Goal: Task Accomplishment & Management: Manage account settings

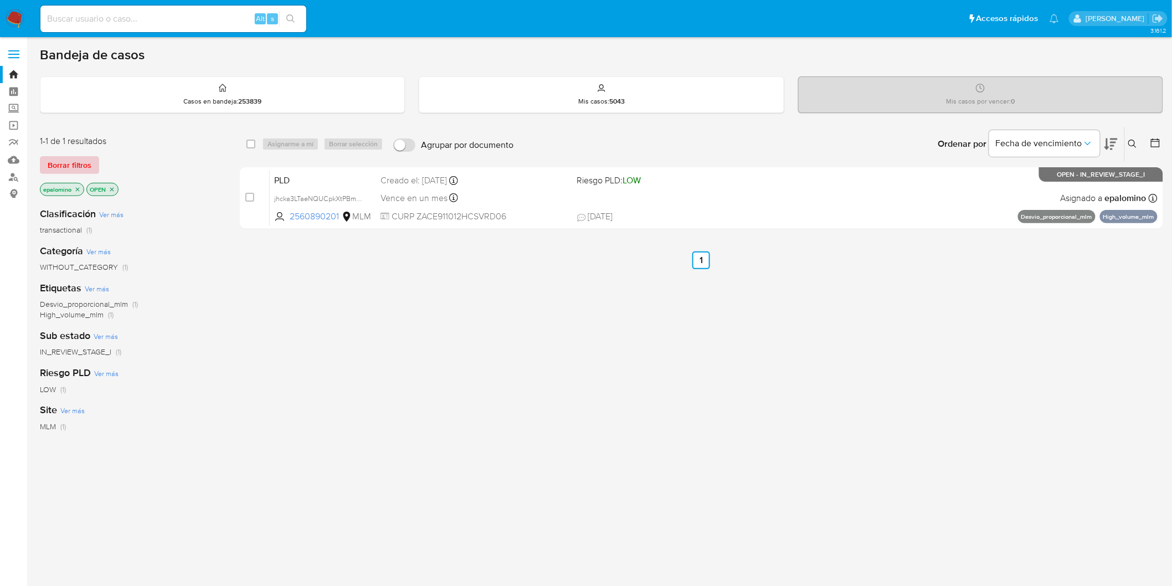
click at [59, 168] on span "Borrar filtros" at bounding box center [70, 165] width 44 height 16
click at [58, 157] on span "Borrar filtros" at bounding box center [70, 165] width 44 height 16
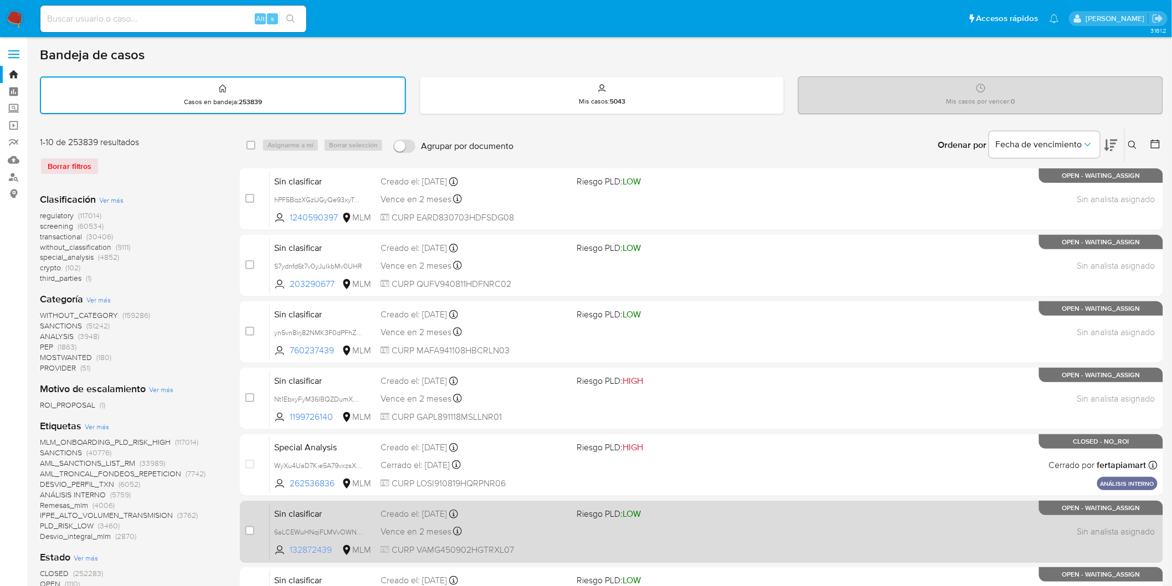
click at [326, 546] on span "132872439" at bounding box center [315, 550] width 50 height 12
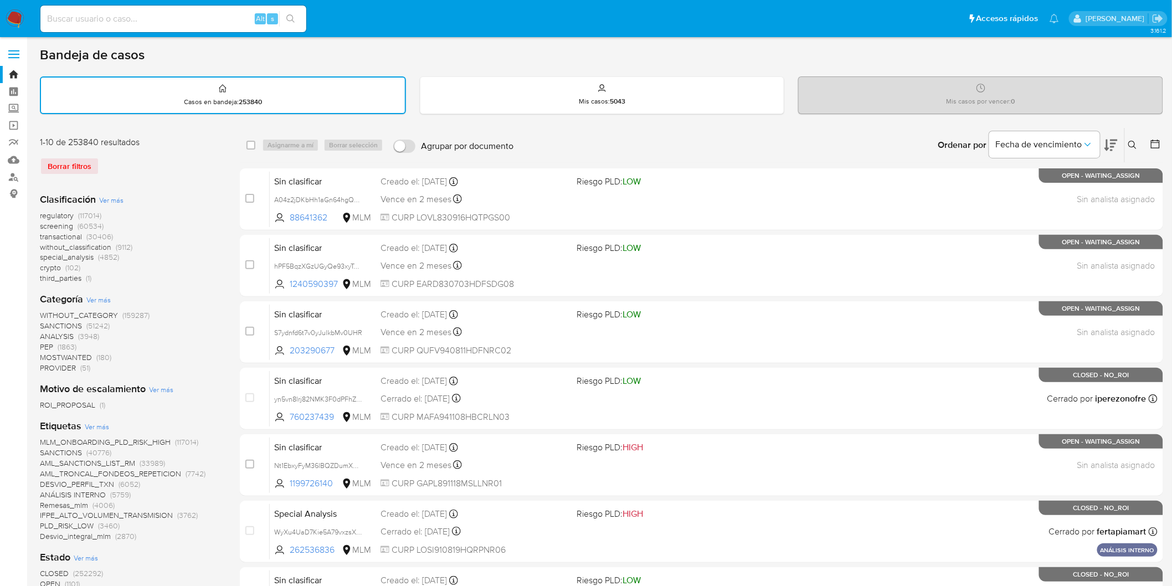
click at [18, 23] on img at bounding box center [15, 18] width 19 height 19
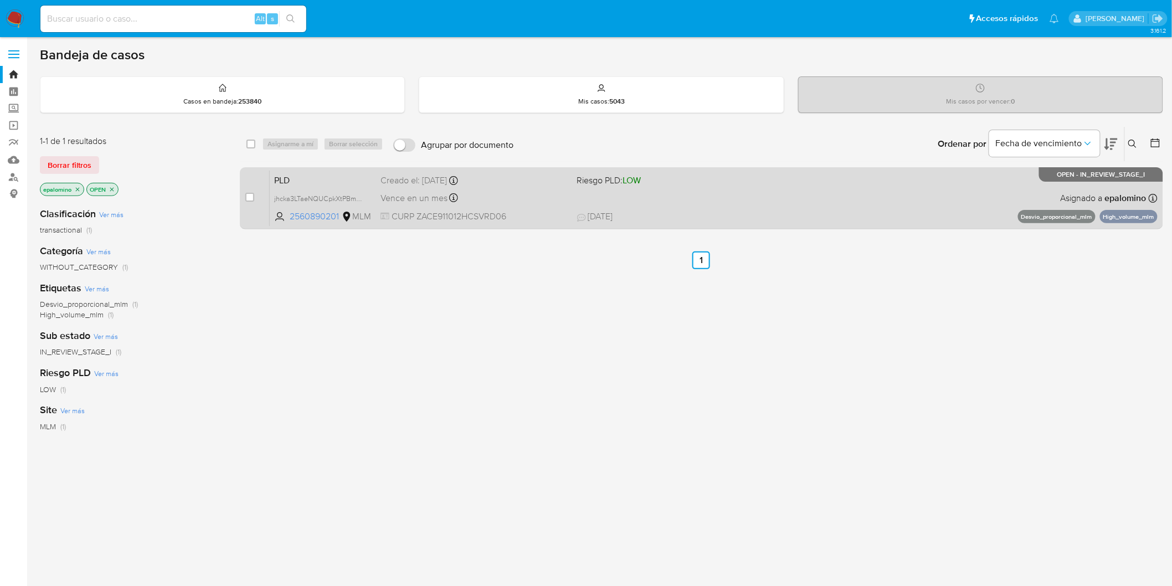
click at [293, 173] on span "PLD" at bounding box center [322, 179] width 97 height 14
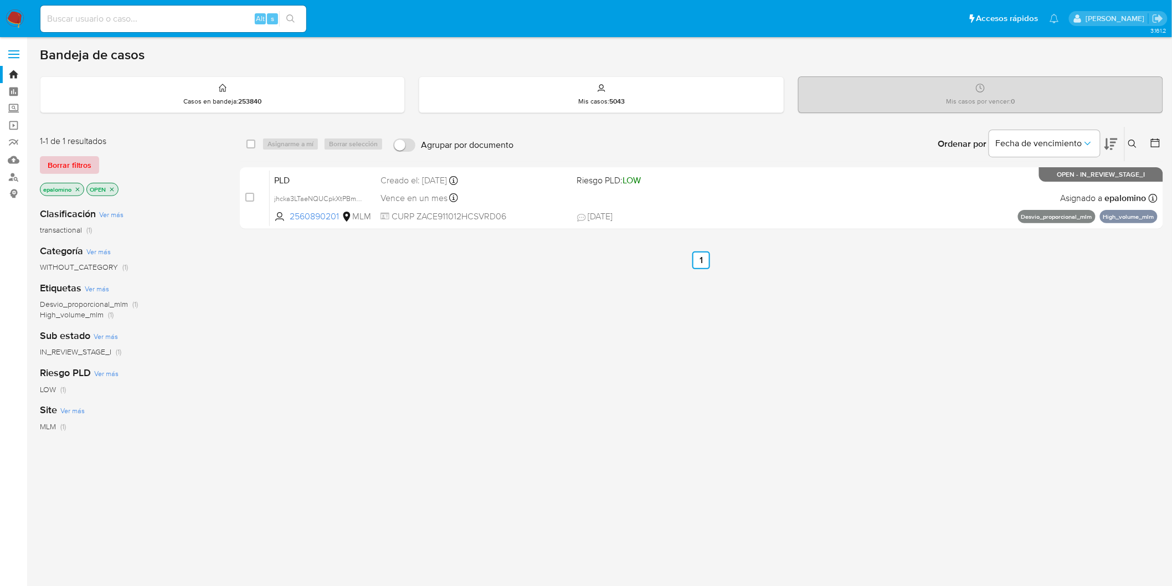
click at [70, 161] on span "Borrar filtros" at bounding box center [70, 165] width 44 height 16
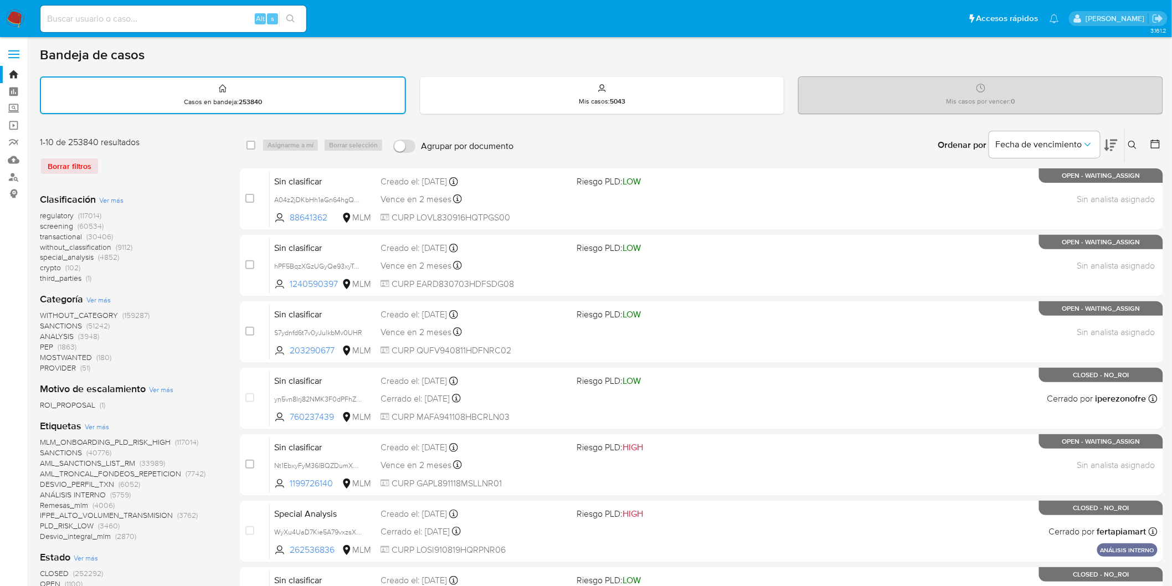
drag, startPoint x: 1136, startPoint y: 142, endPoint x: 1073, endPoint y: 167, distance: 67.3
click at [1135, 142] on icon at bounding box center [1132, 145] width 9 height 9
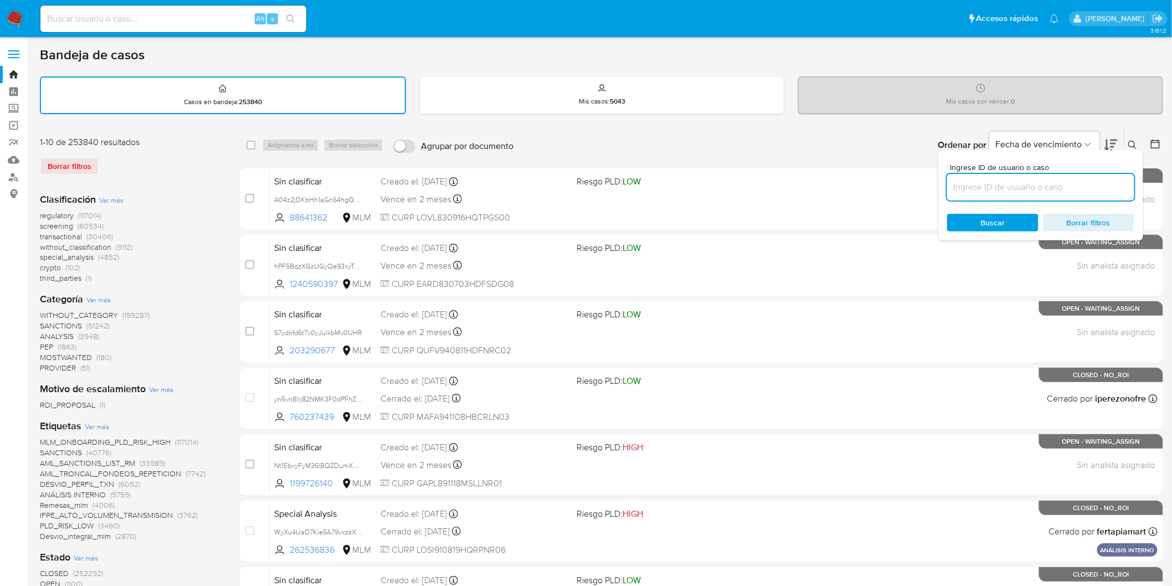
click at [1019, 180] on input at bounding box center [1040, 187] width 187 height 14
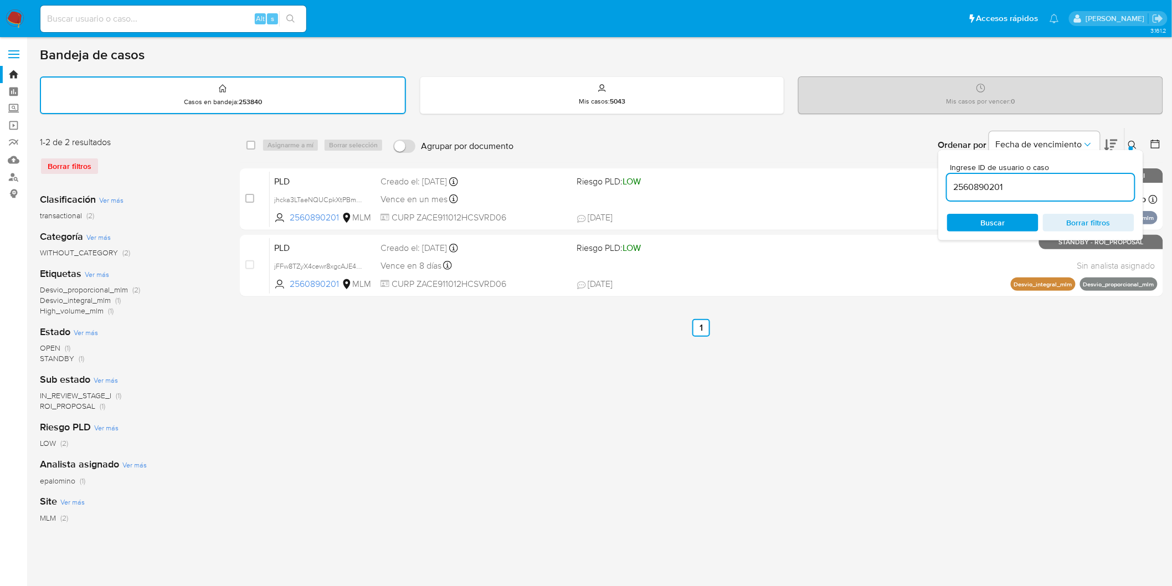
click at [1132, 142] on icon at bounding box center [1132, 145] width 9 height 9
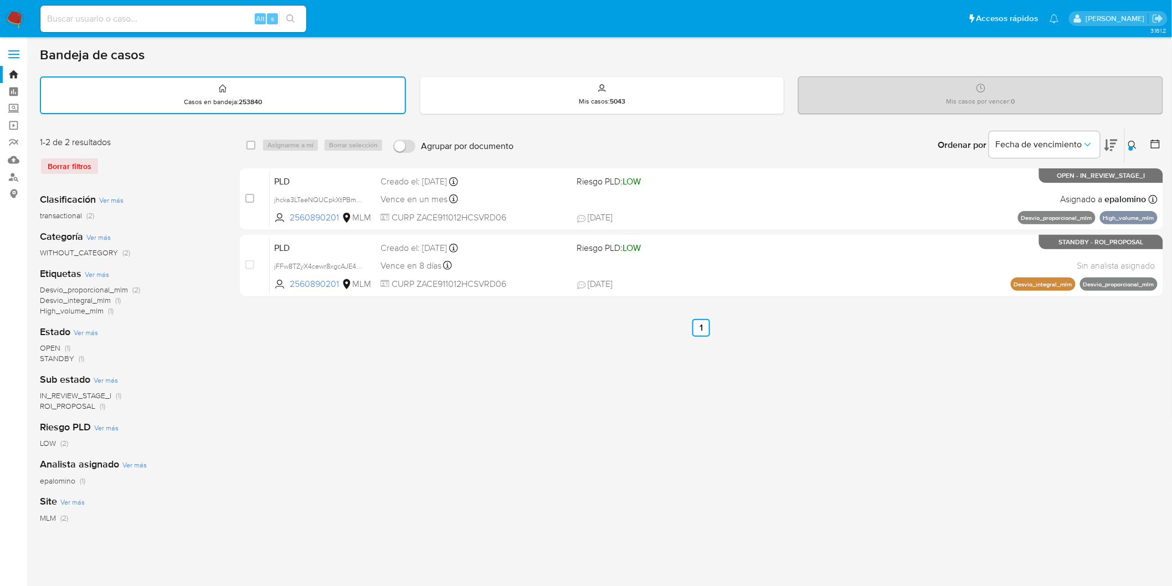
click at [446, 425] on div "select-all-cases-checkbox Asignarme a mí Borrar selección Agrupar por documento…" at bounding box center [701, 370] width 923 height 486
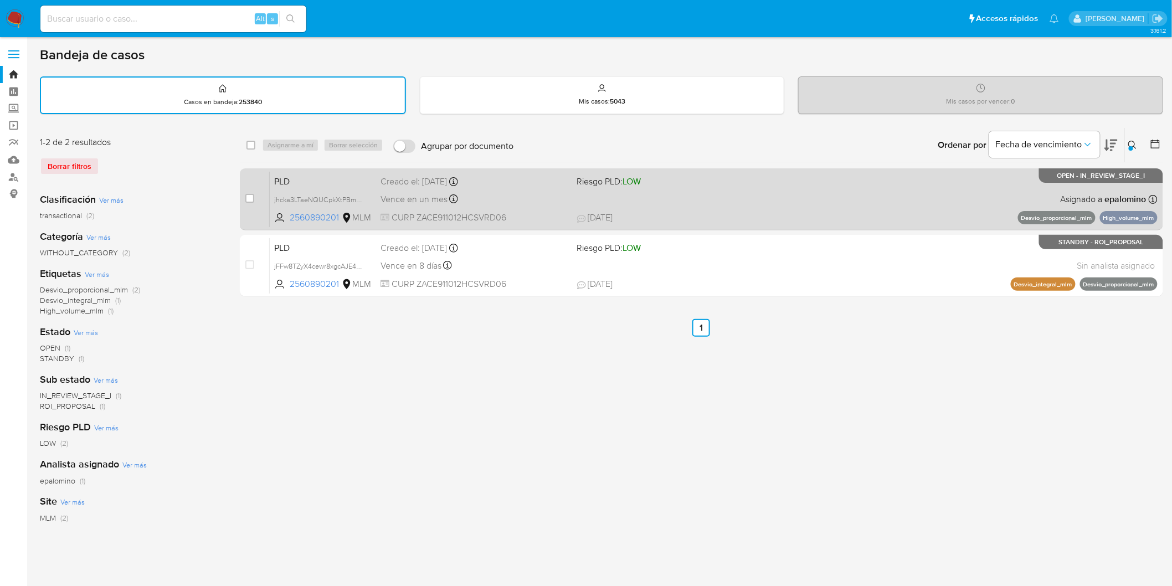
click at [296, 178] on span "PLD" at bounding box center [322, 180] width 97 height 14
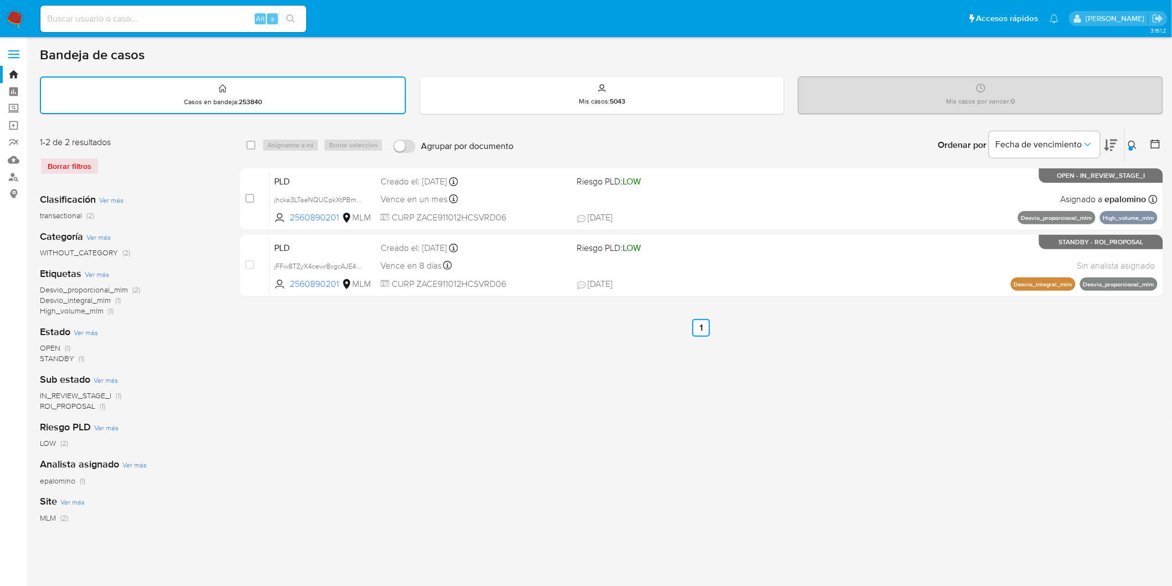
click at [1133, 141] on icon at bounding box center [1132, 145] width 9 height 9
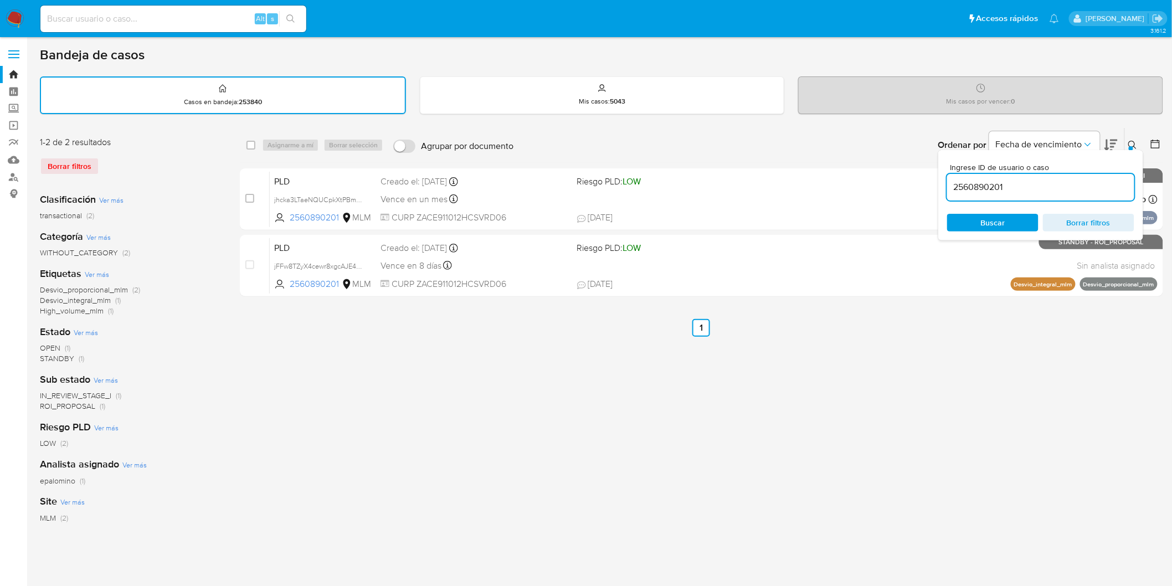
click at [976, 186] on input "2560890201" at bounding box center [1040, 187] width 187 height 14
type input "728562451"
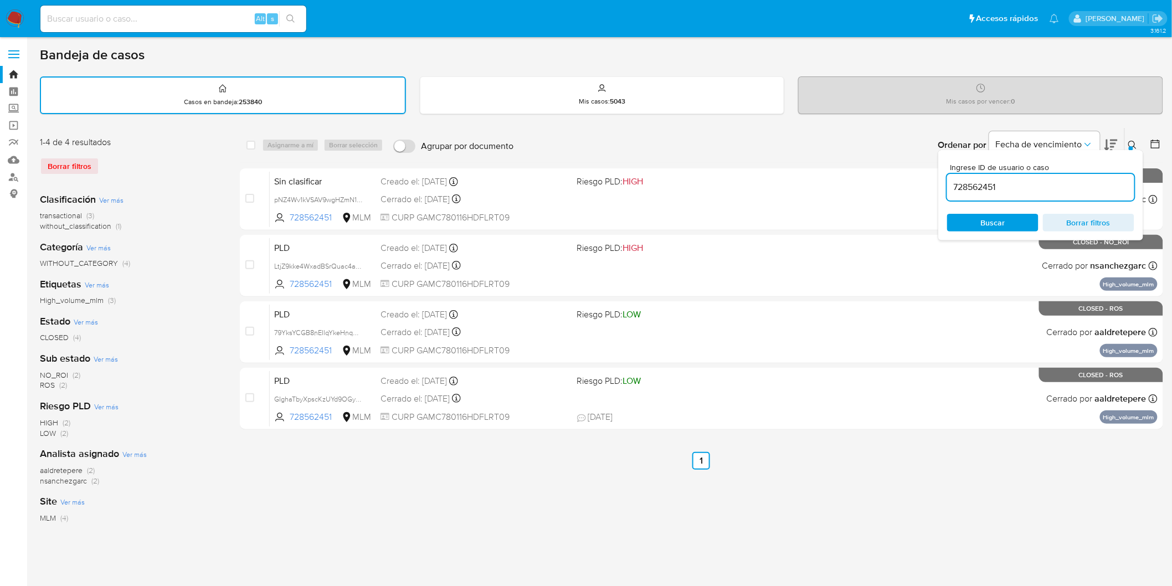
click at [1133, 144] on icon at bounding box center [1132, 145] width 9 height 9
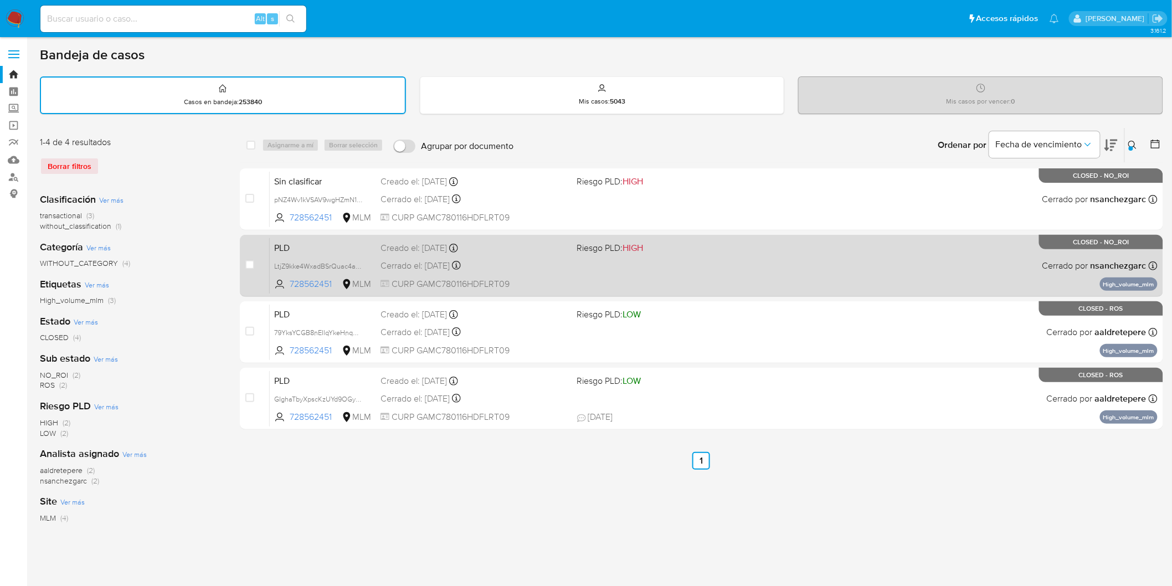
click at [300, 251] on span "PLD" at bounding box center [322, 247] width 97 height 14
click at [307, 247] on span "PLD" at bounding box center [322, 247] width 97 height 14
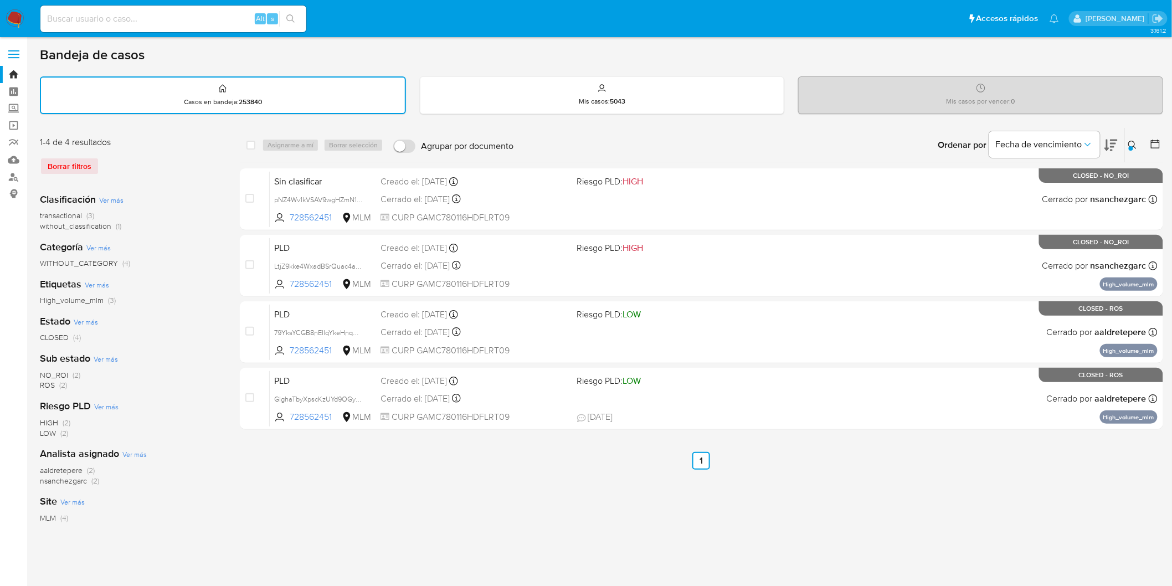
click at [10, 16] on img at bounding box center [15, 18] width 19 height 19
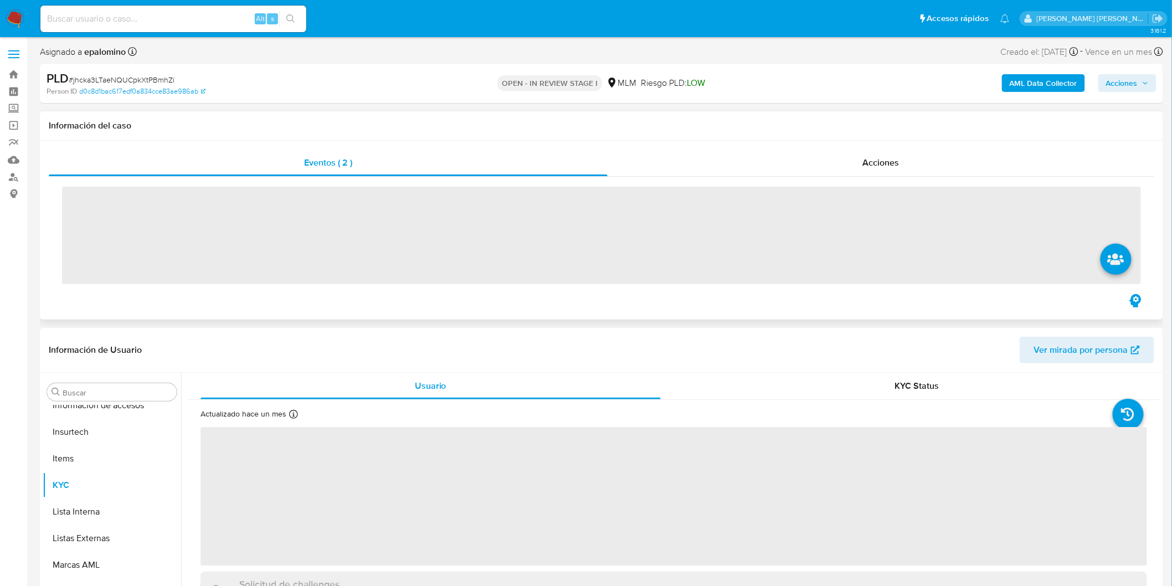
scroll to position [520, 0]
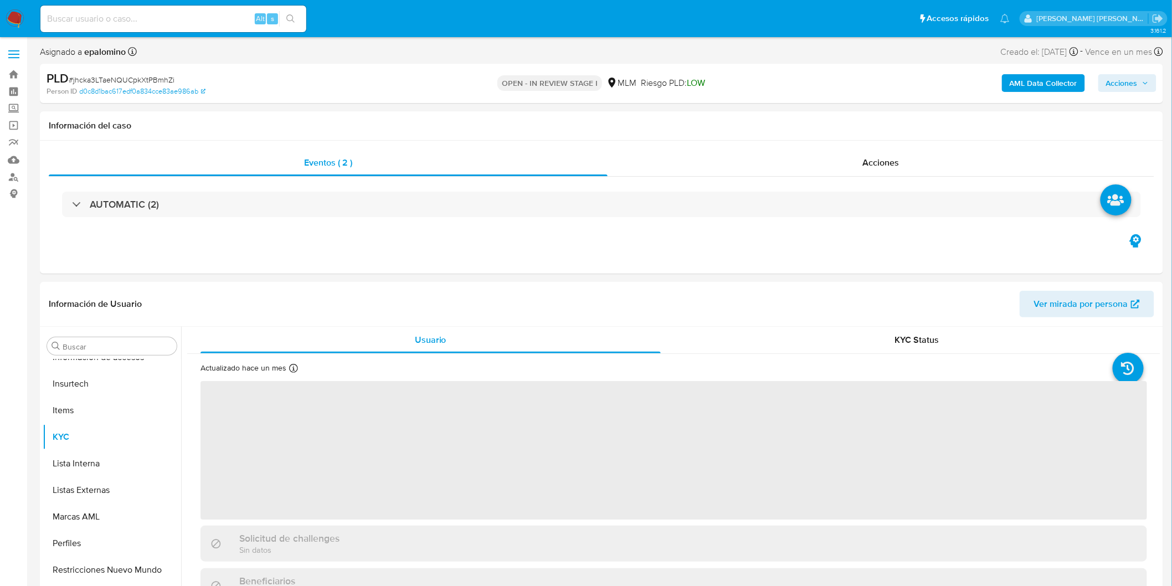
click at [1128, 84] on span "Acciones" at bounding box center [1122, 83] width 32 height 18
select select "10"
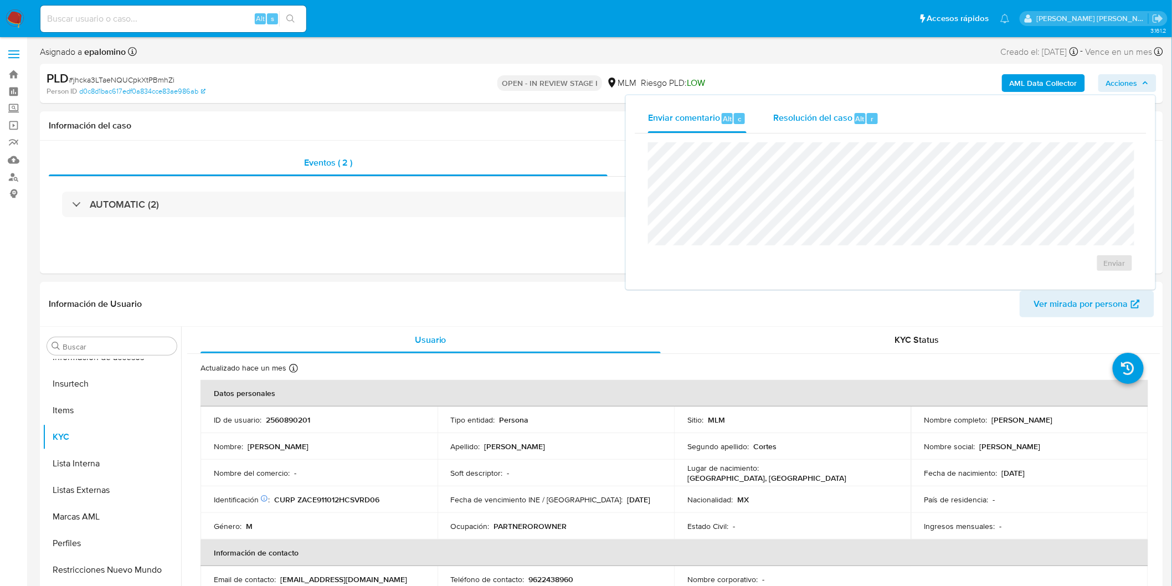
click at [832, 123] on span "Resolución del caso" at bounding box center [812, 118] width 79 height 13
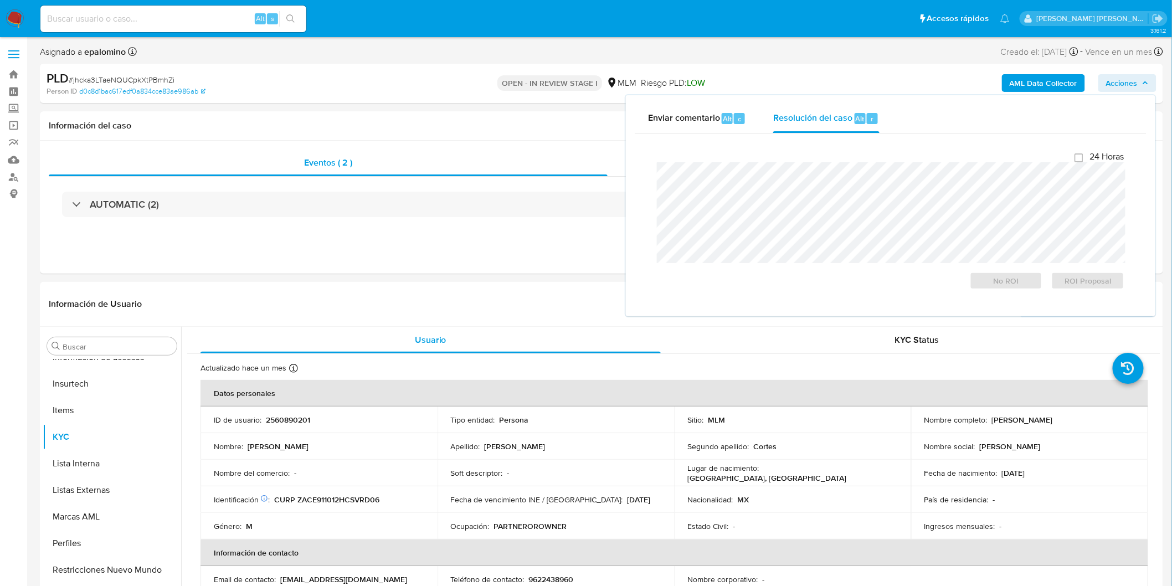
click at [445, 96] on div "OPEN - IN REVIEW STAGE I MLM Riesgo PLD: LOW" at bounding box center [601, 83] width 367 height 26
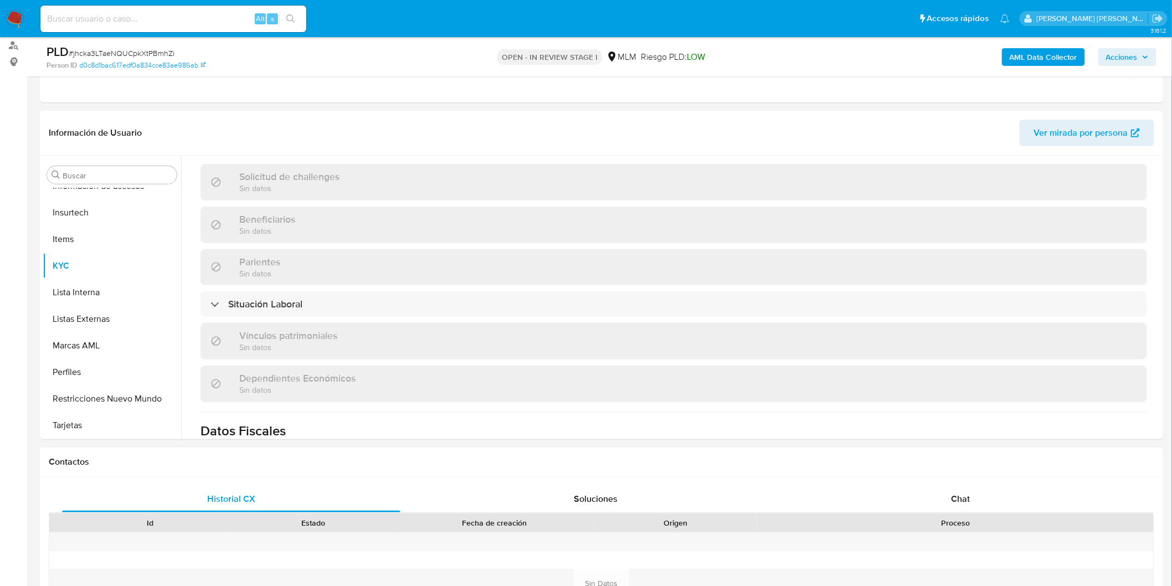
scroll to position [430, 0]
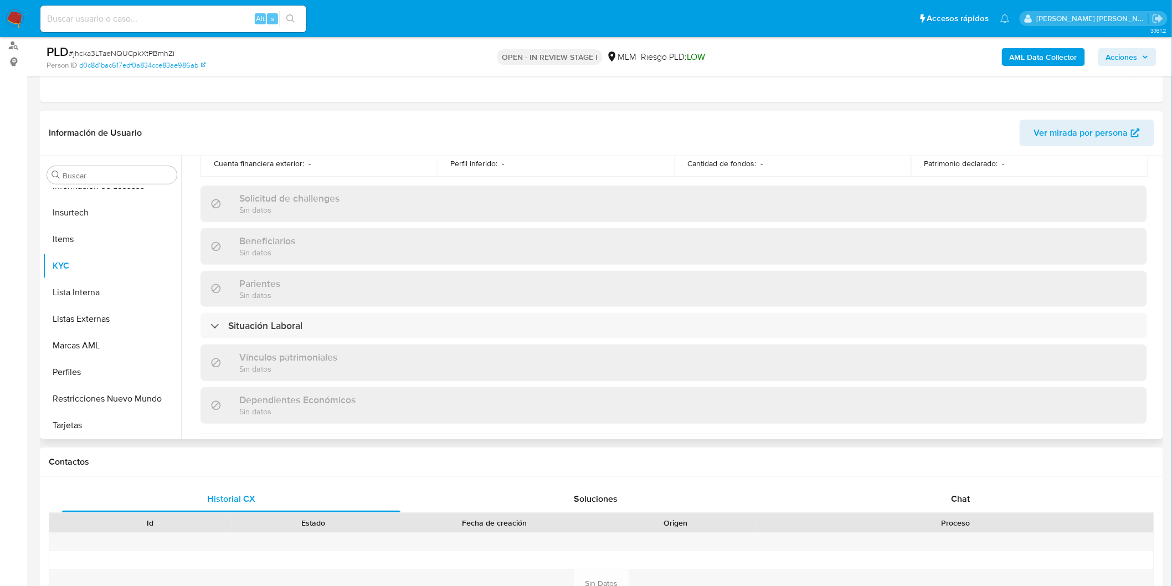
drag, startPoint x: 969, startPoint y: 502, endPoint x: 1137, endPoint y: 281, distance: 277.4
click at [969, 502] on span "Chat" at bounding box center [960, 498] width 19 height 13
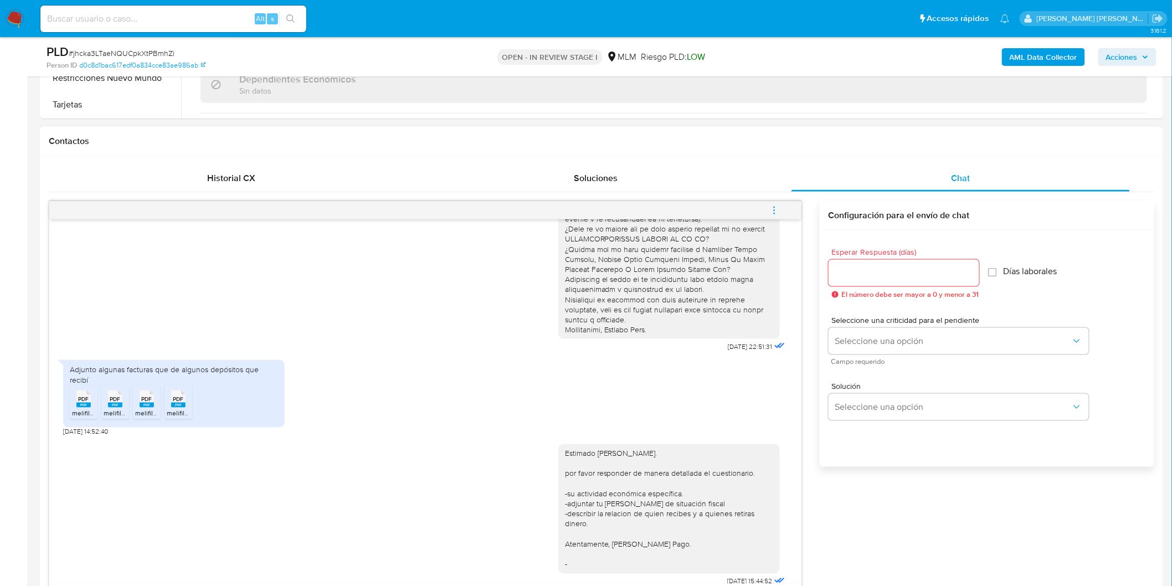
scroll to position [482, 0]
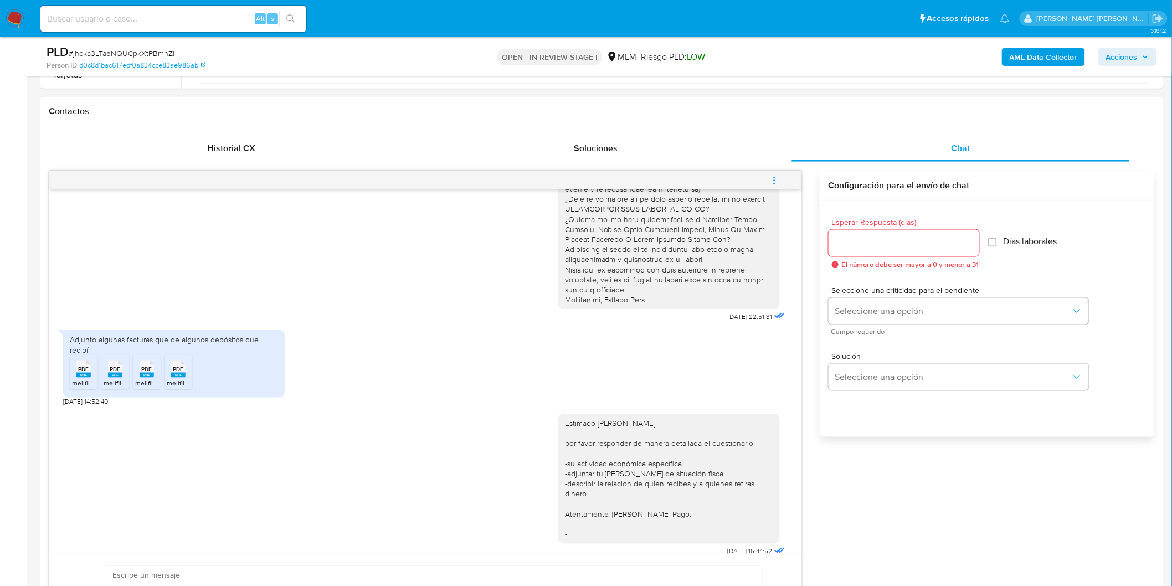
click at [89, 378] on span "melifile3843623678399784292.pdf" at bounding box center [124, 382] width 105 height 9
click at [119, 373] on rect at bounding box center [115, 375] width 14 height 5
click at [152, 373] on rect at bounding box center [147, 375] width 14 height 5
click at [180, 373] on rect at bounding box center [178, 375] width 14 height 5
click at [150, 378] on span "melifile386949629623650048.pdf" at bounding box center [186, 382] width 102 height 9
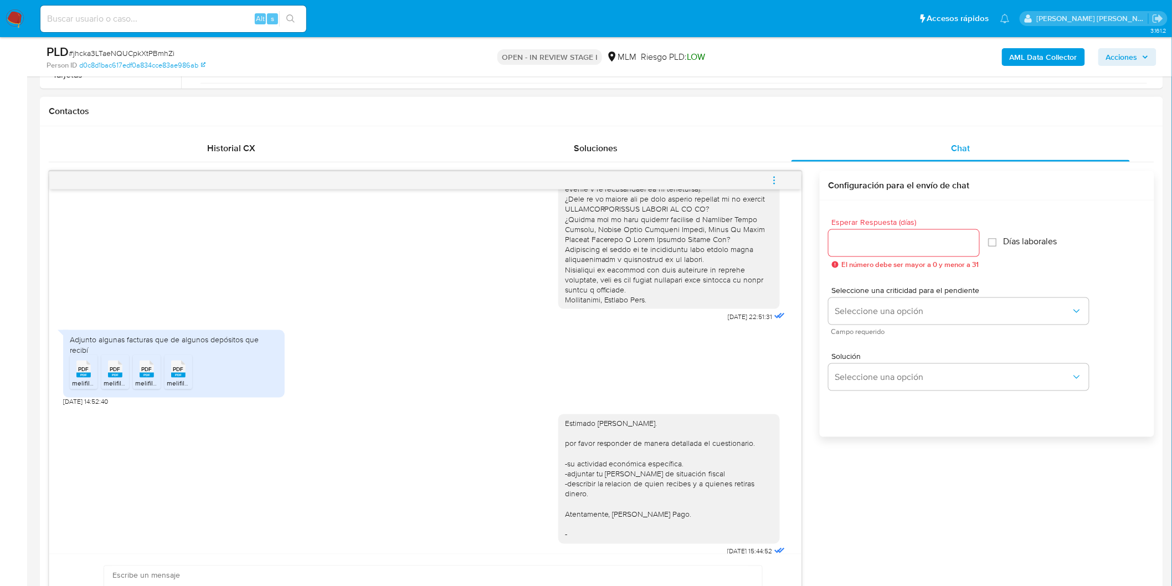
click at [178, 378] on span "melifile4066962916384244552.pdf" at bounding box center [219, 382] width 105 height 9
drag, startPoint x: 773, startPoint y: 182, endPoint x: 766, endPoint y: 185, distance: 8.2
click at [773, 182] on icon "menu-action" at bounding box center [774, 181] width 10 height 10
click at [714, 163] on li "Cerrar conversación" at bounding box center [699, 159] width 114 height 20
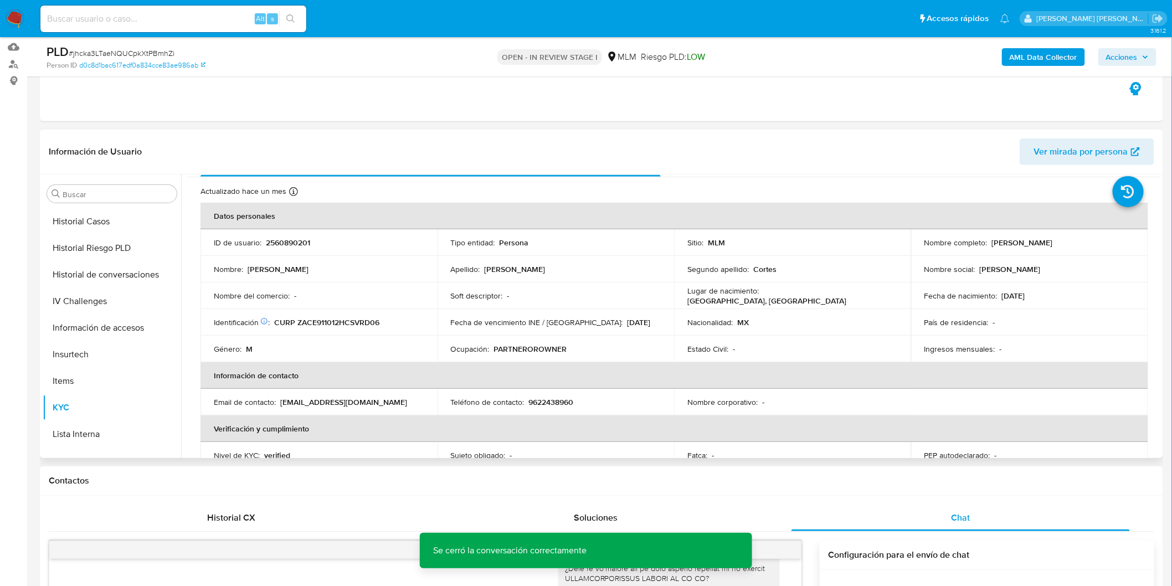
scroll to position [0, 0]
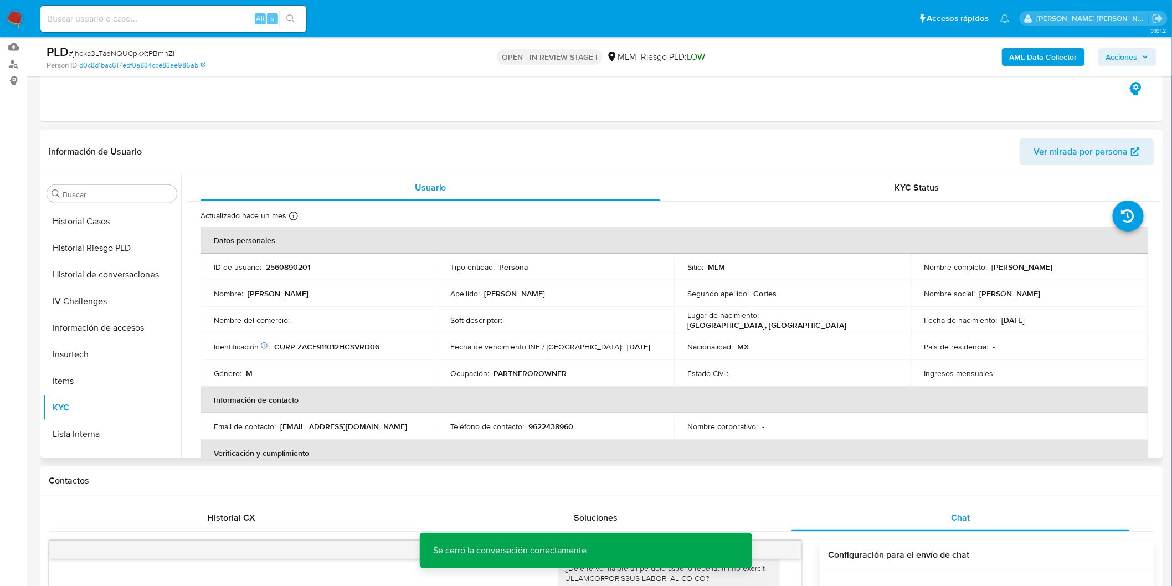
click at [292, 272] on p "2560890201" at bounding box center [288, 267] width 44 height 10
copy p "2560890201"
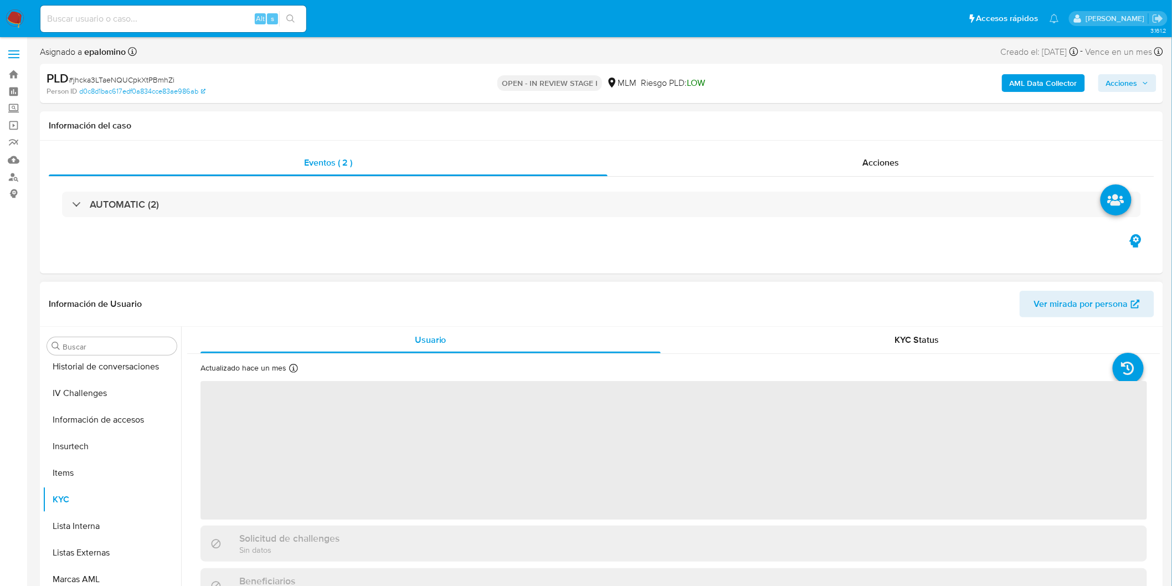
select select "10"
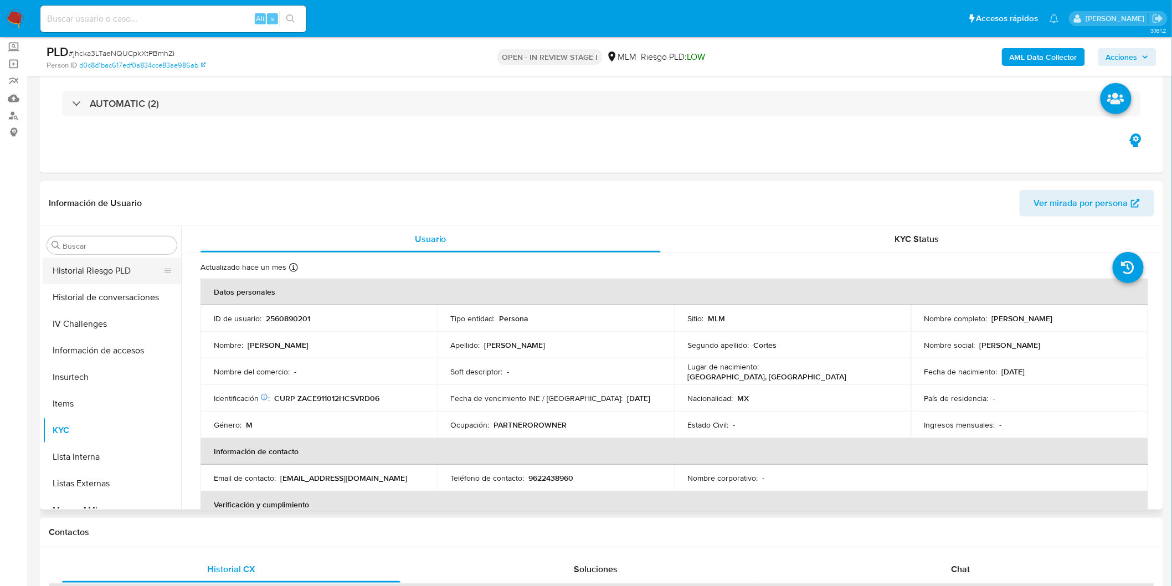
scroll to position [336, 0]
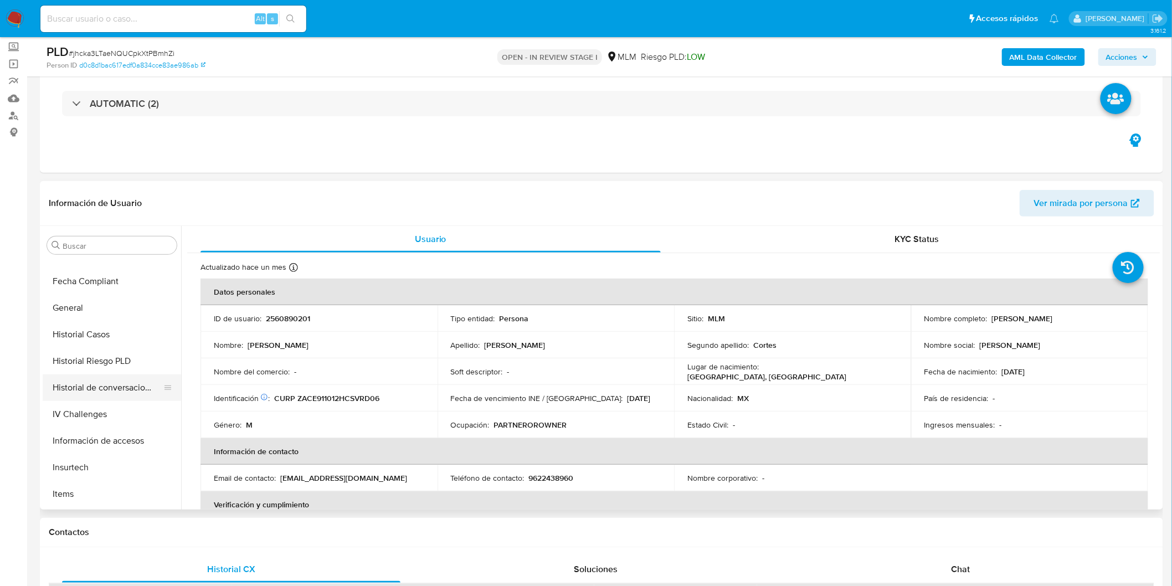
click at [120, 394] on button "Historial de conversaciones" at bounding box center [108, 387] width 130 height 27
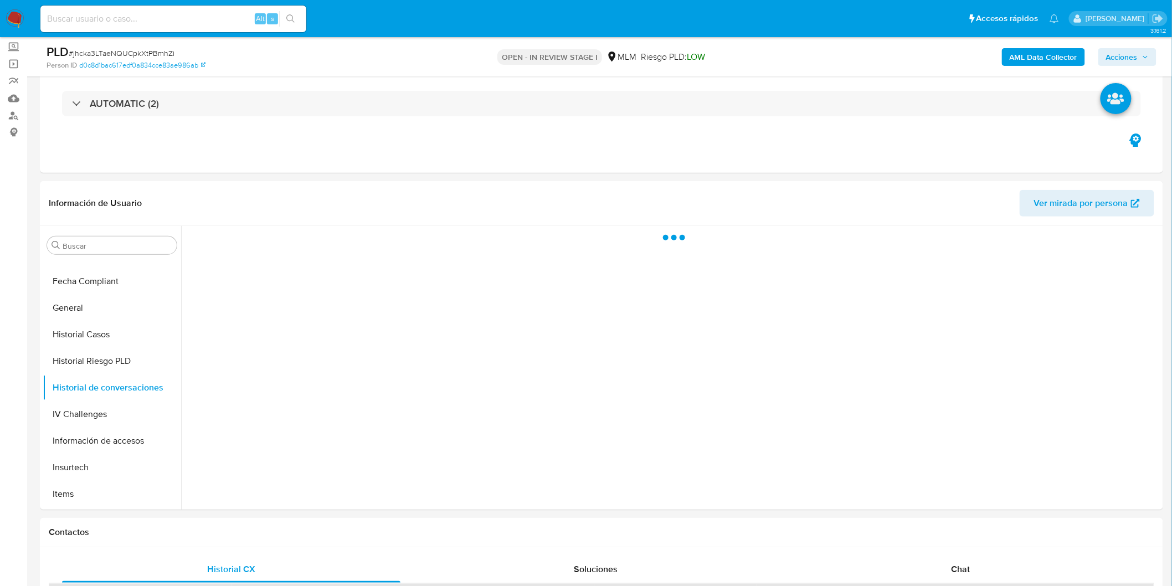
scroll to position [115, 0]
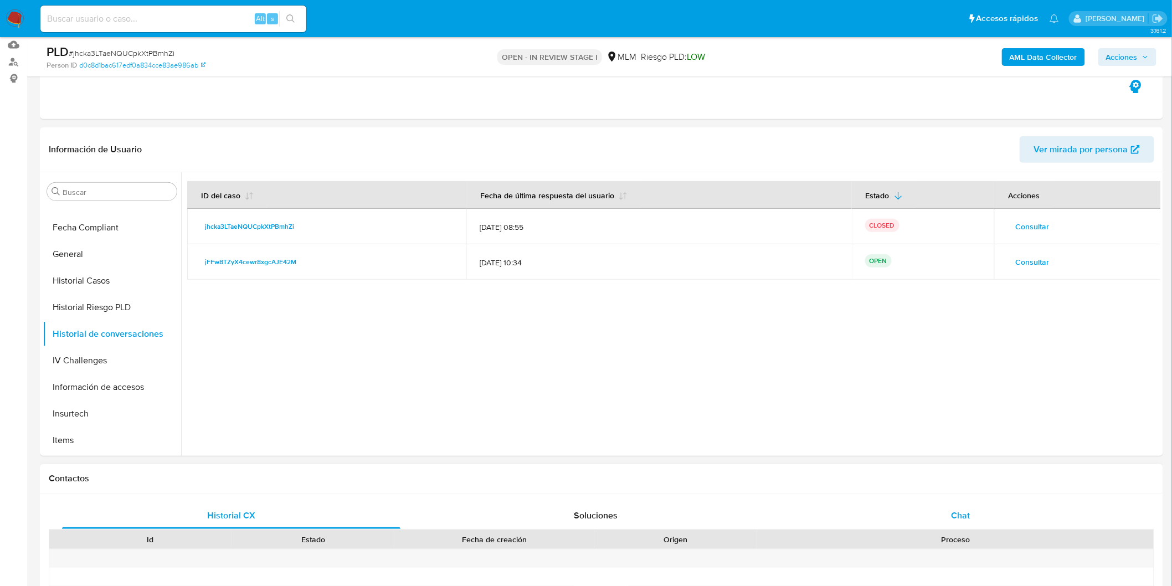
click at [946, 523] on div "Chat" at bounding box center [960, 515] width 338 height 27
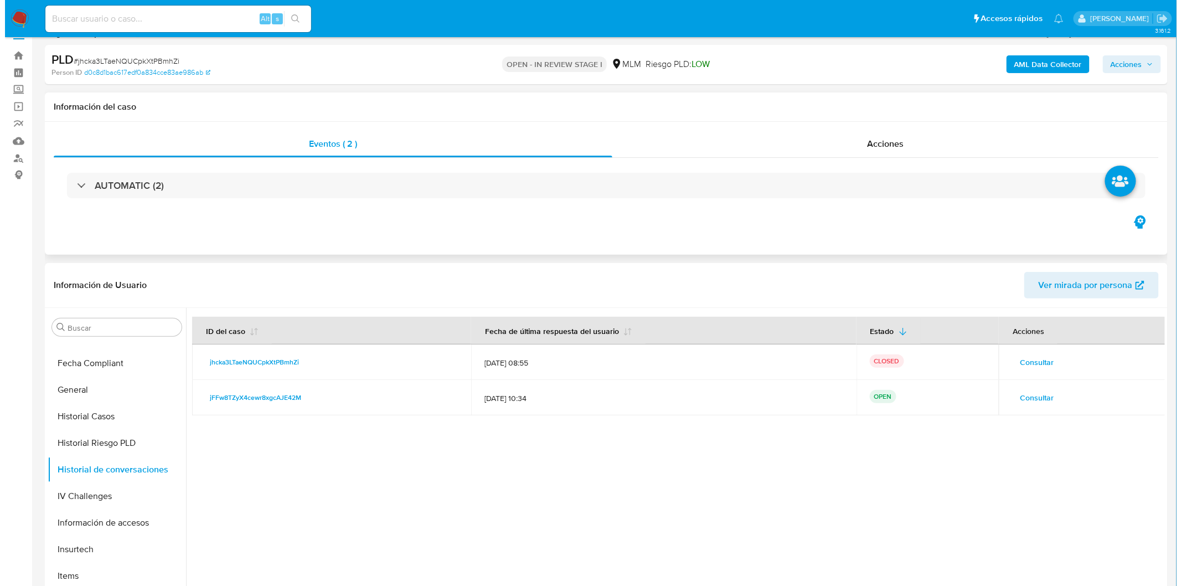
scroll to position [0, 0]
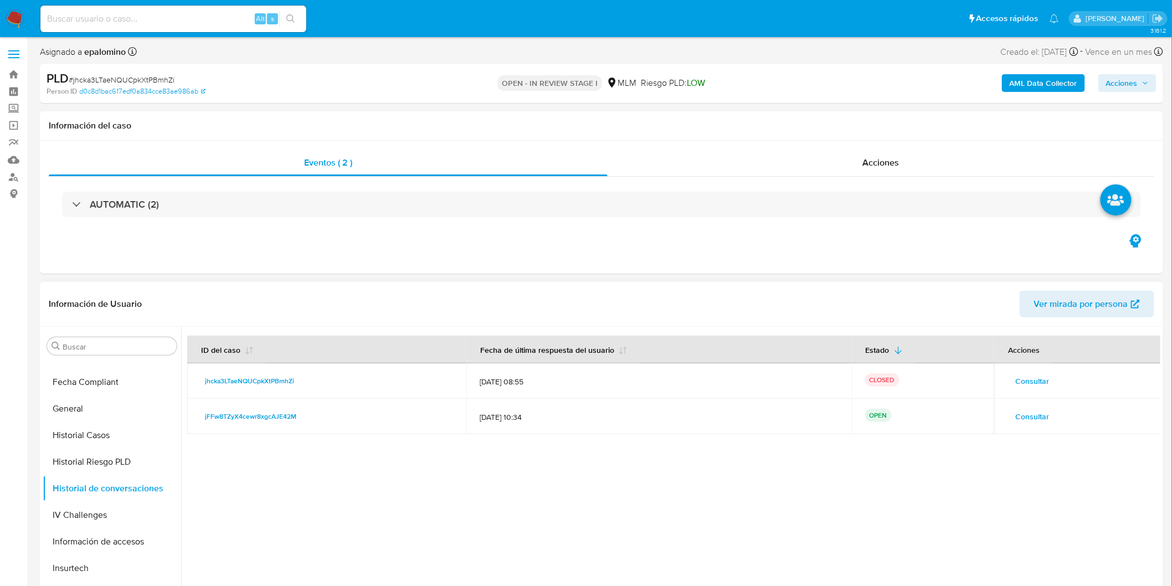
click at [1033, 378] on span "Consultar" at bounding box center [1032, 381] width 34 height 16
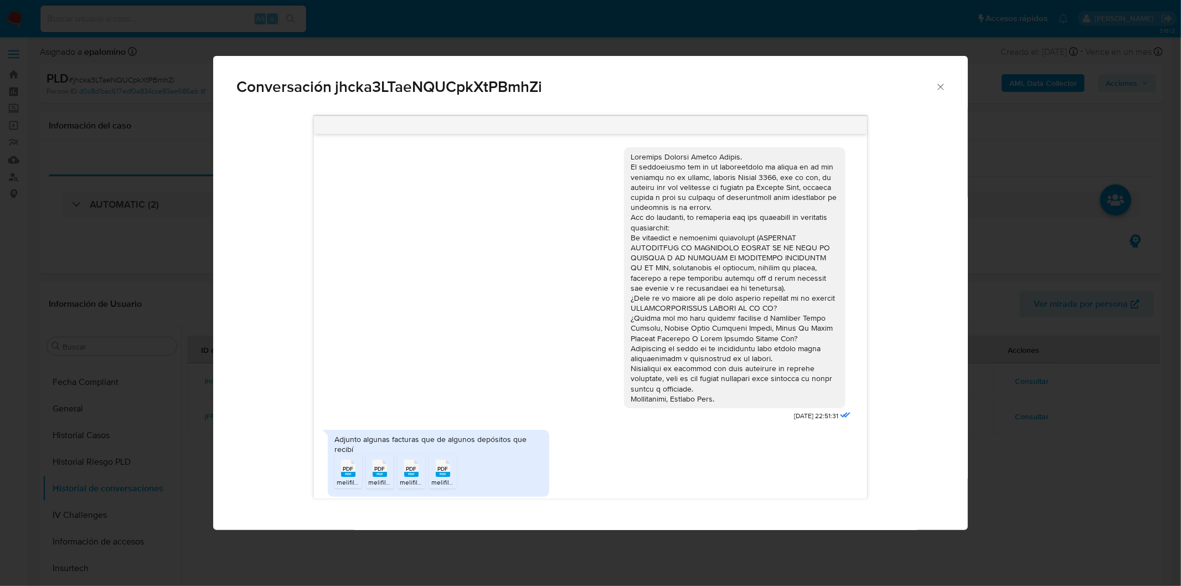
scroll to position [165, 0]
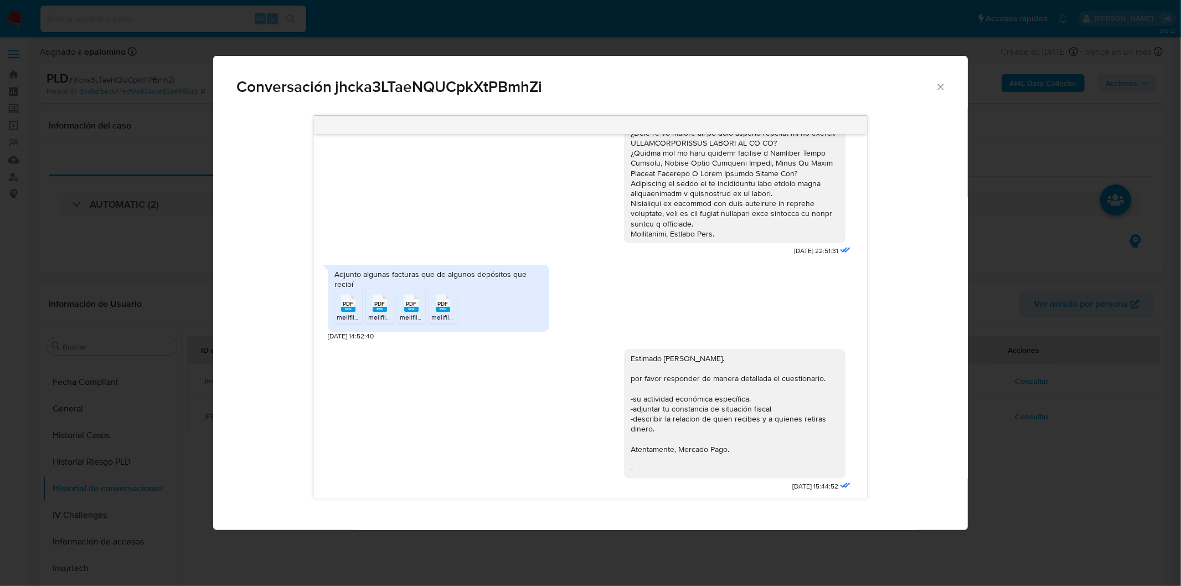
click at [974, 382] on div "Conversación jhcka3LTaeNQUCpkXtPBmhZi 24/09/2025 22:51:31 Adjunto algunas factu…" at bounding box center [590, 293] width 1181 height 586
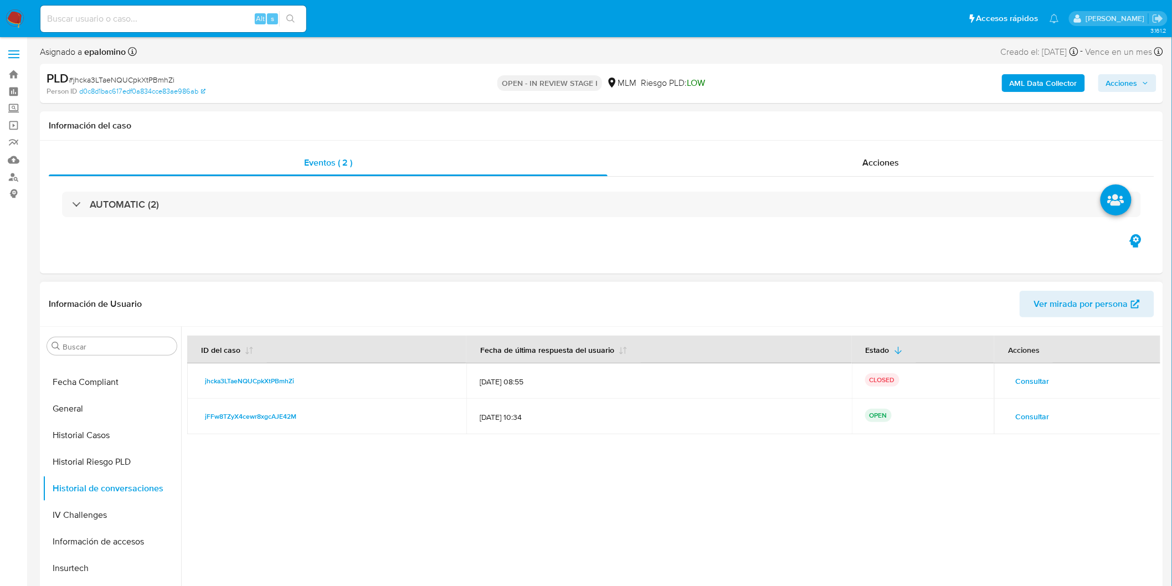
click at [1046, 415] on button "Consultar" at bounding box center [1031, 416] width 49 height 18
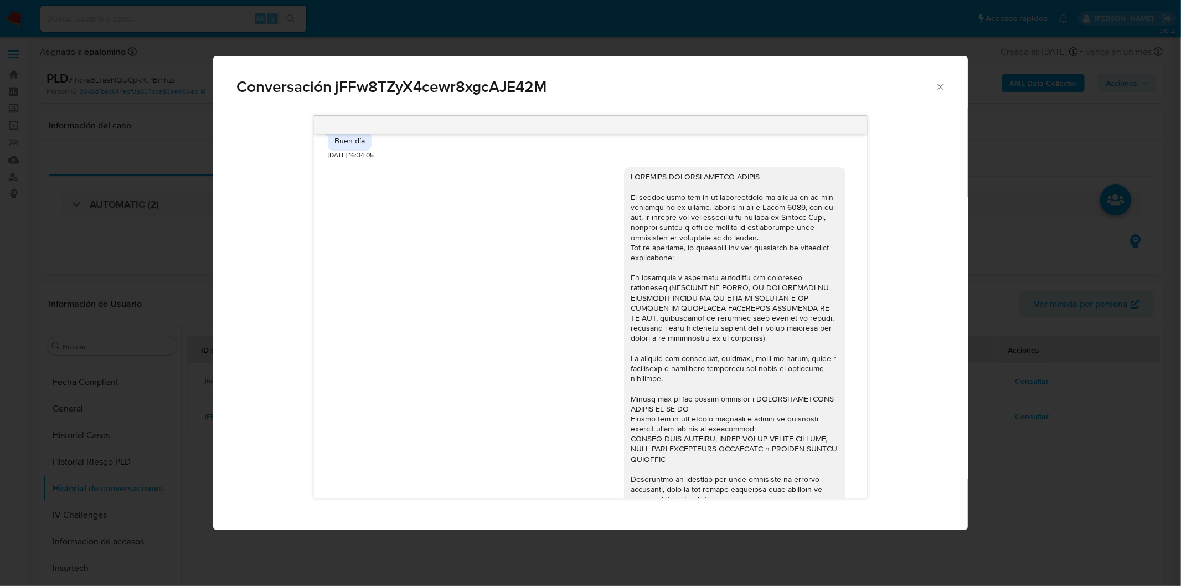
scroll to position [306, 0]
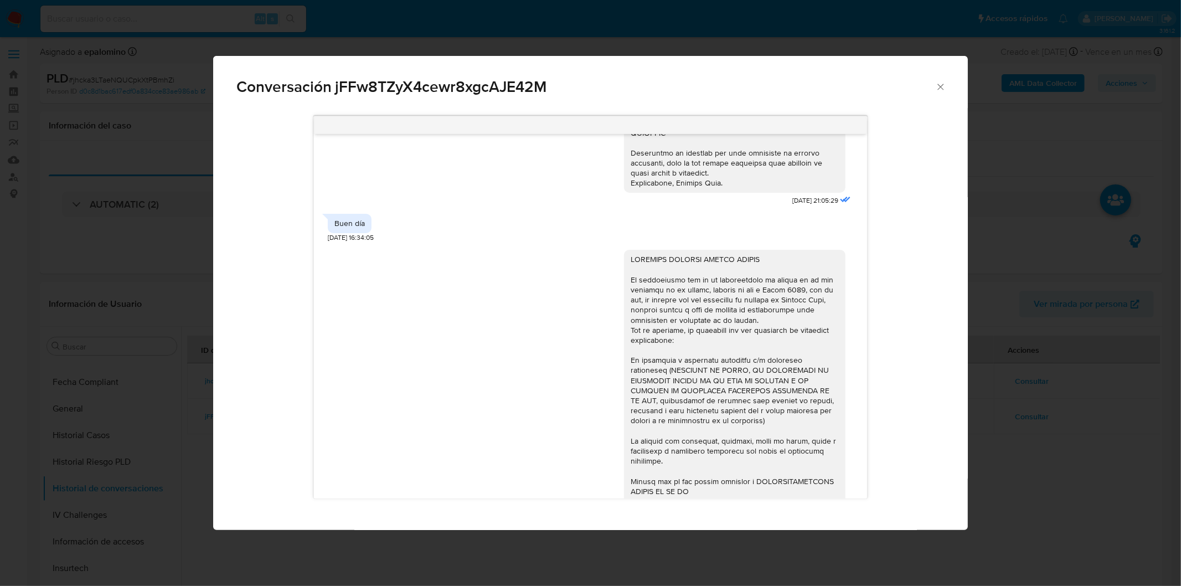
click at [998, 395] on div "Conversación jFFw8TZyX4cewr8xgcAJE42M 28/08/2025 21:05:29 Buen día 02/09/2025 1…" at bounding box center [590, 293] width 1181 height 586
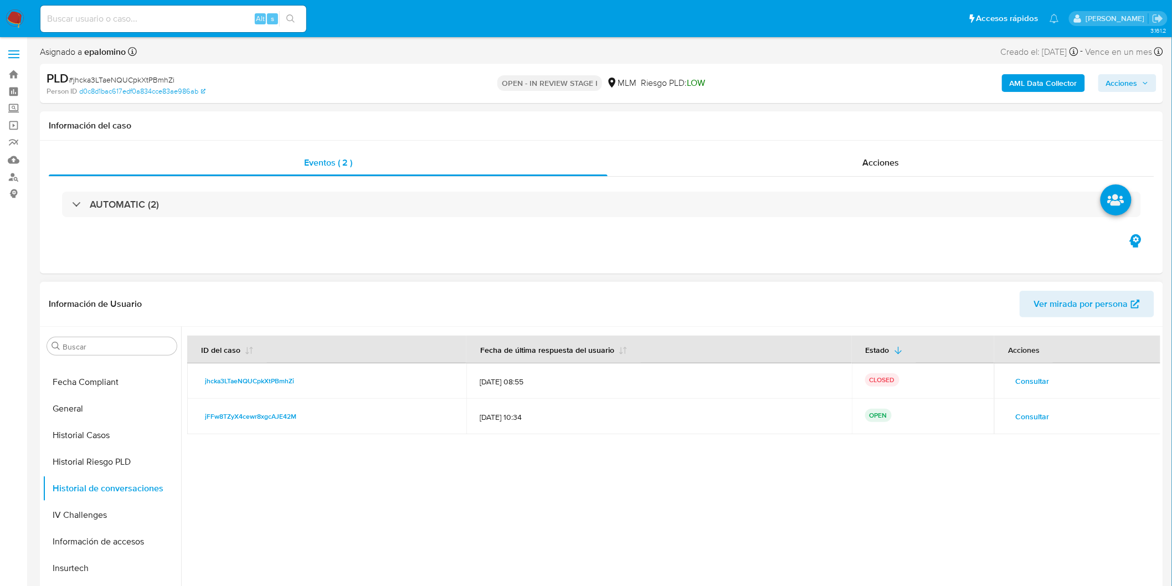
click at [1031, 379] on span "Consultar" at bounding box center [1032, 381] width 34 height 16
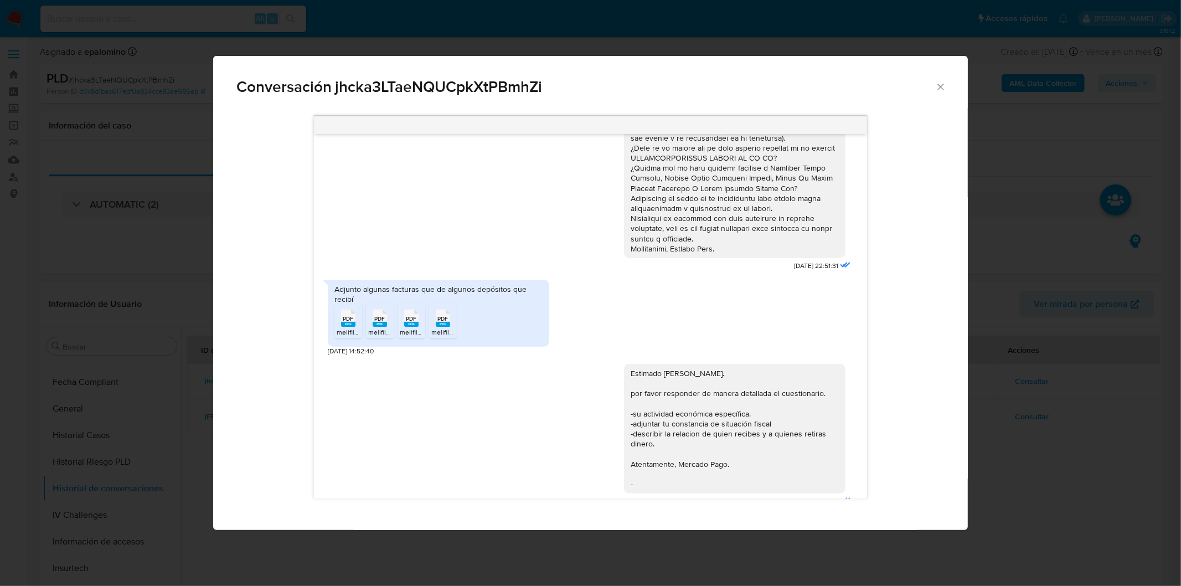
scroll to position [165, 0]
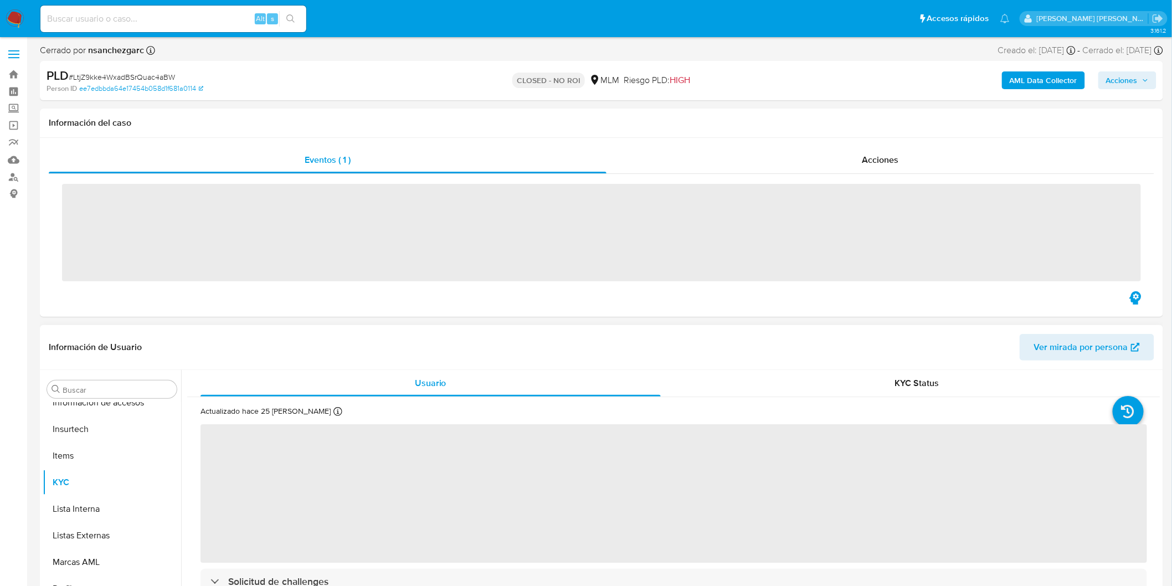
scroll to position [520, 0]
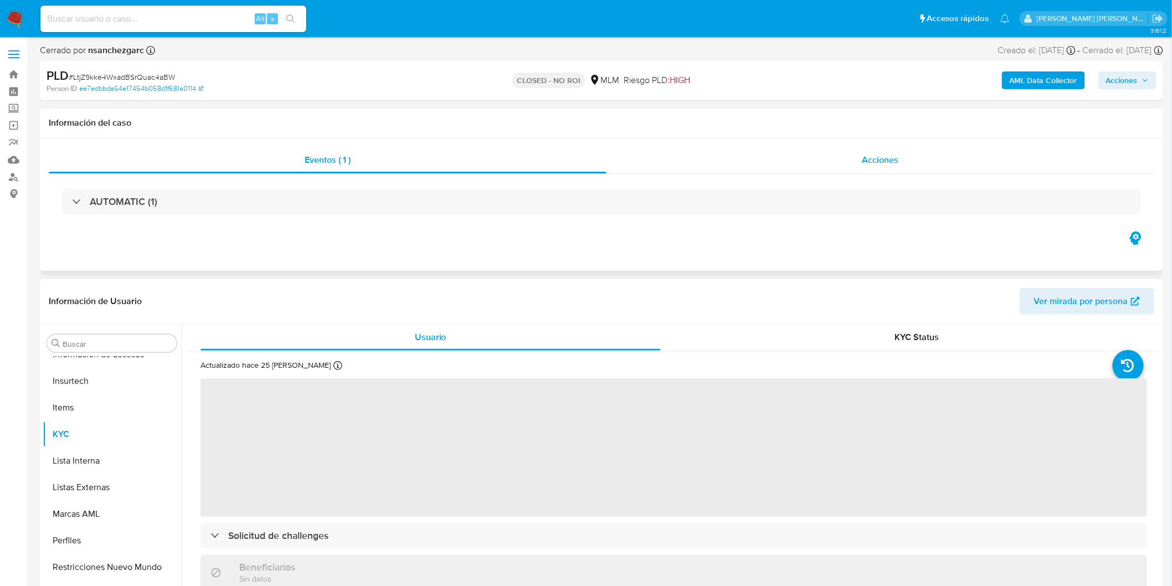
click at [901, 171] on div "Acciones" at bounding box center [880, 160] width 548 height 27
select select "10"
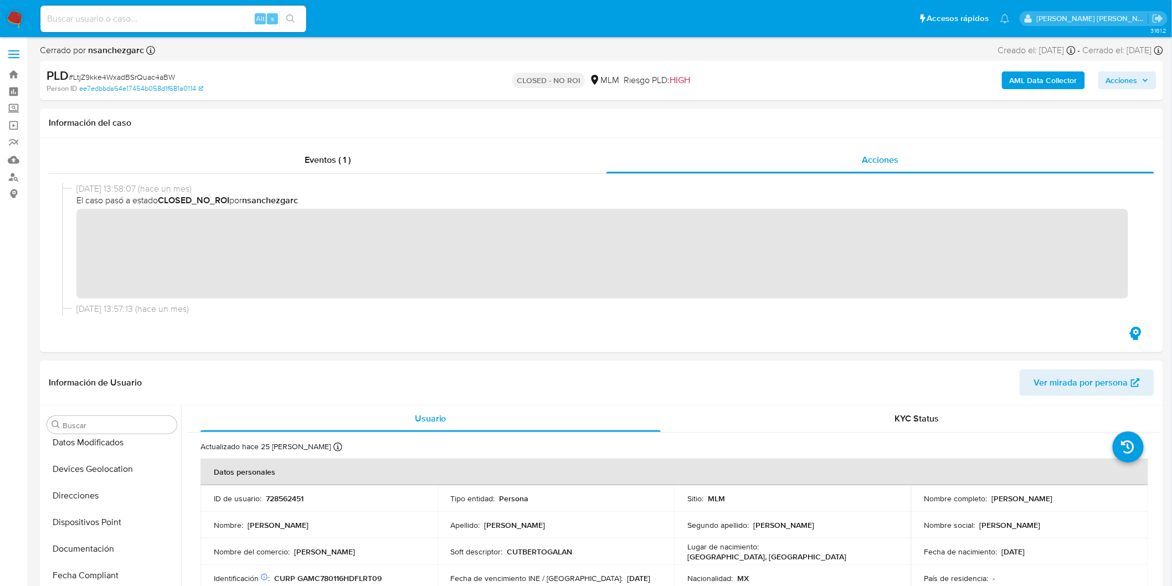
scroll to position [213, 0]
click at [100, 549] on button "Documentación" at bounding box center [108, 557] width 130 height 27
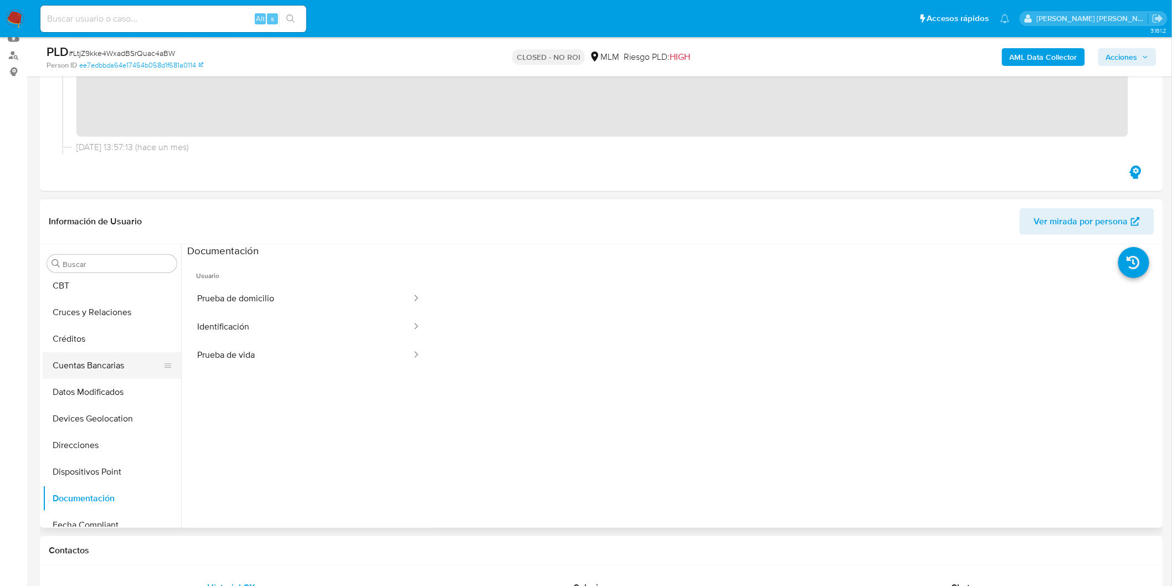
scroll to position [90, 0]
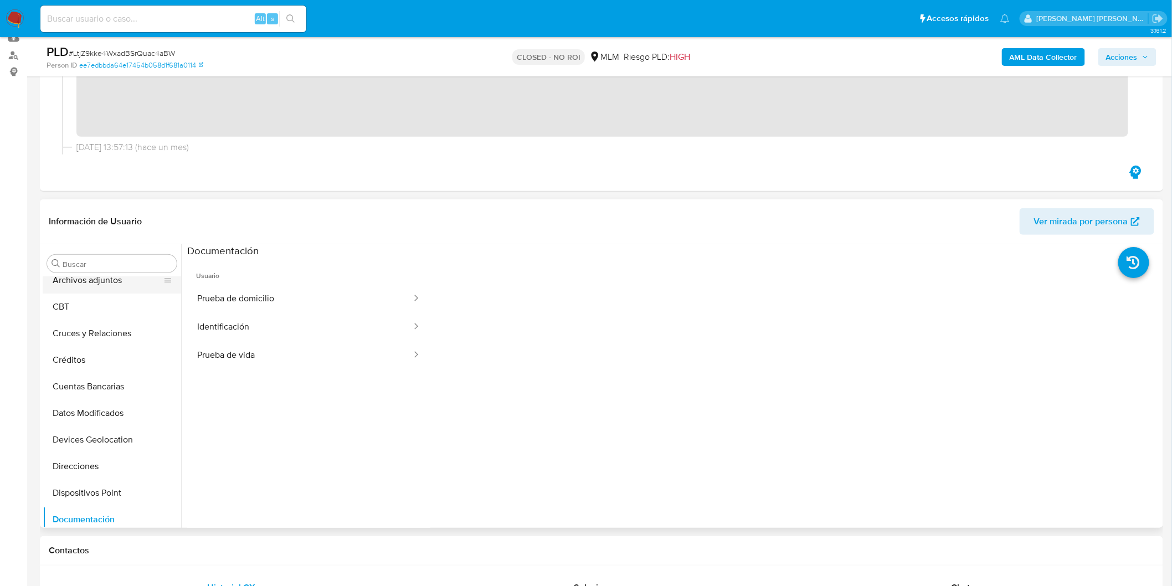
click at [128, 281] on button "Archivos adjuntos" at bounding box center [108, 280] width 130 height 27
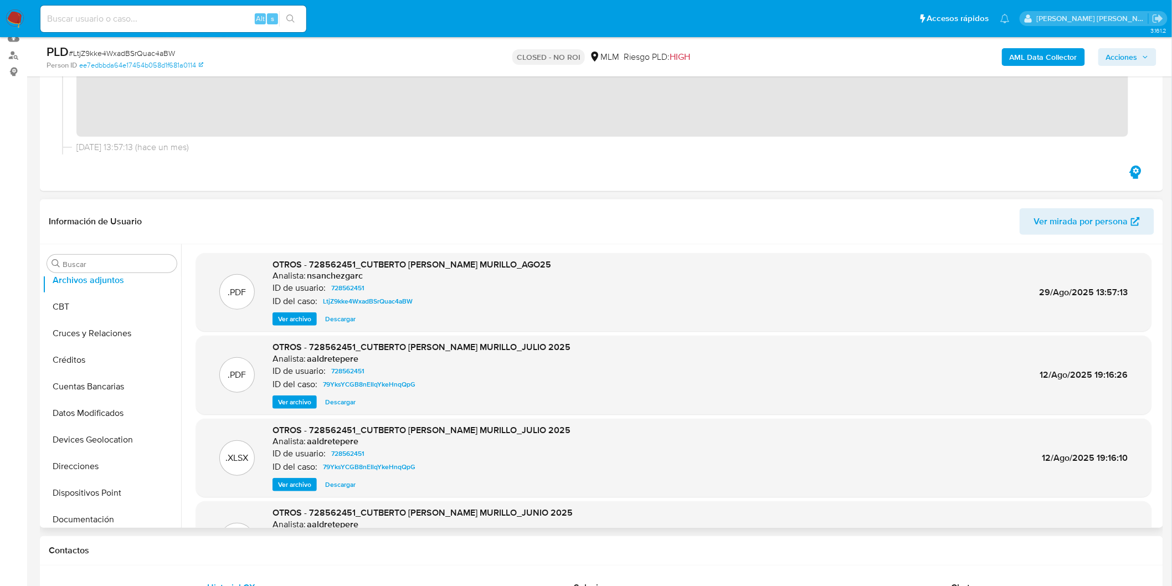
click at [301, 317] on span "Ver archivo" at bounding box center [294, 318] width 33 height 11
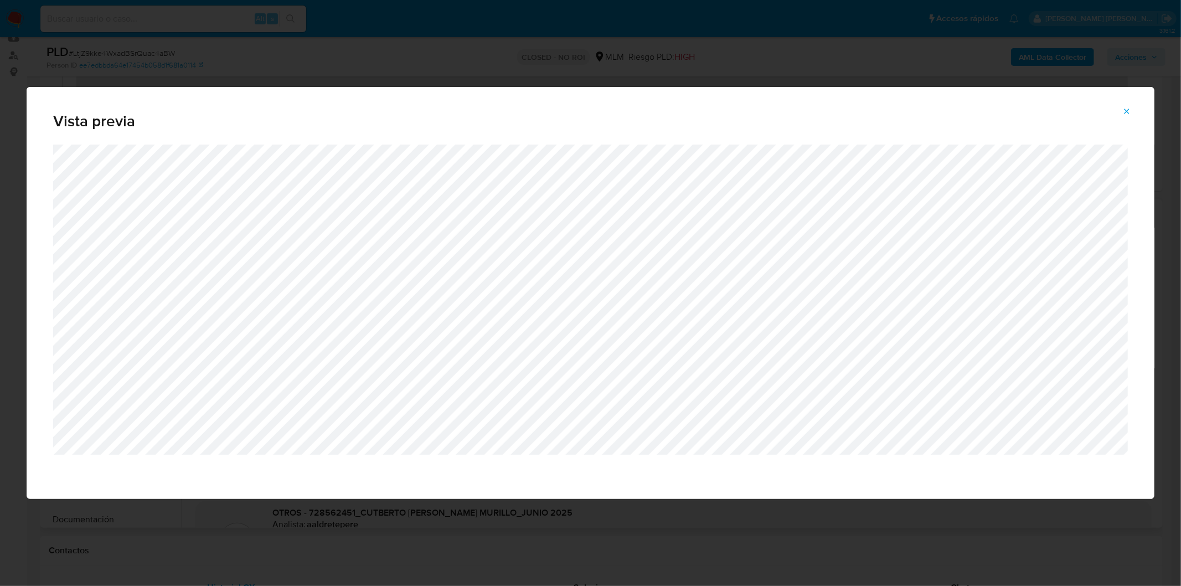
drag, startPoint x: 1136, startPoint y: 113, endPoint x: 1130, endPoint y: 115, distance: 6.5
click at [1136, 113] on button "Attachment preview" at bounding box center [1127, 111] width 24 height 18
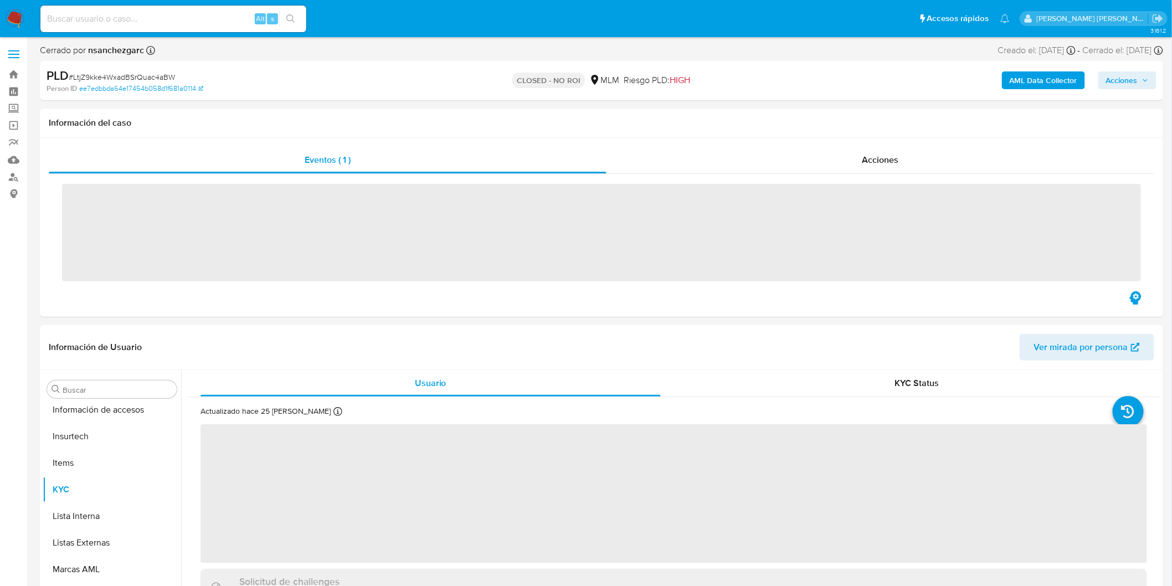
scroll to position [520, 0]
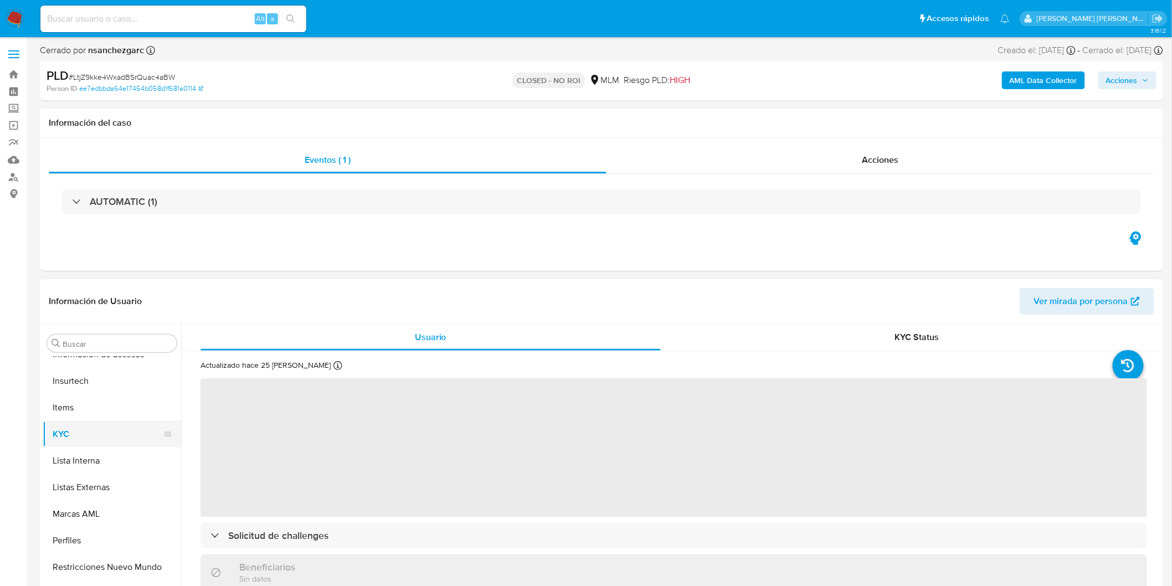
select select "10"
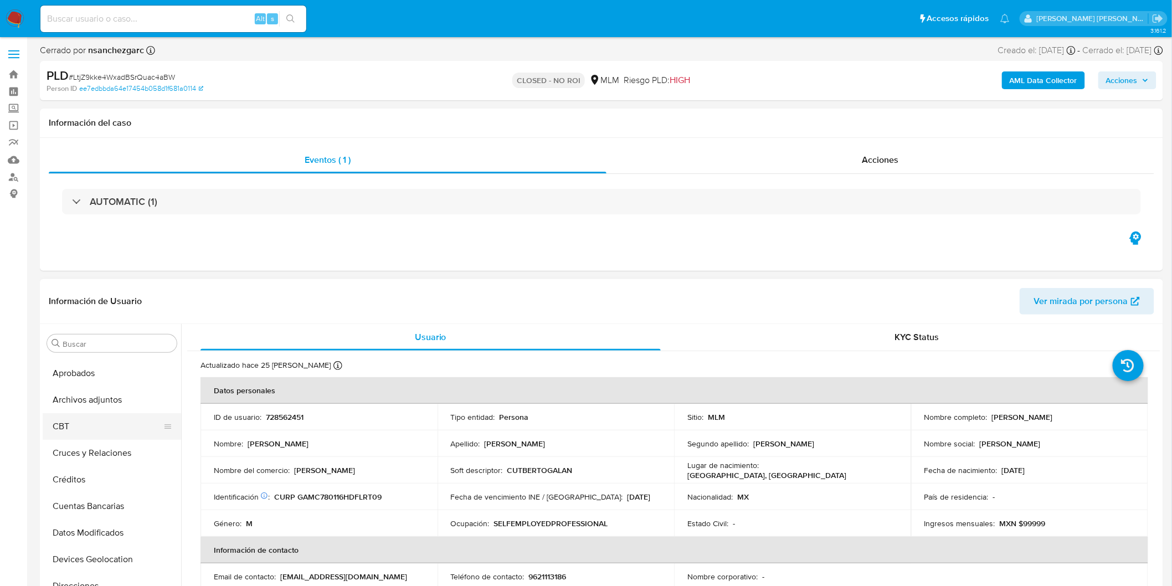
scroll to position [28, 0]
click at [114, 427] on button "Archivos adjuntos" at bounding box center [108, 421] width 130 height 27
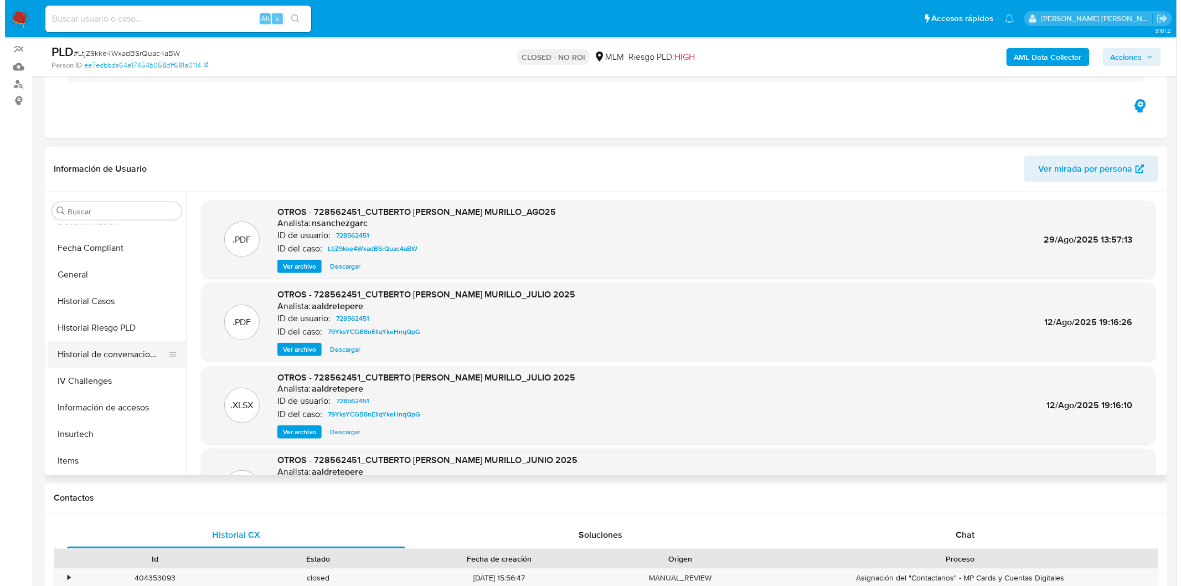
scroll to position [334, 0]
click at [124, 353] on button "Historial de conversaciones" at bounding box center [108, 355] width 130 height 27
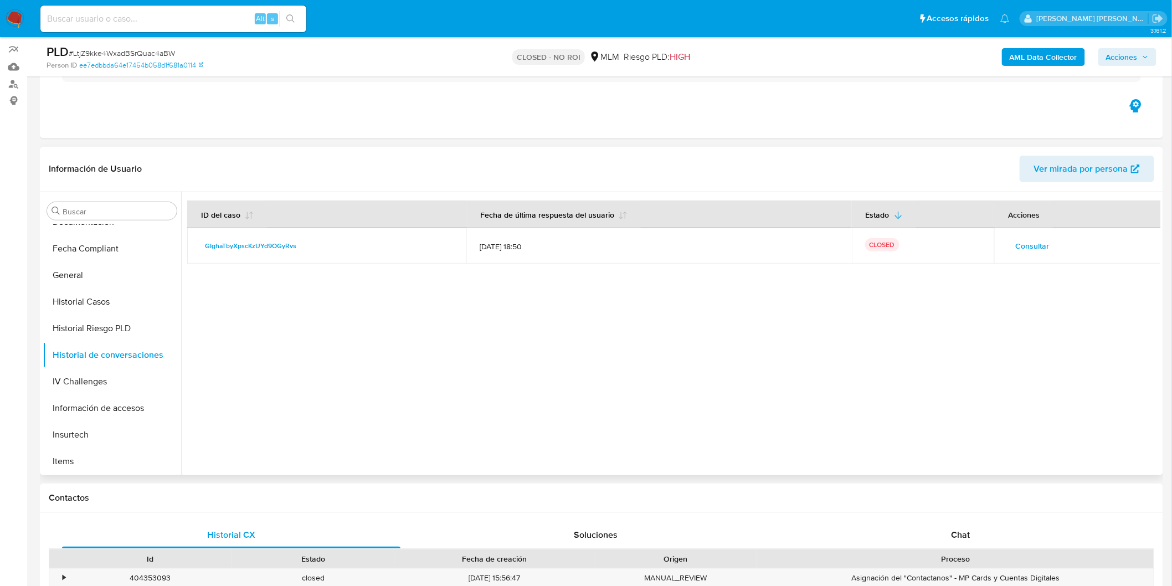
click at [1036, 238] on span "Consultar" at bounding box center [1032, 246] width 34 height 16
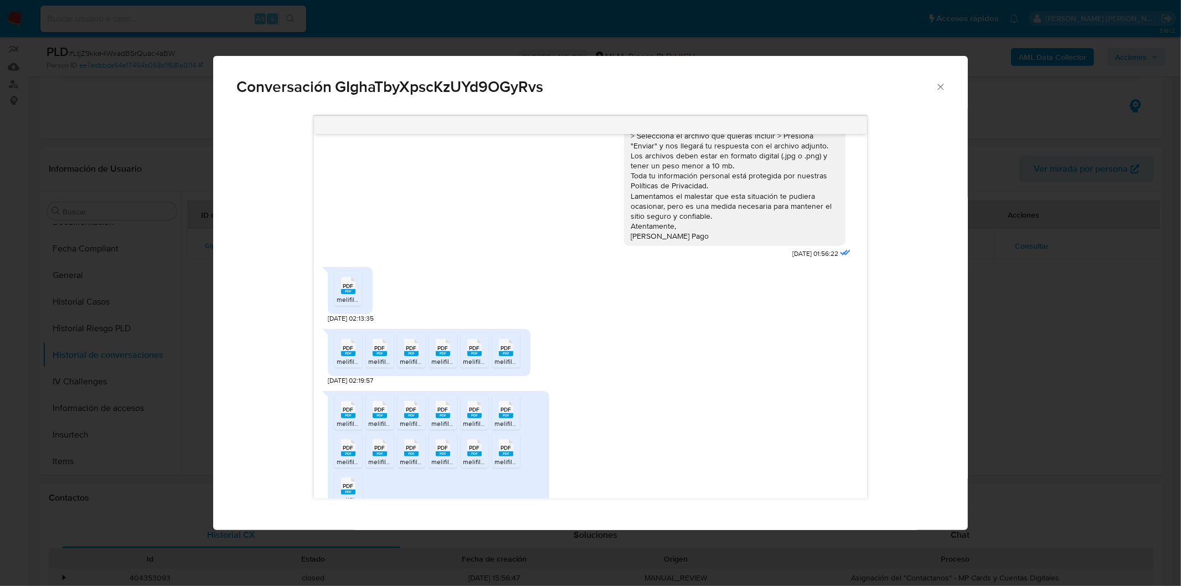
scroll to position [492, 0]
click at [342, 292] on icon "PDF" at bounding box center [348, 284] width 14 height 19
click at [347, 356] on span "melifile7895254250129567359.pdf" at bounding box center [389, 359] width 104 height 9
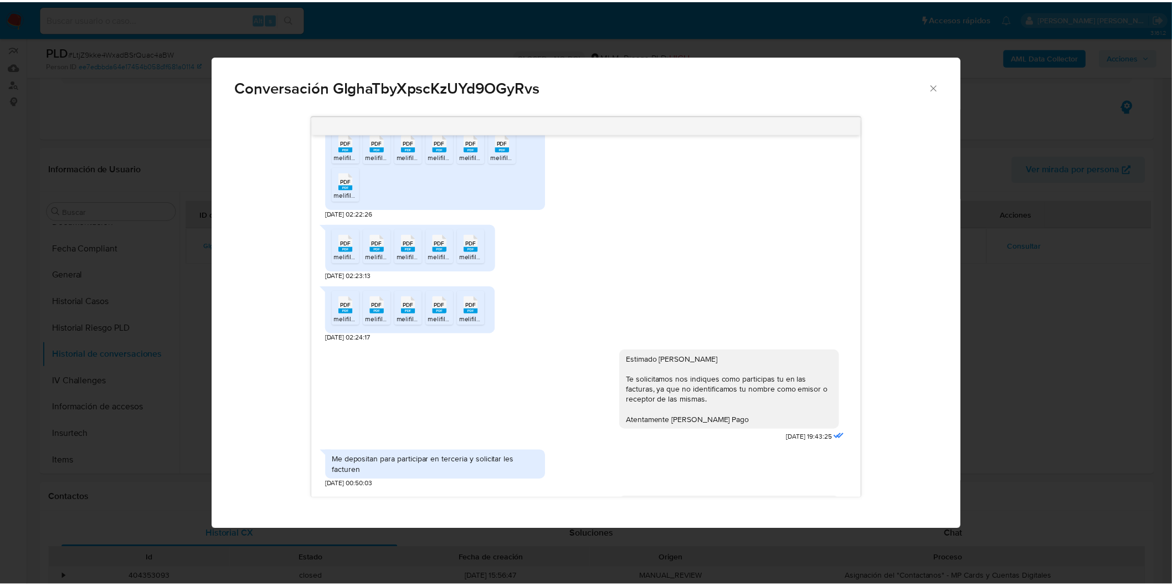
scroll to position [799, 0]
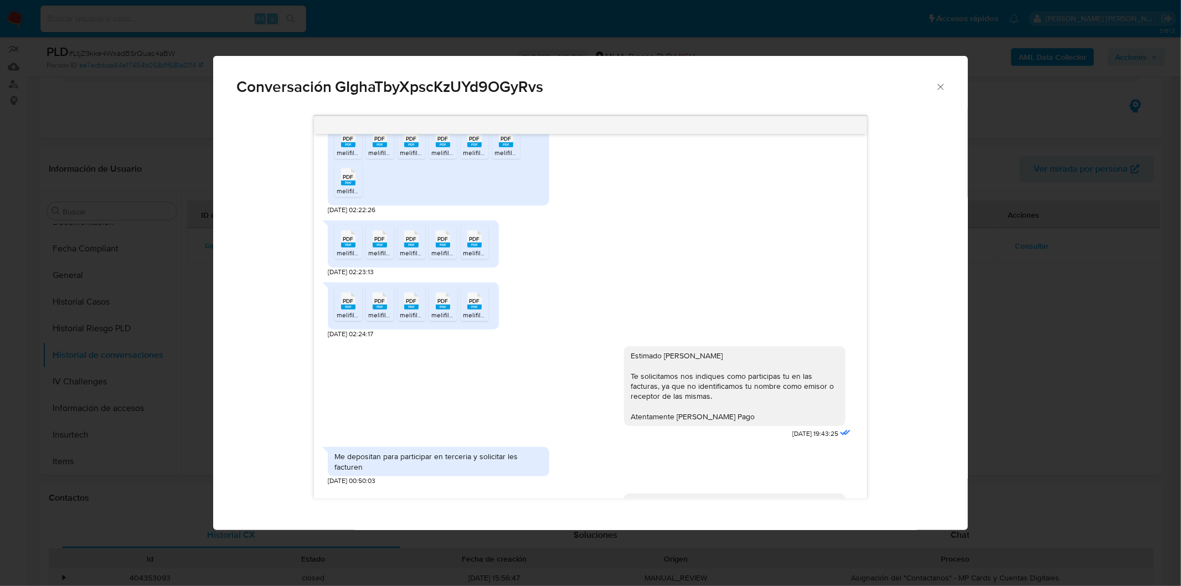
drag, startPoint x: 490, startPoint y: 432, endPoint x: 479, endPoint y: 443, distance: 14.9
click at [490, 432] on div "Estimado Cutberto Te solicitamos nos indiques como participas tu en las factura…" at bounding box center [590, 389] width 525 height 103
click at [463, 454] on div "Me depositan para participar en terceria y solicitar les facturen" at bounding box center [438, 461] width 208 height 20
drag, startPoint x: 424, startPoint y: 472, endPoint x: 326, endPoint y: 454, distance: 99.7
click at [328, 454] on div "Me depositan para participar en terceria y solicitar les facturen" at bounding box center [438, 461] width 221 height 29
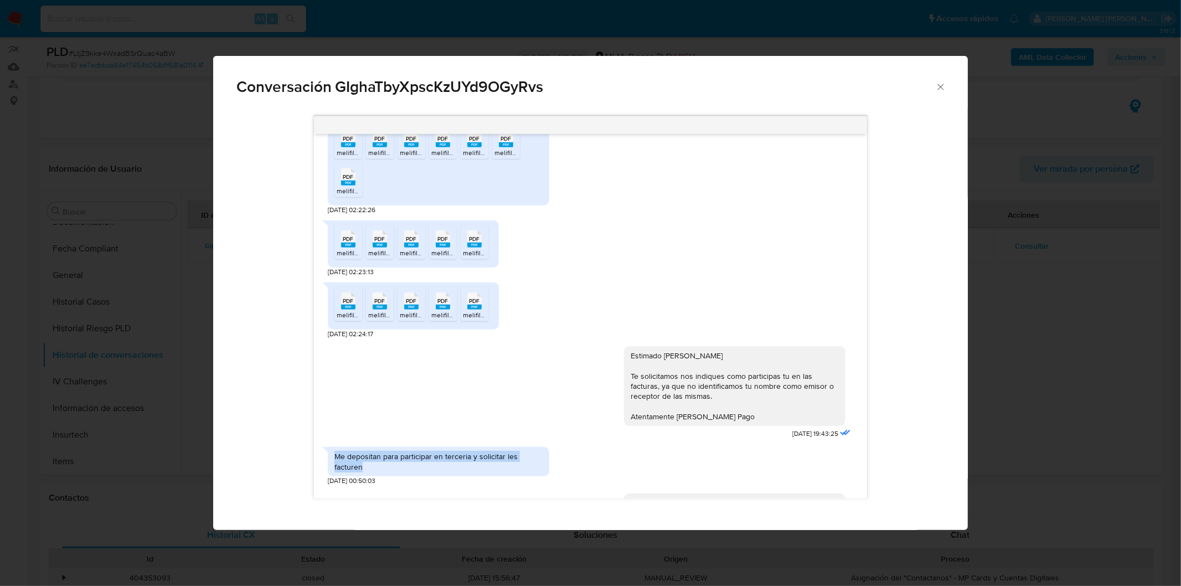
click at [472, 468] on div "Me depositan para participar en terceria y solicitar les facturen" at bounding box center [438, 461] width 208 height 20
drag, startPoint x: 430, startPoint y: 472, endPoint x: 328, endPoint y: 457, distance: 103.0
click at [328, 457] on div "Me depositan para participar en terceria y solicitar les facturen" at bounding box center [438, 461] width 221 height 29
click at [499, 473] on div "Me depositan para participar en terceria y solicitar les facturen" at bounding box center [438, 461] width 221 height 29
click at [486, 537] on div "Conversación GIghaTbyXpscKzUYd9OGyRvs 07/07/2025 17:07:15 Con gusto a que corre…" at bounding box center [590, 293] width 1181 height 586
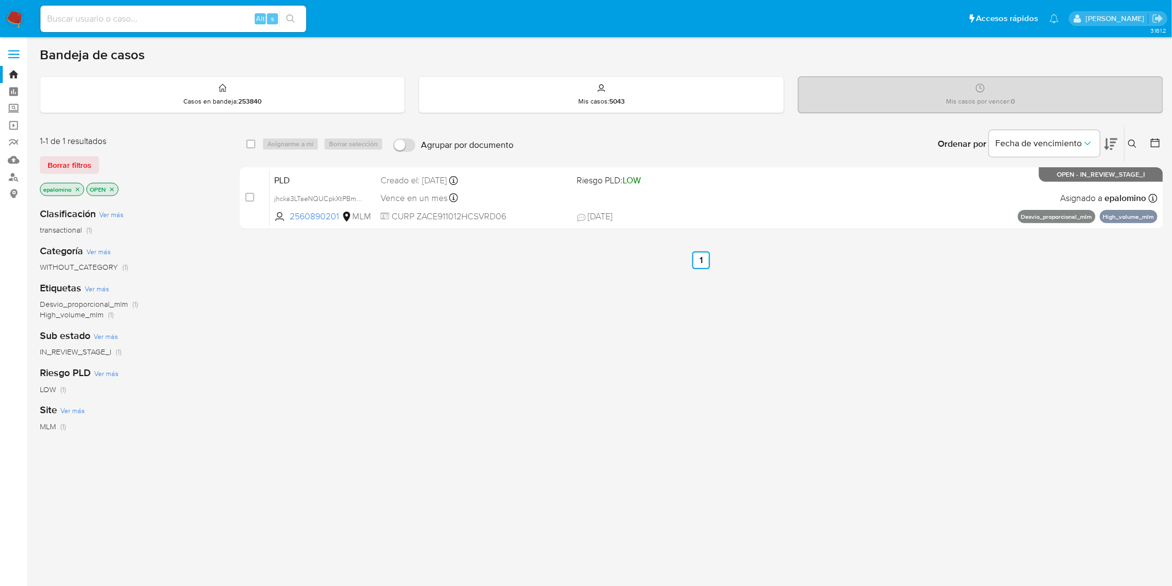
click at [66, 161] on span "Borrar filtros" at bounding box center [70, 165] width 44 height 16
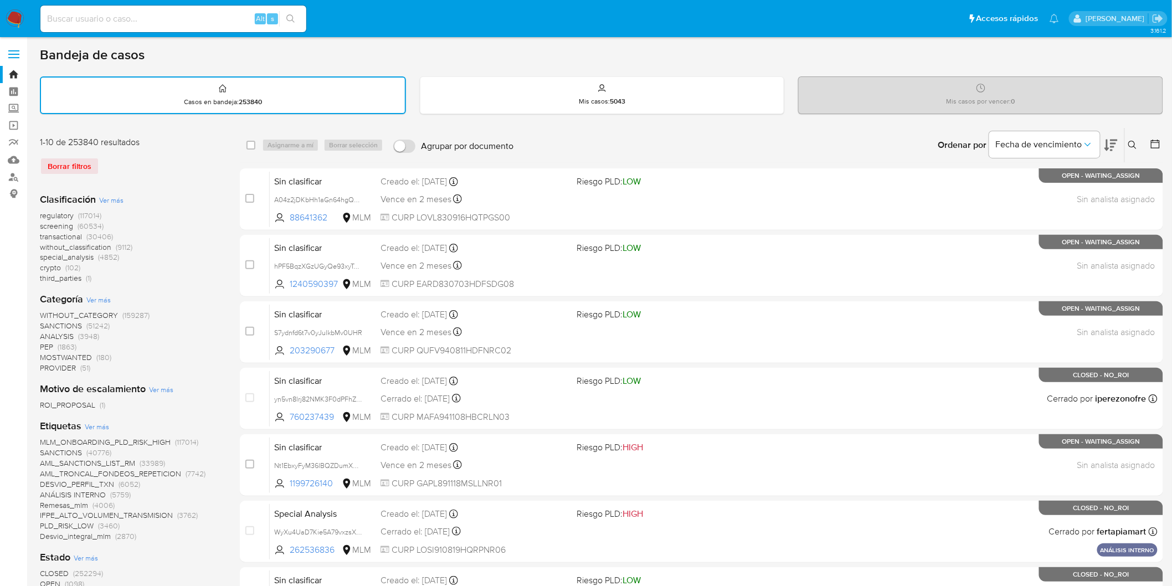
click at [19, 17] on img at bounding box center [15, 18] width 19 height 19
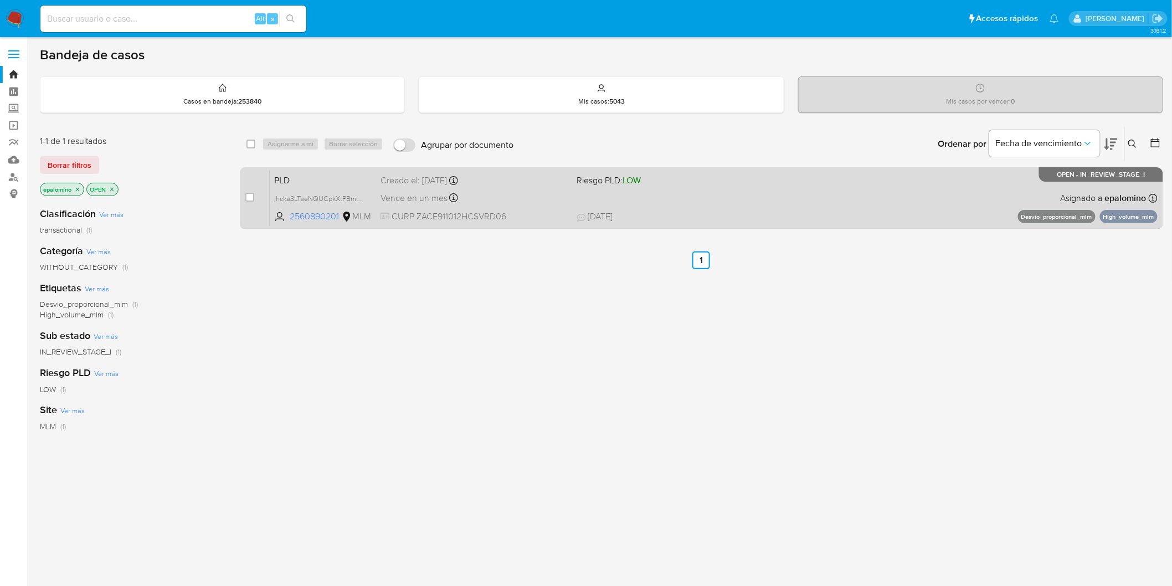
click at [282, 180] on span "PLD" at bounding box center [322, 179] width 97 height 14
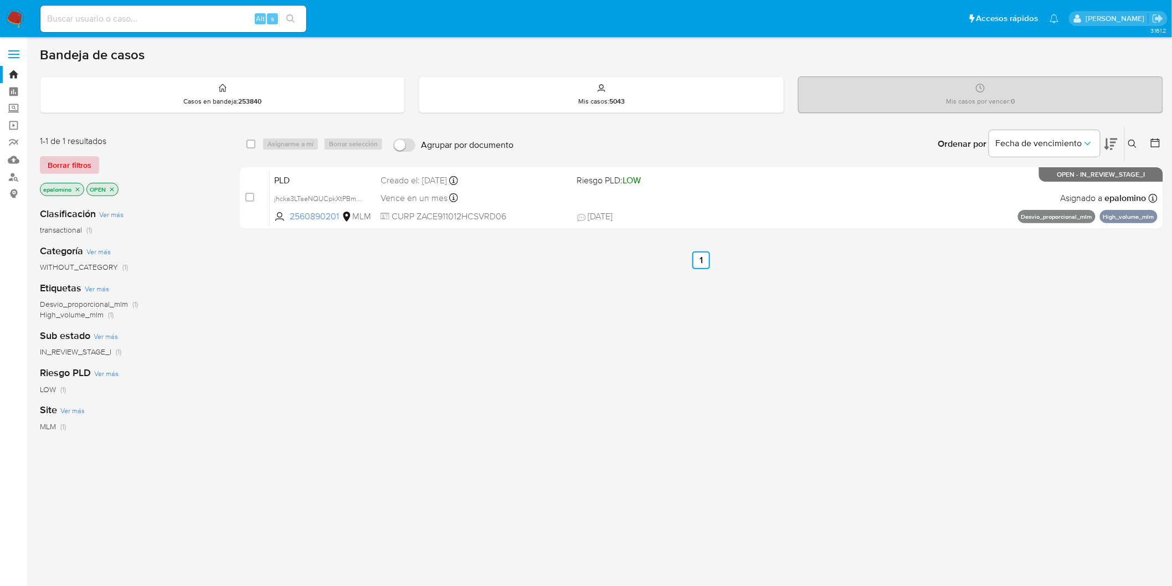
click at [81, 162] on span "Borrar filtros" at bounding box center [70, 165] width 44 height 16
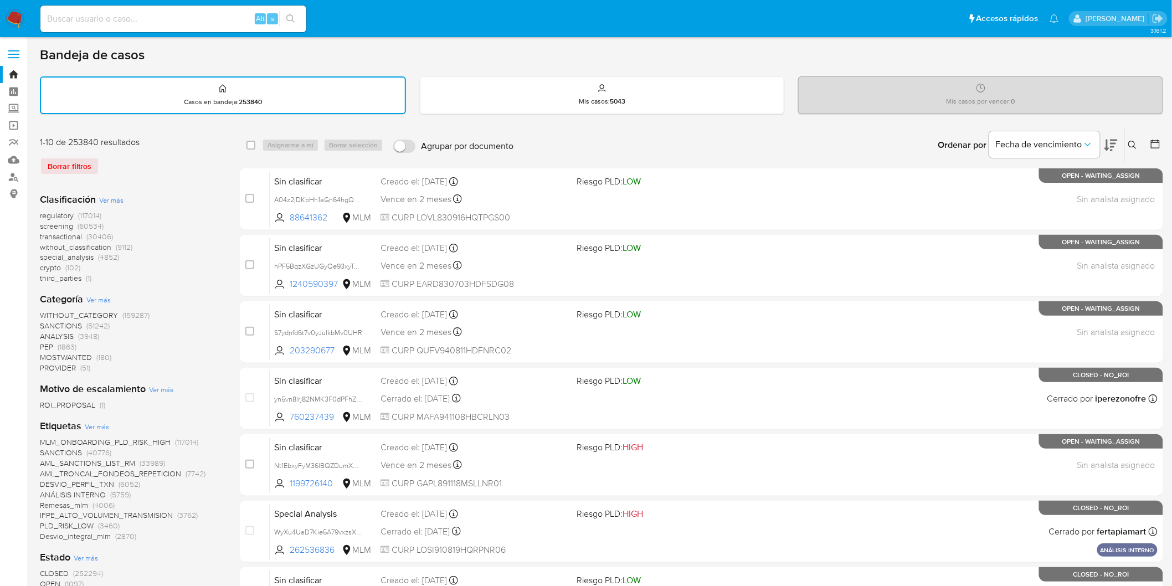
click at [17, 20] on img at bounding box center [15, 18] width 19 height 19
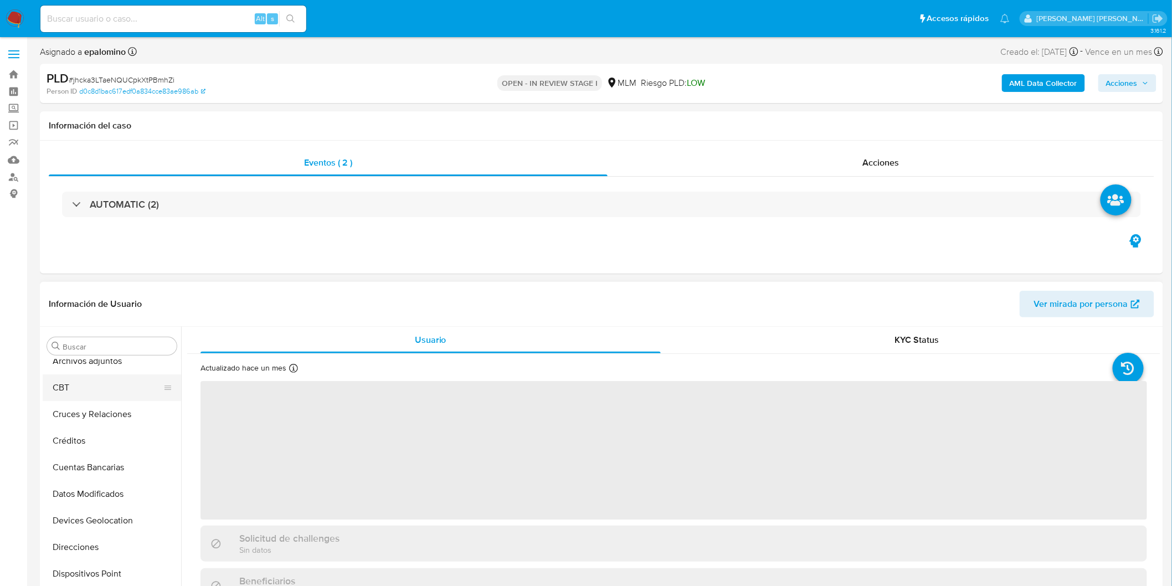
scroll to position [32, 0]
select select "10"
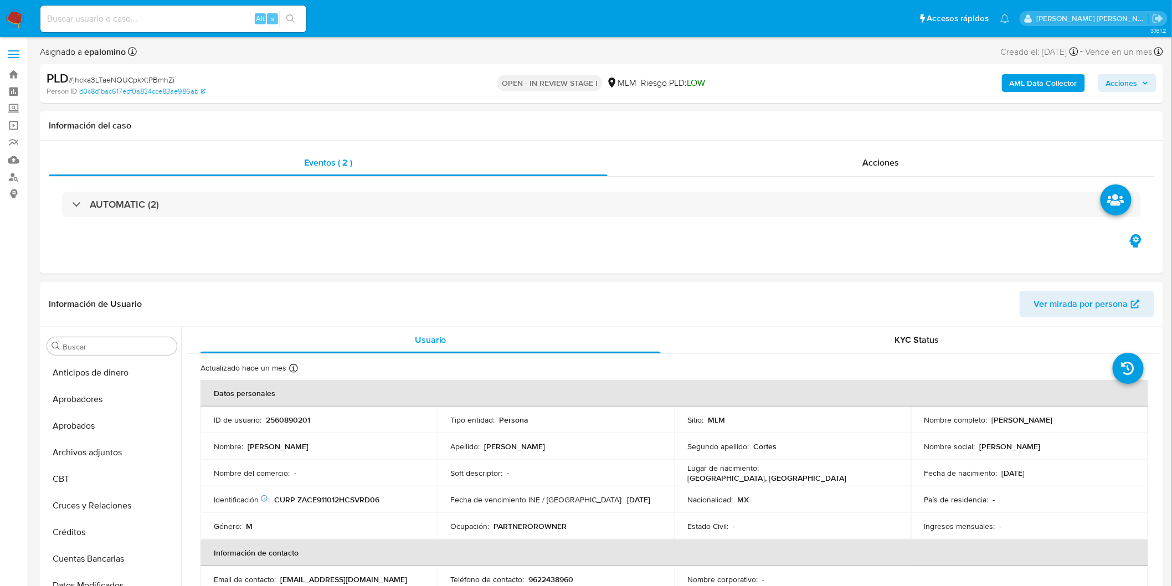
drag, startPoint x: 117, startPoint y: 450, endPoint x: 188, endPoint y: 417, distance: 78.3
click at [117, 449] on button "Archivos adjuntos" at bounding box center [112, 452] width 138 height 27
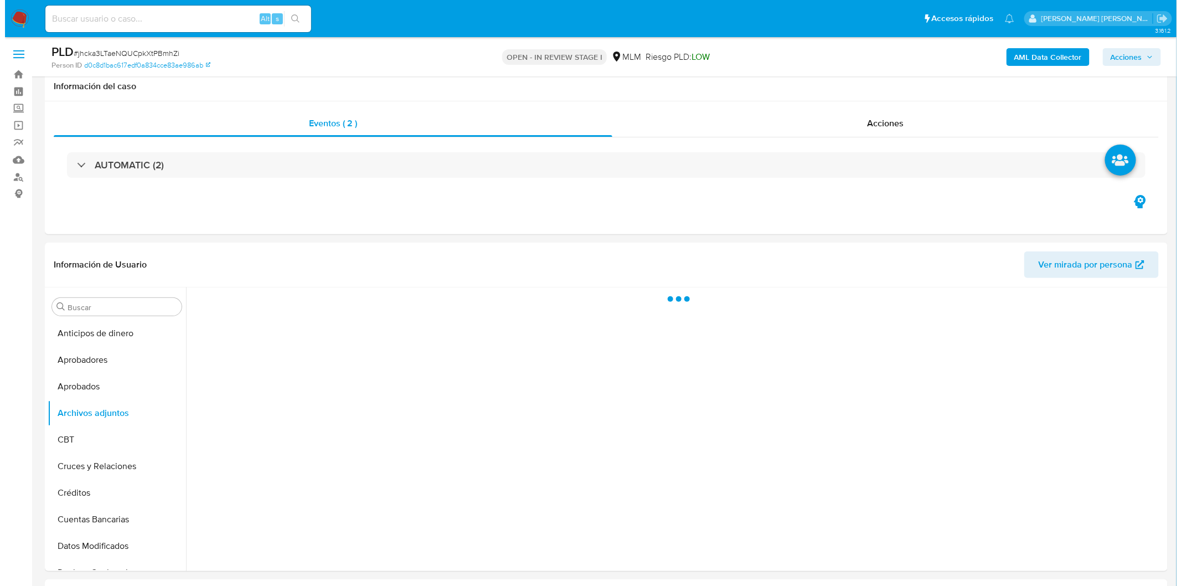
scroll to position [103, 0]
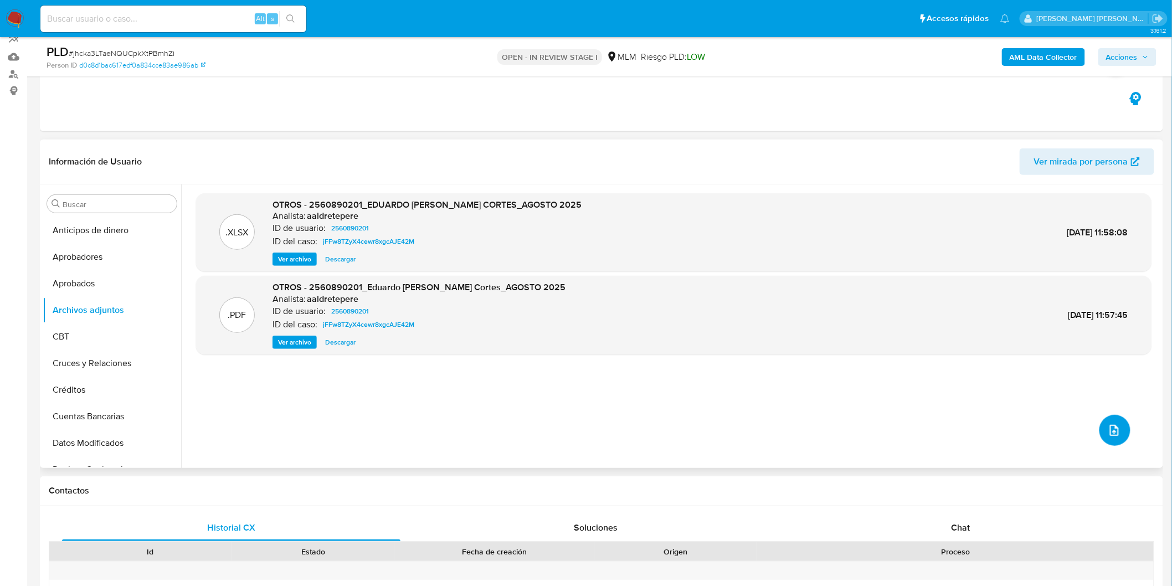
click at [1100, 418] on button "upload-file" at bounding box center [1114, 430] width 31 height 31
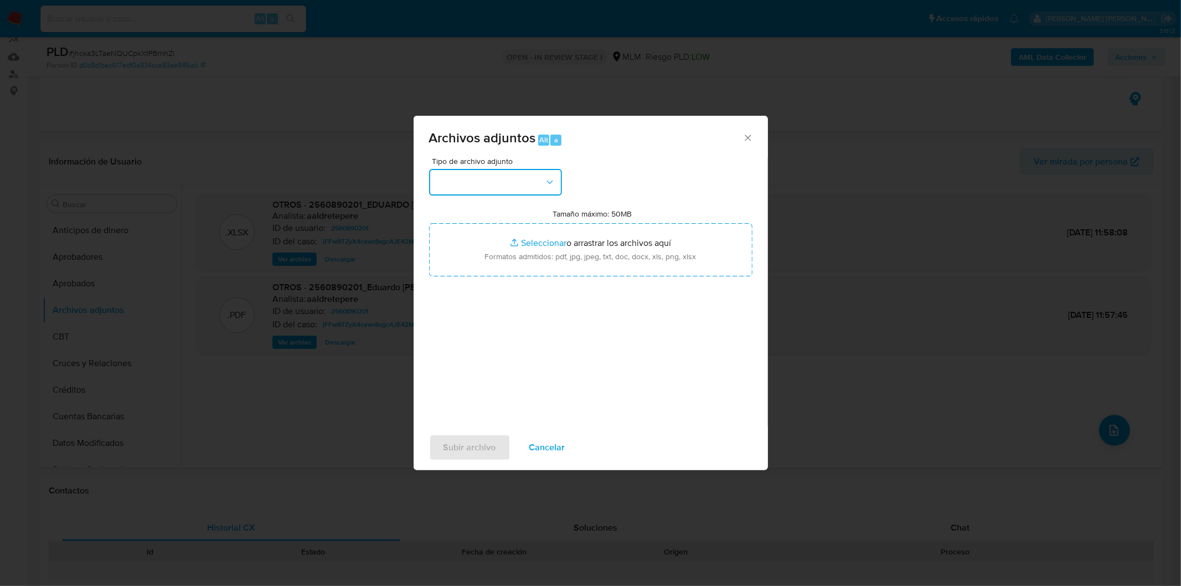
click at [534, 171] on button "button" at bounding box center [495, 182] width 133 height 27
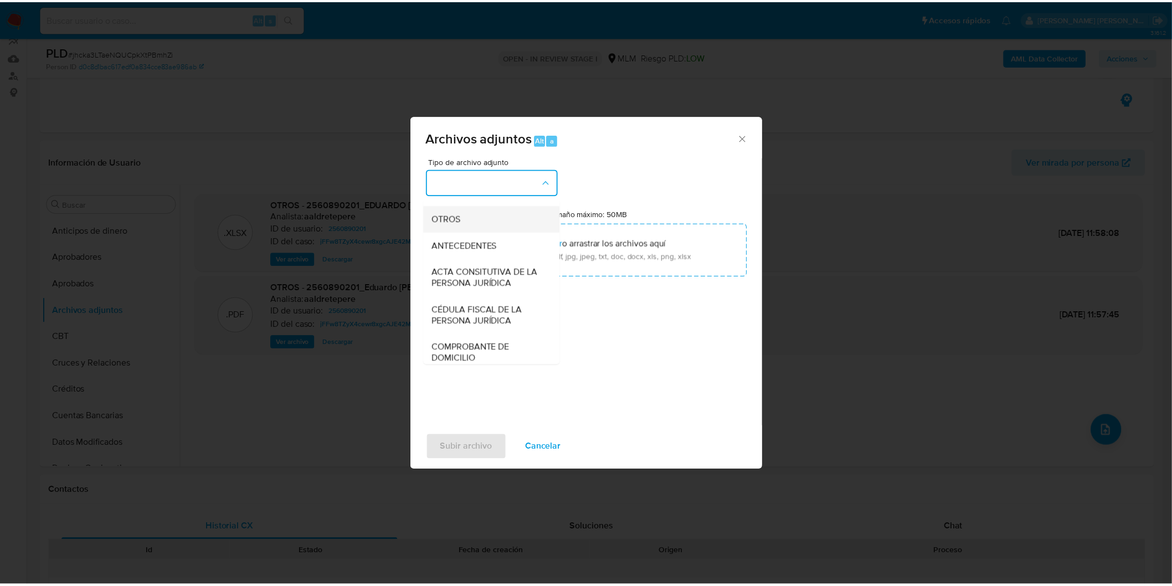
scroll to position [184, 0]
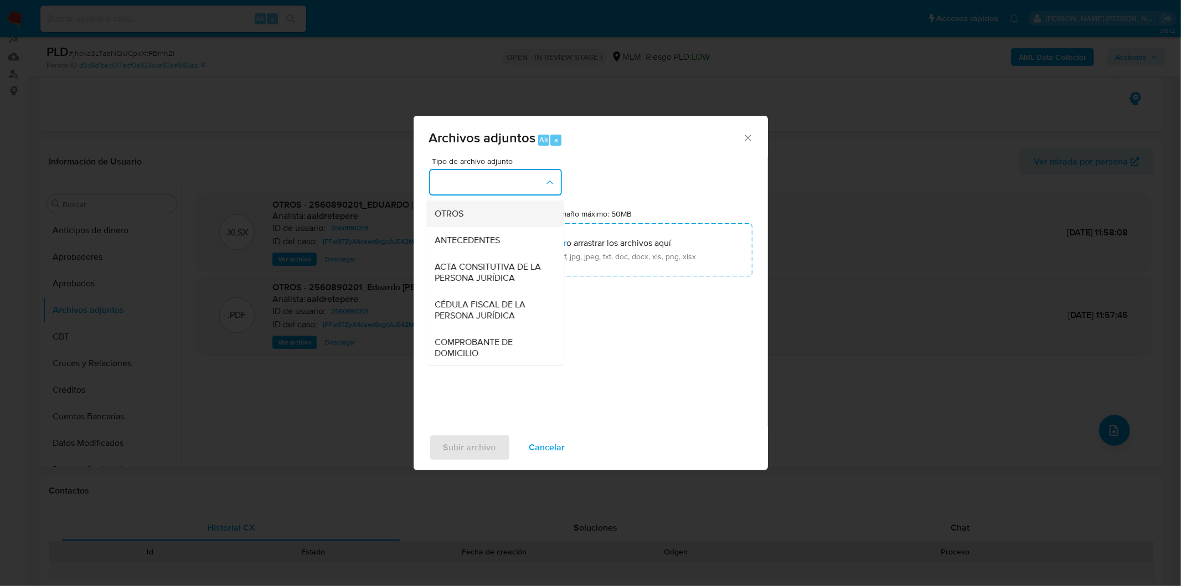
click at [509, 226] on div "OTROS" at bounding box center [491, 213] width 113 height 27
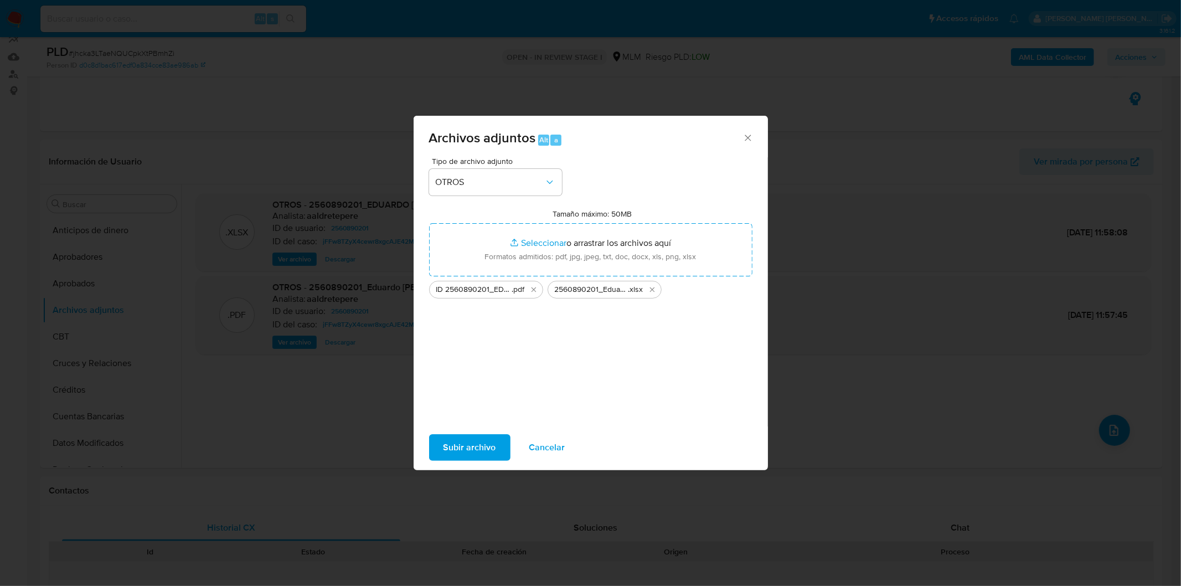
click at [477, 447] on span "Subir archivo" at bounding box center [469, 447] width 53 height 24
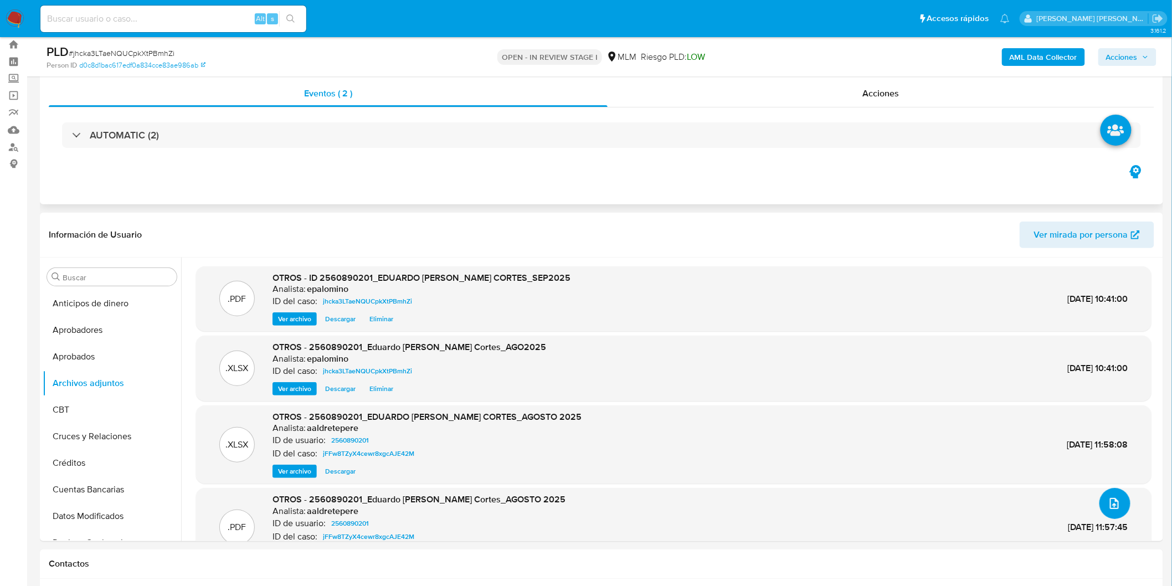
scroll to position [0, 0]
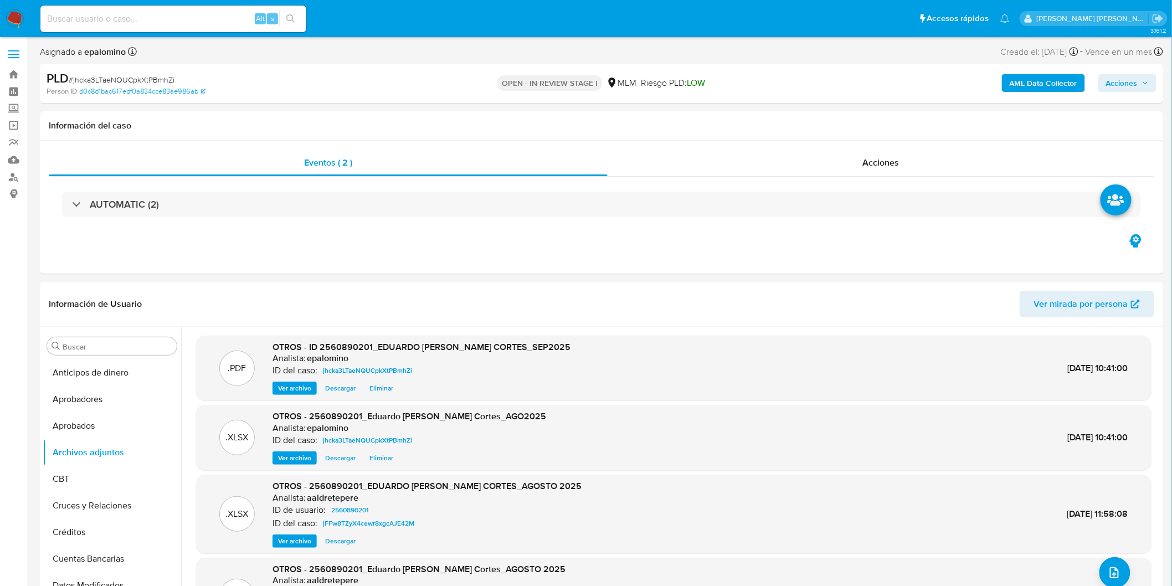
click at [1135, 81] on span "Acciones" at bounding box center [1122, 83] width 32 height 18
click at [1116, 265] on span "Enviar" at bounding box center [1114, 261] width 22 height 16
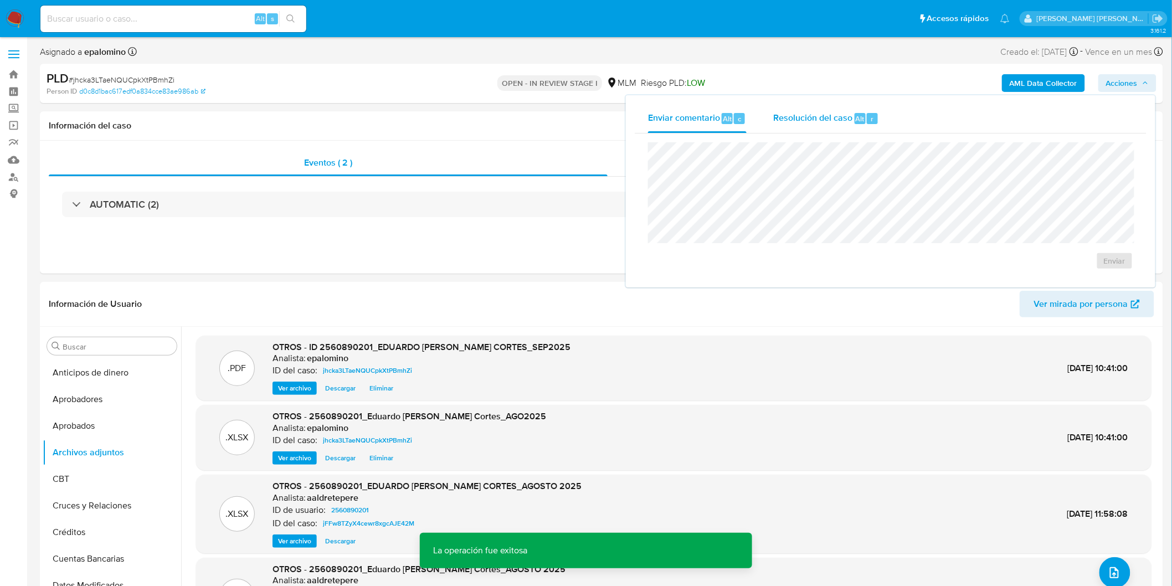
click at [803, 116] on span "Resolución del caso" at bounding box center [812, 118] width 79 height 13
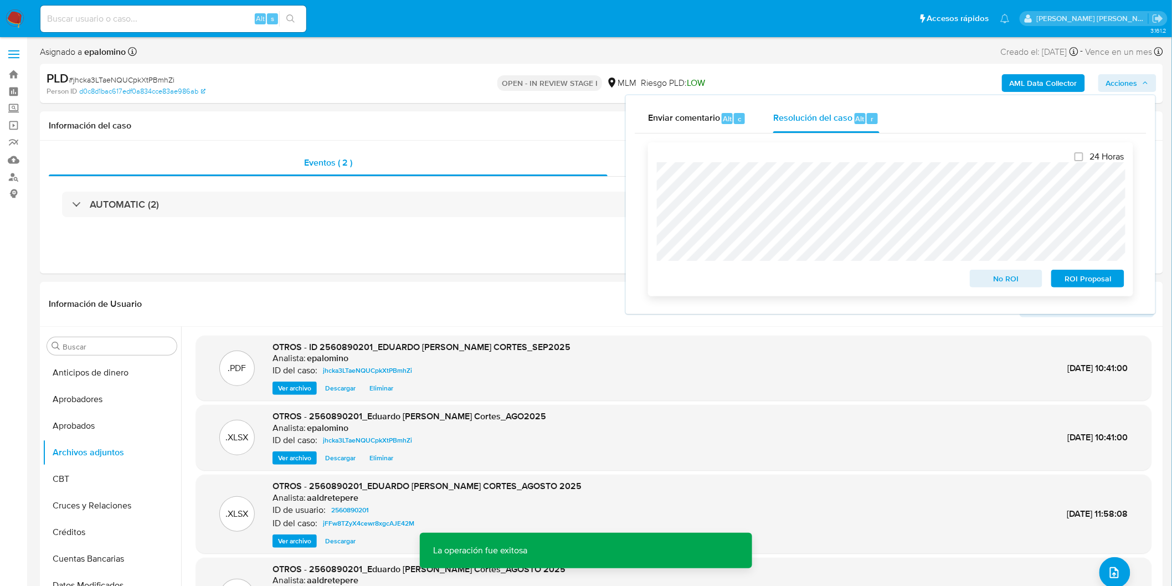
click at [1082, 276] on span "ROI Proposal" at bounding box center [1088, 279] width 58 height 16
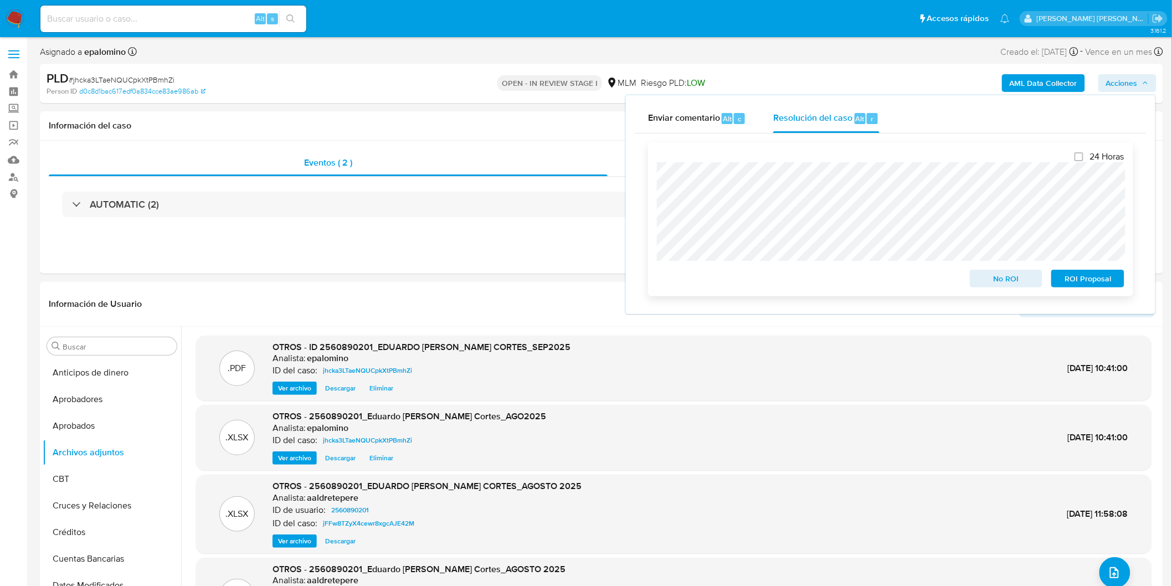
click at [1092, 281] on span "ROI Proposal" at bounding box center [1088, 279] width 58 height 16
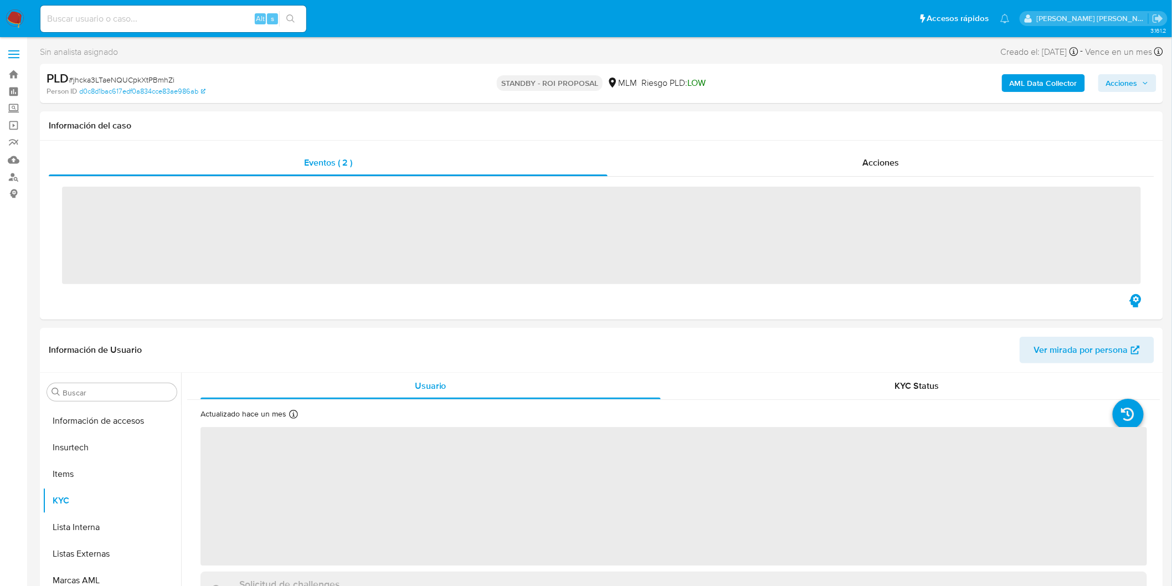
scroll to position [520, 0]
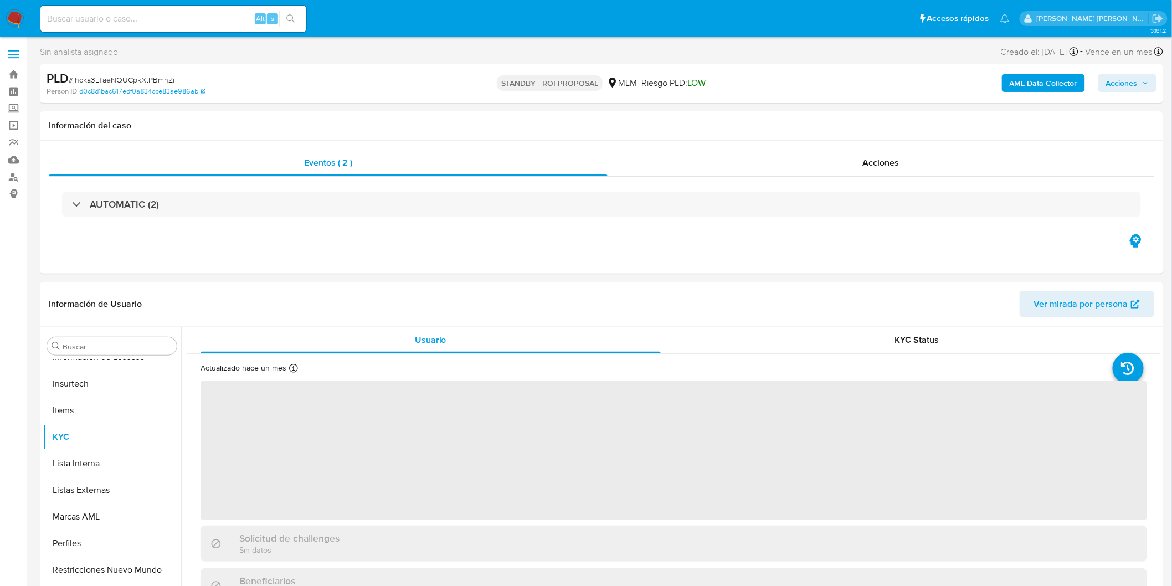
select select "10"
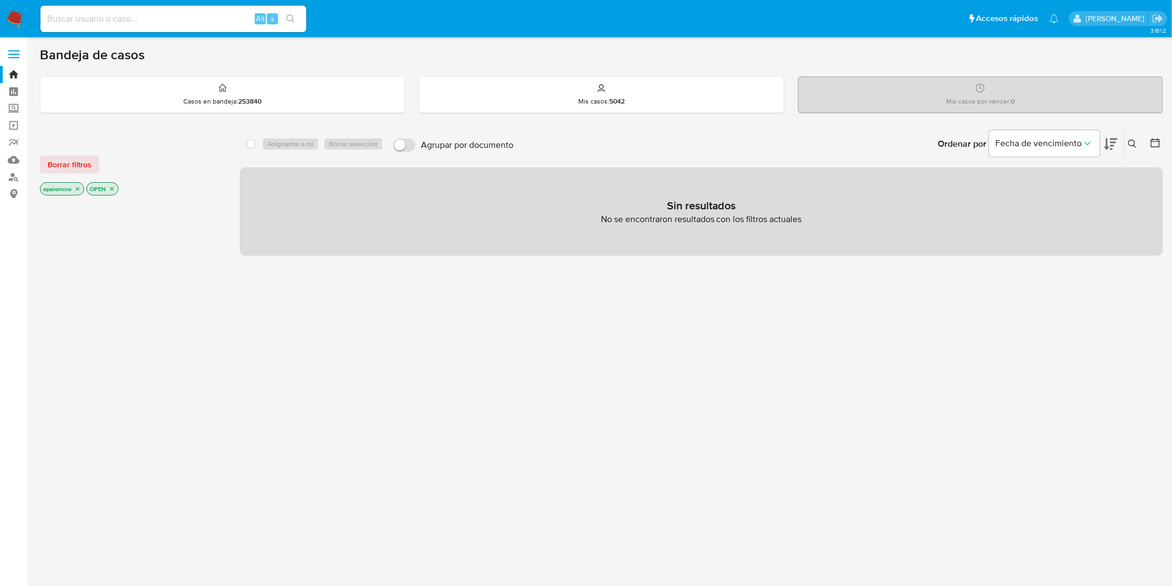
click at [73, 169] on span "Borrar filtros" at bounding box center [70, 165] width 44 height 16
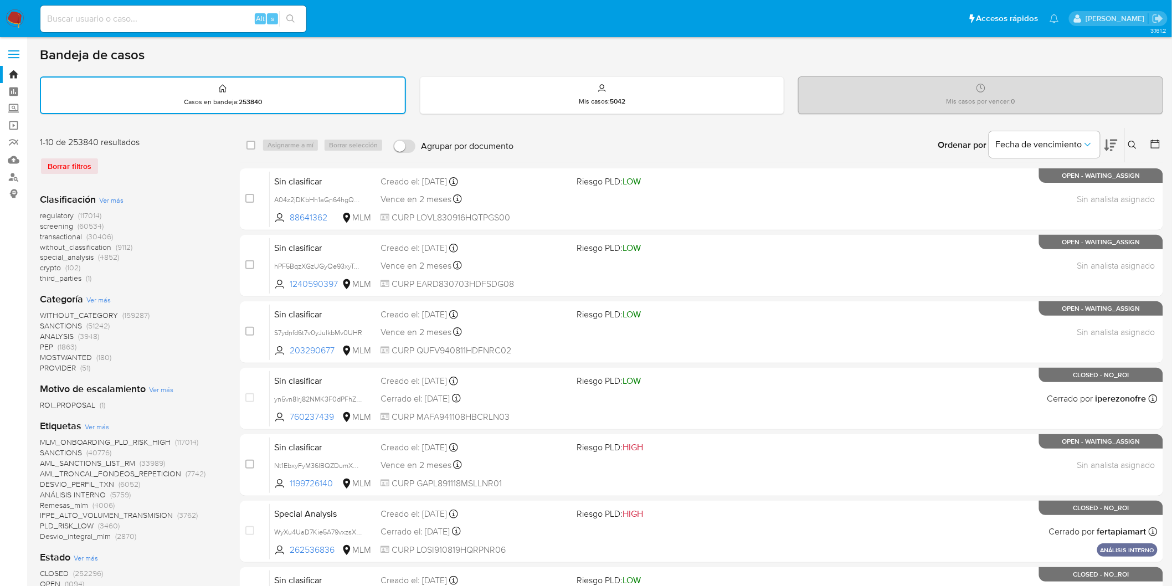
click at [12, 16] on img at bounding box center [15, 18] width 19 height 19
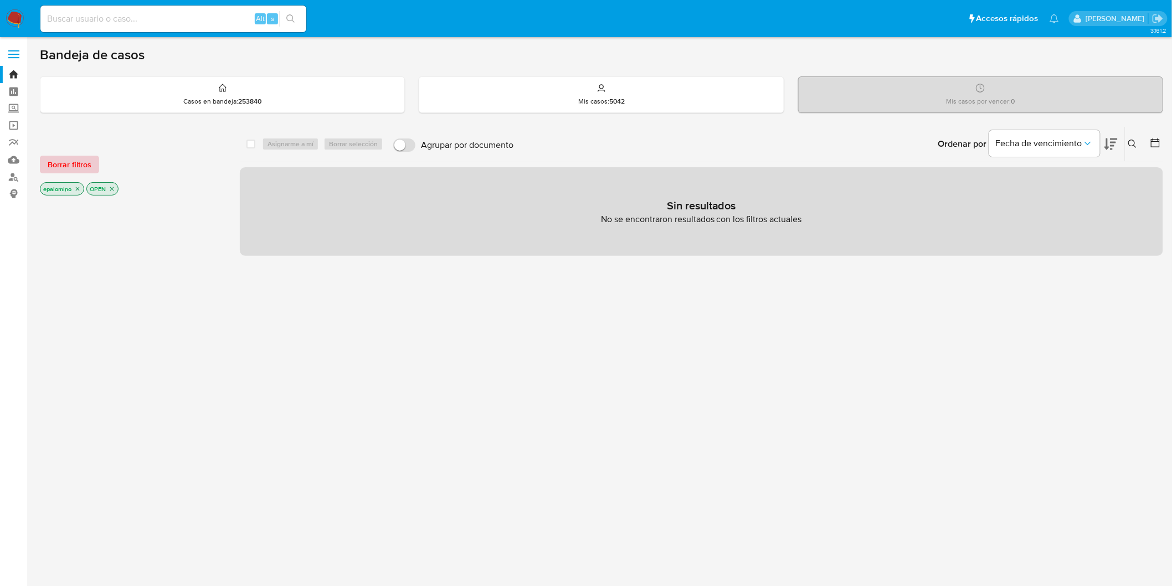
click at [86, 164] on span "Borrar filtros" at bounding box center [70, 165] width 44 height 16
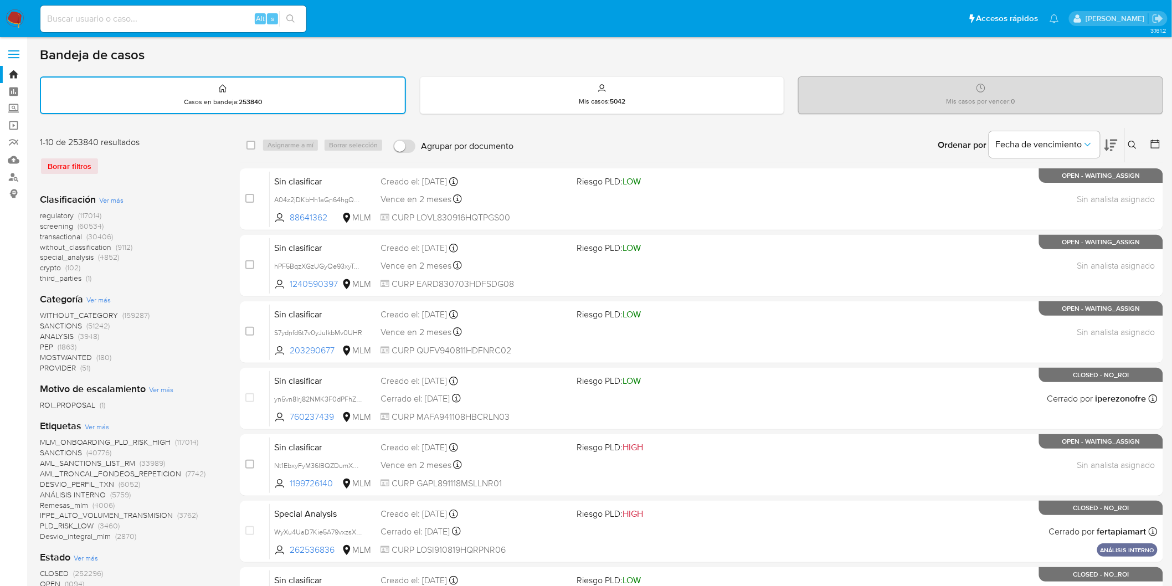
click at [21, 17] on img at bounding box center [15, 18] width 19 height 19
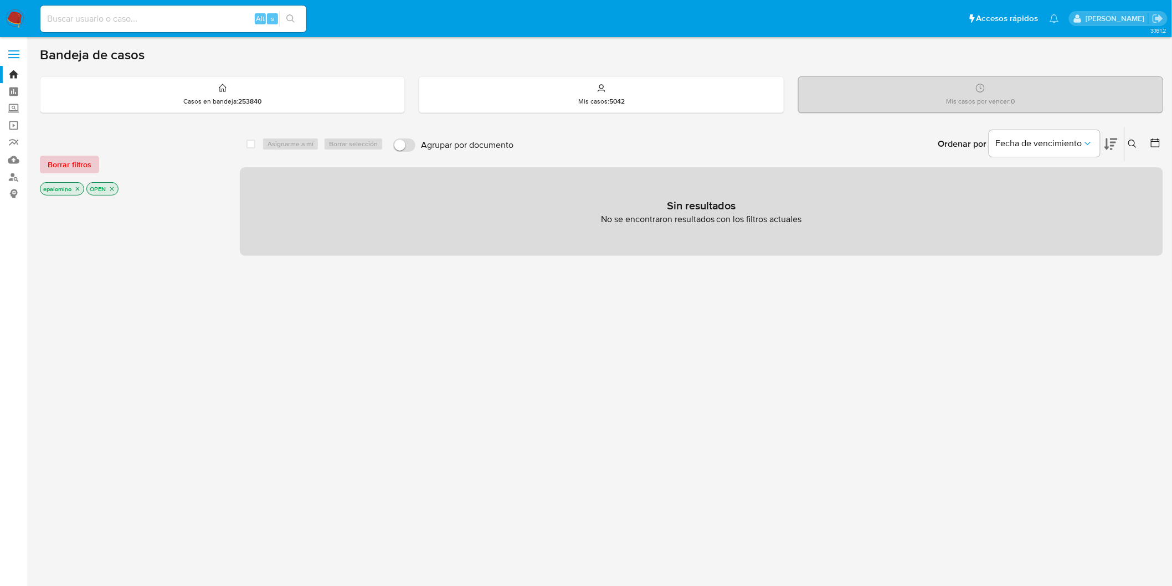
click at [64, 158] on span "Borrar filtros" at bounding box center [70, 165] width 44 height 16
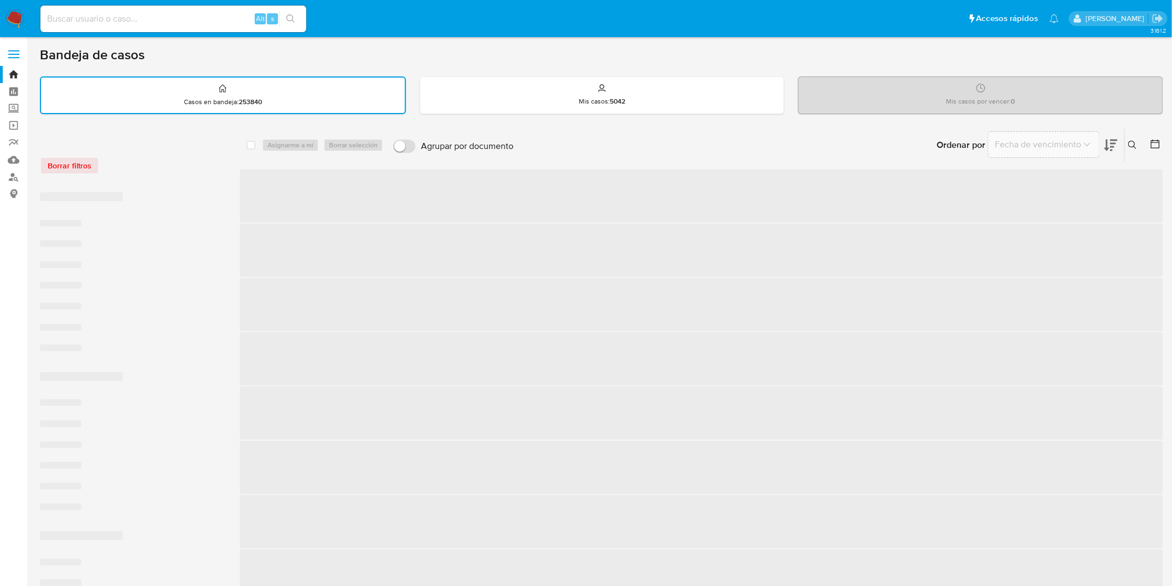
click at [130, 164] on div "Borrar filtros" at bounding box center [128, 166] width 177 height 18
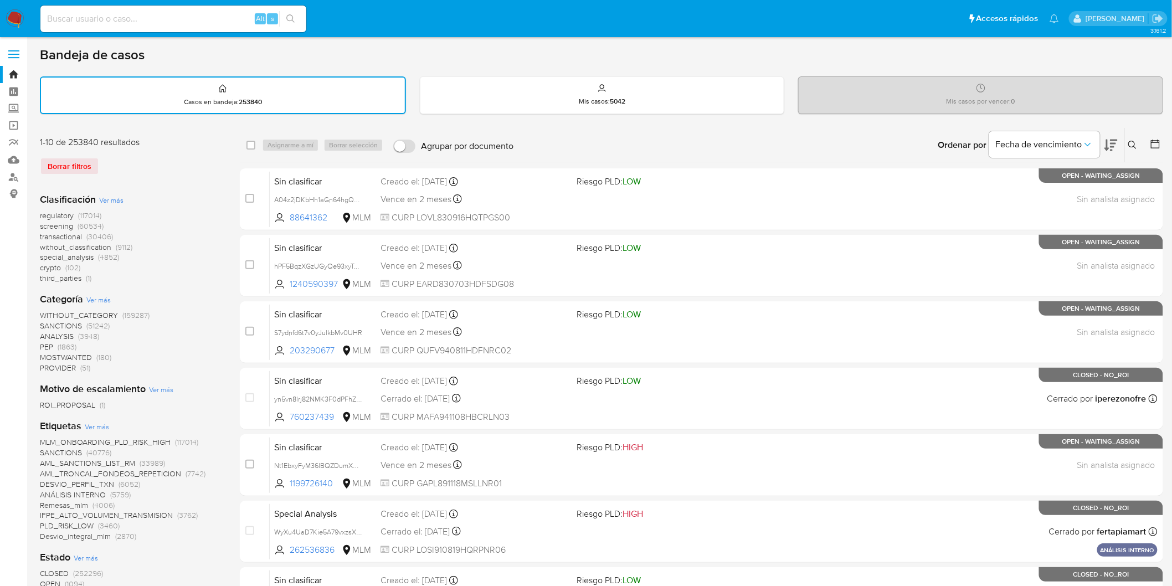
click at [13, 15] on img at bounding box center [15, 18] width 19 height 19
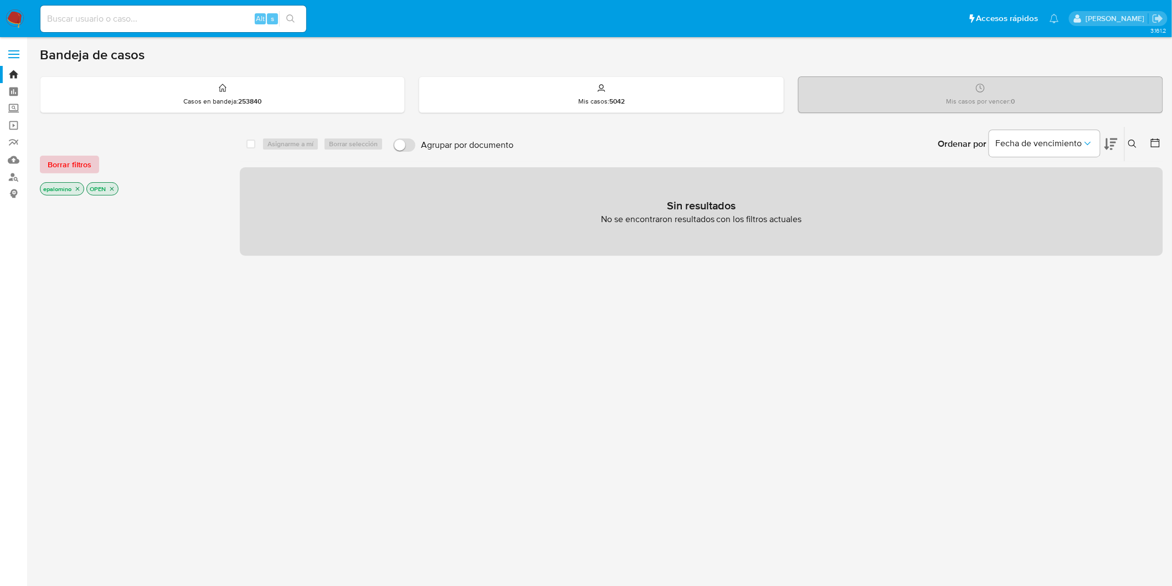
click at [85, 169] on span "Borrar filtros" at bounding box center [70, 165] width 44 height 16
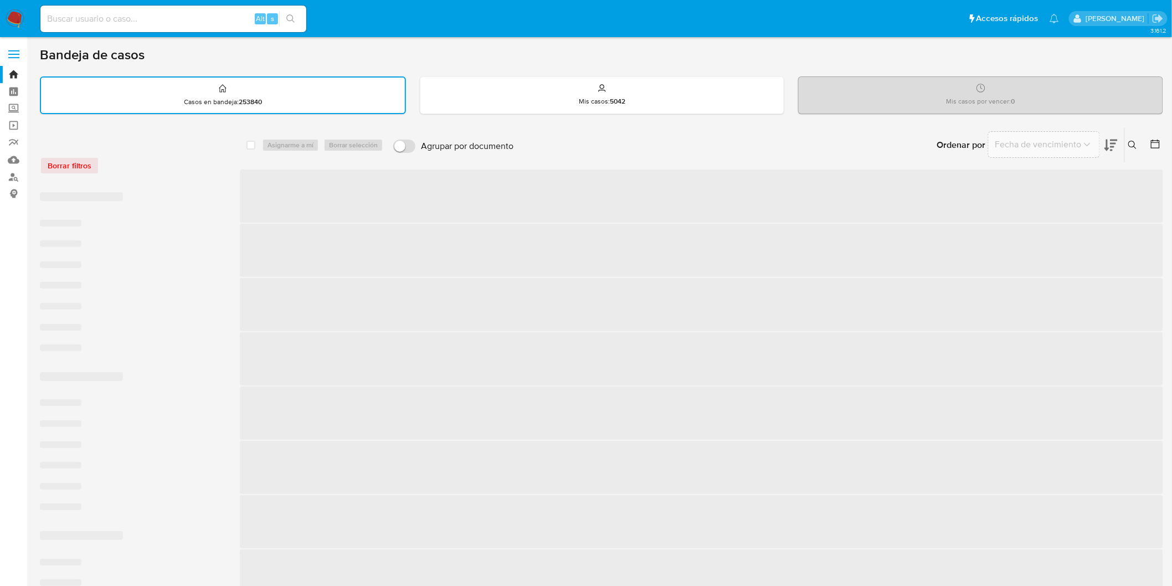
click at [174, 168] on div "Borrar filtros" at bounding box center [128, 166] width 177 height 18
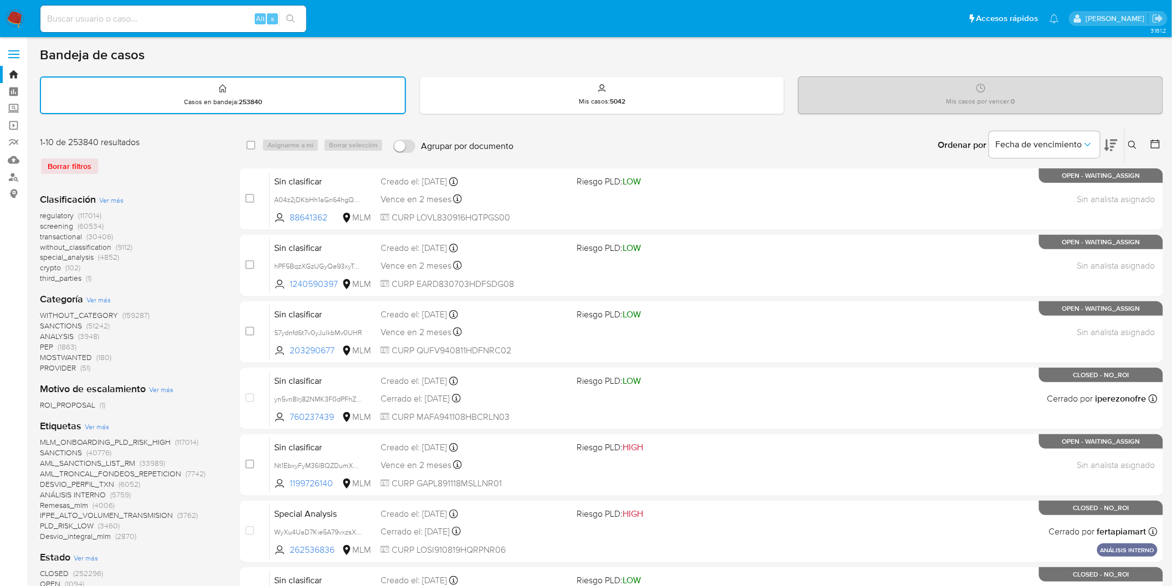
click at [14, 20] on img at bounding box center [15, 18] width 19 height 19
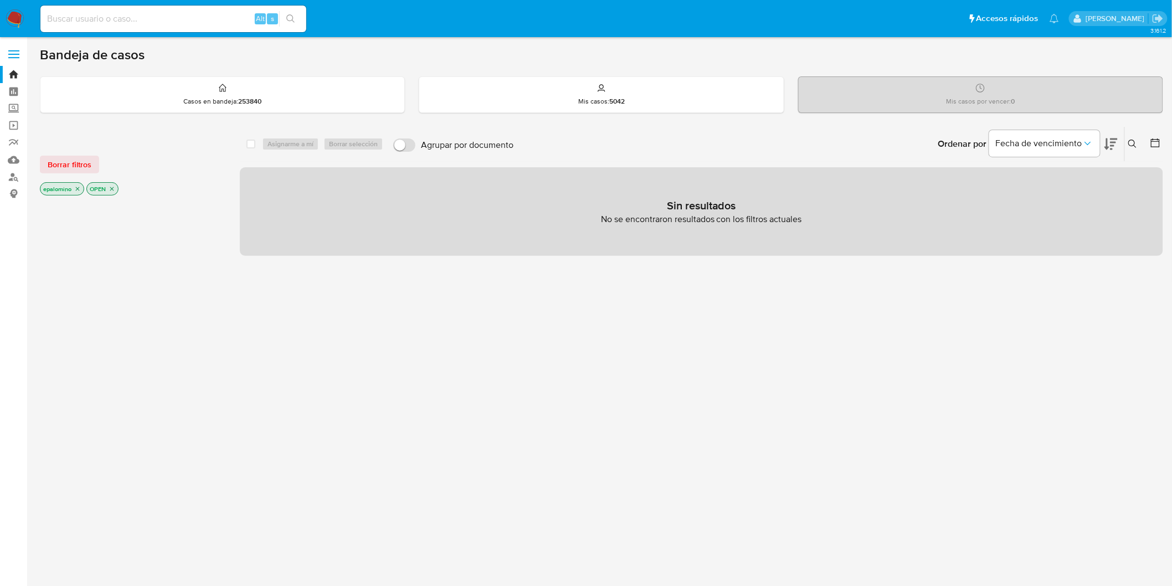
click at [103, 153] on div "Borrar filtros epalomino OPEN" at bounding box center [128, 166] width 177 height 63
click at [87, 157] on span "Borrar filtros" at bounding box center [70, 165] width 44 height 16
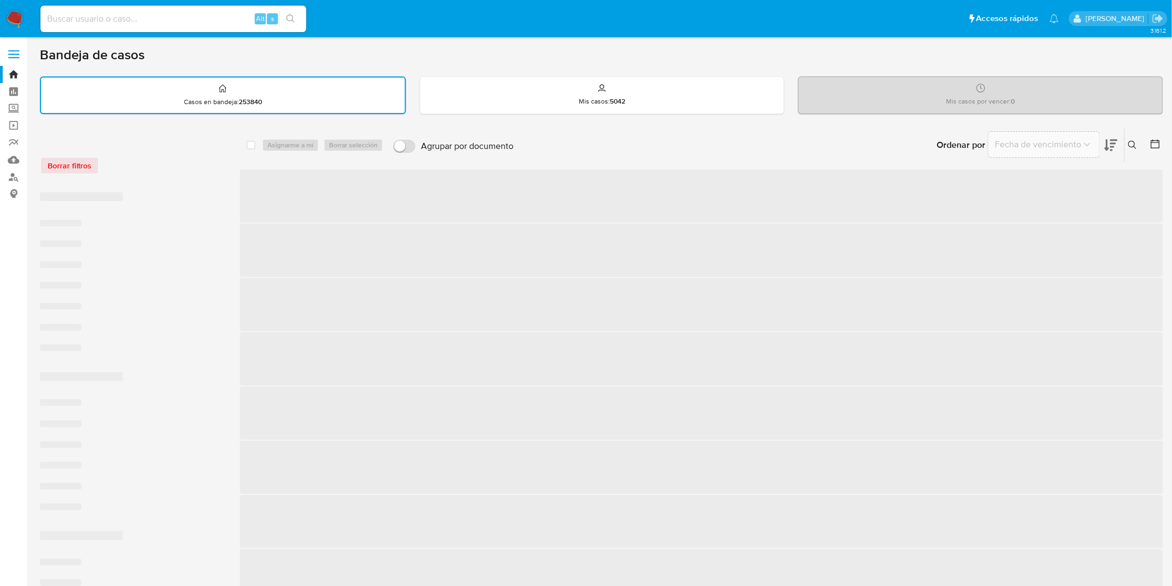
click at [151, 157] on div "Borrar filtros" at bounding box center [128, 166] width 177 height 18
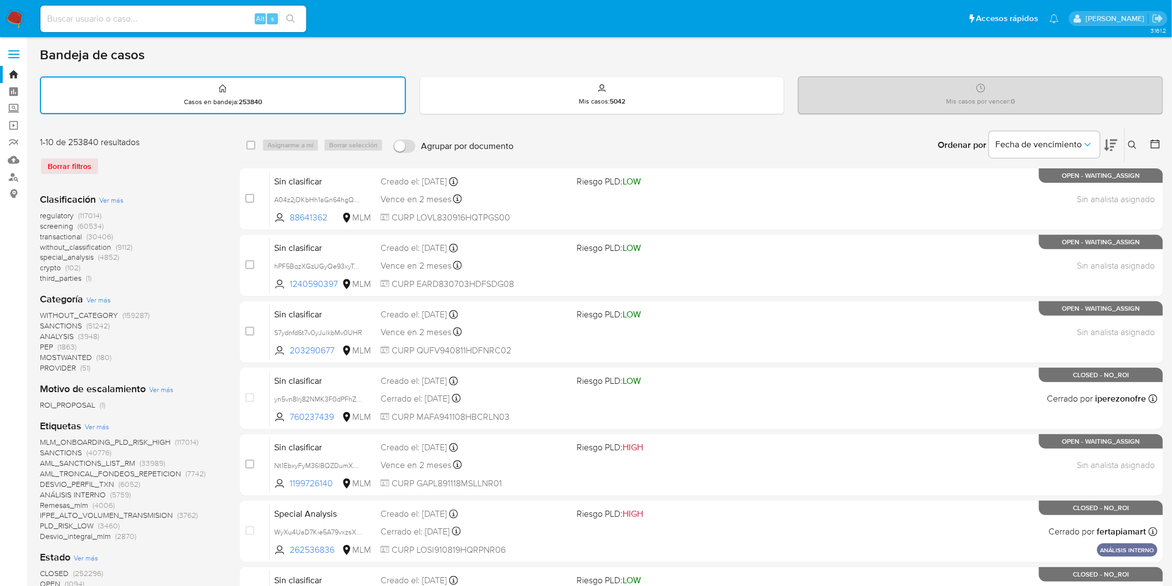
click at [18, 11] on img at bounding box center [15, 18] width 19 height 19
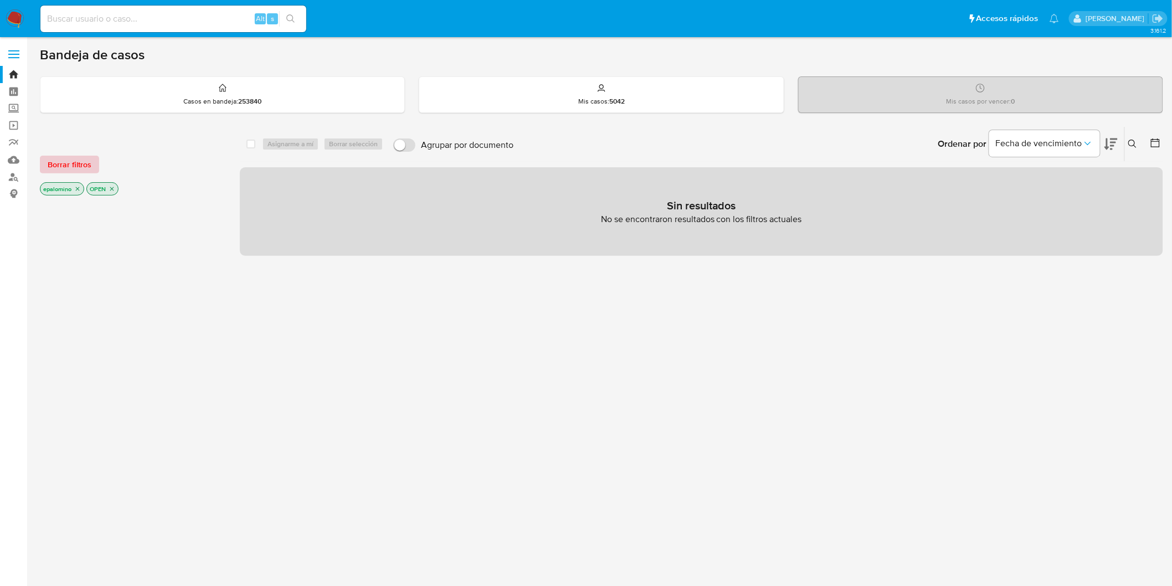
click at [63, 157] on span "Borrar filtros" at bounding box center [70, 165] width 44 height 16
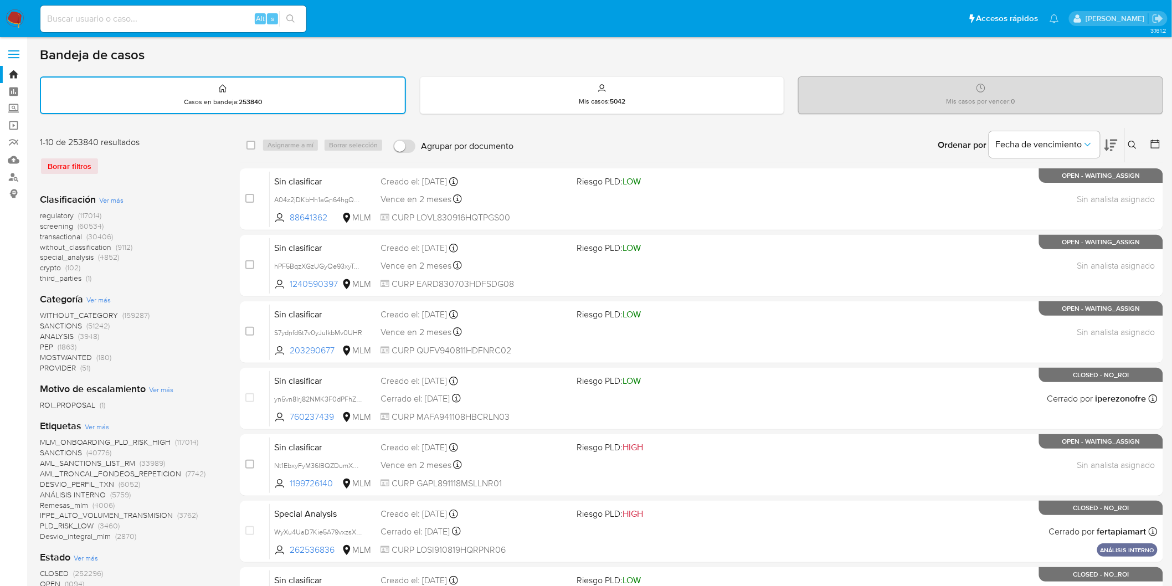
click at [17, 23] on img at bounding box center [15, 18] width 19 height 19
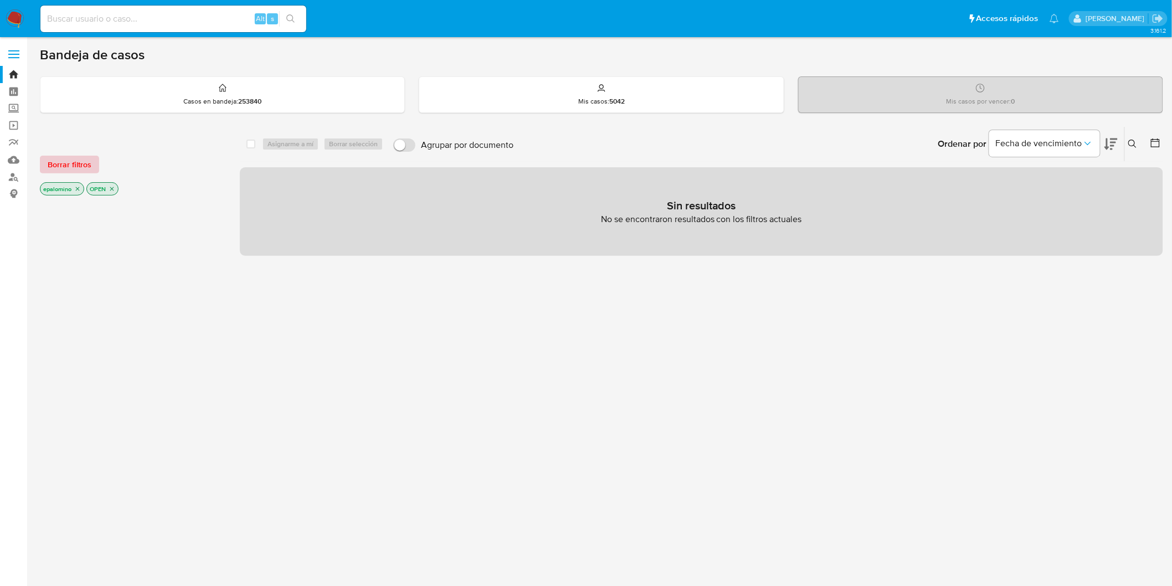
click at [58, 167] on span "Borrar filtros" at bounding box center [70, 165] width 44 height 16
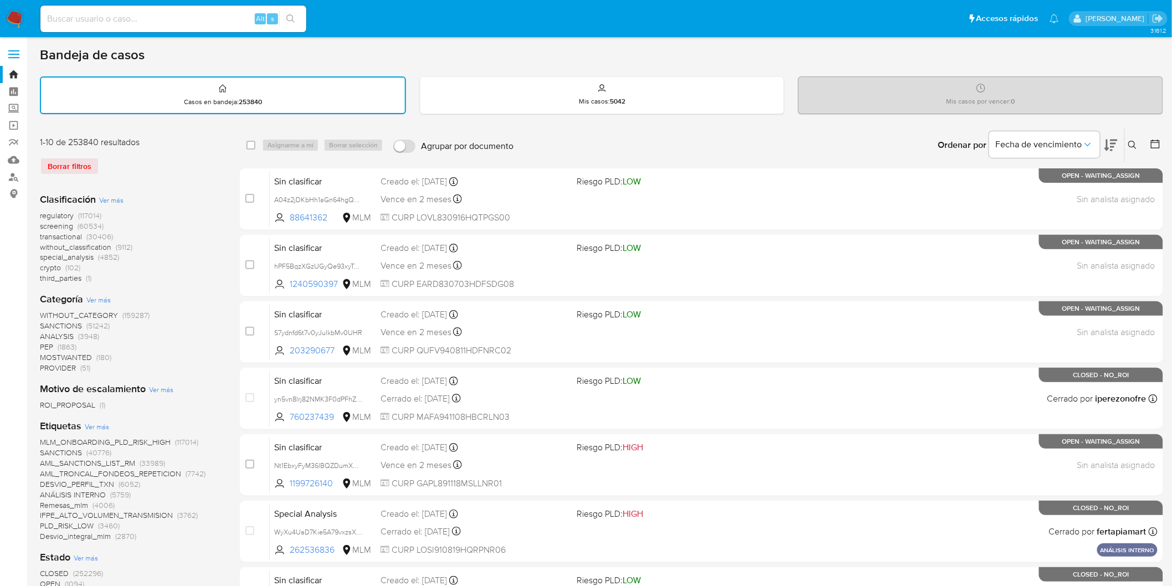
click at [1134, 147] on icon at bounding box center [1132, 145] width 9 height 9
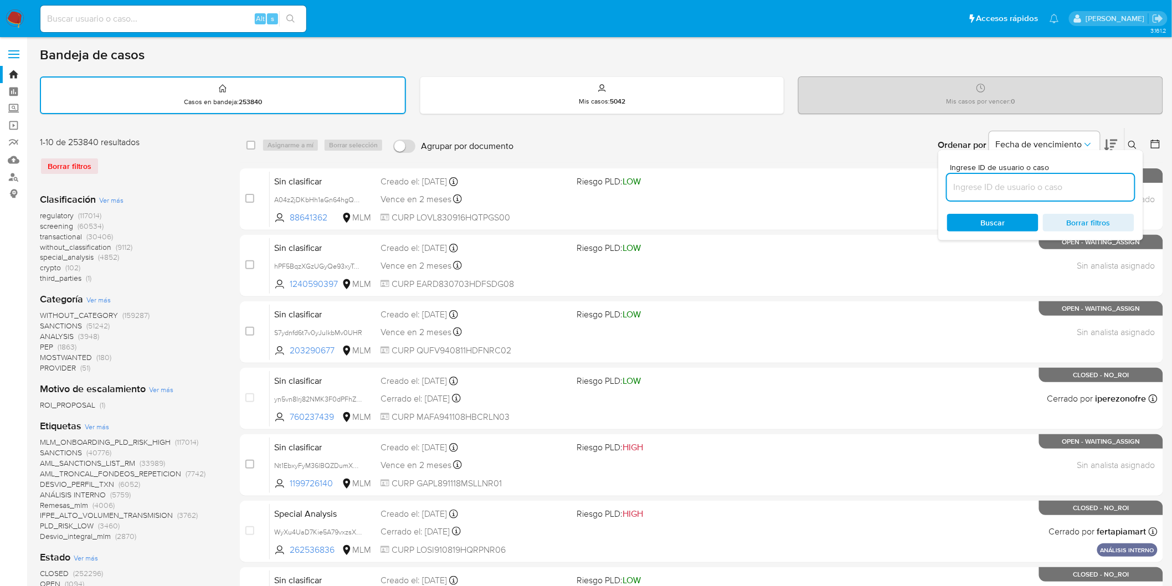
click at [1010, 183] on input at bounding box center [1040, 187] width 187 height 14
type input "388077548"
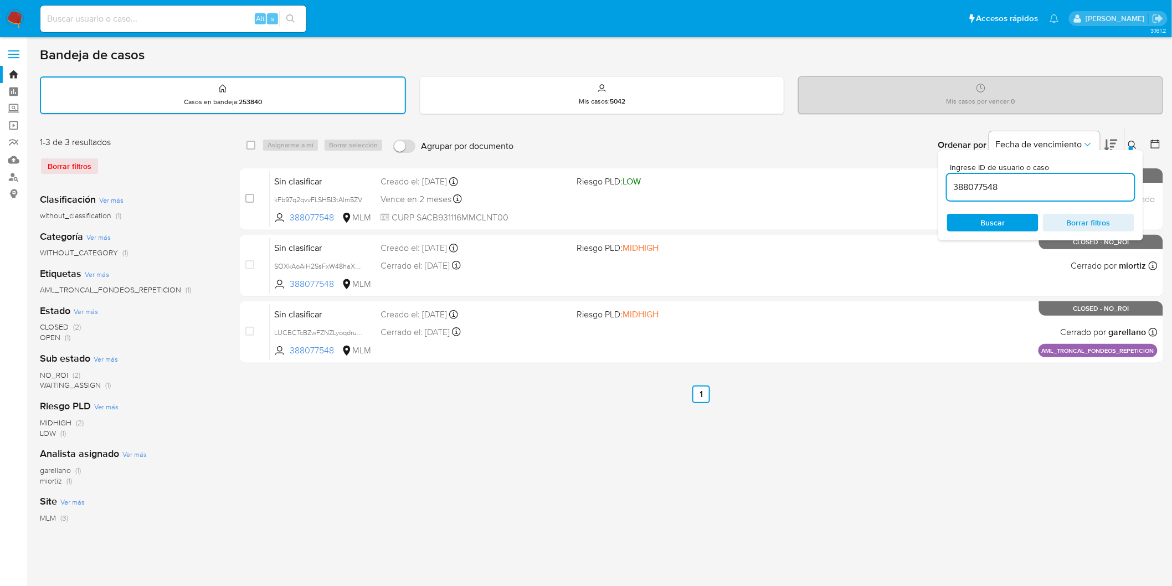
click at [1131, 135] on div "Ingrese ID de usuario o caso 388077548 Buscar Borrar filtros" at bounding box center [1133, 145] width 19 height 34
click at [1137, 139] on button at bounding box center [1133, 144] width 18 height 13
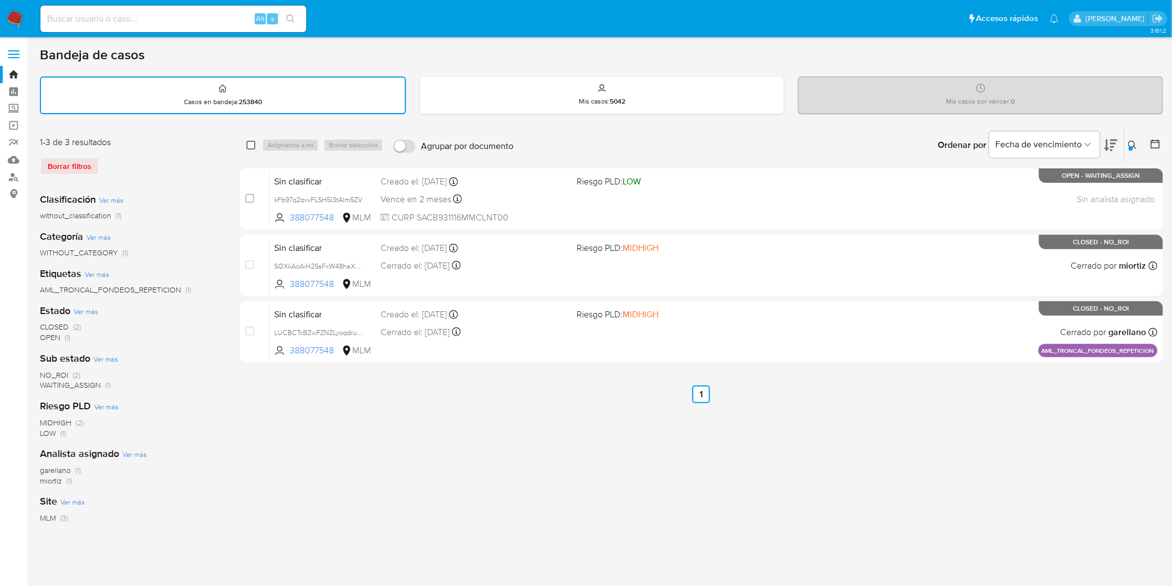
click at [246, 145] on input "checkbox" at bounding box center [250, 145] width 9 height 9
checkbox input "true"
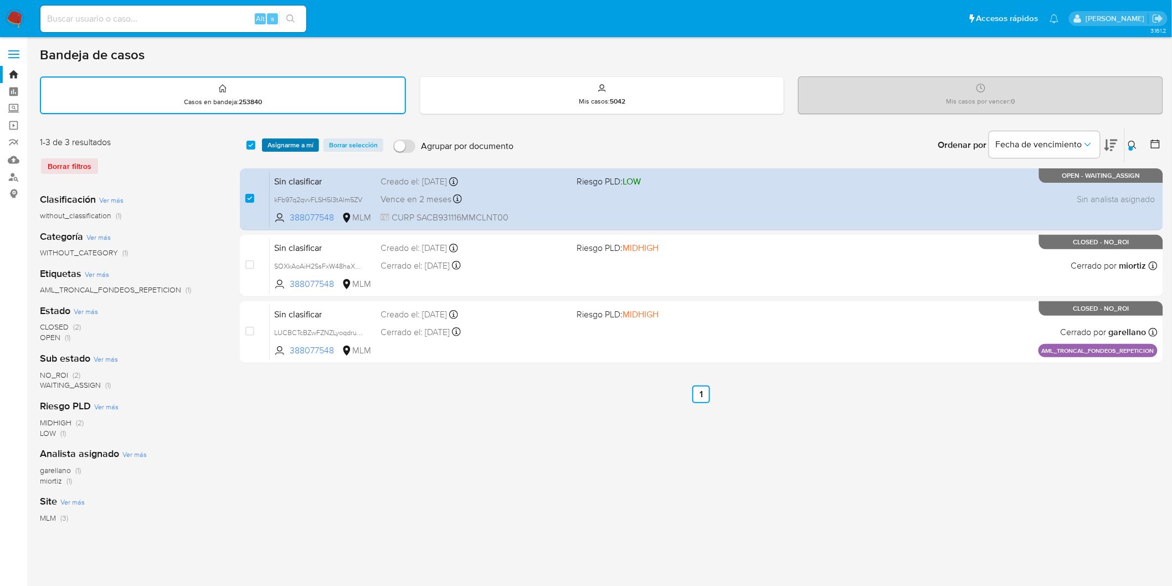
click at [278, 144] on span "Asignarme a mí" at bounding box center [290, 145] width 46 height 11
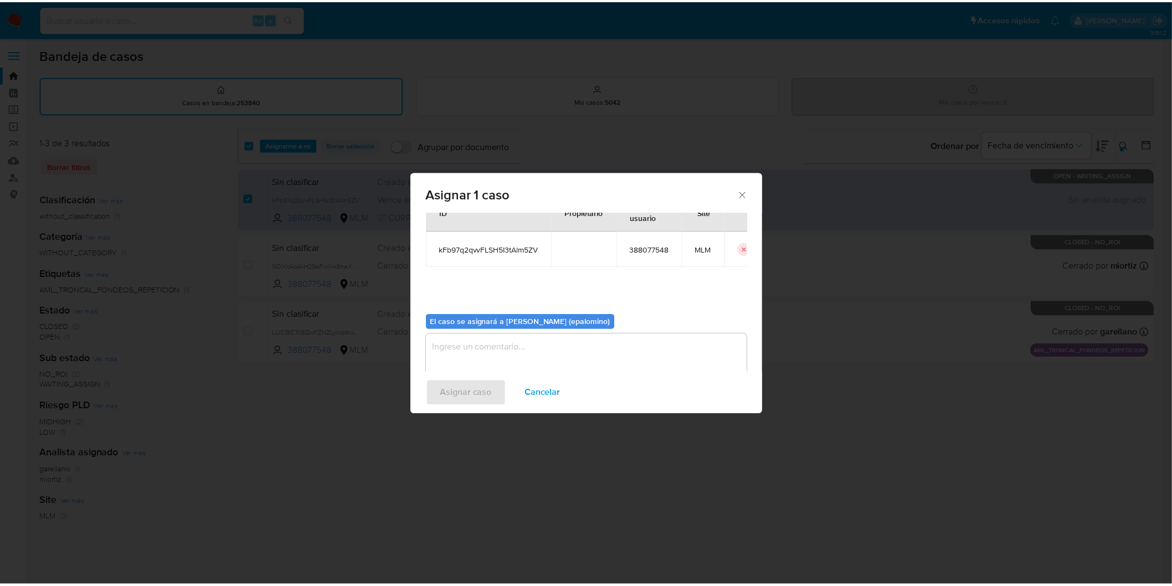
scroll to position [57, 0]
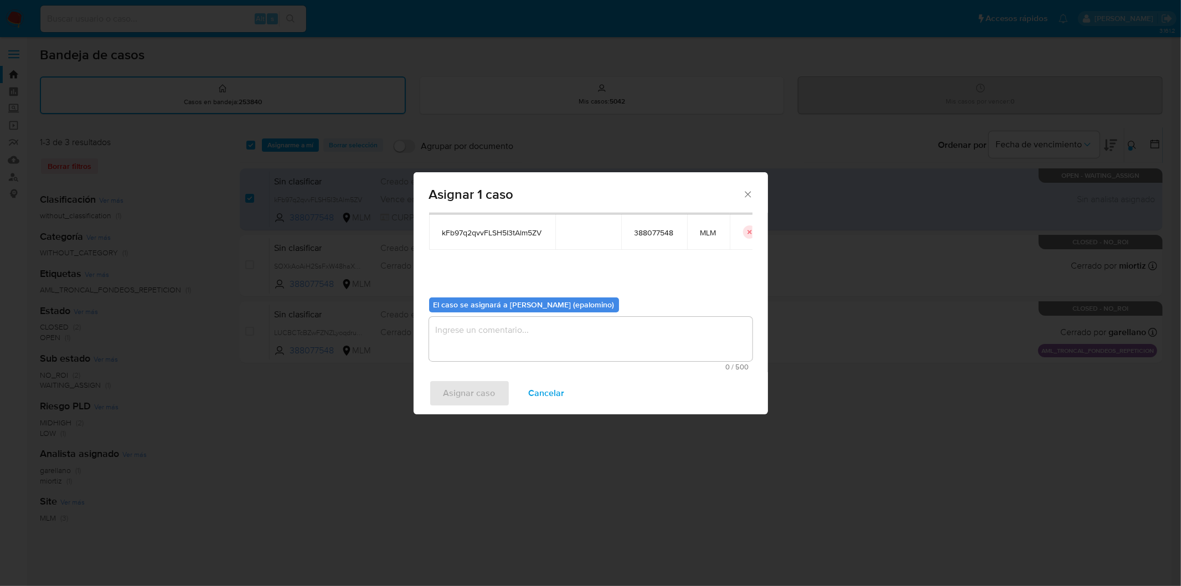
click at [462, 335] on textarea "assign-modal" at bounding box center [590, 339] width 323 height 44
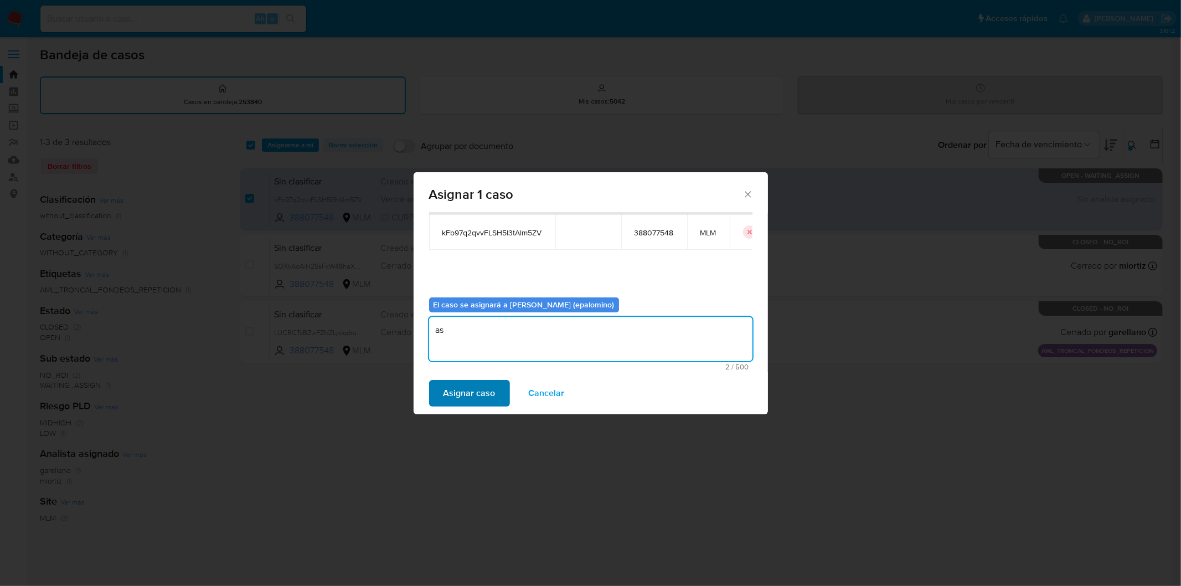
type textarea "as"
click at [466, 390] on span "Asignar caso" at bounding box center [469, 393] width 52 height 24
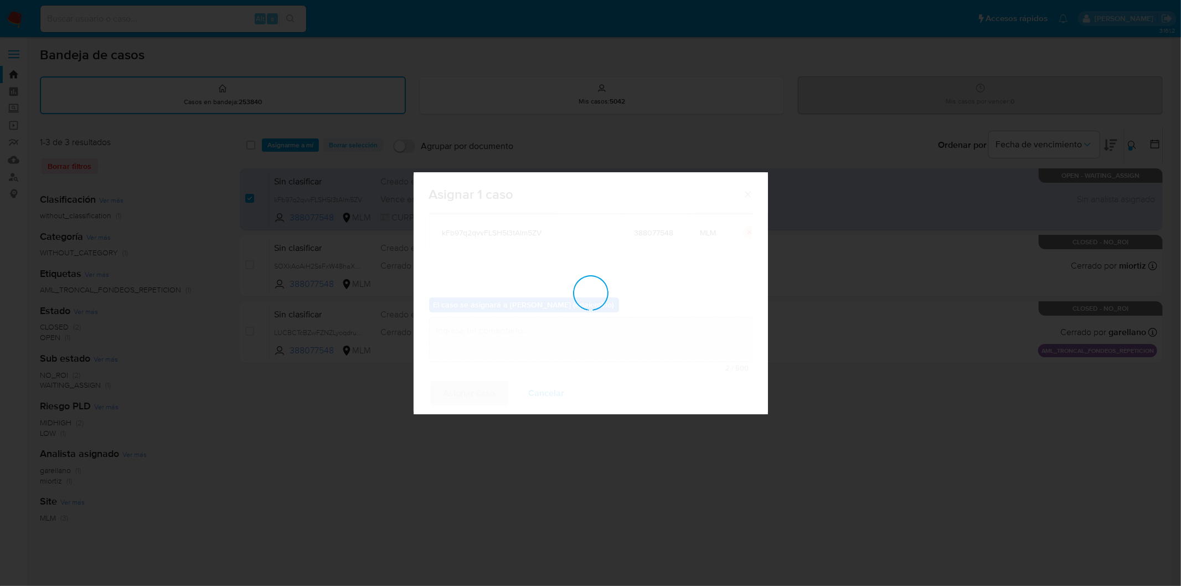
checkbox input "false"
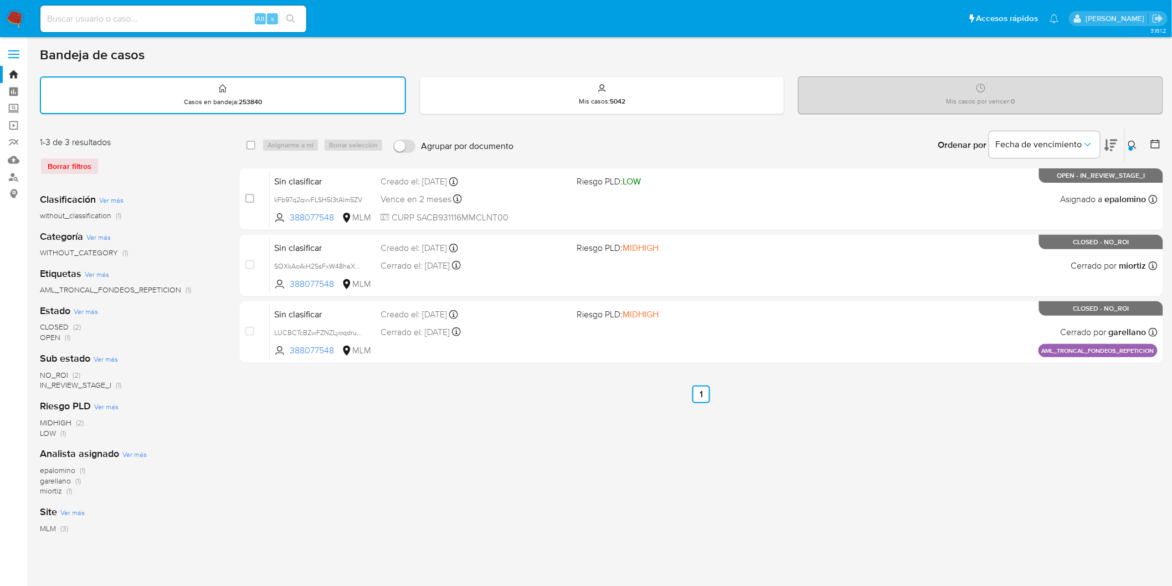
click at [11, 20] on img at bounding box center [15, 18] width 19 height 19
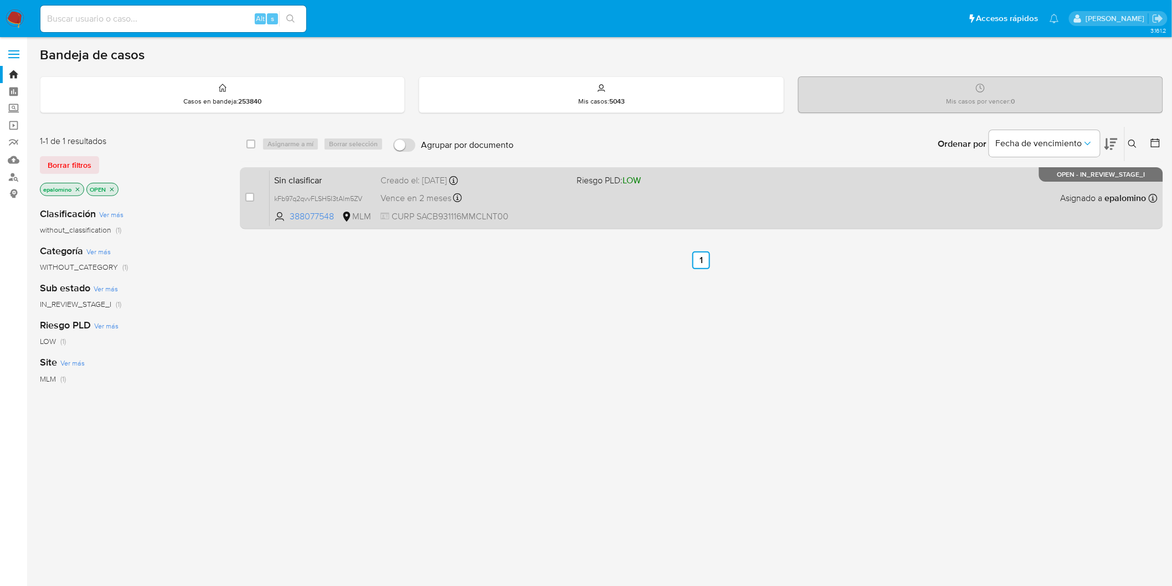
click at [328, 181] on span "Sin clasificar" at bounding box center [322, 179] width 97 height 14
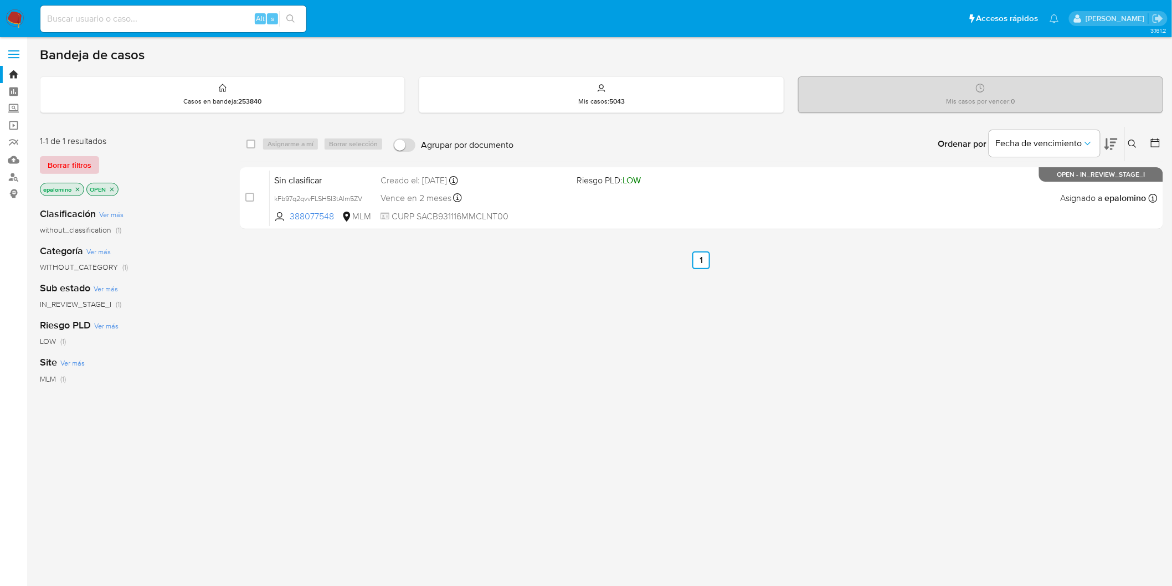
click at [69, 162] on span "Borrar filtros" at bounding box center [70, 165] width 44 height 16
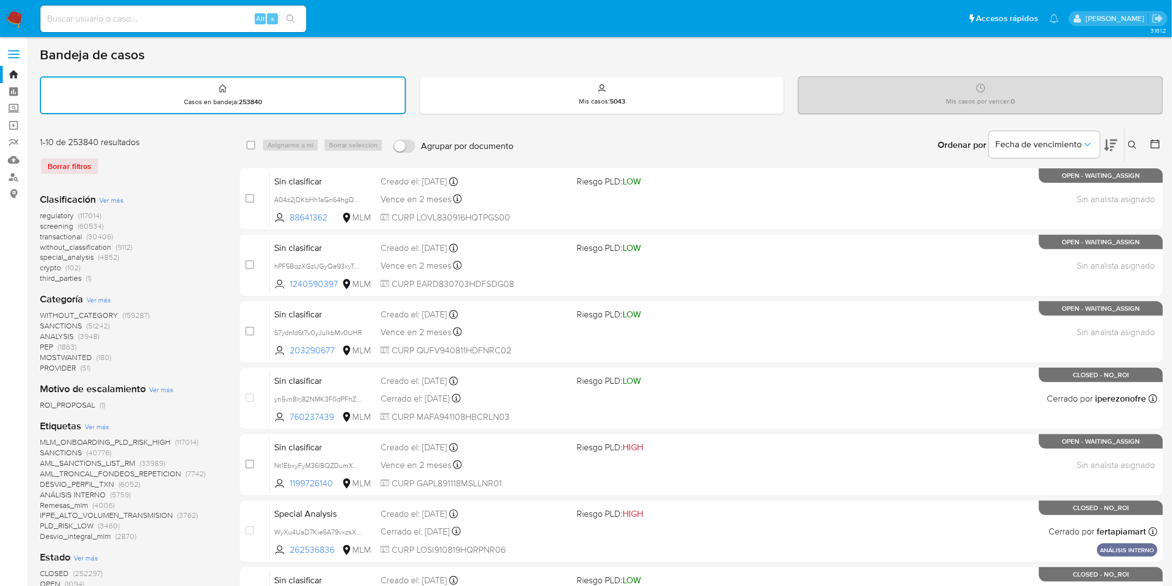
click at [13, 21] on img at bounding box center [15, 18] width 19 height 19
click at [178, 179] on div "1-10 de 253840 resultados Borrar filtros" at bounding box center [128, 160] width 177 height 48
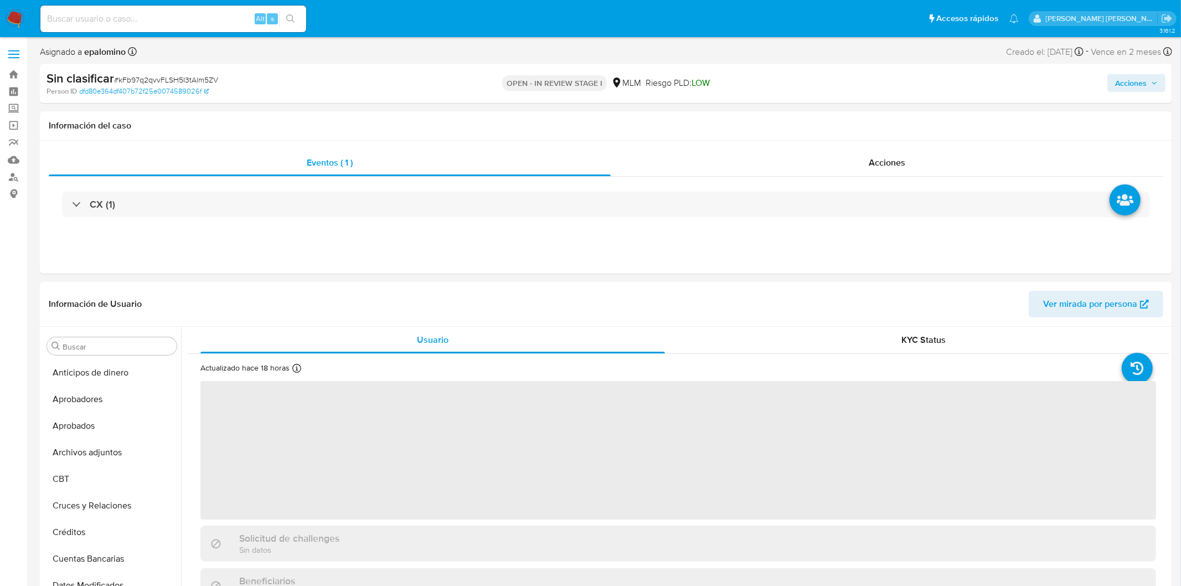
select select "10"
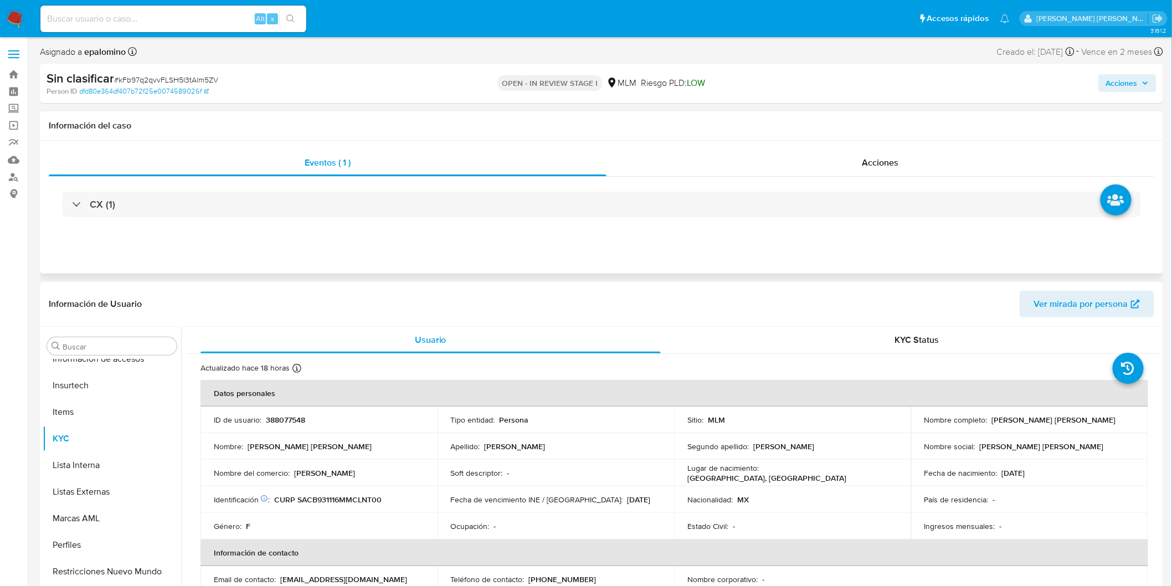
scroll to position [520, 0]
click at [120, 571] on button "Restricciones Nuevo Mundo" at bounding box center [108, 569] width 130 height 27
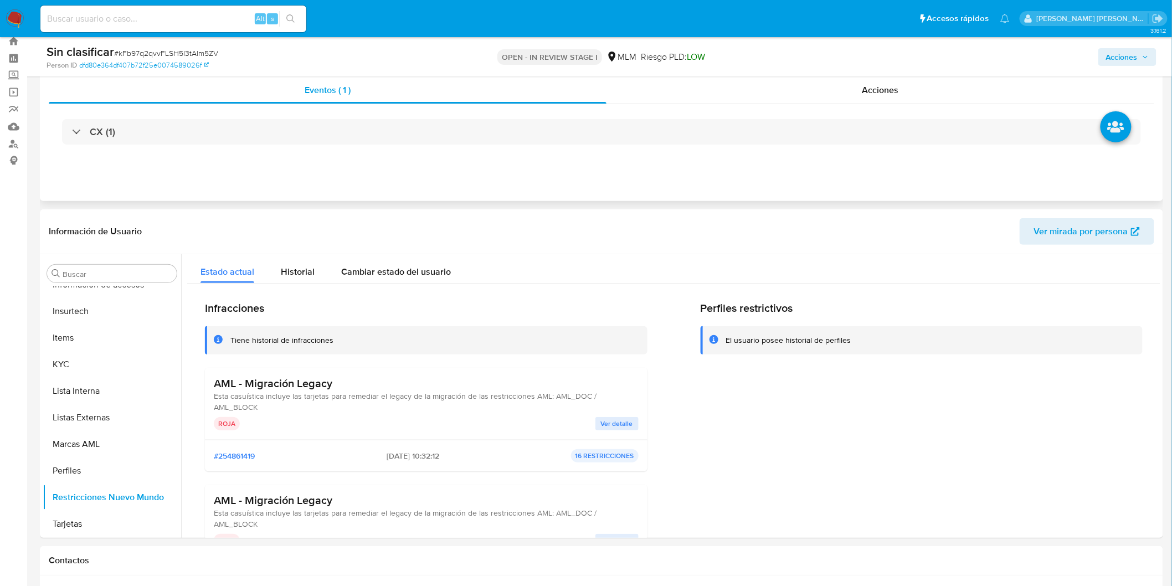
scroll to position [0, 0]
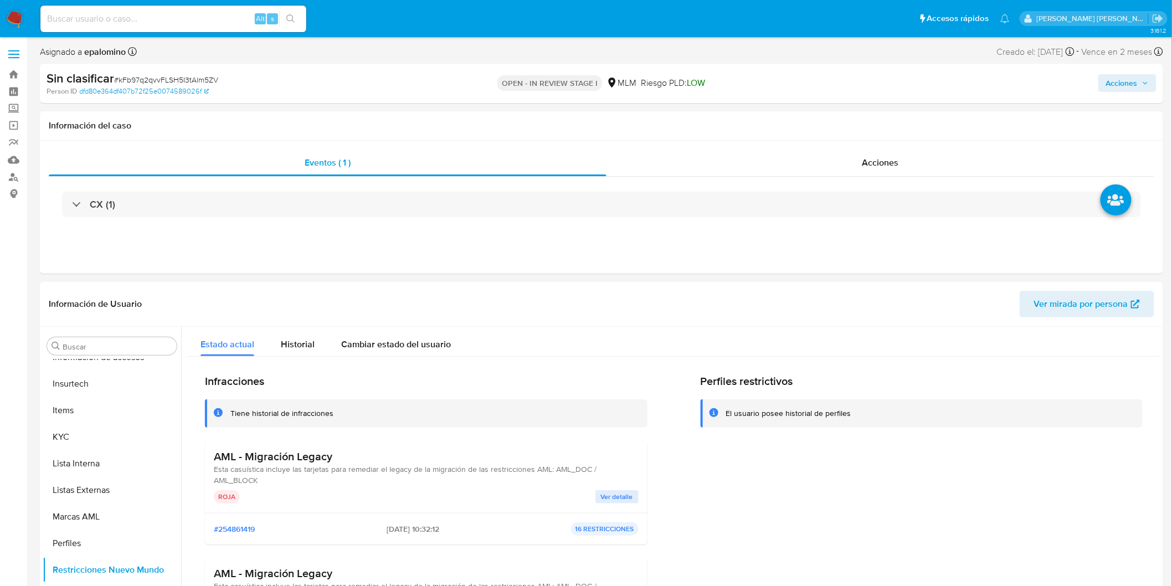
click at [1148, 76] on span "Acciones" at bounding box center [1127, 83] width 43 height 16
click at [1116, 256] on span "Enviar" at bounding box center [1114, 261] width 22 height 16
click at [801, 112] on span "Resolución del caso" at bounding box center [812, 118] width 79 height 13
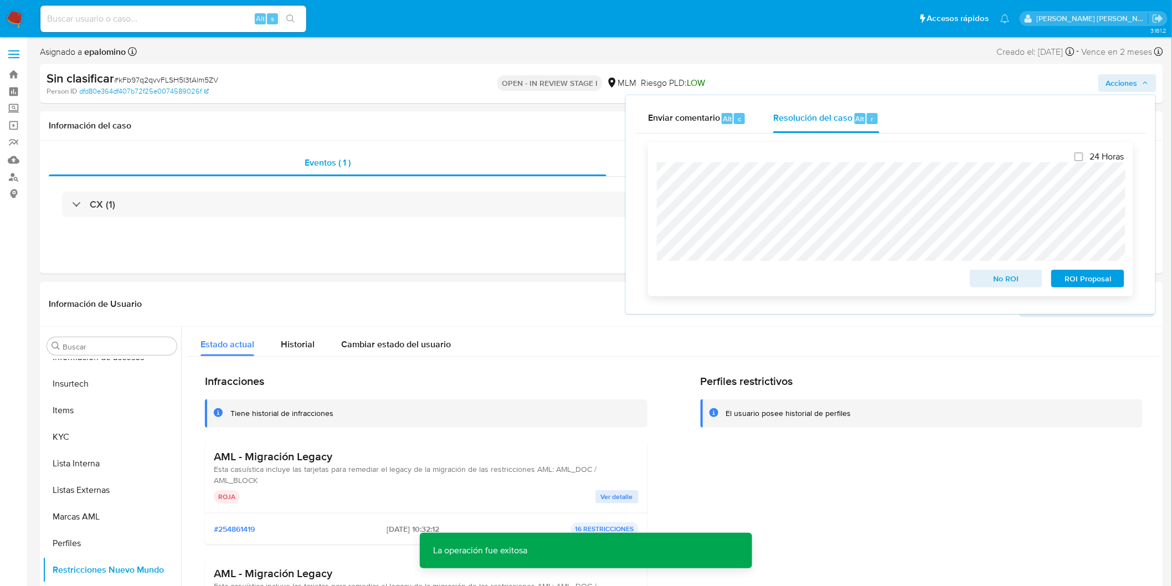
click at [1004, 275] on span "No ROI" at bounding box center [1006, 279] width 58 height 16
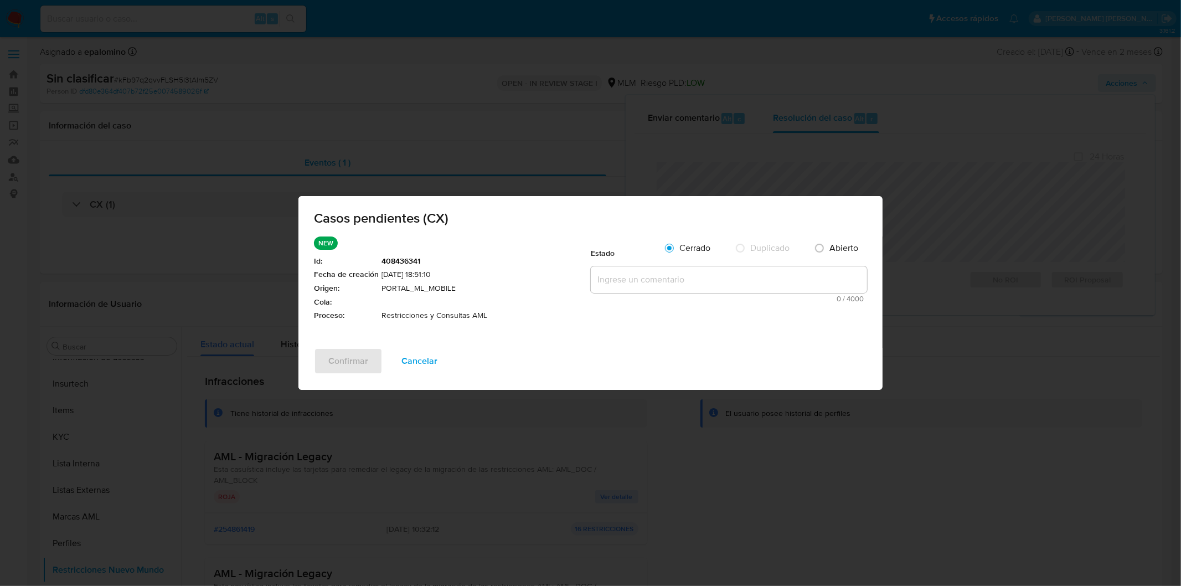
click at [698, 285] on textarea at bounding box center [729, 279] width 276 height 27
paste textarea "no se realizará reactivación de la cuenta"
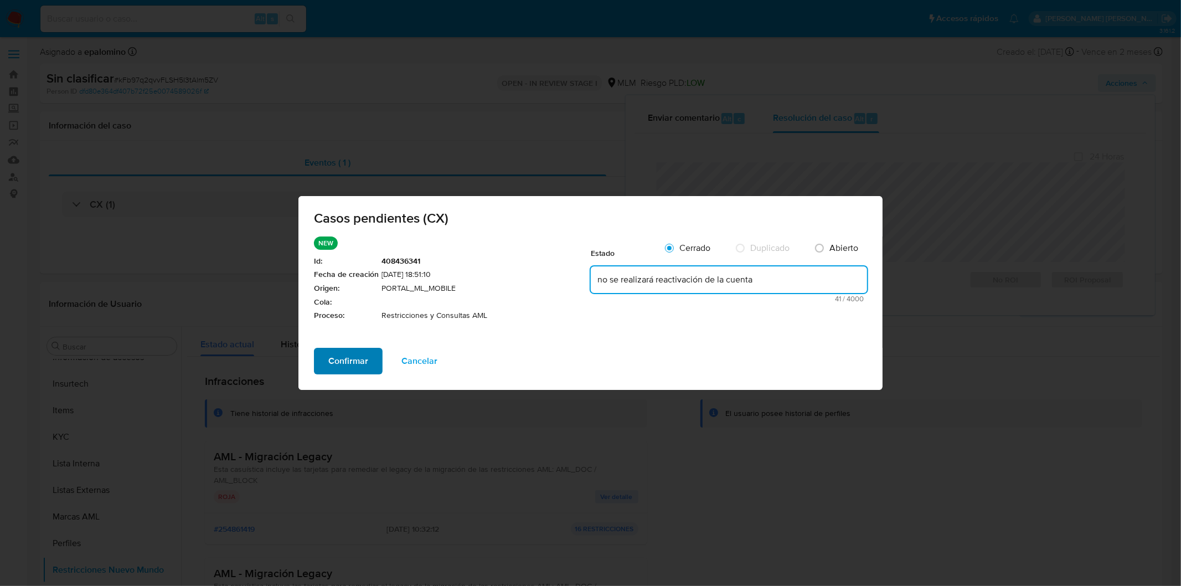
type textarea "no se realizará reactivación de la cuenta"
click at [361, 356] on span "Confirmar" at bounding box center [348, 361] width 40 height 24
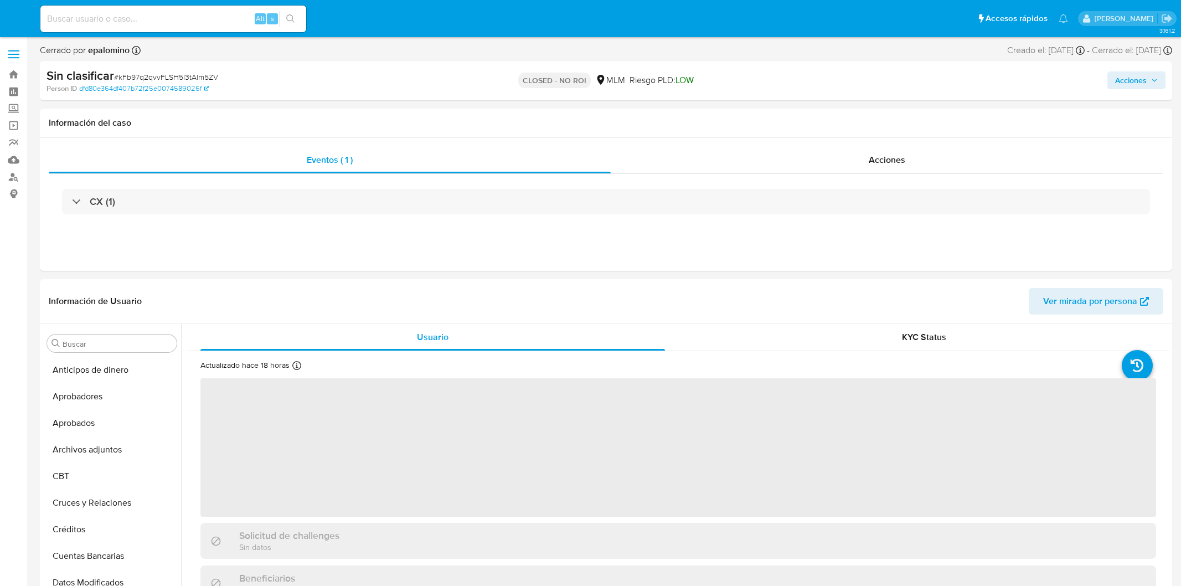
select select "10"
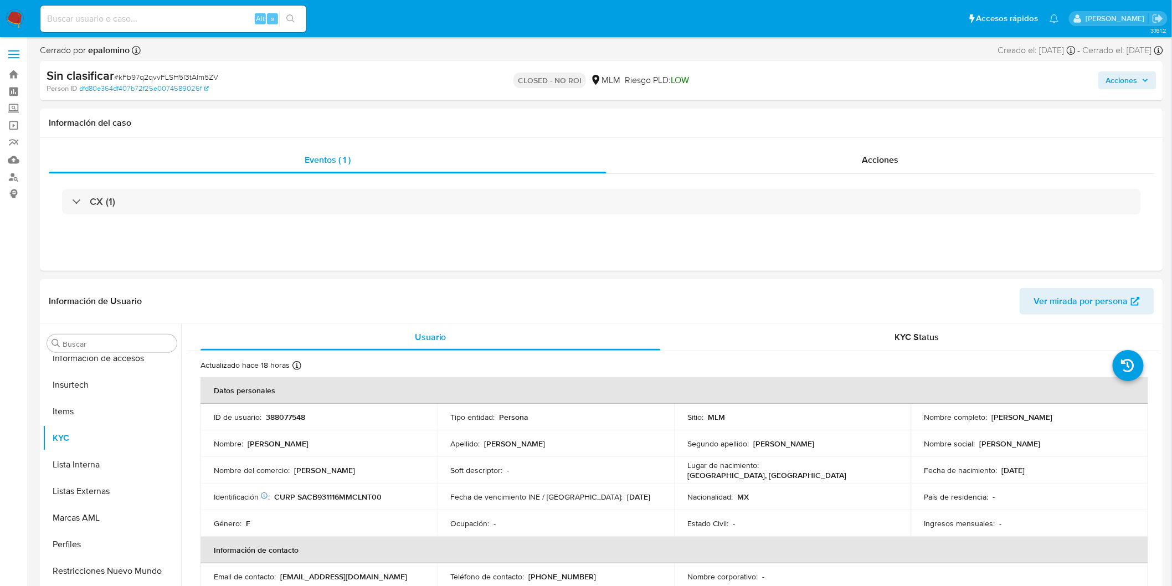
scroll to position [520, 0]
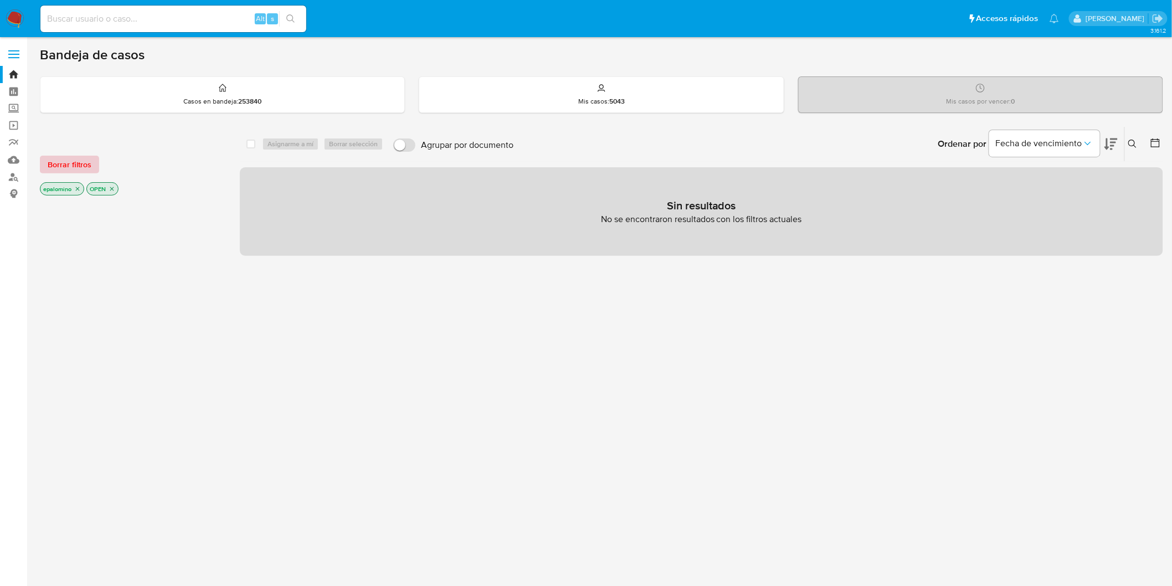
click at [66, 167] on span "Borrar filtros" at bounding box center [70, 165] width 44 height 16
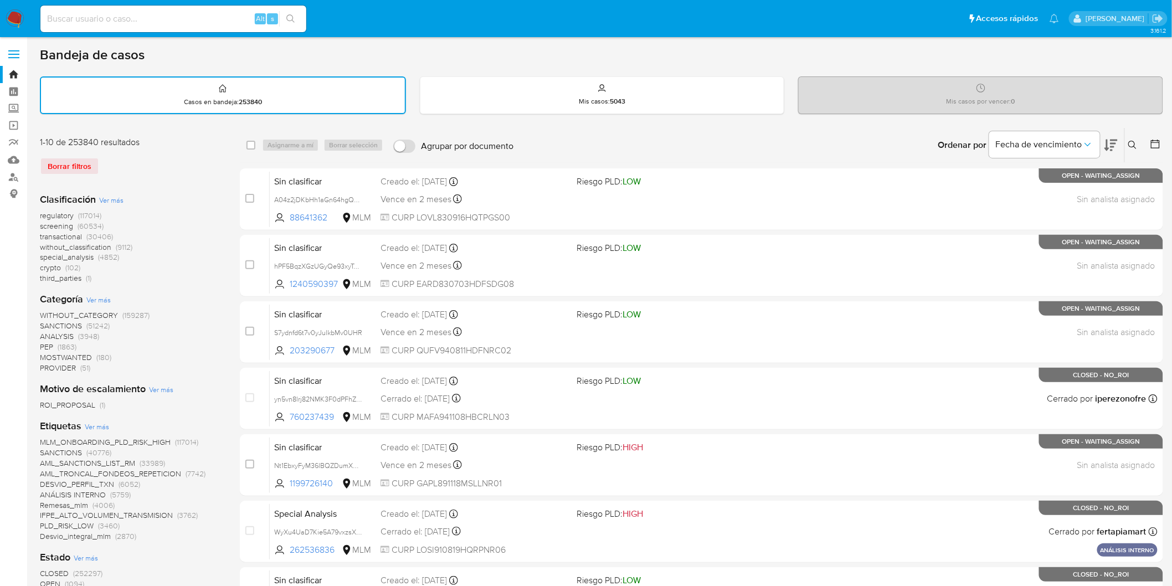
click at [1136, 142] on icon at bounding box center [1132, 145] width 9 height 9
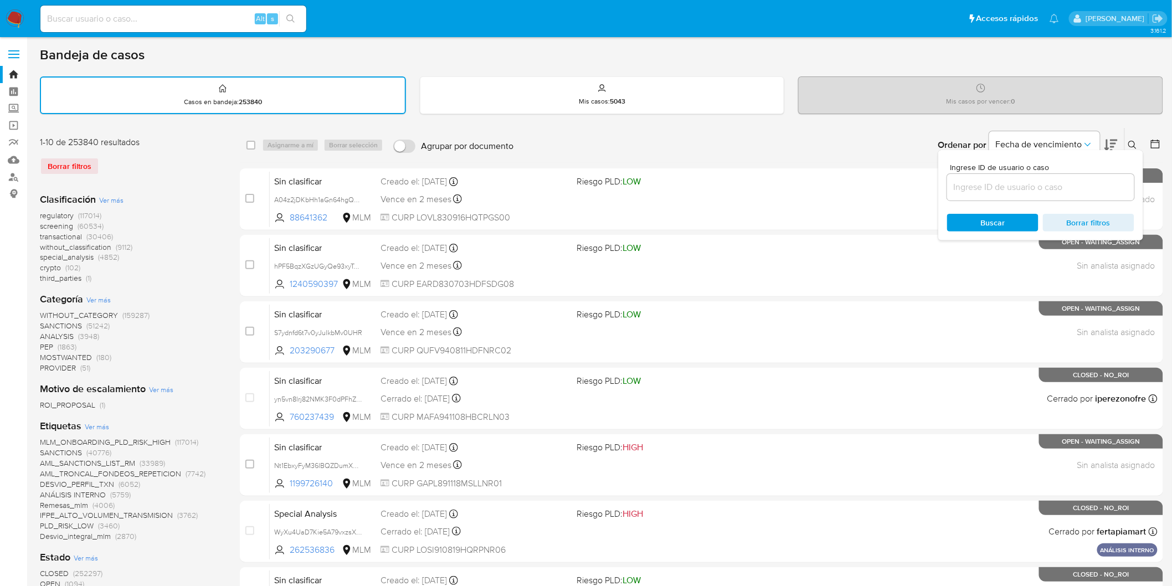
click at [963, 192] on input at bounding box center [1040, 187] width 187 height 14
type input "388077548"
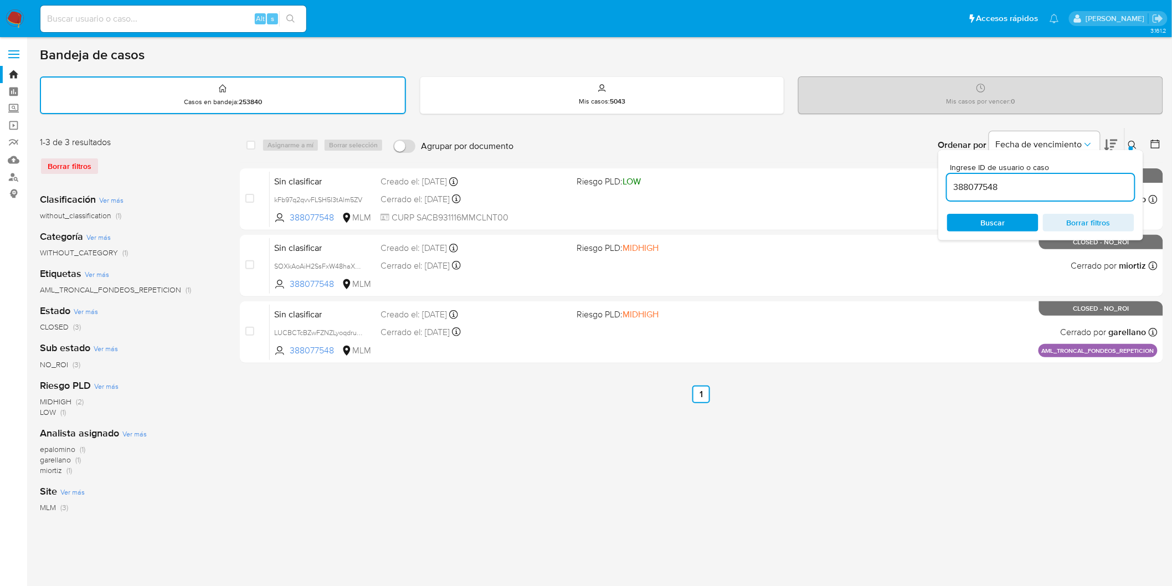
click at [1132, 142] on icon at bounding box center [1132, 145] width 9 height 9
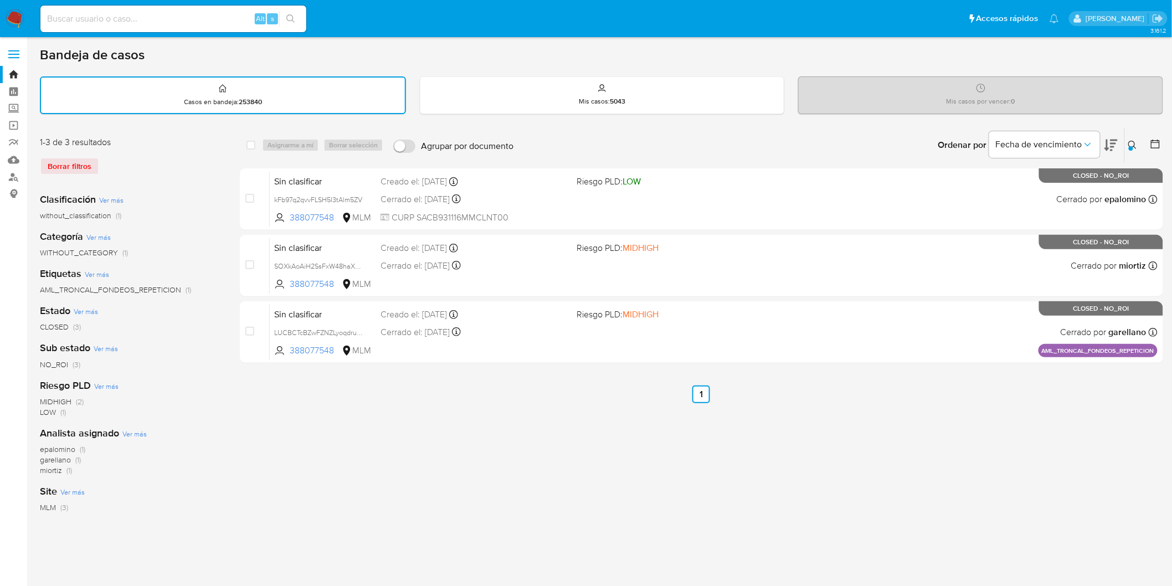
click at [1130, 141] on icon at bounding box center [1132, 145] width 9 height 9
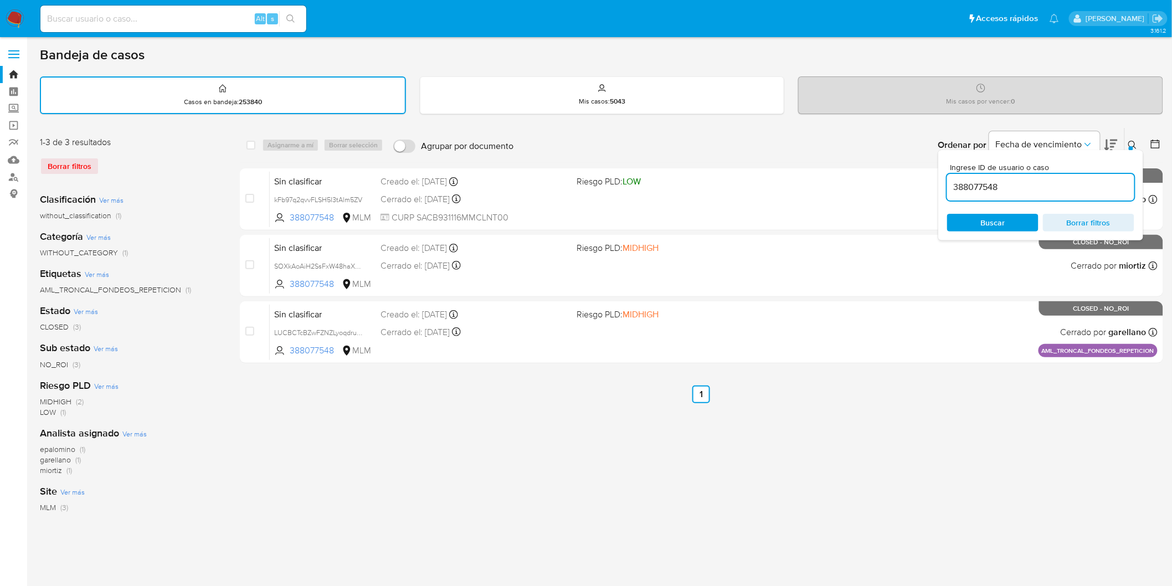
click at [968, 185] on input "388077548" at bounding box center [1040, 187] width 187 height 14
type input "1873058230"
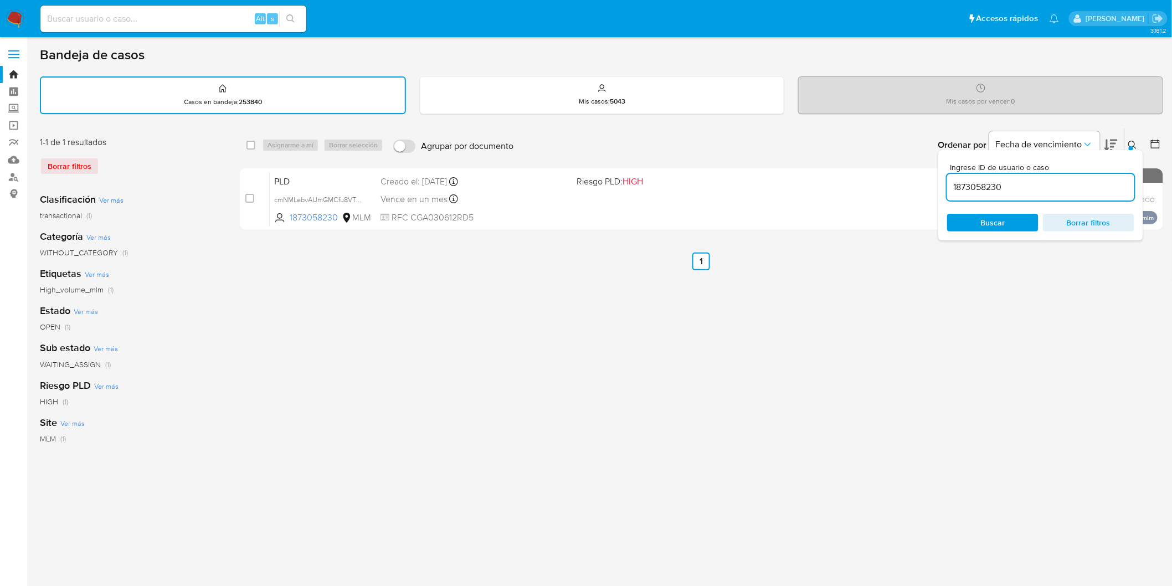
click at [1137, 141] on icon at bounding box center [1132, 145] width 9 height 9
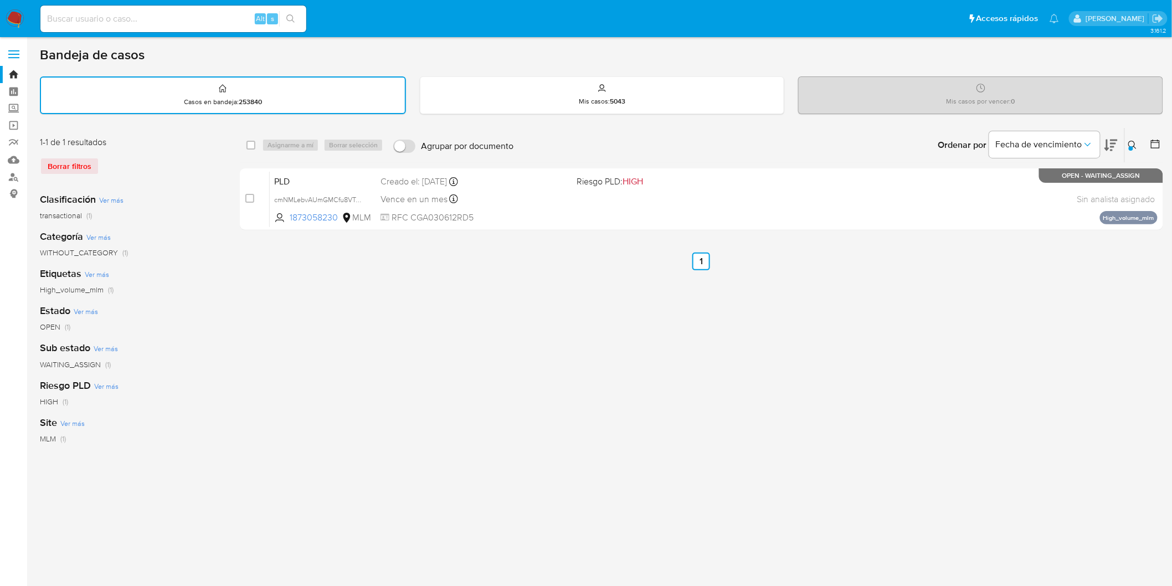
click at [242, 147] on div "select-all-cases-checkbox Asignarme a mí Borrar selección Agrupar por documento…" at bounding box center [701, 145] width 923 height 34
click at [250, 145] on input "checkbox" at bounding box center [250, 145] width 9 height 9
checkbox input "true"
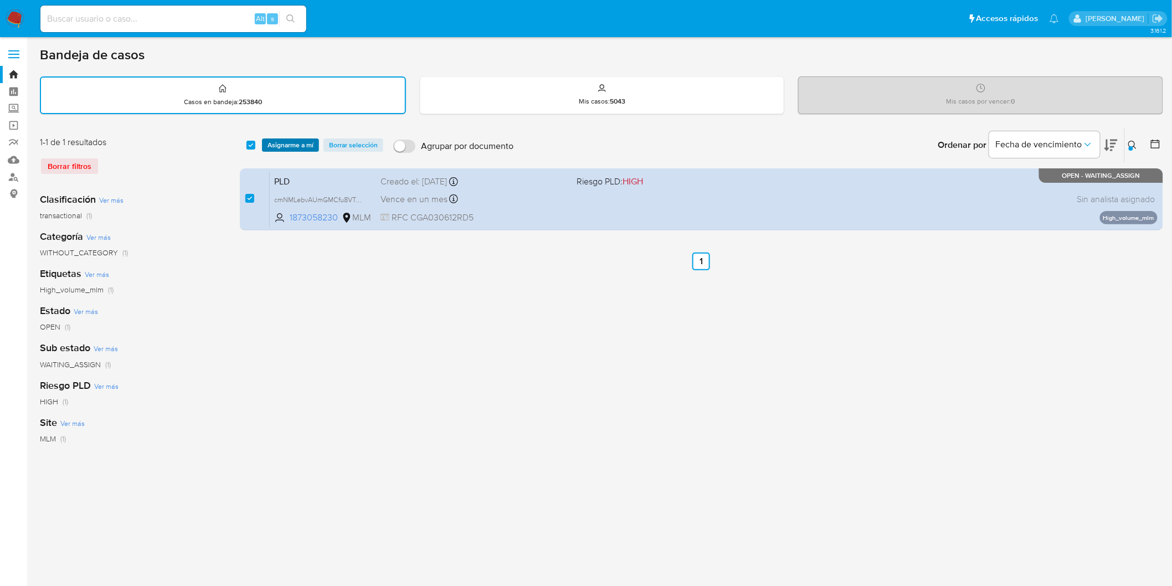
click at [279, 142] on span "Asignarme a mí" at bounding box center [290, 145] width 46 height 11
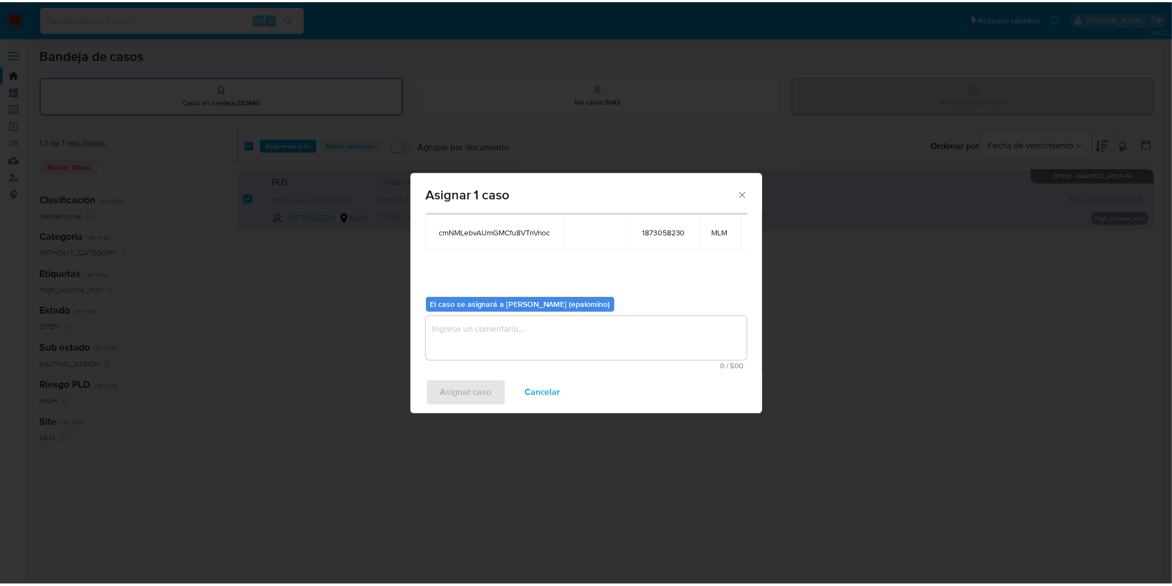
scroll to position [66, 0]
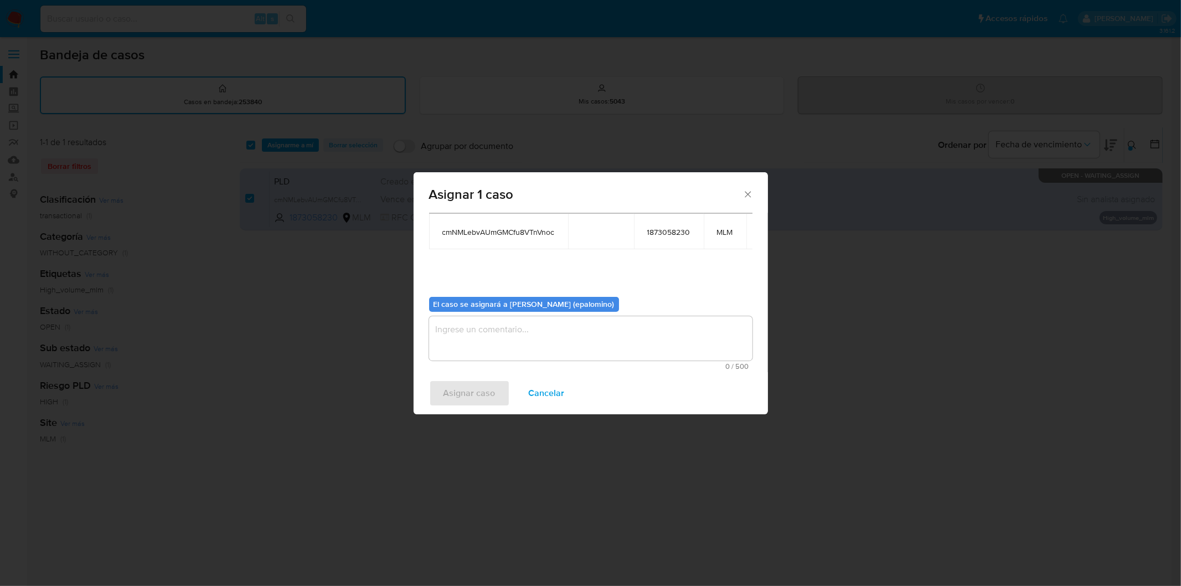
click at [467, 333] on textarea "assign-modal" at bounding box center [590, 338] width 323 height 44
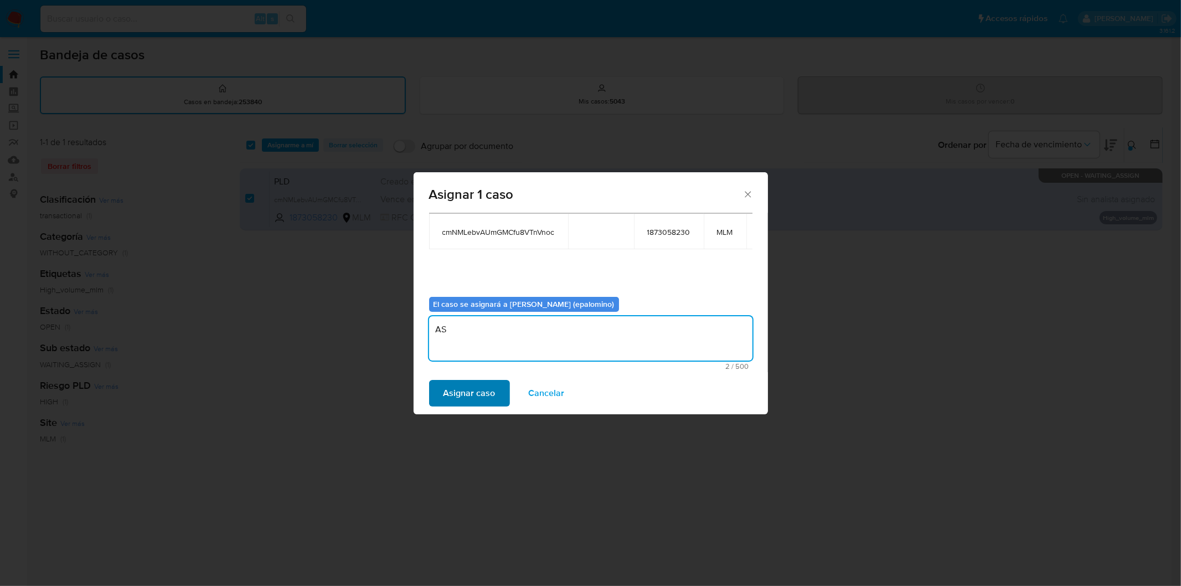
type textarea "AS"
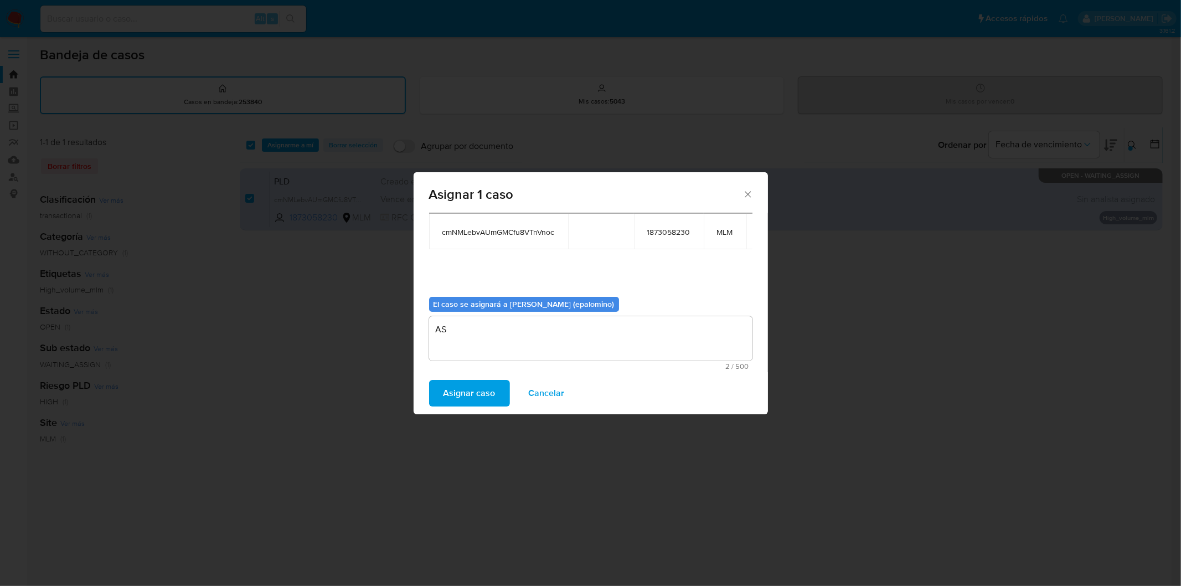
click at [462, 397] on span "Asignar caso" at bounding box center [469, 393] width 52 height 24
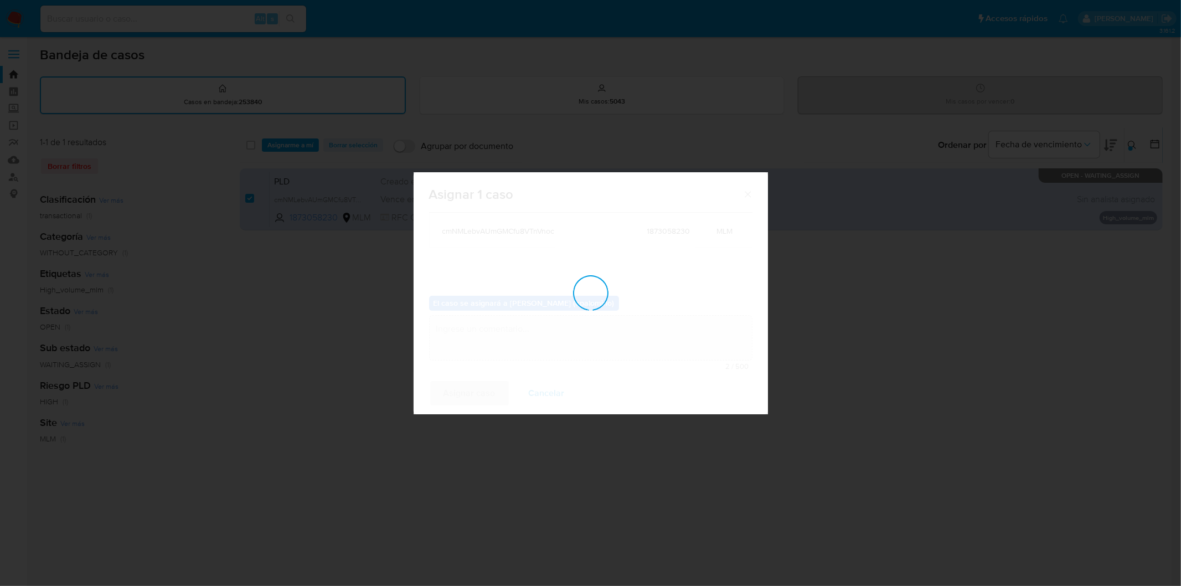
checkbox input "false"
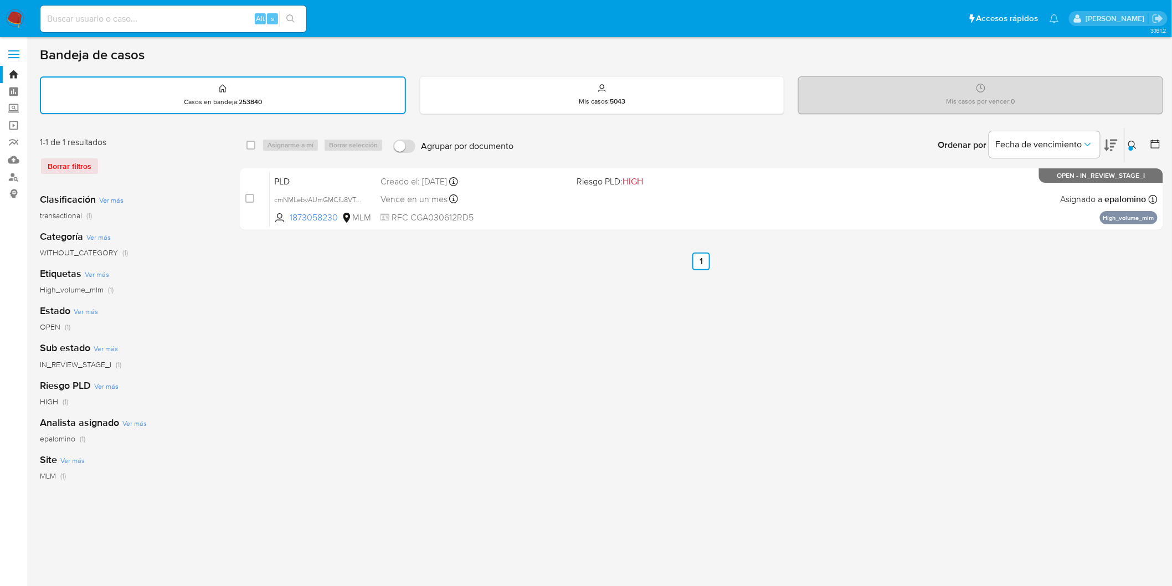
click at [19, 16] on img at bounding box center [15, 18] width 19 height 19
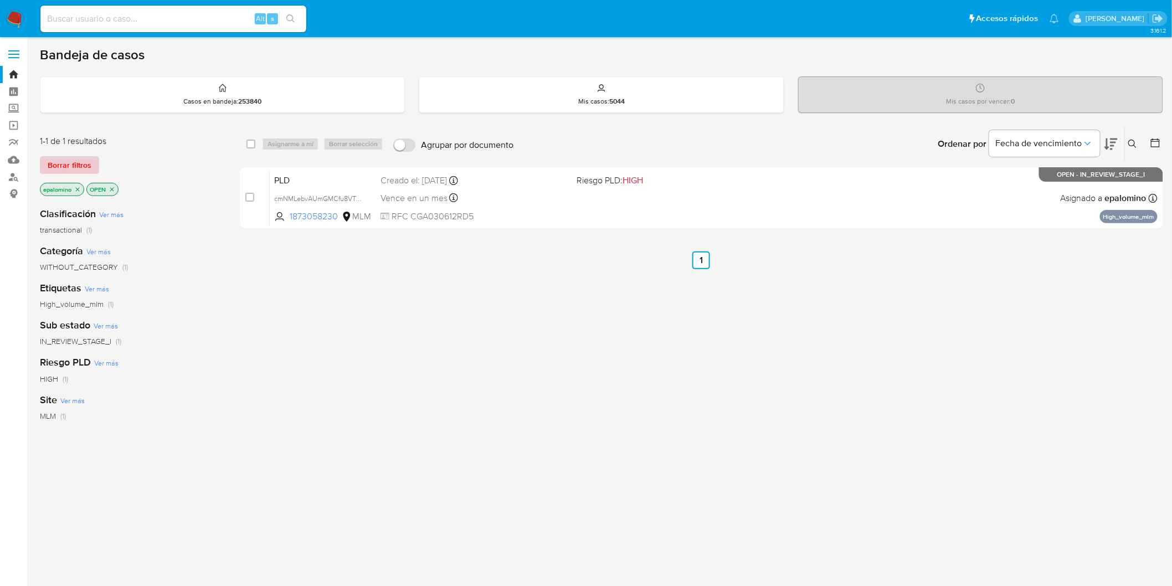
click at [66, 161] on span "Borrar filtros" at bounding box center [70, 165] width 44 height 16
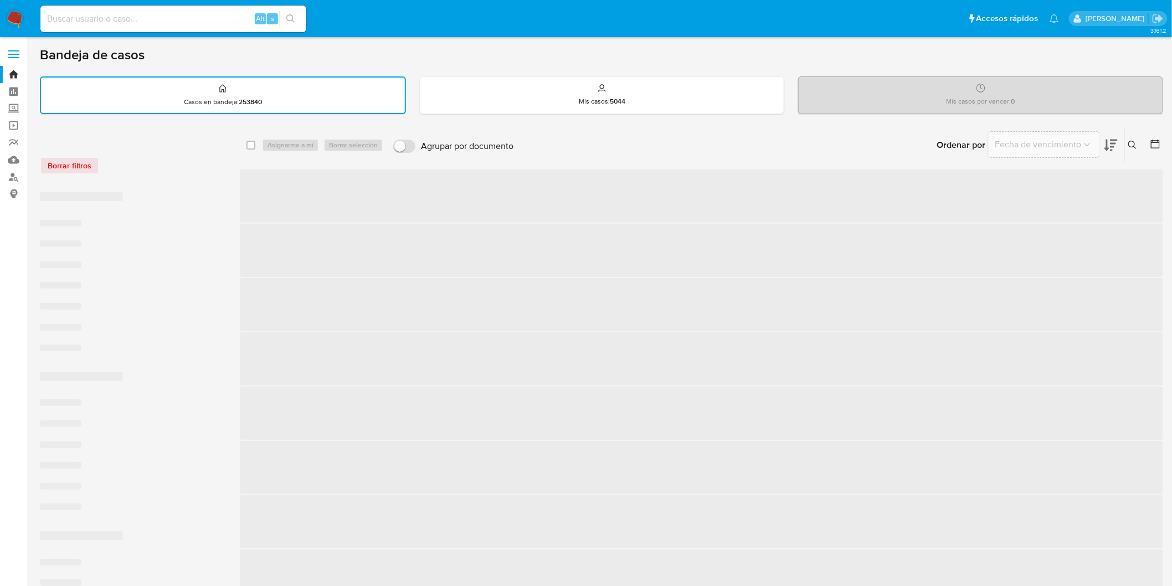
click at [187, 164] on div "Borrar filtros" at bounding box center [128, 166] width 177 height 18
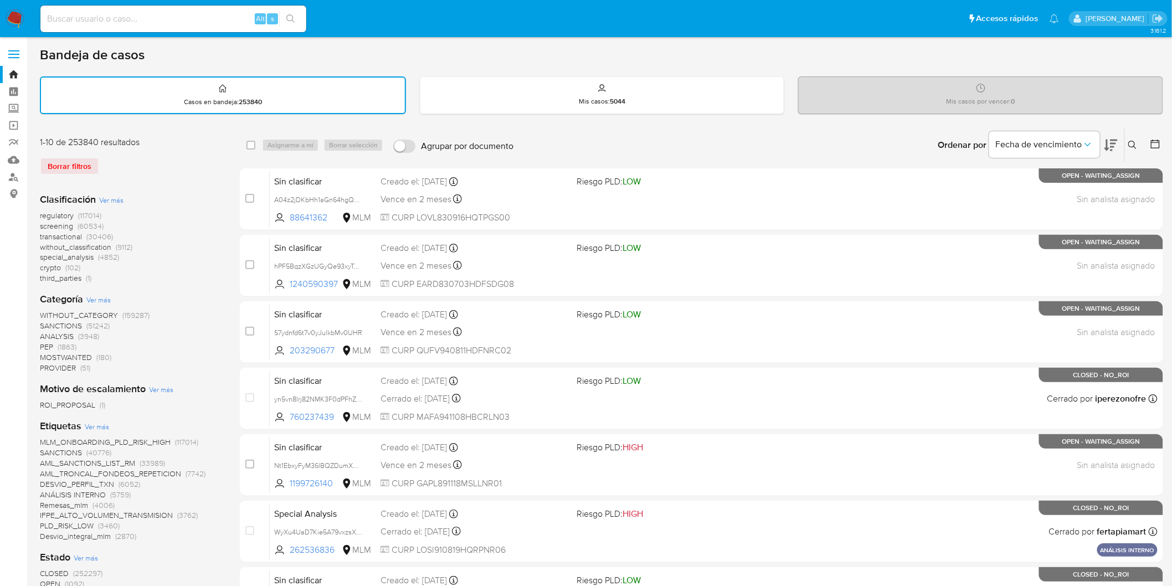
click at [12, 16] on img at bounding box center [15, 18] width 19 height 19
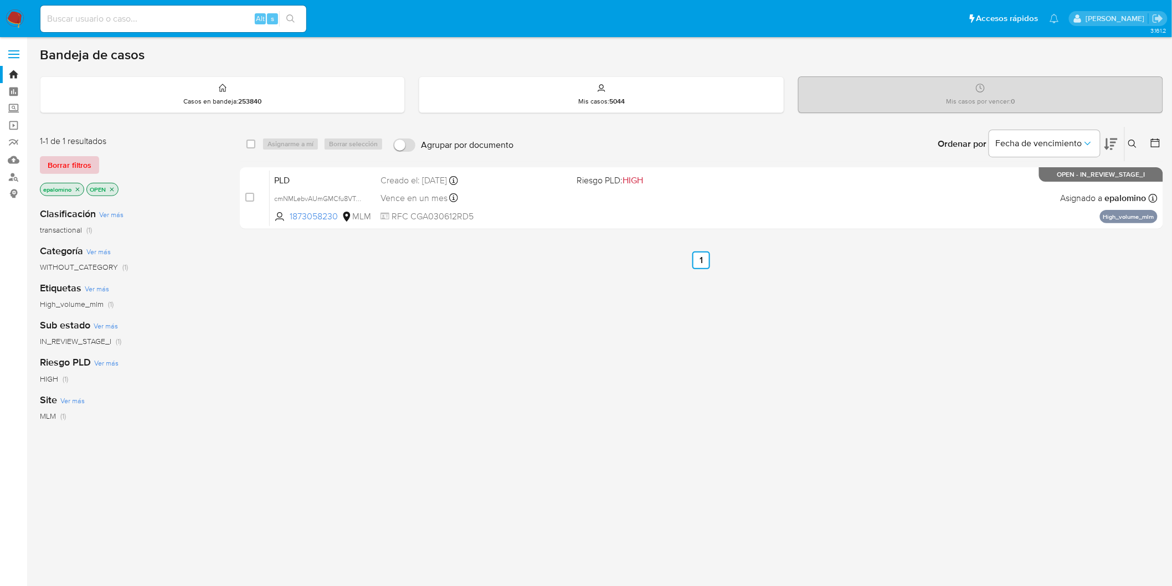
click at [68, 159] on span "Borrar filtros" at bounding box center [70, 165] width 44 height 16
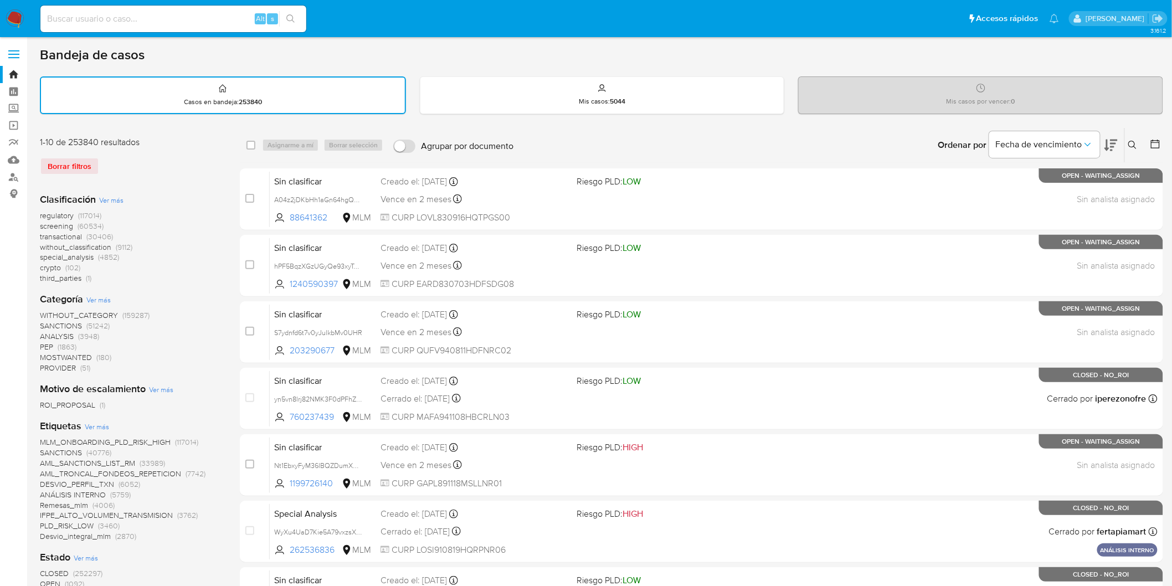
click at [181, 177] on div "1-10 de 253840 resultados Borrar filtros" at bounding box center [128, 160] width 177 height 48
click at [17, 8] on nav "Pausado Ver notificaciones Alt s Accesos rápidos Presiona las siguientes teclas…" at bounding box center [586, 18] width 1172 height 37
click at [11, 17] on img at bounding box center [15, 18] width 19 height 19
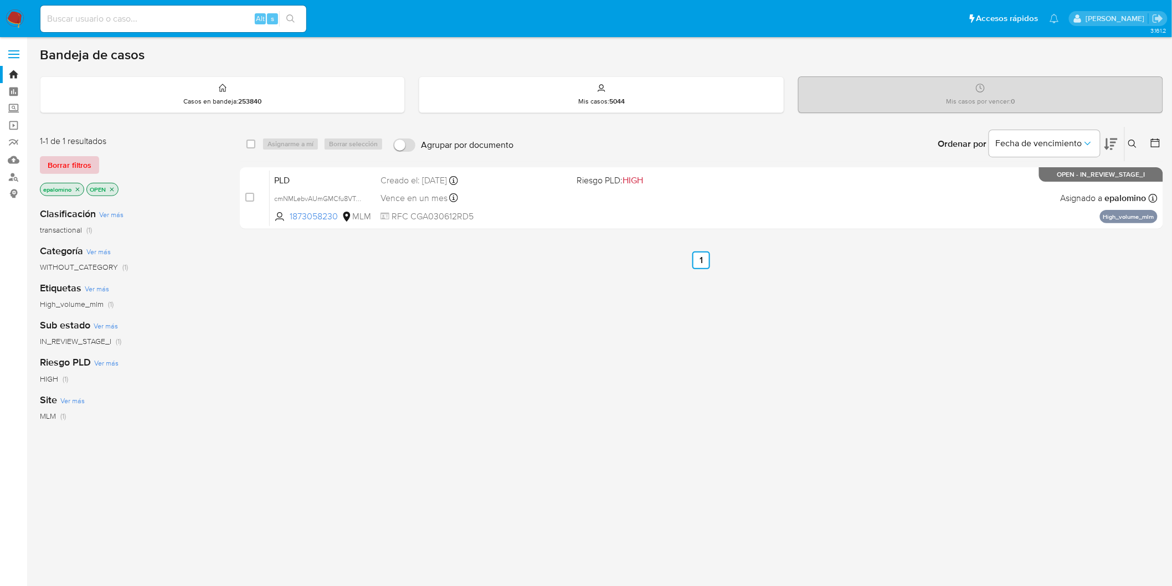
click at [81, 161] on span "Borrar filtros" at bounding box center [70, 165] width 44 height 16
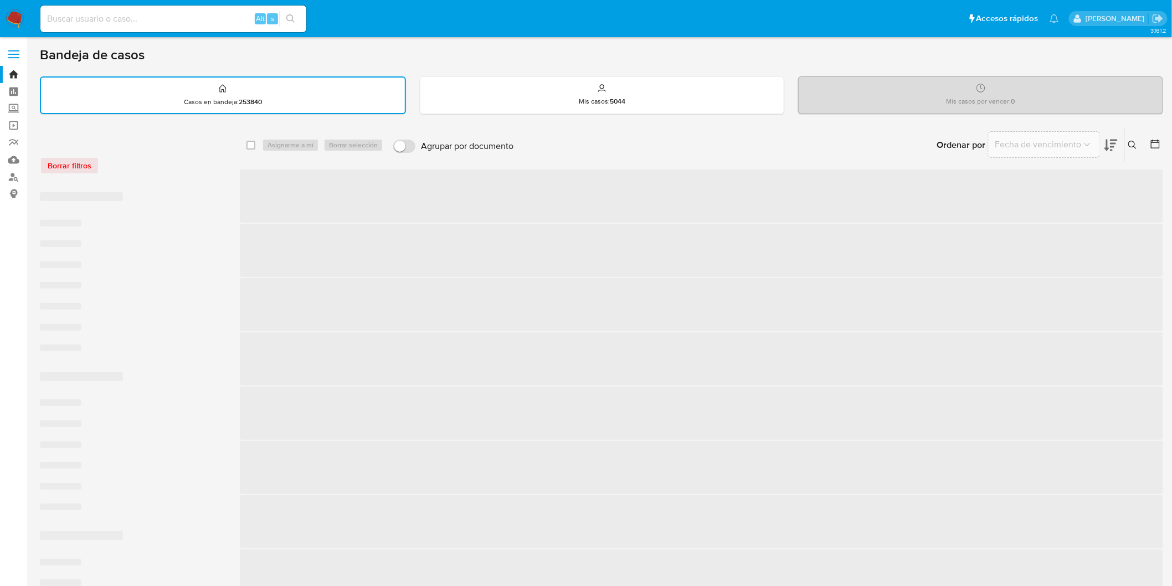
click at [176, 178] on div "Borrar filtros" at bounding box center [128, 159] width 177 height 47
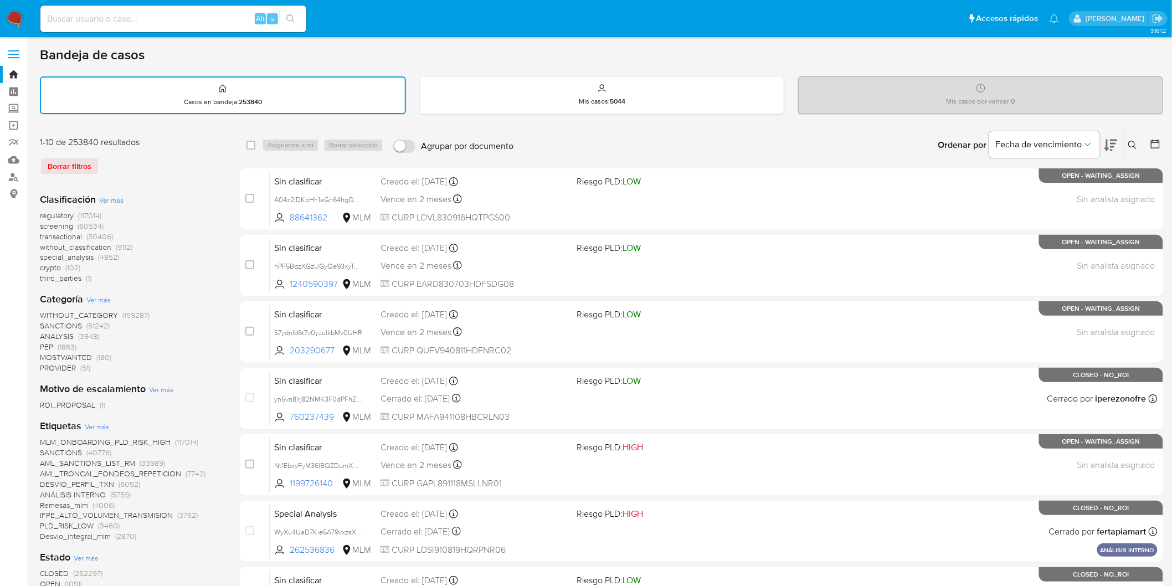
click at [1132, 141] on icon at bounding box center [1132, 145] width 9 height 9
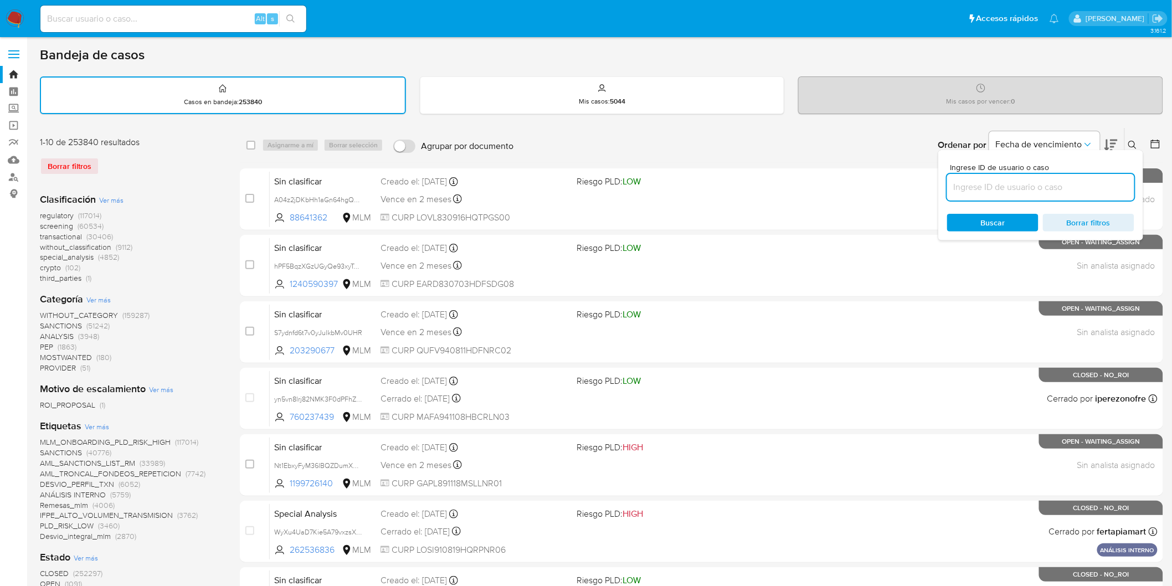
click at [982, 190] on input at bounding box center [1040, 187] width 187 height 14
type input "1873058230"
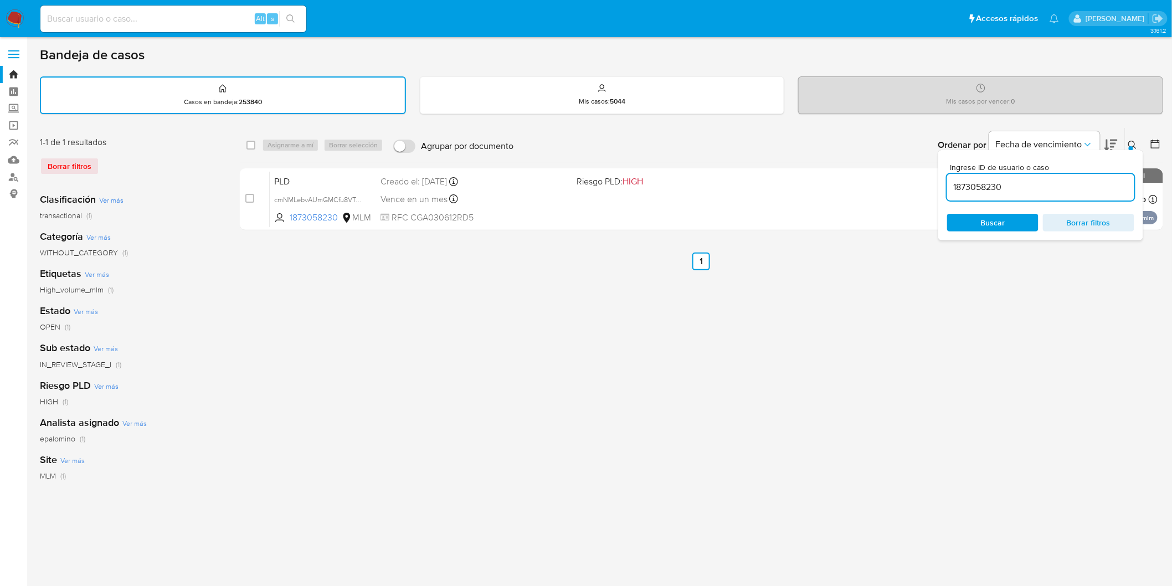
click at [1132, 141] on icon at bounding box center [1132, 145] width 9 height 9
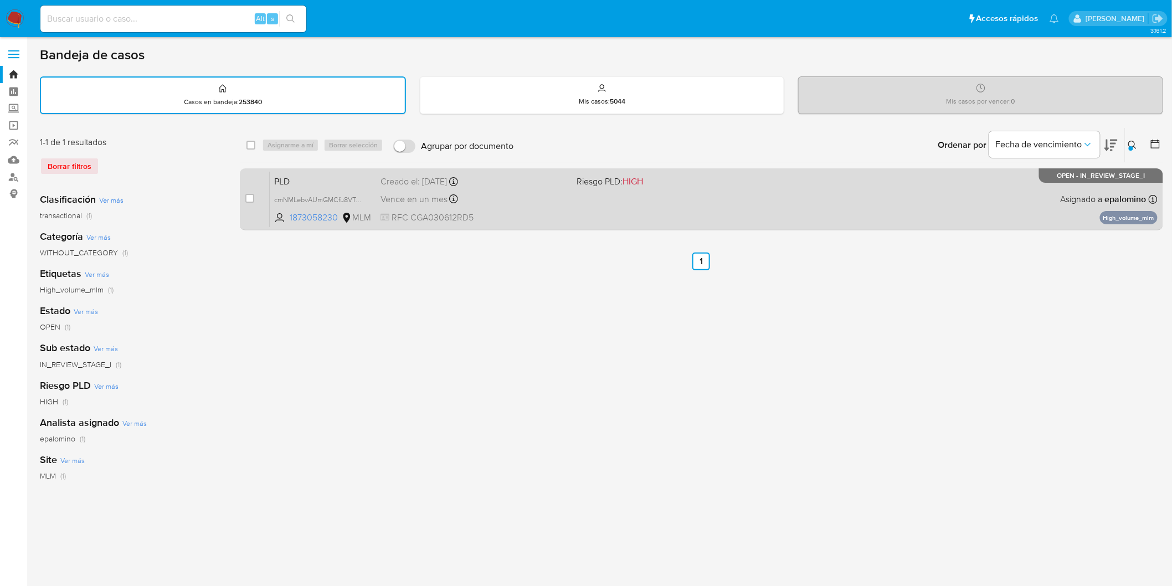
click at [296, 183] on span "PLD" at bounding box center [322, 180] width 97 height 14
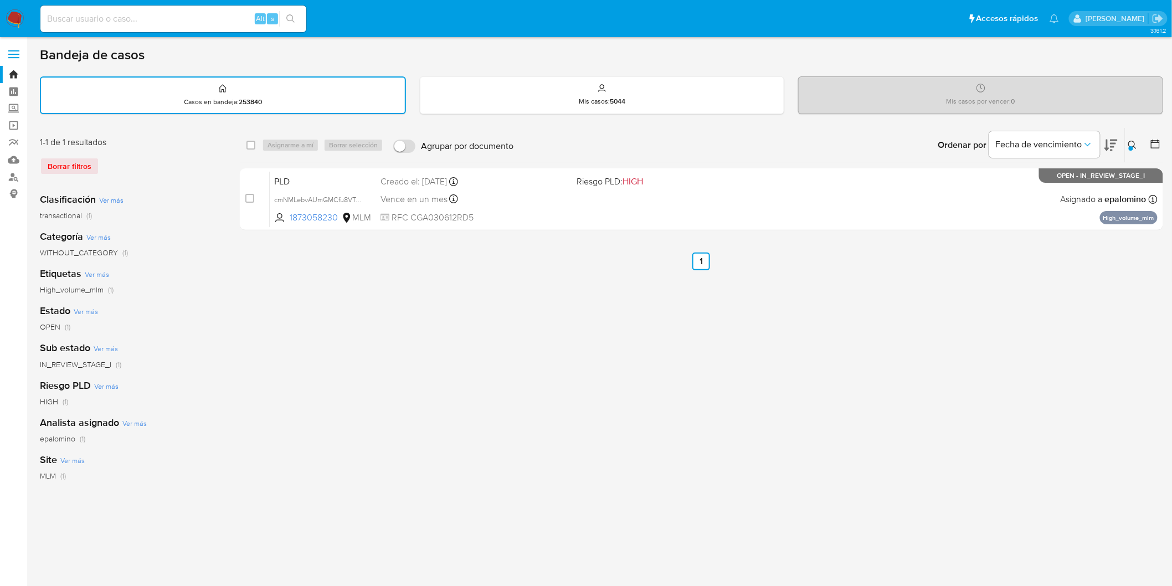
click at [17, 18] on img at bounding box center [15, 18] width 19 height 19
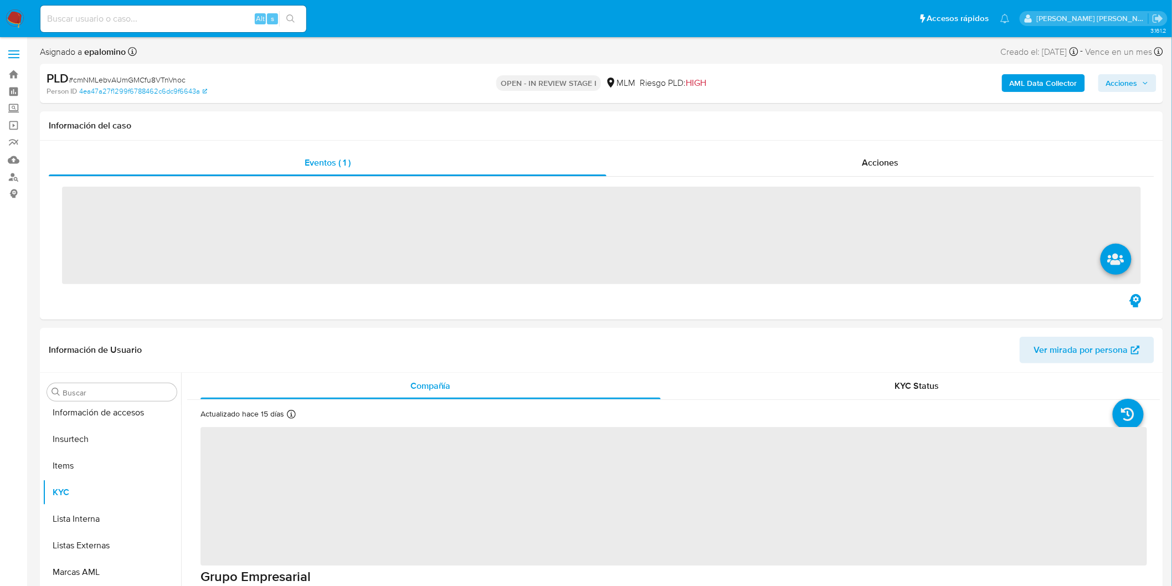
scroll to position [520, 0]
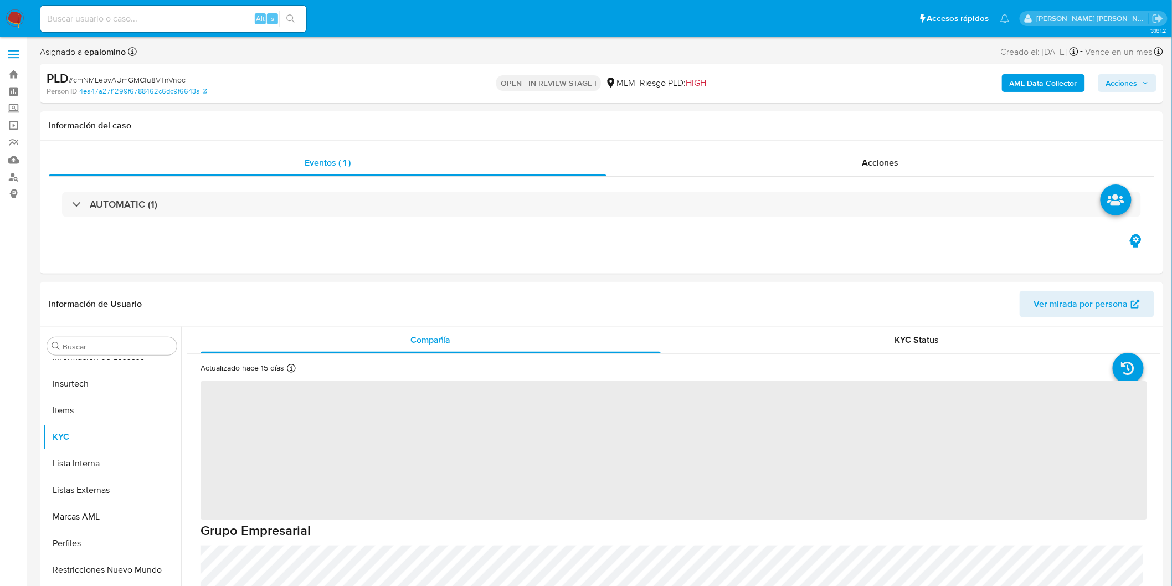
select select "10"
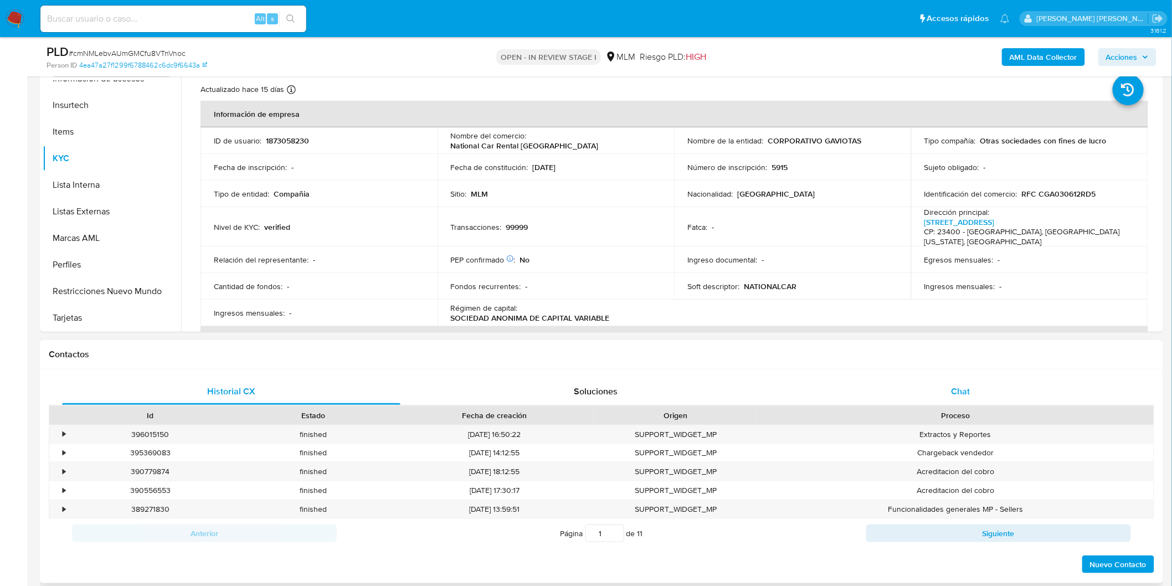
click at [930, 385] on div "Chat" at bounding box center [960, 391] width 338 height 27
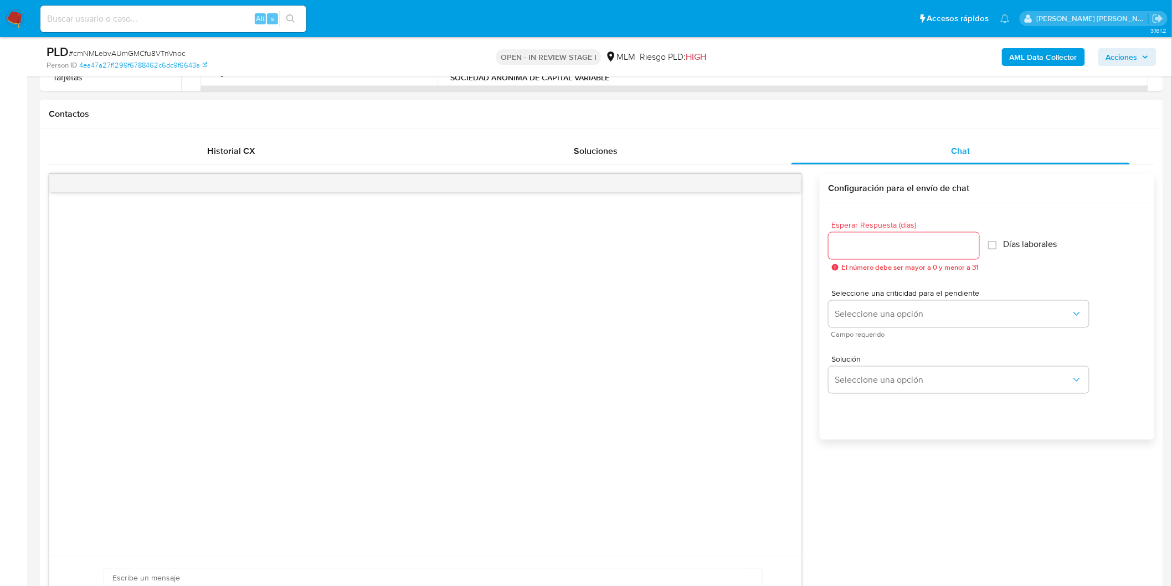
scroll to position [485, 0]
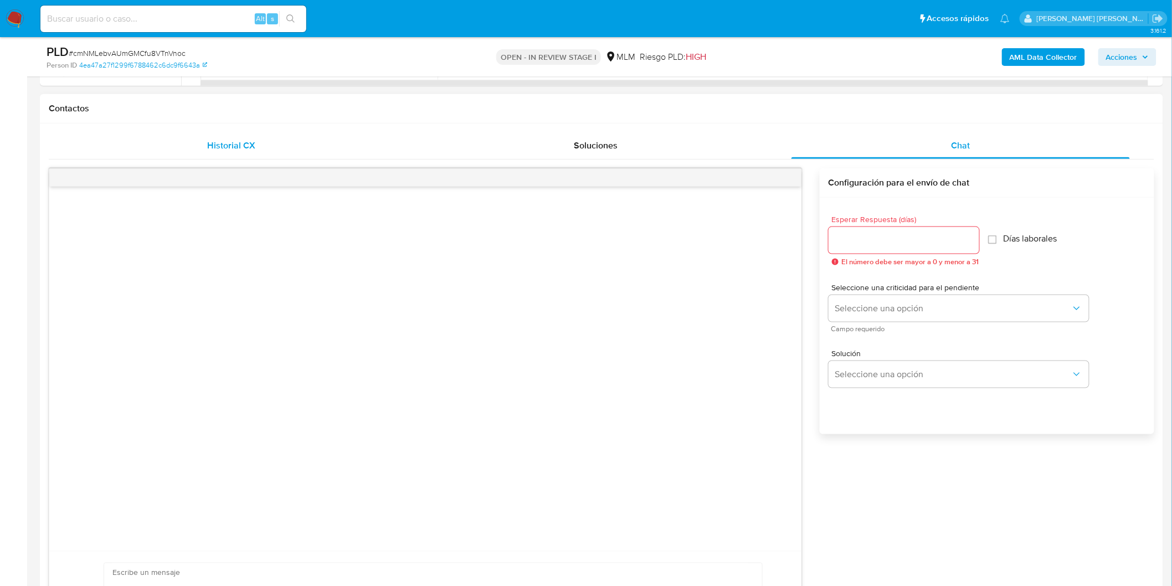
click at [213, 153] on div "Historial CX" at bounding box center [231, 145] width 338 height 27
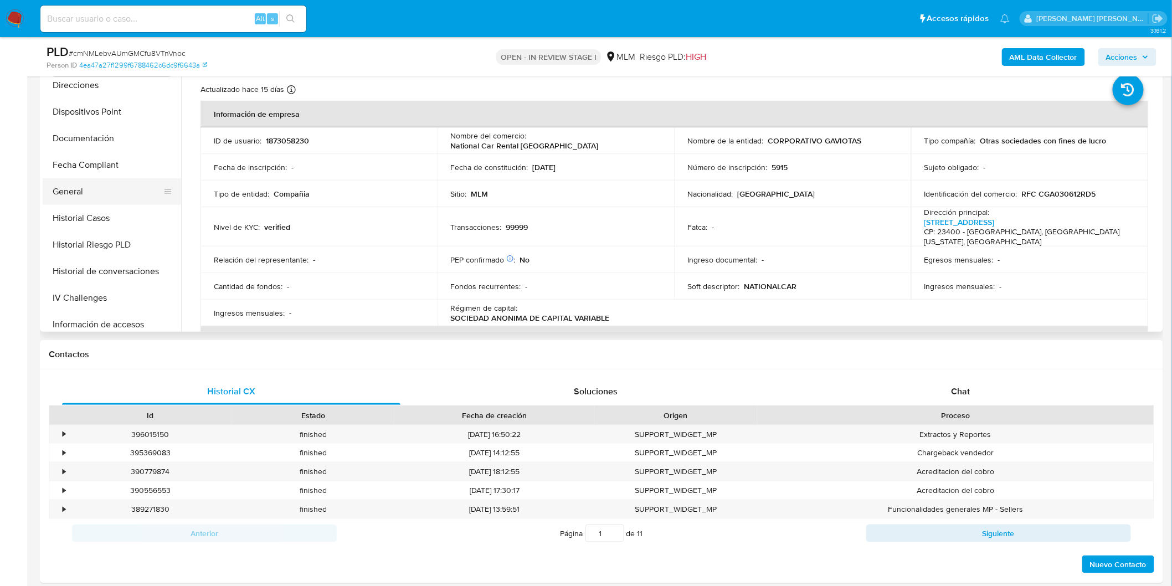
scroll to position [274, 0]
click at [130, 142] on button "Documentación" at bounding box center [108, 139] width 130 height 27
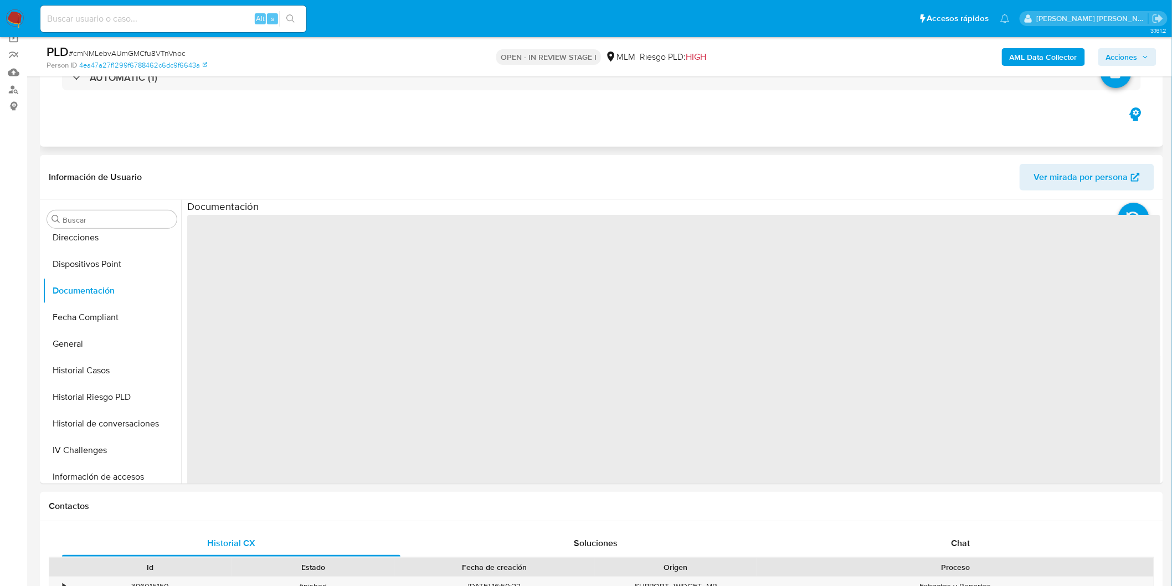
scroll to position [54, 0]
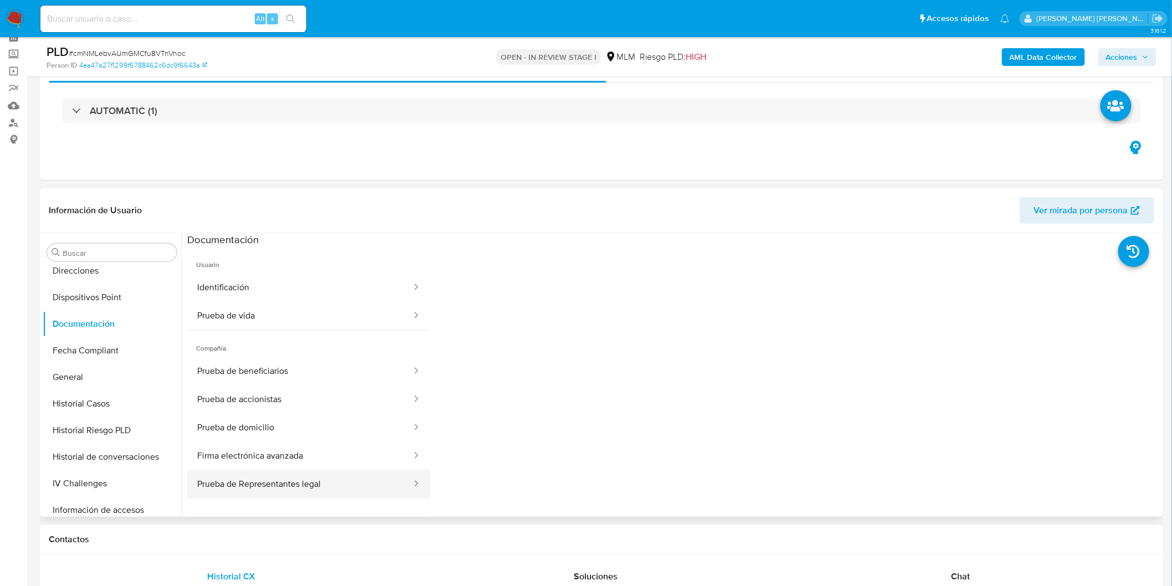
click at [347, 485] on button "Prueba de Representantes legal" at bounding box center [299, 484] width 225 height 28
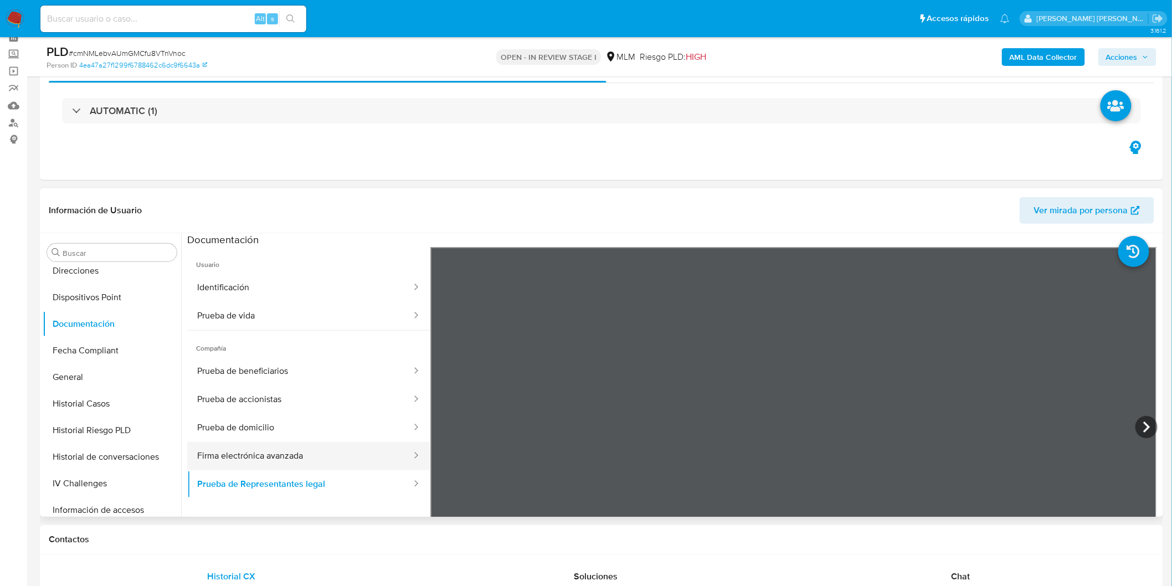
scroll to position [61, 0]
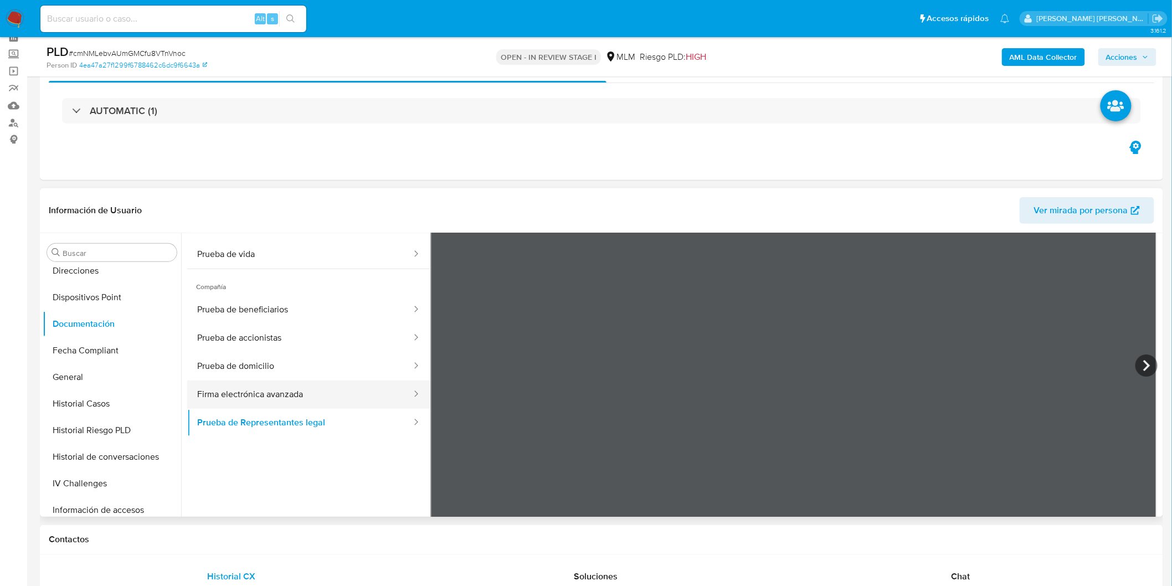
click at [333, 388] on button "Firma electrónica avanzada" at bounding box center [299, 394] width 225 height 28
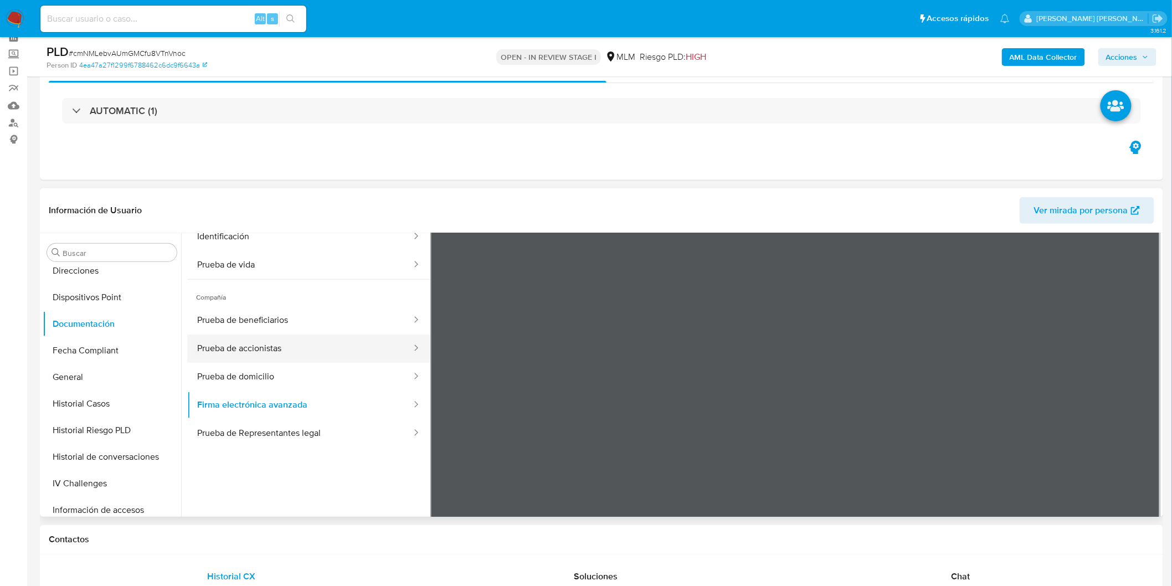
scroll to position [32, 0]
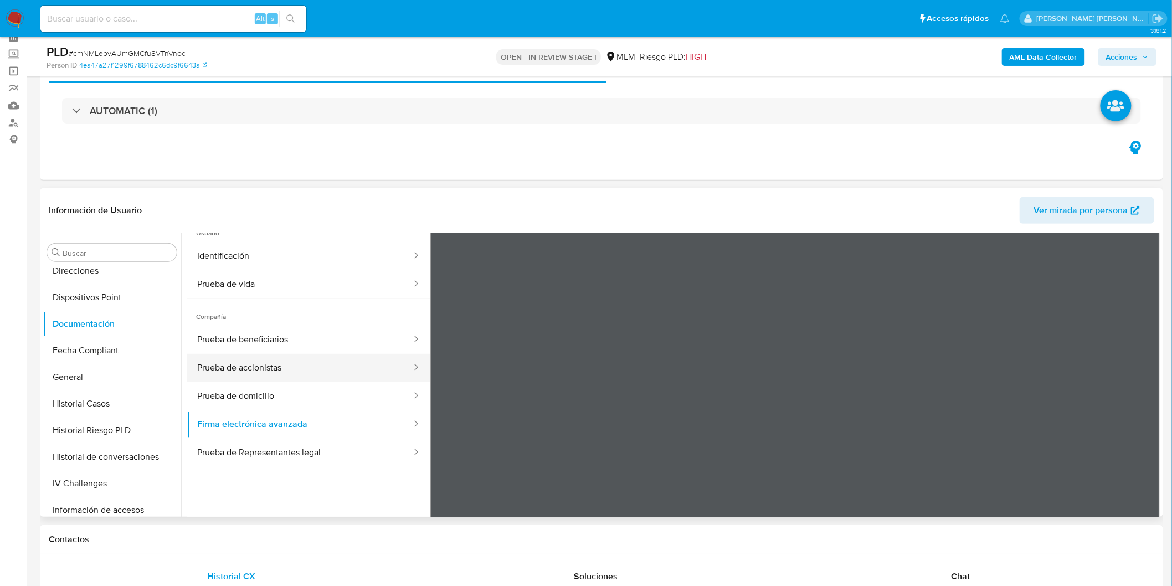
click at [362, 366] on button "Prueba de accionistas" at bounding box center [299, 368] width 225 height 28
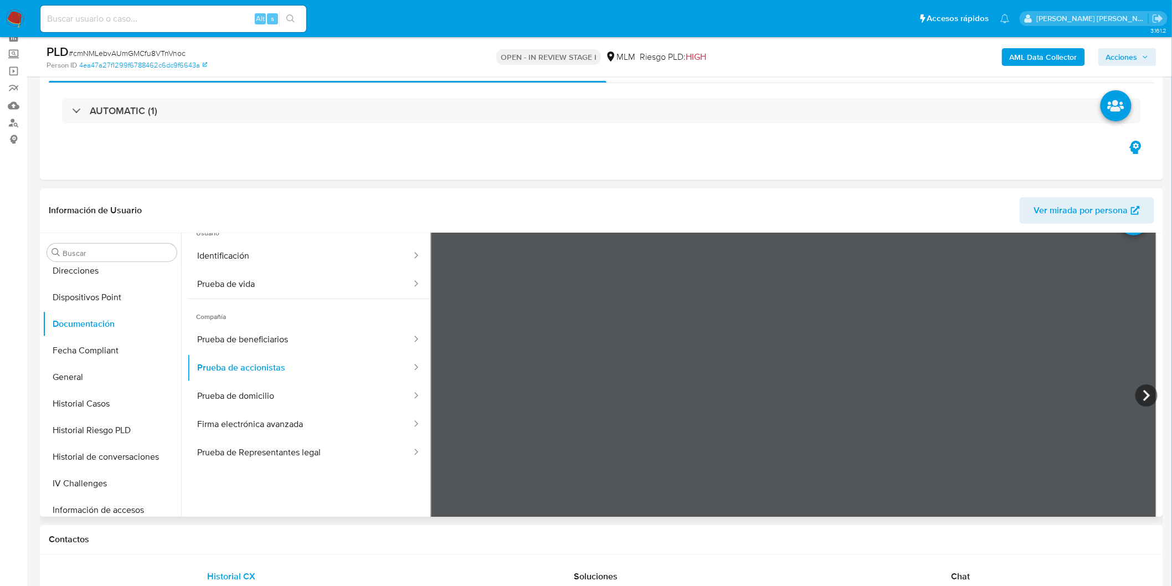
scroll to position [0, 0]
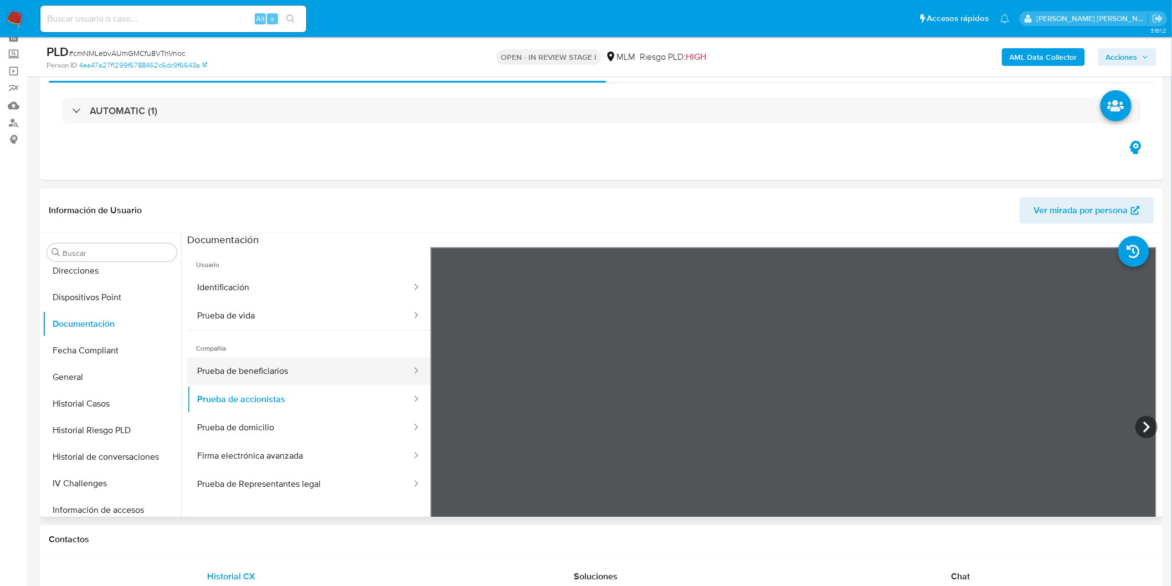
click at [313, 378] on button "Prueba de beneficiarios" at bounding box center [299, 371] width 225 height 28
click at [333, 374] on button "Prueba de beneficiarios" at bounding box center [299, 371] width 225 height 28
click at [279, 426] on button "Prueba de domicilio" at bounding box center [299, 428] width 225 height 28
drag, startPoint x: 734, startPoint y: 159, endPoint x: 720, endPoint y: 166, distance: 15.4
click at [734, 159] on div "Eventos ( 1 ) Acciones AUTOMATIC (1)" at bounding box center [601, 113] width 1123 height 133
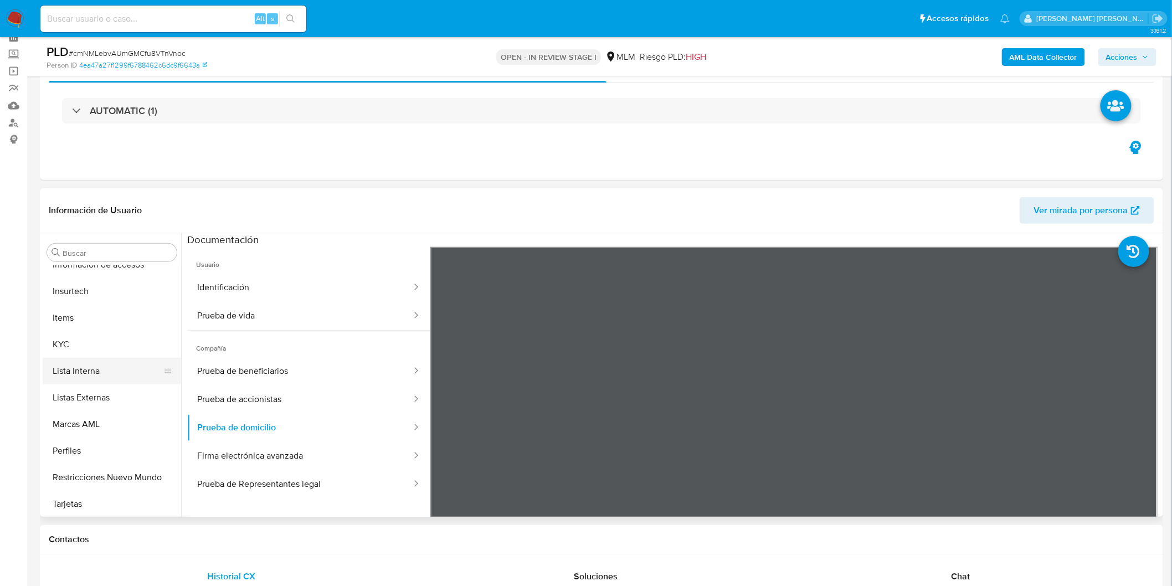
scroll to position [521, 0]
click at [91, 349] on button "KYC" at bounding box center [108, 342] width 130 height 27
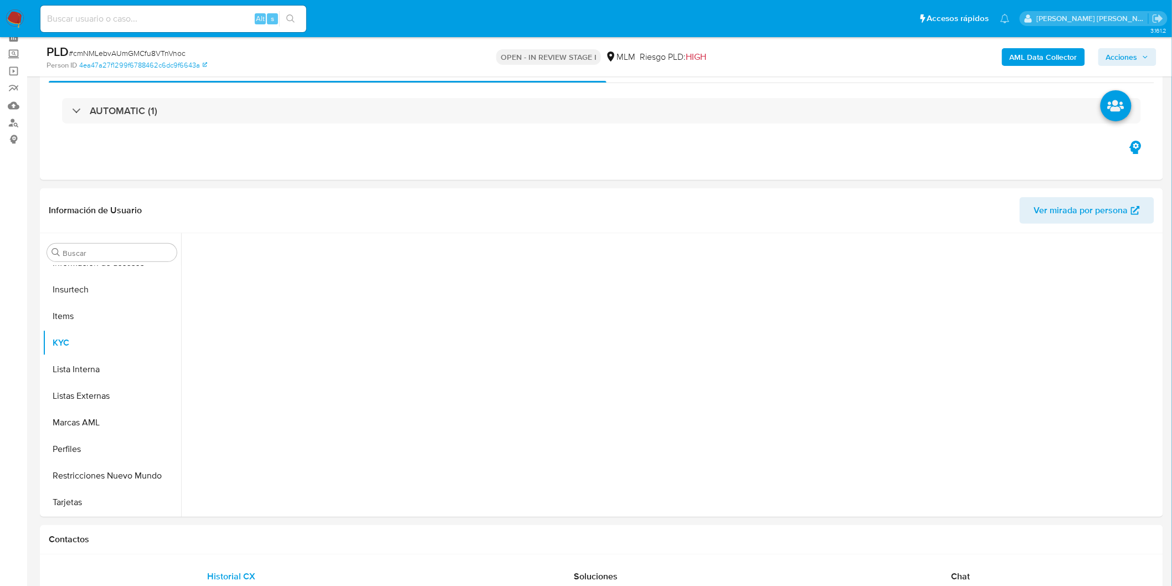
scroll to position [520, 0]
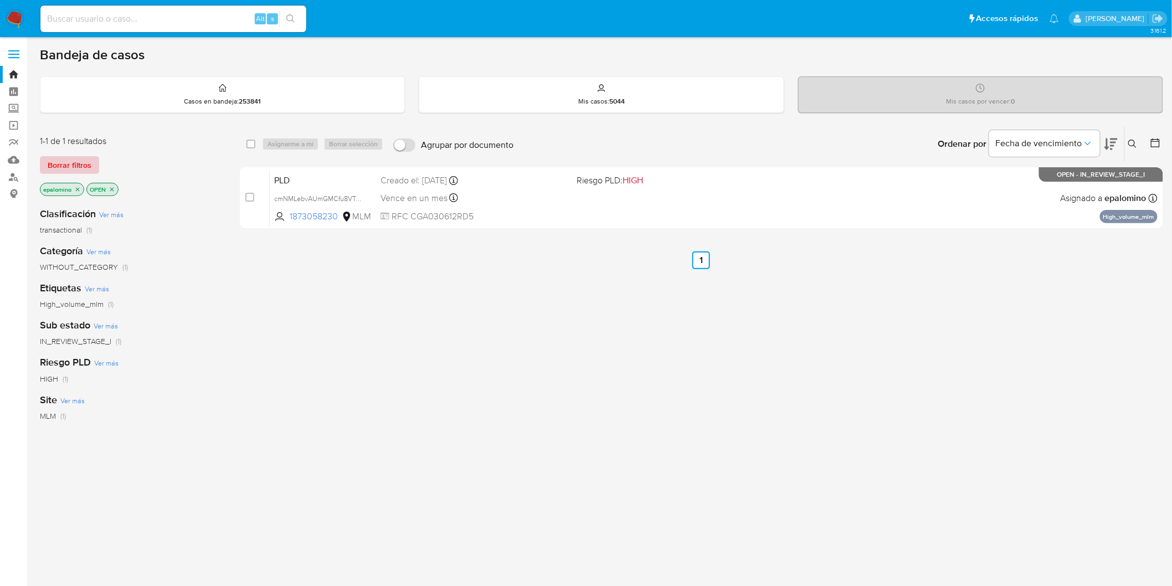
click at [51, 161] on span "Borrar filtros" at bounding box center [70, 165] width 44 height 16
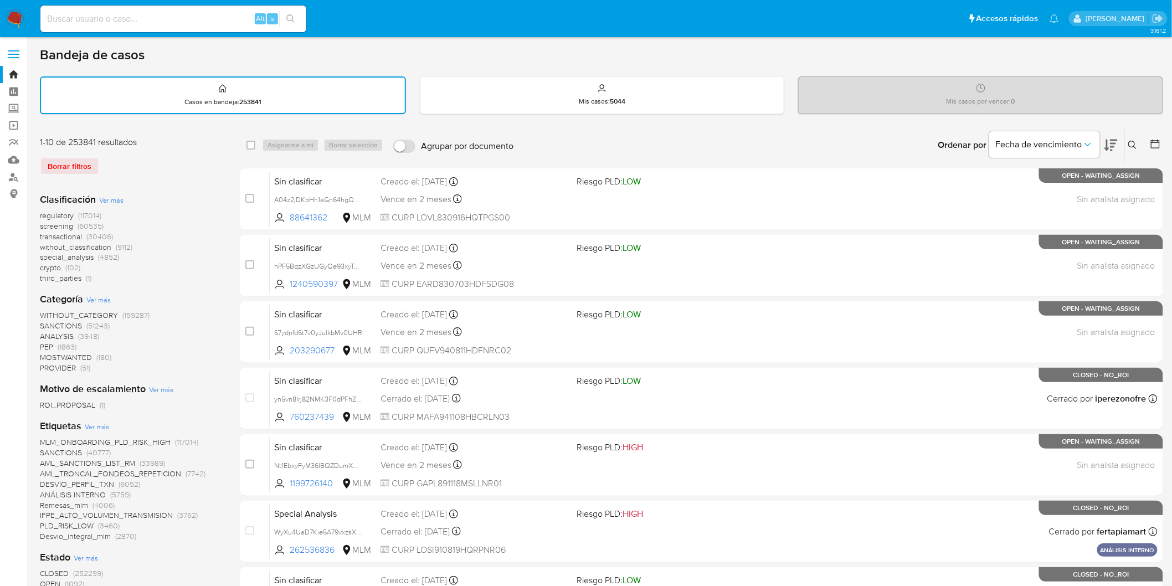
click at [10, 39] on aside "Bandeja Tablero Screening Búsqueda en Listas Watchlist Herramientas Operaciones…" at bounding box center [13, 568] width 27 height 1137
click at [16, 20] on img at bounding box center [15, 18] width 19 height 19
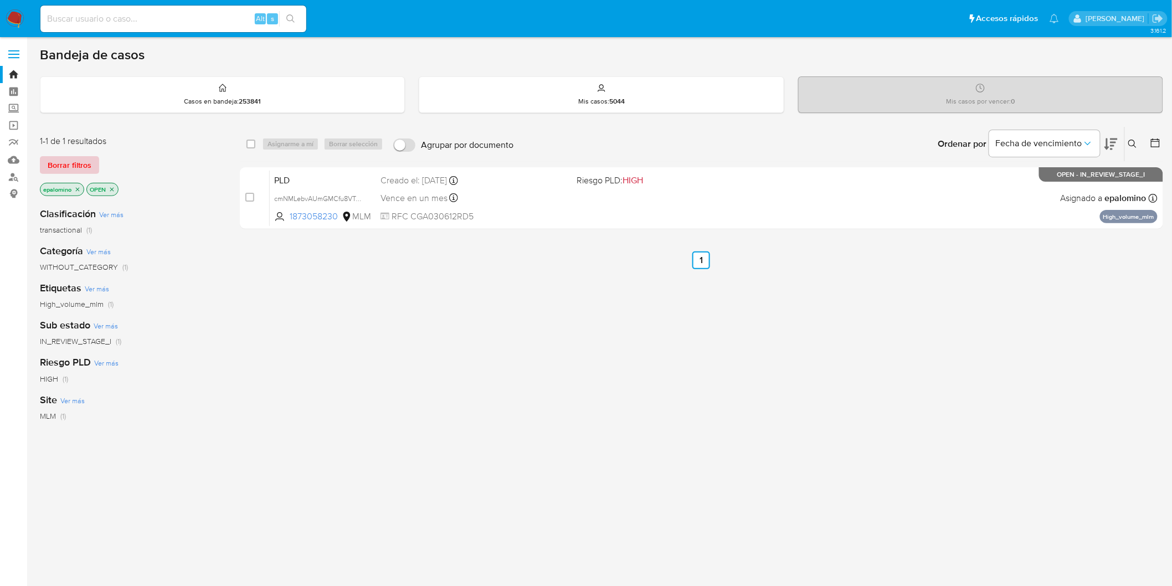
click at [80, 158] on span "Borrar filtros" at bounding box center [70, 165] width 44 height 16
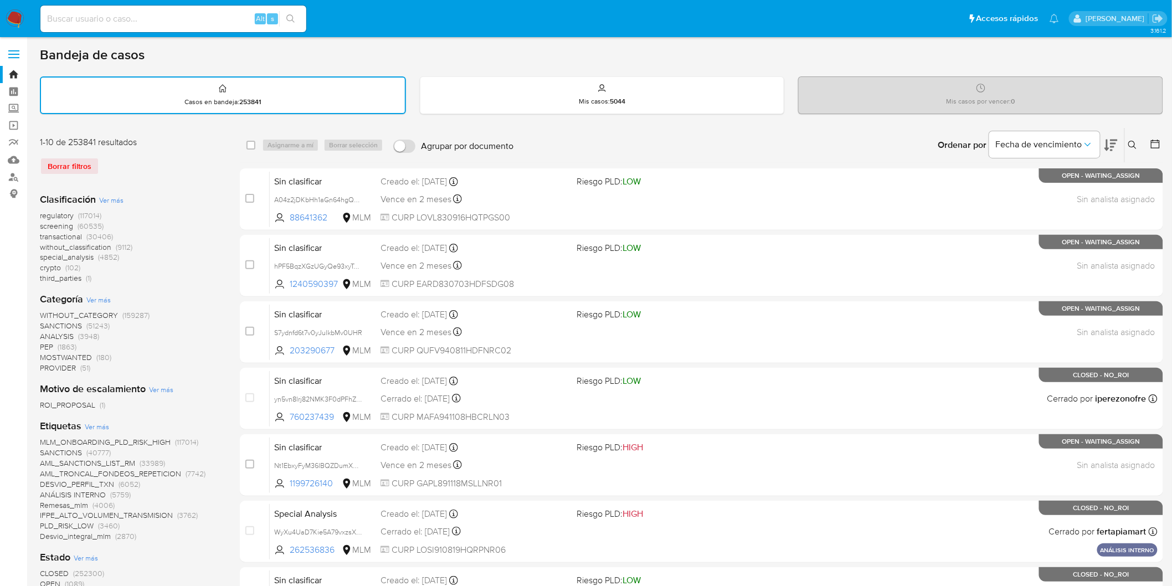
click at [1134, 138] on button at bounding box center [1133, 144] width 18 height 13
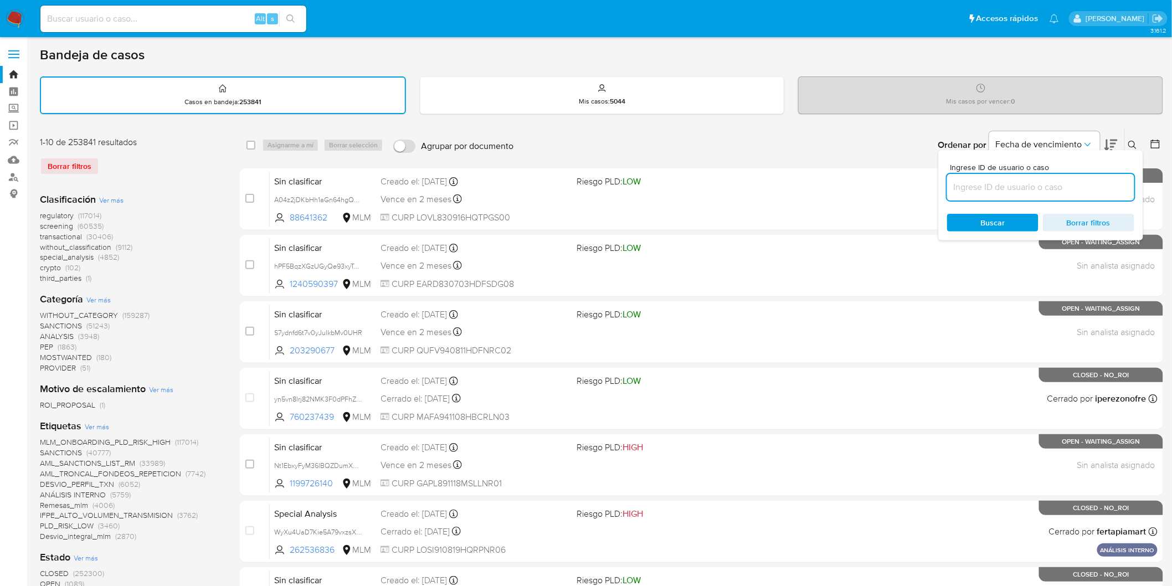
click at [999, 187] on input at bounding box center [1040, 187] width 187 height 14
type input "1873058230"
click at [992, 221] on span "Buscar" at bounding box center [993, 223] width 24 height 18
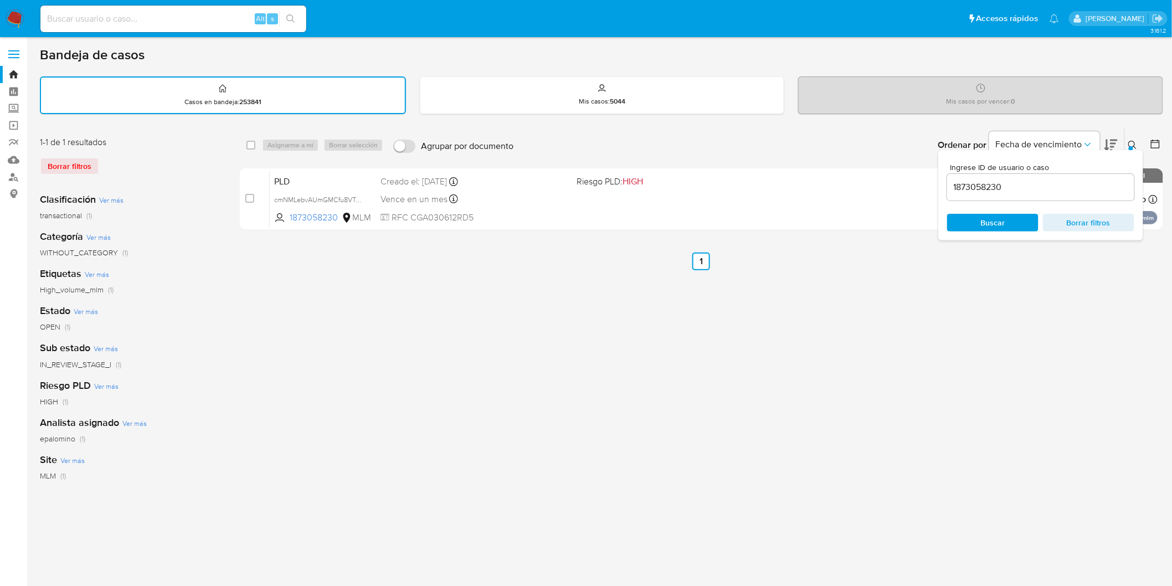
click at [1129, 143] on icon at bounding box center [1132, 145] width 9 height 9
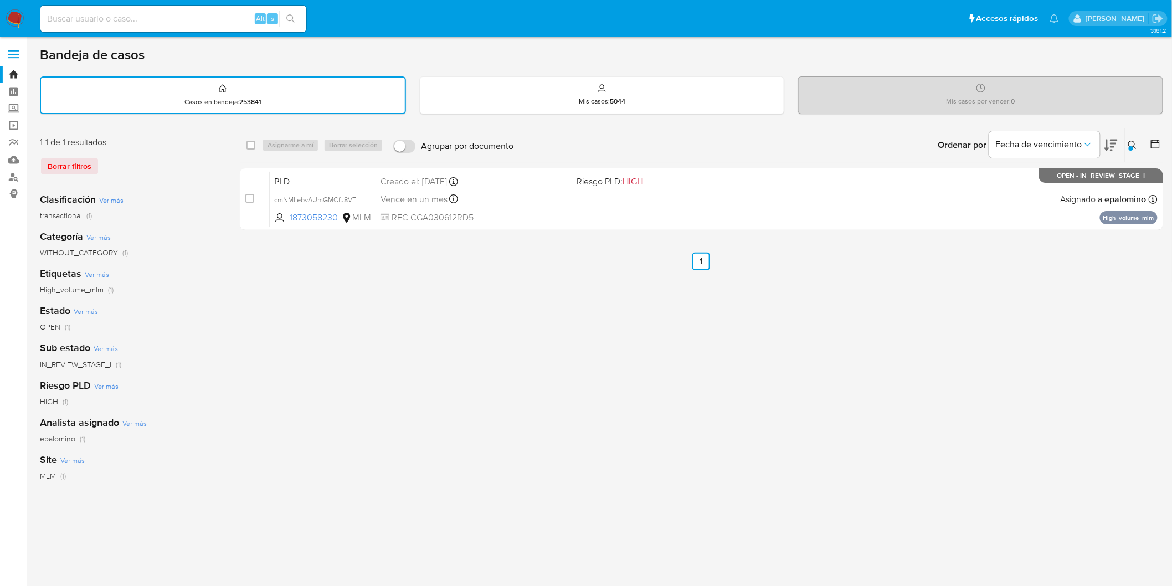
click at [1130, 142] on icon at bounding box center [1132, 145] width 9 height 9
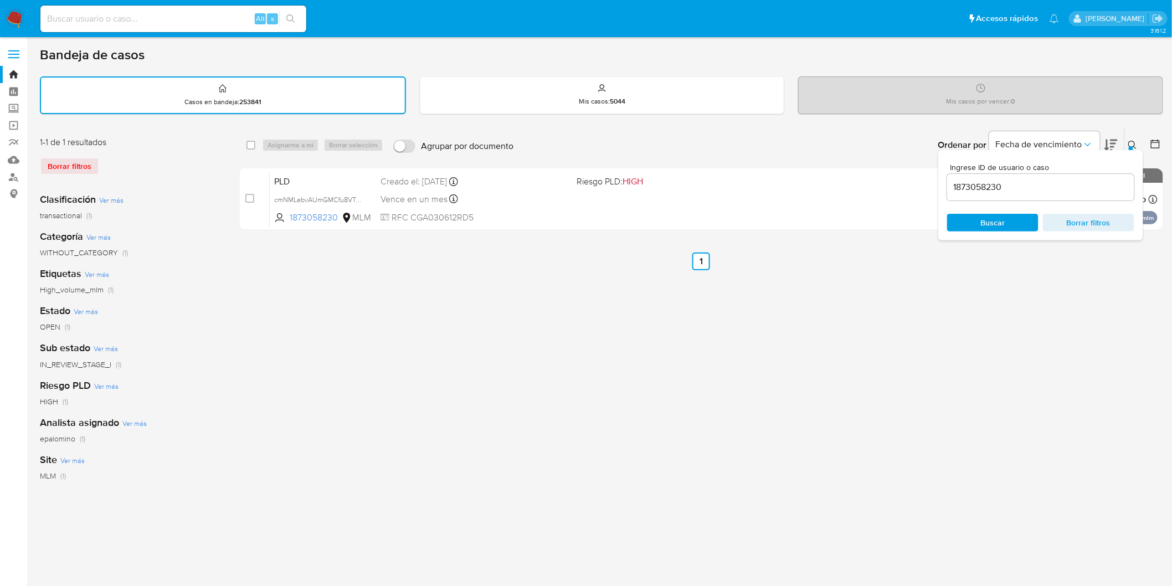
click at [987, 174] on div "1873058230" at bounding box center [1040, 187] width 187 height 27
drag, startPoint x: 987, startPoint y: 173, endPoint x: 978, endPoint y: 184, distance: 13.4
click at [986, 174] on div "1873058230" at bounding box center [1040, 187] width 187 height 27
click at [978, 184] on input "1873058230" at bounding box center [1040, 187] width 187 height 14
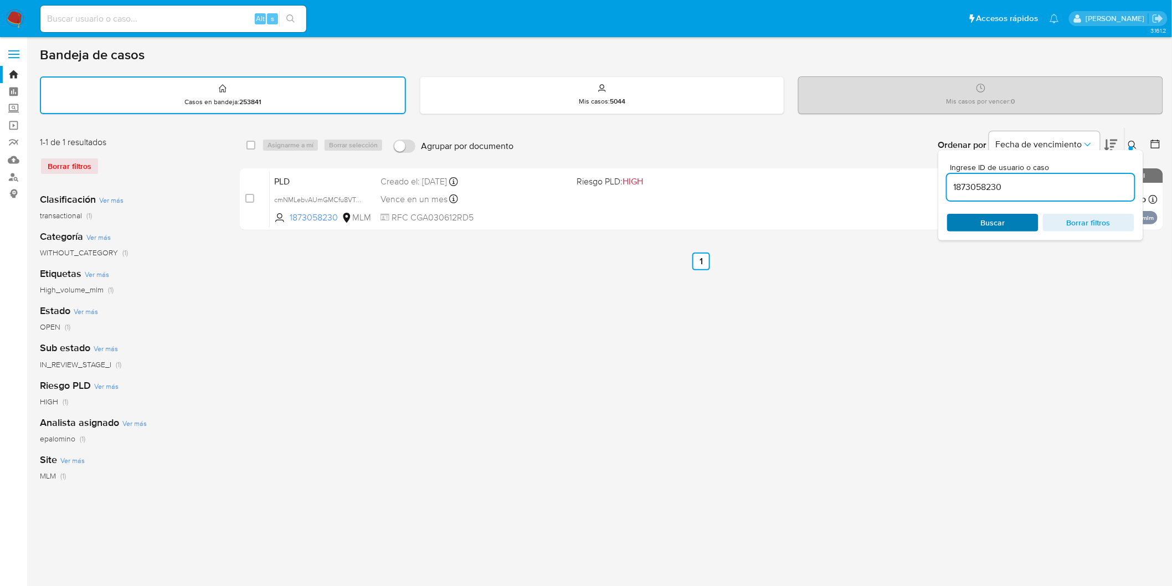
click at [983, 219] on span "Buscar" at bounding box center [993, 223] width 24 height 18
click at [1130, 144] on icon at bounding box center [1132, 145] width 9 height 9
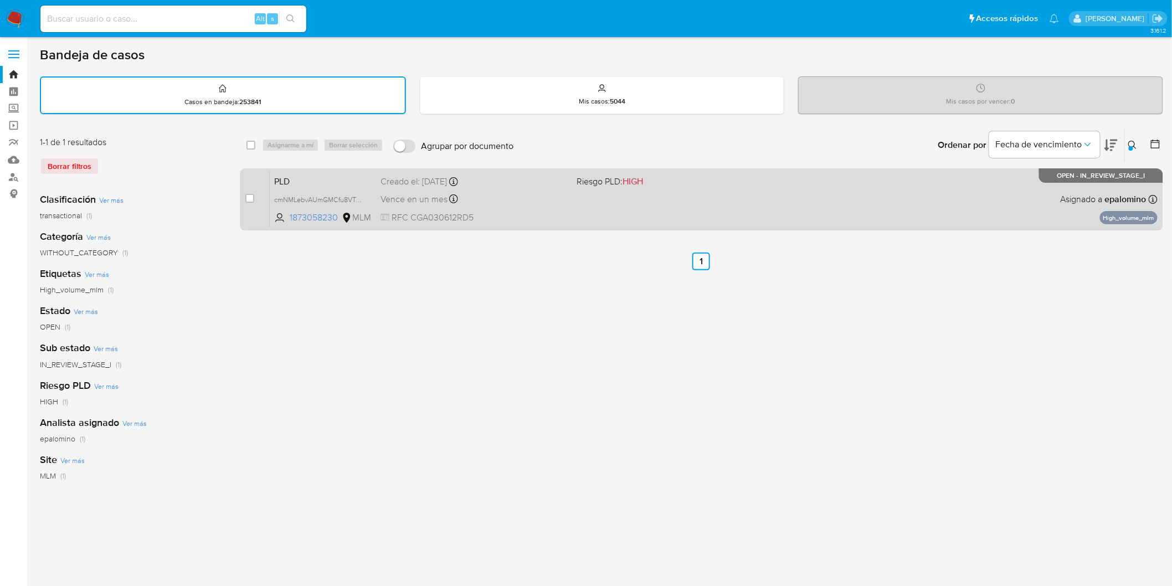
click at [296, 176] on span "PLD" at bounding box center [322, 180] width 97 height 14
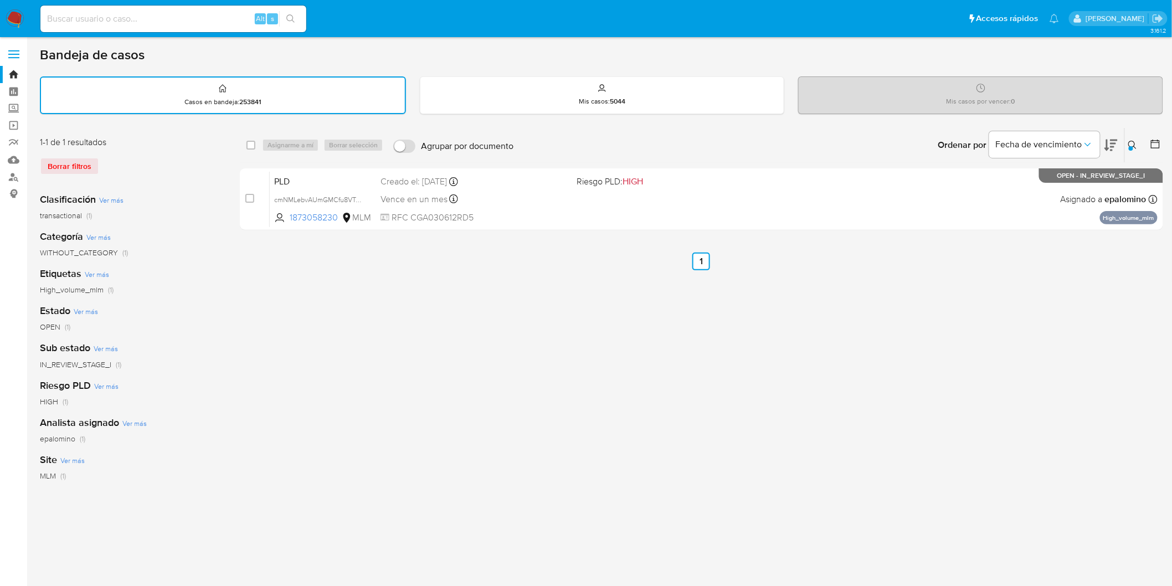
click at [11, 14] on img at bounding box center [15, 18] width 19 height 19
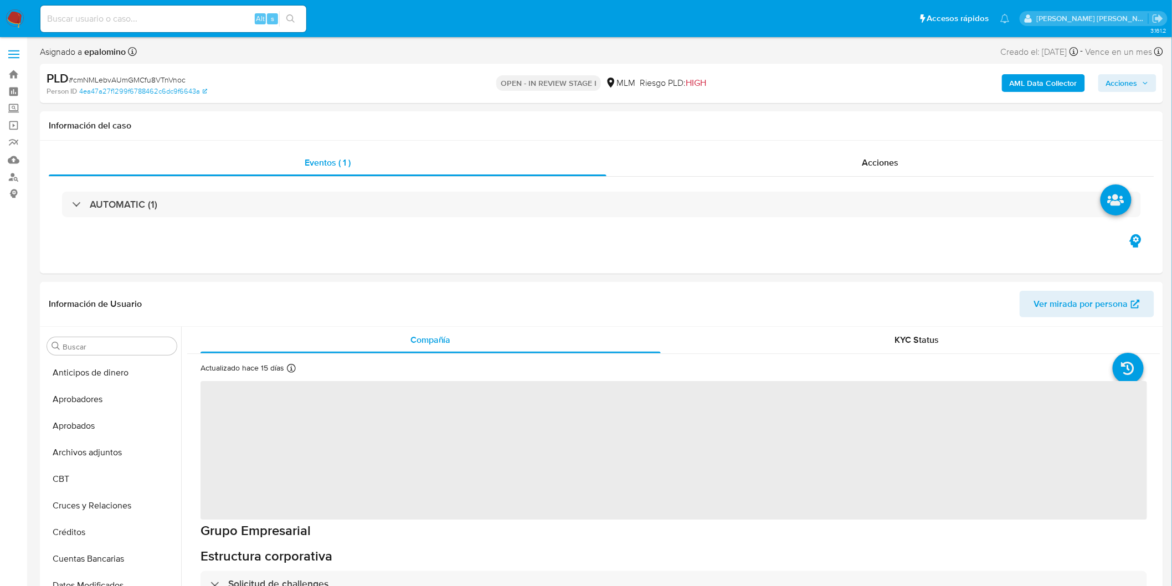
select select "10"
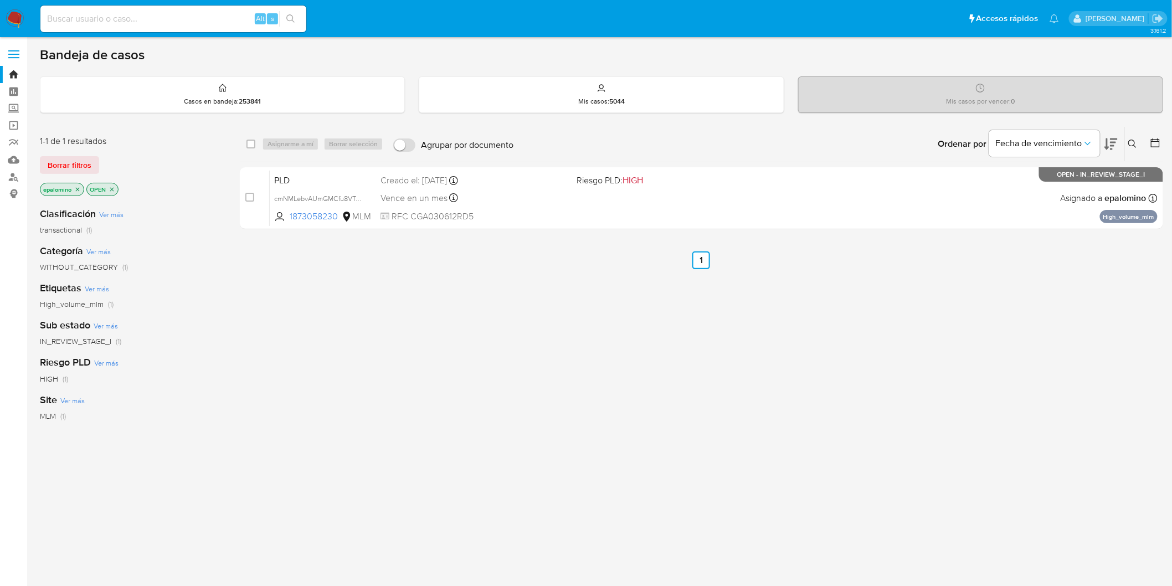
click at [81, 167] on span "Borrar filtros" at bounding box center [70, 165] width 44 height 16
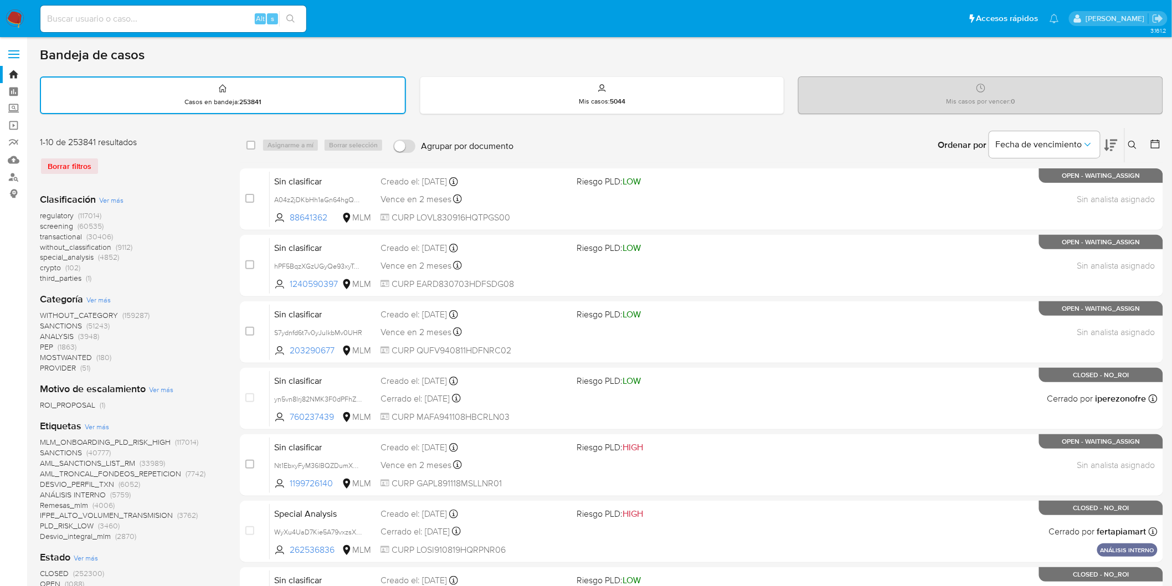
click at [1136, 147] on icon at bounding box center [1132, 145] width 9 height 9
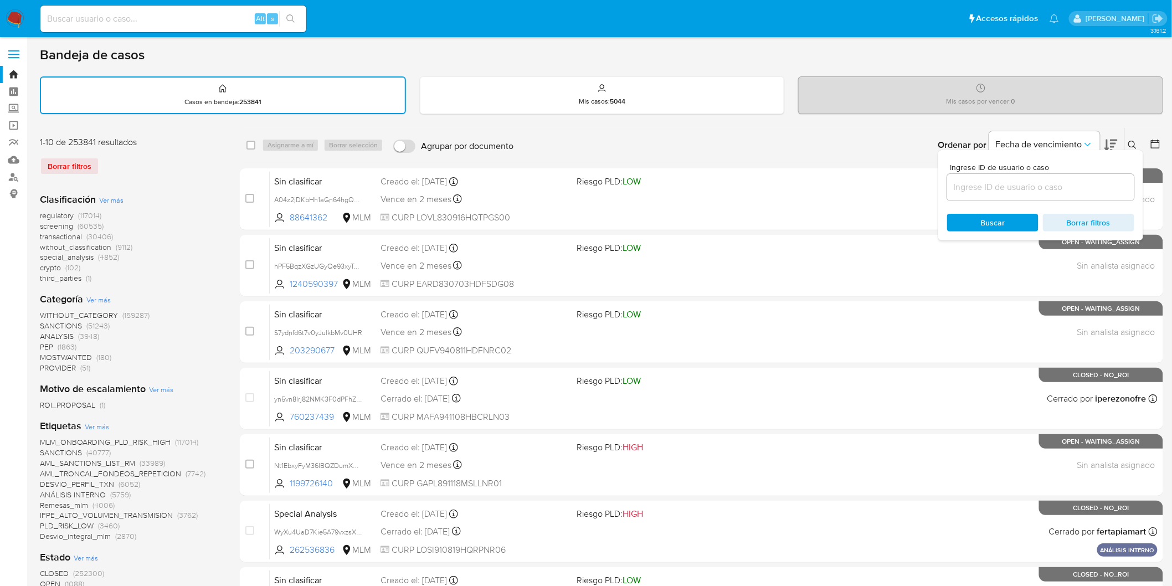
click at [1015, 180] on input at bounding box center [1040, 187] width 187 height 14
type input "1873058230"
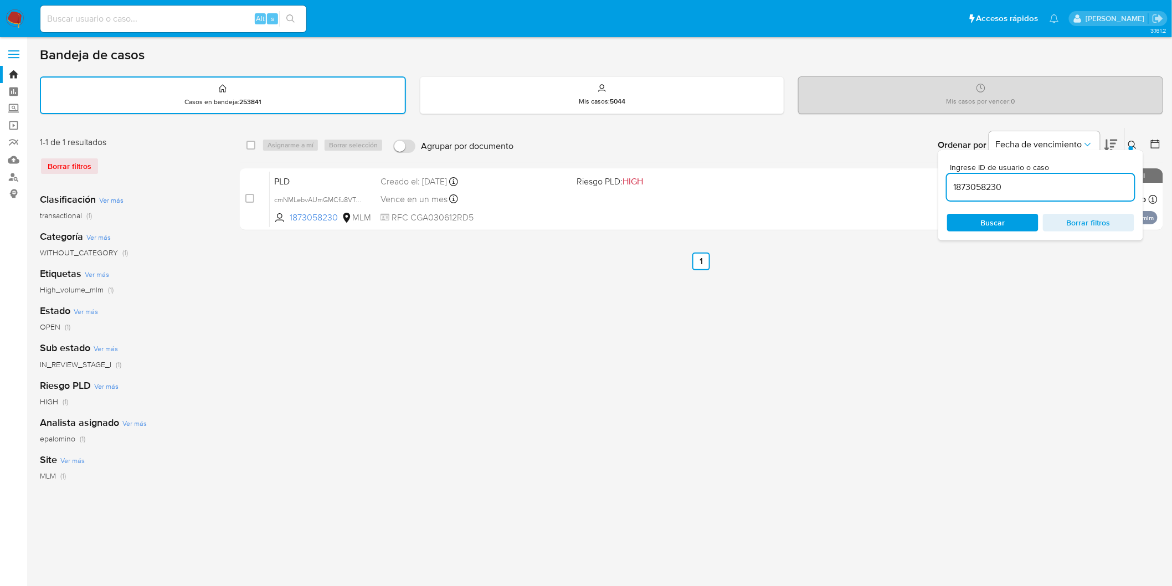
click at [1131, 142] on icon at bounding box center [1132, 145] width 9 height 9
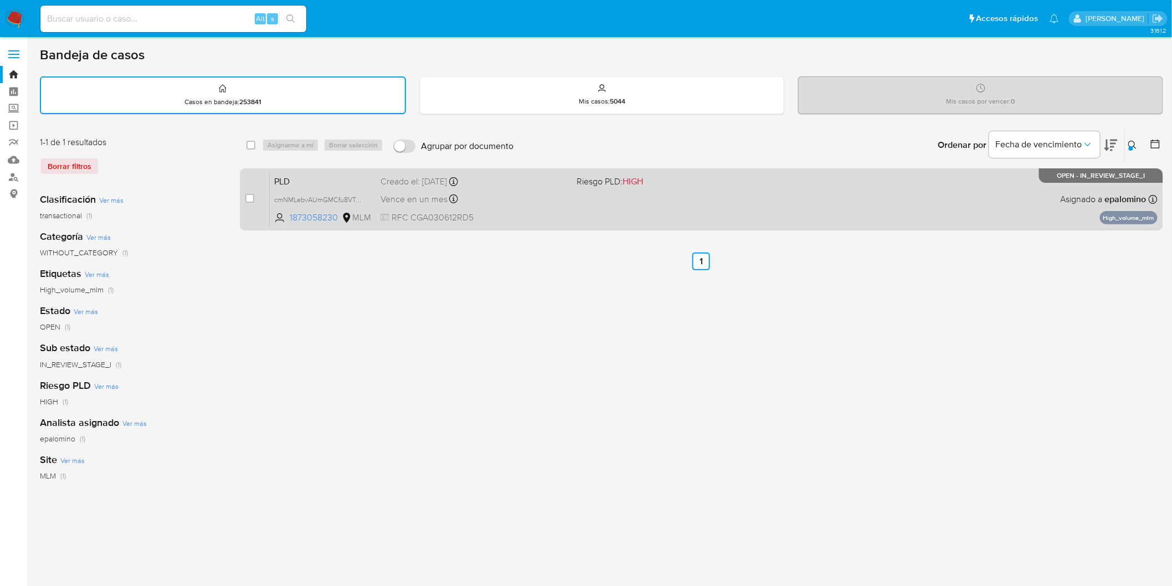
click at [296, 180] on span "PLD" at bounding box center [322, 180] width 97 height 14
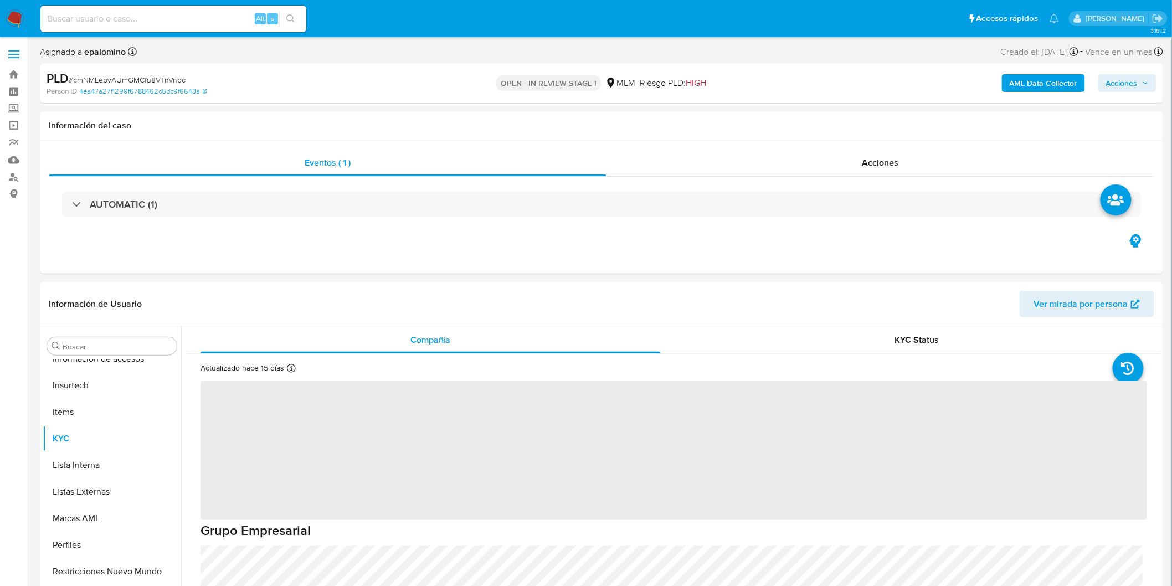
scroll to position [520, 0]
select select "10"
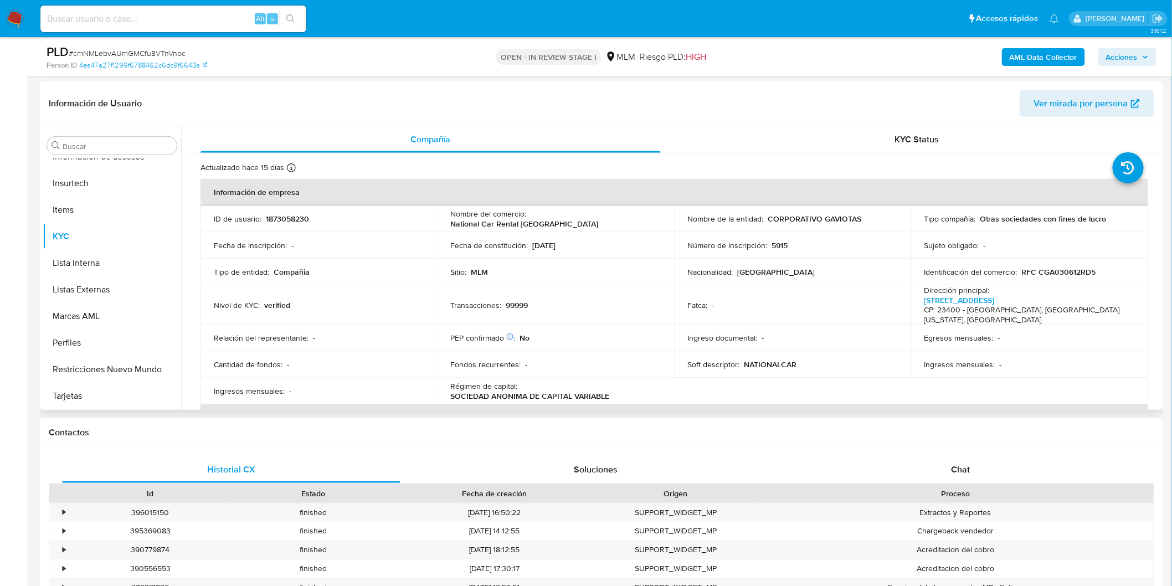
scroll to position [165, 0]
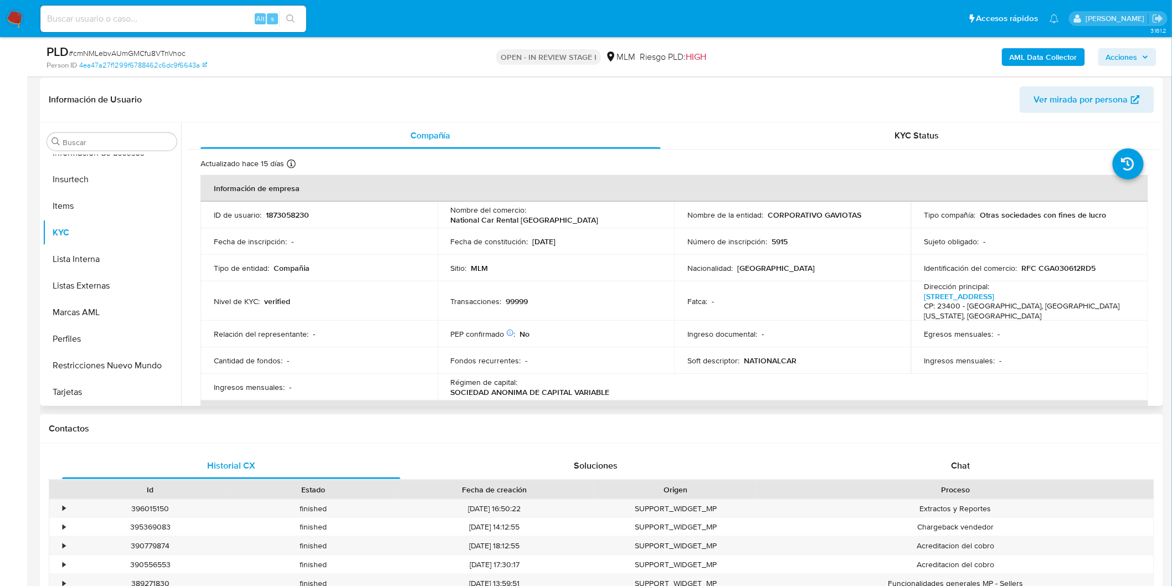
click at [577, 305] on td "Transacciones : 99999" at bounding box center [555, 300] width 237 height 39
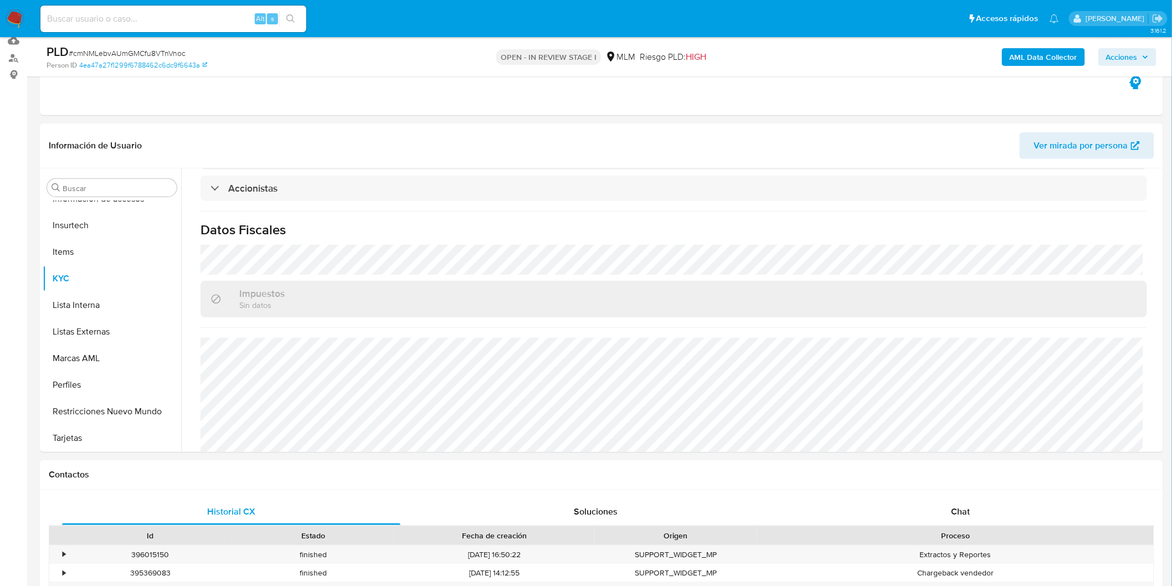
scroll to position [138, 0]
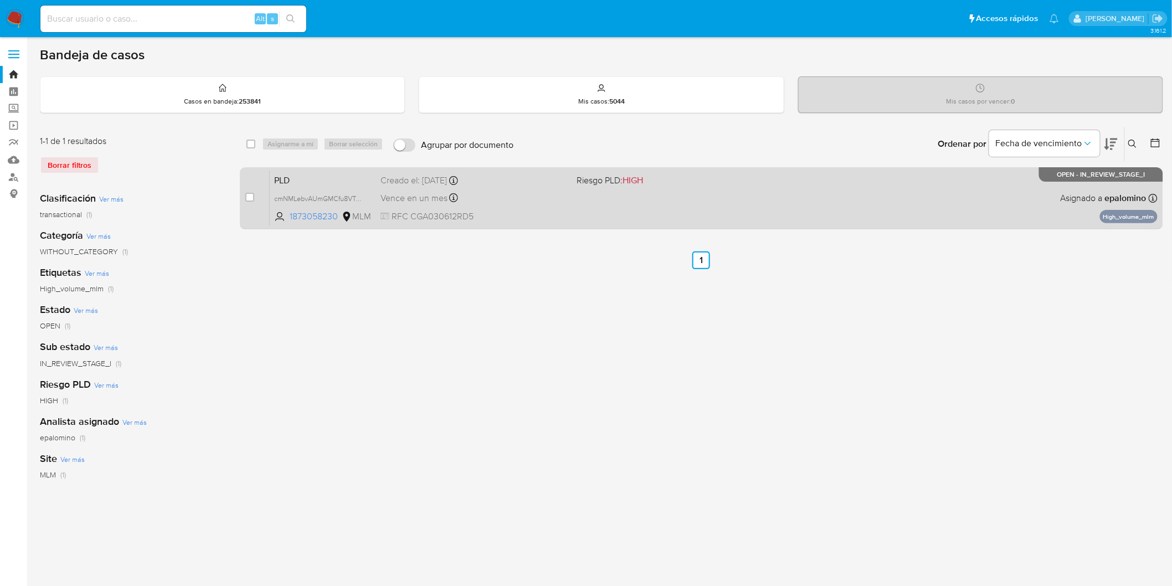
click at [293, 173] on span "PLD" at bounding box center [322, 179] width 97 height 14
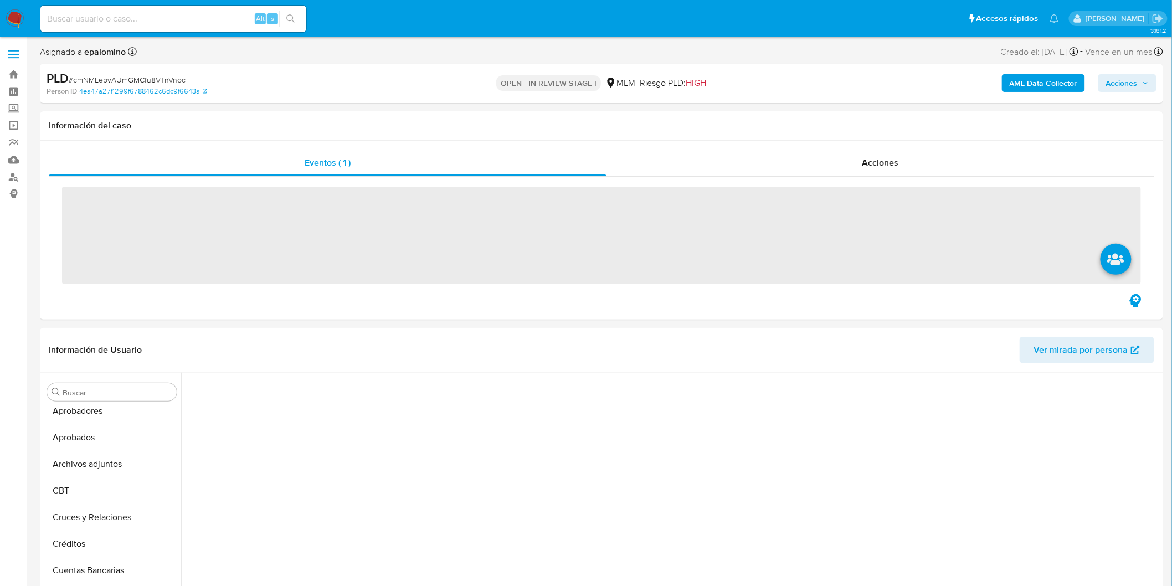
scroll to position [380, 0]
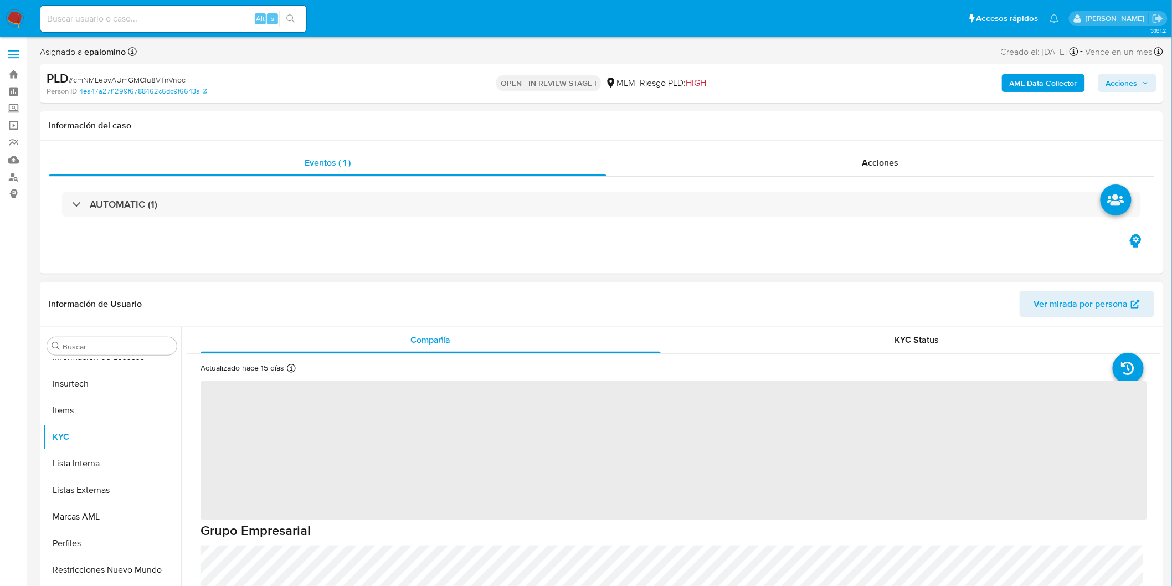
select select "10"
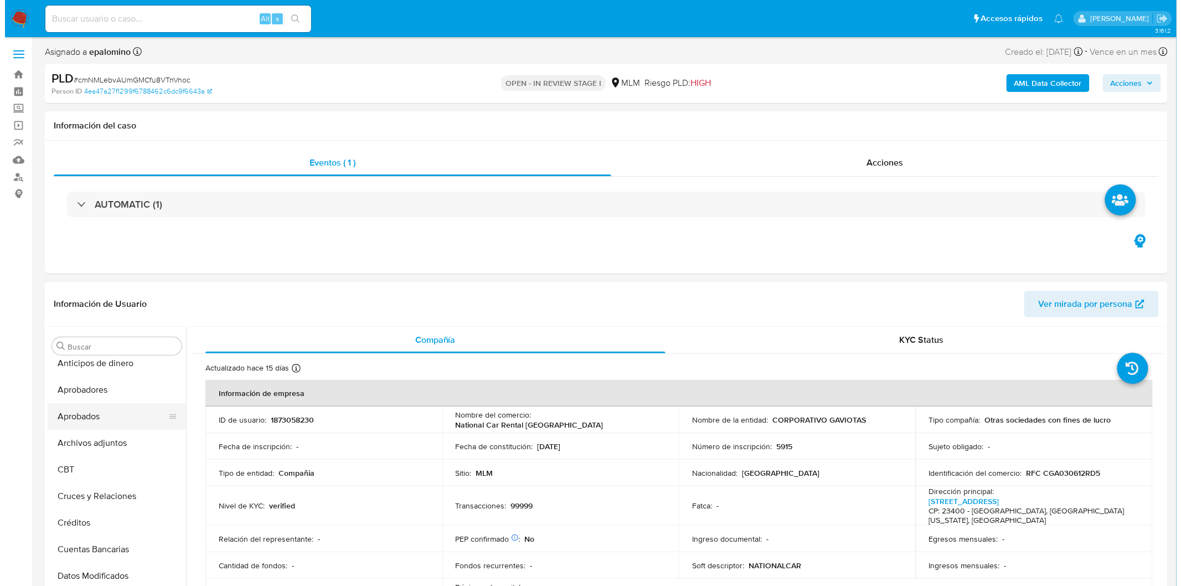
scroll to position [0, 0]
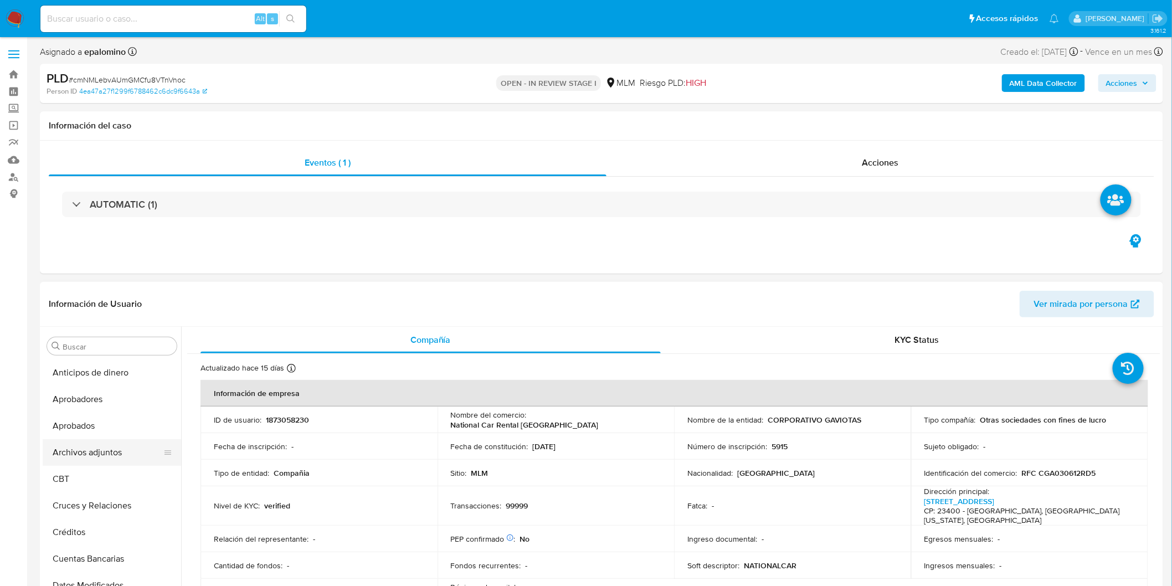
click at [117, 451] on button "Archivos adjuntos" at bounding box center [108, 452] width 130 height 27
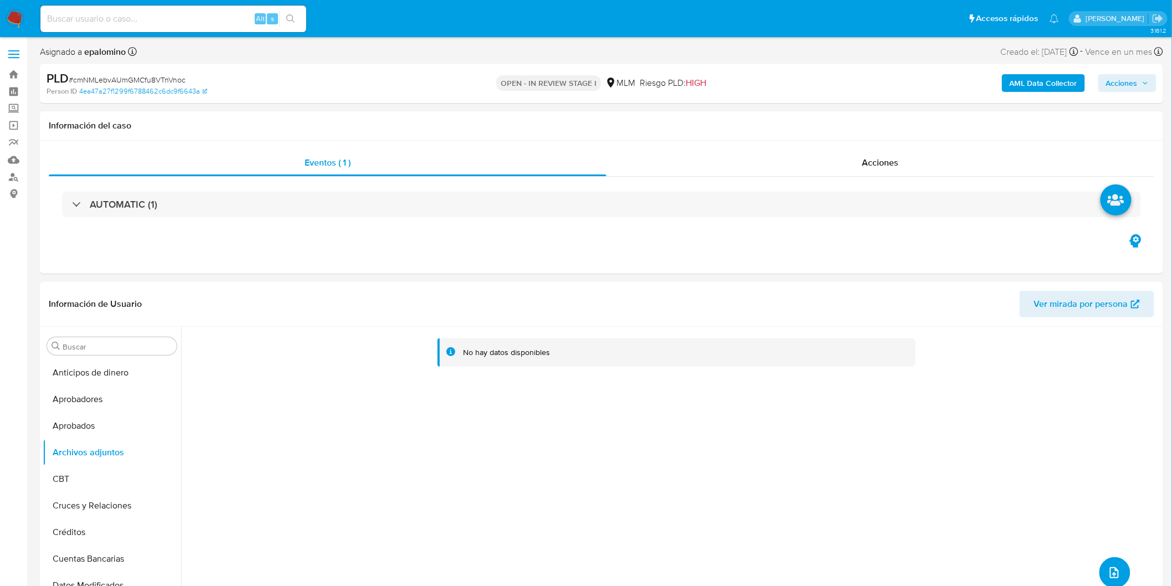
click at [1116, 579] on span "upload-file" at bounding box center [1113, 572] width 13 height 13
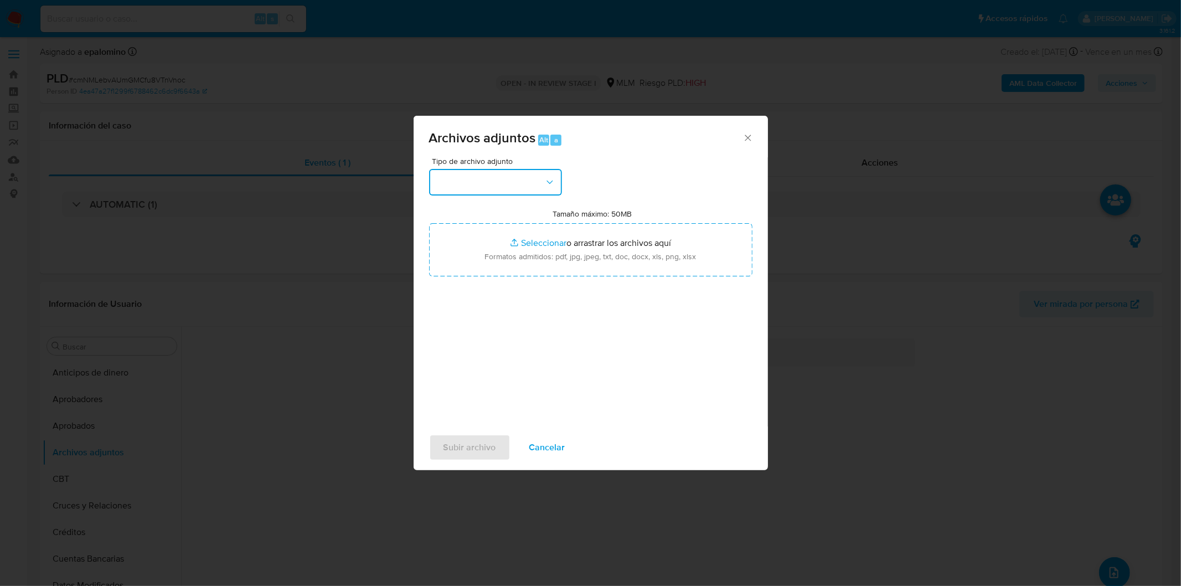
click at [544, 179] on icon "button" at bounding box center [549, 182] width 11 height 11
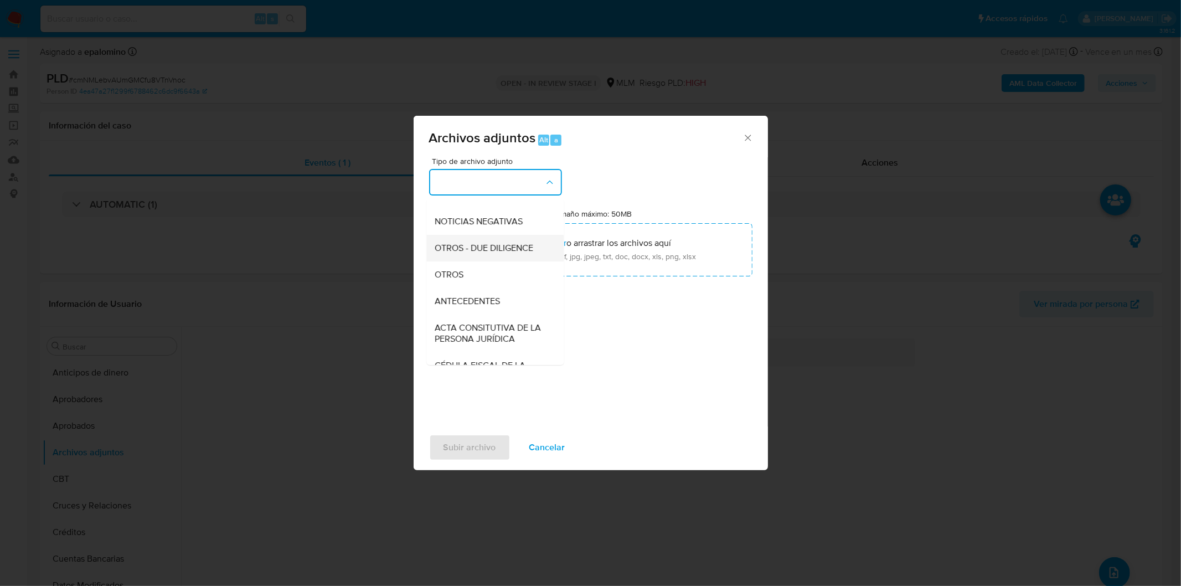
scroll to position [123, 0]
click at [501, 285] on div "OTROS" at bounding box center [491, 274] width 113 height 27
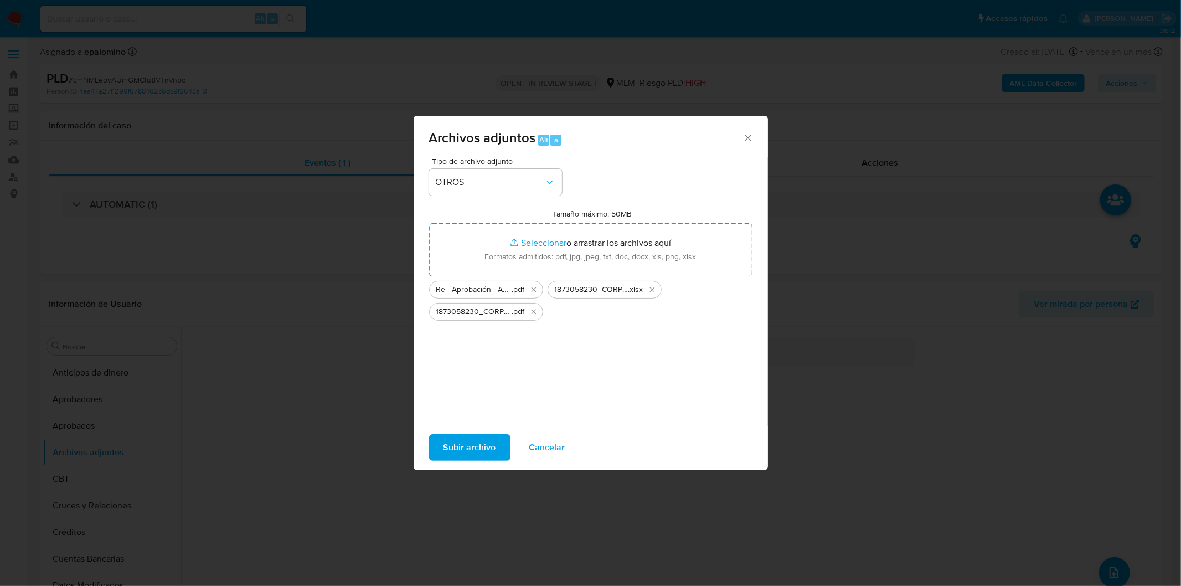
click at [478, 454] on span "Subir archivo" at bounding box center [469, 447] width 53 height 24
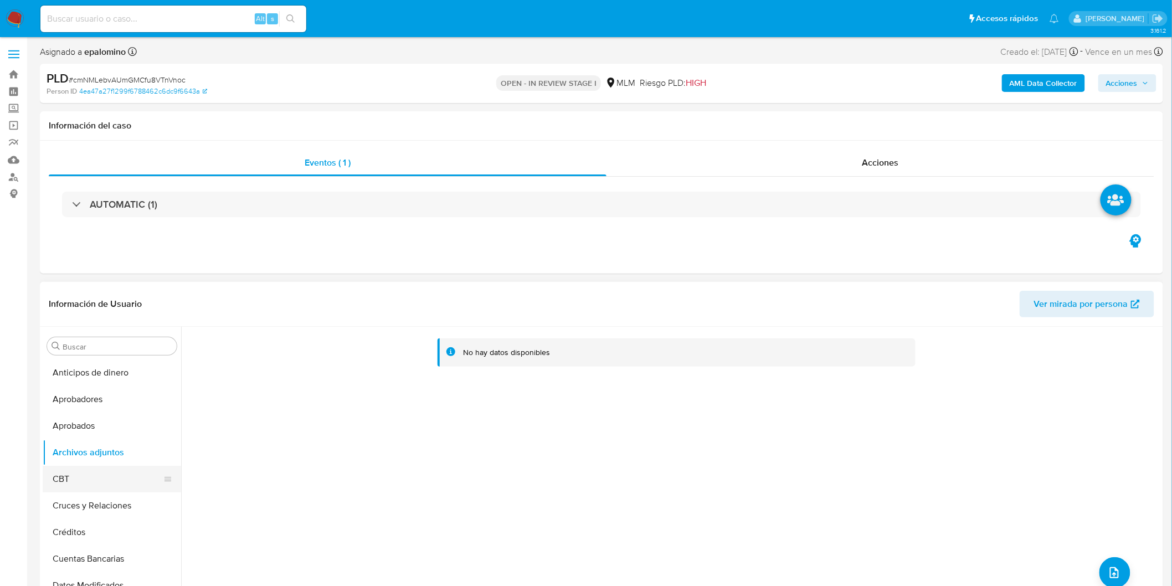
click at [101, 479] on button "CBT" at bounding box center [108, 479] width 130 height 27
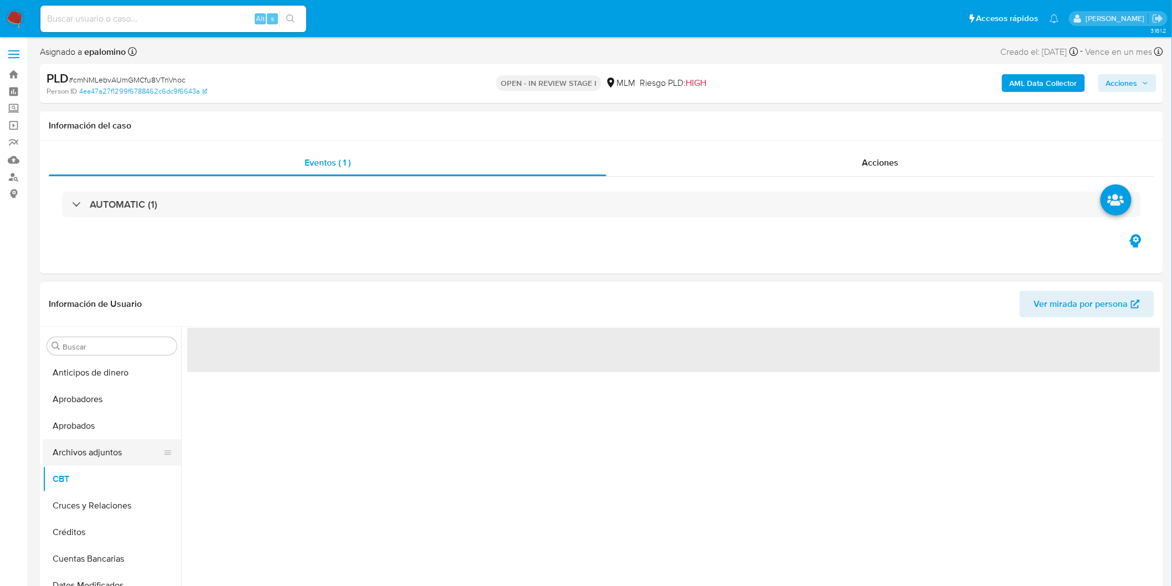
click at [109, 447] on button "Archivos adjuntos" at bounding box center [108, 452] width 130 height 27
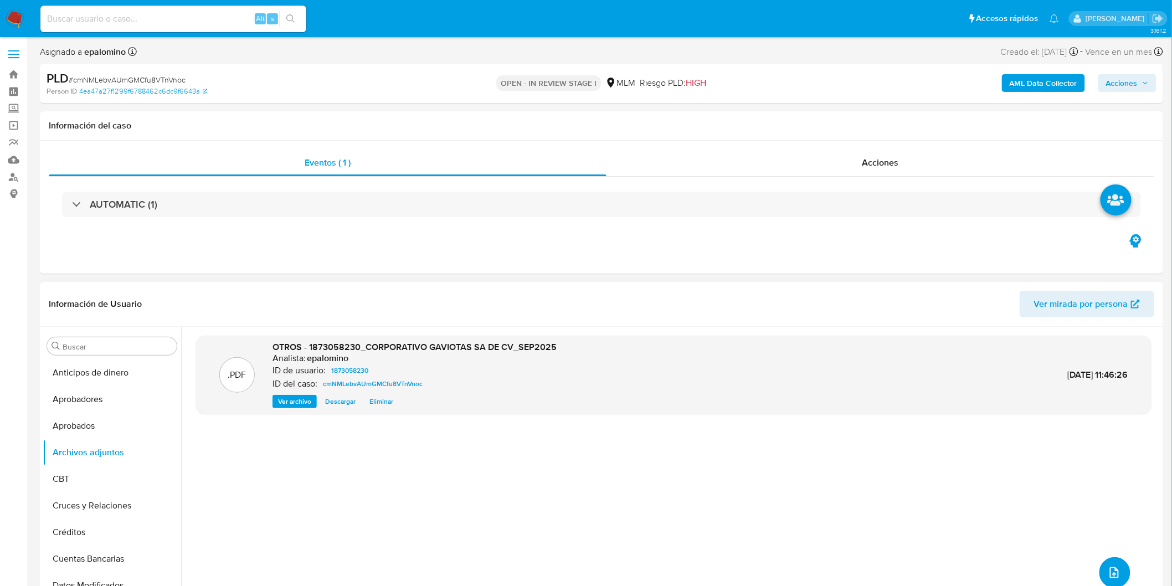
click at [1115, 575] on icon "upload-file" at bounding box center [1113, 572] width 13 height 13
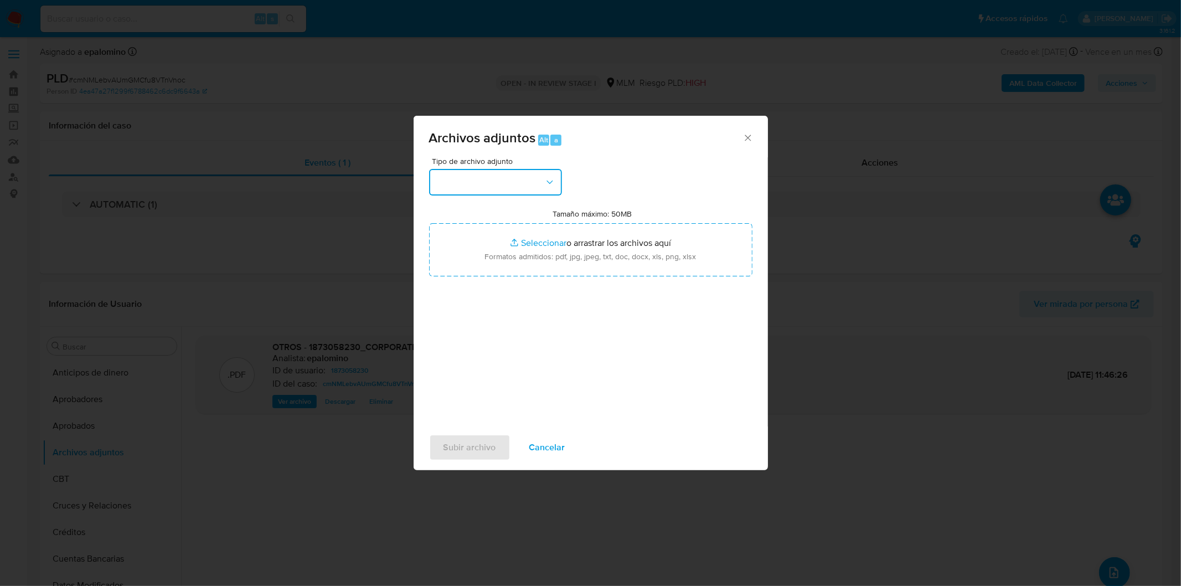
click at [550, 187] on icon "button" at bounding box center [549, 182] width 11 height 11
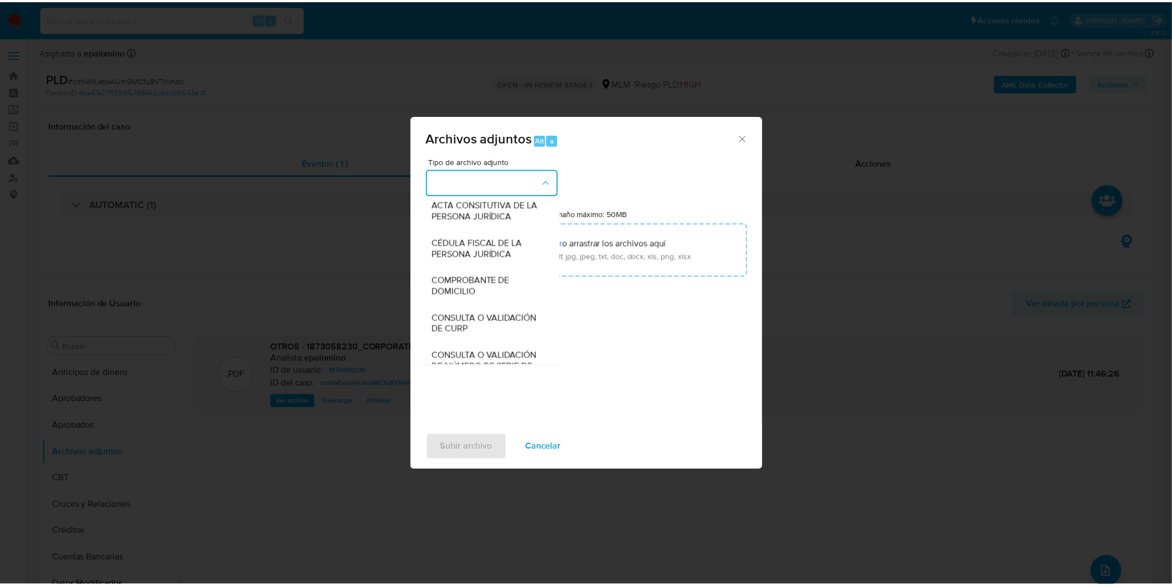
scroll to position [184, 0]
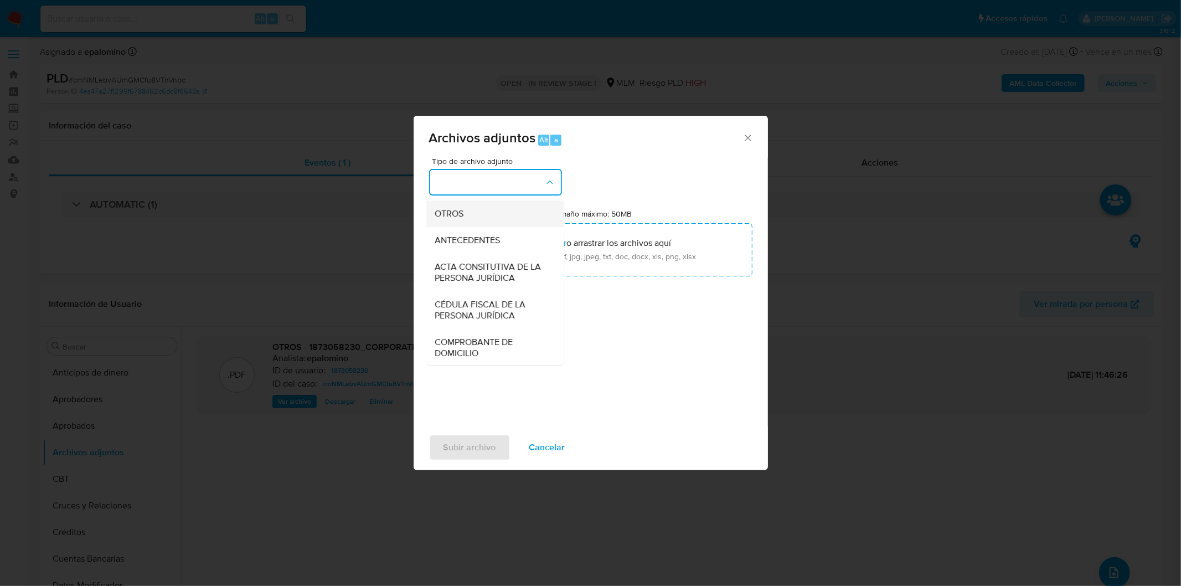
click at [514, 226] on div "OTROS" at bounding box center [491, 213] width 113 height 27
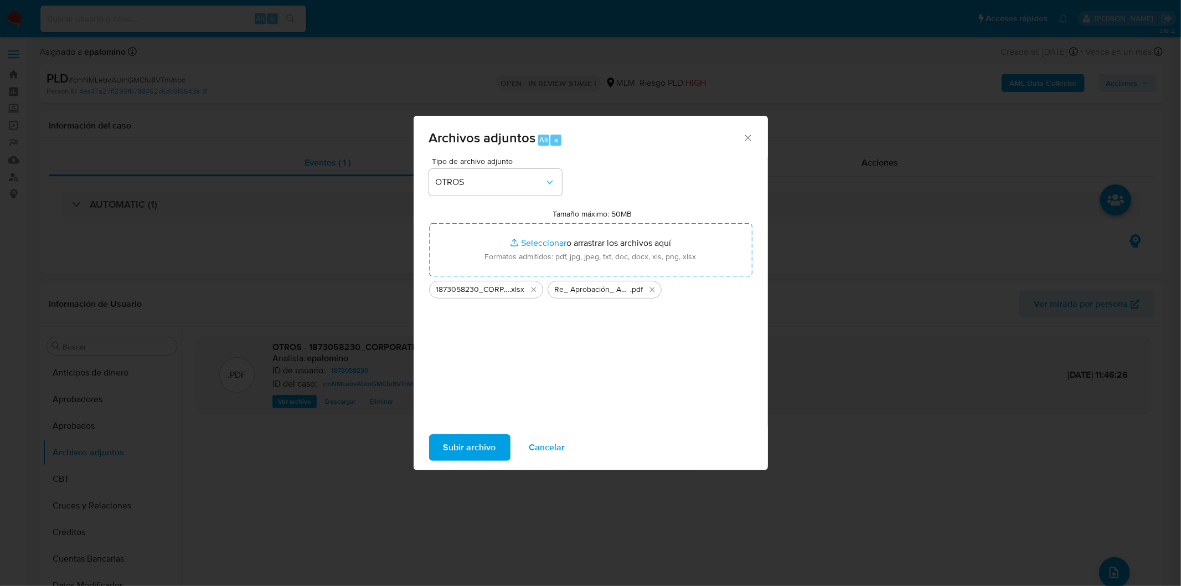
click at [475, 444] on span "Subir archivo" at bounding box center [469, 447] width 53 height 24
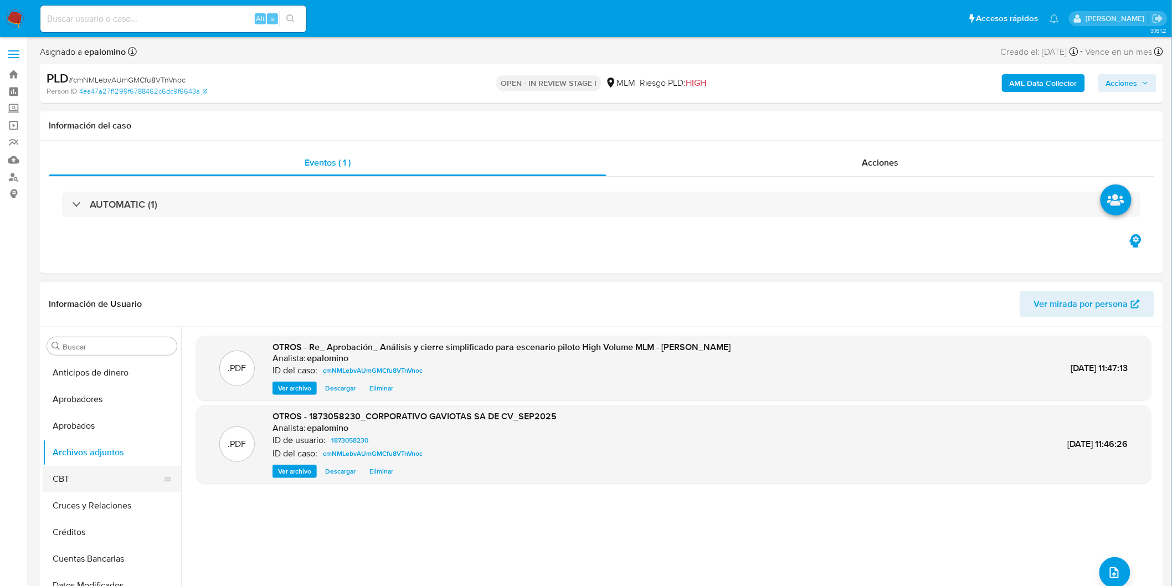
click at [63, 476] on button "CBT" at bounding box center [108, 479] width 130 height 27
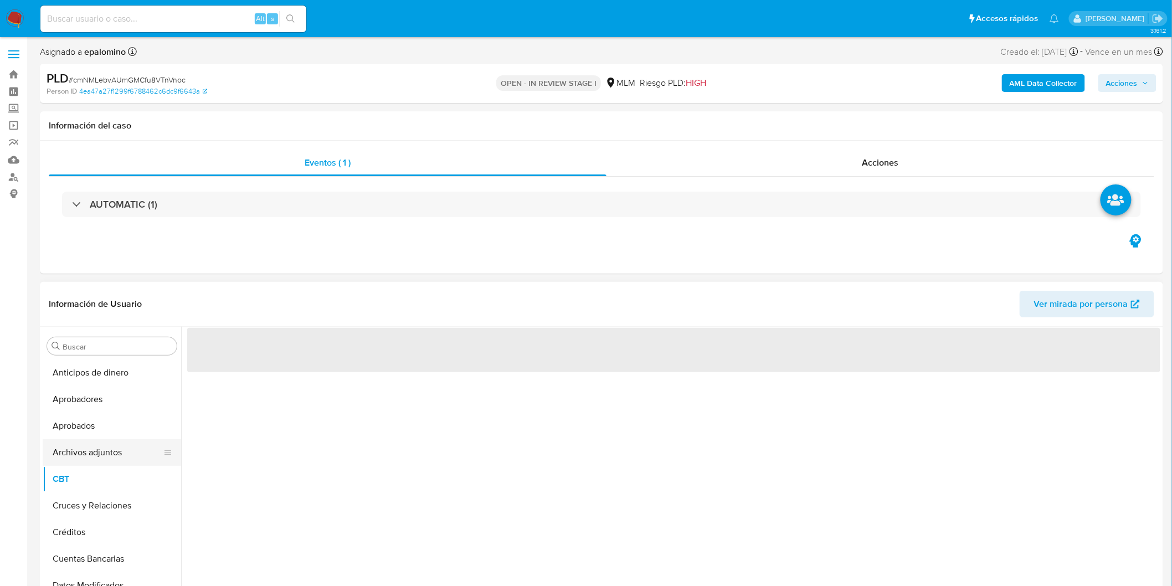
click at [78, 450] on button "Archivos adjuntos" at bounding box center [108, 452] width 130 height 27
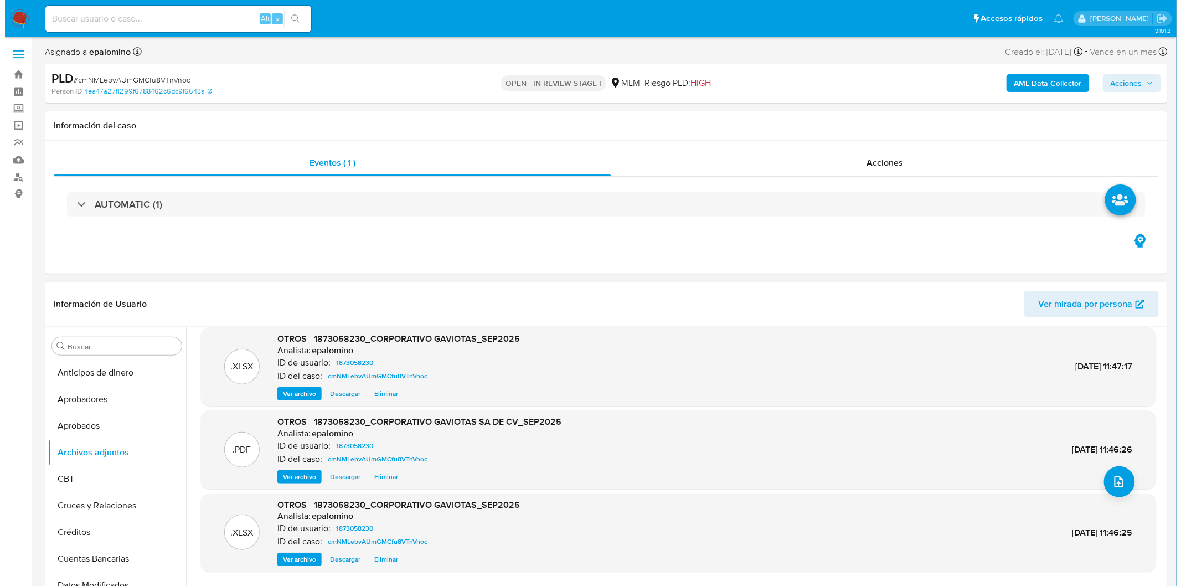
scroll to position [92, 0]
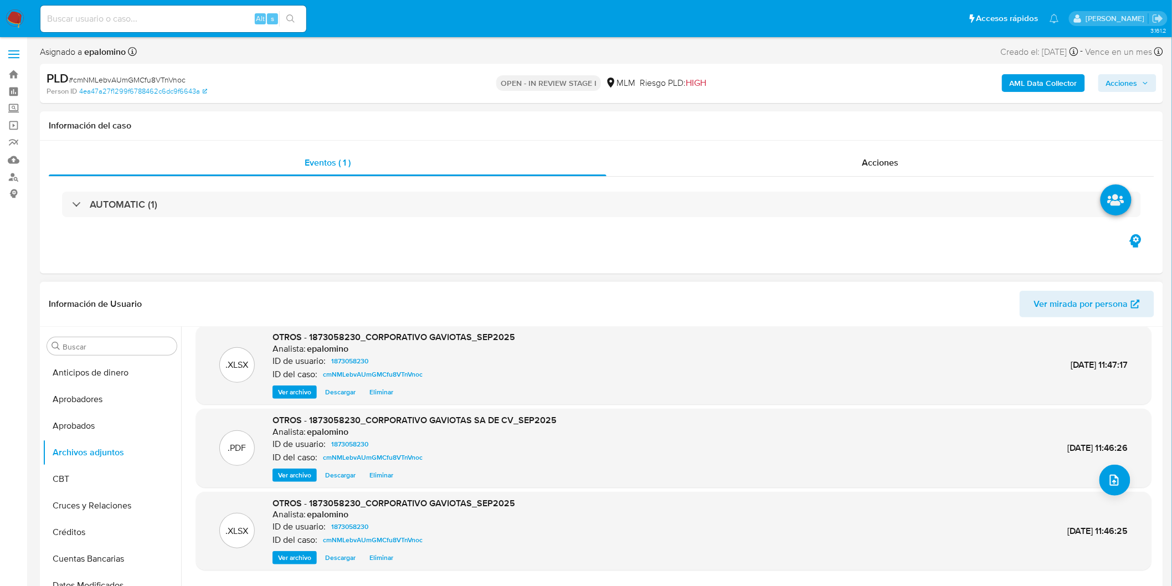
click at [384, 552] on span "Eliminar" at bounding box center [381, 557] width 24 height 11
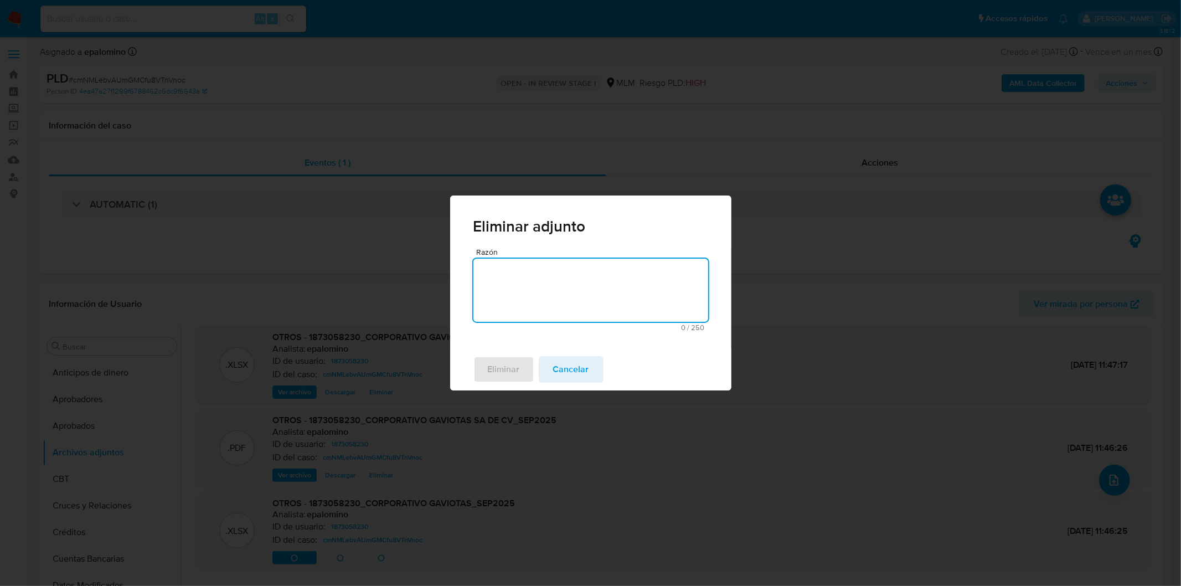
click at [612, 281] on textarea "Razón" at bounding box center [590, 290] width 235 height 63
type textarea "S"
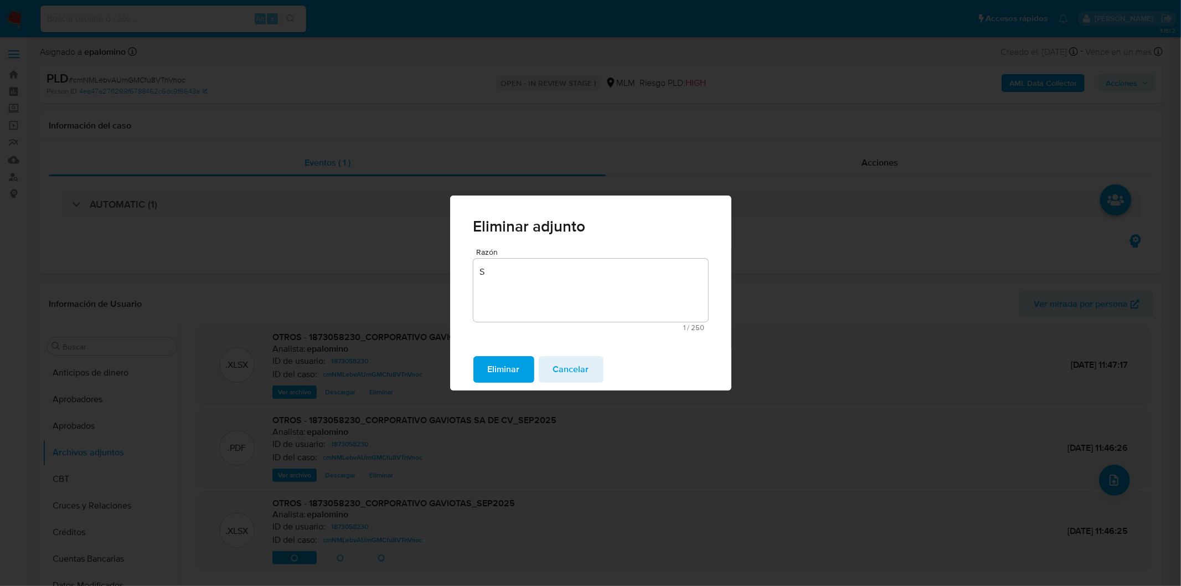
click at [519, 372] on span "Eliminar" at bounding box center [504, 369] width 32 height 24
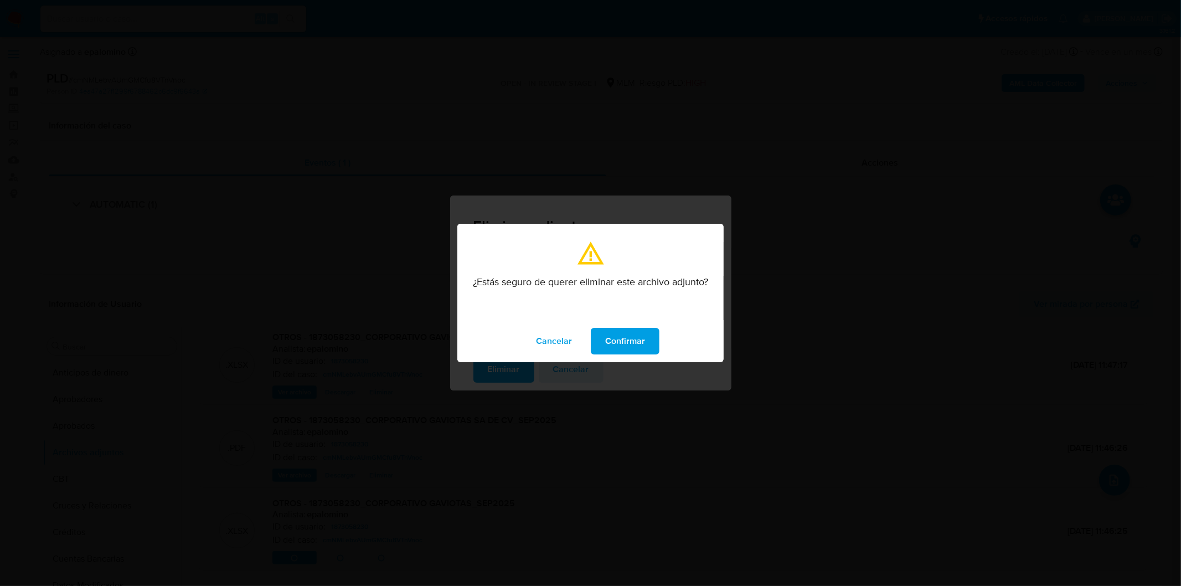
click at [612, 348] on span "Confirmar" at bounding box center [625, 341] width 40 height 24
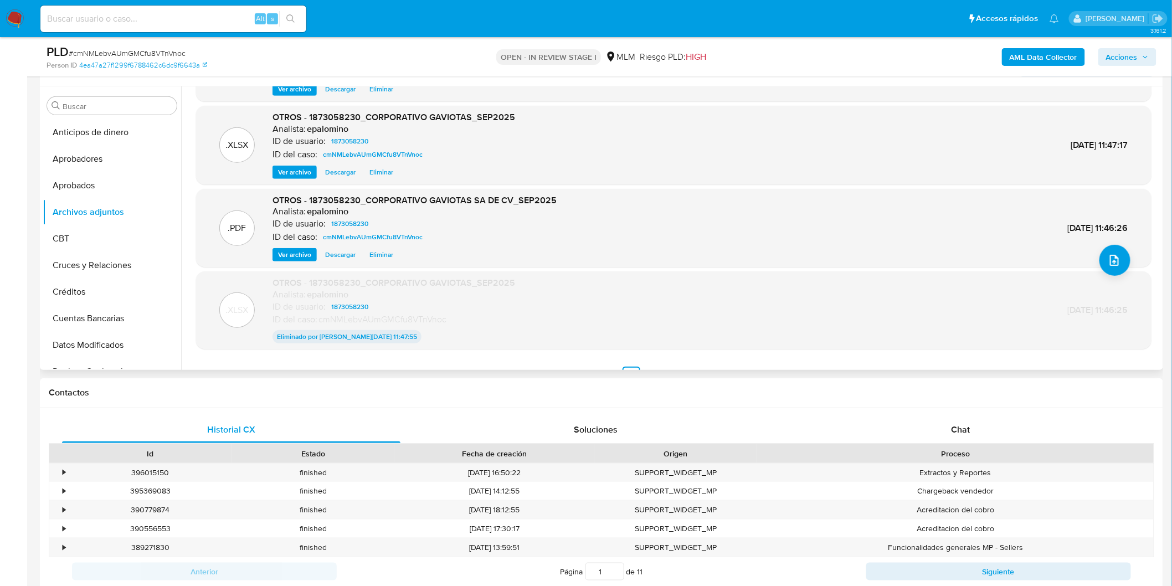
scroll to position [91, 0]
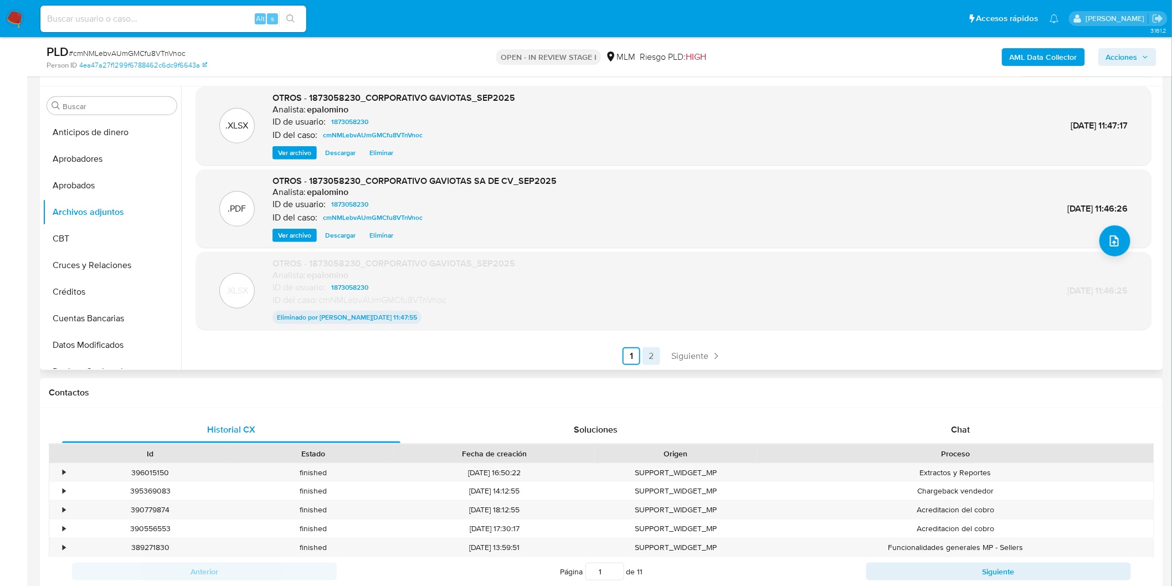
click at [647, 352] on link "2" at bounding box center [651, 356] width 18 height 18
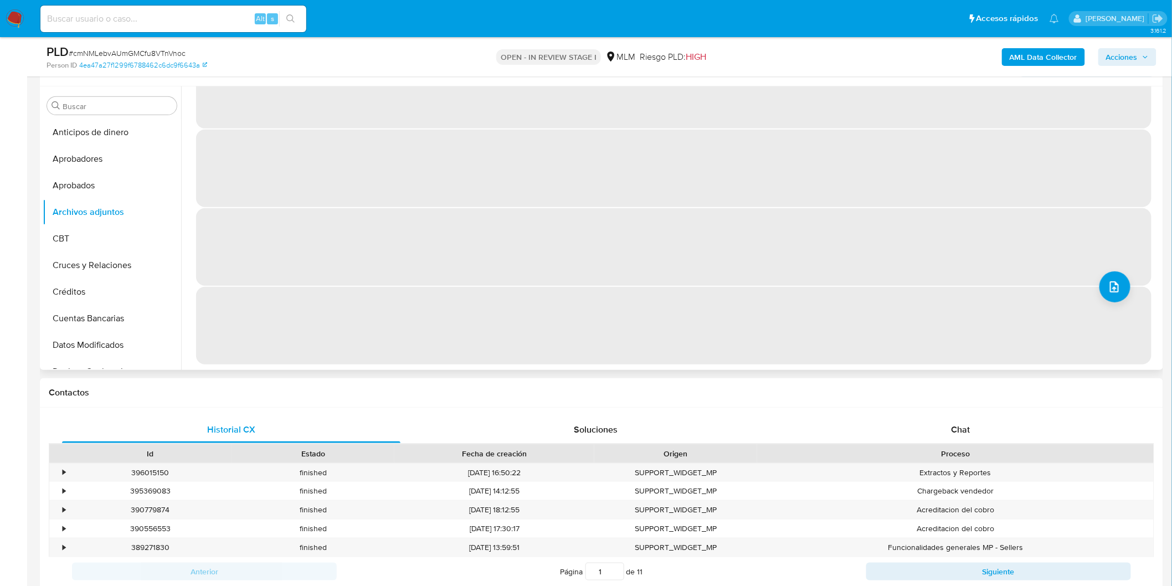
scroll to position [0, 0]
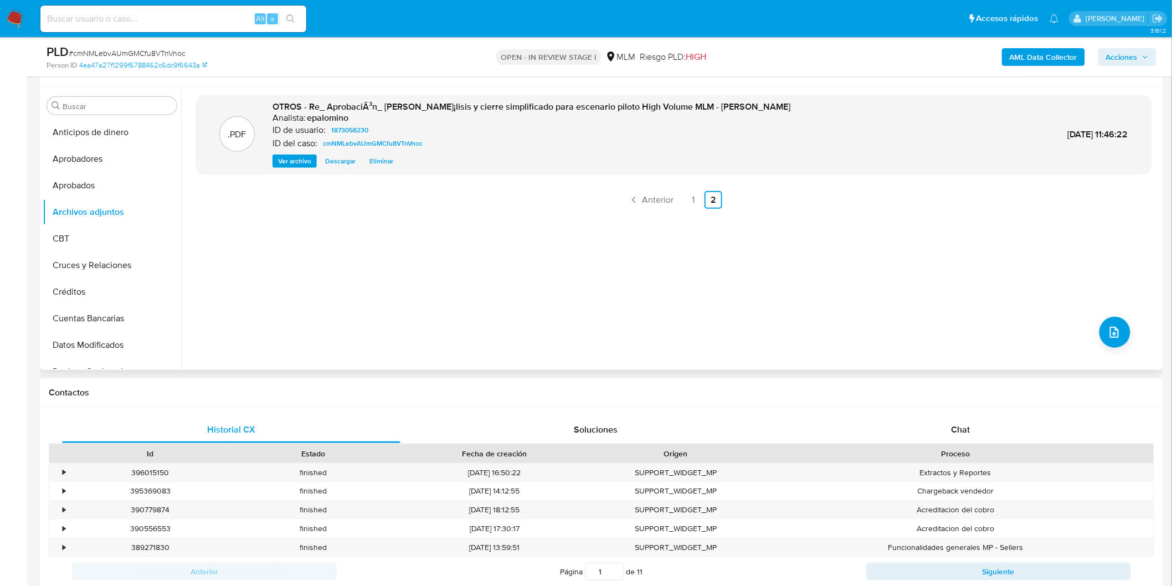
click at [379, 158] on span "Eliminar" at bounding box center [381, 161] width 24 height 11
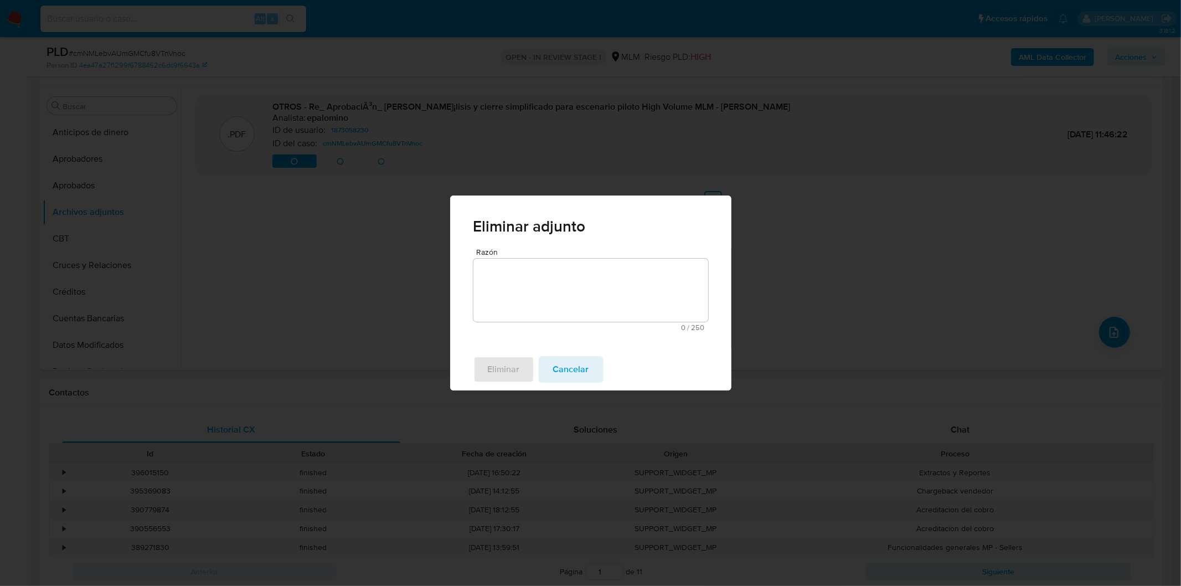
click at [576, 302] on textarea "Razón" at bounding box center [590, 290] width 235 height 63
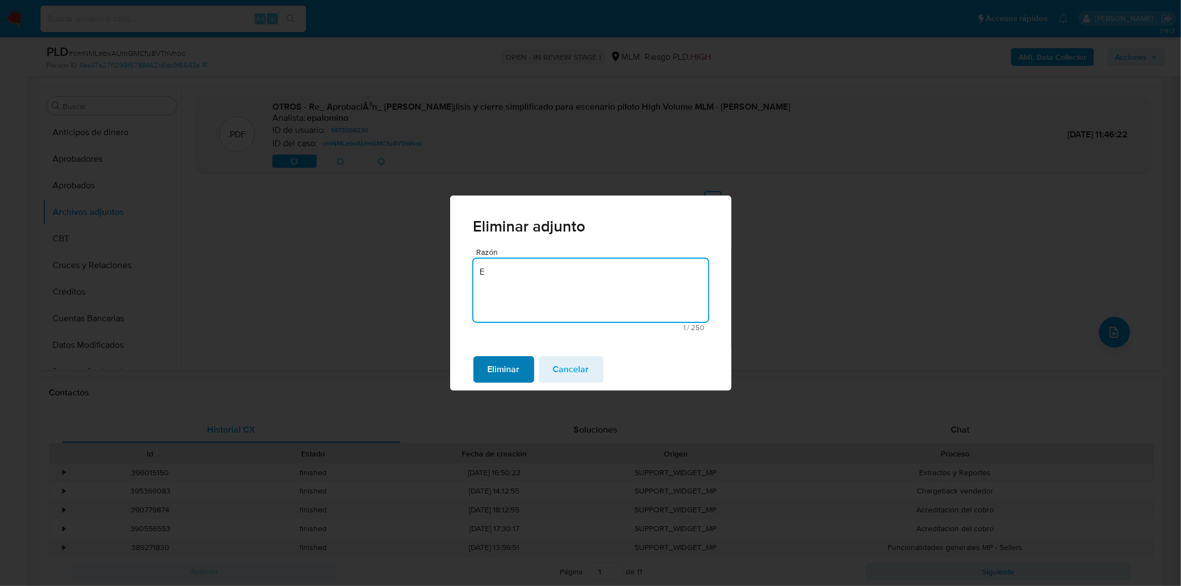
type textarea "E"
click at [515, 374] on span "Eliminar" at bounding box center [504, 369] width 32 height 24
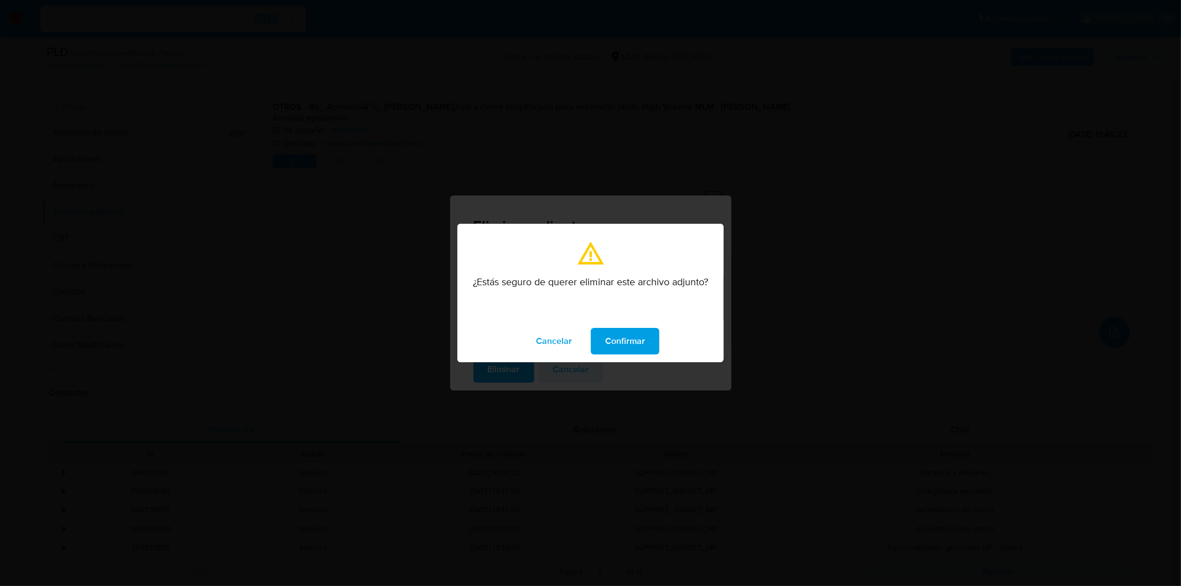
click at [608, 336] on span "Confirmar" at bounding box center [625, 341] width 40 height 24
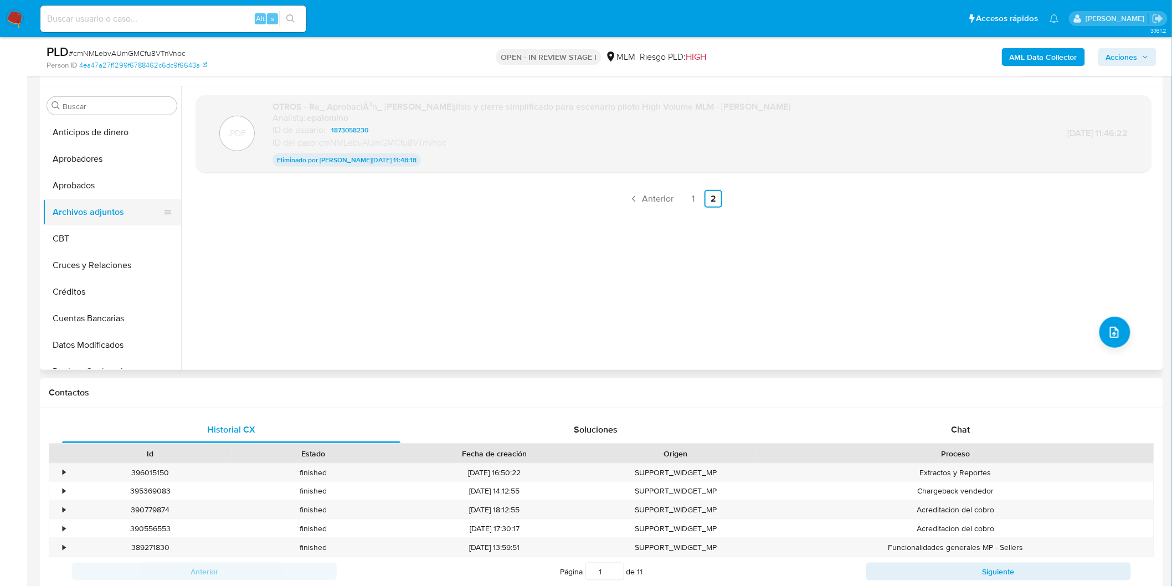
click at [92, 208] on button "Archivos adjuntos" at bounding box center [108, 212] width 130 height 27
click at [122, 185] on button "Aprobados" at bounding box center [108, 185] width 130 height 27
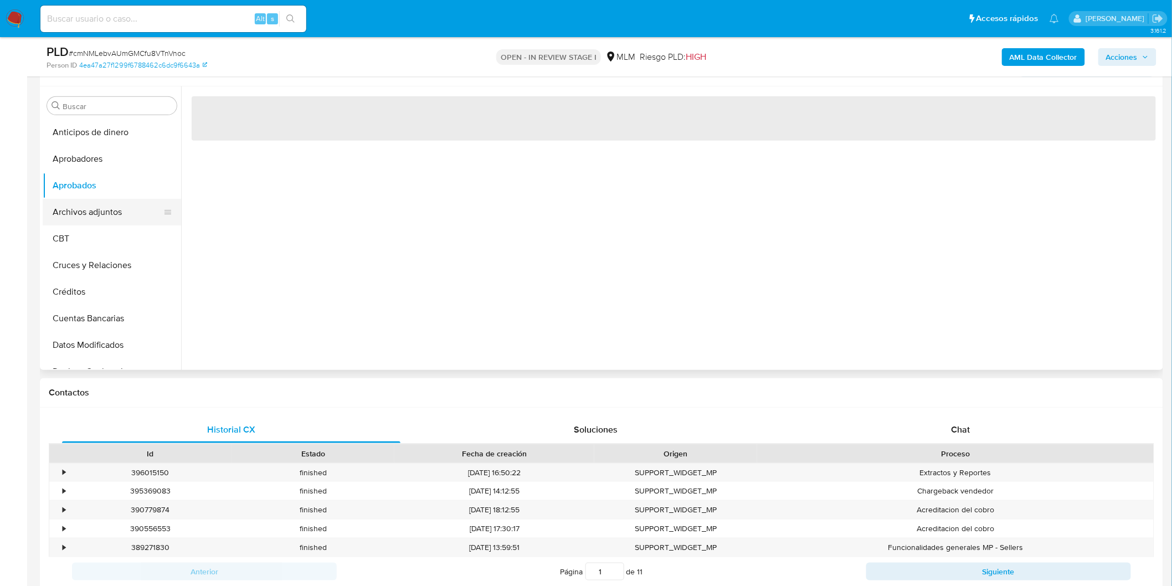
click at [117, 205] on button "Archivos adjuntos" at bounding box center [108, 212] width 130 height 27
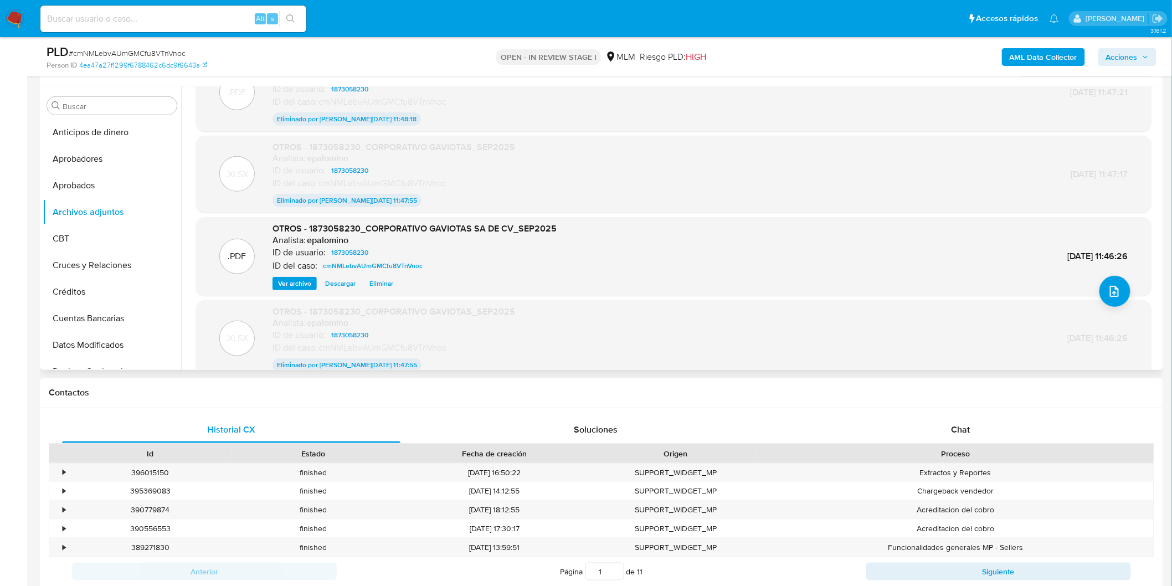
scroll to position [89, 0]
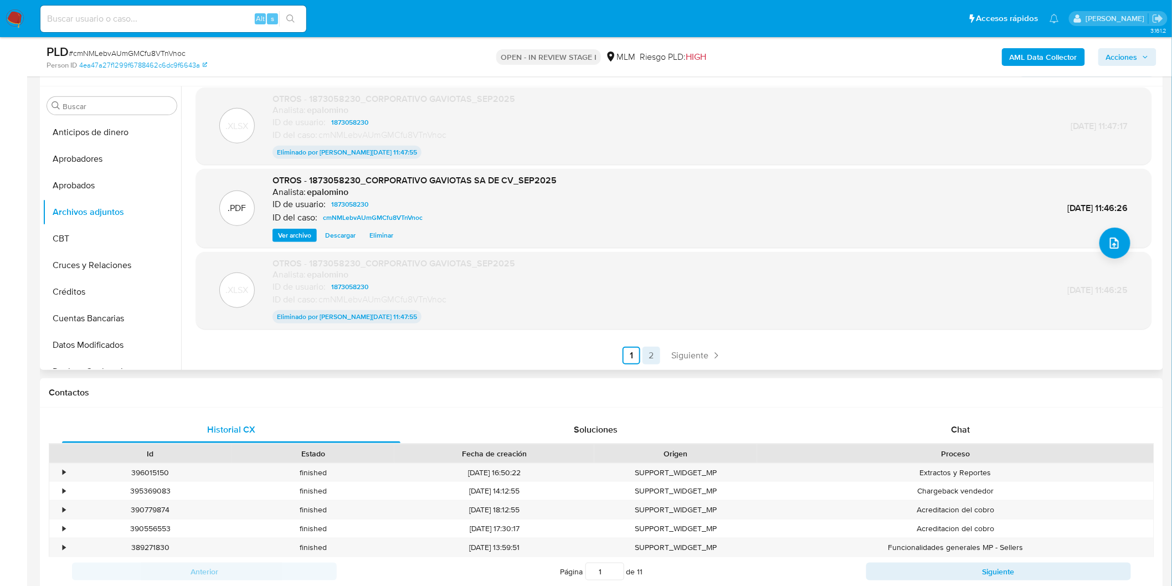
click at [652, 352] on link "2" at bounding box center [651, 356] width 18 height 18
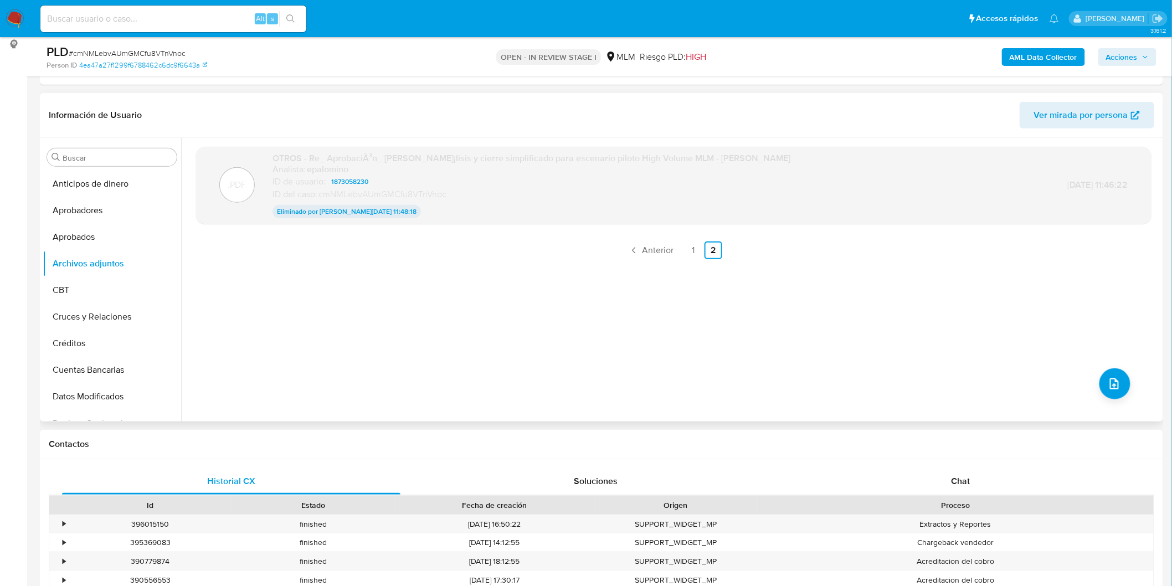
scroll to position [0, 0]
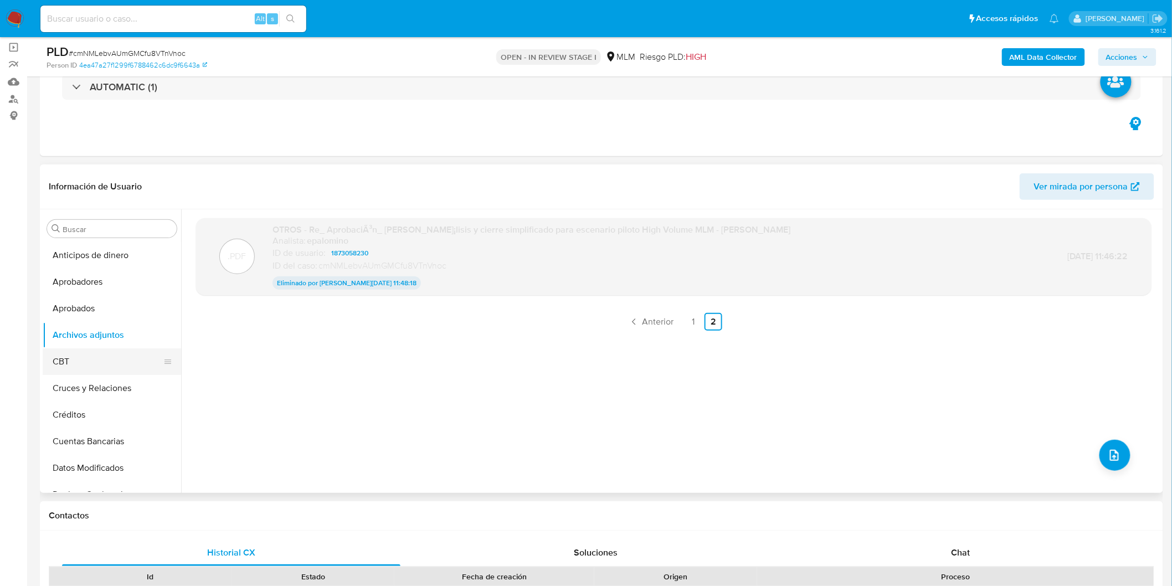
click at [91, 349] on button "CBT" at bounding box center [108, 361] width 130 height 27
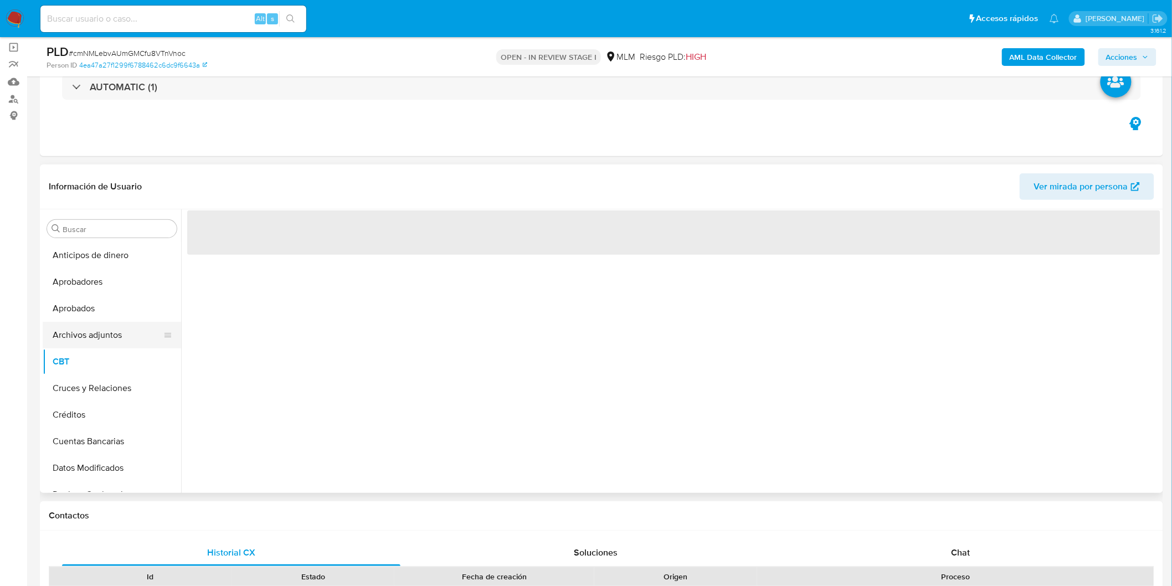
click at [96, 336] on button "Archivos adjuntos" at bounding box center [108, 335] width 130 height 27
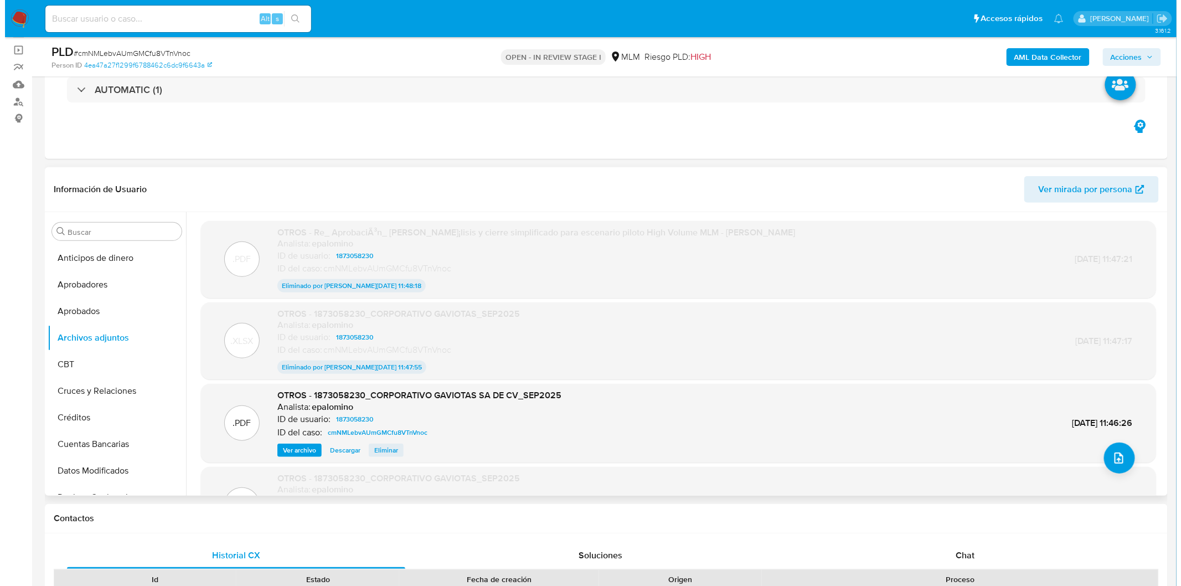
scroll to position [78, 0]
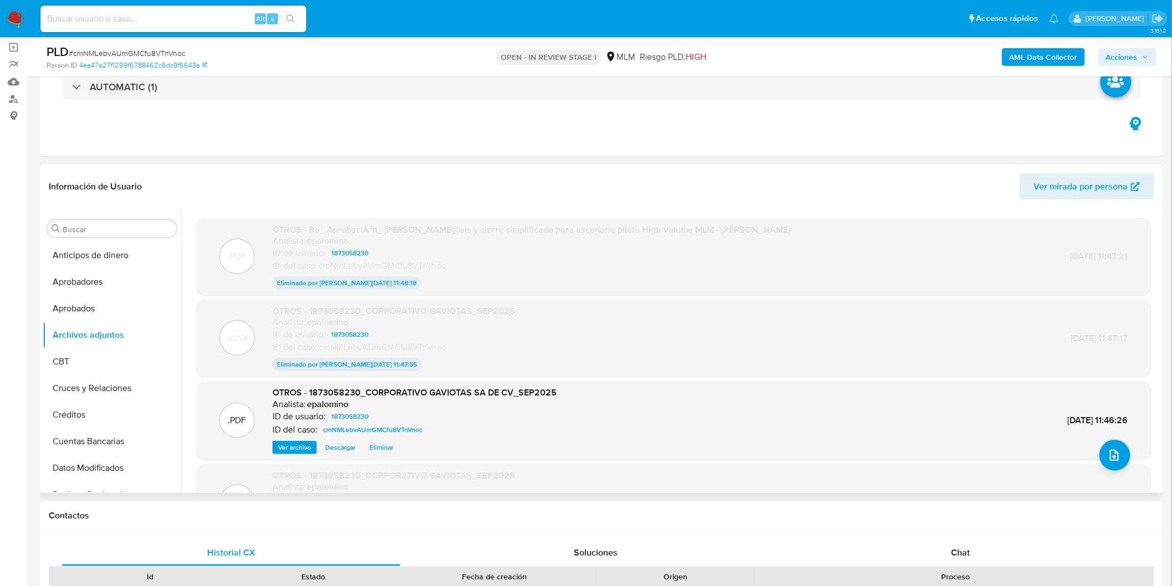
click at [384, 443] on span "Eliminar" at bounding box center [381, 447] width 24 height 11
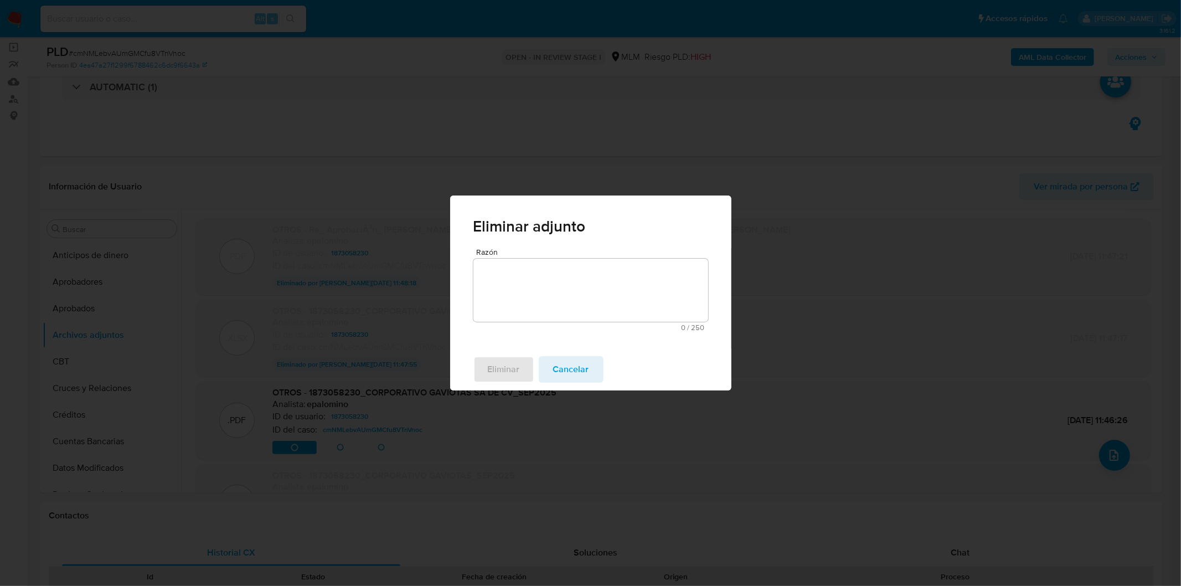
click at [555, 309] on textarea "Razón" at bounding box center [590, 290] width 235 height 63
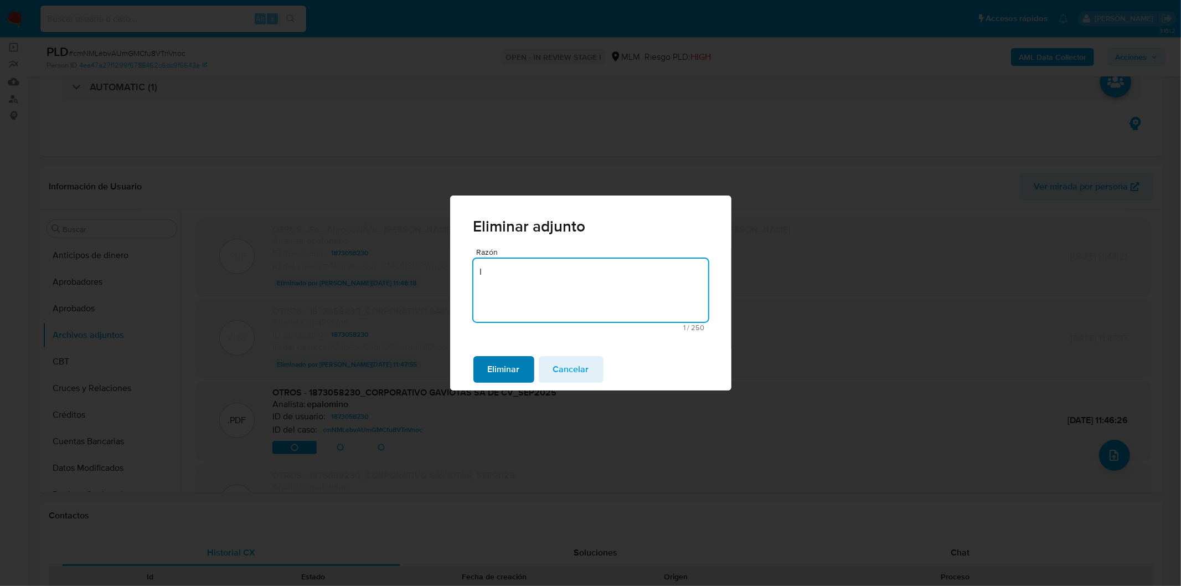
type textarea "I"
click at [497, 367] on span "Eliminar" at bounding box center [504, 369] width 32 height 24
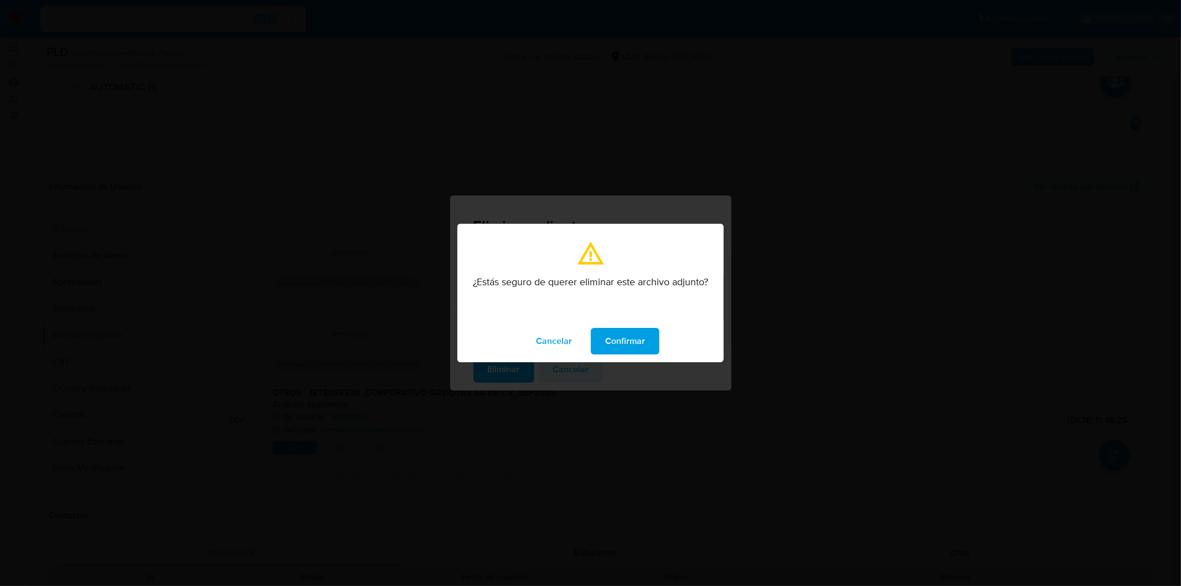
click at [632, 342] on span "Confirmar" at bounding box center [625, 341] width 40 height 24
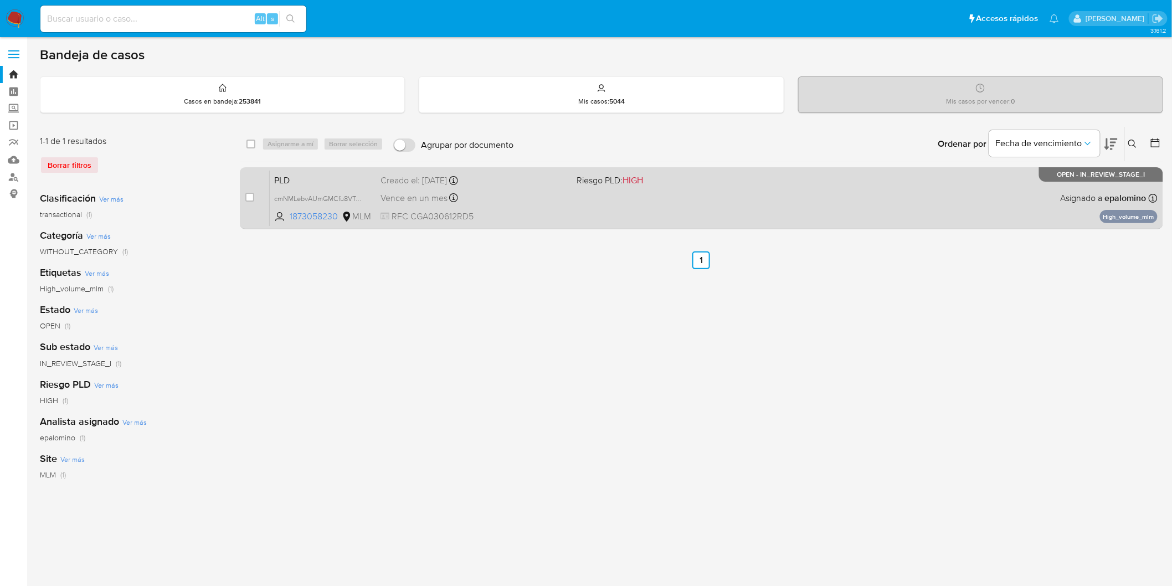
click at [301, 178] on span "PLD" at bounding box center [322, 179] width 97 height 14
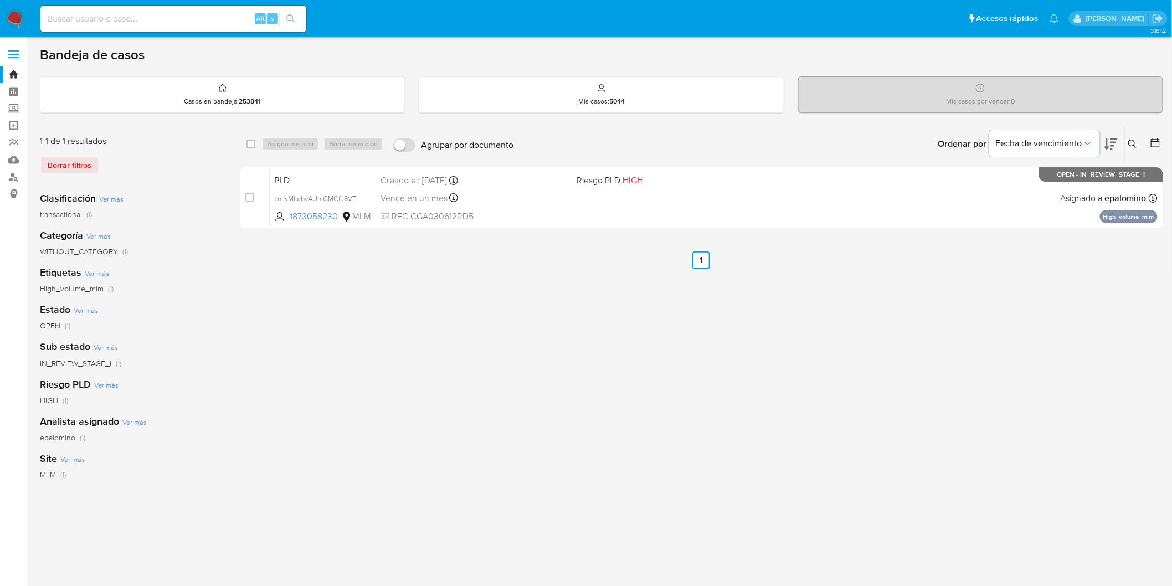
click at [20, 18] on img at bounding box center [15, 18] width 19 height 19
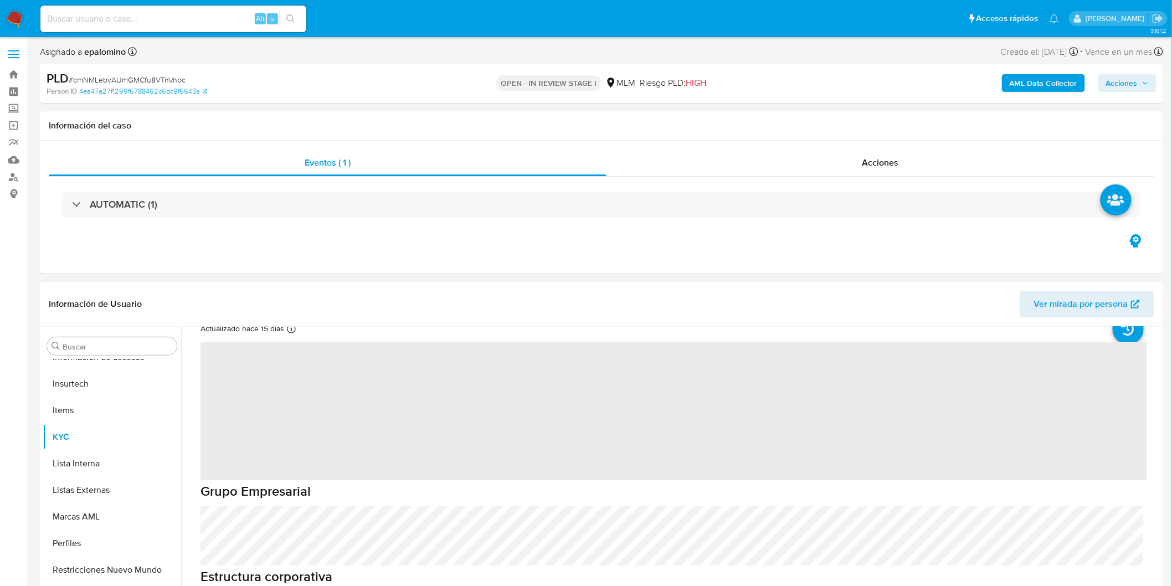
scroll to position [61, 0]
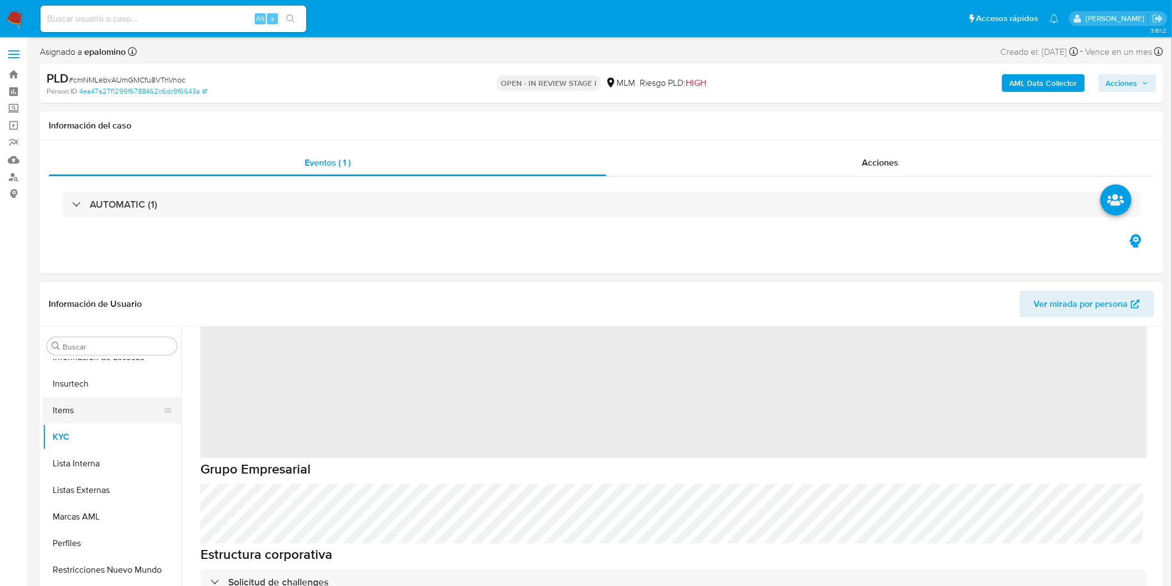
select select "10"
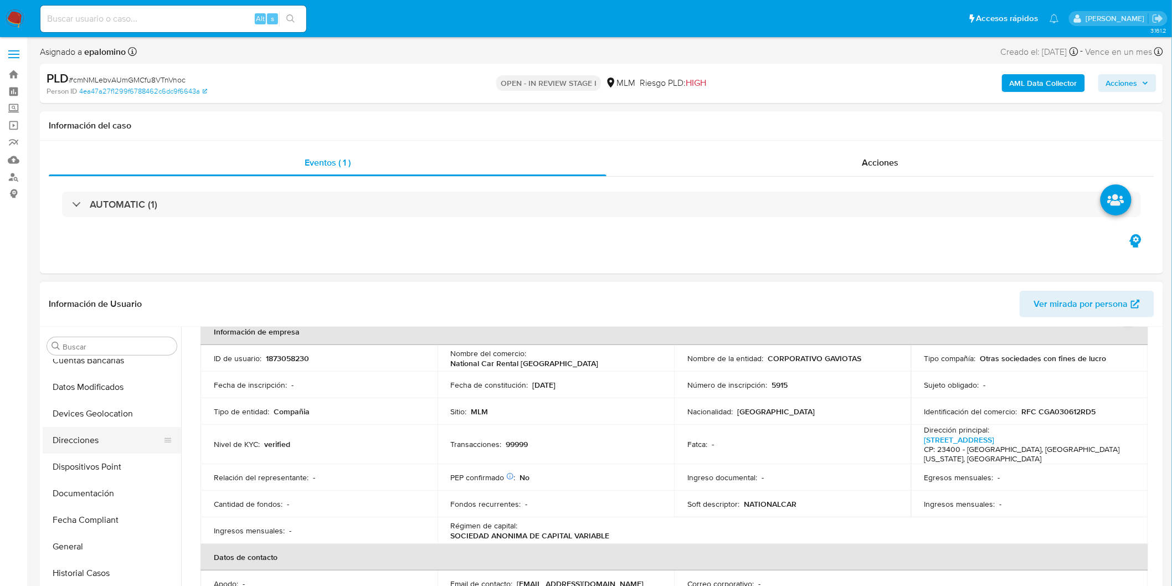
scroll to position [213, 0]
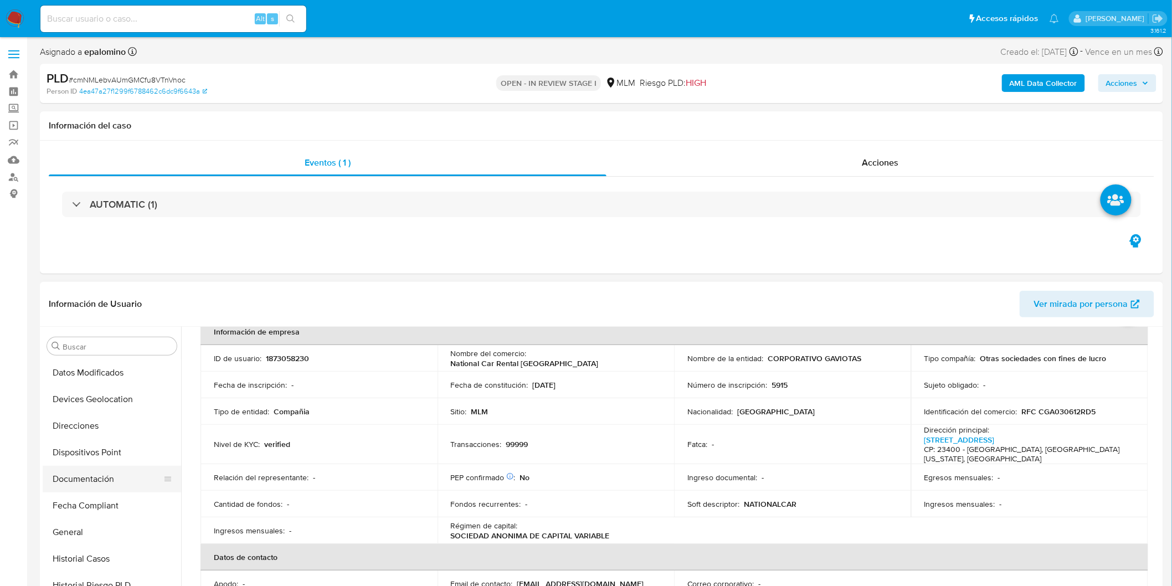
click at [100, 474] on button "Documentación" at bounding box center [108, 479] width 130 height 27
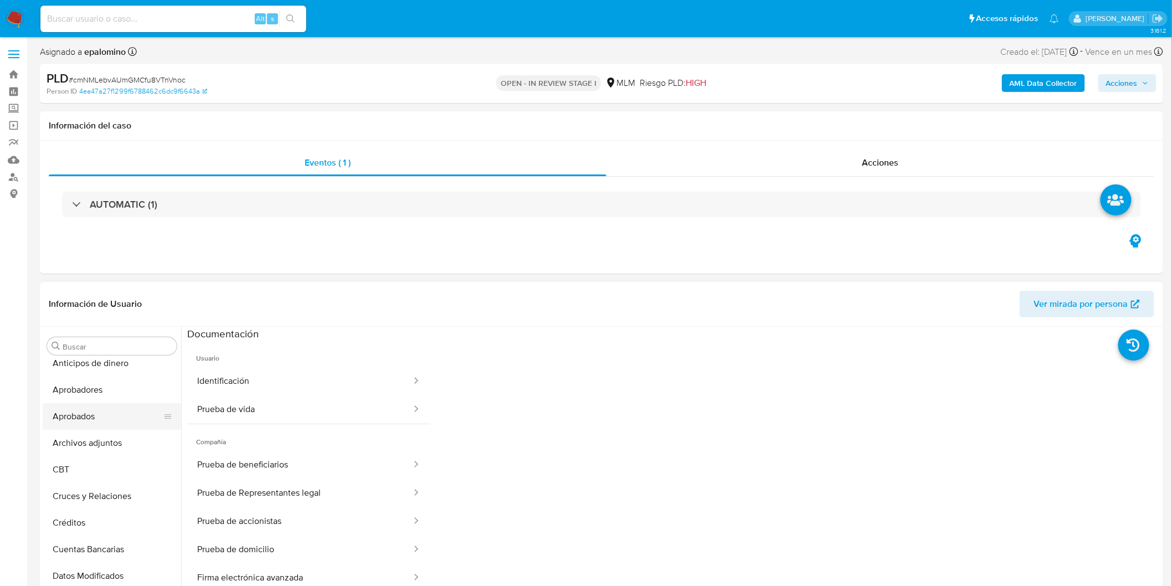
scroll to position [0, 0]
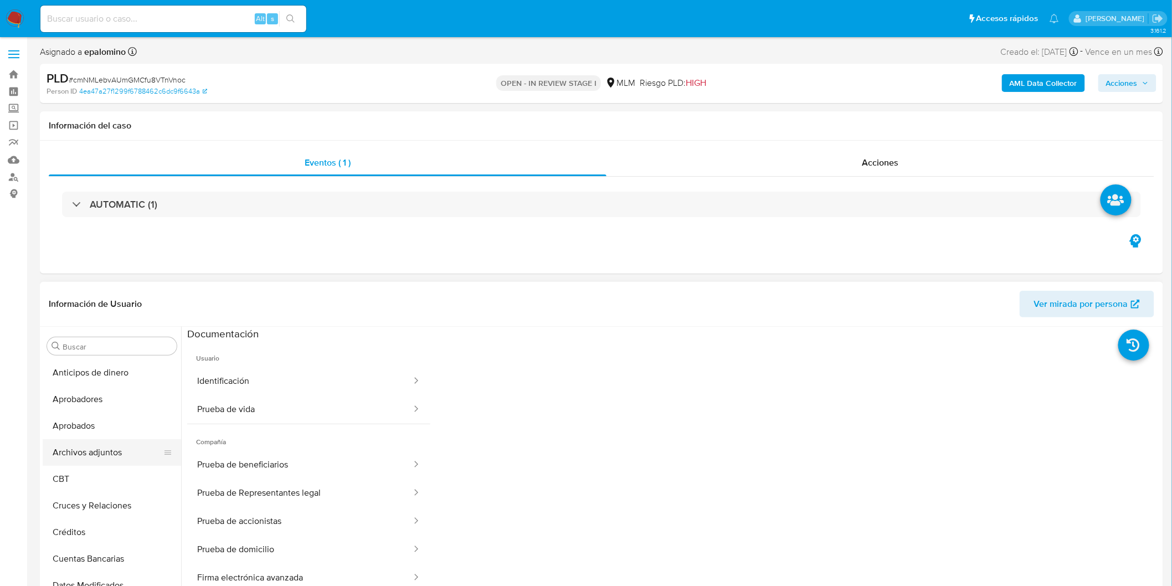
click at [89, 447] on button "Archivos adjuntos" at bounding box center [108, 452] width 130 height 27
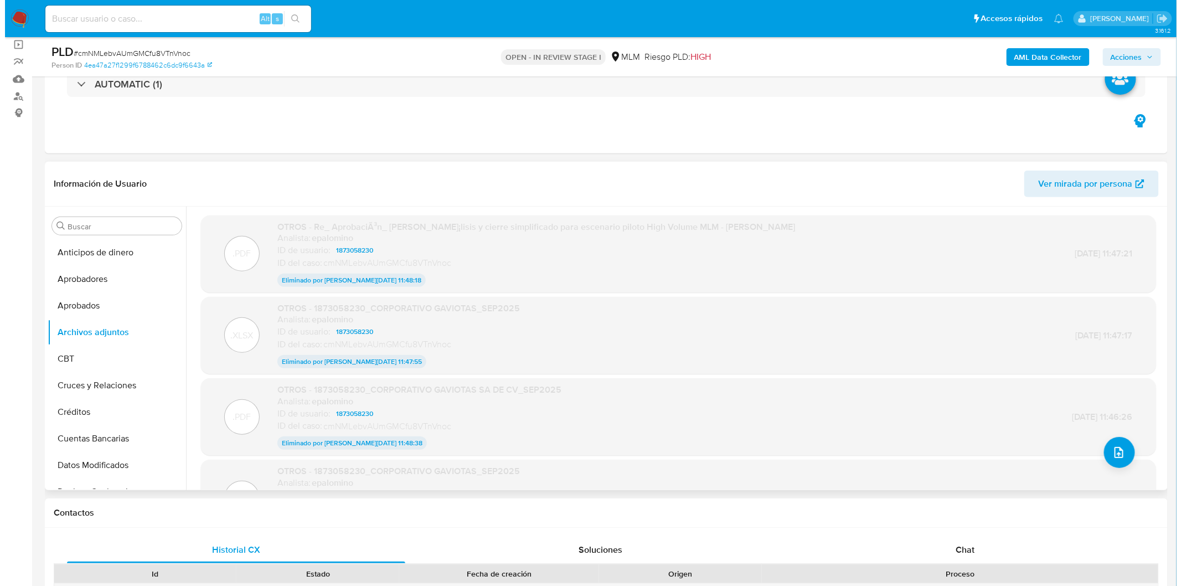
scroll to position [94, 0]
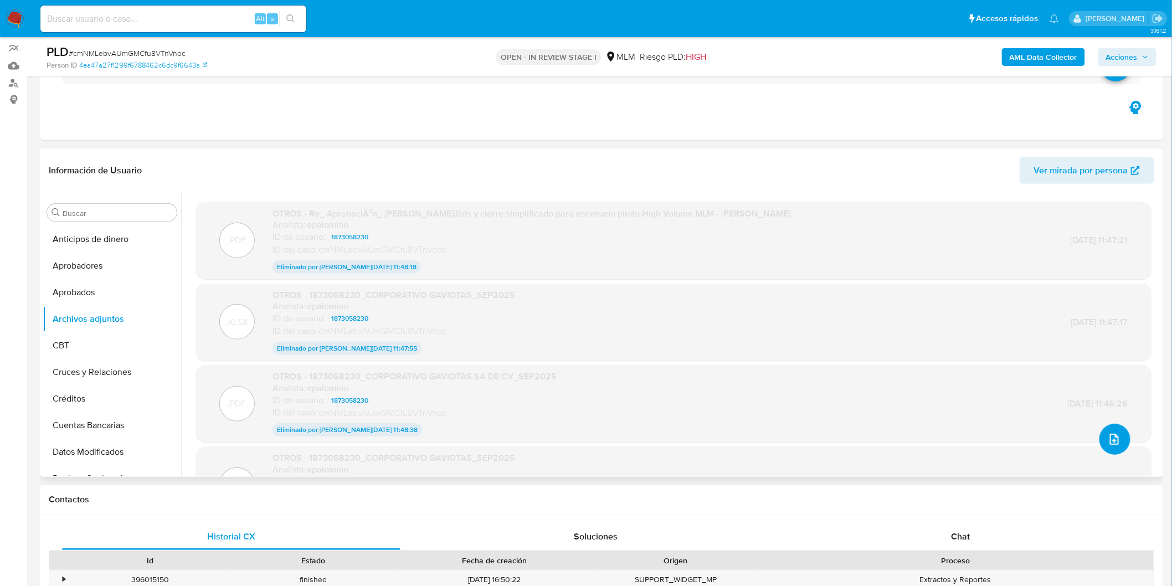
click at [1107, 438] on icon "upload-file" at bounding box center [1113, 438] width 13 height 13
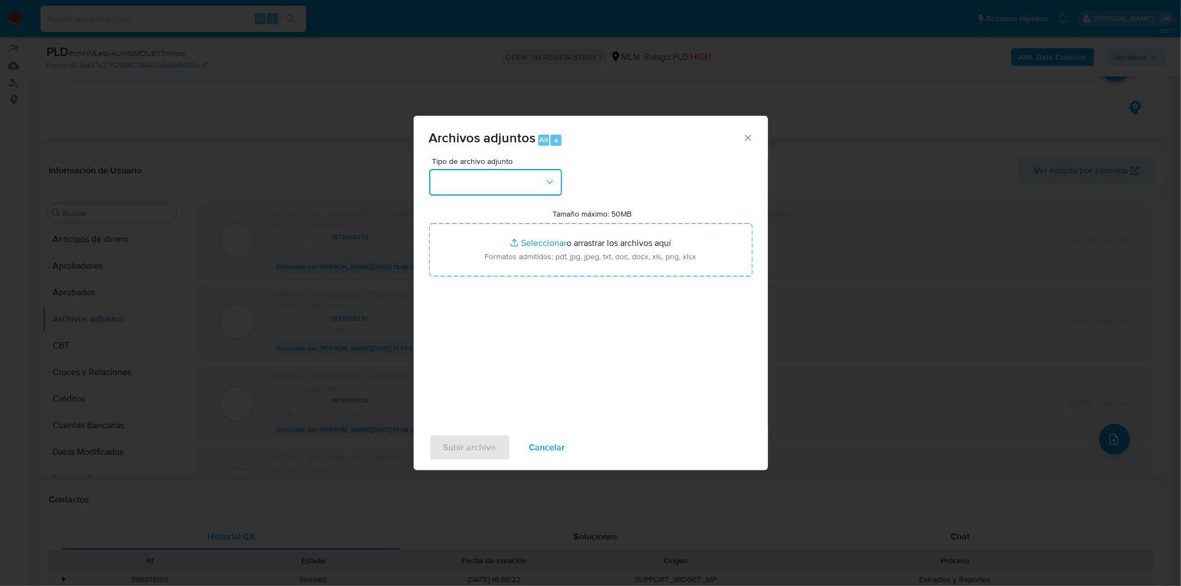
click at [545, 178] on icon "button" at bounding box center [549, 182] width 11 height 11
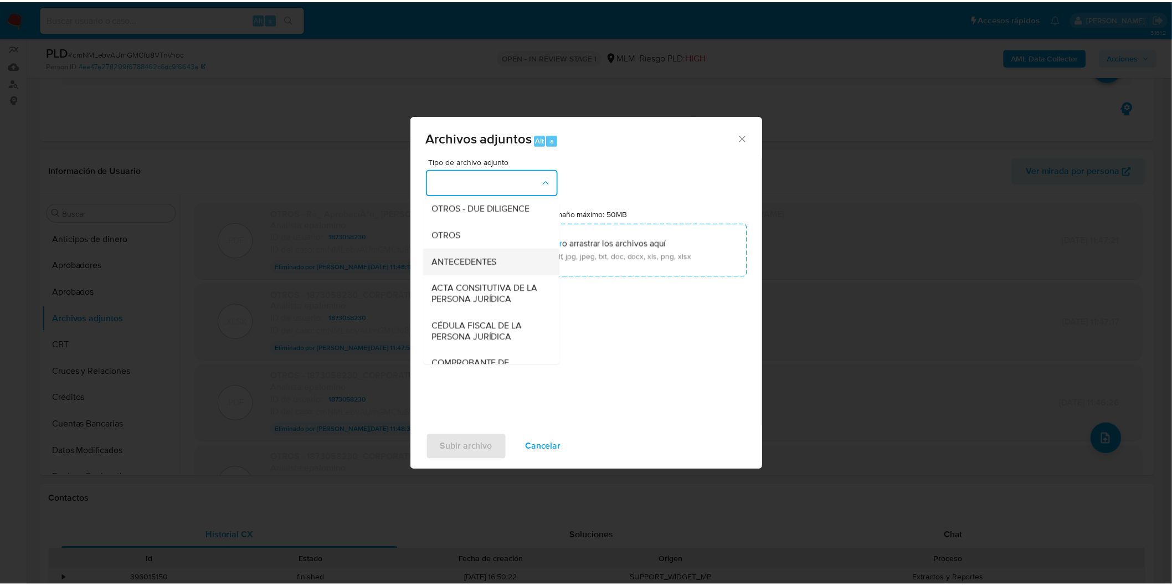
scroll to position [184, 0]
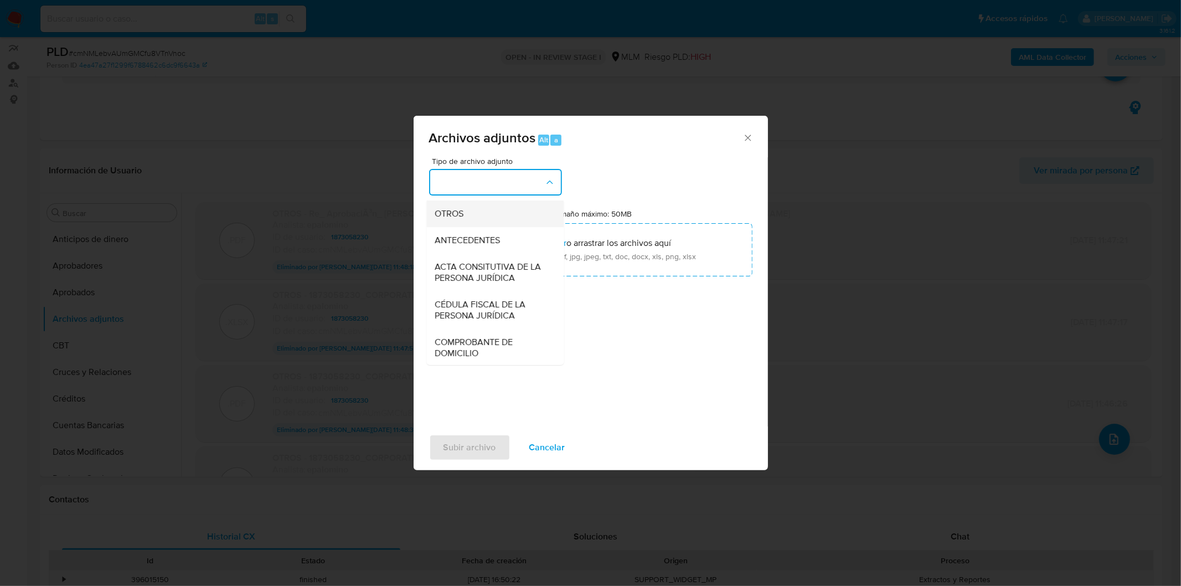
click at [478, 226] on div "OTROS" at bounding box center [491, 213] width 113 height 27
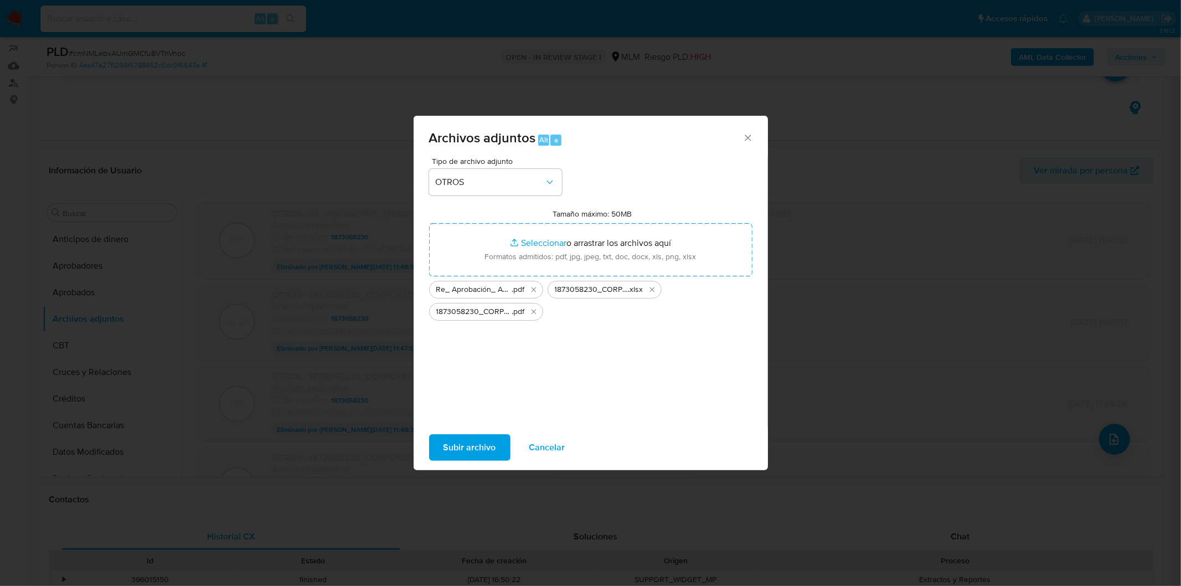
click at [491, 442] on span "Subir archivo" at bounding box center [469, 447] width 53 height 24
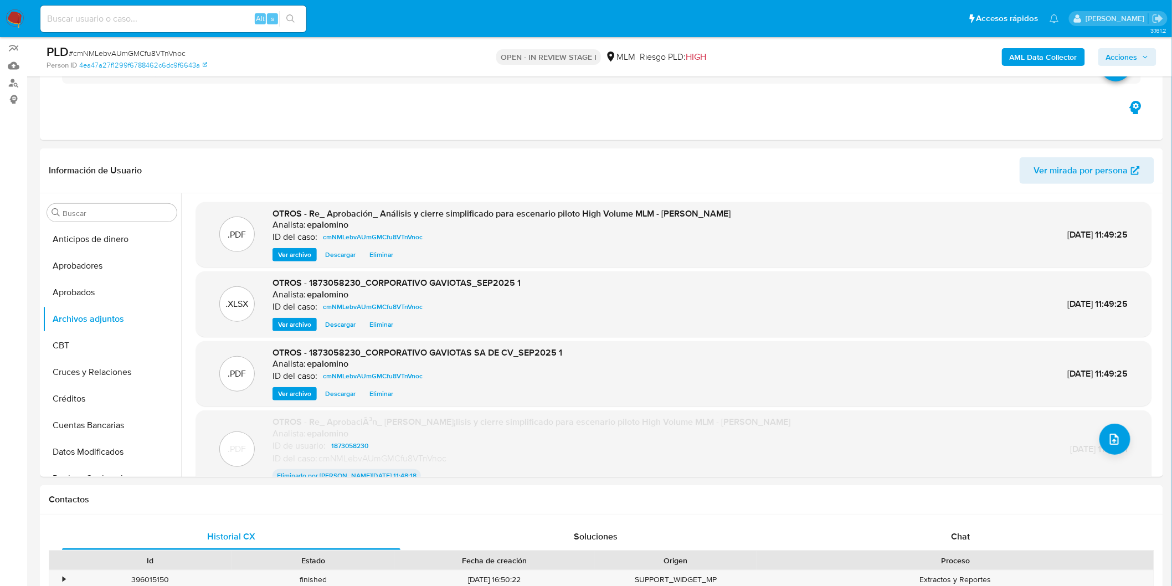
click at [1122, 53] on span "Acciones" at bounding box center [1122, 57] width 32 height 18
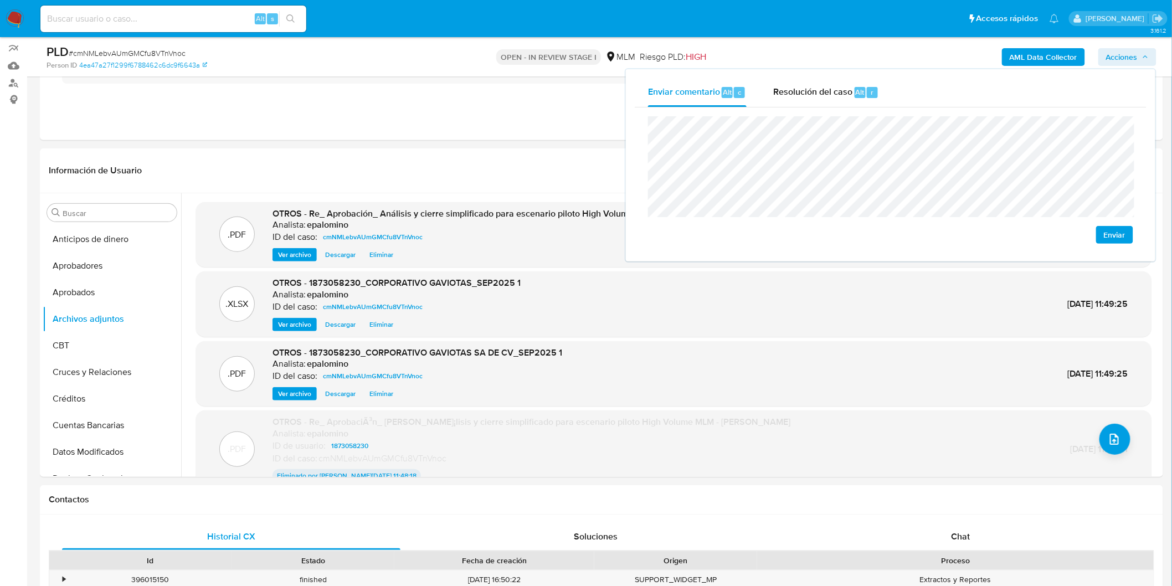
click at [1125, 239] on span "Enviar" at bounding box center [1114, 235] width 22 height 16
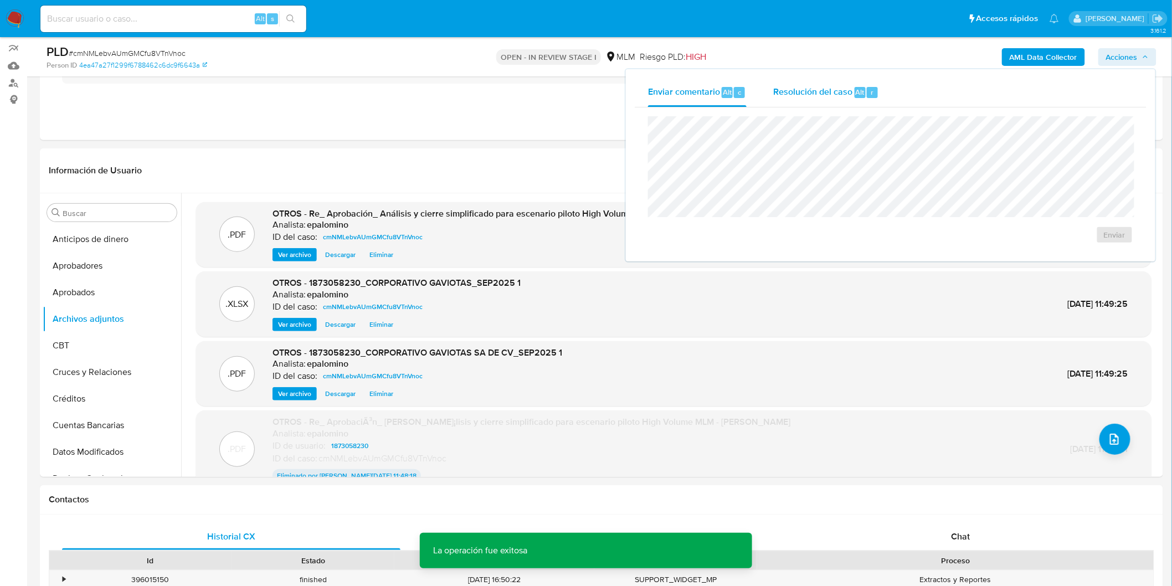
click at [818, 95] on span "Resolución del caso" at bounding box center [812, 91] width 79 height 13
click at [1002, 256] on span "No ROI" at bounding box center [1006, 253] width 58 height 16
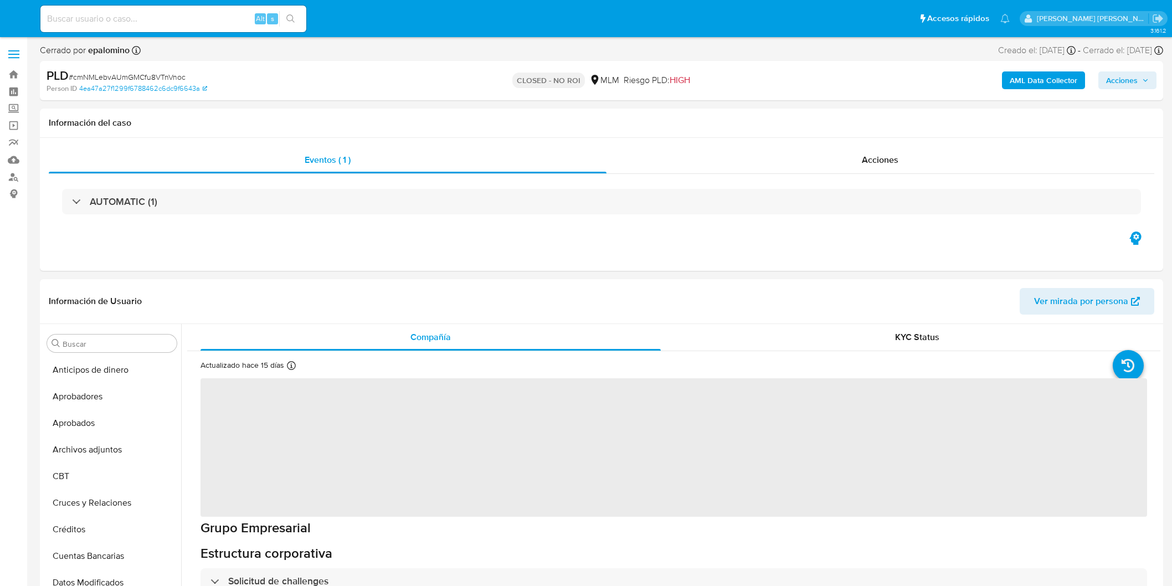
select select "10"
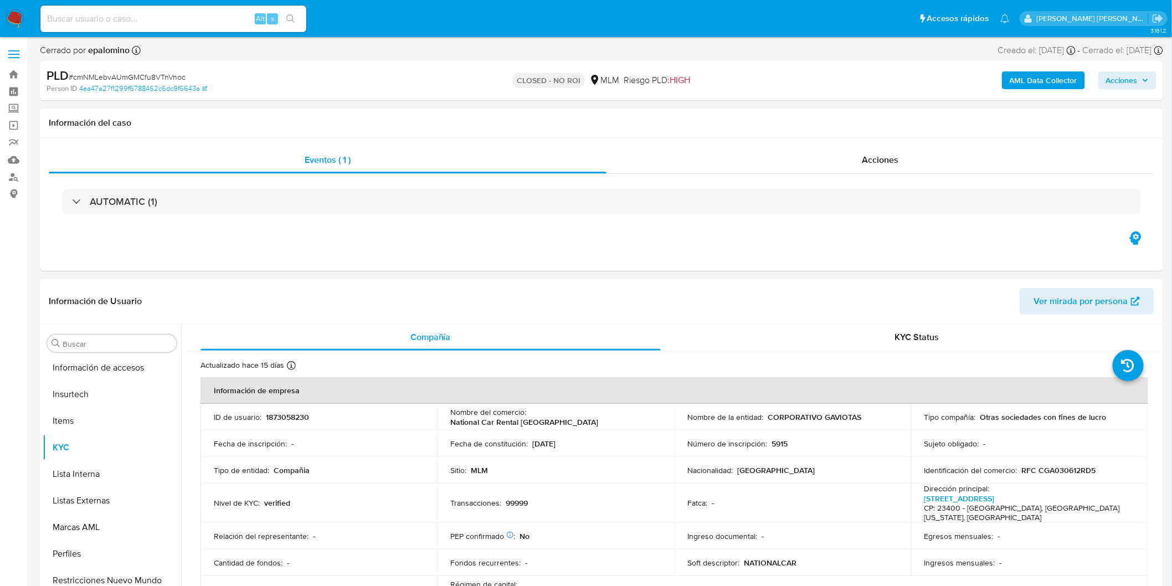
scroll to position [520, 0]
click at [153, 69] on div "PLD # cmNMLebvAUmGMCfu8VTnVnoc" at bounding box center [230, 76] width 366 height 17
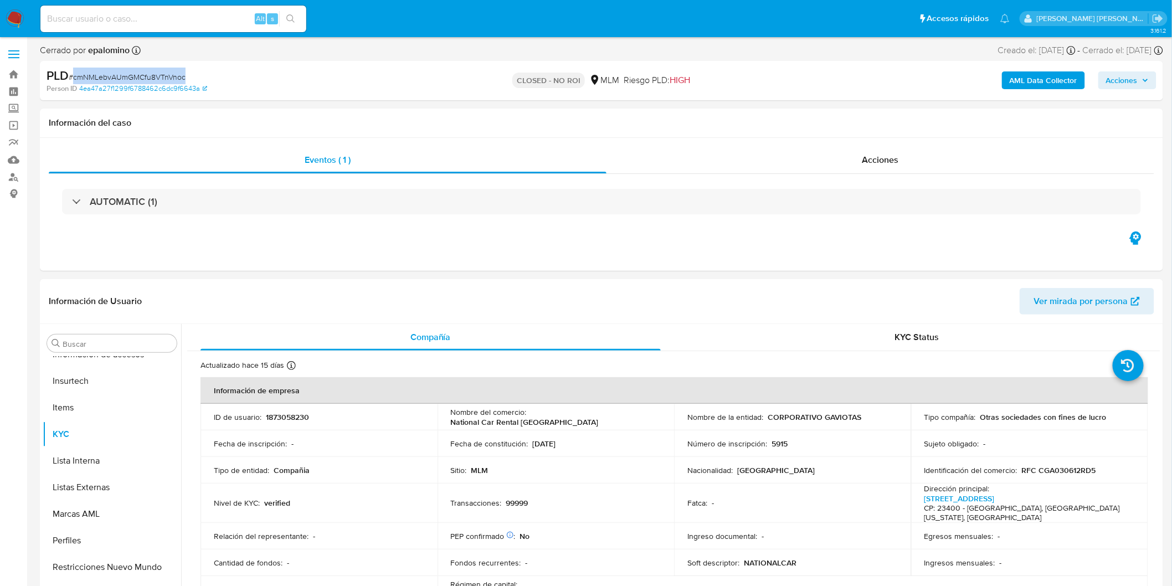
click at [153, 69] on div "PLD # cmNMLebvAUmGMCfu8VTnVnoc" at bounding box center [230, 76] width 366 height 17
copy span "cmNMLebvAUmGMCfu8VTnVnoc"
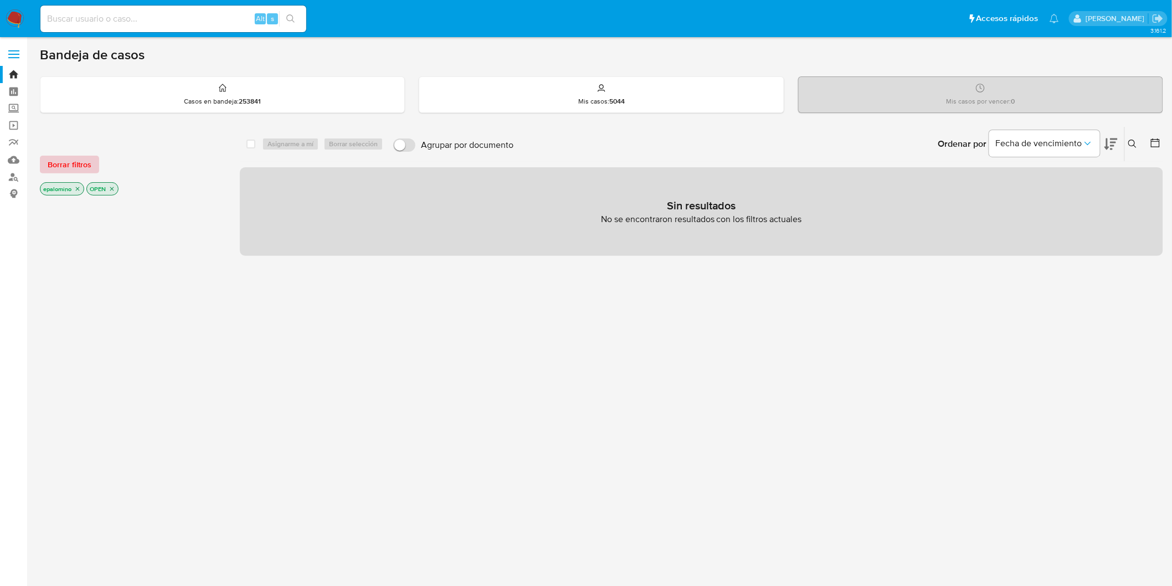
click at [86, 164] on span "Borrar filtros" at bounding box center [70, 165] width 44 height 16
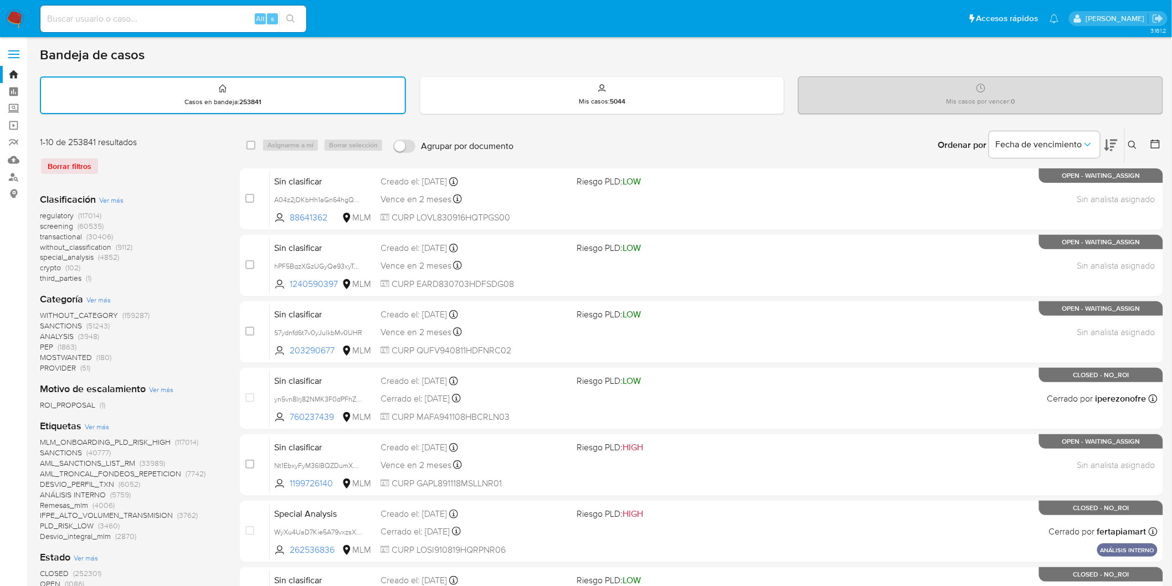
click at [1135, 142] on icon at bounding box center [1132, 145] width 9 height 9
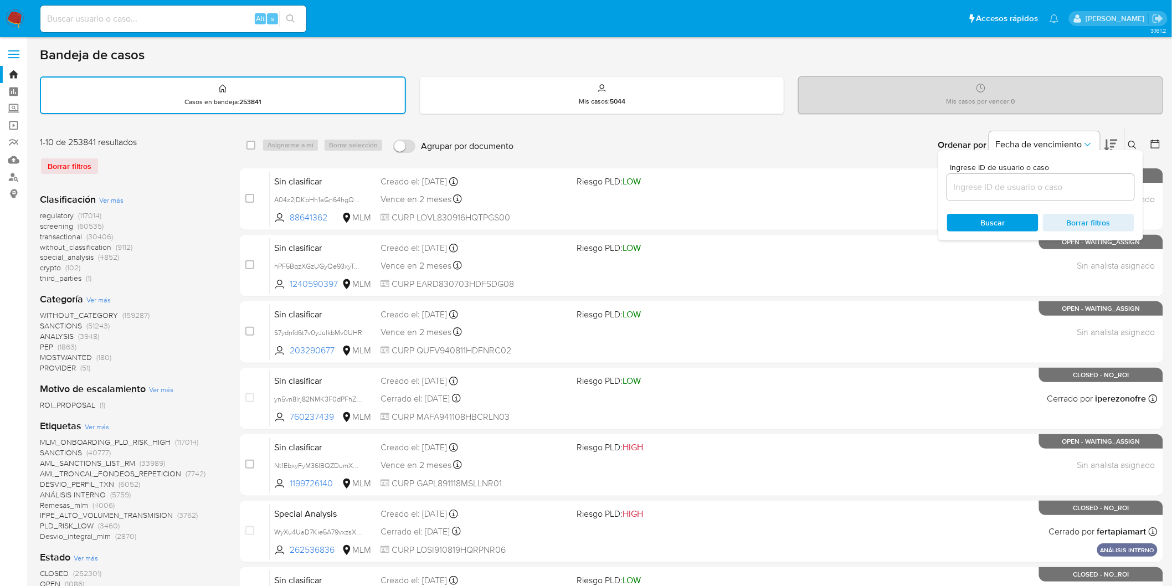
click at [1010, 184] on input at bounding box center [1040, 187] width 187 height 14
type input "2468752279"
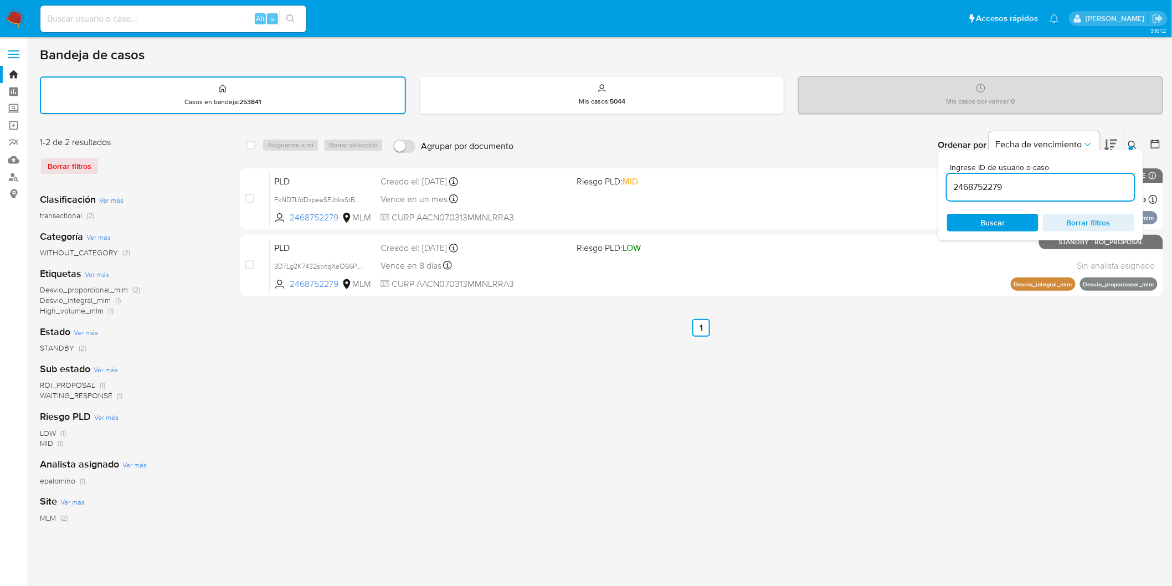
click at [1138, 146] on button at bounding box center [1133, 144] width 18 height 13
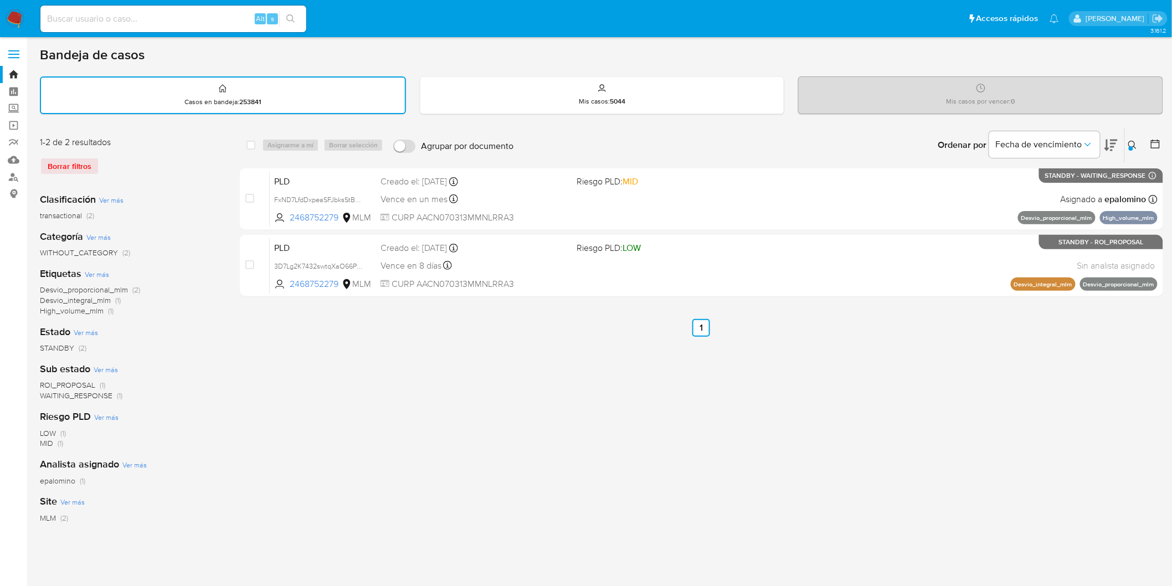
click at [1133, 141] on icon at bounding box center [1132, 145] width 8 height 8
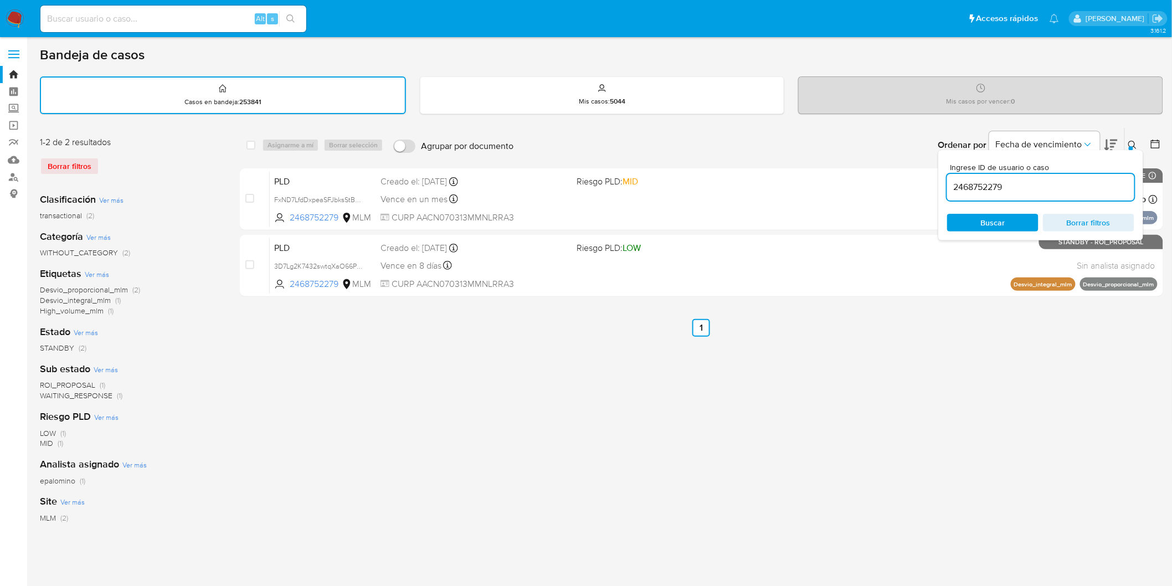
click at [976, 192] on input "2468752279" at bounding box center [1040, 187] width 187 height 14
type input "2167532155"
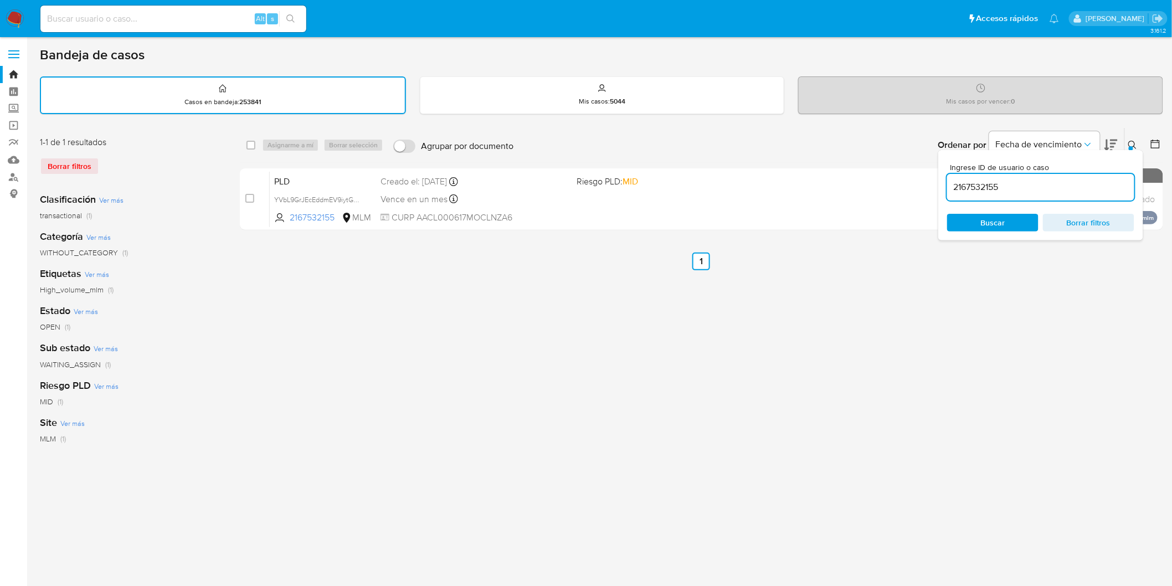
click at [1136, 145] on icon at bounding box center [1132, 145] width 9 height 9
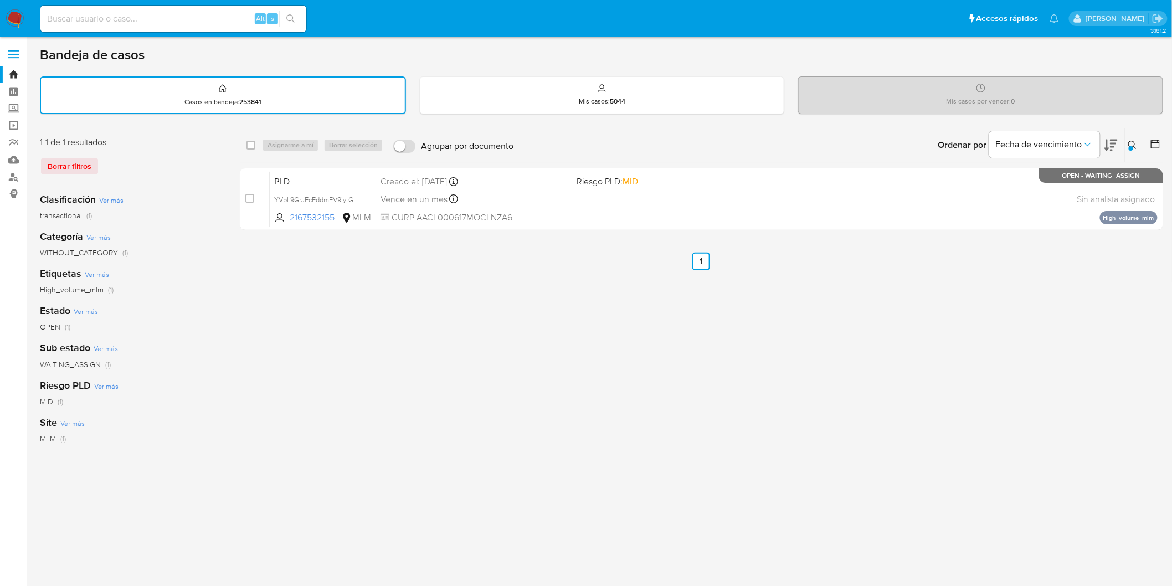
click at [18, 30] on nav "Pausado Ver notificaciones Alt s Accesos rápidos Presiona las siguientes teclas…" at bounding box center [586, 18] width 1172 height 37
click at [19, 24] on img at bounding box center [15, 18] width 19 height 19
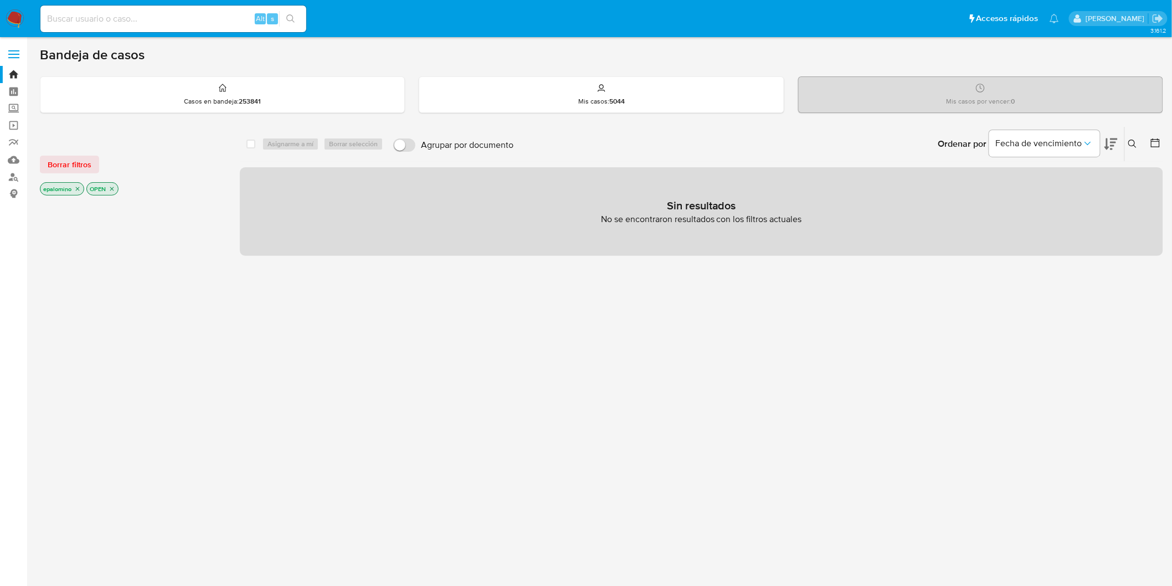
click at [87, 162] on span "Borrar filtros" at bounding box center [70, 165] width 44 height 16
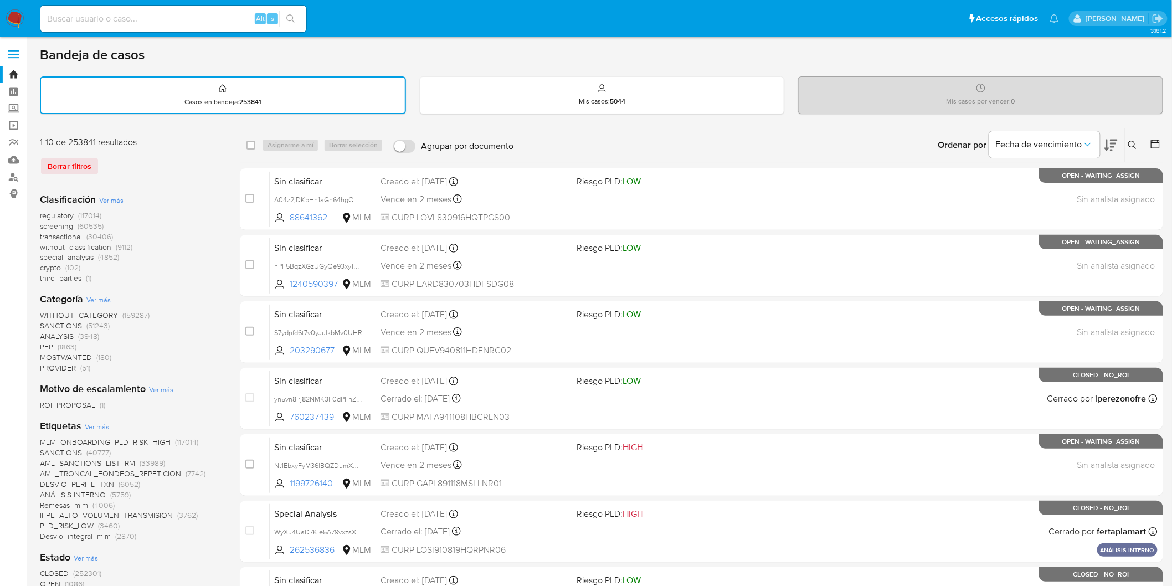
click at [1134, 141] on icon at bounding box center [1132, 145] width 9 height 9
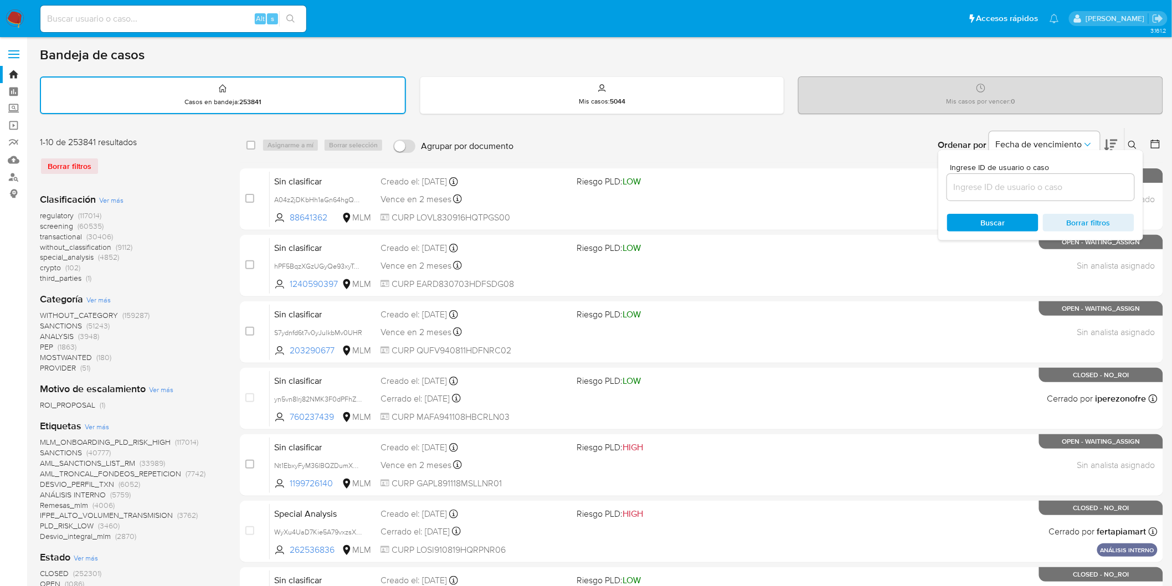
click at [1044, 180] on input at bounding box center [1040, 187] width 187 height 14
type input "665639797"
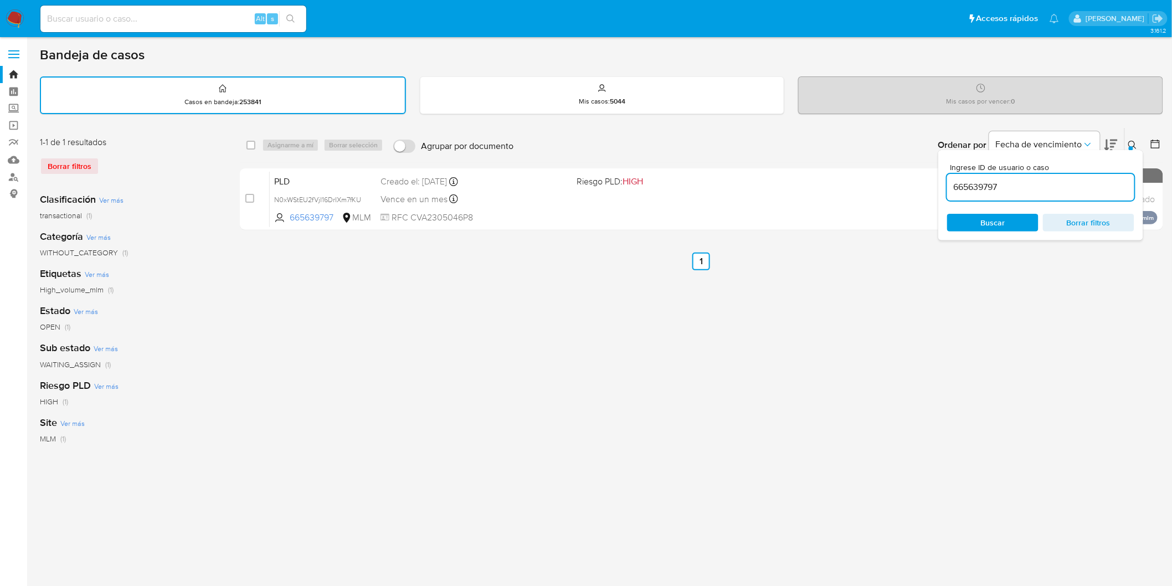
click at [1138, 142] on button at bounding box center [1133, 144] width 18 height 13
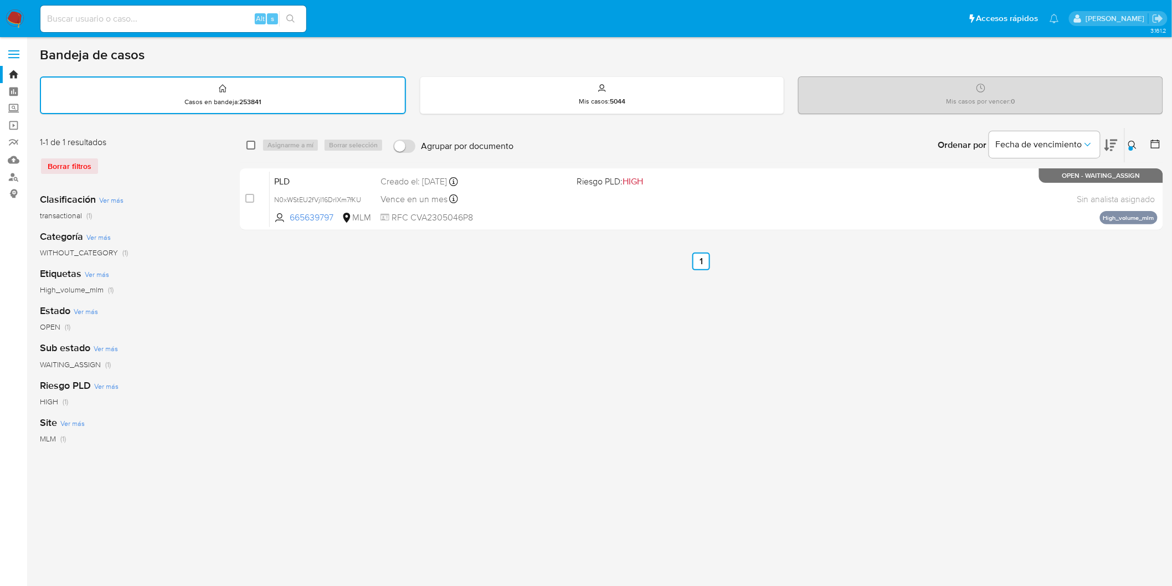
click at [252, 142] on input "checkbox" at bounding box center [250, 145] width 9 height 9
checkbox input "true"
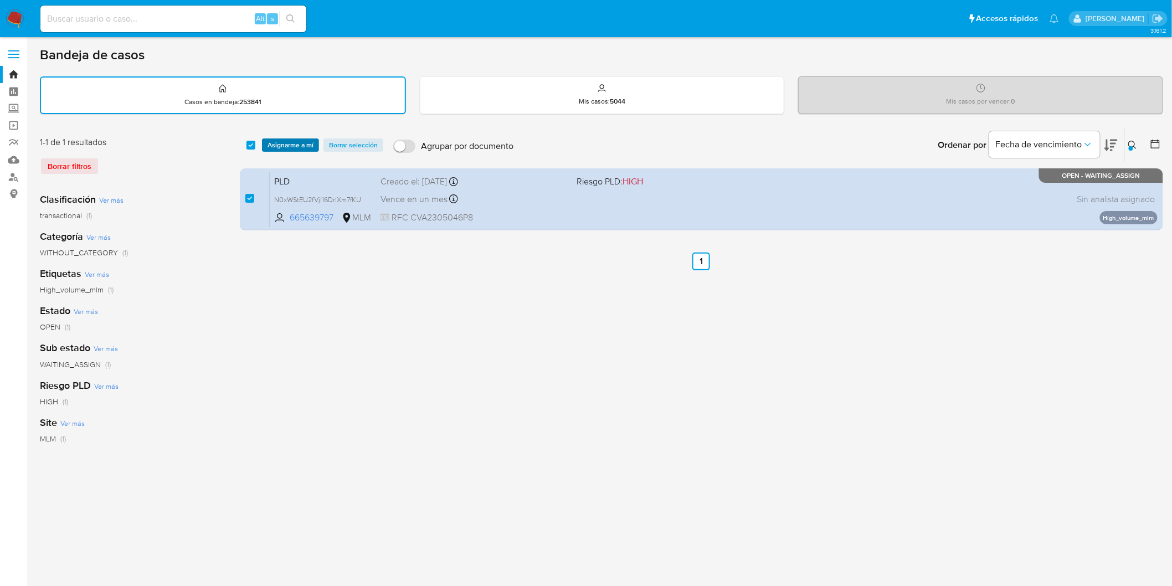
click at [268, 142] on span "Asignarme a mí" at bounding box center [290, 145] width 46 height 11
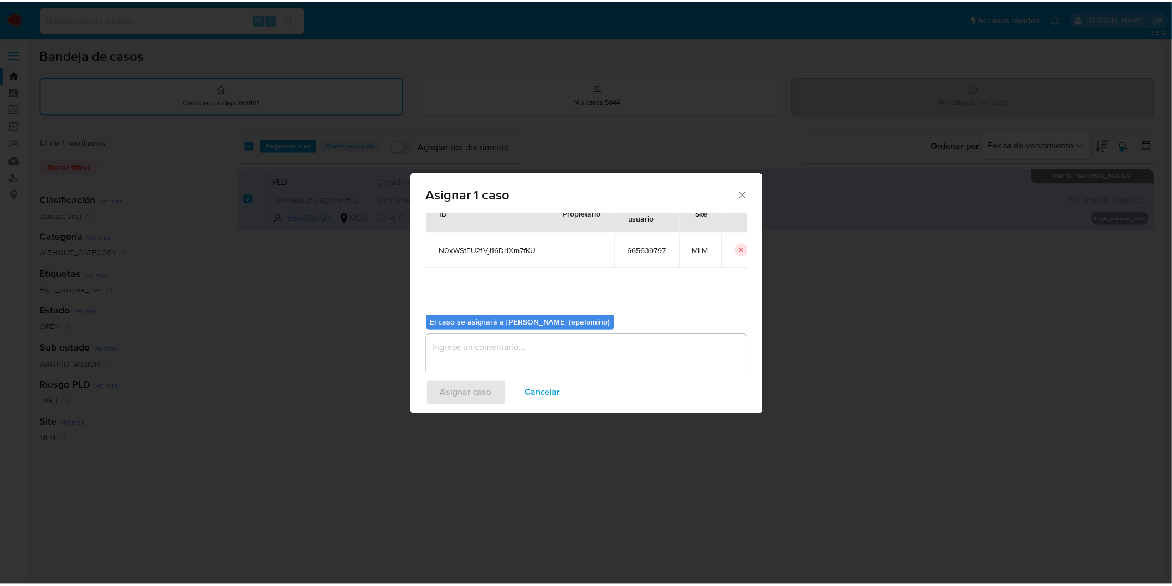
scroll to position [57, 0]
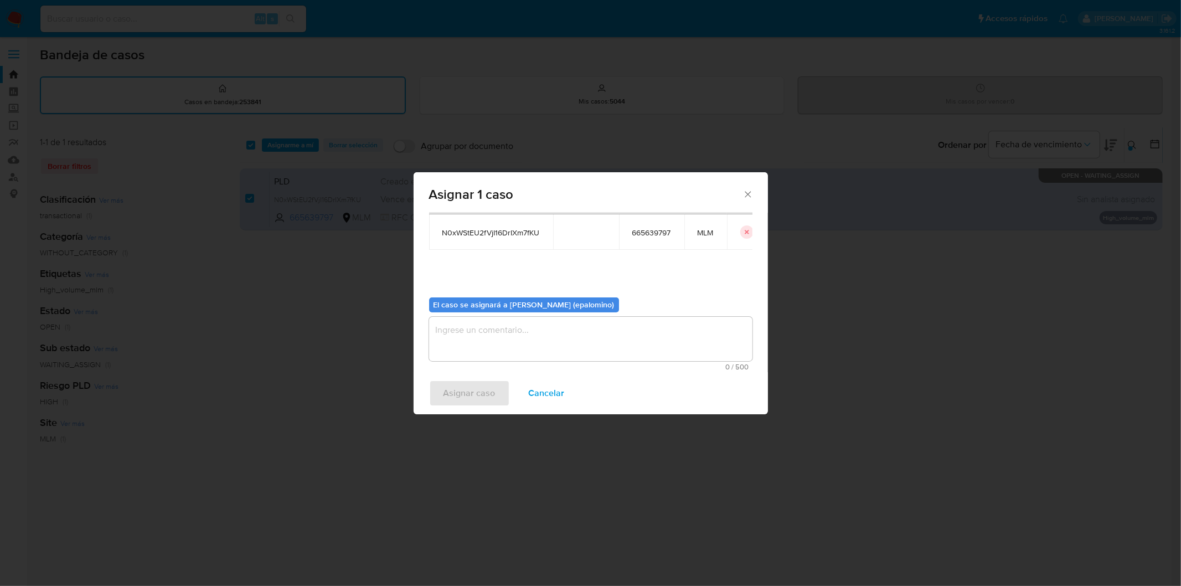
click at [458, 337] on textarea "assign-modal" at bounding box center [590, 339] width 323 height 44
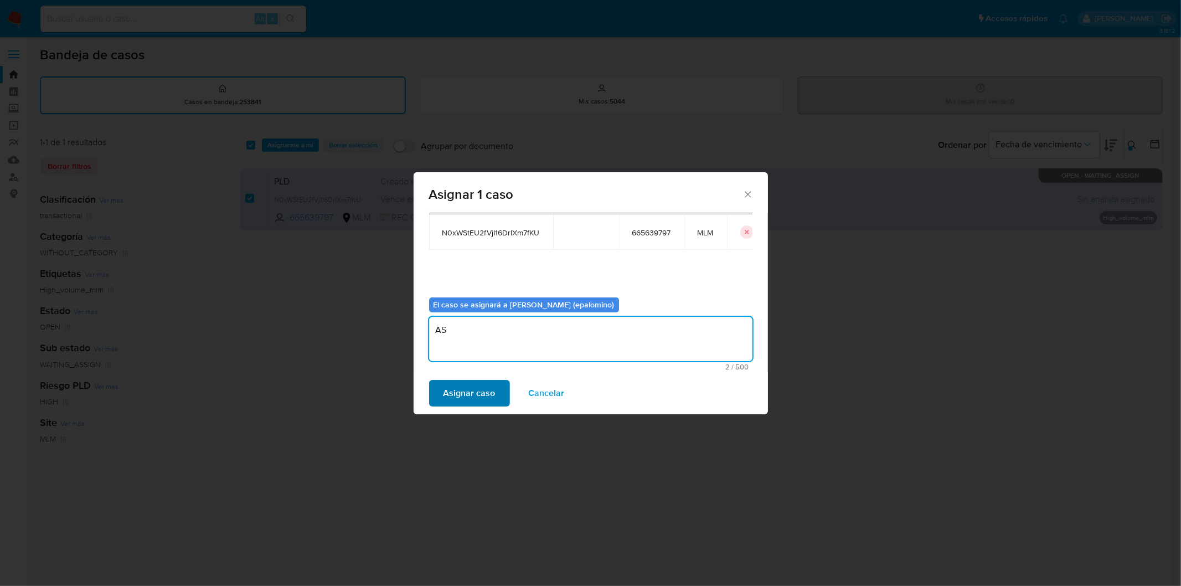
type textarea "AS"
click at [463, 382] on span "Asignar caso" at bounding box center [469, 393] width 52 height 24
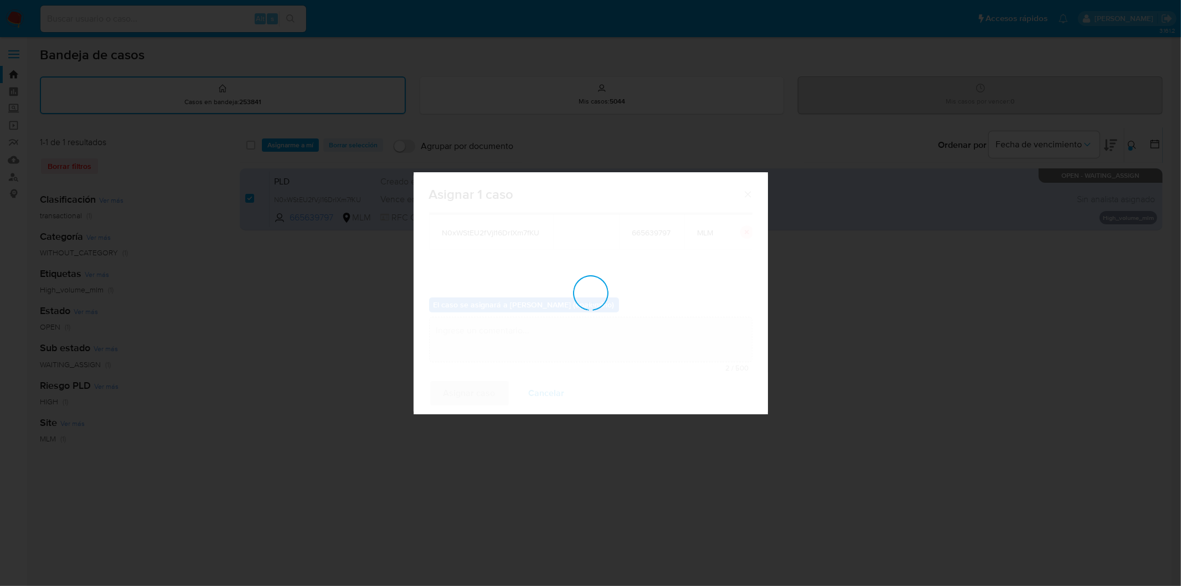
checkbox input "false"
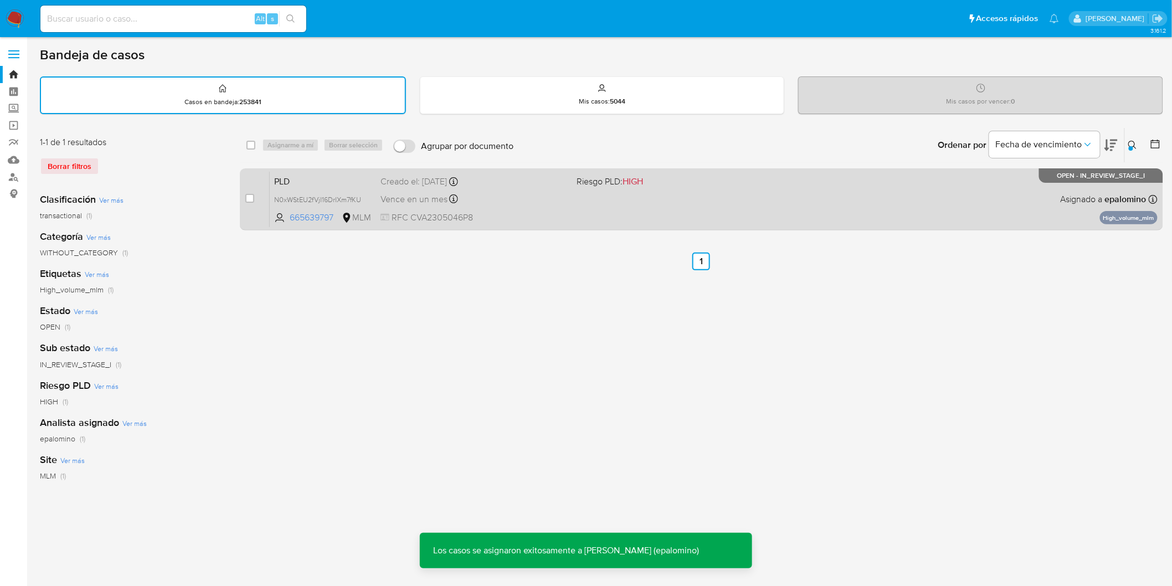
click at [292, 180] on span "PLD" at bounding box center [322, 180] width 97 height 14
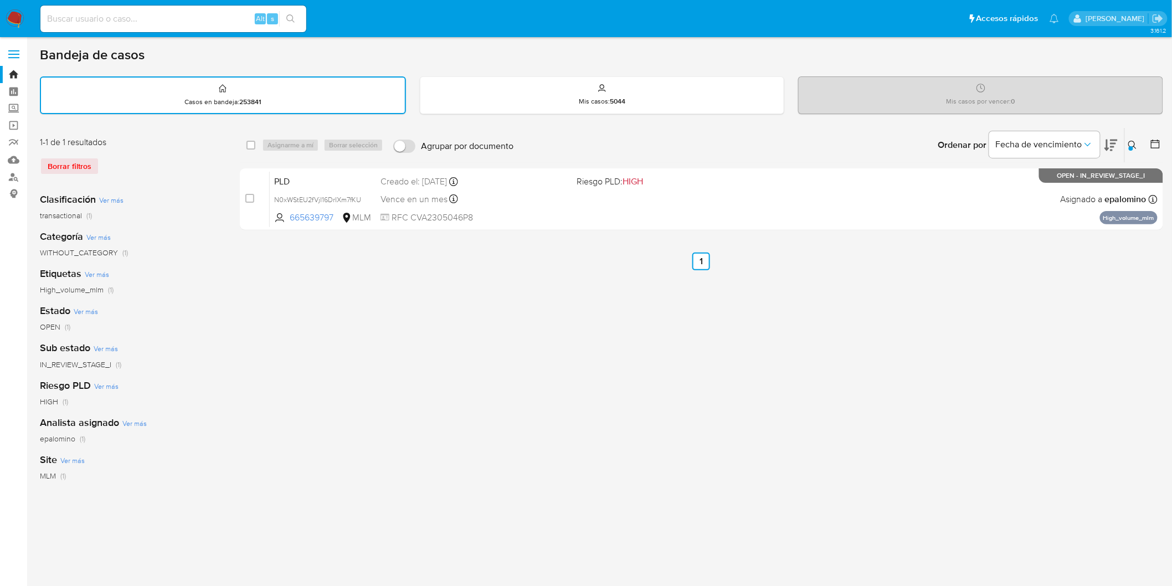
click at [14, 19] on img at bounding box center [15, 18] width 19 height 19
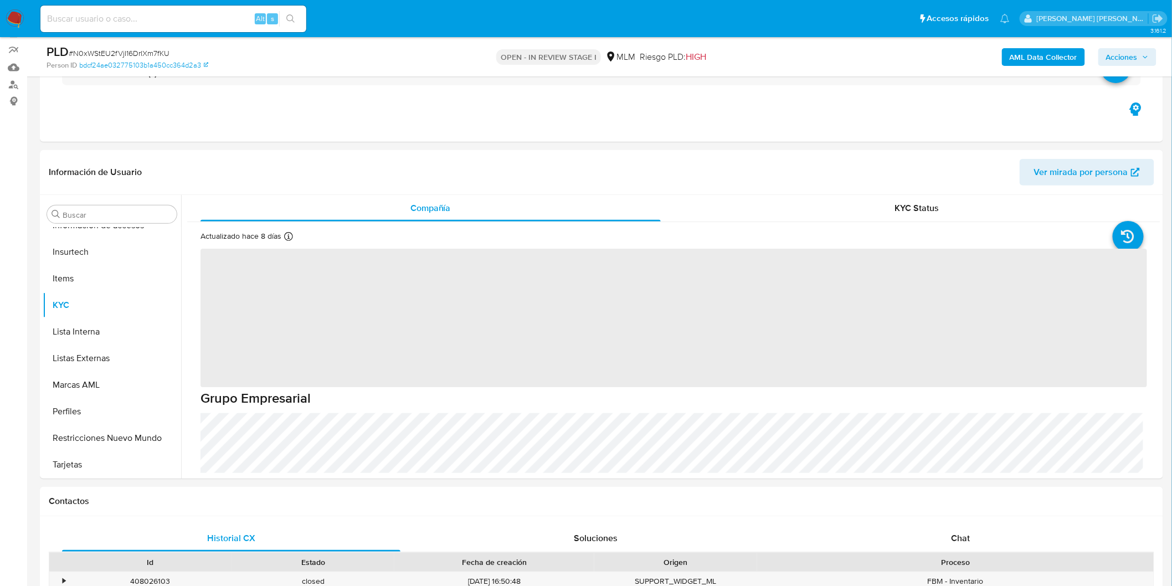
scroll to position [98, 0]
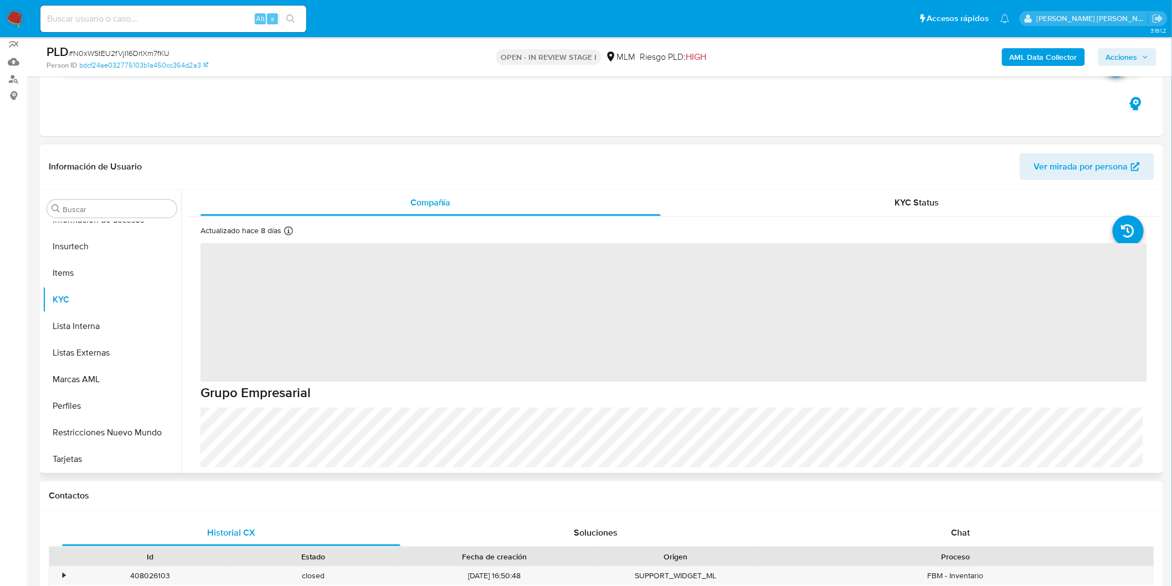
select select "10"
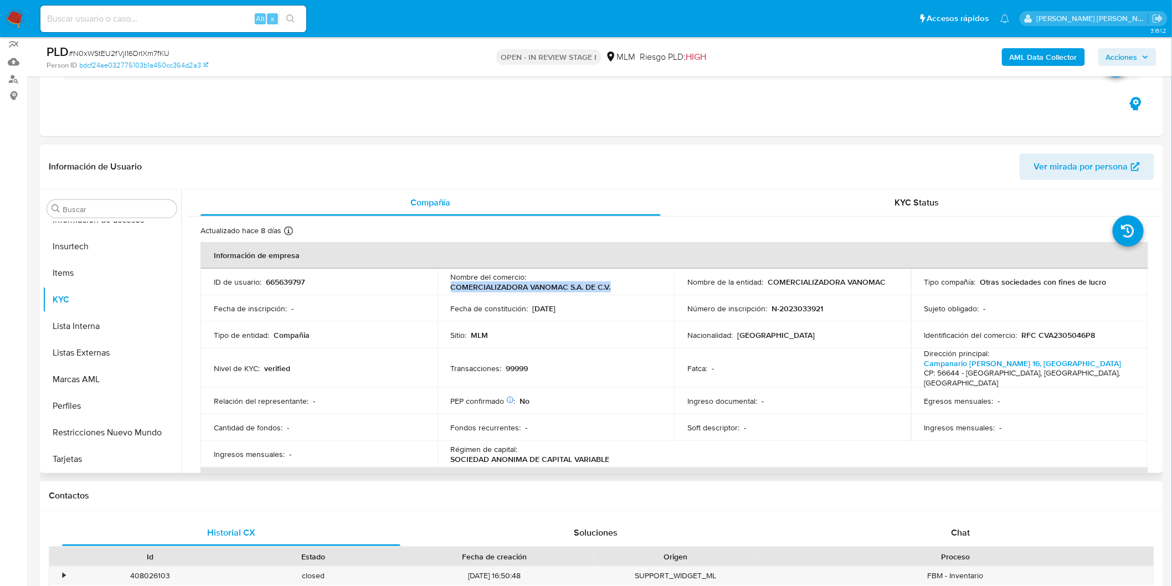
drag, startPoint x: 620, startPoint y: 291, endPoint x: 446, endPoint y: 287, distance: 173.9
click at [446, 287] on td "Nombre del comercio : COMERCIALIZADORA VANOMAC S.A. DE C.V." at bounding box center [555, 282] width 237 height 27
copy p "COMERCIALIZADORA VANOMAC S.A. DE C.V."
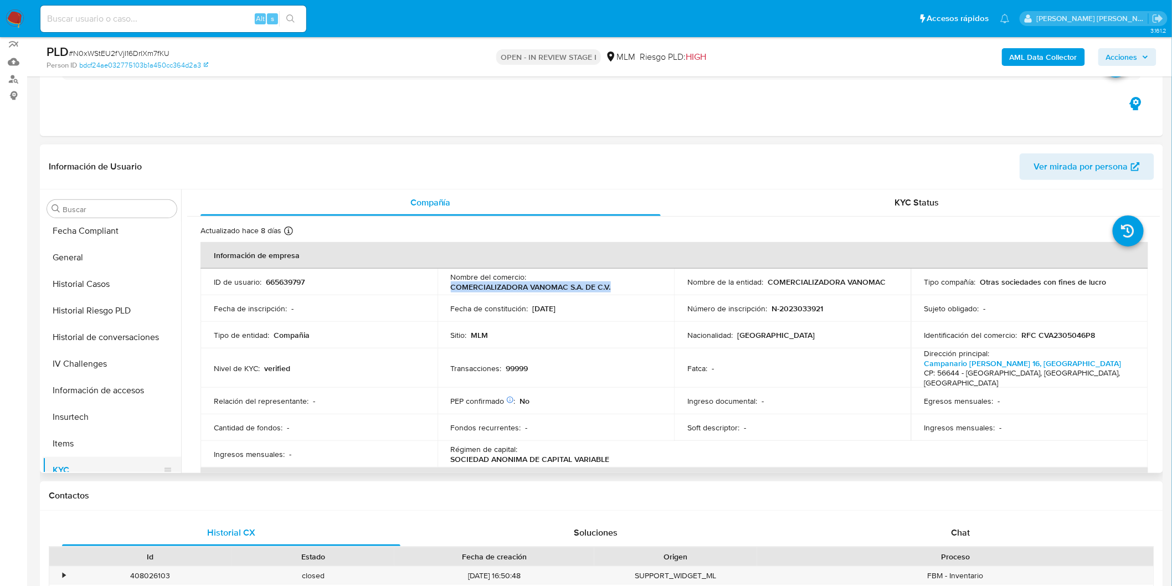
scroll to position [274, 0]
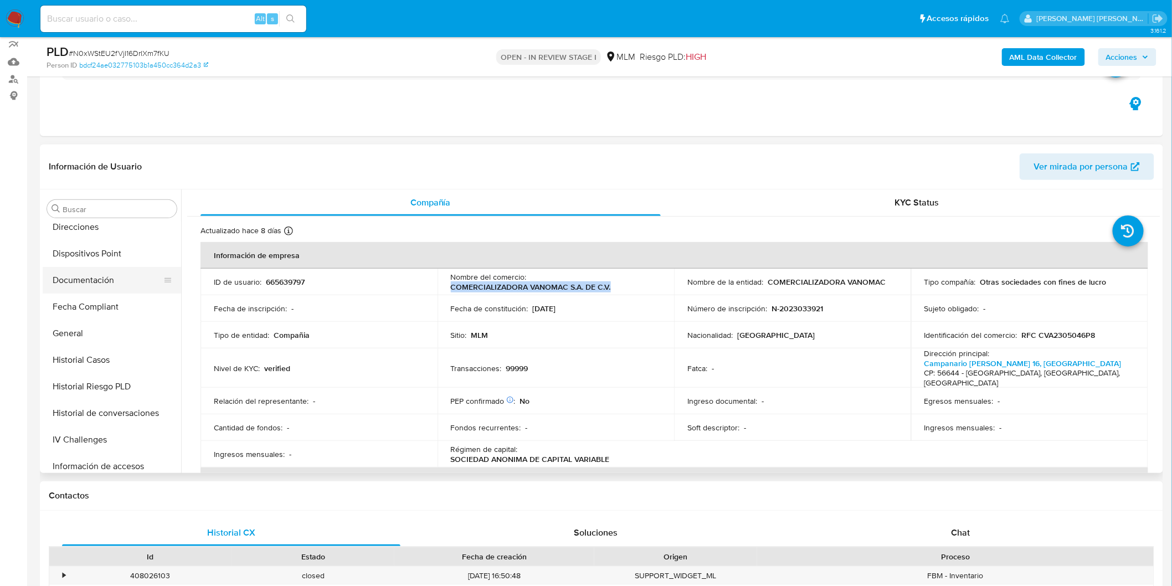
click at [100, 280] on button "Documentación" at bounding box center [108, 280] width 130 height 27
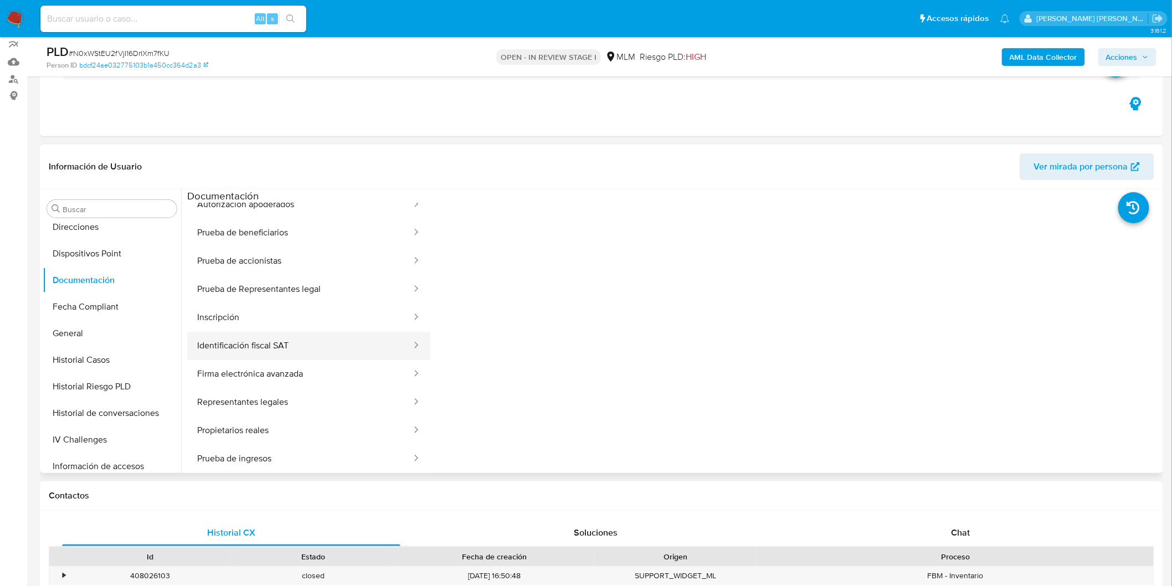
scroll to position [219, 0]
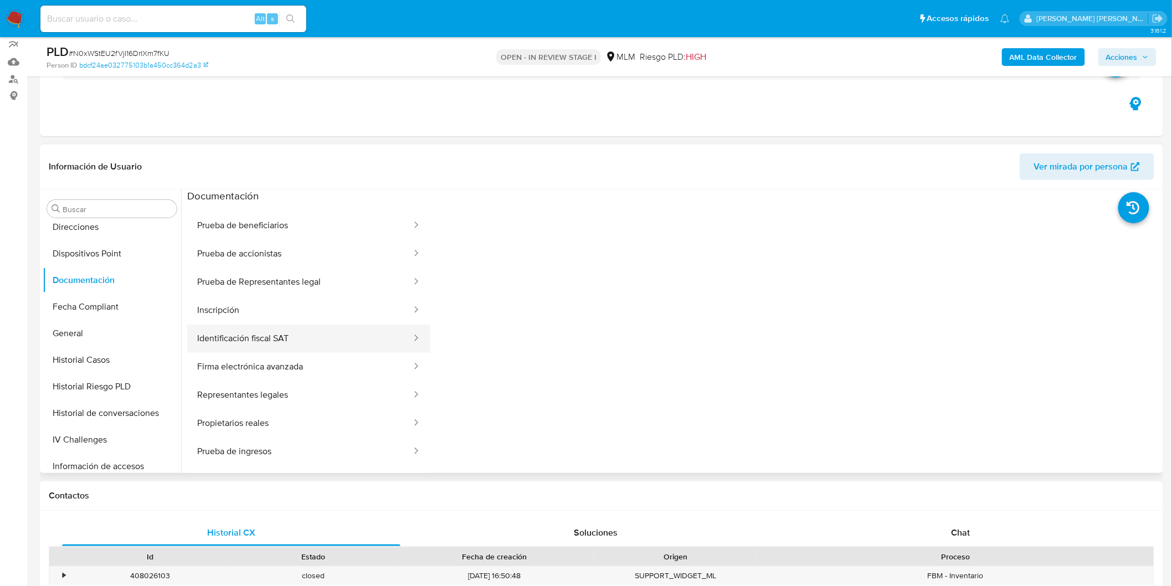
click at [344, 337] on button "Identificación fiscal SAT" at bounding box center [299, 338] width 225 height 28
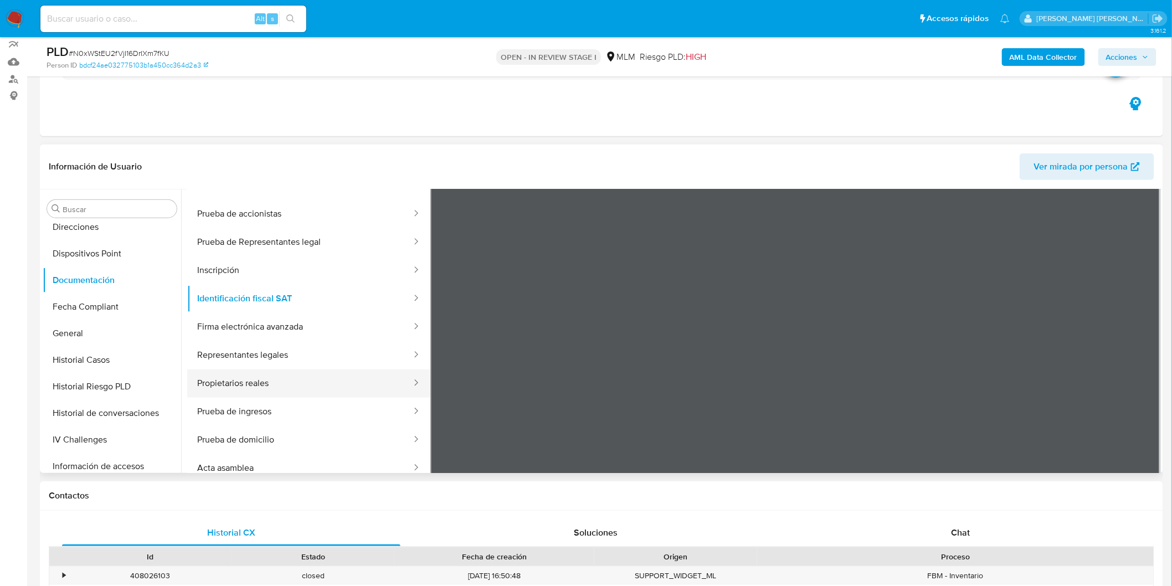
scroll to position [61, 0]
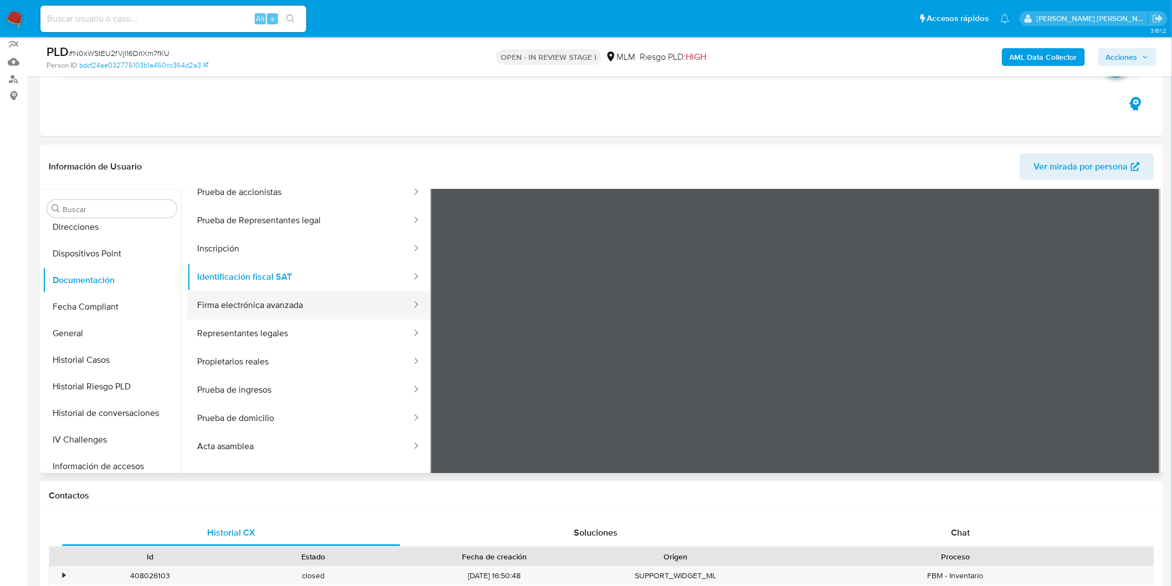
click at [330, 312] on button "Firma electrónica avanzada" at bounding box center [299, 305] width 225 height 28
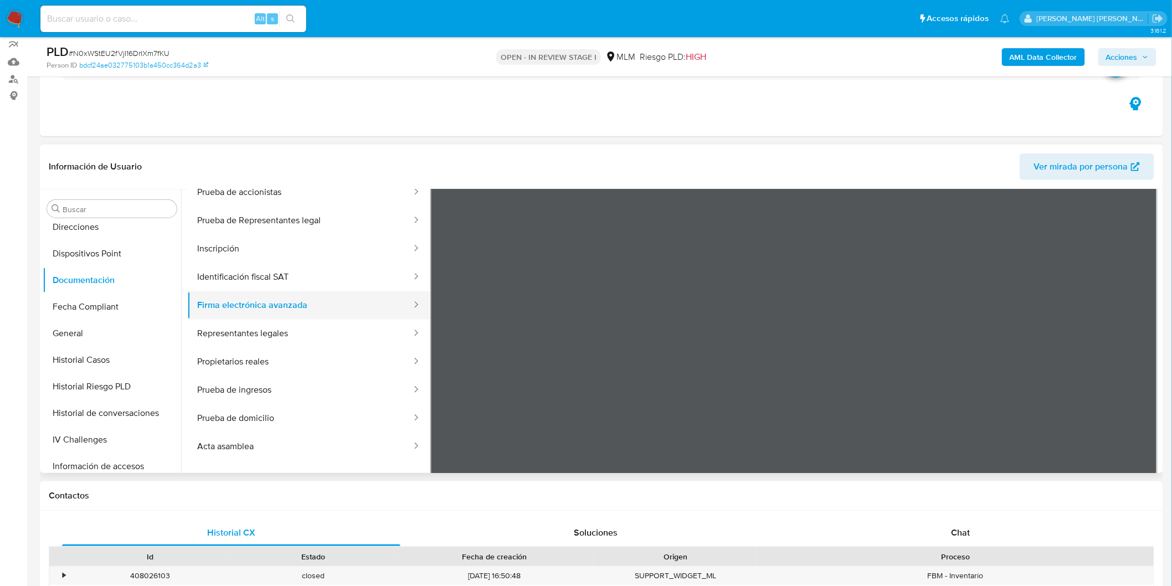
scroll to position [0, 0]
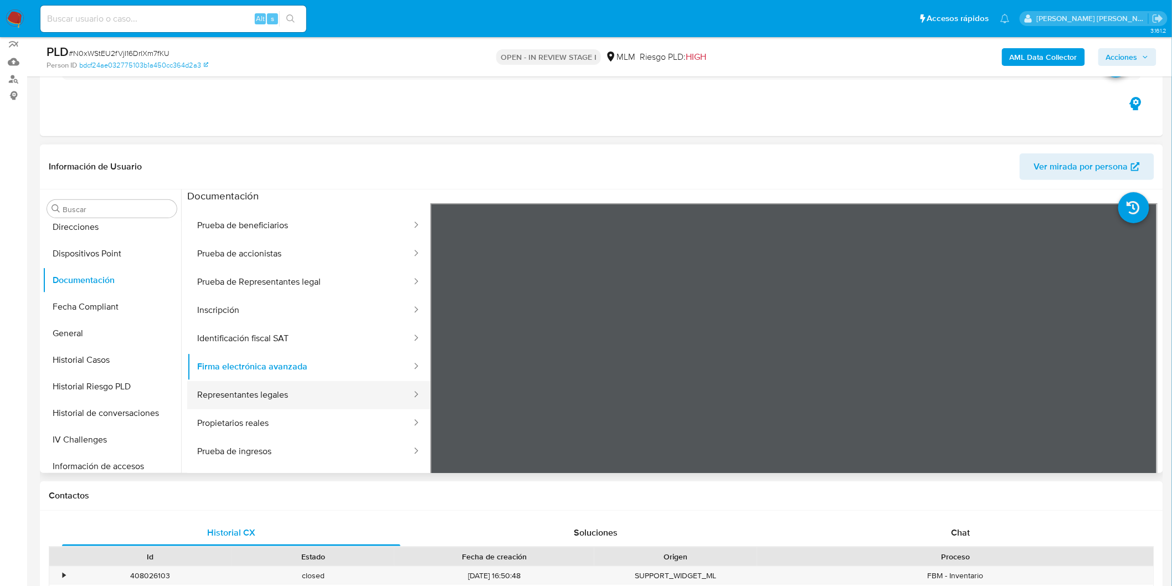
click at [319, 388] on button "Representantes legales" at bounding box center [299, 395] width 225 height 28
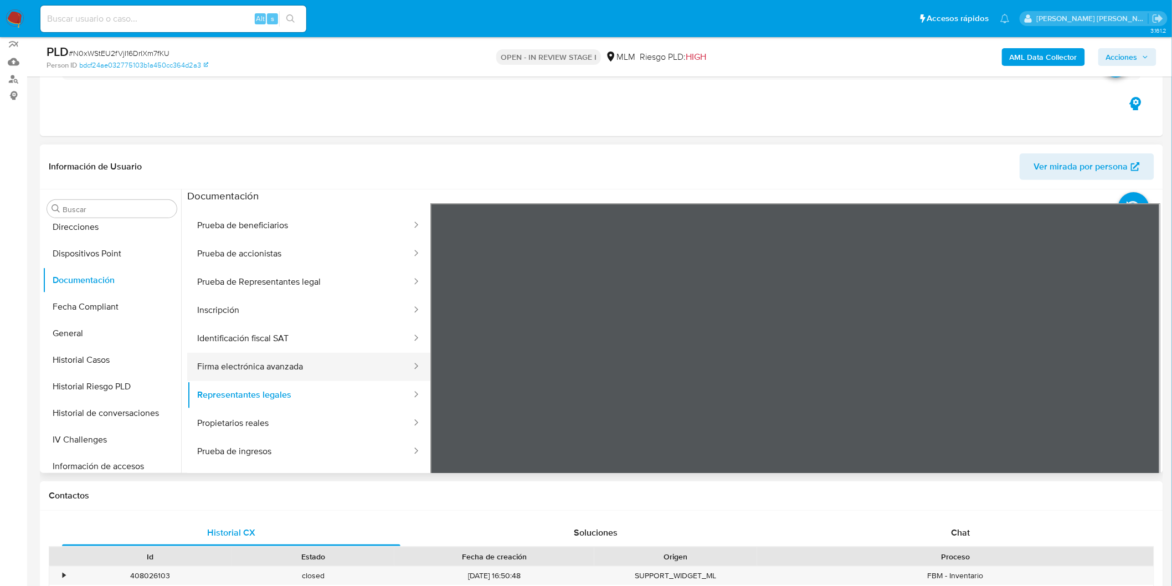
scroll to position [32, 0]
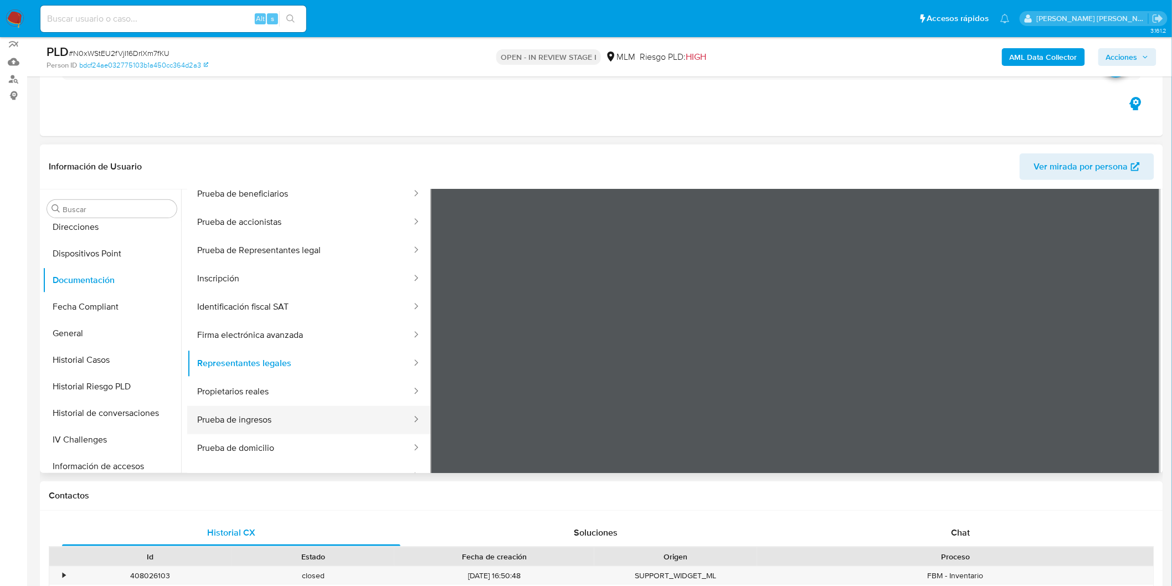
click at [345, 411] on button "Prueba de ingresos" at bounding box center [299, 420] width 225 height 28
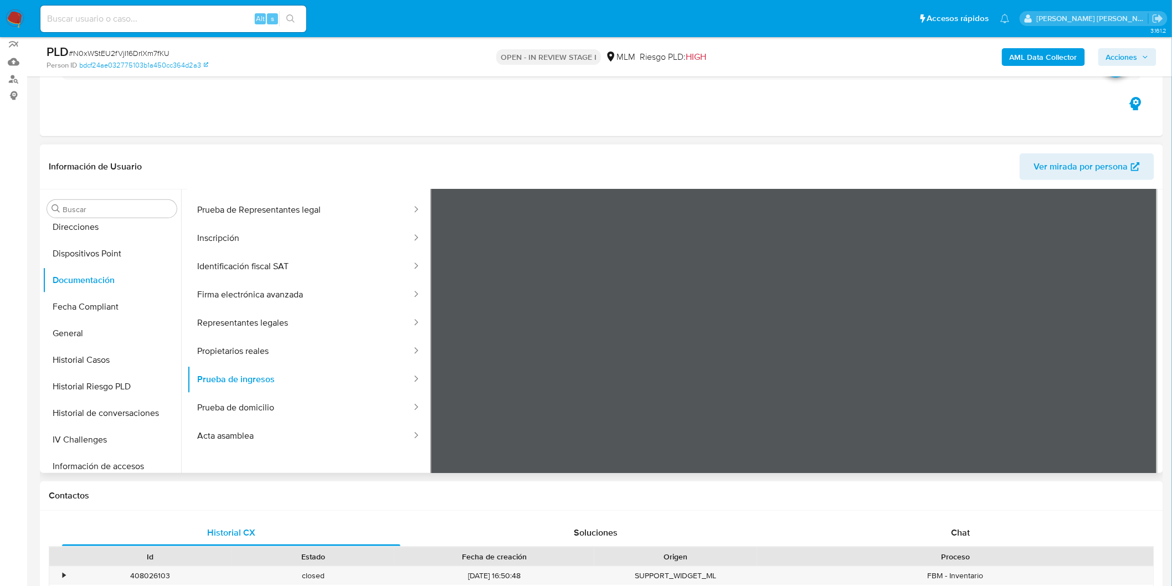
scroll to position [93, 0]
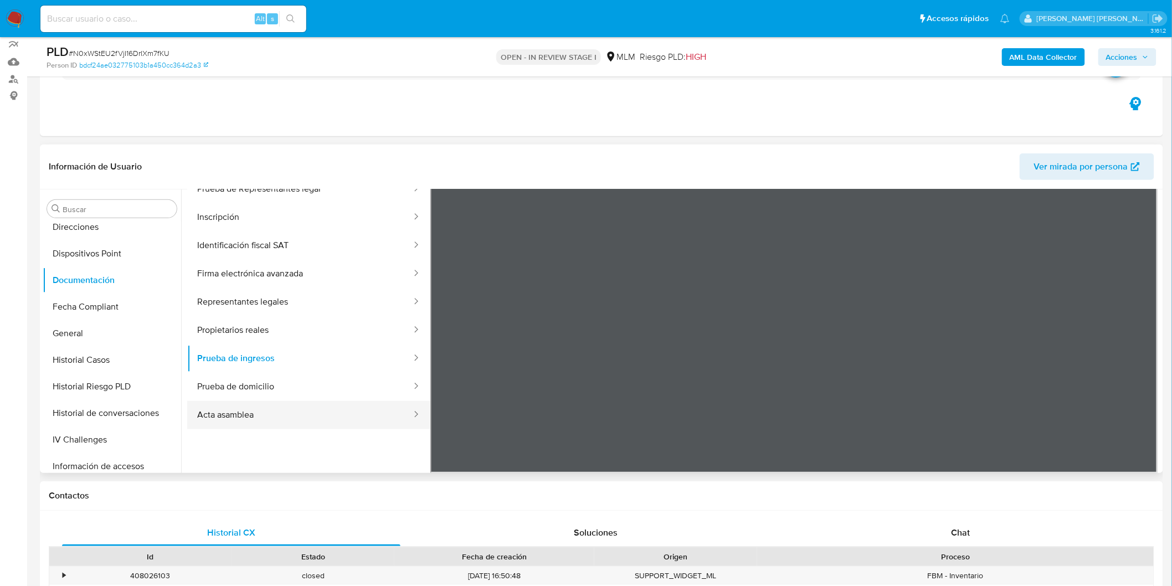
click at [333, 405] on button "Acta asamblea" at bounding box center [299, 415] width 225 height 28
click at [962, 173] on header "Información de Usuario Ver mirada por persona" at bounding box center [601, 166] width 1105 height 27
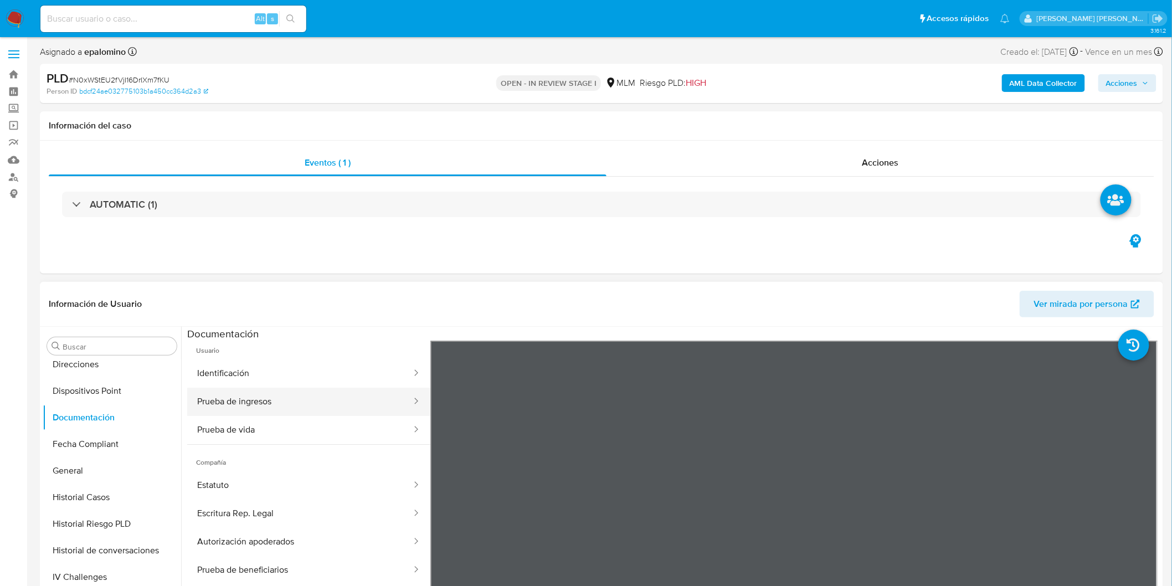
scroll to position [0, 0]
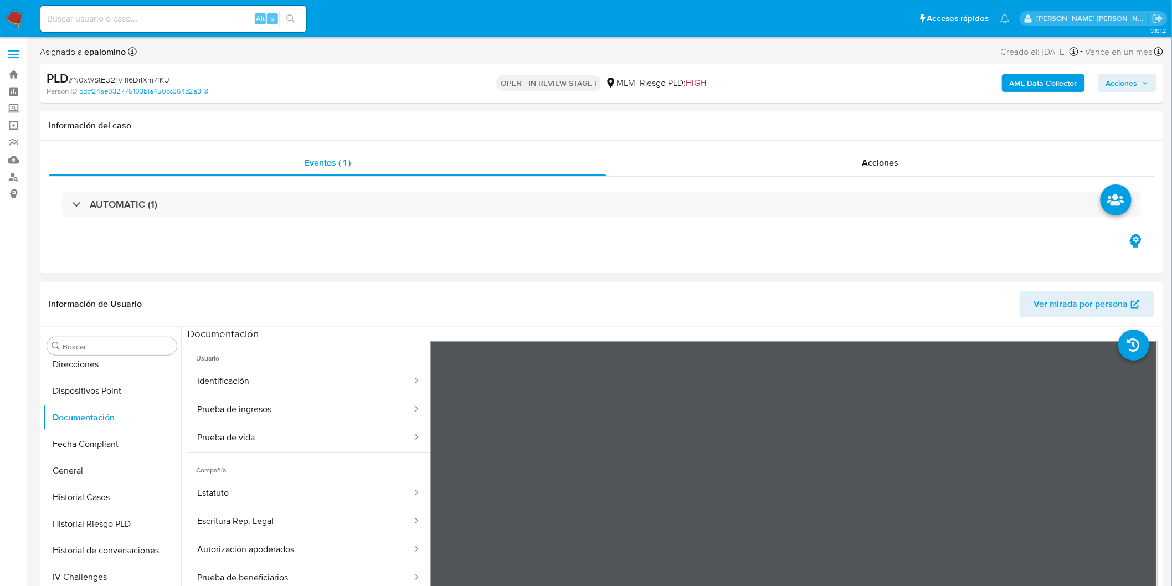
drag, startPoint x: 319, startPoint y: 380, endPoint x: 685, endPoint y: 328, distance: 369.6
click at [319, 380] on button "Identificación" at bounding box center [299, 381] width 225 height 28
drag, startPoint x: 1173, startPoint y: 150, endPoint x: 1173, endPoint y: 176, distance: 25.5
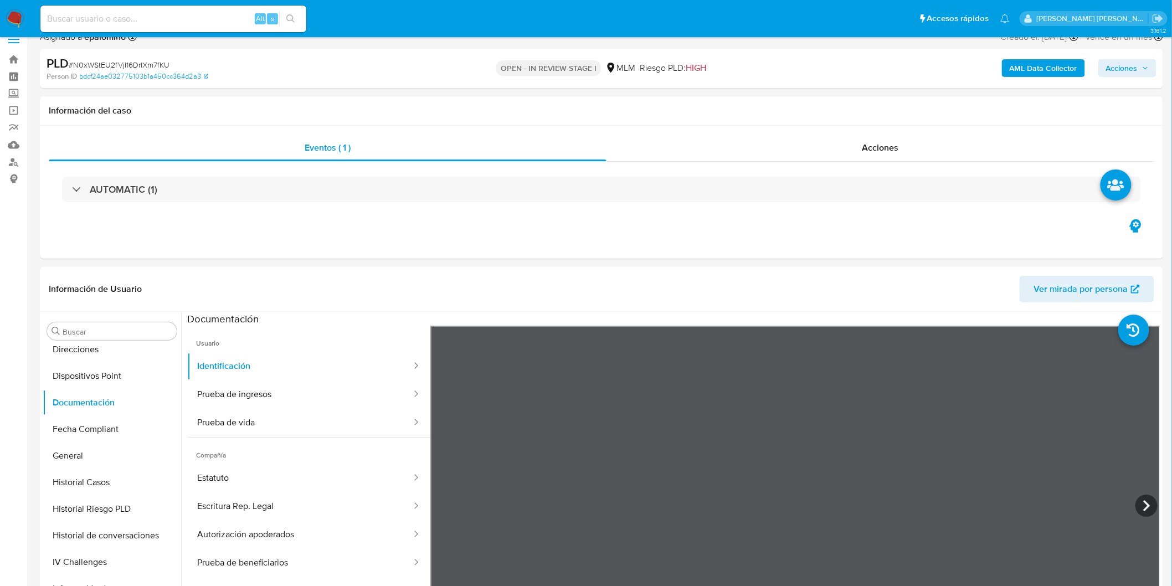
scroll to position [117, 0]
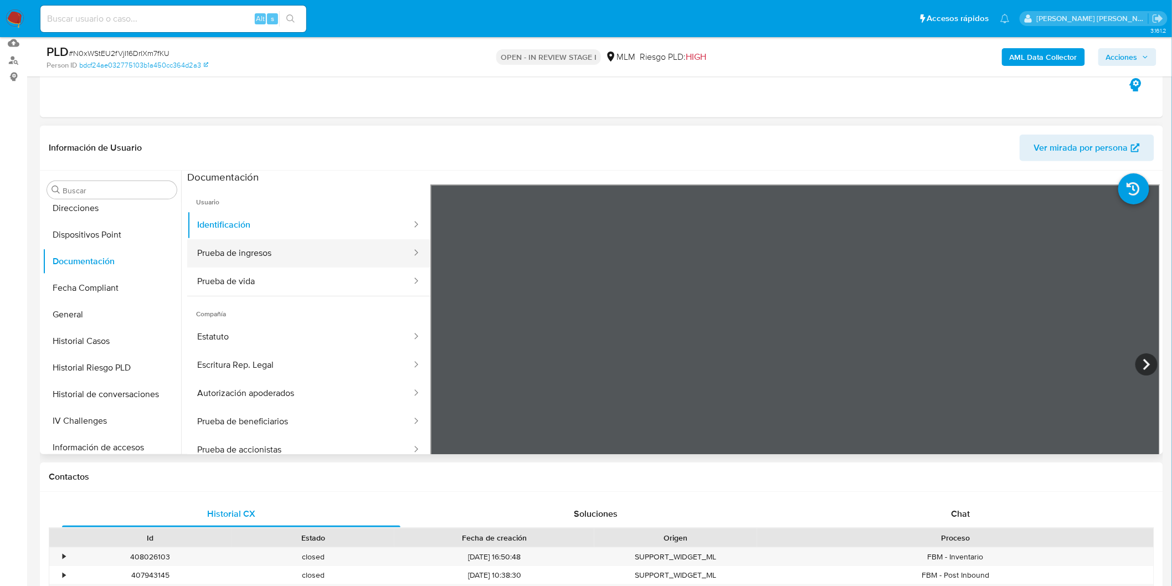
click at [259, 241] on button "Prueba de ingresos" at bounding box center [299, 253] width 225 height 28
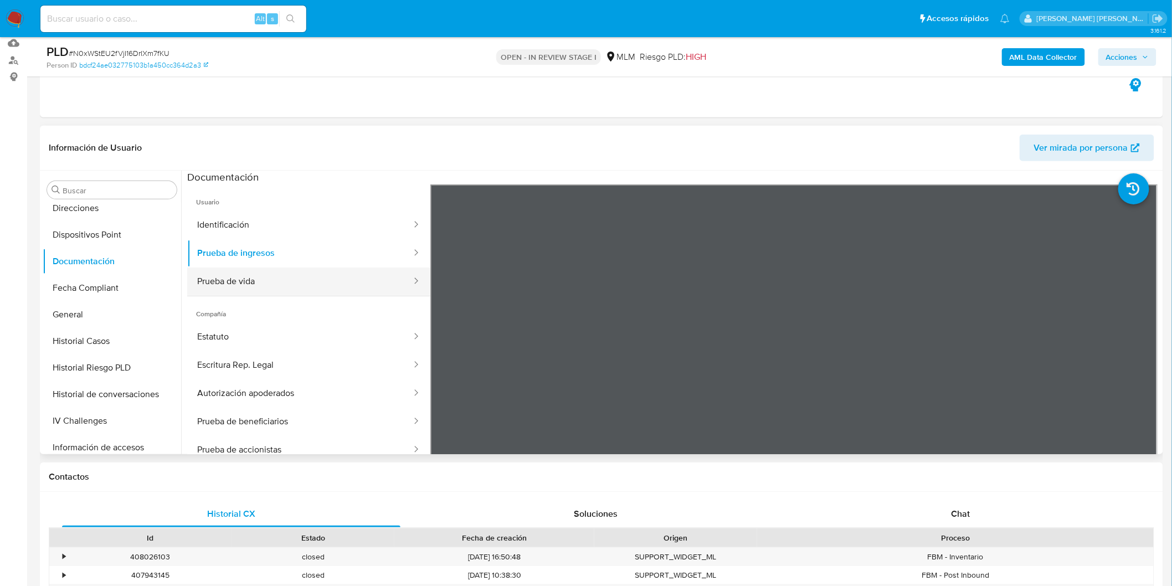
click at [263, 291] on button "Prueba de vida" at bounding box center [299, 281] width 225 height 28
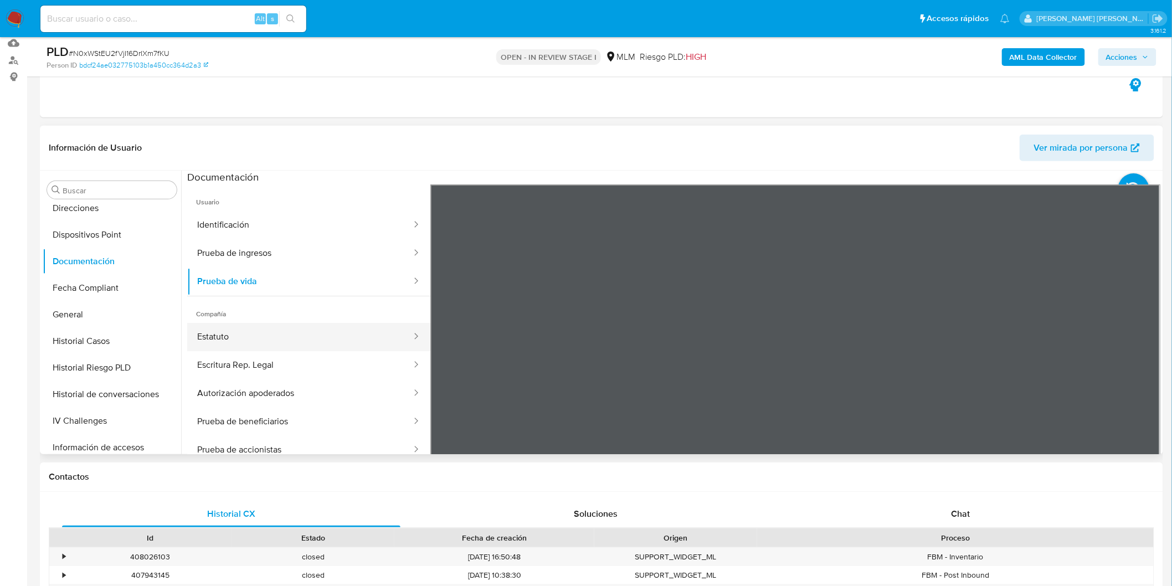
click at [290, 330] on button "Estatuto" at bounding box center [299, 337] width 225 height 28
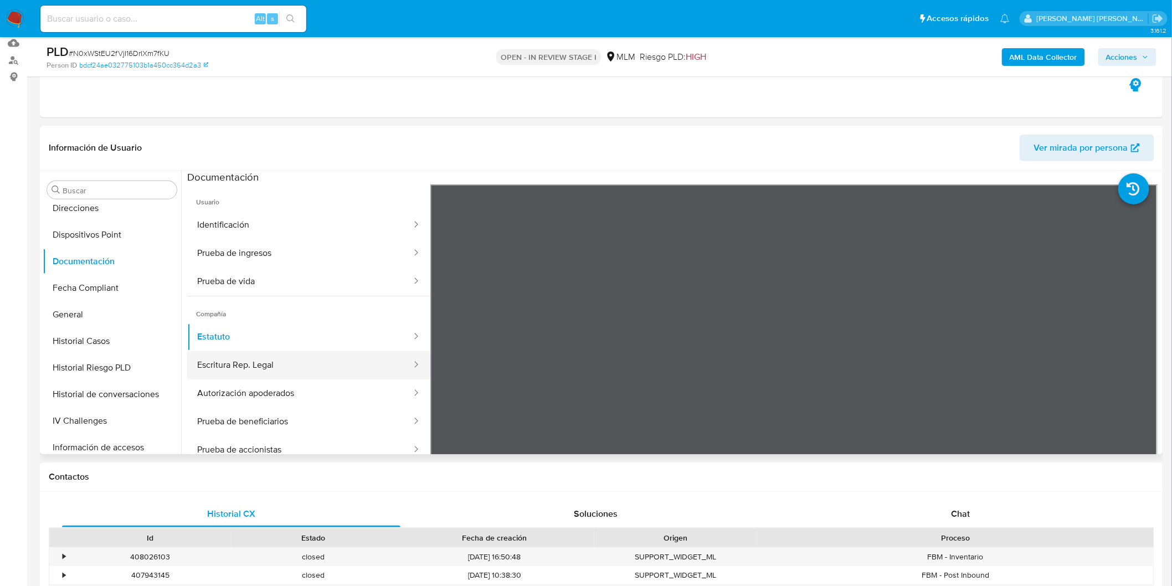
click at [319, 363] on button "Escritura Rep. Legal" at bounding box center [299, 365] width 225 height 28
click at [286, 406] on button "Autorización apoderados" at bounding box center [299, 393] width 225 height 28
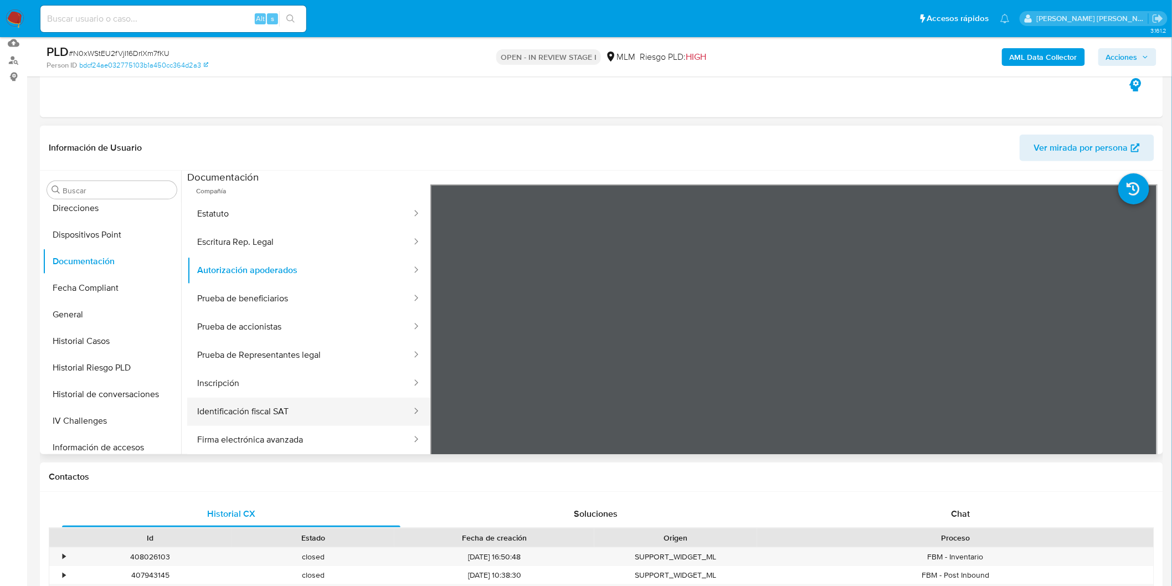
scroll to position [184, 0]
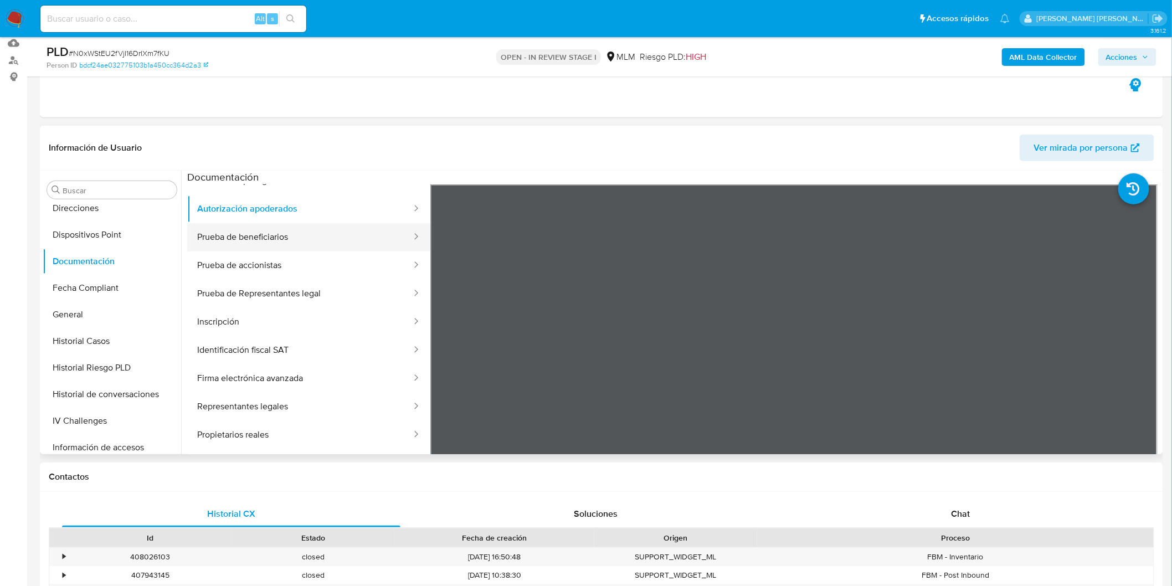
click at [310, 241] on button "Prueba de beneficiarios" at bounding box center [299, 237] width 225 height 28
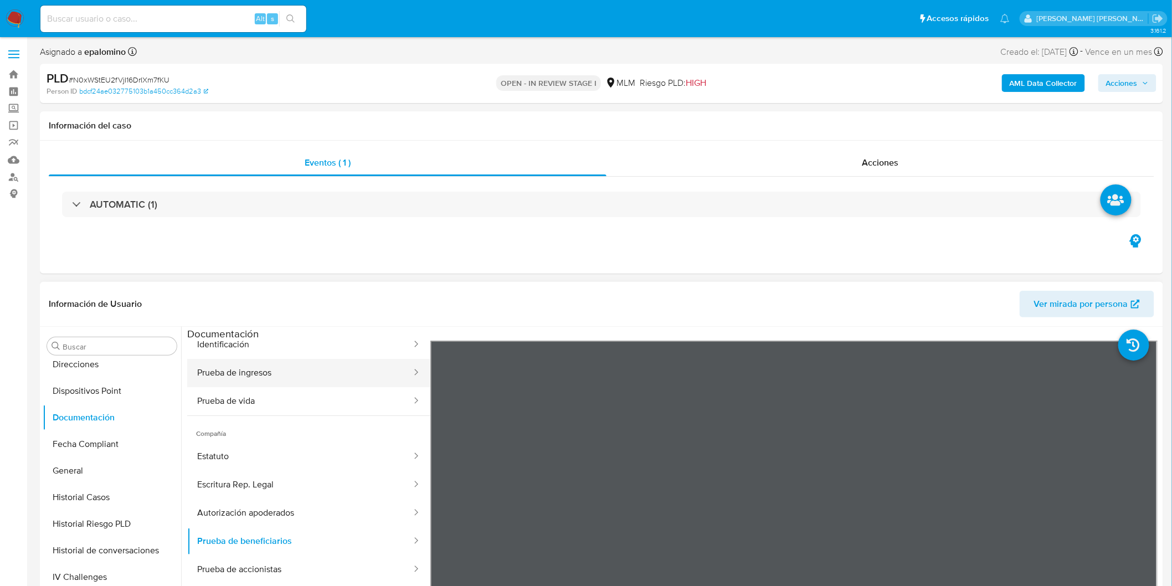
scroll to position [0, 0]
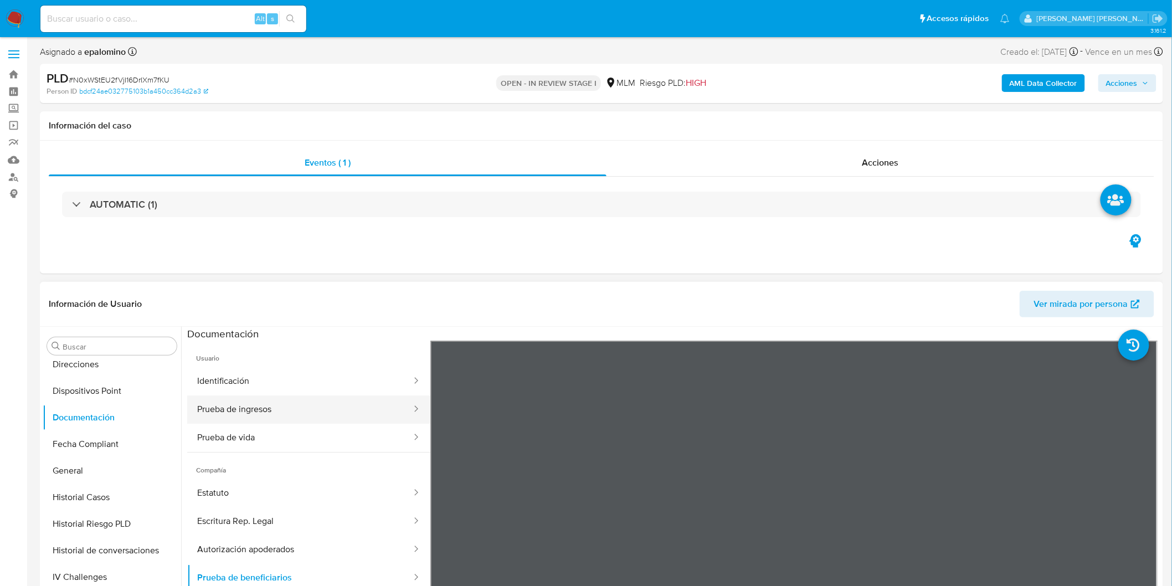
click at [284, 411] on button "Prueba de ingresos" at bounding box center [299, 409] width 225 height 28
click at [298, 384] on button "Identificación" at bounding box center [299, 381] width 225 height 28
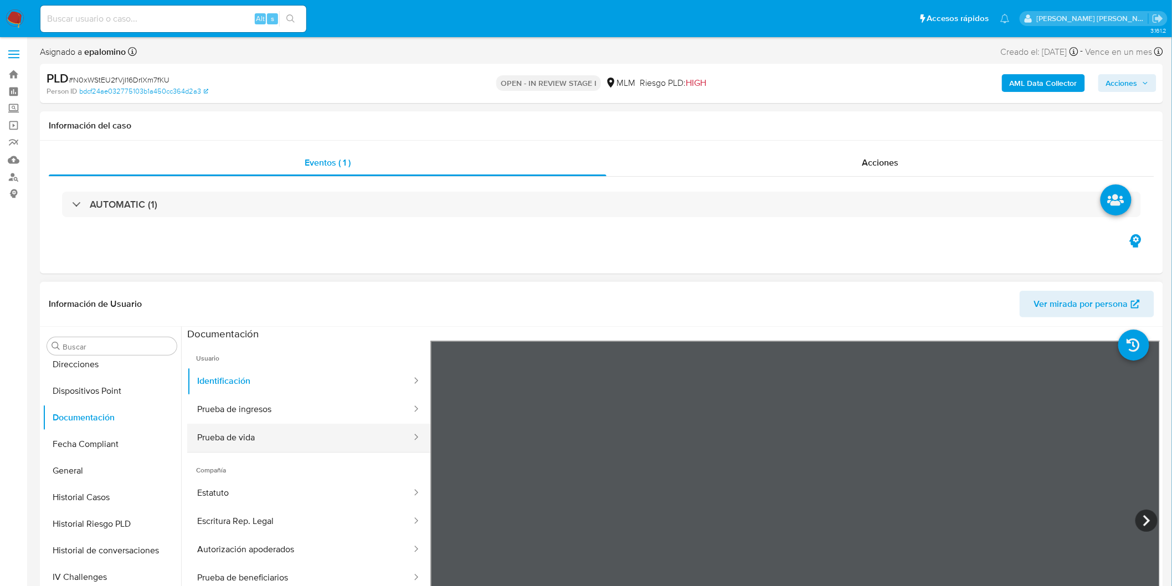
click at [313, 446] on button "Prueba de vida" at bounding box center [299, 438] width 225 height 28
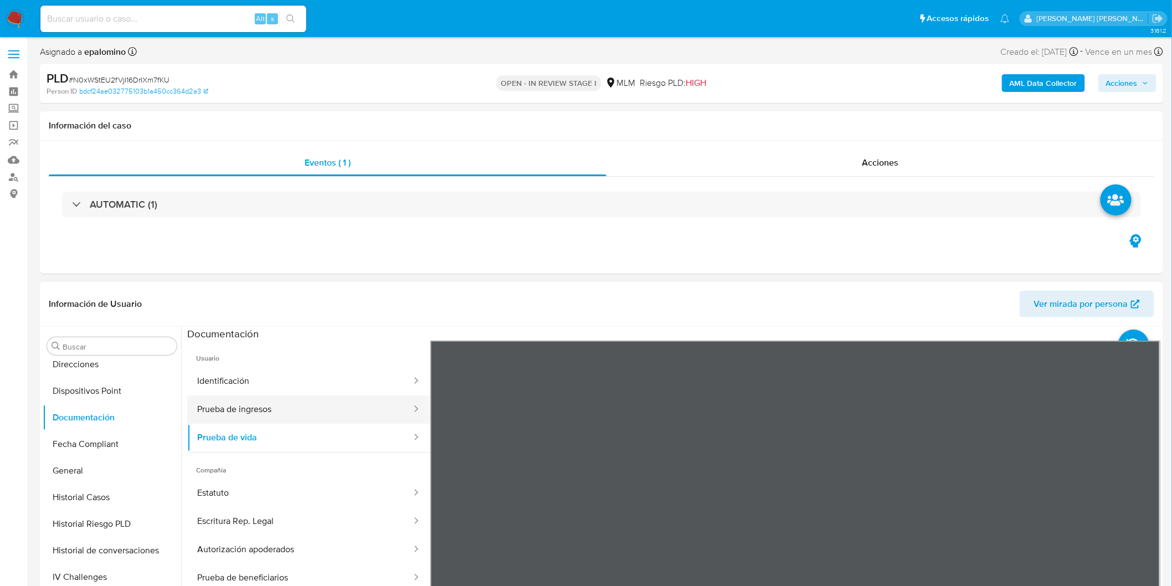
click at [364, 417] on button "Prueba de ingresos" at bounding box center [299, 409] width 225 height 28
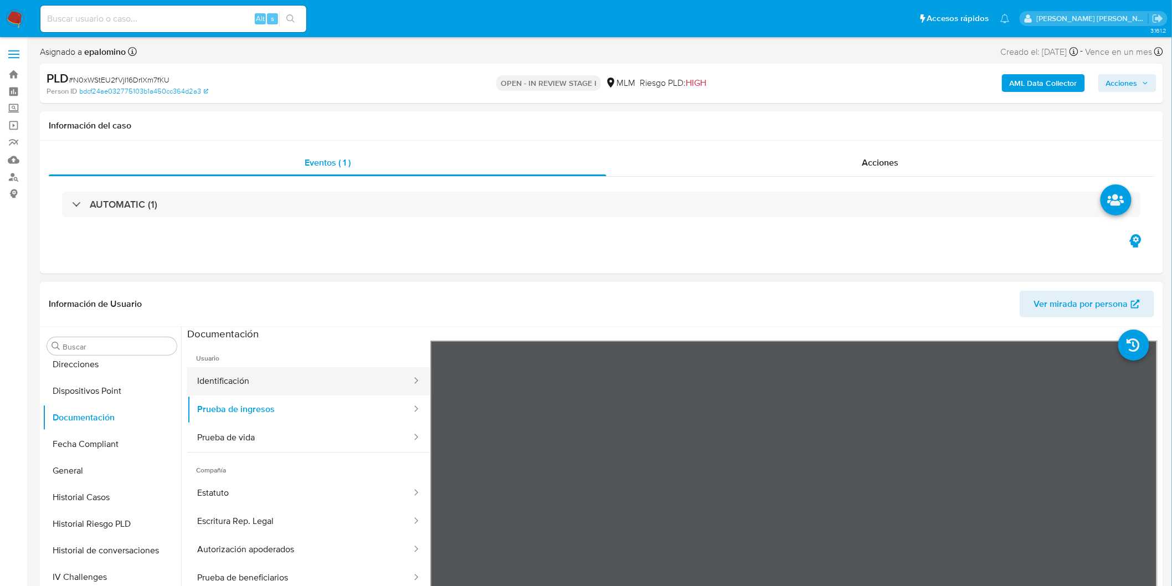
click at [325, 384] on button "Identificación" at bounding box center [299, 381] width 225 height 28
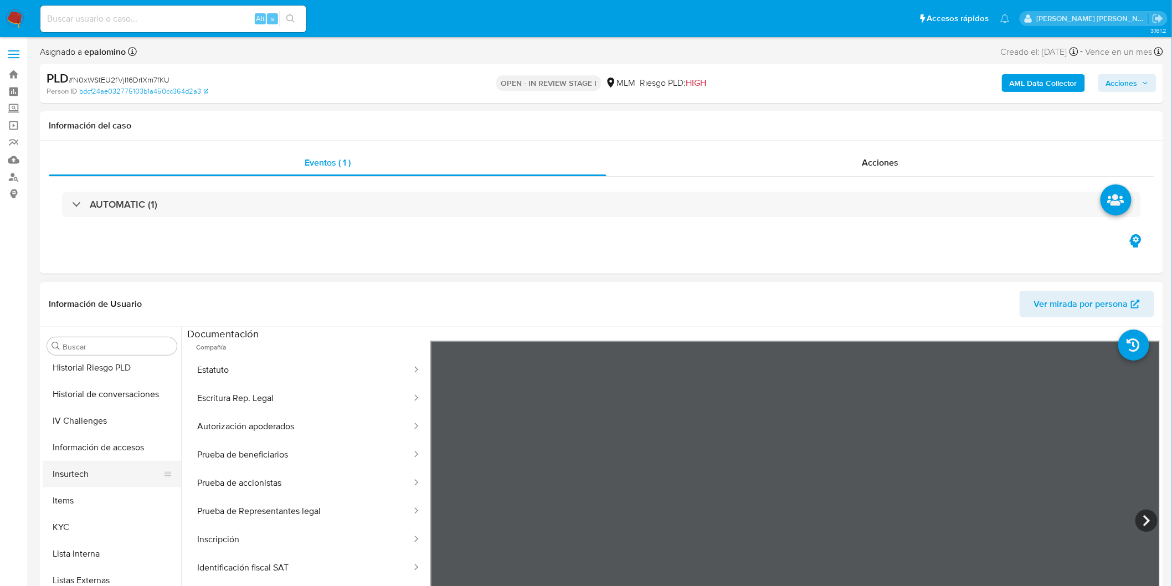
scroll to position [460, 0]
click at [80, 488] on button "KYC" at bounding box center [108, 497] width 130 height 27
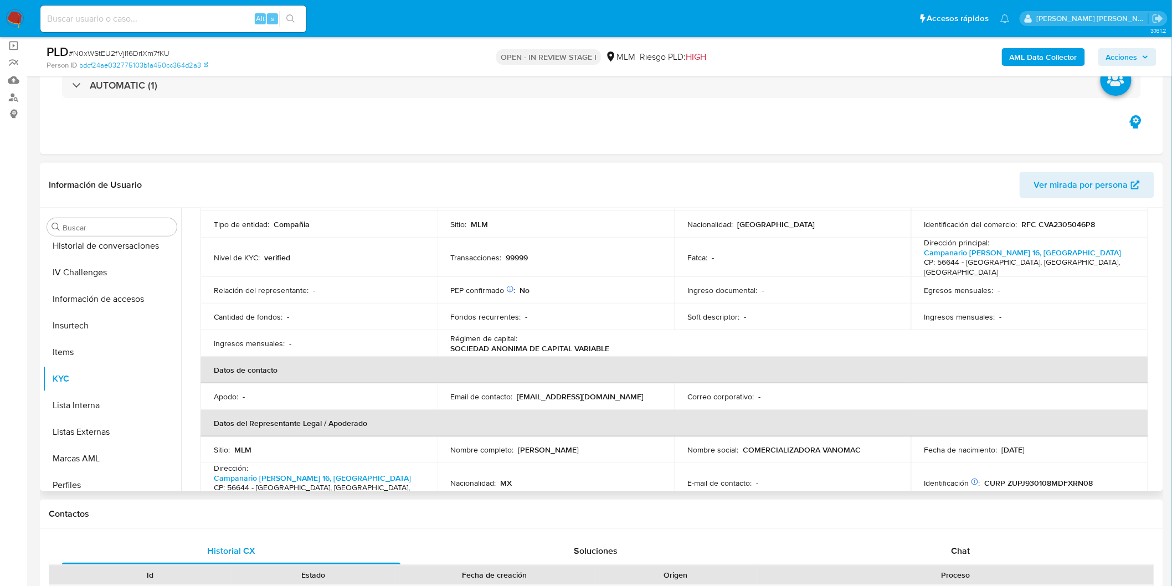
scroll to position [184, 0]
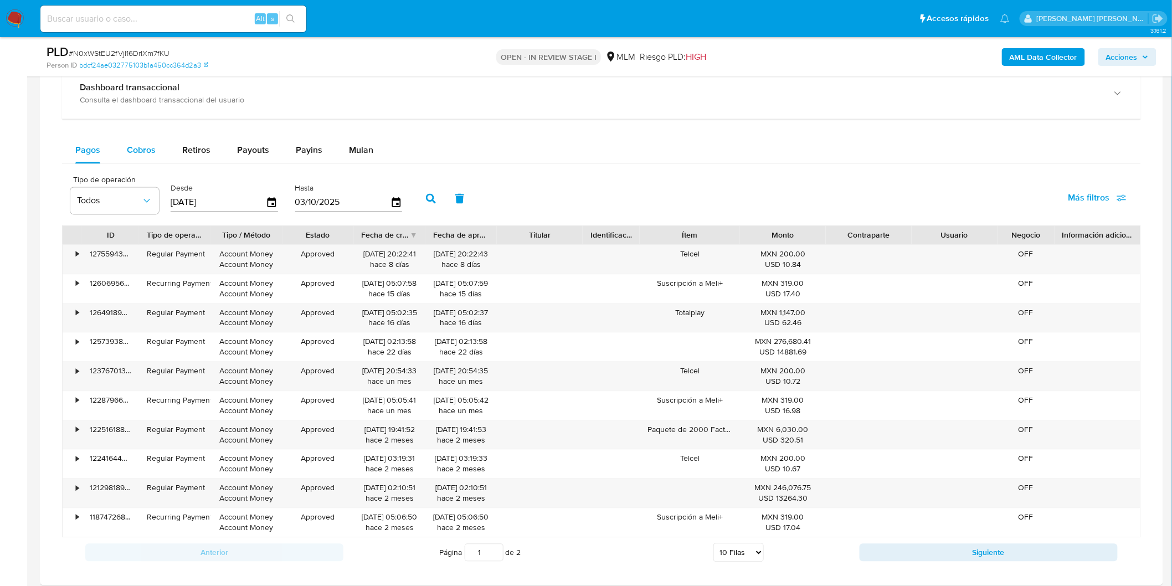
click at [131, 148] on span "Cobros" at bounding box center [141, 150] width 29 height 13
select select "10"
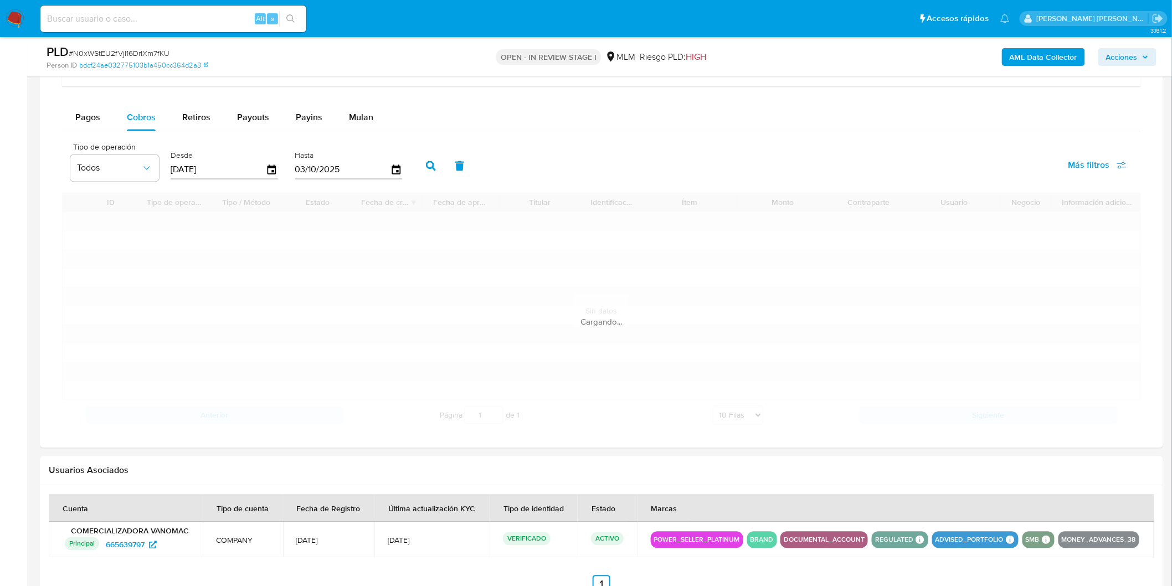
scroll to position [933, 0]
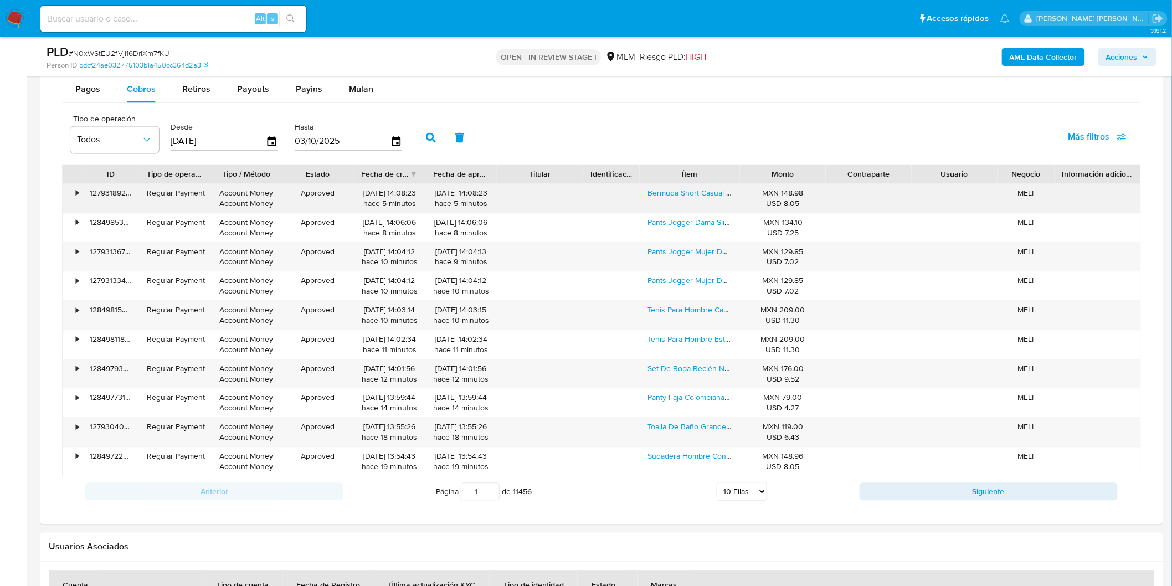
click at [76, 197] on div "•" at bounding box center [77, 193] width 3 height 11
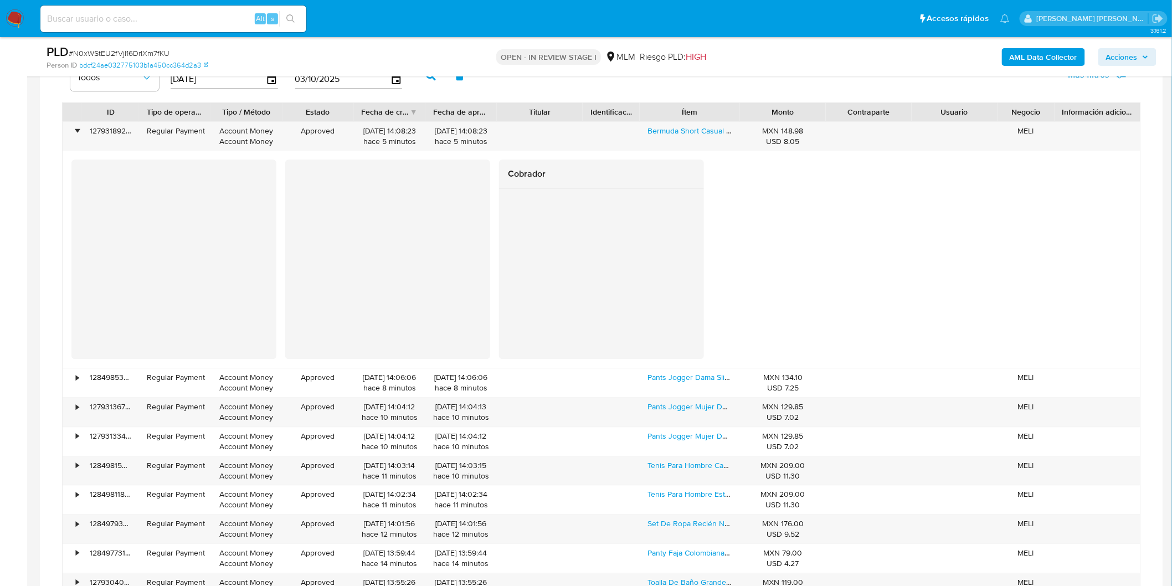
scroll to position [994, 0]
click at [80, 135] on div "•" at bounding box center [72, 136] width 19 height 29
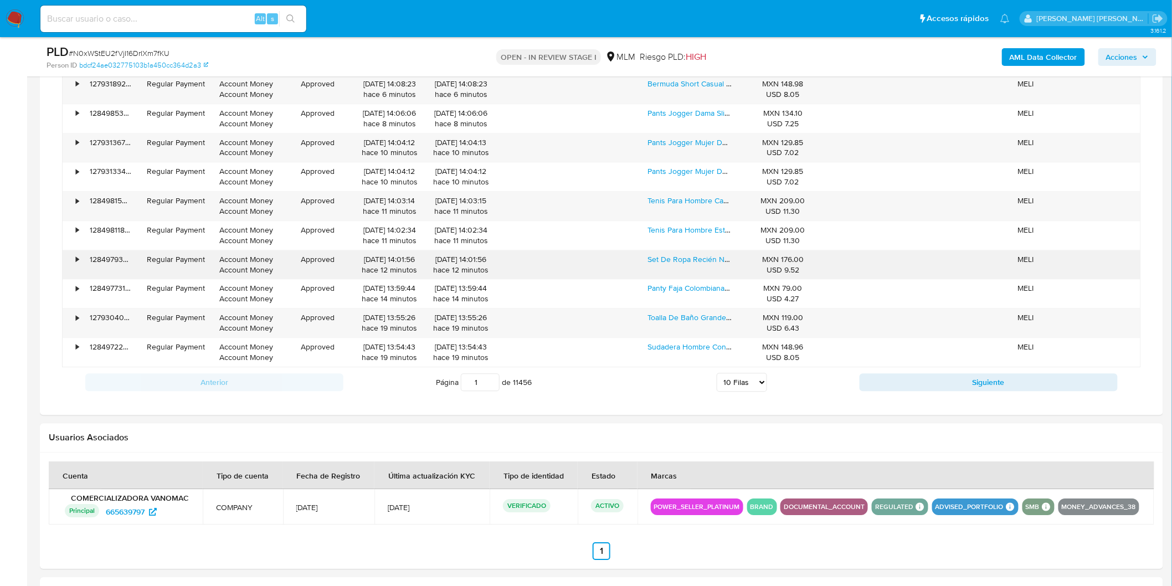
scroll to position [1056, 0]
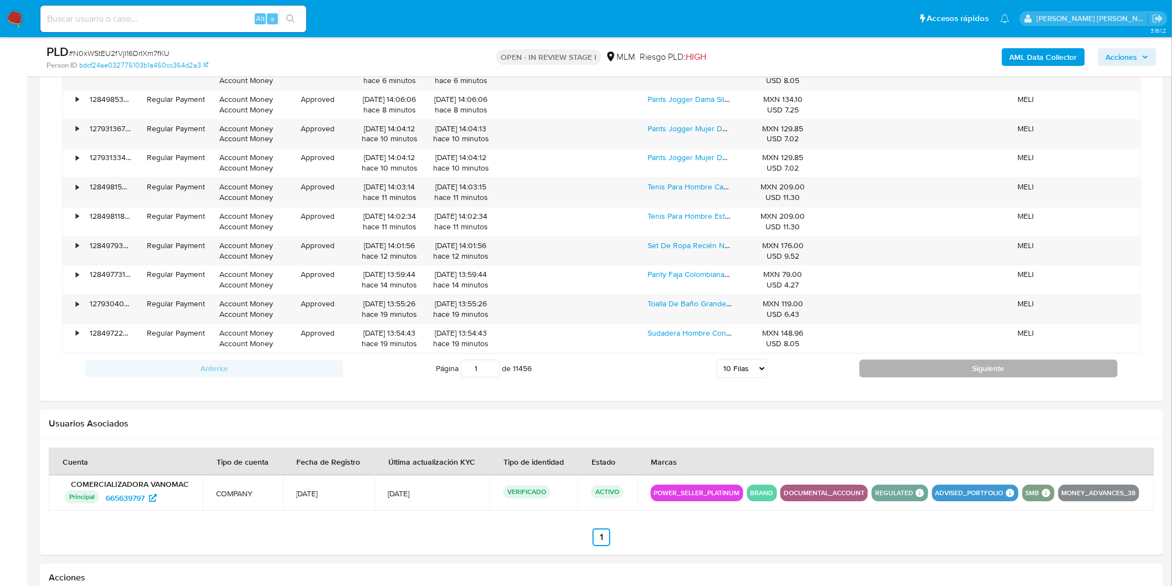
click at [926, 369] on button "Siguiente" at bounding box center [988, 368] width 258 height 18
type input "3"
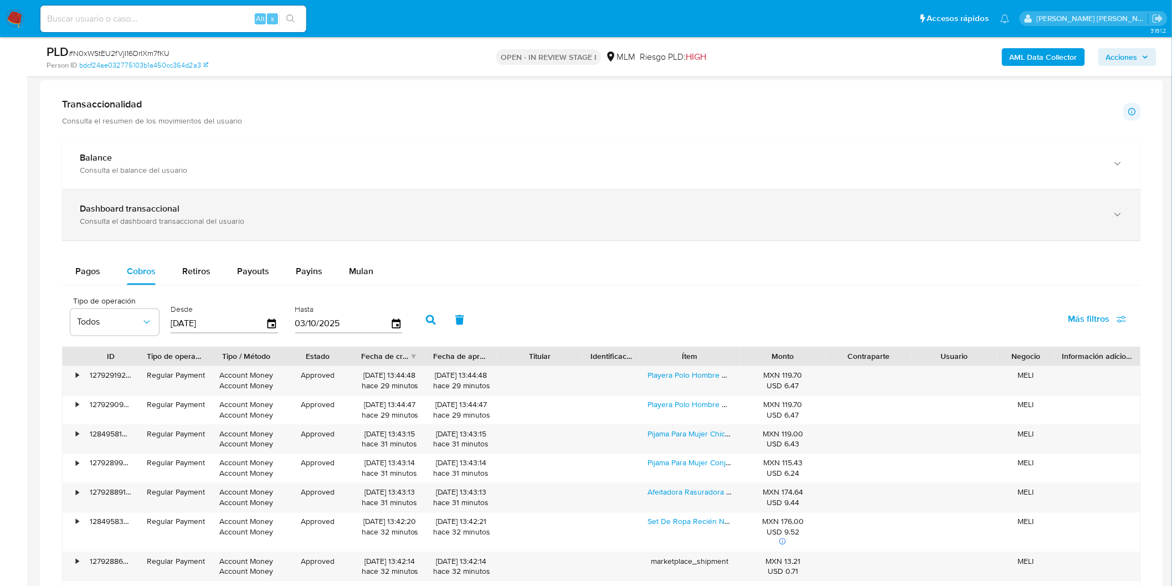
scroll to position [749, 0]
click at [144, 211] on b "Dashboard transaccional" at bounding box center [130, 210] width 100 height 13
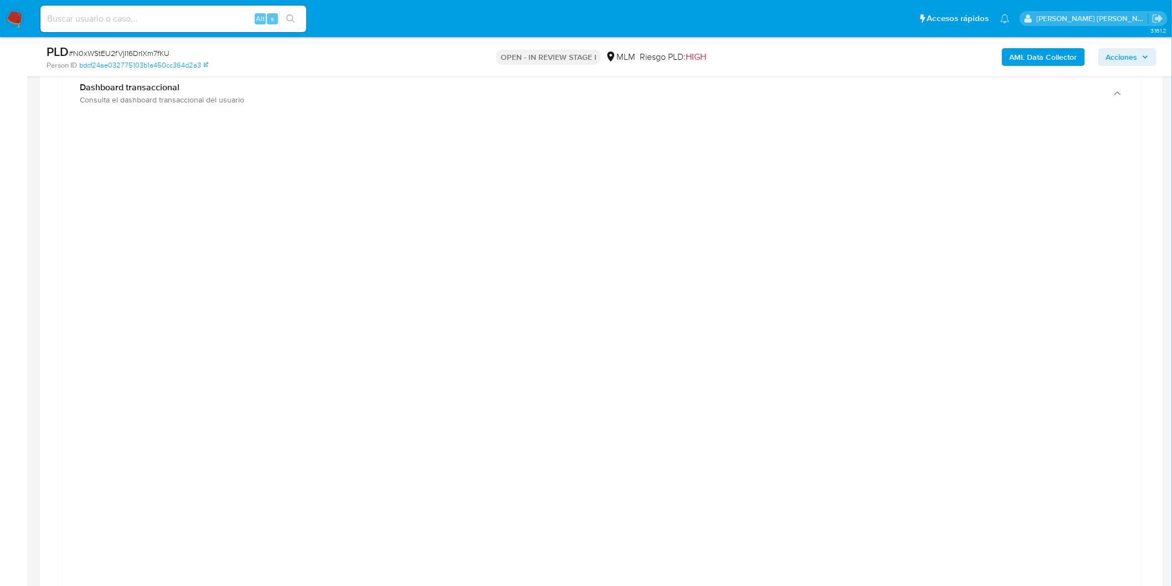
scroll to position [810, 0]
click at [227, 245] on div at bounding box center [601, 438] width 1061 height 498
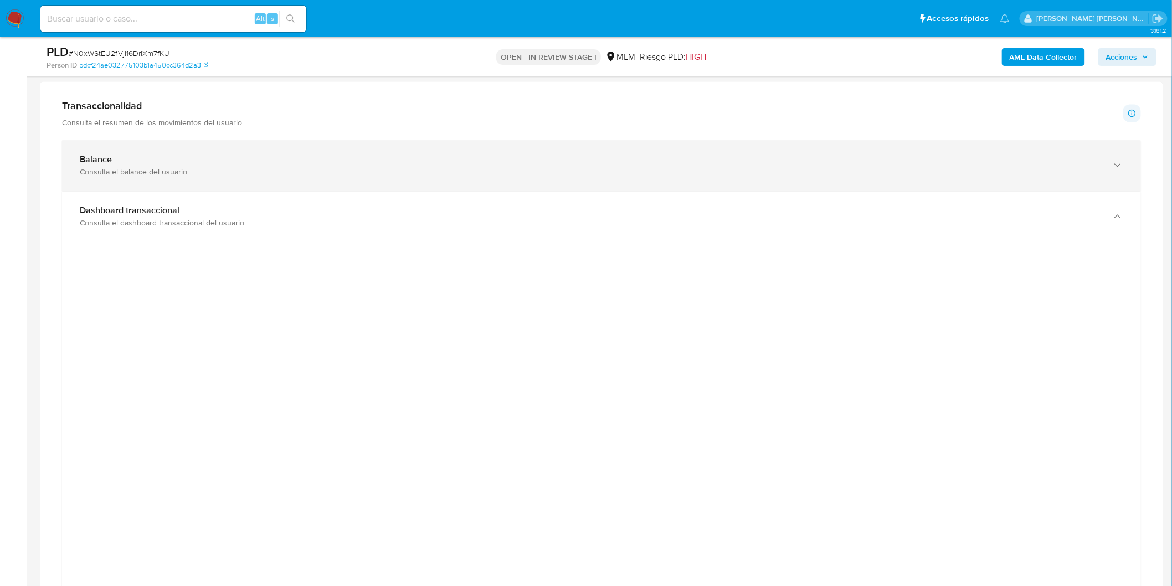
click at [207, 164] on div "Balance" at bounding box center [590, 159] width 1021 height 11
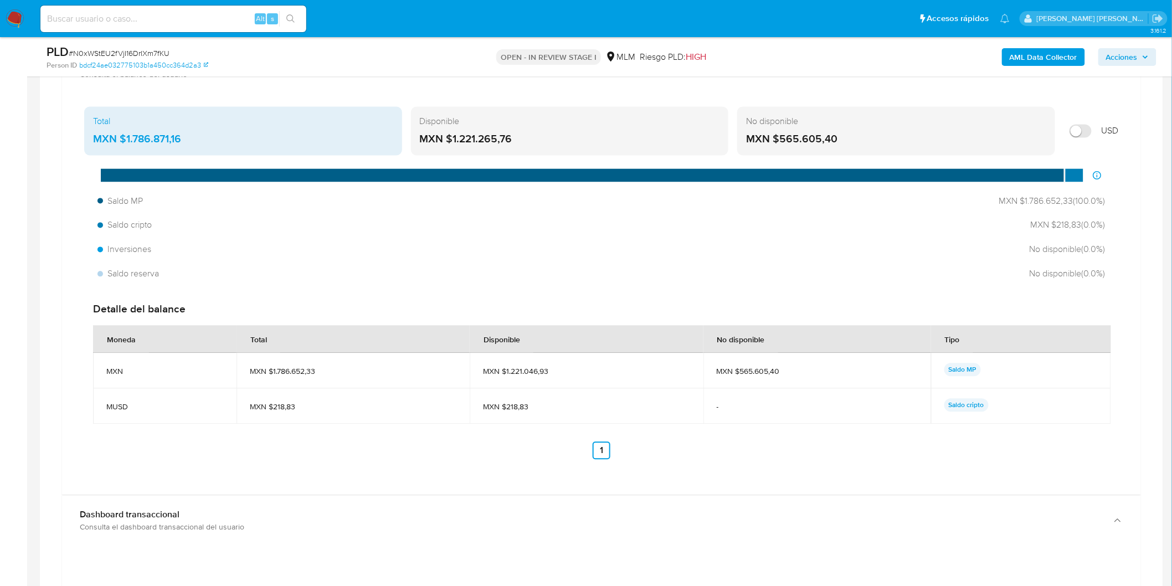
scroll to position [871, 0]
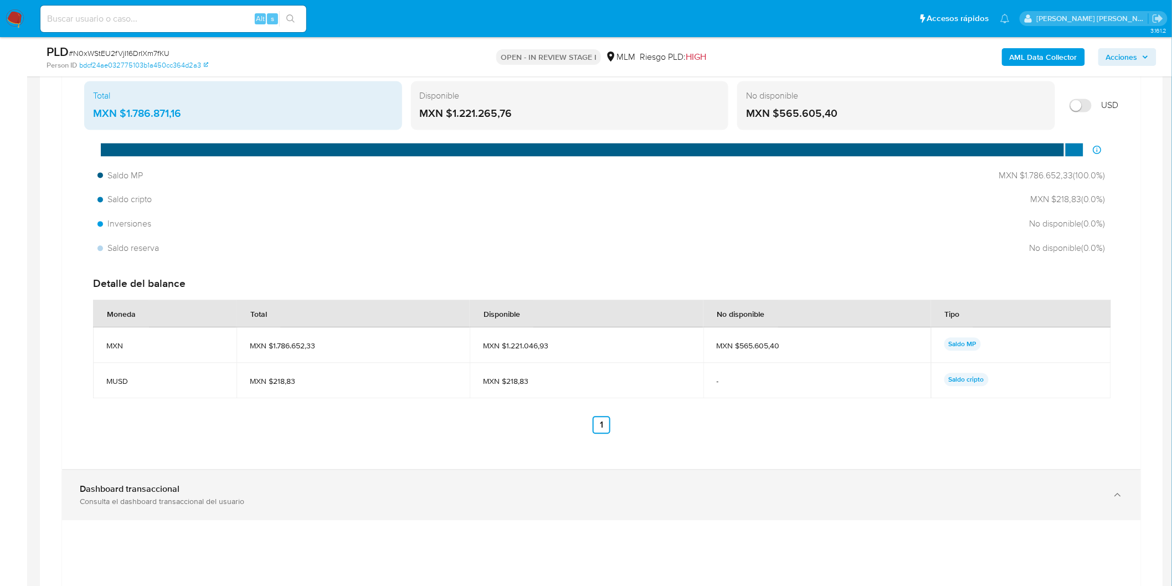
click at [162, 491] on b "Dashboard transaccional" at bounding box center [130, 489] width 100 height 13
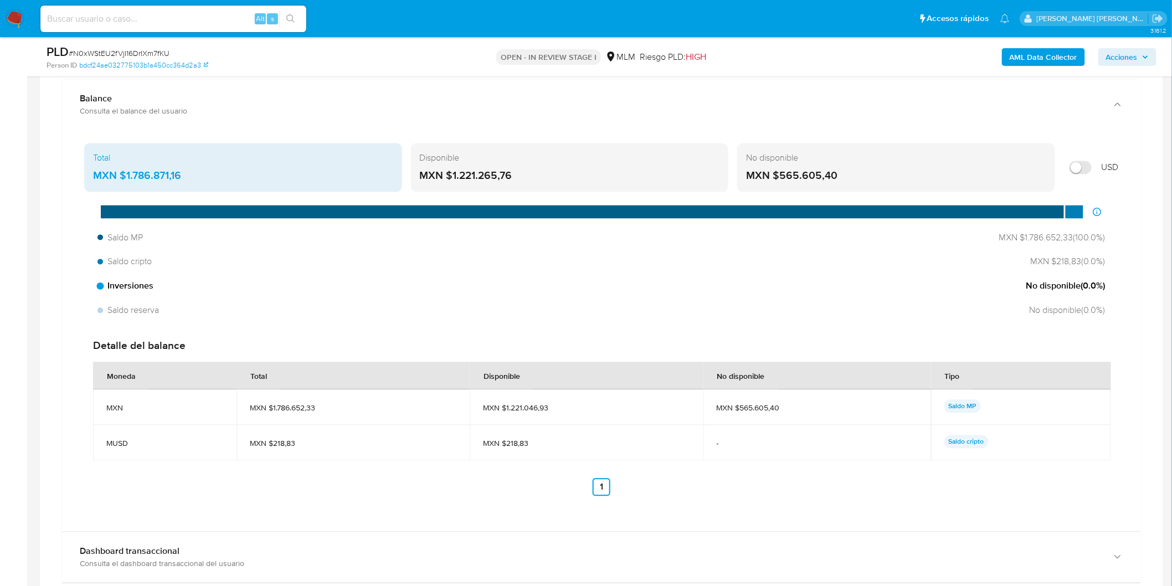
scroll to position [687, 0]
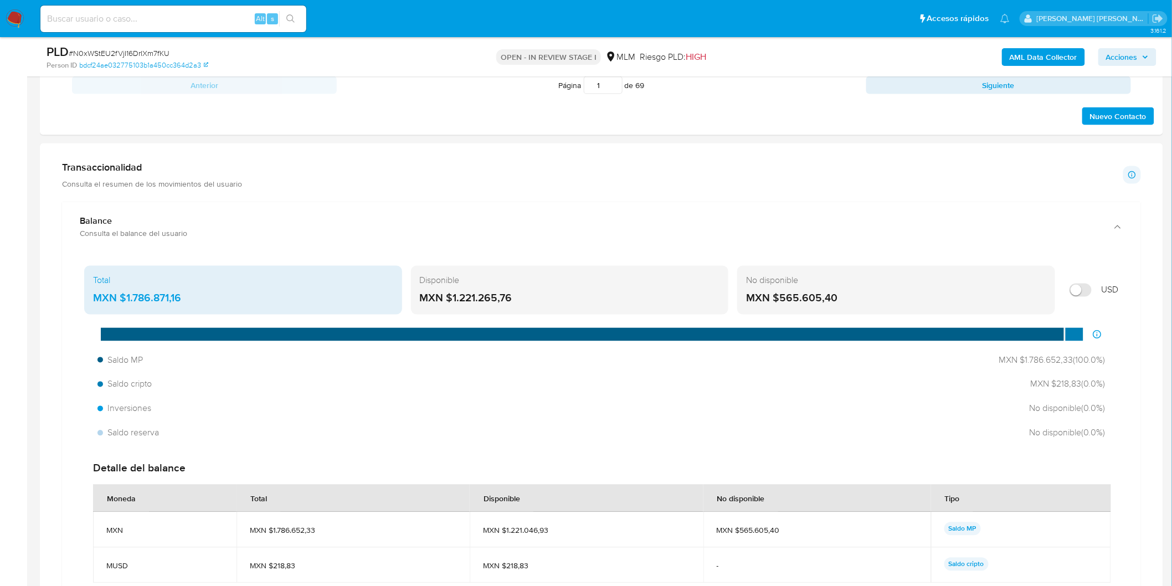
drag, startPoint x: 526, startPoint y: 291, endPoint x: 430, endPoint y: 292, distance: 95.8
click at [430, 292] on div "MXN $1.221.265,76" at bounding box center [570, 298] width 300 height 14
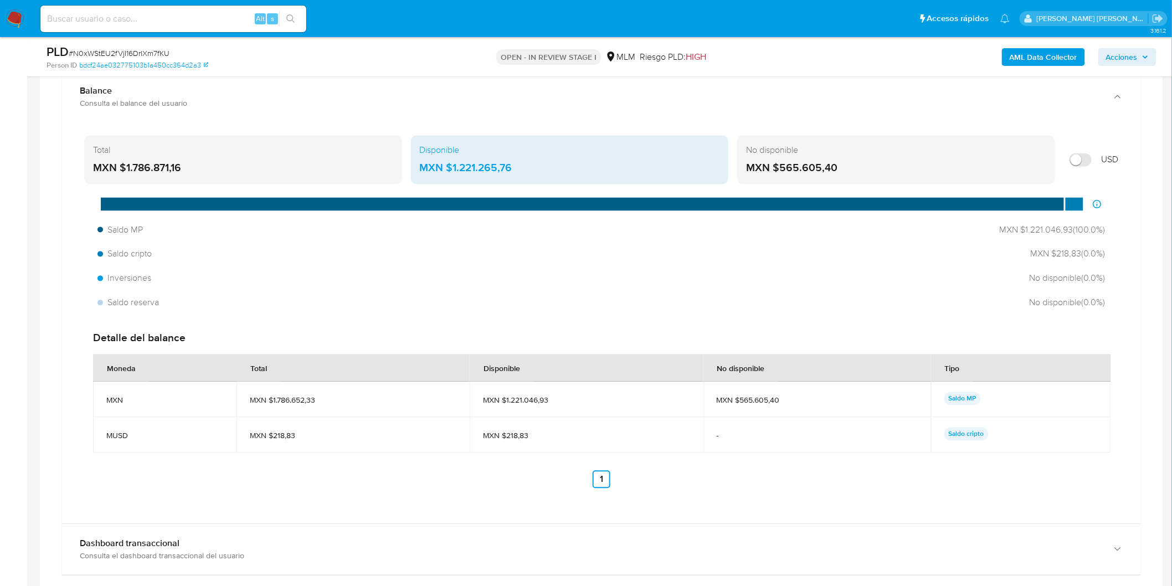
scroll to position [871, 0]
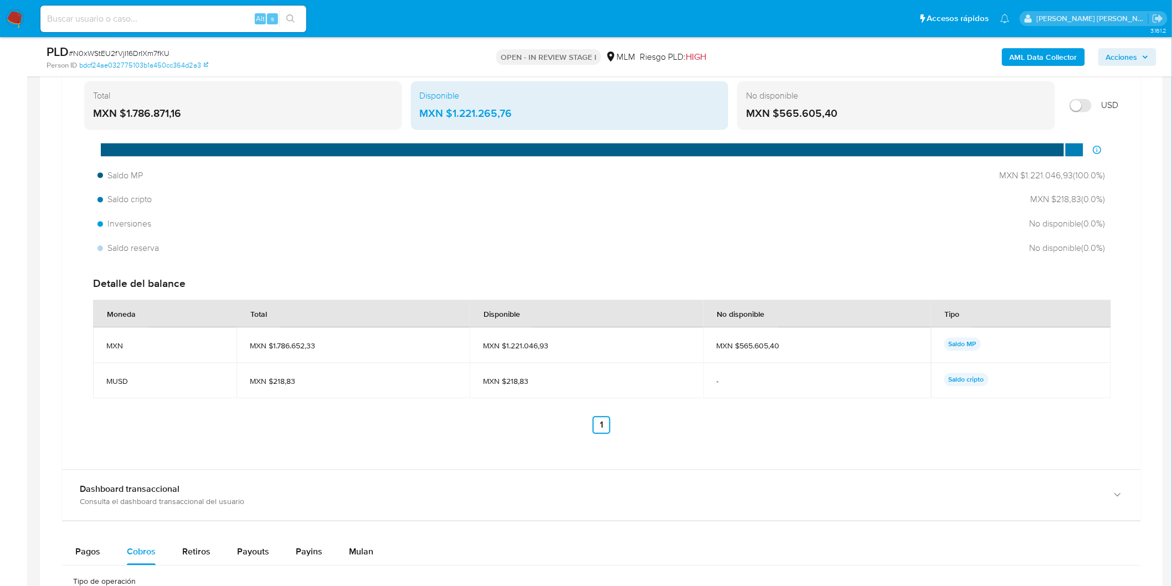
drag, startPoint x: 309, startPoint y: 348, endPoint x: 255, endPoint y: 347, distance: 53.7
click at [255, 347] on span "MXN $1.786.652,33" at bounding box center [353, 346] width 207 height 10
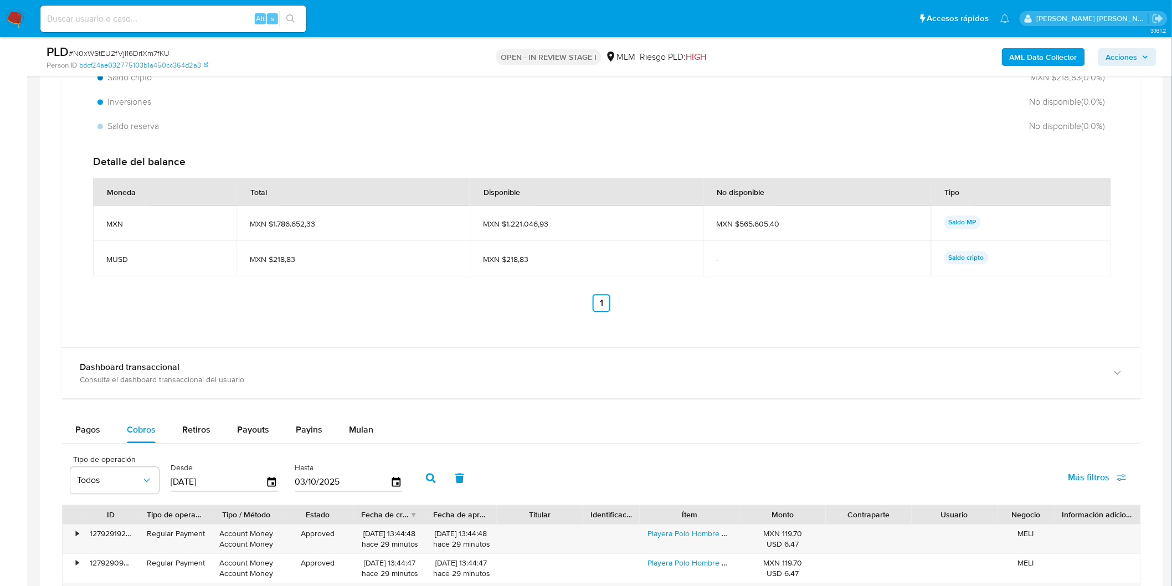
scroll to position [994, 0]
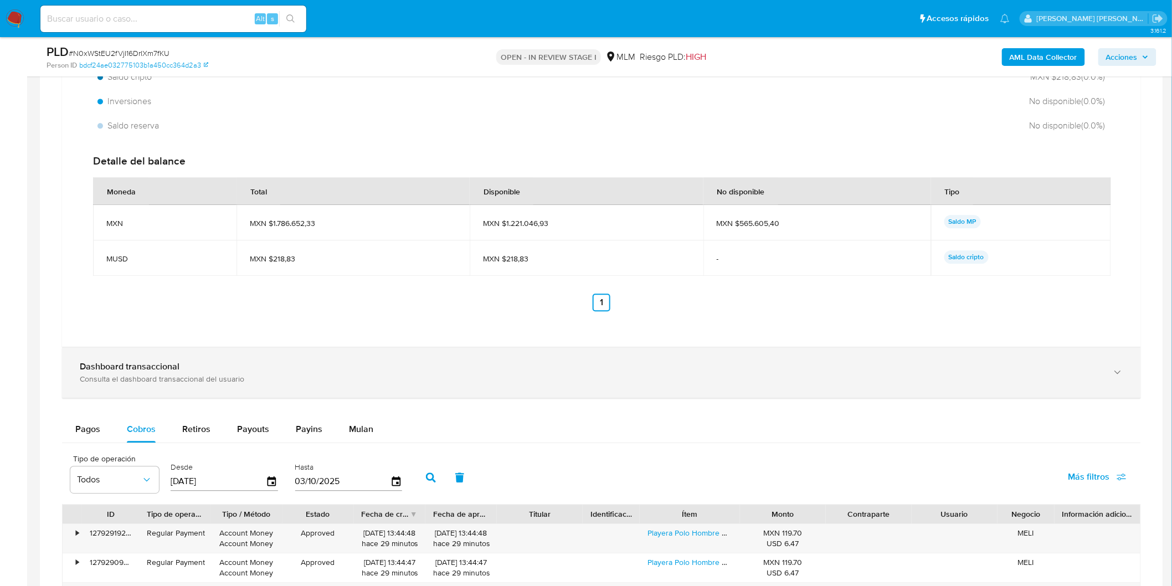
click at [167, 358] on div "Dashboard transaccional Consulta el dashboard transaccional del usuario" at bounding box center [601, 372] width 1079 height 50
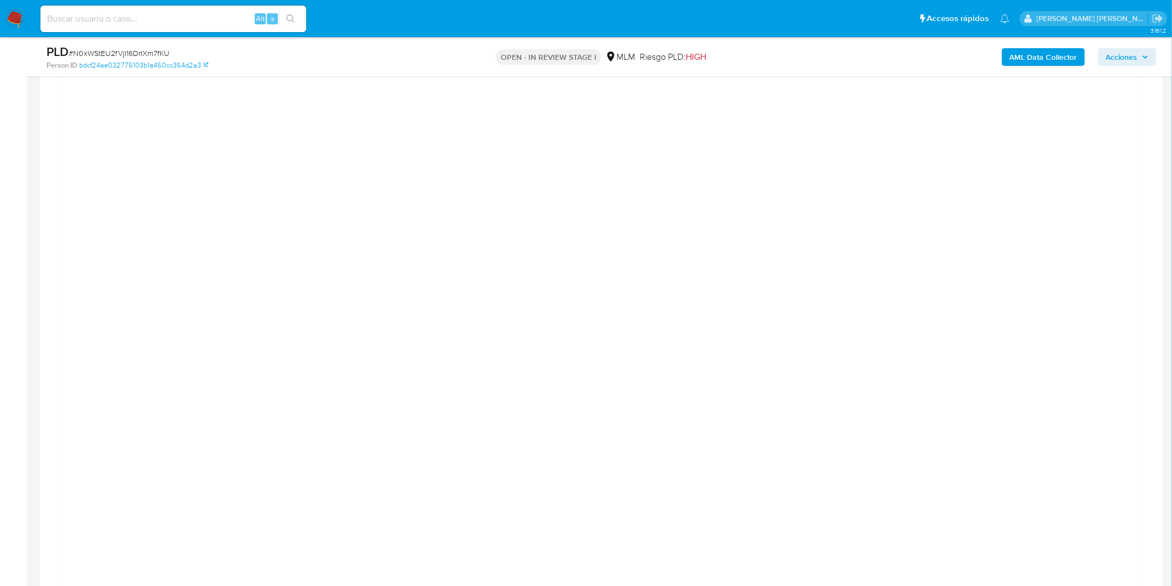
scroll to position [1302, 0]
click at [1034, 143] on div at bounding box center [601, 348] width 1061 height 498
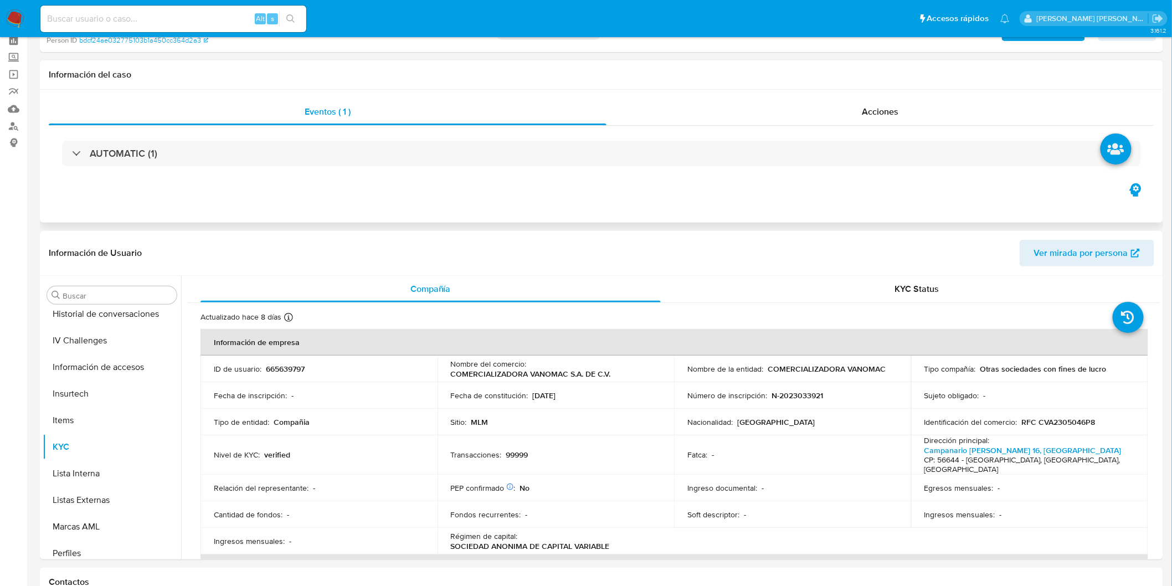
scroll to position [10, 0]
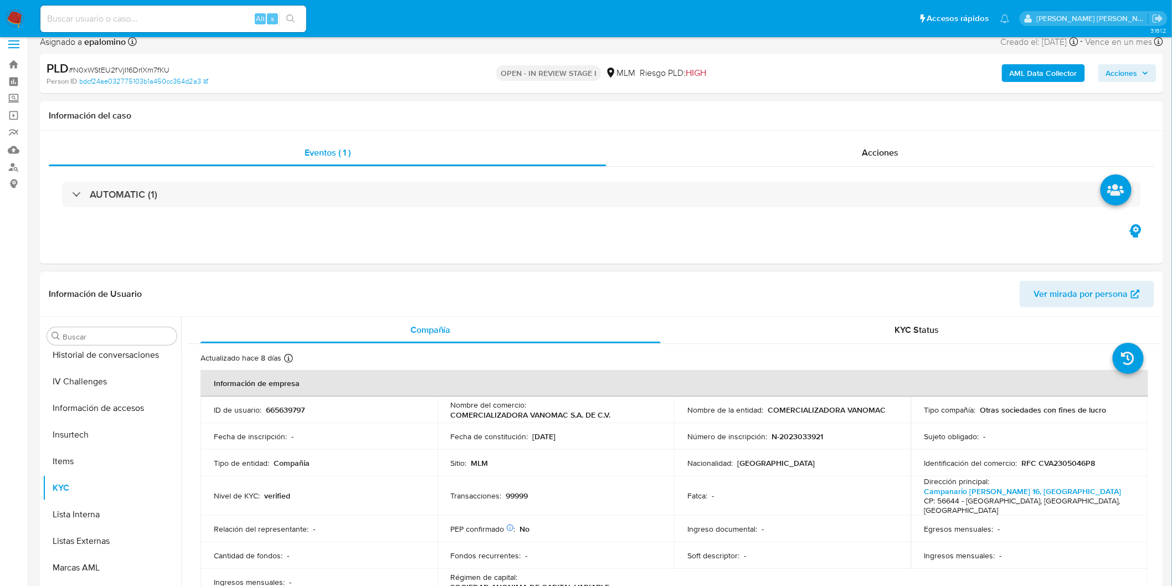
click at [287, 407] on p "665639797" at bounding box center [285, 410] width 39 height 10
copy p "665639797"
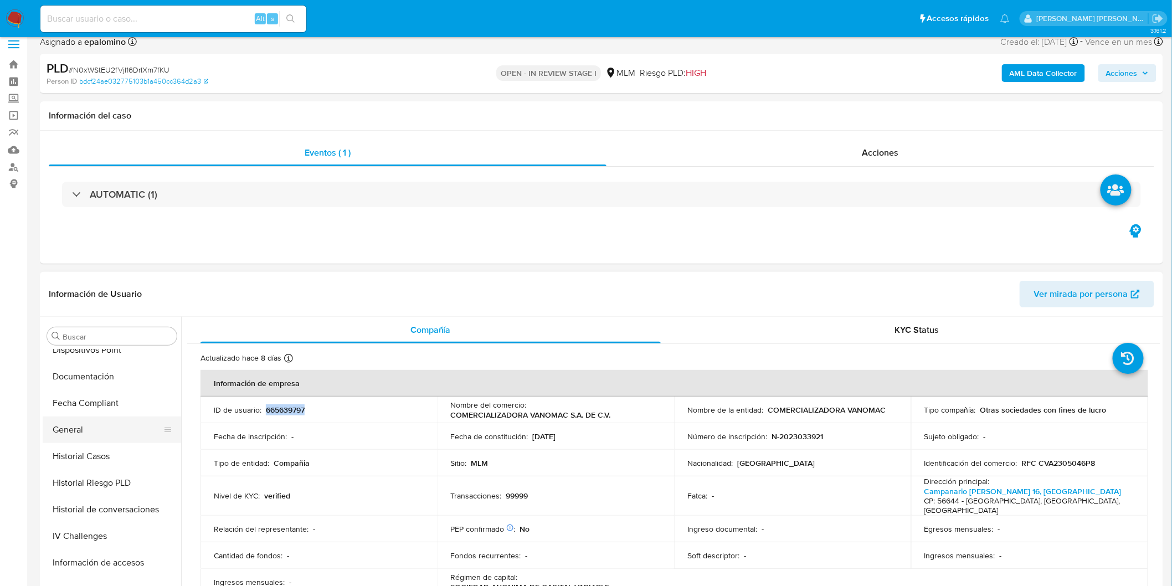
scroll to position [275, 0]
click at [99, 362] on button "Direcciones" at bounding box center [108, 354] width 130 height 27
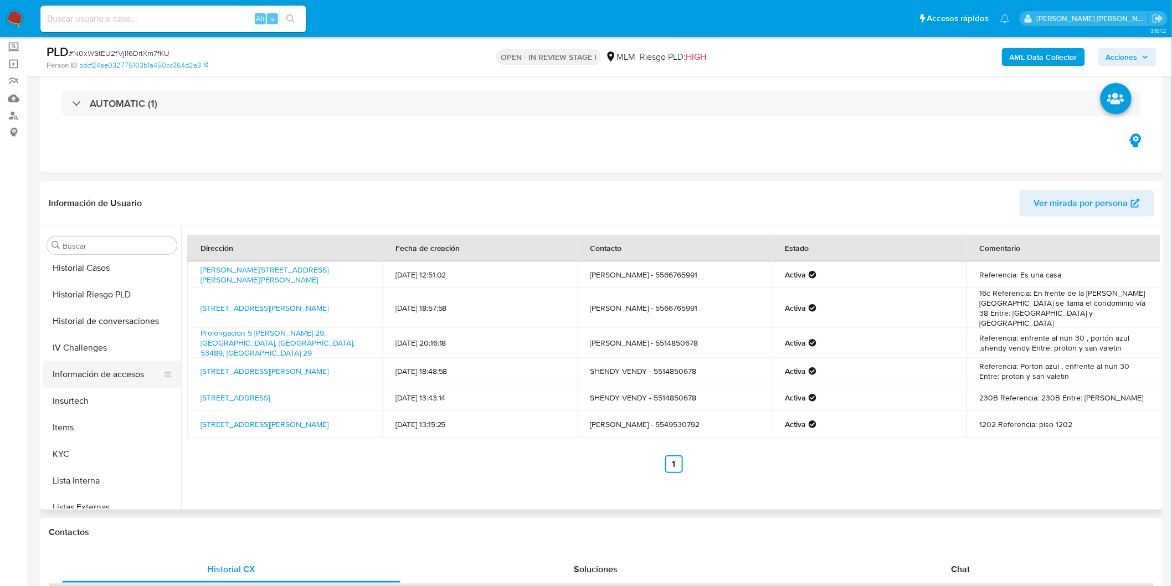
scroll to position [398, 0]
click at [68, 458] on button "KYC" at bounding box center [108, 459] width 130 height 27
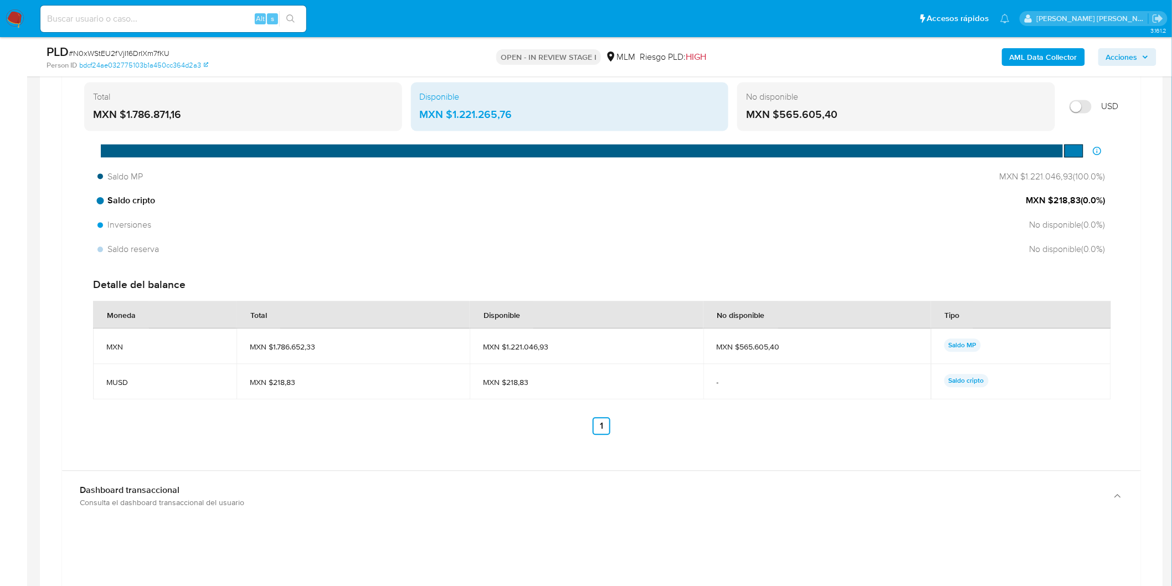
scroll to position [867, 0]
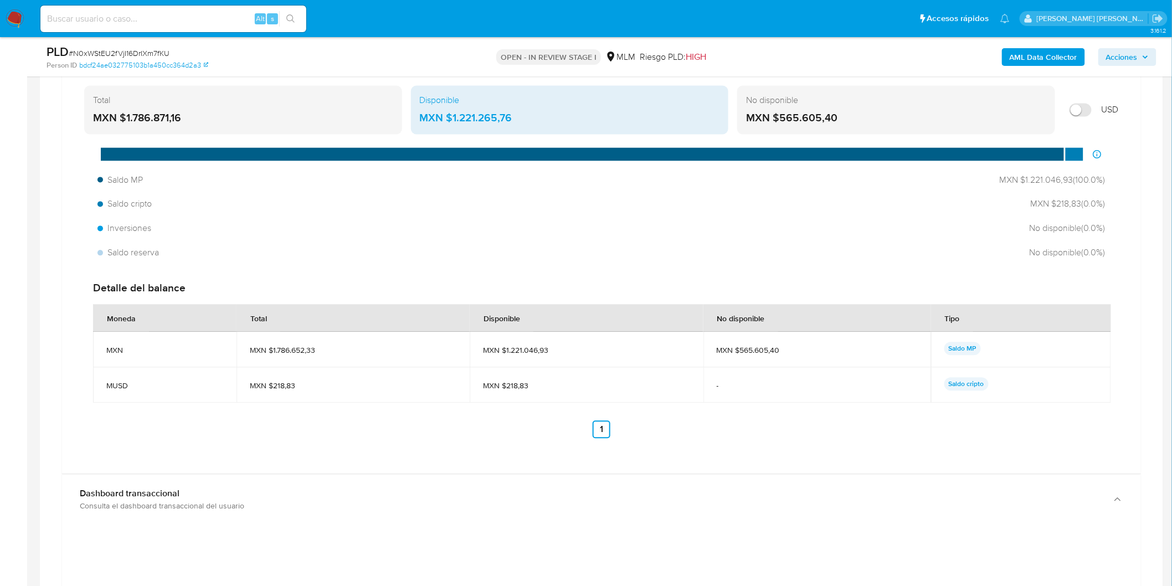
drag, startPoint x: 563, startPoint y: 346, endPoint x: 512, endPoint y: 349, distance: 51.6
click at [512, 349] on span "MXN $1.221.046,93" at bounding box center [586, 350] width 207 height 10
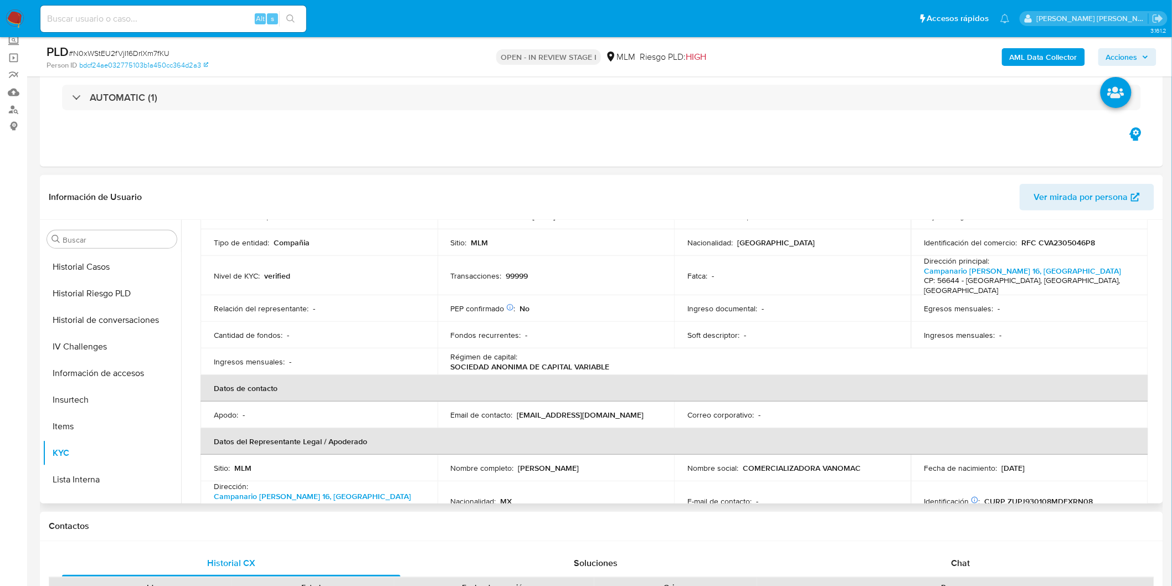
scroll to position [0, 0]
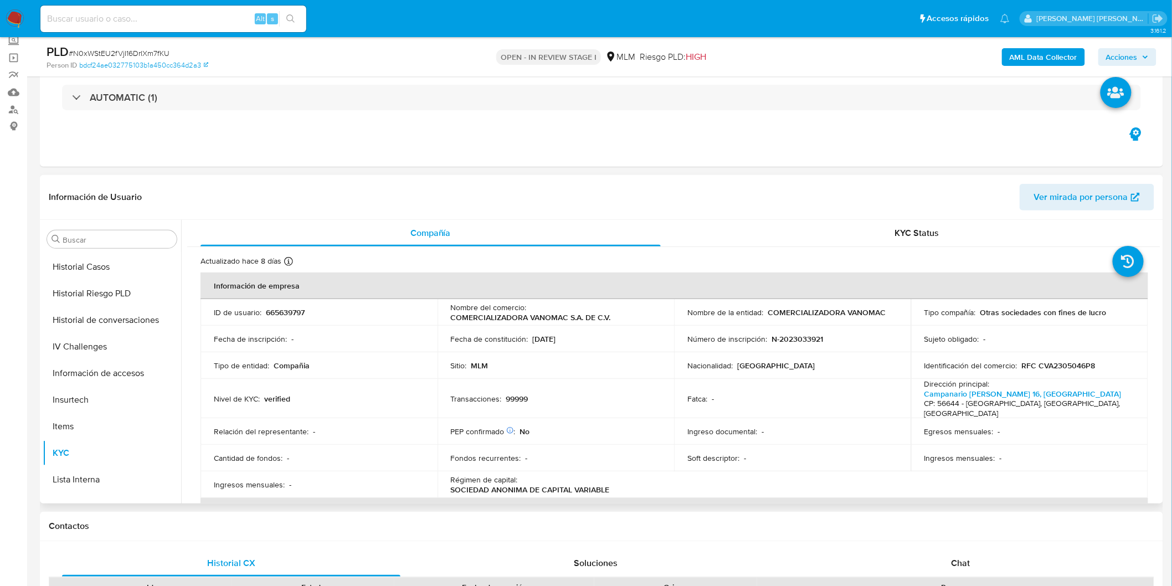
click at [457, 329] on td "Fecha de constitución : 04/05/2023" at bounding box center [555, 339] width 237 height 27
click at [276, 317] on p "665639797" at bounding box center [285, 312] width 39 height 10
copy p "665639797"
drag, startPoint x: 617, startPoint y: 316, endPoint x: 446, endPoint y: 319, distance: 170.6
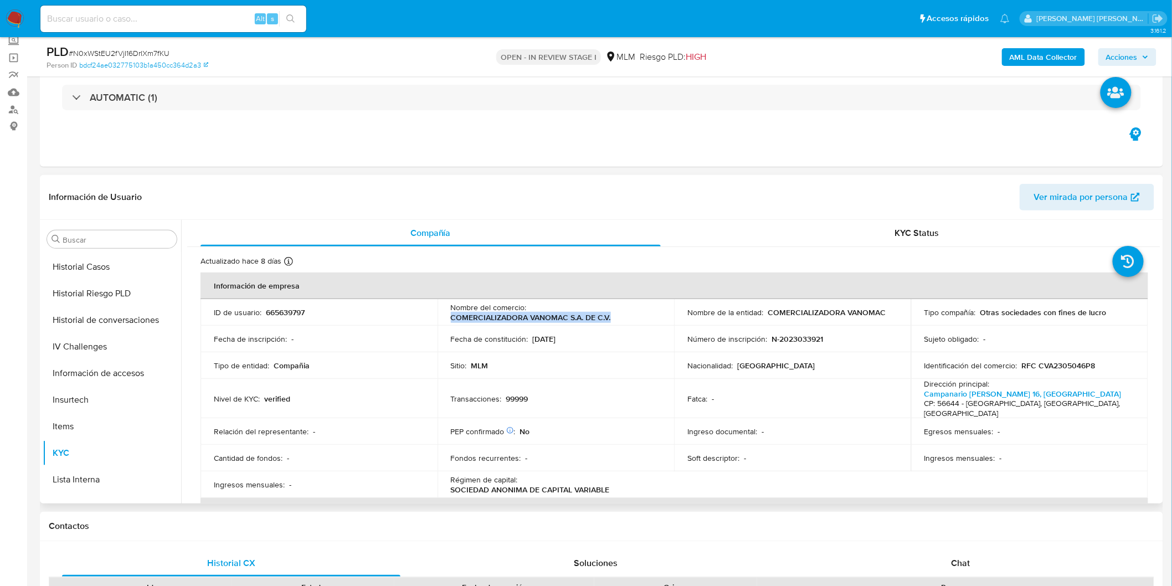
click at [446, 319] on td "Nombre del comercio : COMERCIALIZADORA VANOMAC S.A. DE C.V." at bounding box center [555, 312] width 237 height 27
copy p "COMERCIALIZADORA VANOMAC S.A. DE C.V."
click at [105, 416] on button "General" at bounding box center [108, 424] width 130 height 27
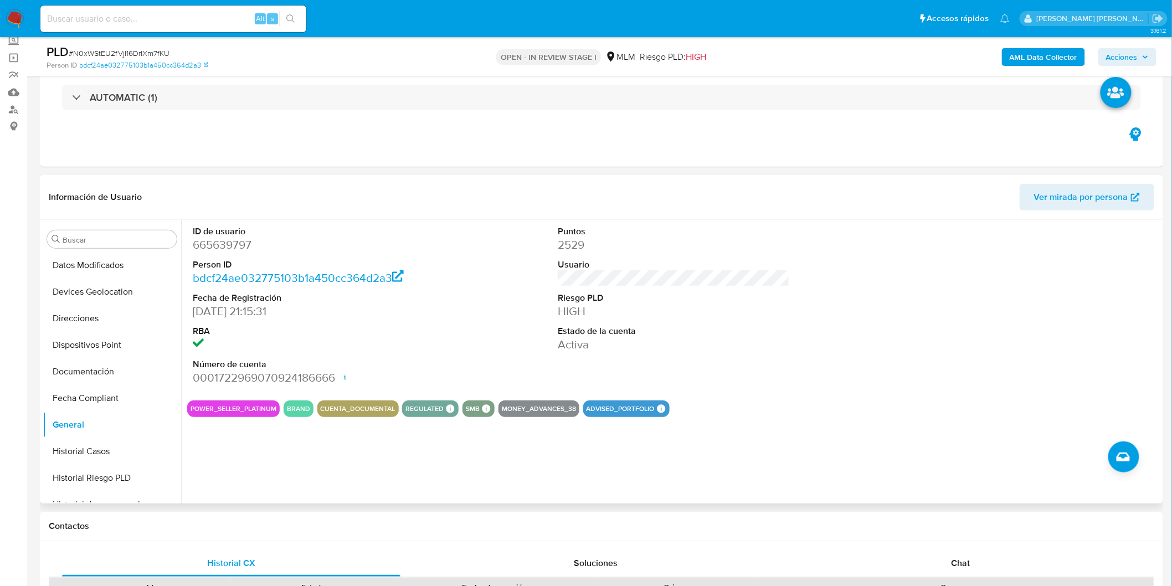
click at [296, 380] on dd "0001722969070924186666 Fecha de apertura 01/05/2025 10:20 Estado ACTIVE" at bounding box center [309, 378] width 232 height 16
copy dd "0001722969070924186666"
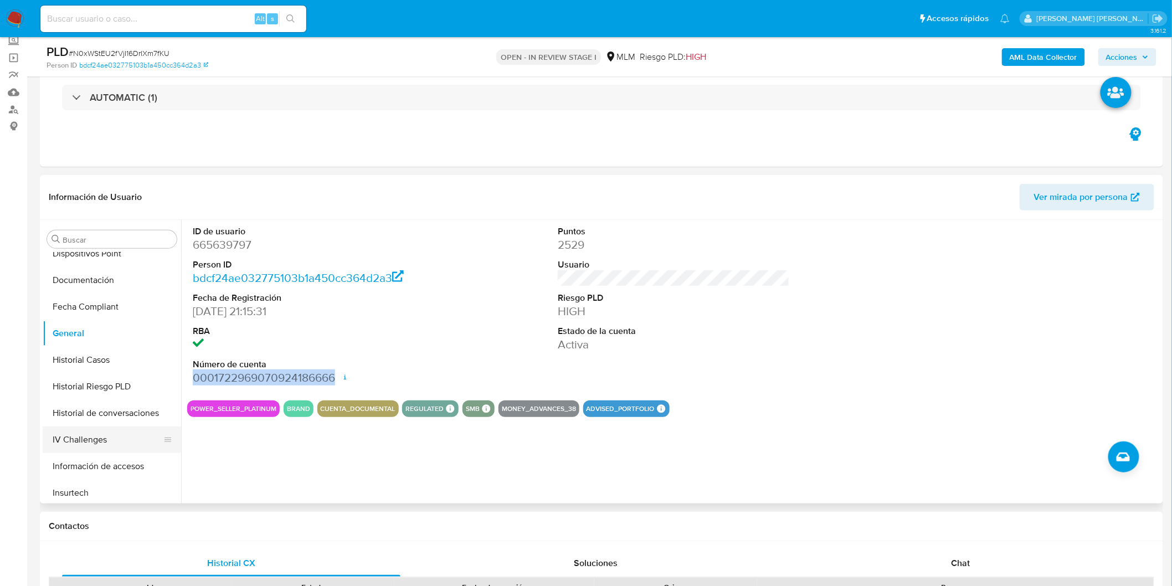
scroll to position [397, 0]
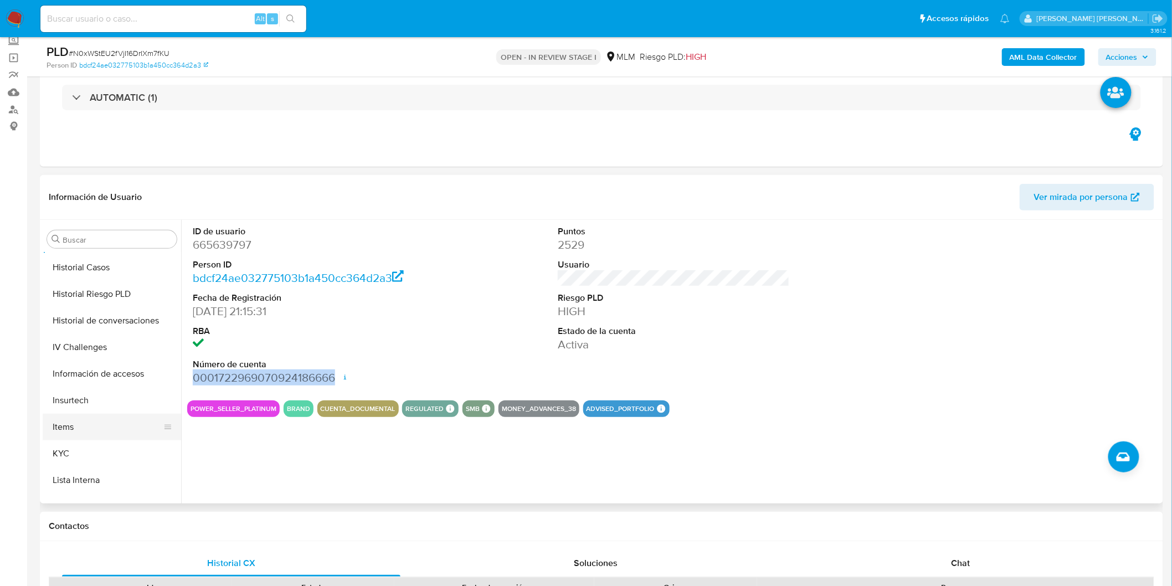
click at [96, 439] on button "Items" at bounding box center [108, 427] width 130 height 27
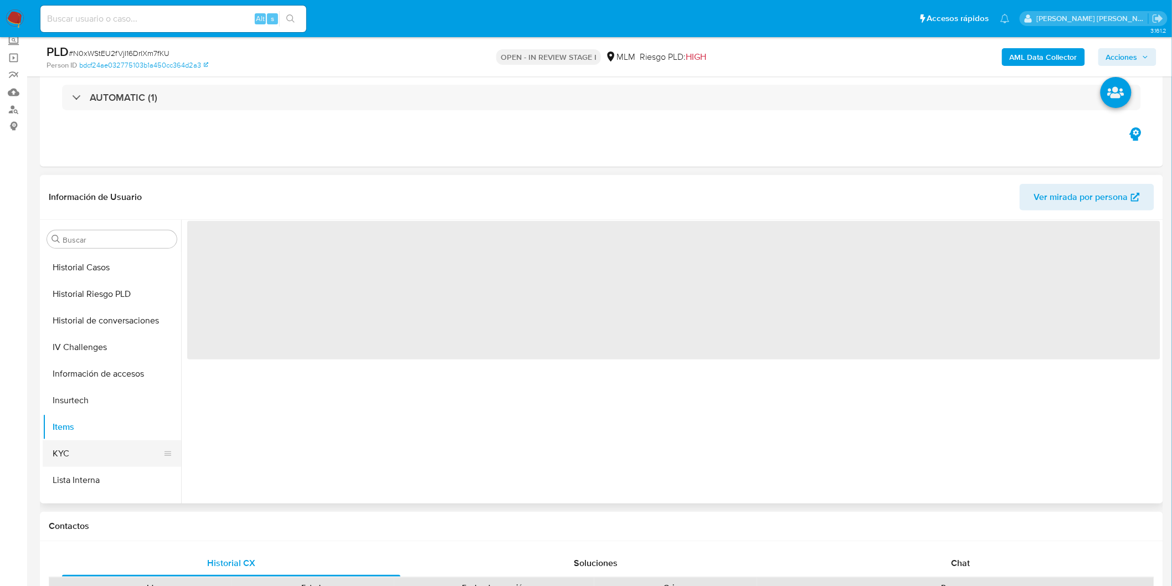
click at [74, 454] on button "KYC" at bounding box center [108, 453] width 130 height 27
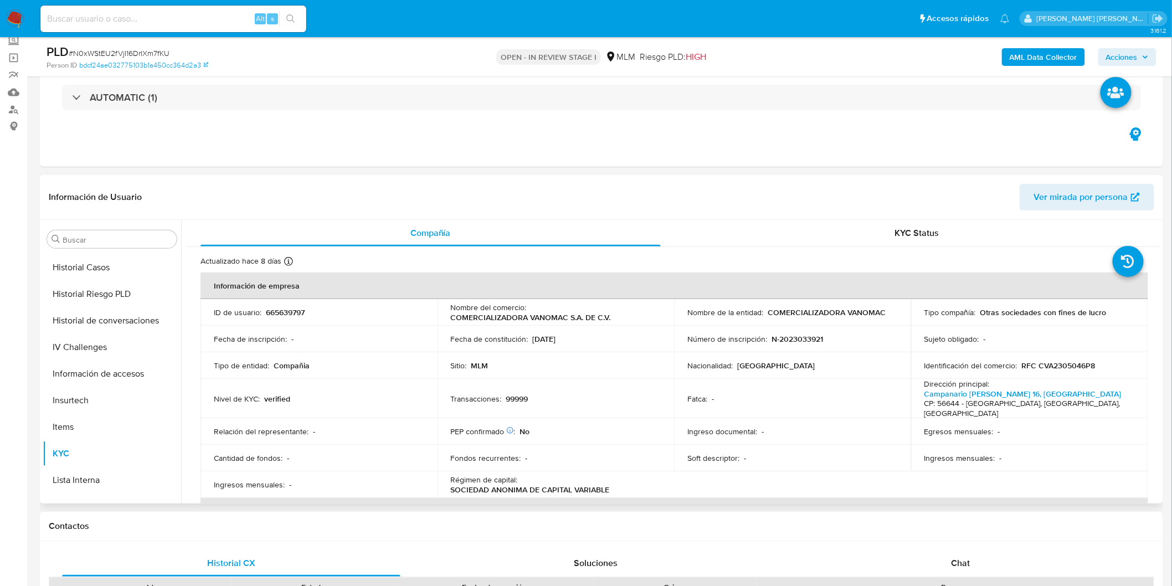
click at [782, 335] on p "N-2023033921" at bounding box center [796, 339] width 51 height 10
click at [1067, 363] on p "RFC CVA2305046P8" at bounding box center [1059, 365] width 74 height 10
copy p "CVA2305046P8"
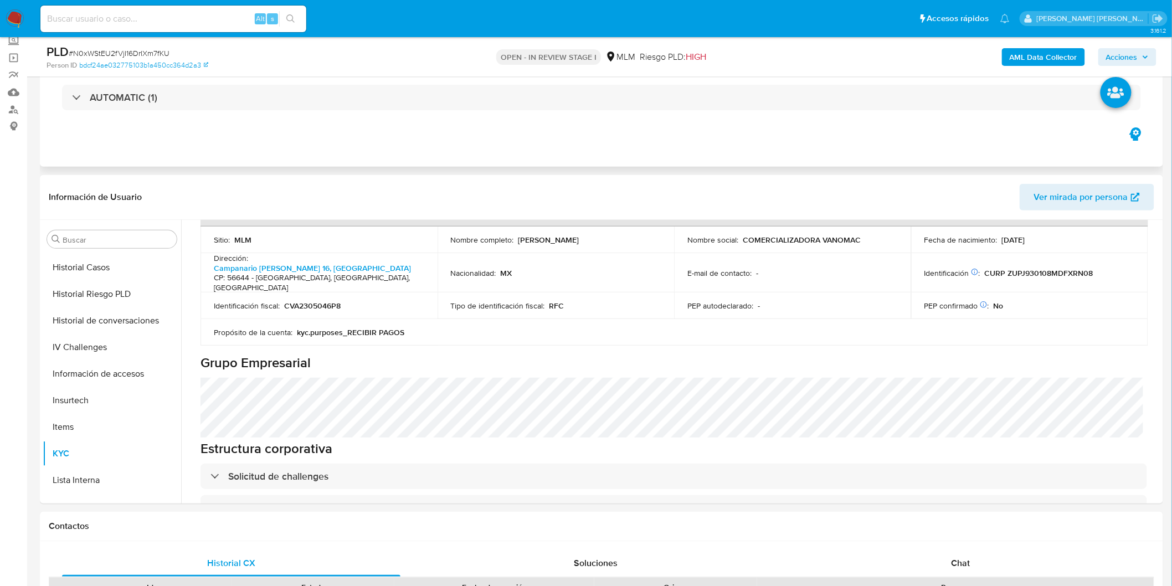
scroll to position [333, 0]
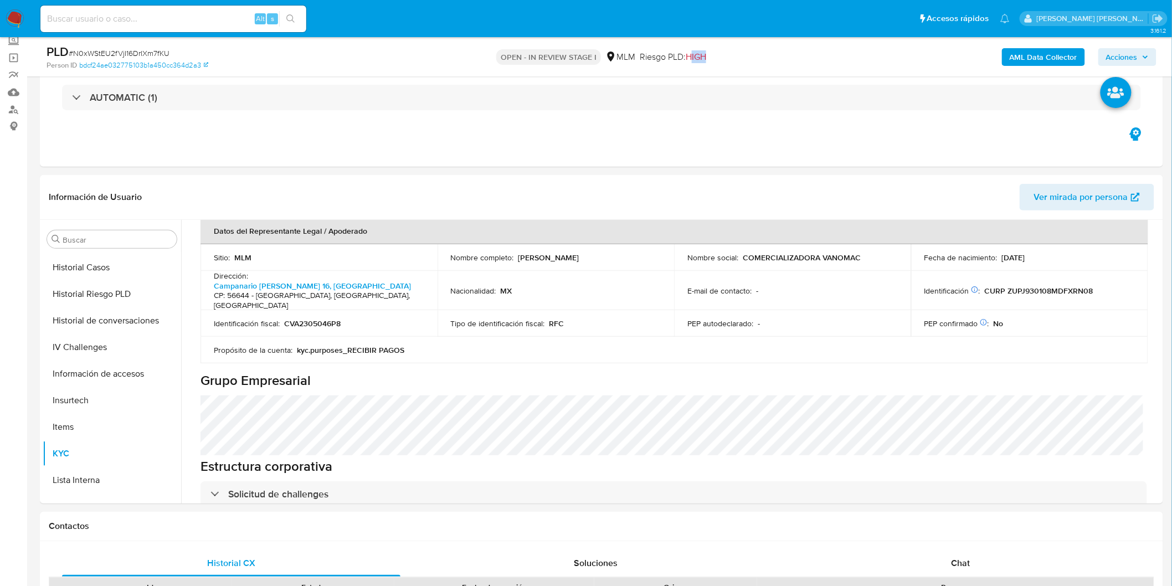
drag, startPoint x: 692, startPoint y: 59, endPoint x: 717, endPoint y: 60, distance: 24.9
click at [717, 60] on div "OPEN - IN REVIEW STAGE I MLM Riesgo PLD: HIGH" at bounding box center [601, 57] width 367 height 26
click at [701, 74] on div "PLD # N0xWStEU2fVjI16DrIXm7fKU Person ID bdcf24ae032775103b1a450cc364d2a3 OPEN …" at bounding box center [601, 56] width 1123 height 39
drag, startPoint x: 713, startPoint y: 62, endPoint x: 610, endPoint y: 61, distance: 102.4
click at [610, 61] on div "OPEN - IN REVIEW STAGE I MLM Riesgo PLD: HIGH" at bounding box center [601, 57] width 367 height 26
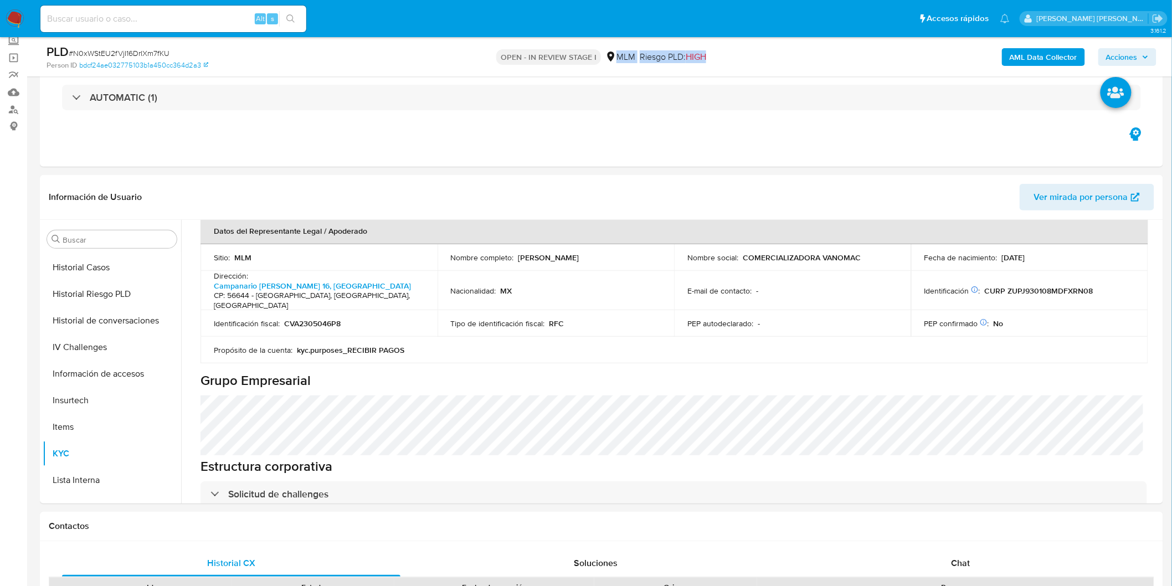
click at [695, 63] on div "Riesgo PLD: HIGH" at bounding box center [672, 57] width 66 height 26
click at [696, 59] on span "HIGH" at bounding box center [695, 56] width 20 height 13
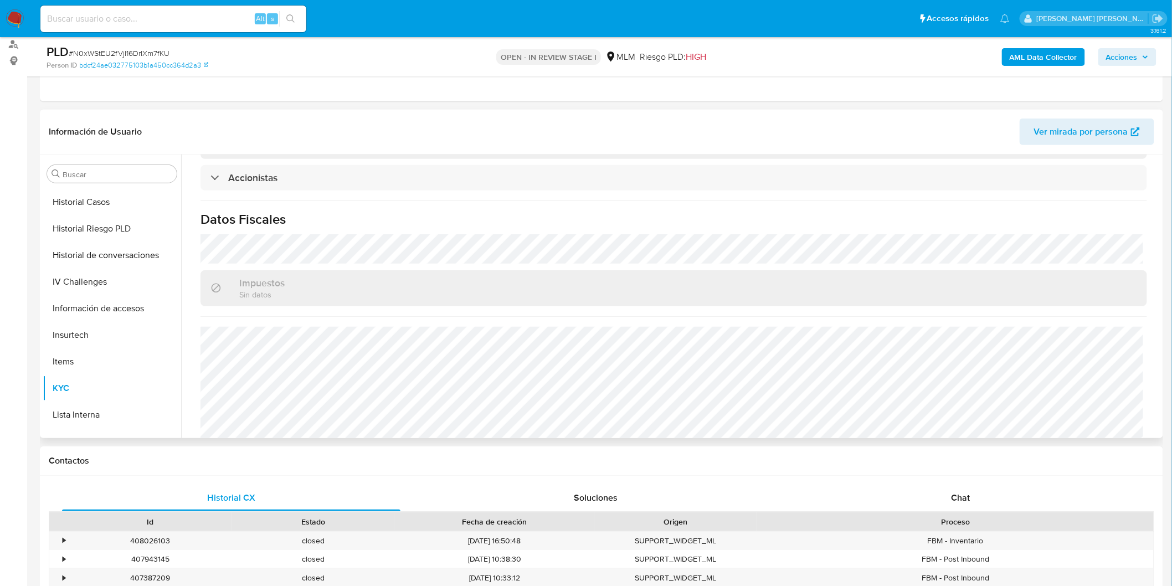
scroll to position [190, 0]
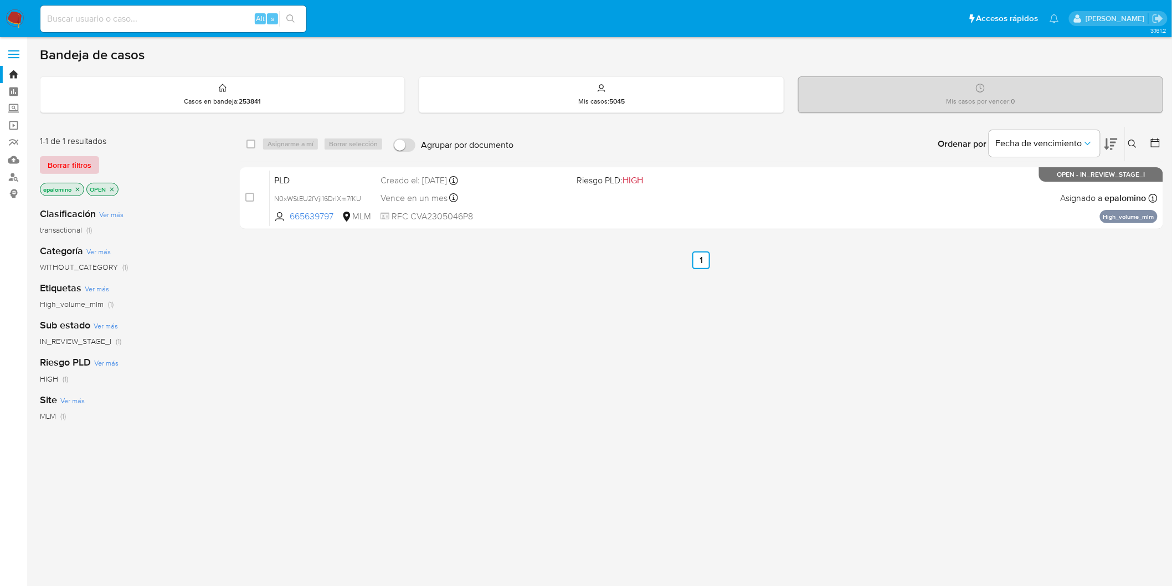
click at [78, 167] on span "Borrar filtros" at bounding box center [70, 165] width 44 height 16
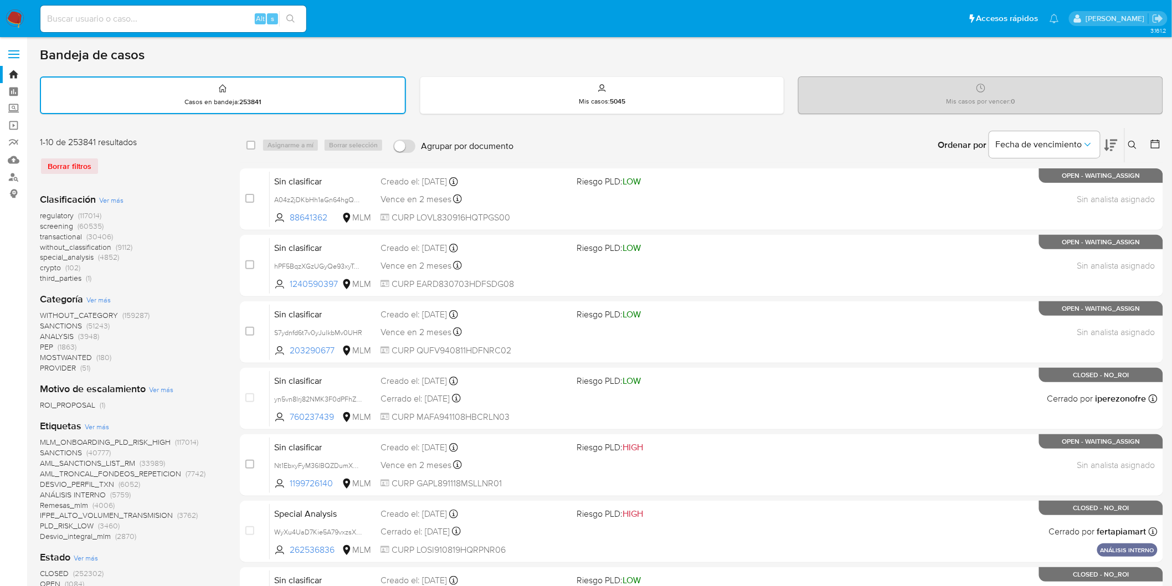
click at [1136, 143] on icon at bounding box center [1132, 145] width 9 height 9
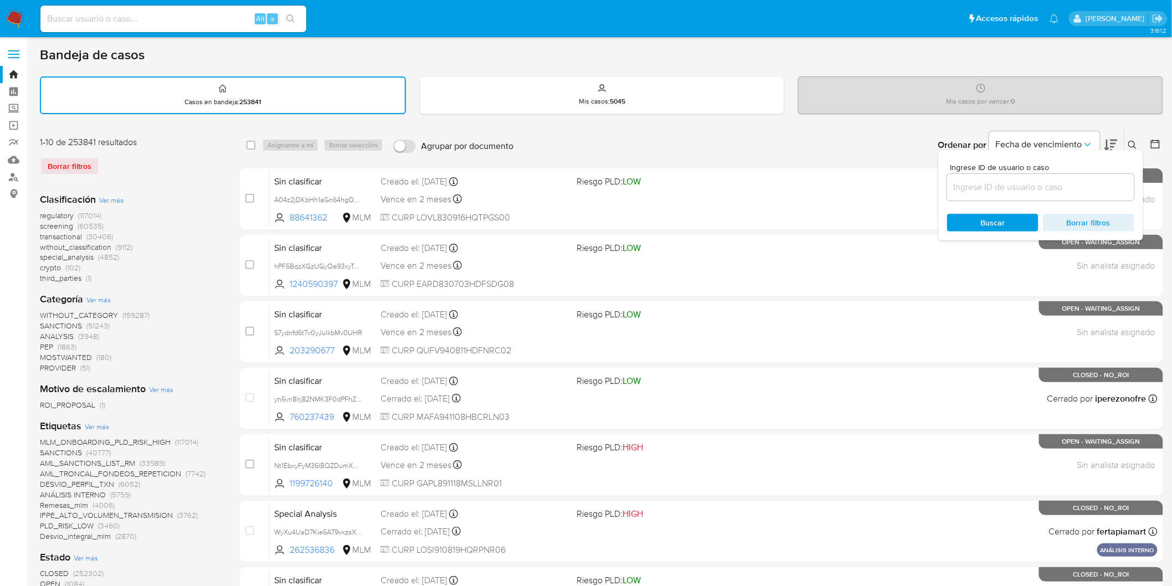
click at [966, 194] on div at bounding box center [1040, 187] width 187 height 27
click at [969, 186] on input at bounding box center [1040, 187] width 187 height 14
paste input "665639797"
type input "665639797"
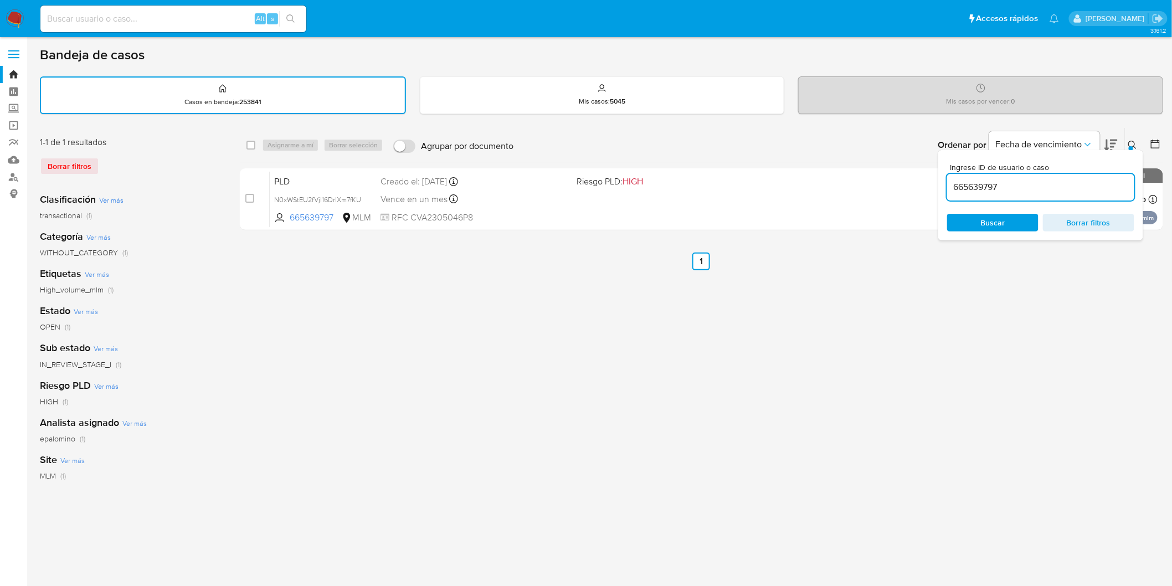
click at [1143, 144] on div at bounding box center [1153, 145] width 20 height 34
click at [1131, 144] on icon at bounding box center [1132, 145] width 9 height 9
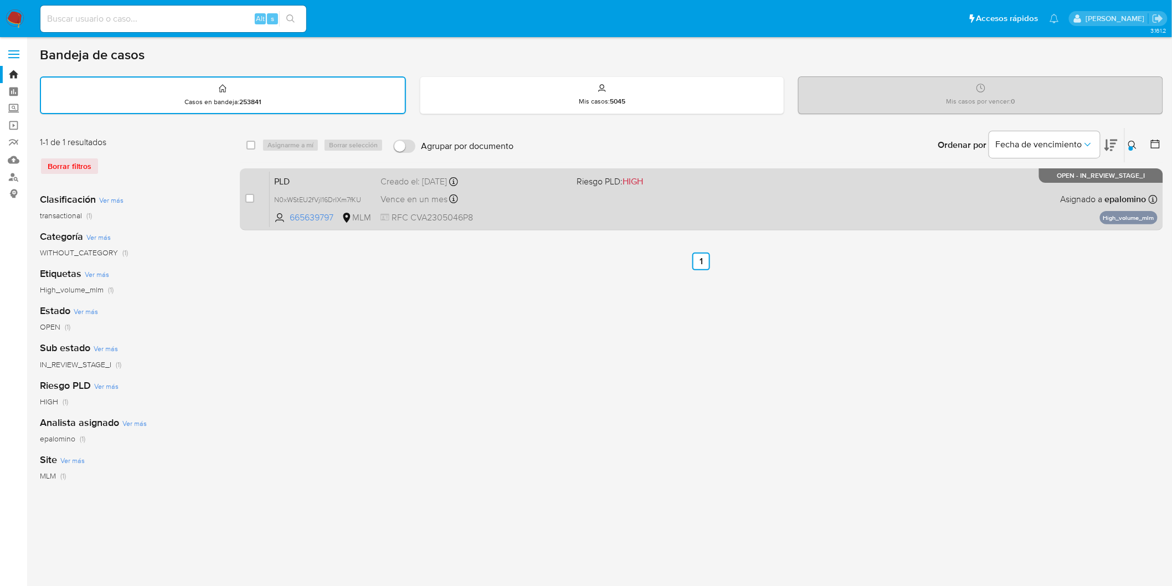
click at [289, 180] on span "PLD" at bounding box center [322, 180] width 97 height 14
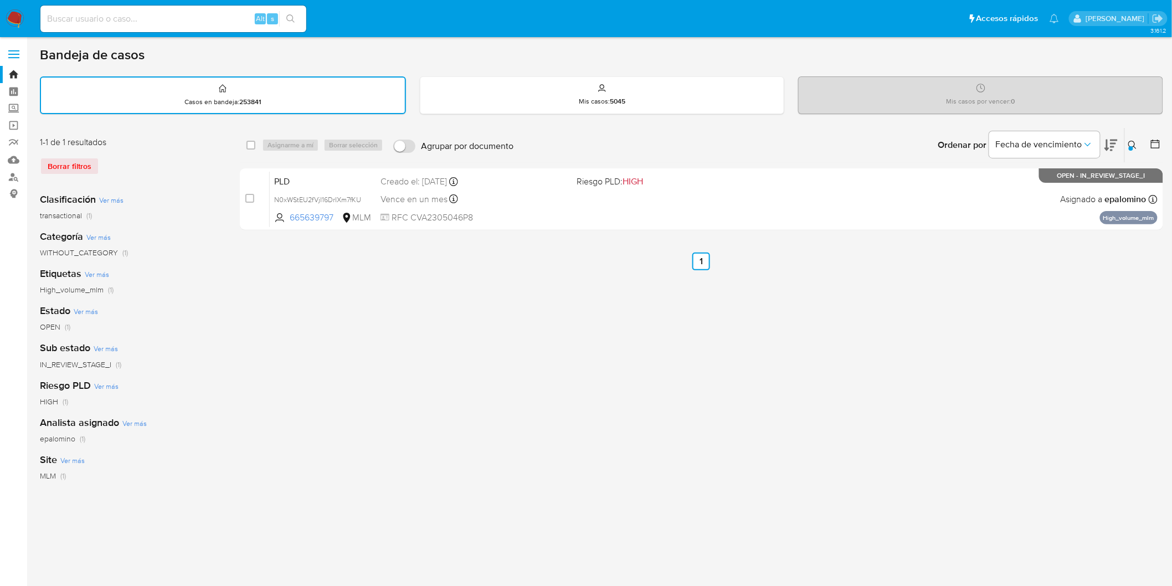
click at [18, 19] on img at bounding box center [15, 18] width 19 height 19
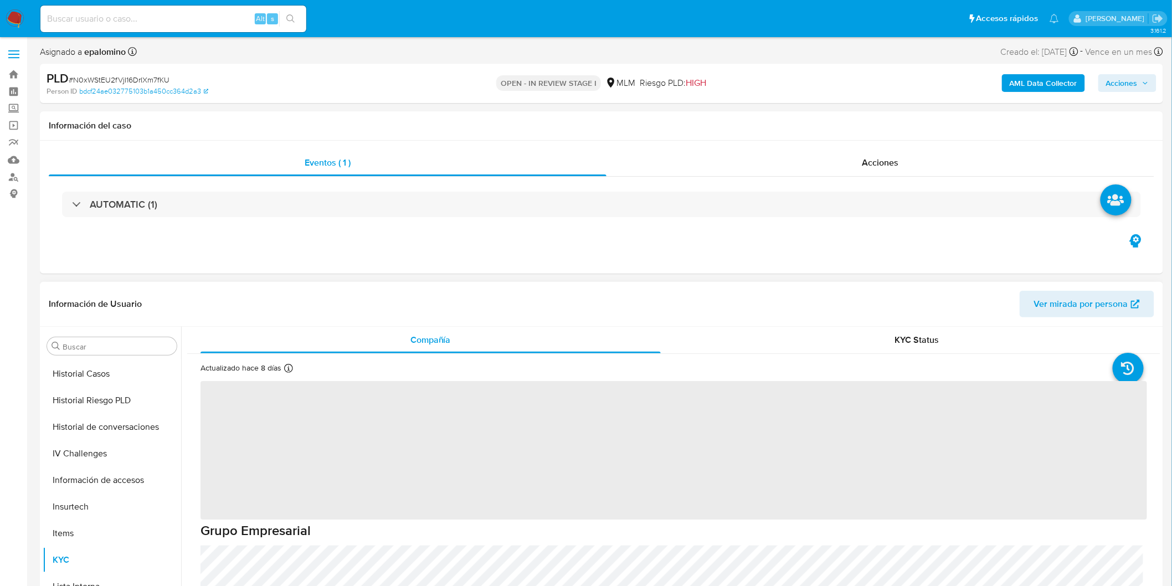
select select "10"
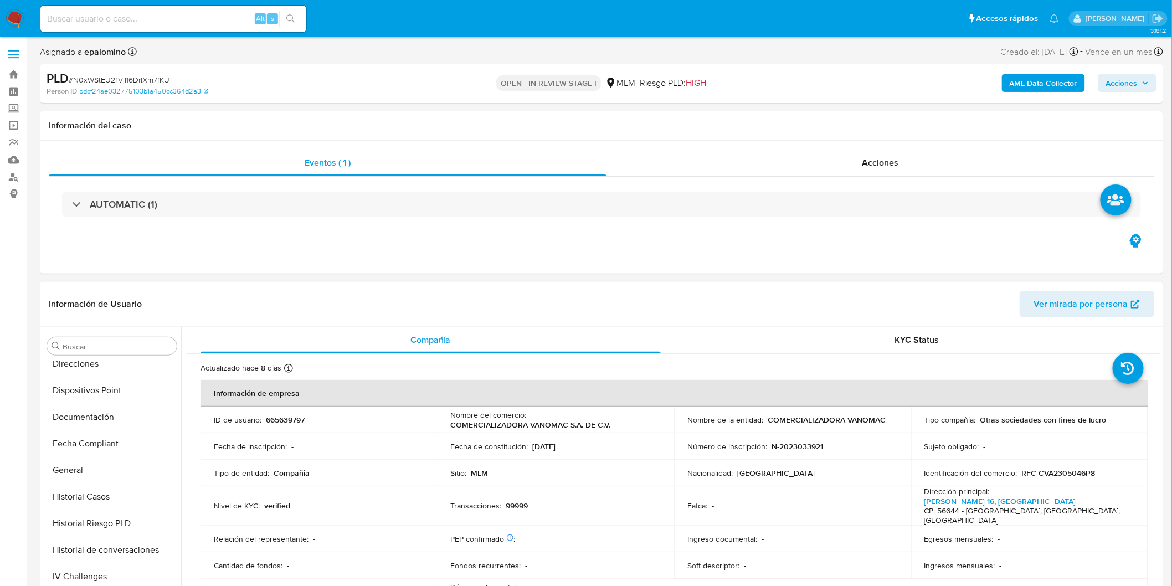
click at [99, 468] on button "General" at bounding box center [112, 470] width 138 height 27
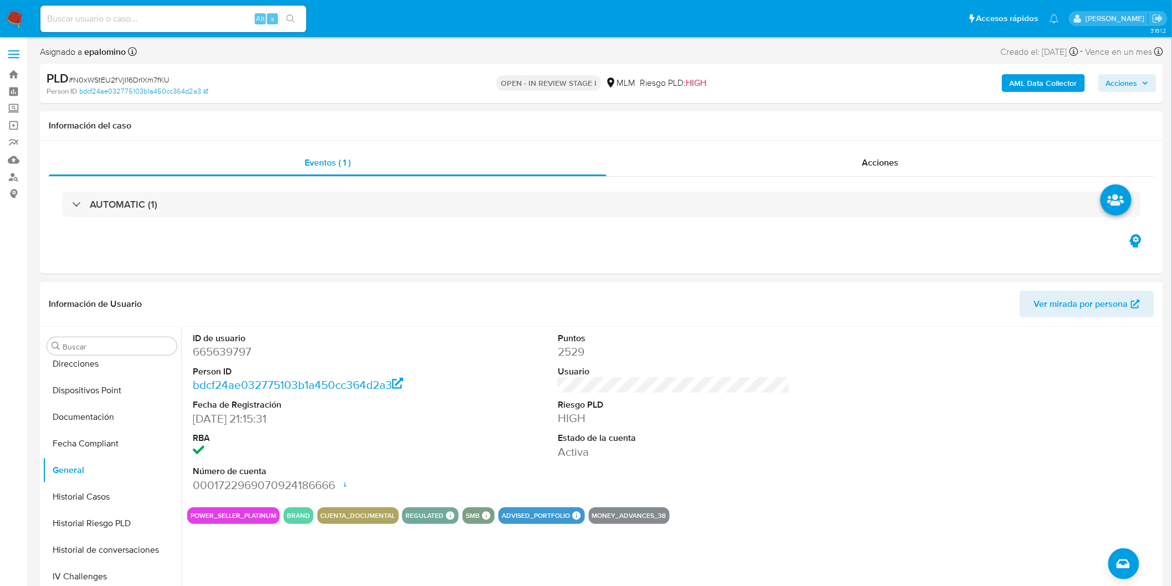
click at [262, 513] on button "POWER_SELLER_PLATINUM" at bounding box center [233, 515] width 86 height 4
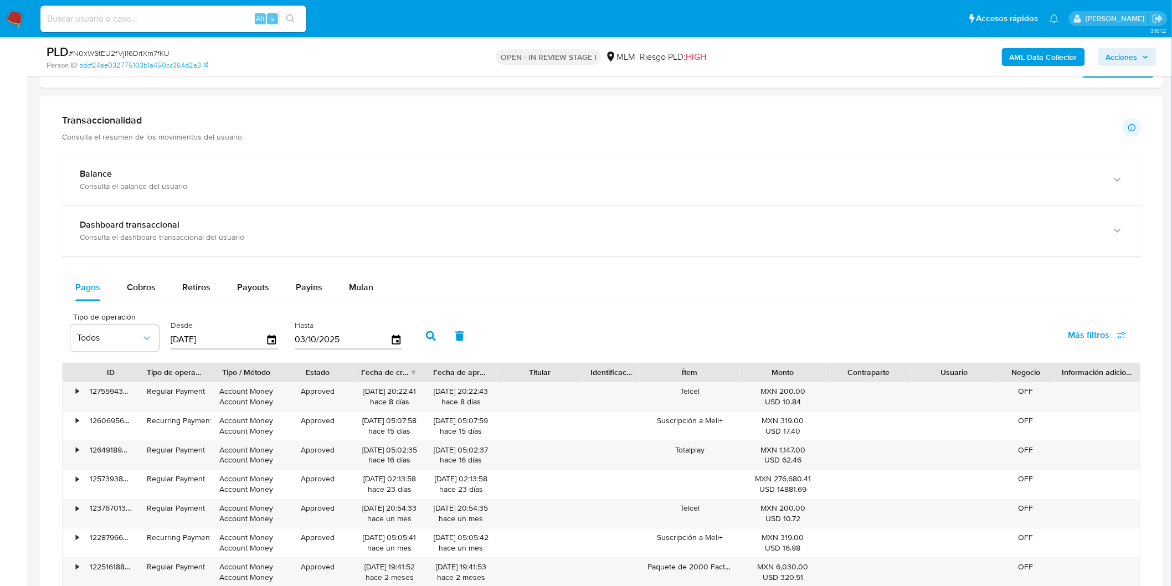
scroll to position [756, 0]
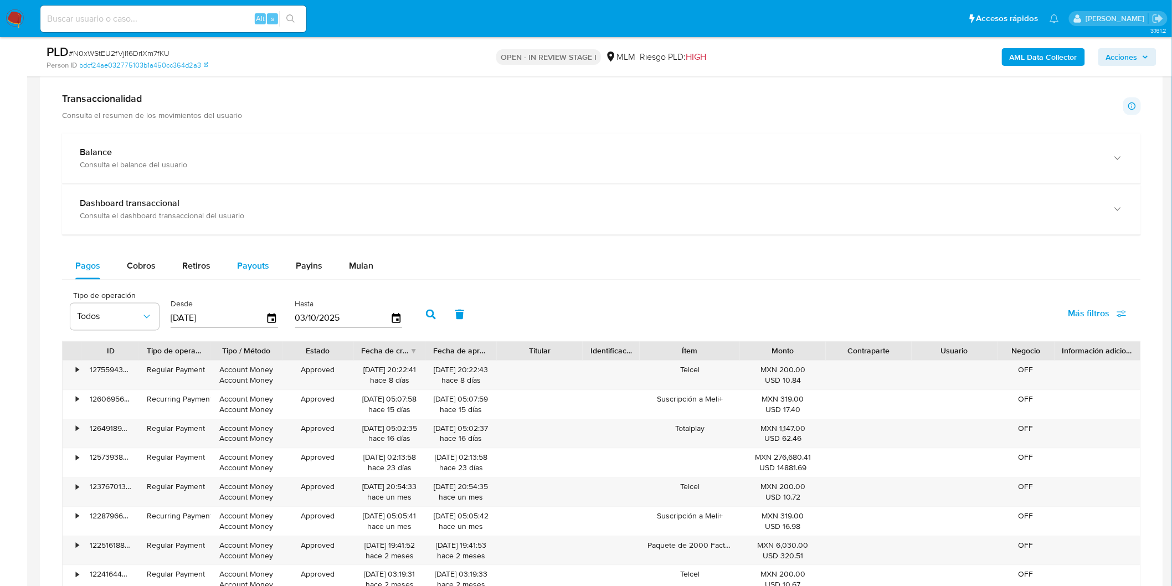
click at [256, 264] on span "Payouts" at bounding box center [253, 266] width 32 height 13
select select "10"
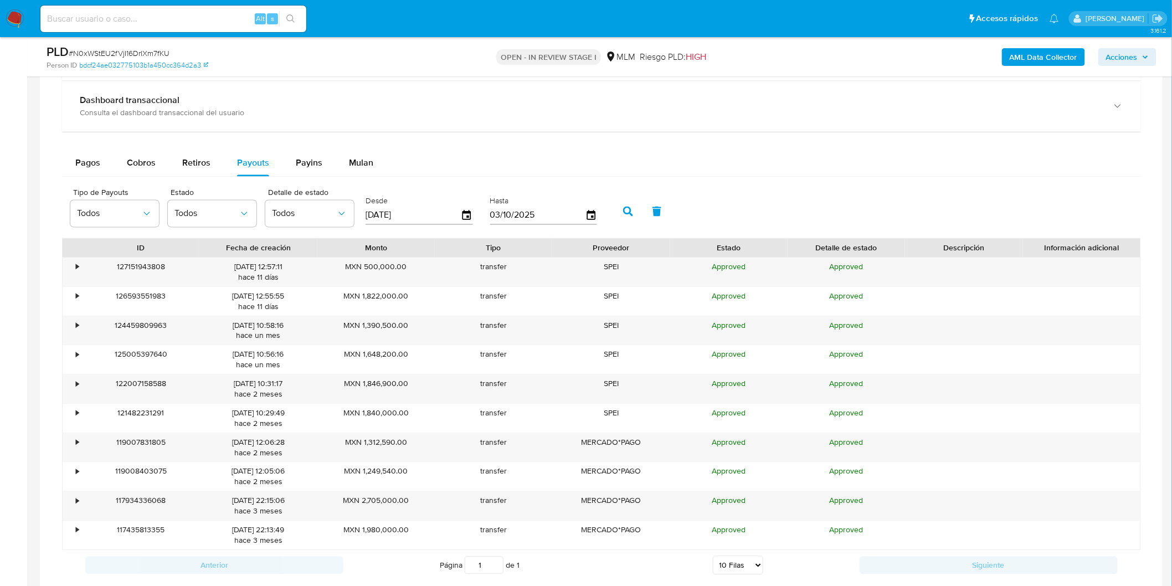
scroll to position [940, 0]
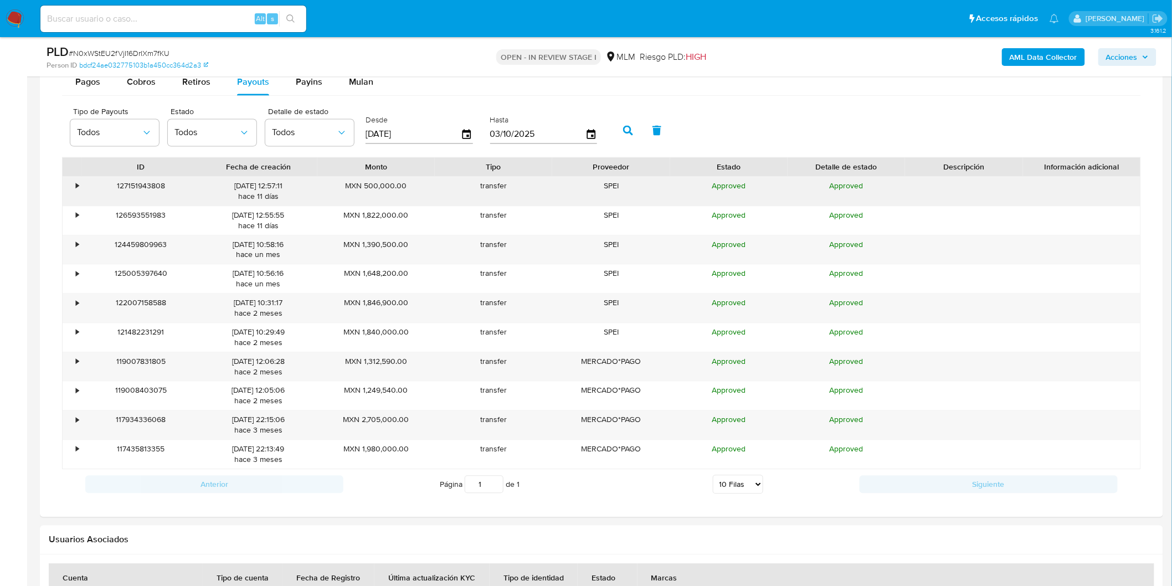
click at [74, 183] on div "•" at bounding box center [72, 191] width 19 height 29
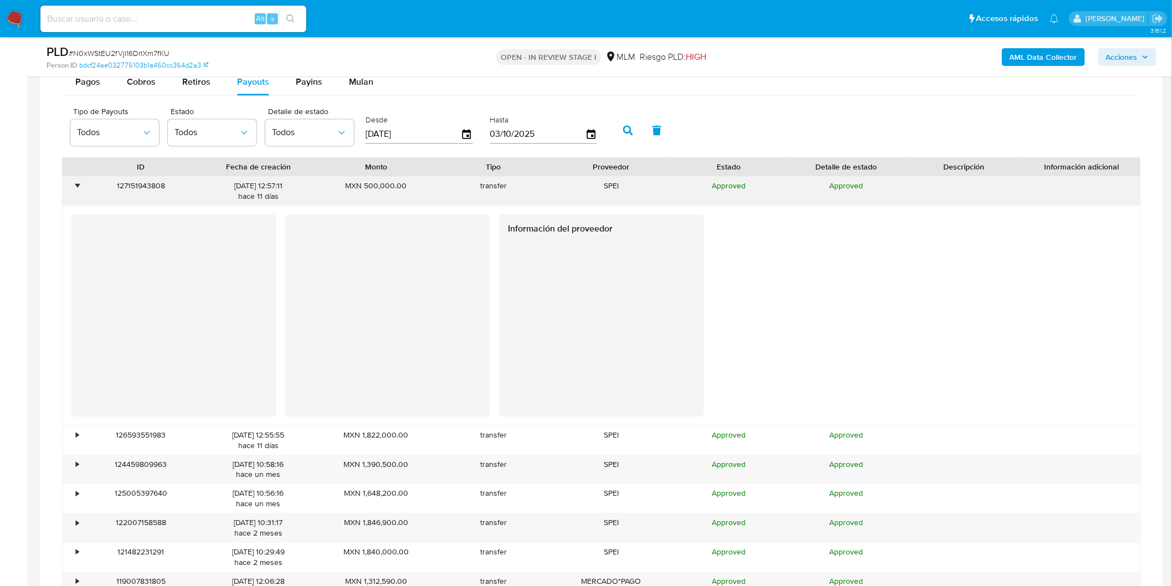
click at [74, 183] on div "•" at bounding box center [72, 191] width 19 height 29
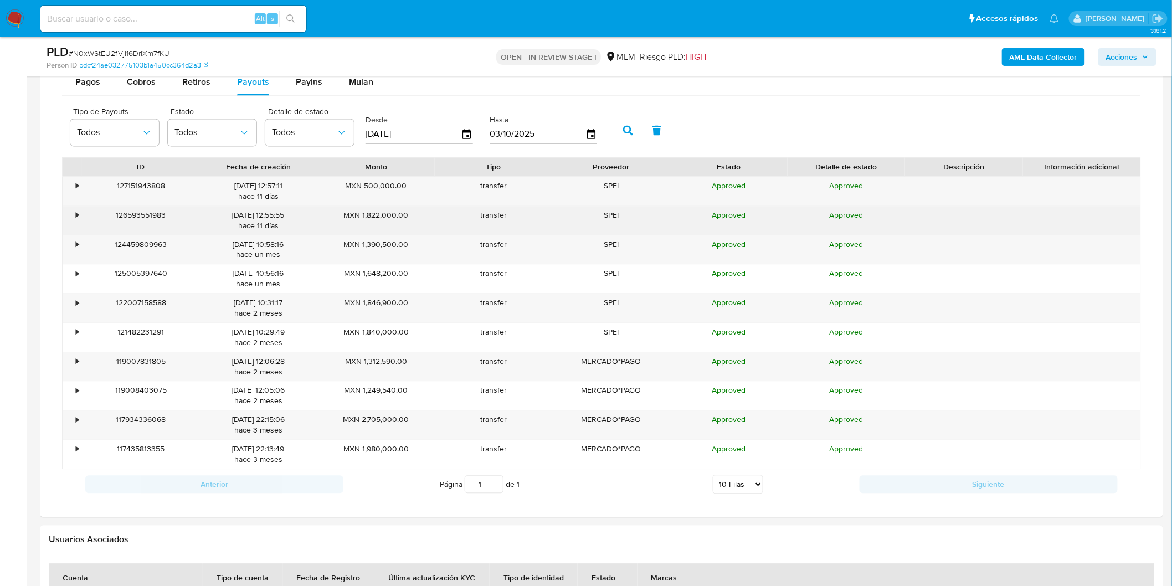
click at [80, 220] on div "•" at bounding box center [72, 220] width 19 height 29
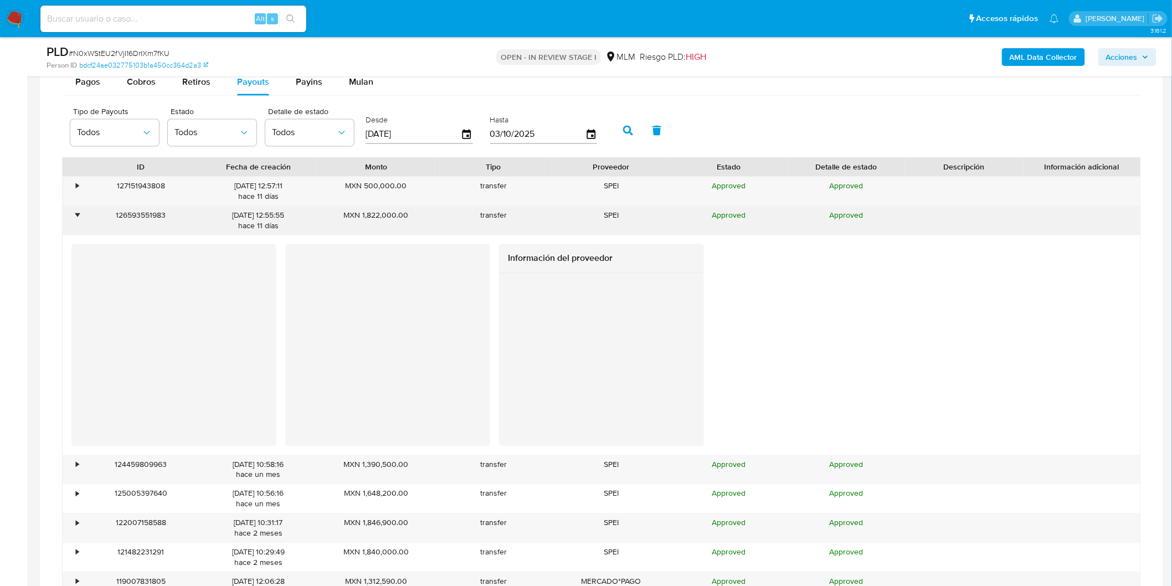
click at [80, 220] on div "•" at bounding box center [72, 220] width 19 height 29
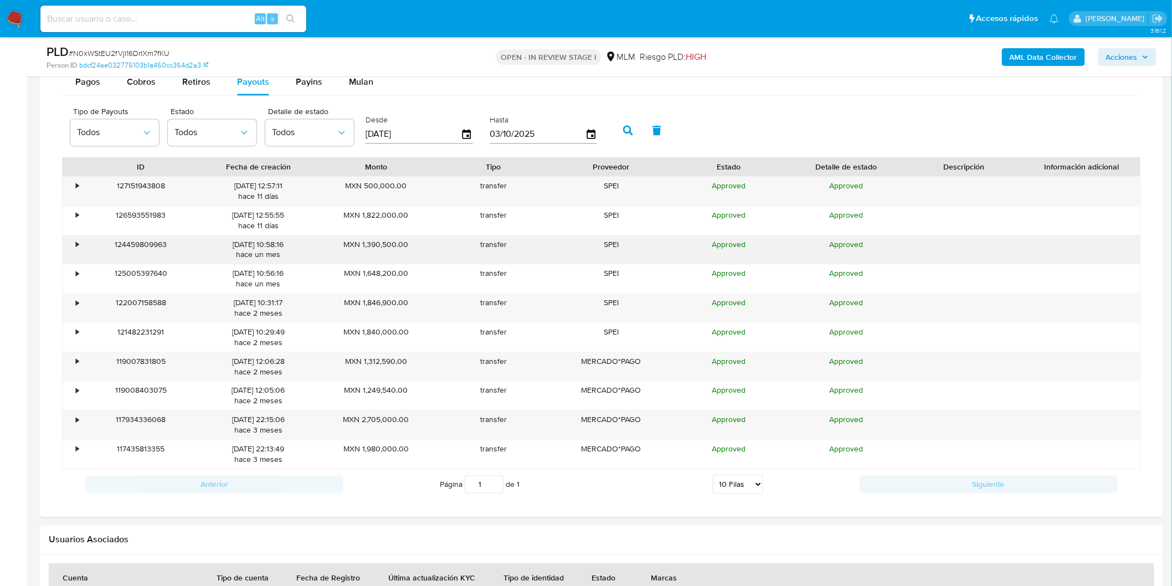
click at [76, 243] on div "•" at bounding box center [77, 244] width 3 height 11
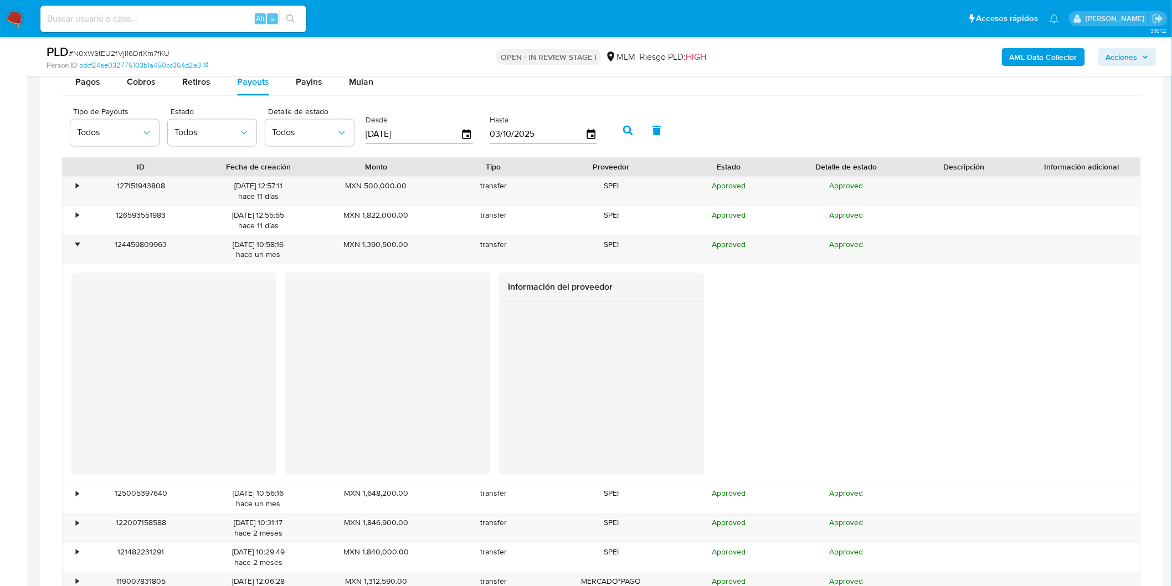
click at [505, 339] on div at bounding box center [601, 388] width 205 height 173
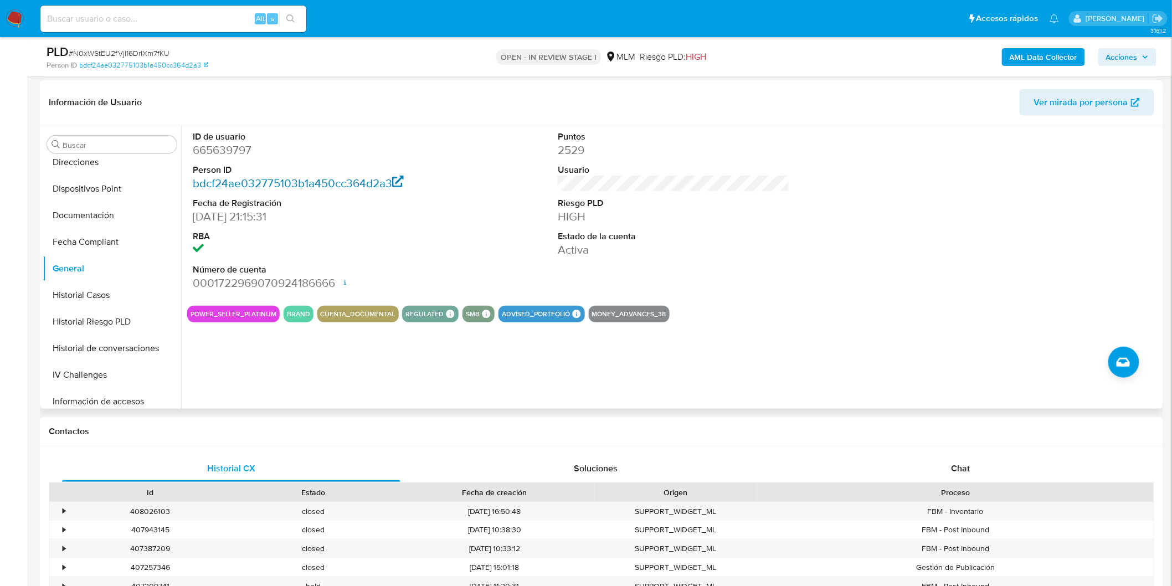
scroll to position [141, 0]
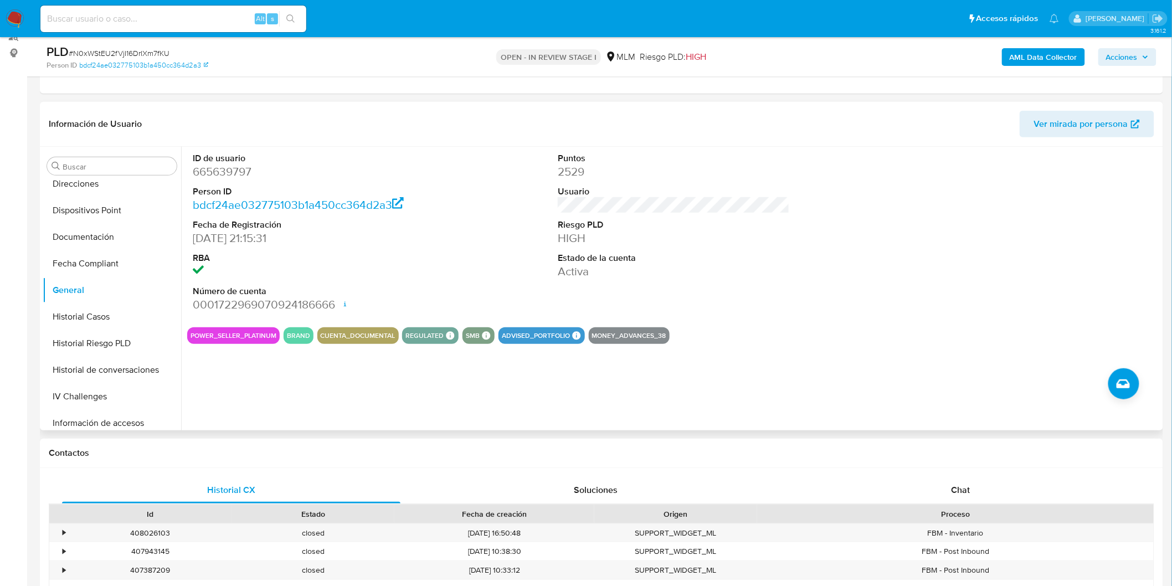
click at [228, 173] on dd "665639797" at bounding box center [309, 172] width 232 height 16
copy dd "665639797"
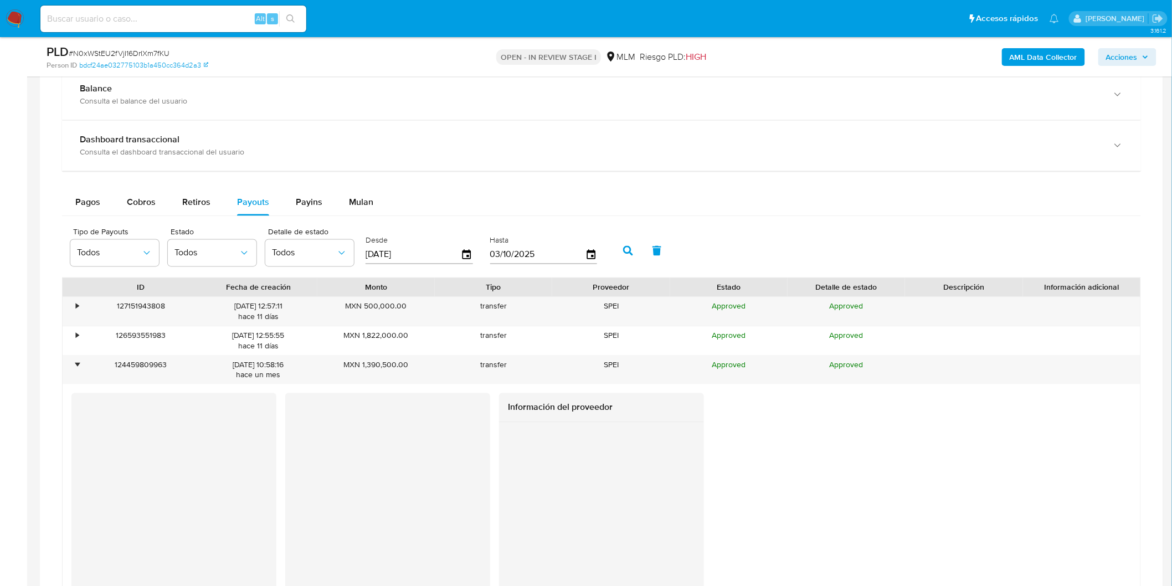
scroll to position [1002, 0]
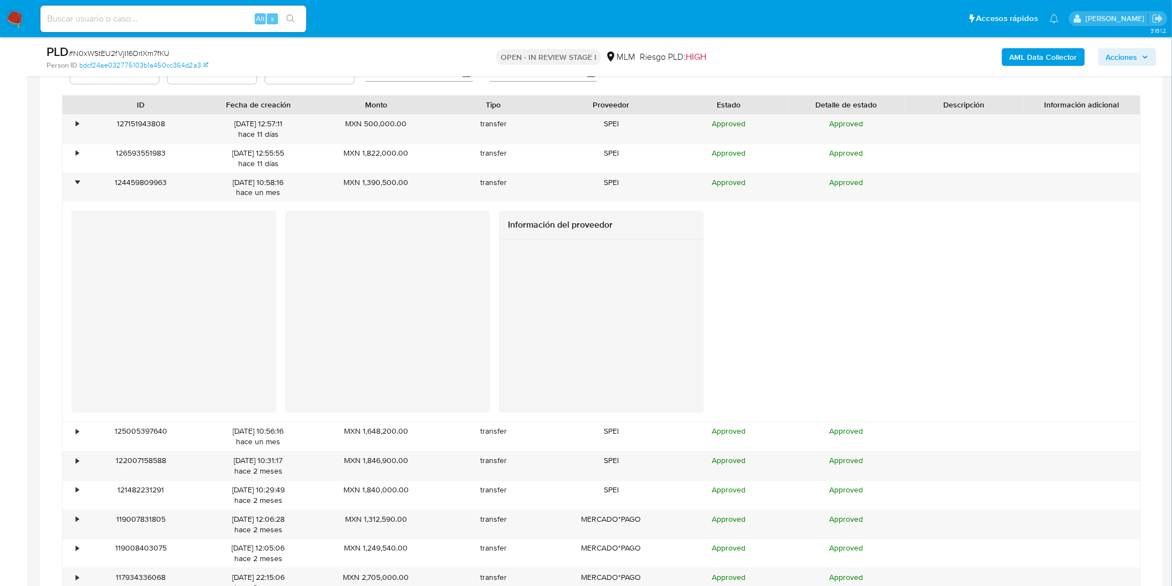
click at [372, 344] on div at bounding box center [387, 311] width 205 height 202
click at [75, 180] on div "•" at bounding box center [72, 187] width 19 height 29
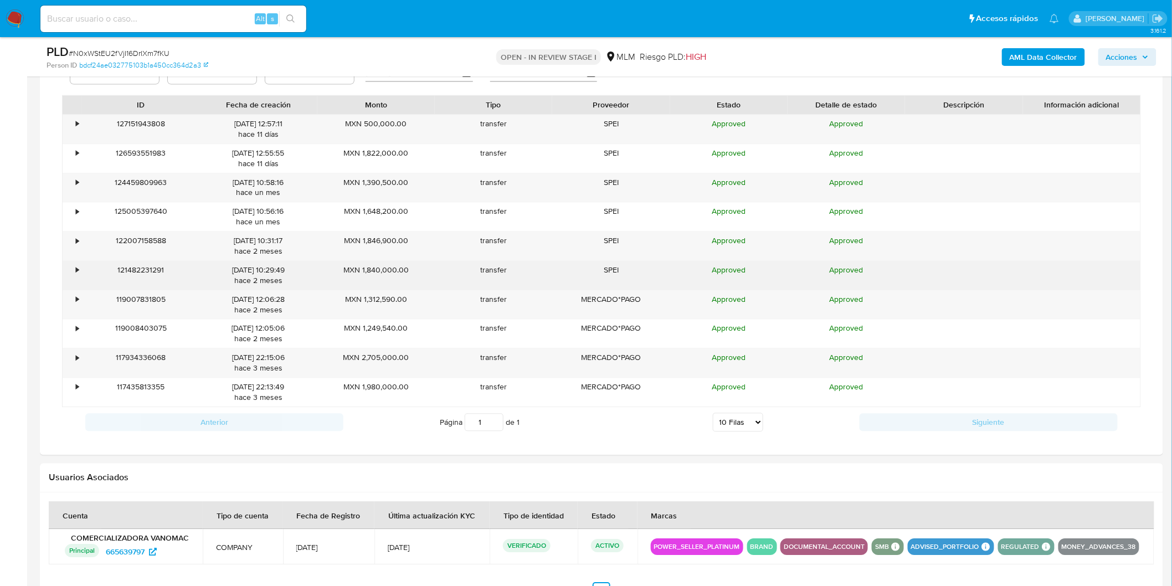
click at [76, 275] on div "•" at bounding box center [77, 270] width 3 height 11
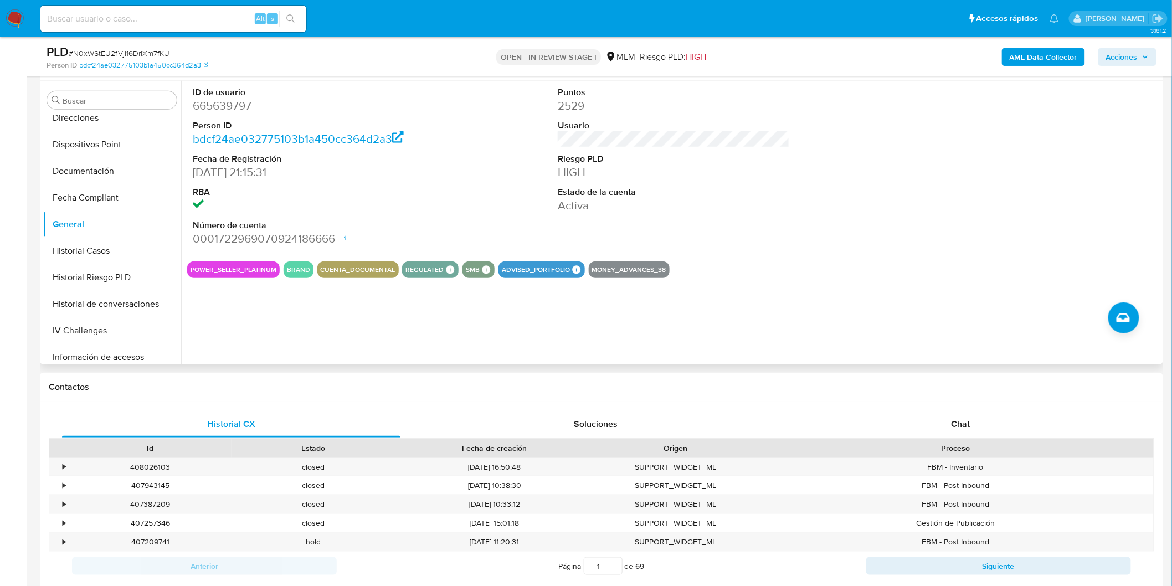
scroll to position [141, 0]
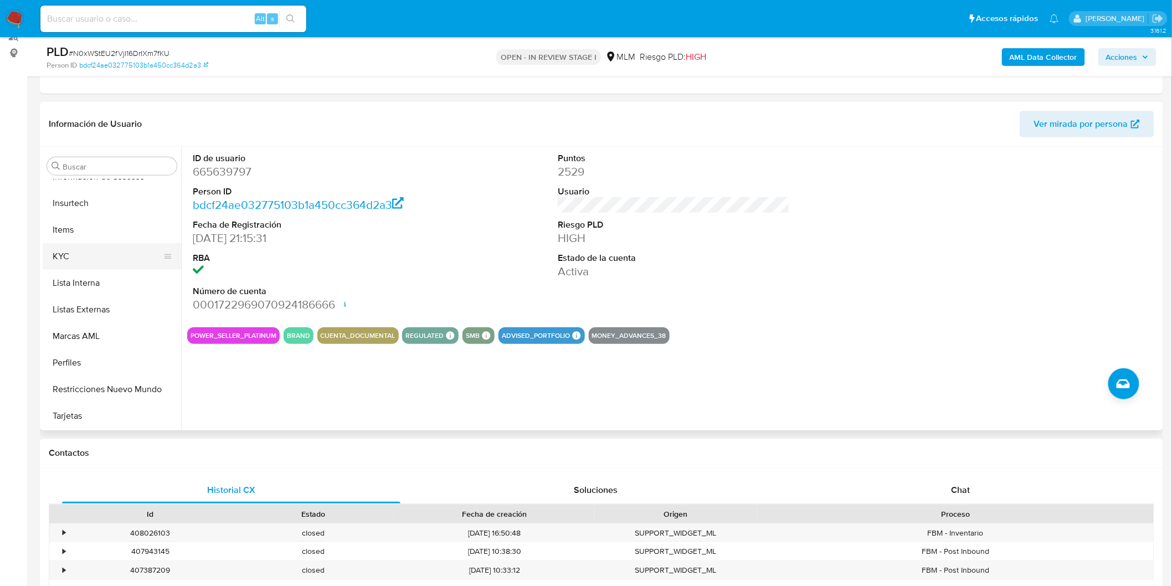
click at [101, 260] on button "KYC" at bounding box center [108, 256] width 130 height 27
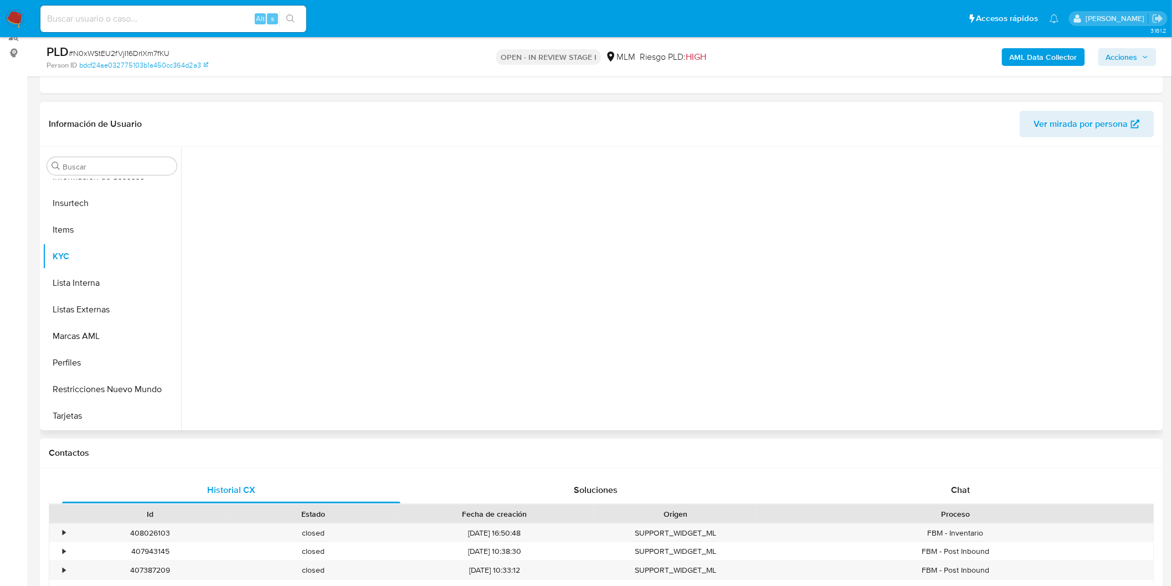
scroll to position [520, 0]
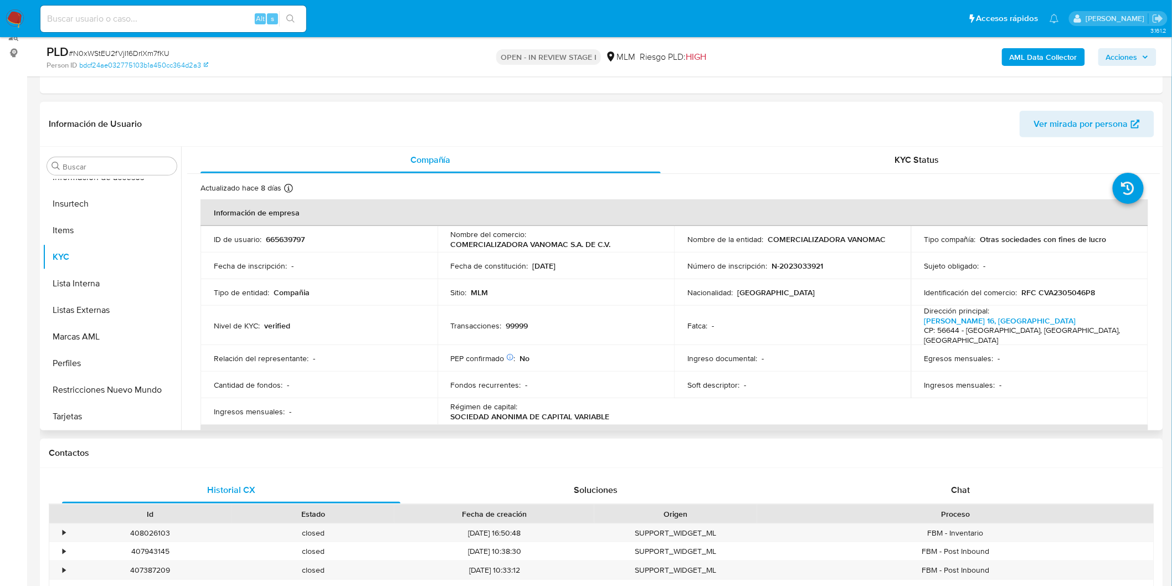
click at [568, 411] on p "SOCIEDAD ANONIMA DE CAPITAL VARIABLE" at bounding box center [530, 416] width 159 height 10
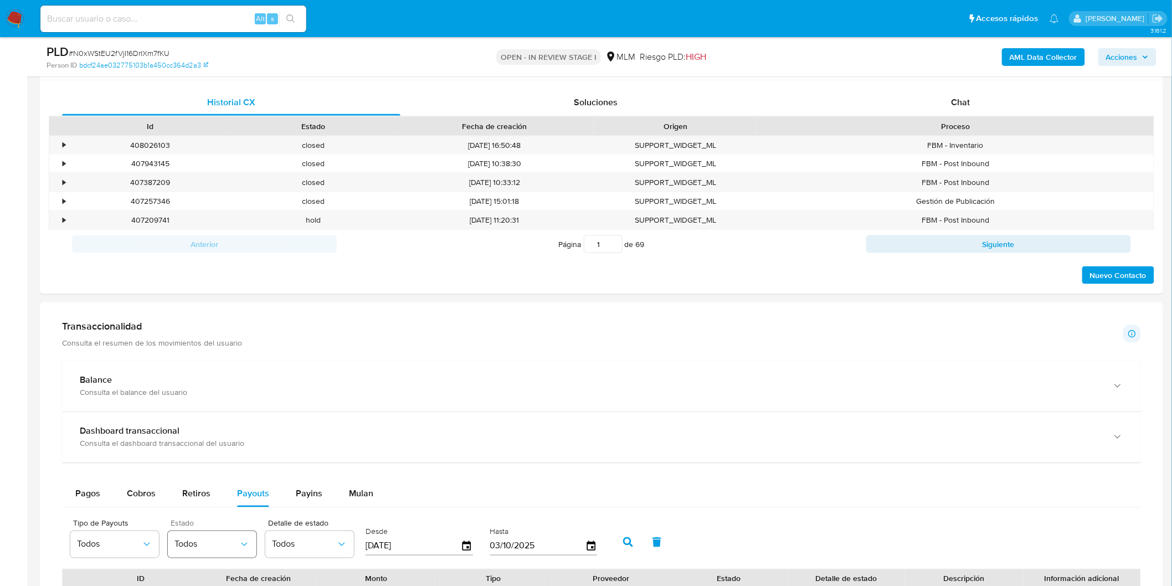
scroll to position [633, 0]
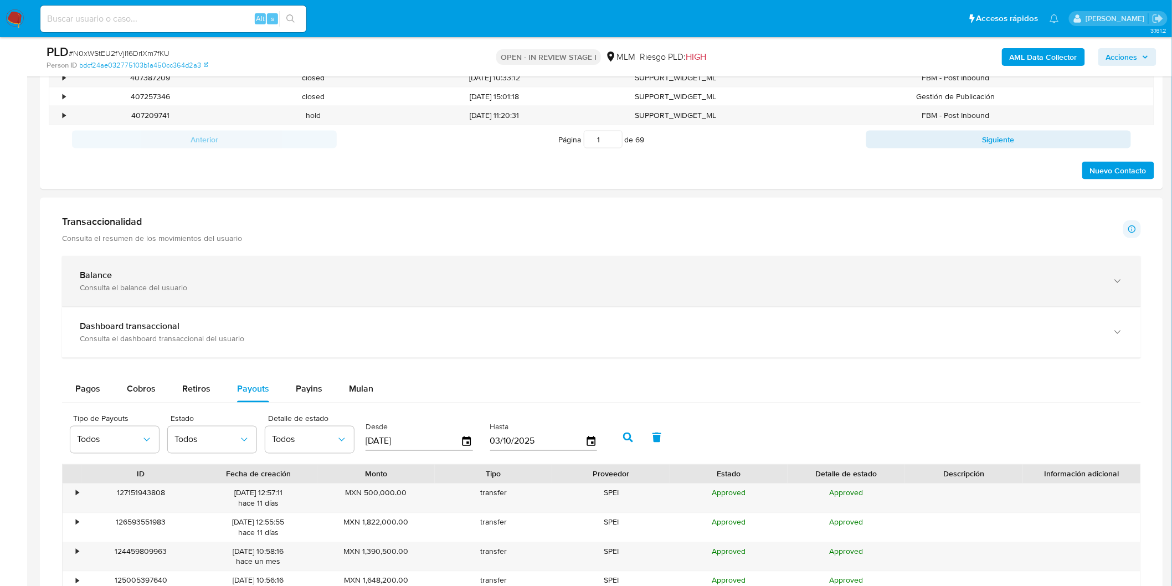
click at [157, 281] on div "Balance" at bounding box center [590, 275] width 1021 height 11
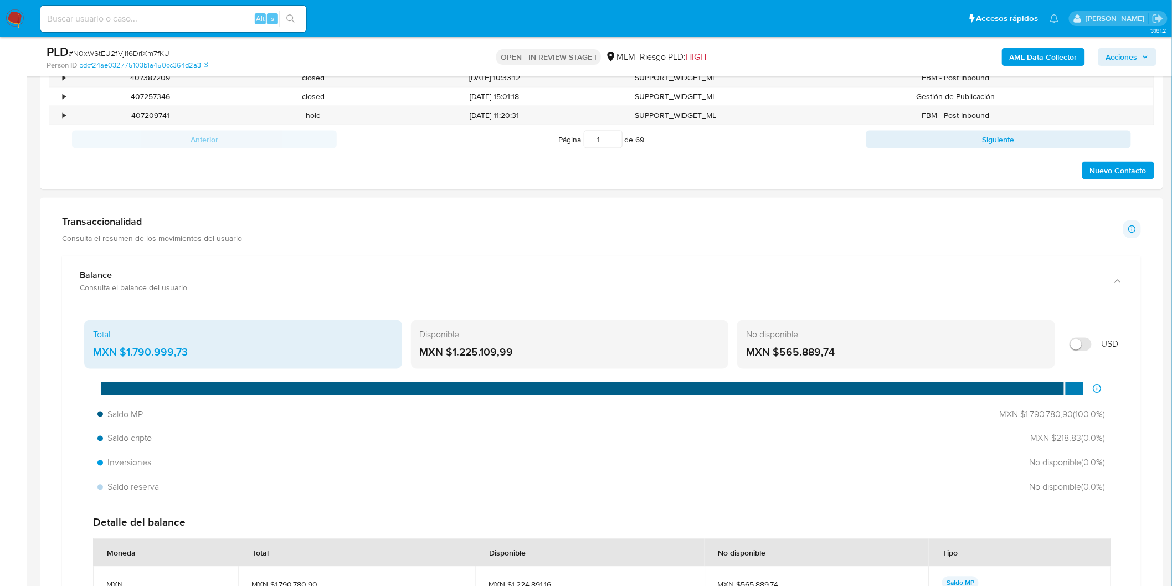
drag, startPoint x: 525, startPoint y: 347, endPoint x: 420, endPoint y: 344, distance: 105.2
click at [420, 344] on div "Disponible MXN $1.225.109,99" at bounding box center [570, 344] width 318 height 49
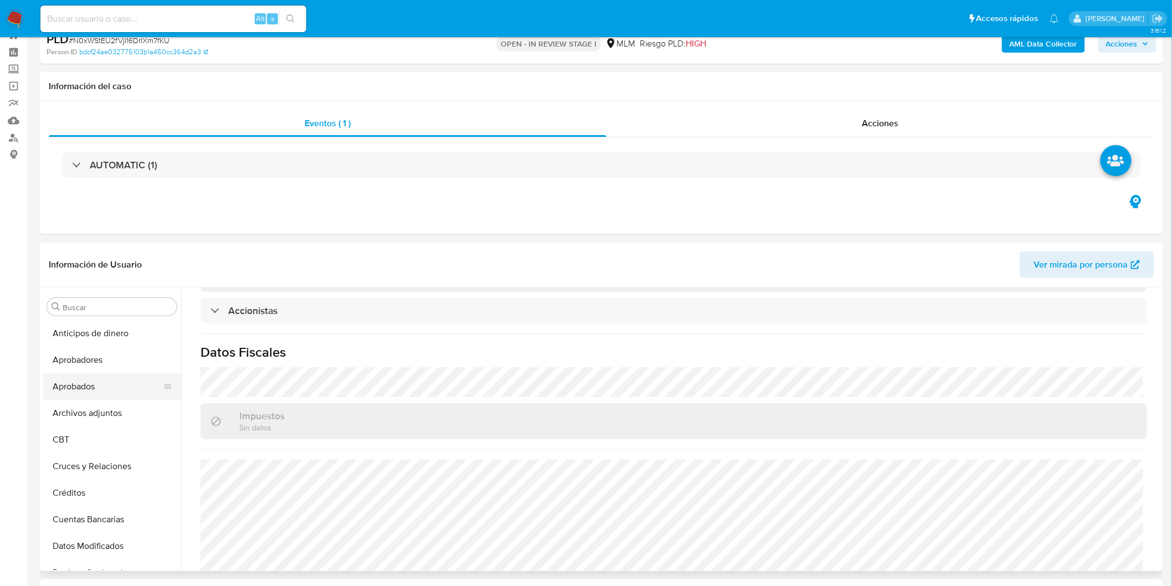
scroll to position [0, 0]
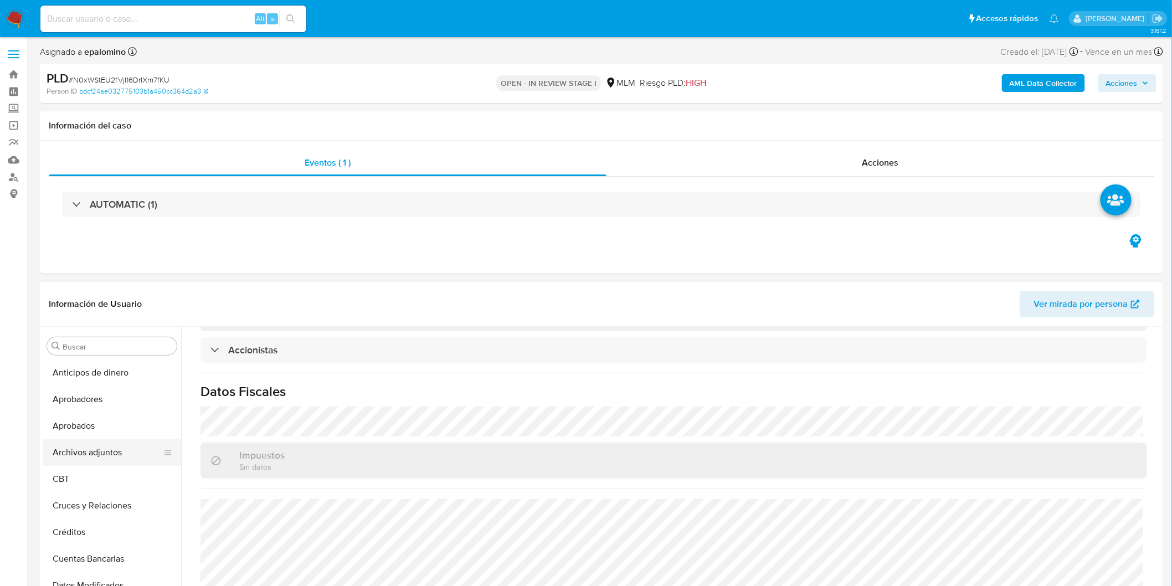
click at [100, 451] on button "Archivos adjuntos" at bounding box center [108, 452] width 130 height 27
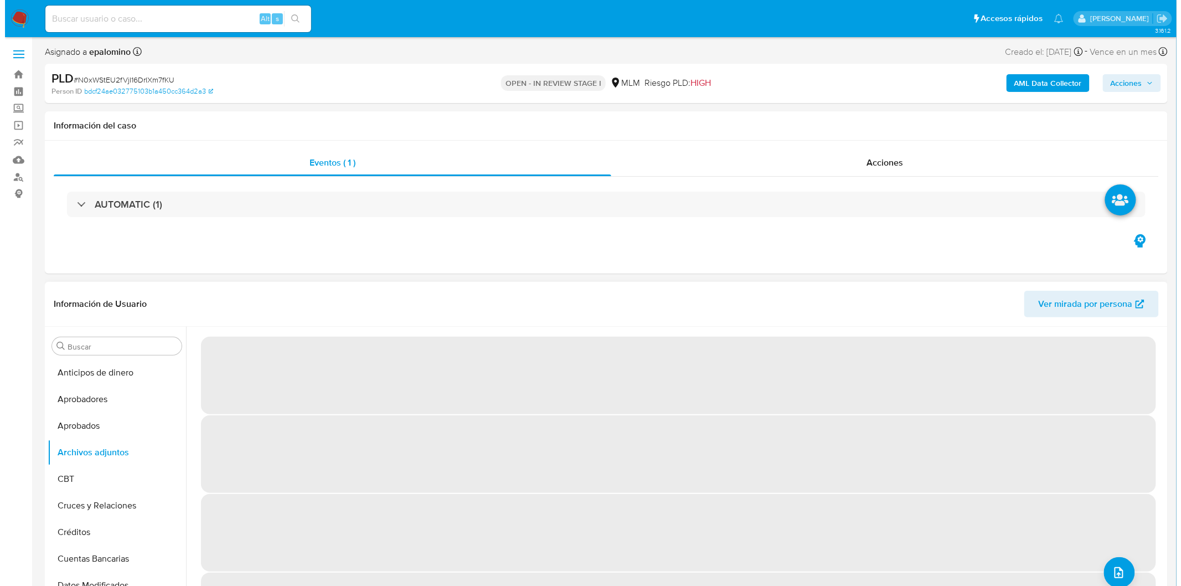
scroll to position [71, 0]
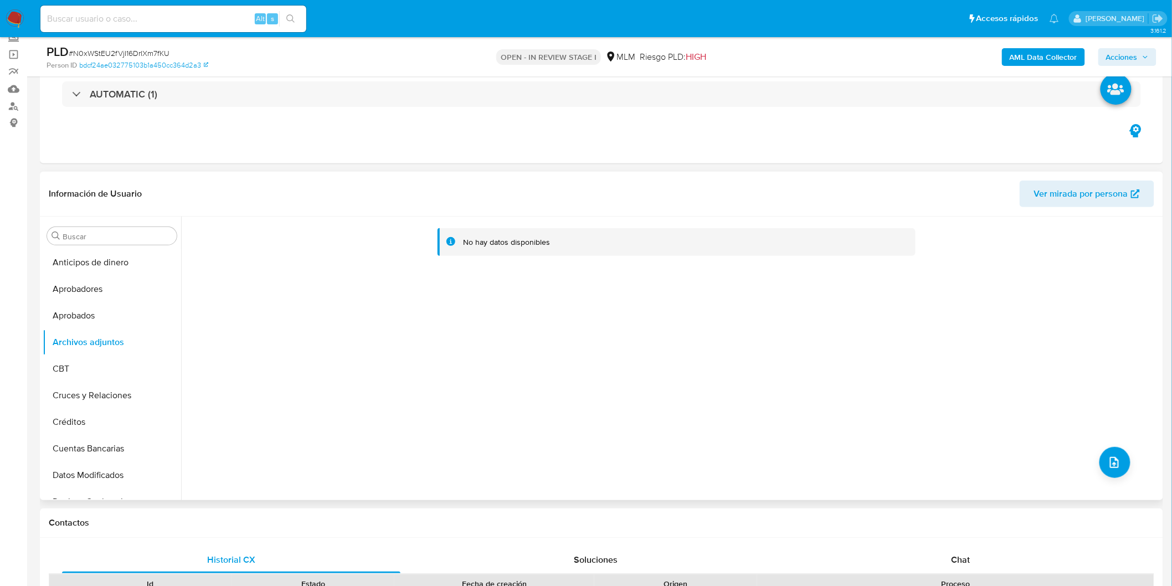
click at [1127, 461] on div "No hay datos disponibles" at bounding box center [670, 357] width 979 height 283
click at [1116, 462] on button "upload-file" at bounding box center [1114, 462] width 31 height 31
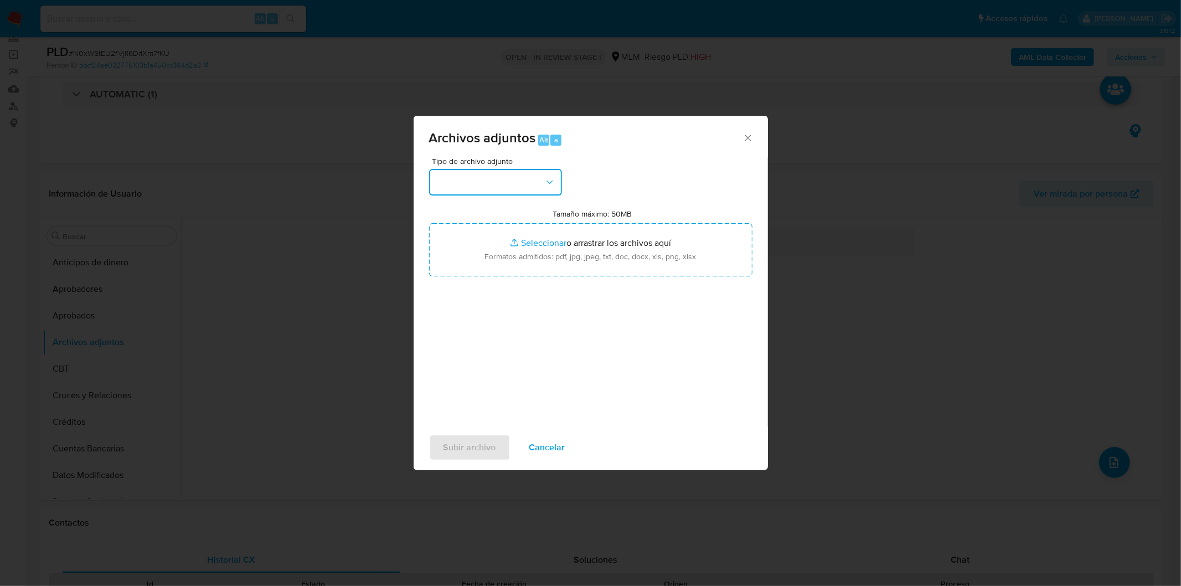
click at [558, 183] on button "button" at bounding box center [495, 182] width 133 height 27
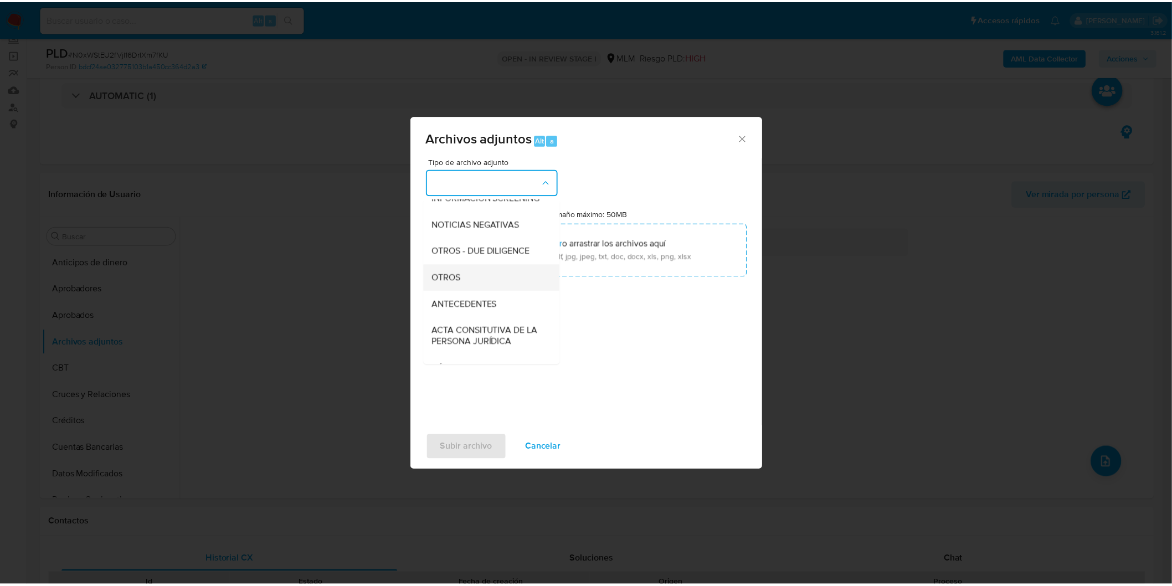
scroll to position [184, 0]
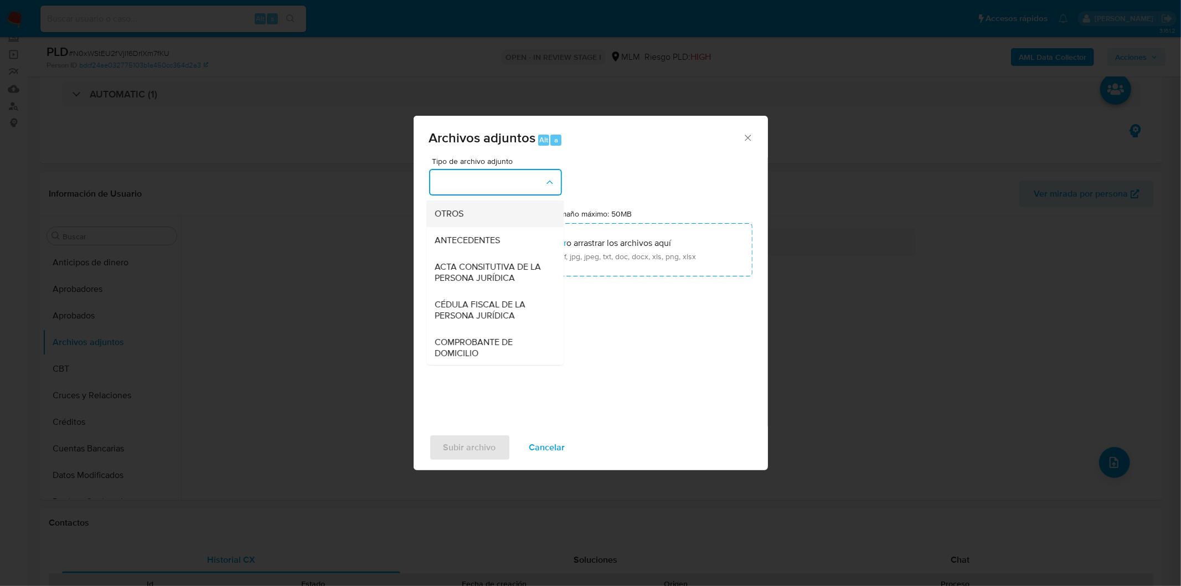
click at [499, 220] on div "OTROS" at bounding box center [491, 213] width 113 height 27
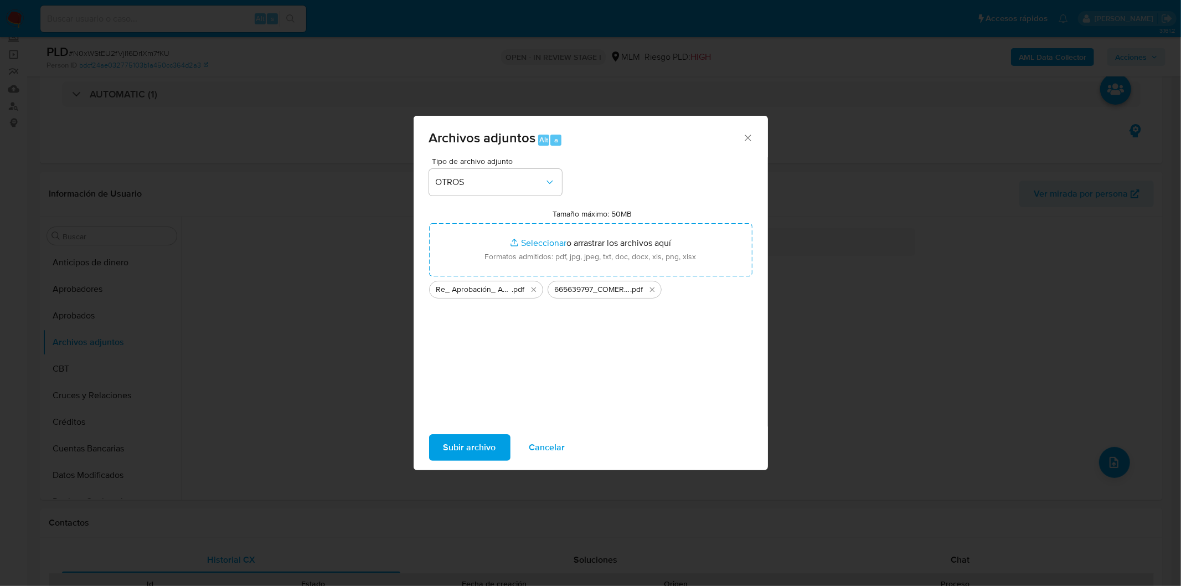
click at [479, 448] on span "Subir archivo" at bounding box center [469, 447] width 53 height 24
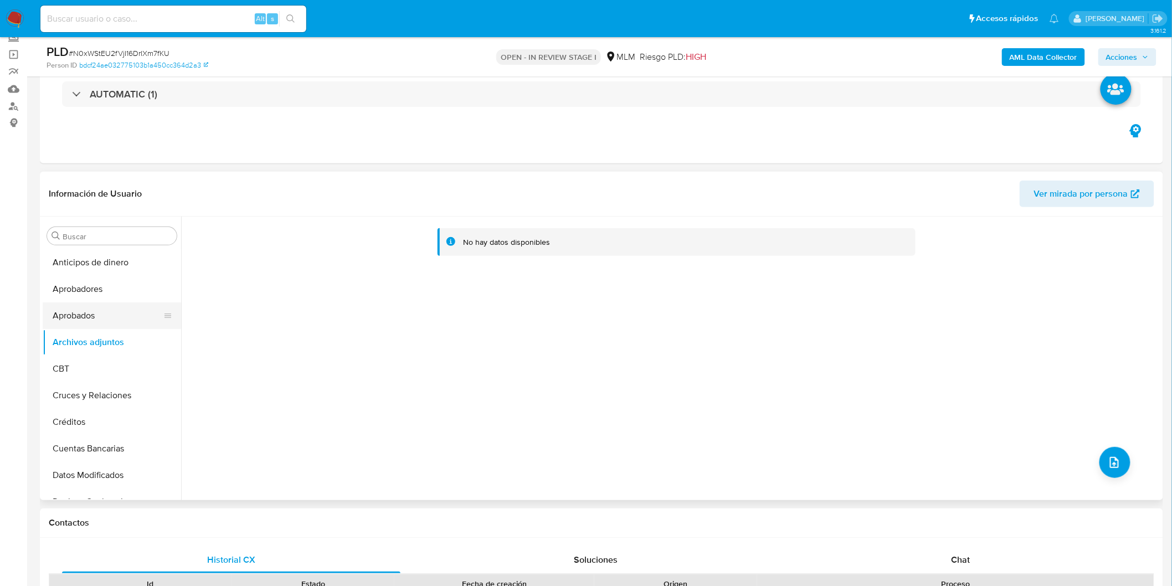
click at [96, 324] on button "Aprobados" at bounding box center [108, 315] width 130 height 27
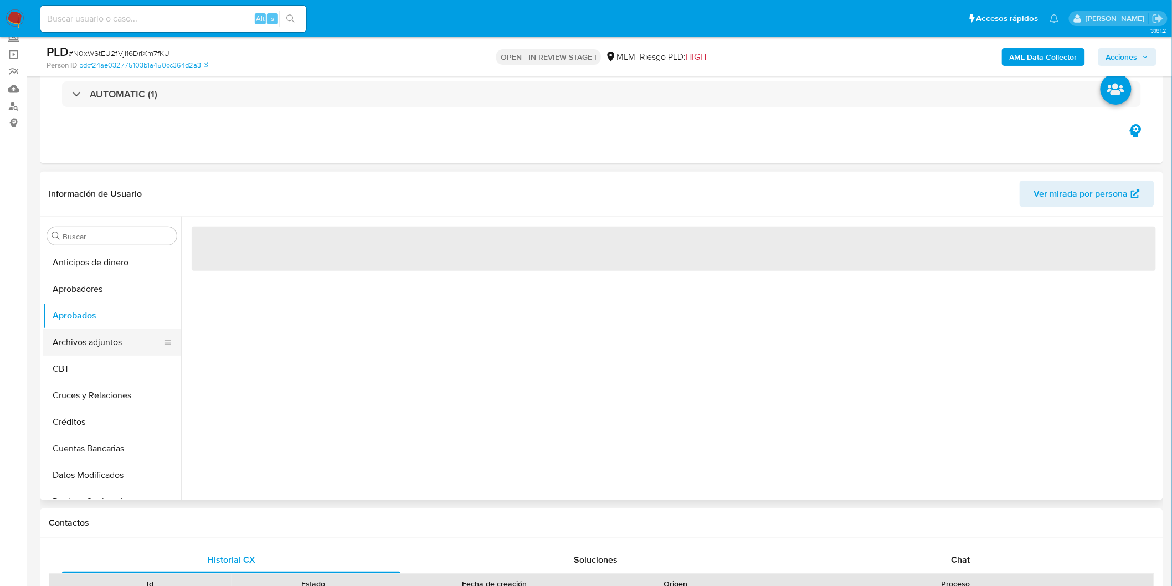
click at [91, 347] on button "Archivos adjuntos" at bounding box center [108, 342] width 130 height 27
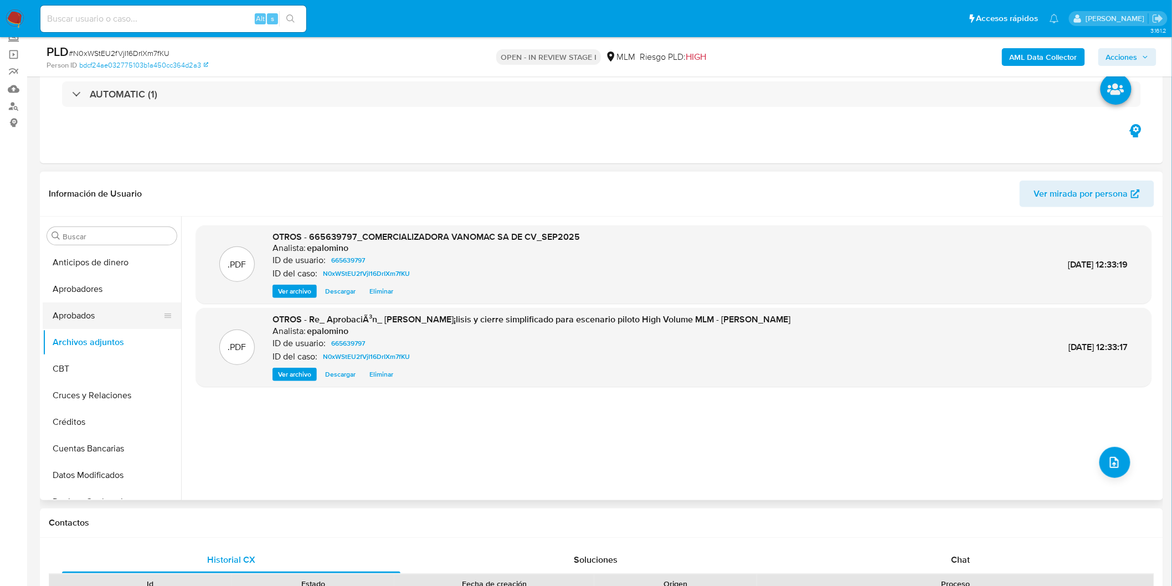
click at [103, 320] on button "Aprobados" at bounding box center [108, 315] width 130 height 27
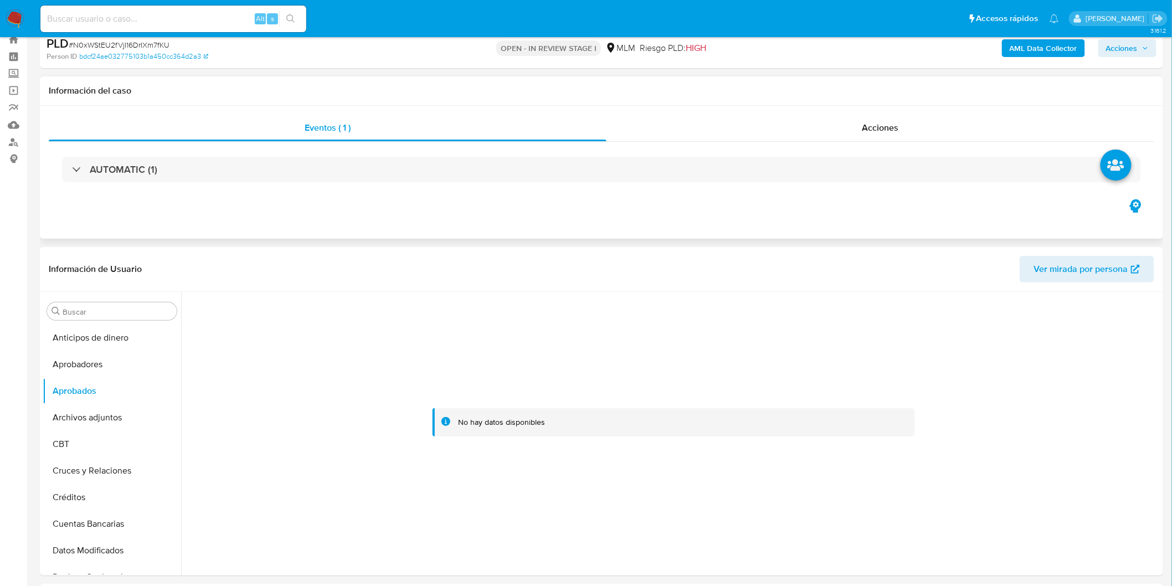
scroll to position [0, 0]
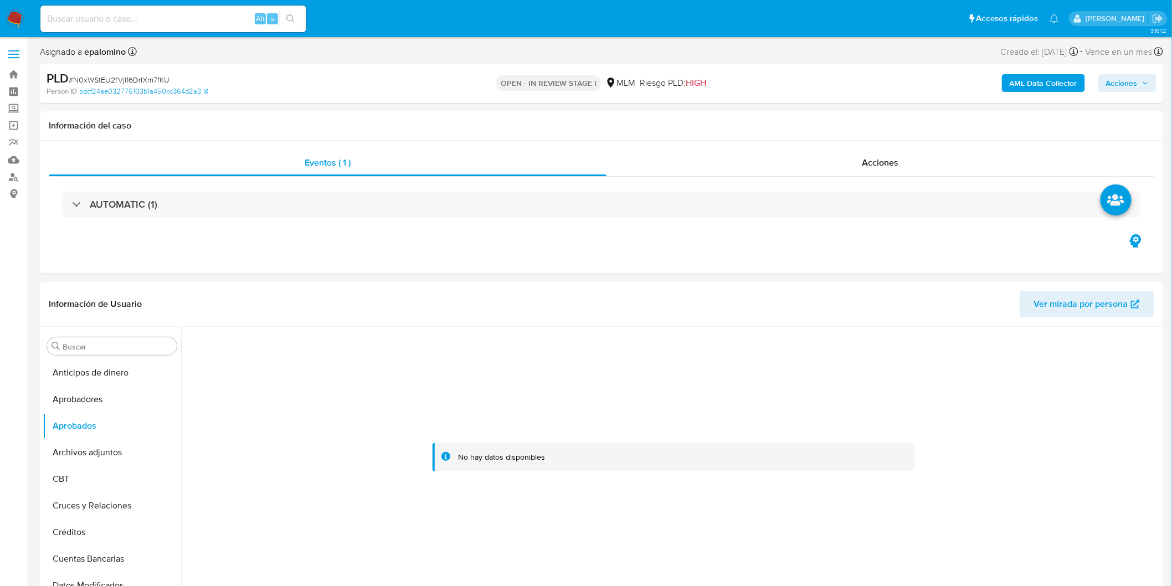
click at [1127, 80] on span "Acciones" at bounding box center [1122, 83] width 32 height 18
click at [1123, 259] on span "Enviar" at bounding box center [1114, 261] width 22 height 16
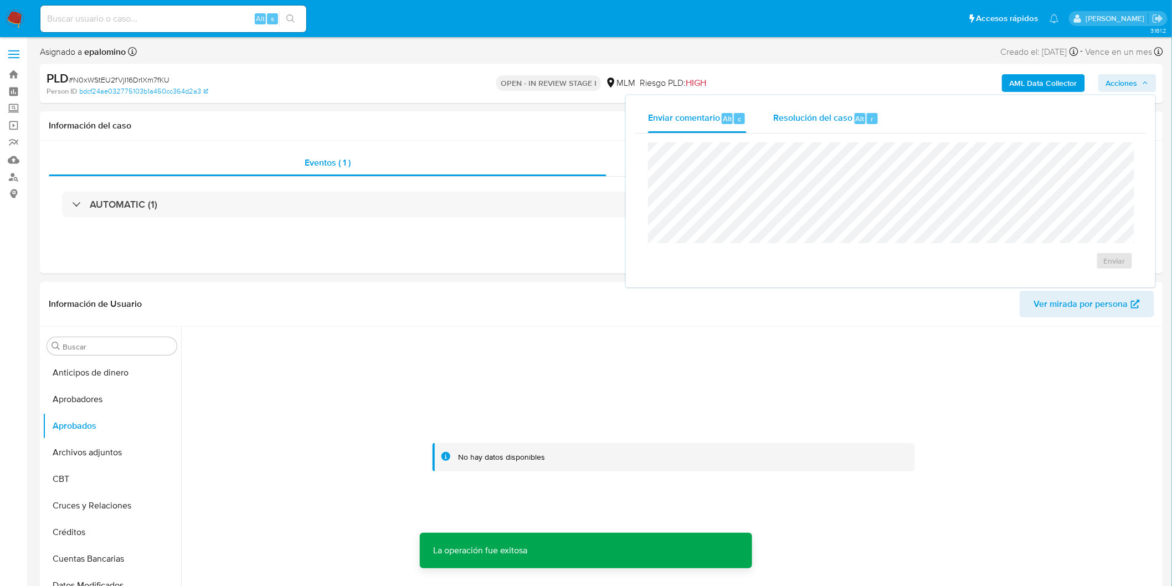
click at [795, 112] on span "Resolución del caso" at bounding box center [812, 118] width 79 height 13
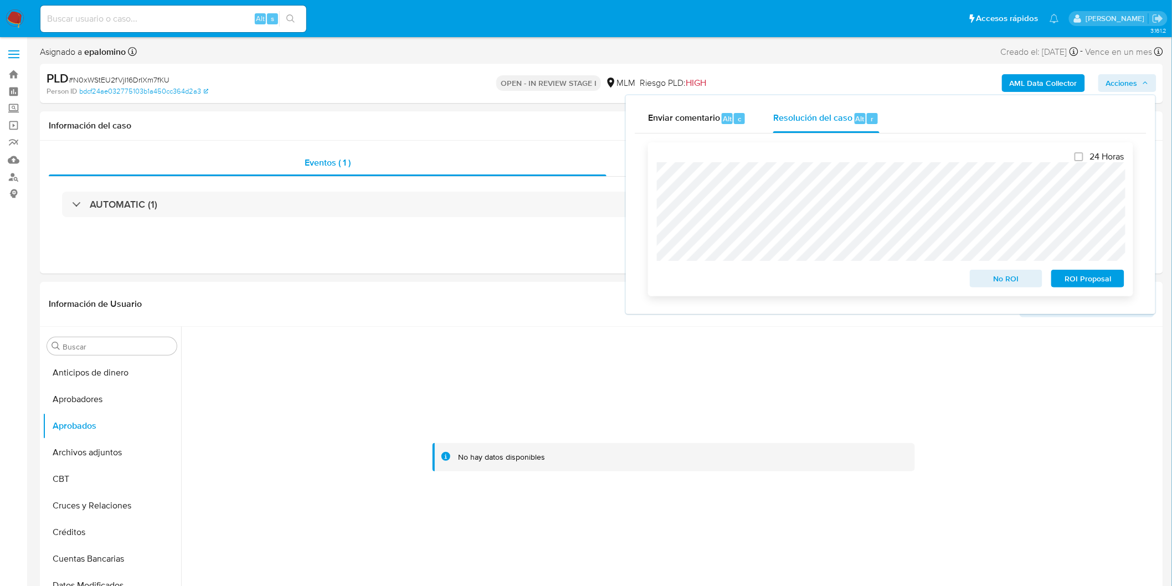
click at [1000, 282] on span "No ROI" at bounding box center [1006, 279] width 58 height 16
click at [1012, 281] on span "No ROI" at bounding box center [1006, 279] width 58 height 16
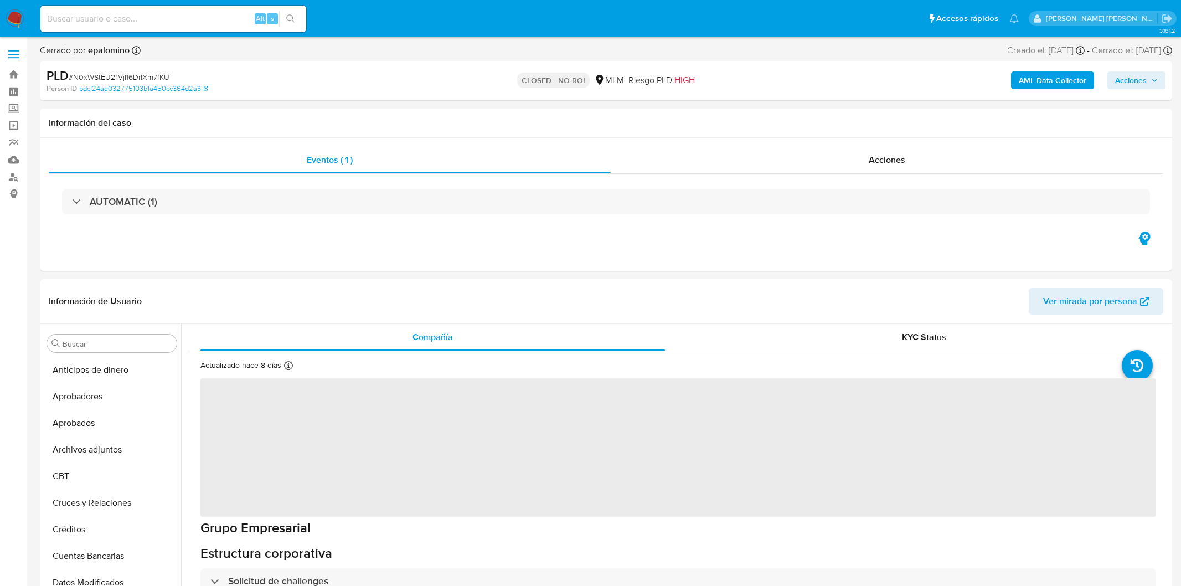
select select "10"
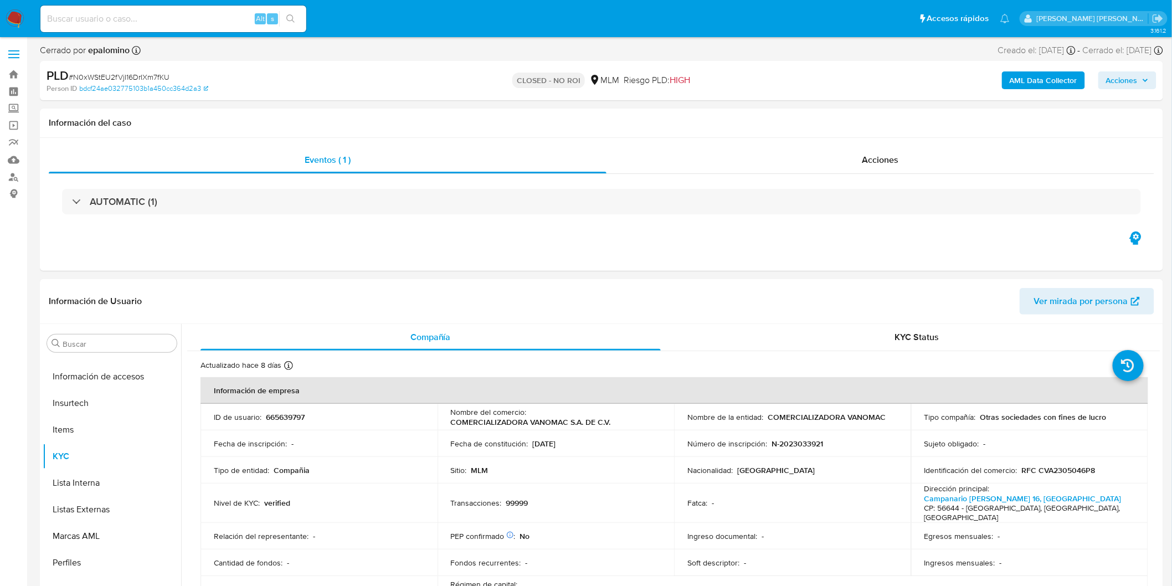
scroll to position [520, 0]
click at [157, 73] on span "# N0xWStEU2fVjI16DrIXm7fKU" at bounding box center [119, 76] width 101 height 11
copy span "N0xWStEU2fVjI16DrIXm7fKU"
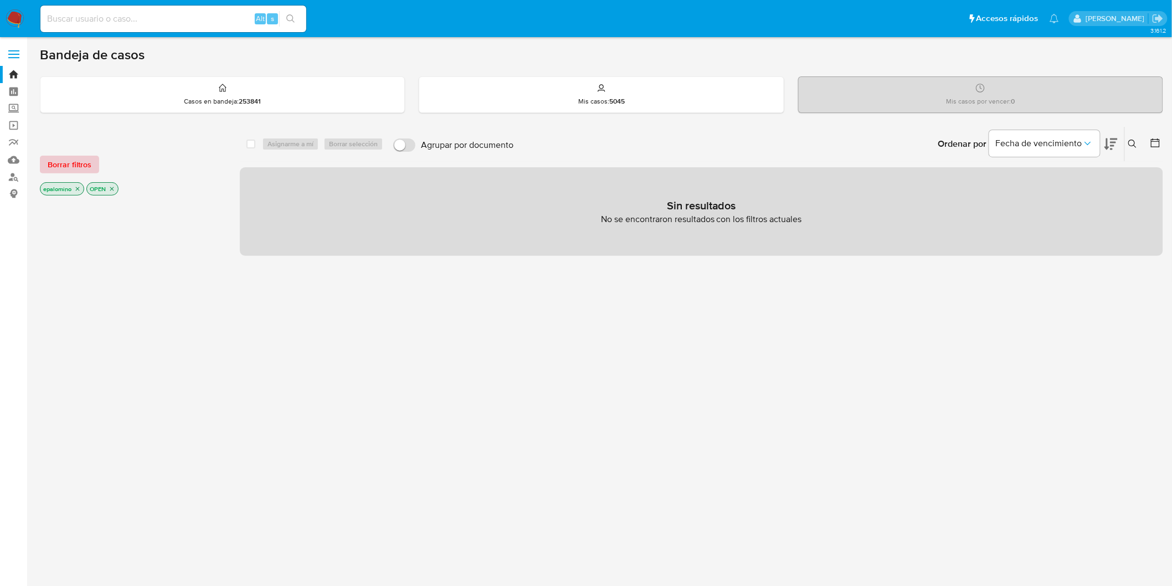
click at [61, 164] on span "Borrar filtros" at bounding box center [70, 165] width 44 height 16
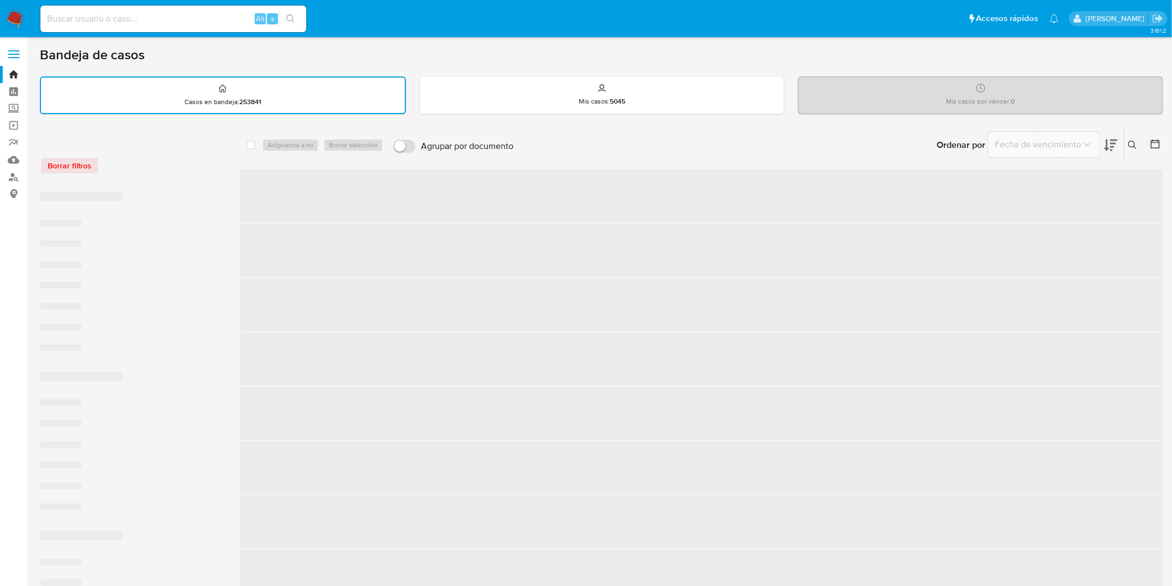
click at [152, 165] on div "Borrar filtros" at bounding box center [128, 166] width 177 height 18
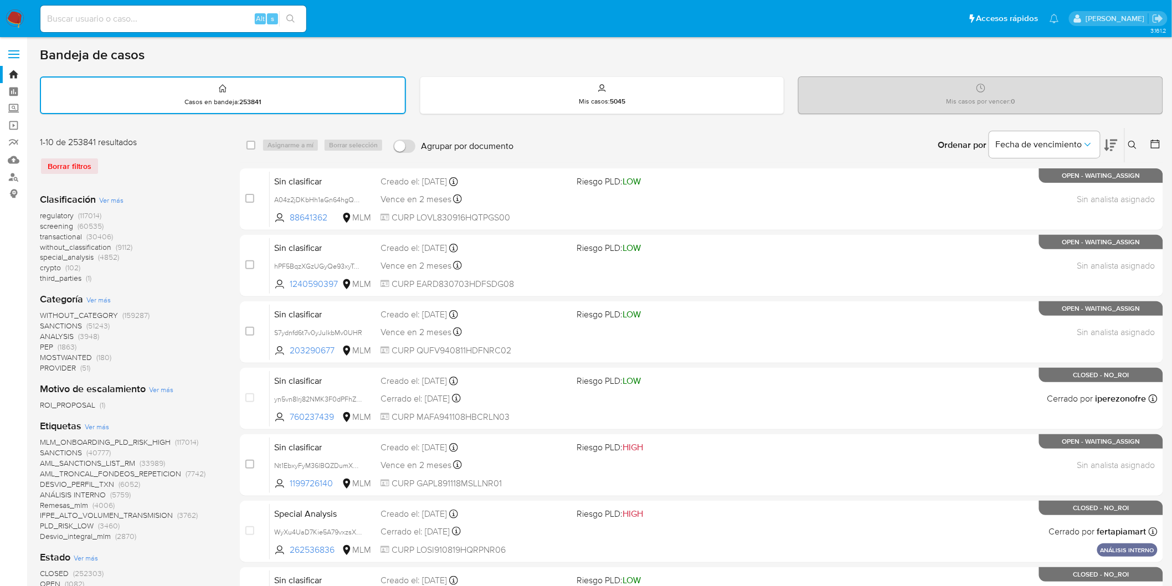
click at [4, 15] on nav "Pausado Ver notificaciones Alt s Accesos rápidos Presiona las siguientes teclas…" at bounding box center [586, 18] width 1172 height 37
click at [9, 17] on img at bounding box center [15, 18] width 19 height 19
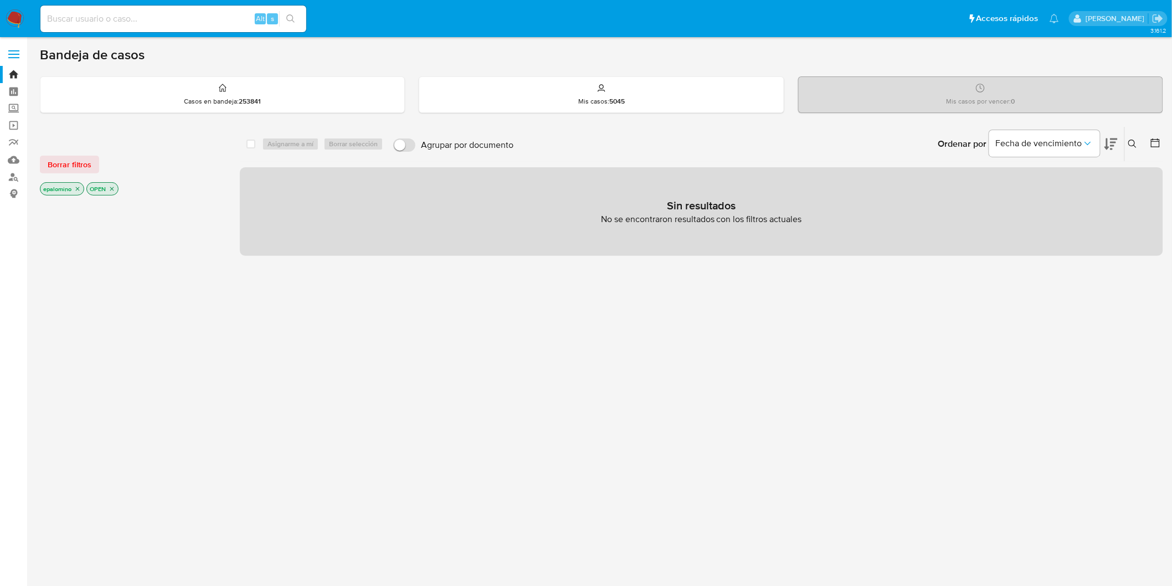
click at [61, 166] on span "Borrar filtros" at bounding box center [70, 165] width 44 height 16
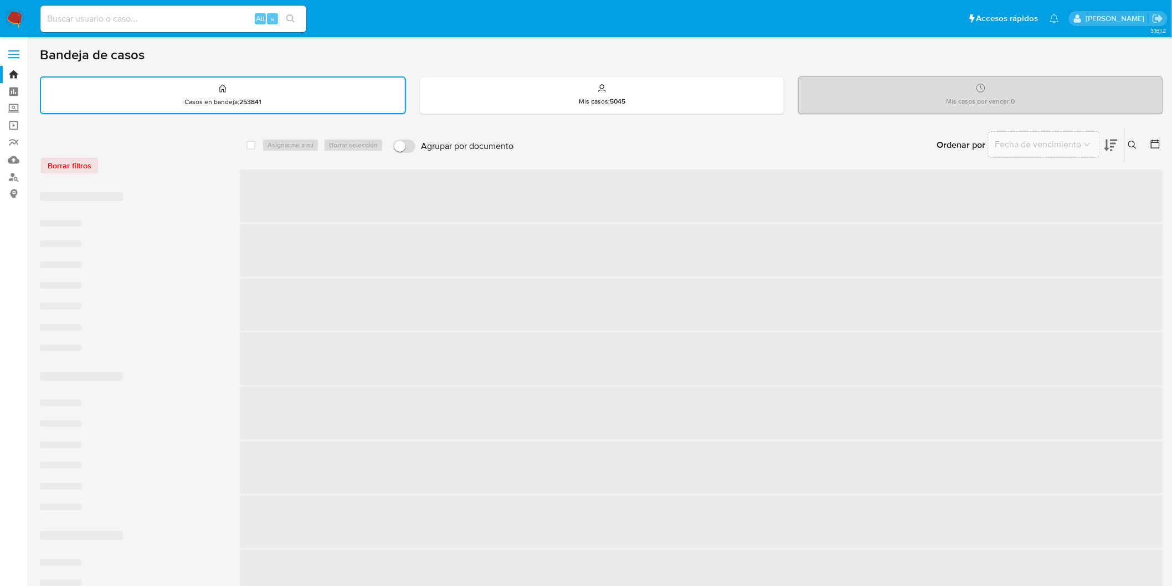
click at [202, 166] on div "Borrar filtros" at bounding box center [128, 166] width 177 height 18
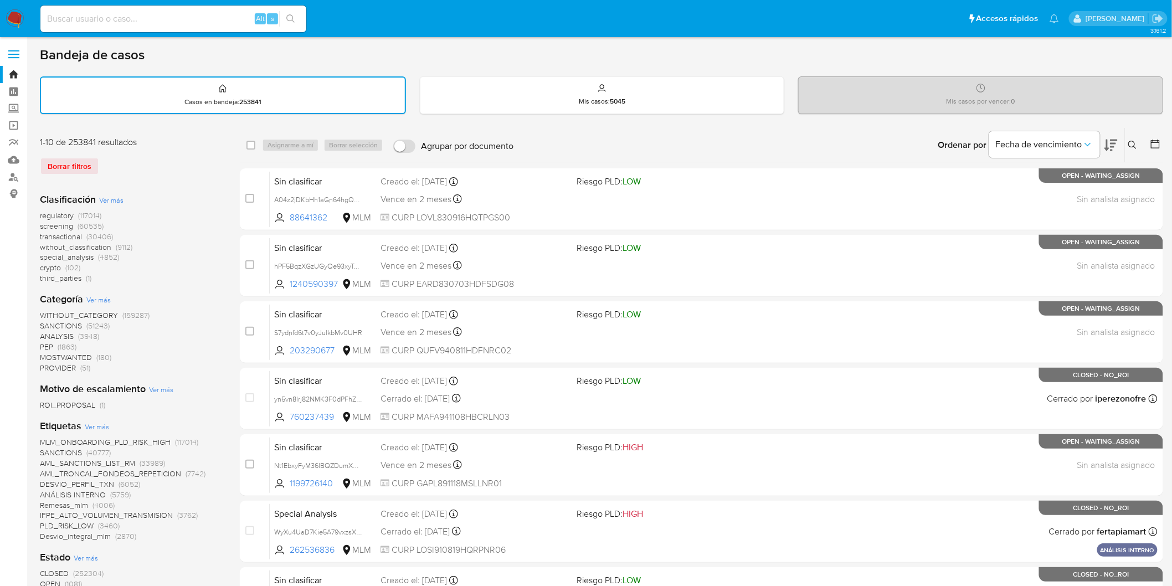
click at [12, 13] on img at bounding box center [15, 18] width 19 height 19
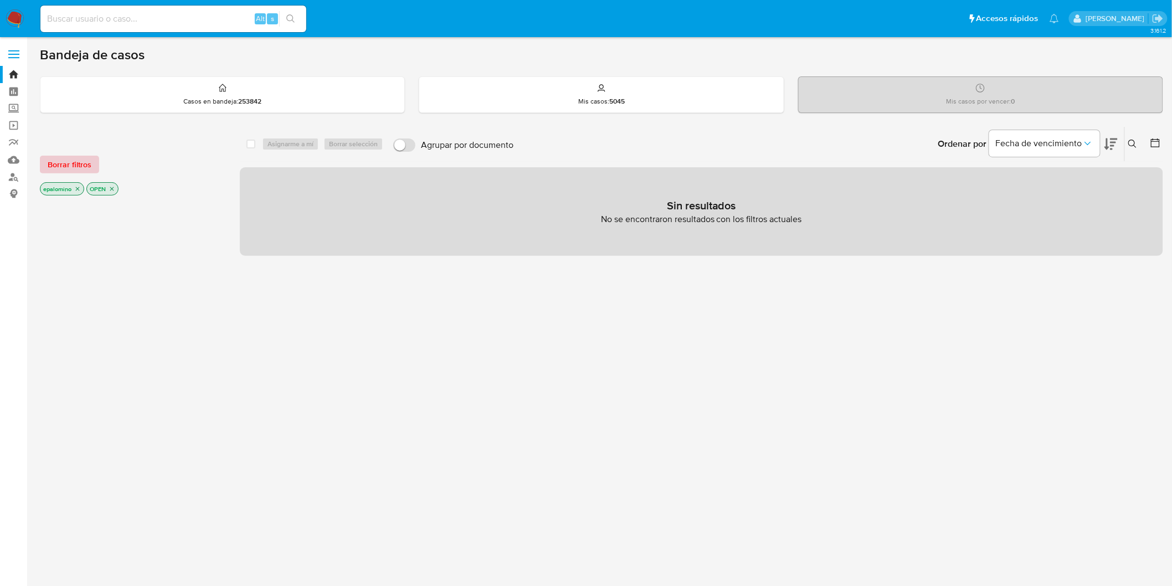
click at [78, 167] on span "Borrar filtros" at bounding box center [70, 165] width 44 height 16
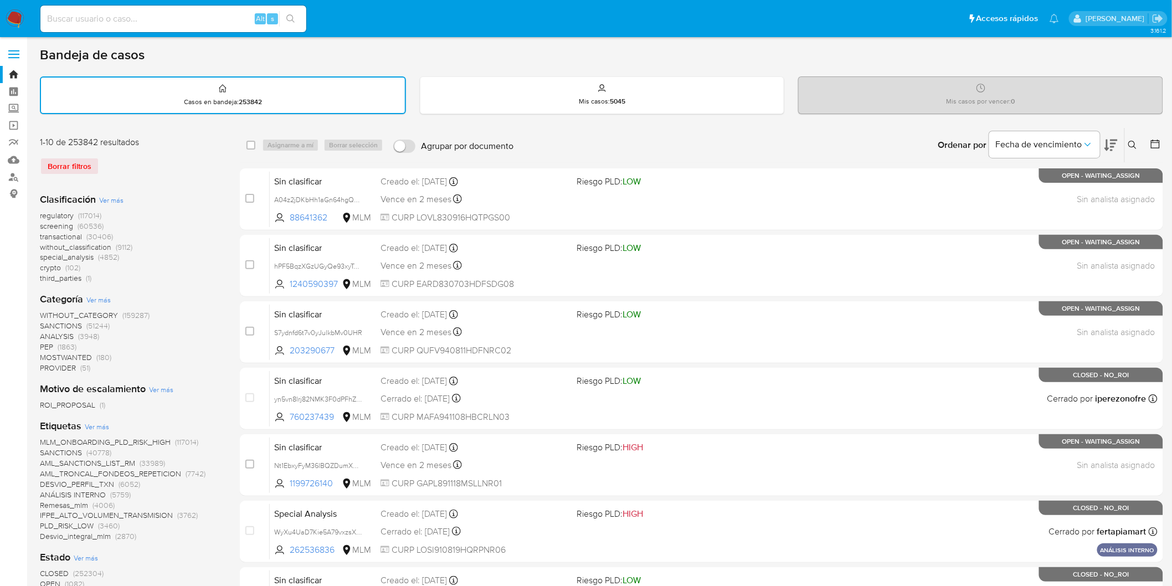
click at [1128, 141] on icon at bounding box center [1132, 145] width 9 height 9
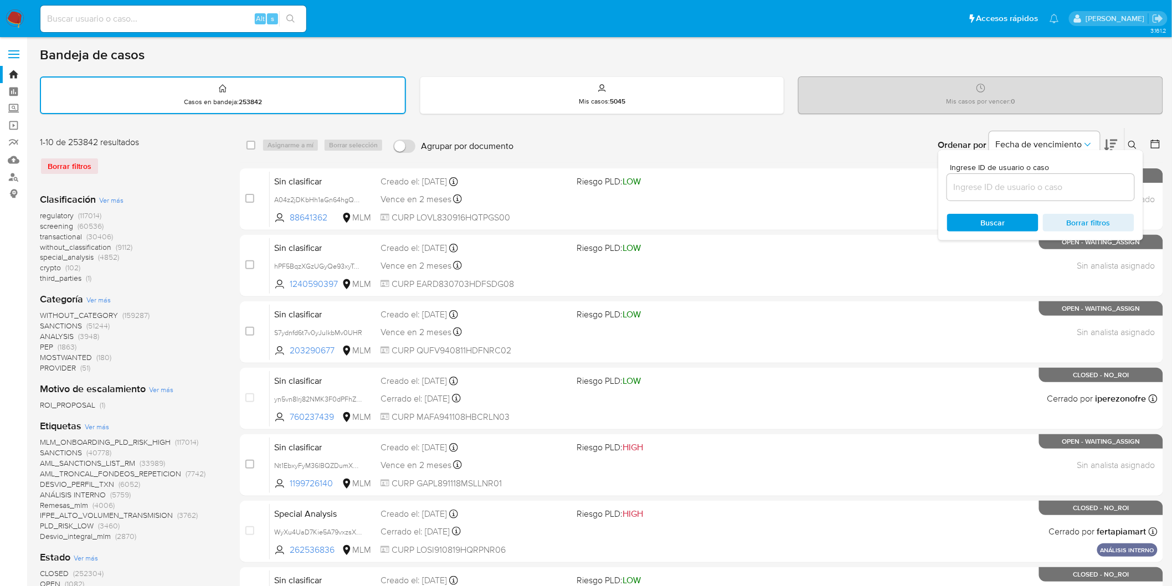
click at [1041, 185] on input at bounding box center [1040, 187] width 187 height 14
type input "1873058230"
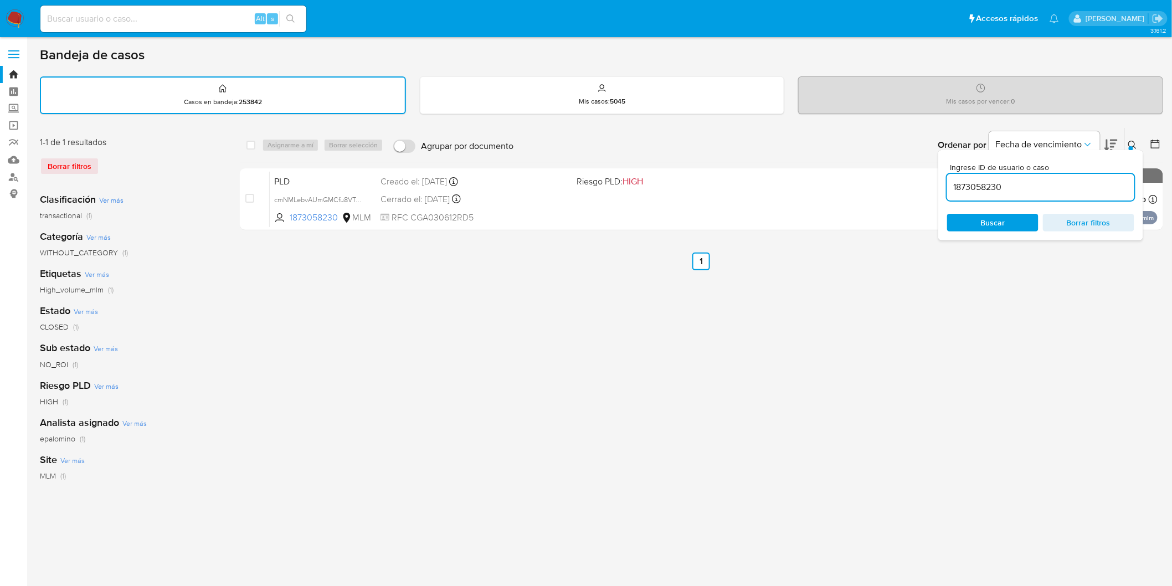
click at [1125, 151] on div "Ingrese ID de usuario o caso 1873058230 Buscar Borrar filtros" at bounding box center [1040, 195] width 205 height 90
click at [1136, 141] on icon at bounding box center [1132, 145] width 9 height 9
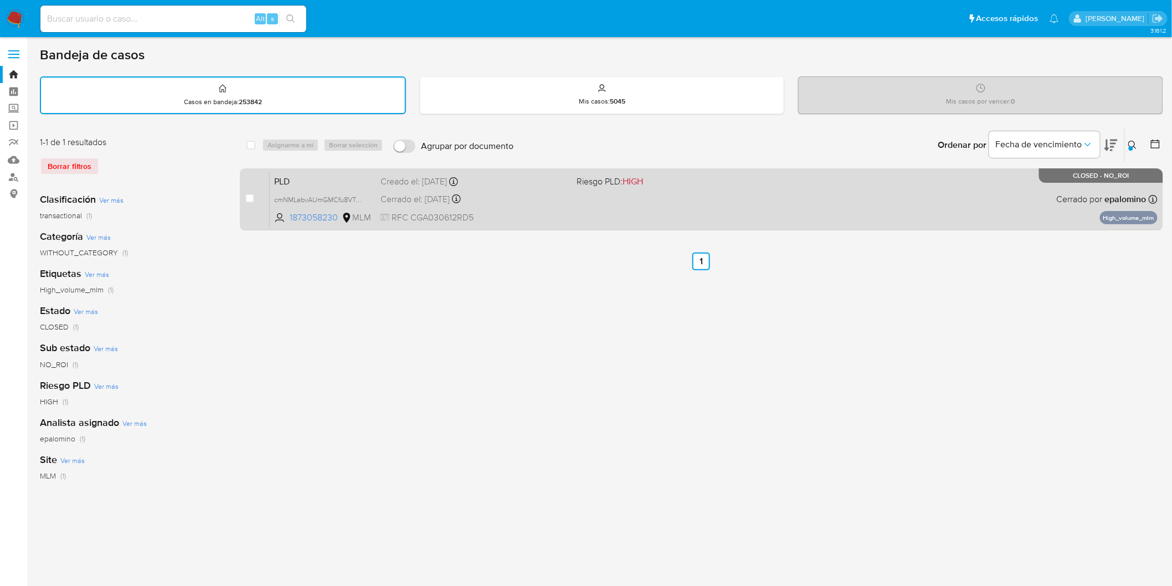
click at [306, 180] on span "PLD" at bounding box center [322, 180] width 97 height 14
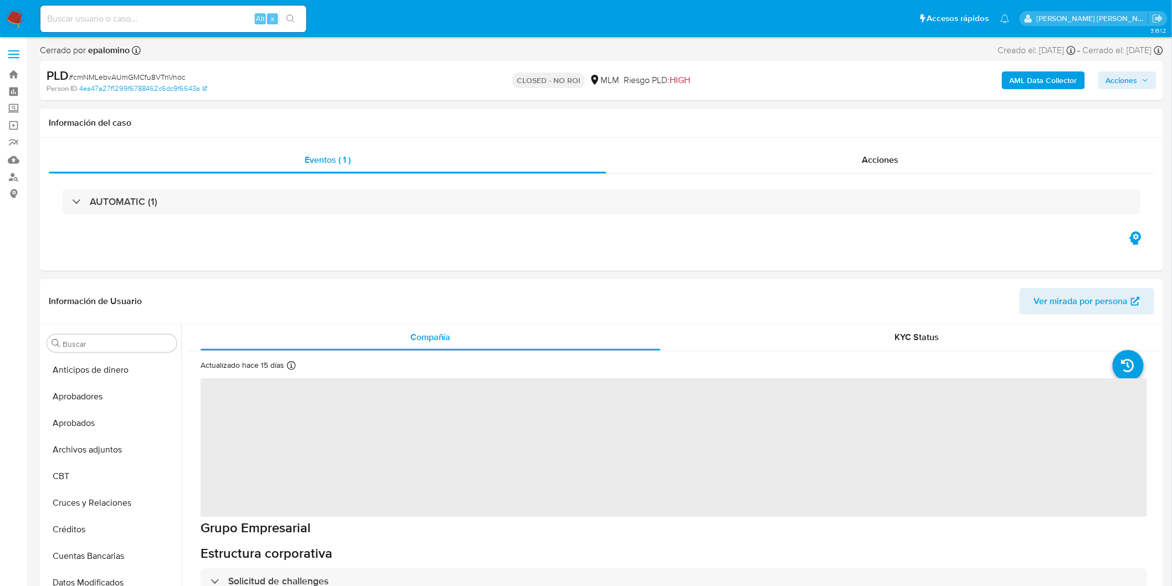
select select "10"
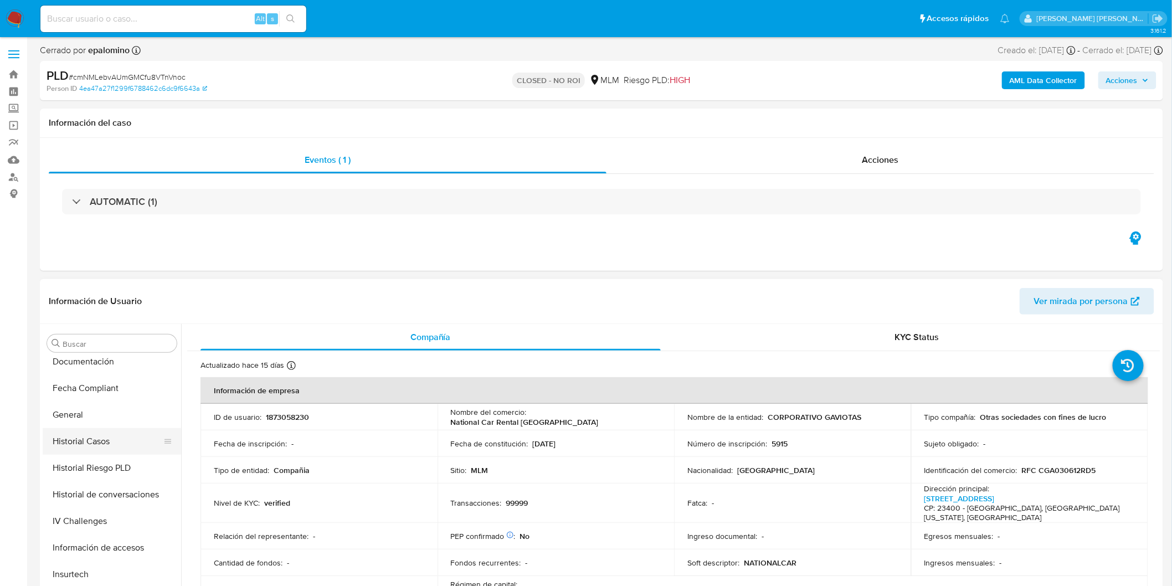
scroll to position [335, 0]
click at [95, 412] on button "General" at bounding box center [108, 407] width 130 height 27
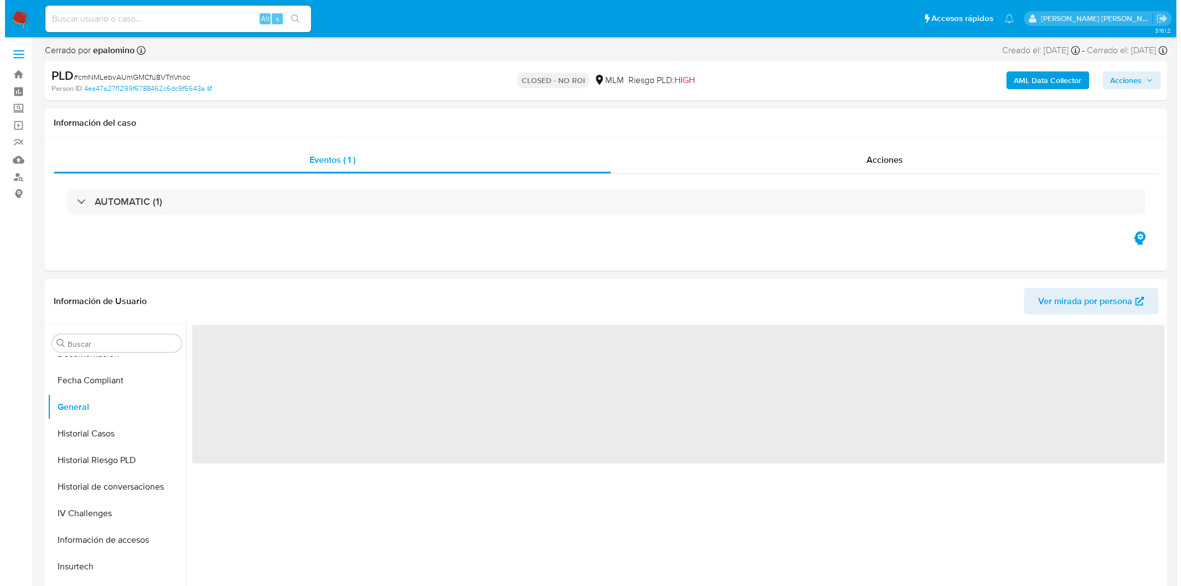
scroll to position [102, 0]
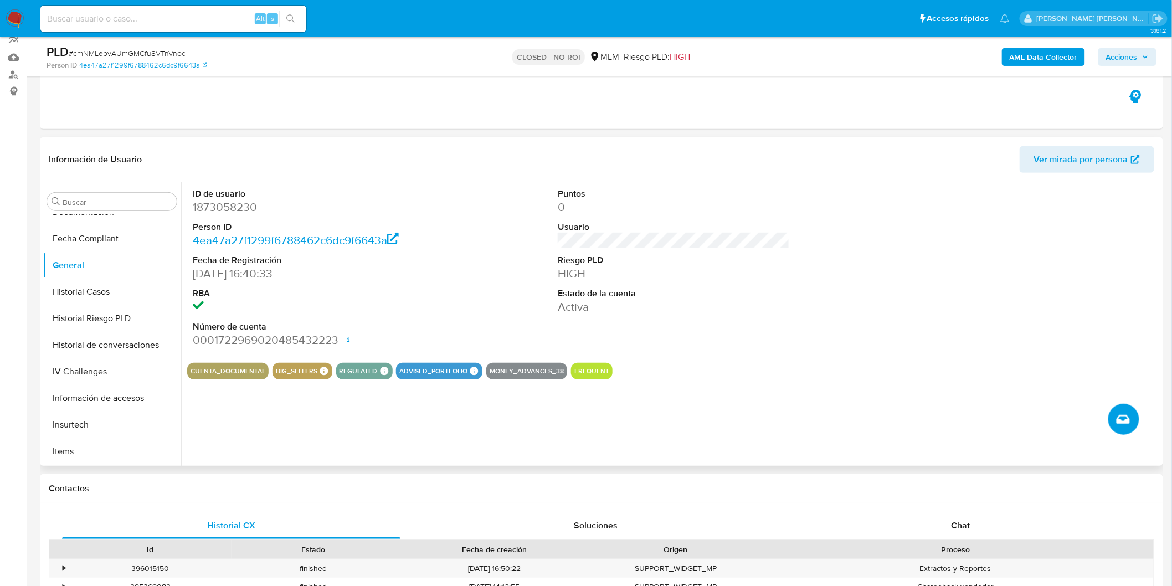
click at [1122, 416] on icon "Crear caso manual" at bounding box center [1122, 418] width 13 height 13
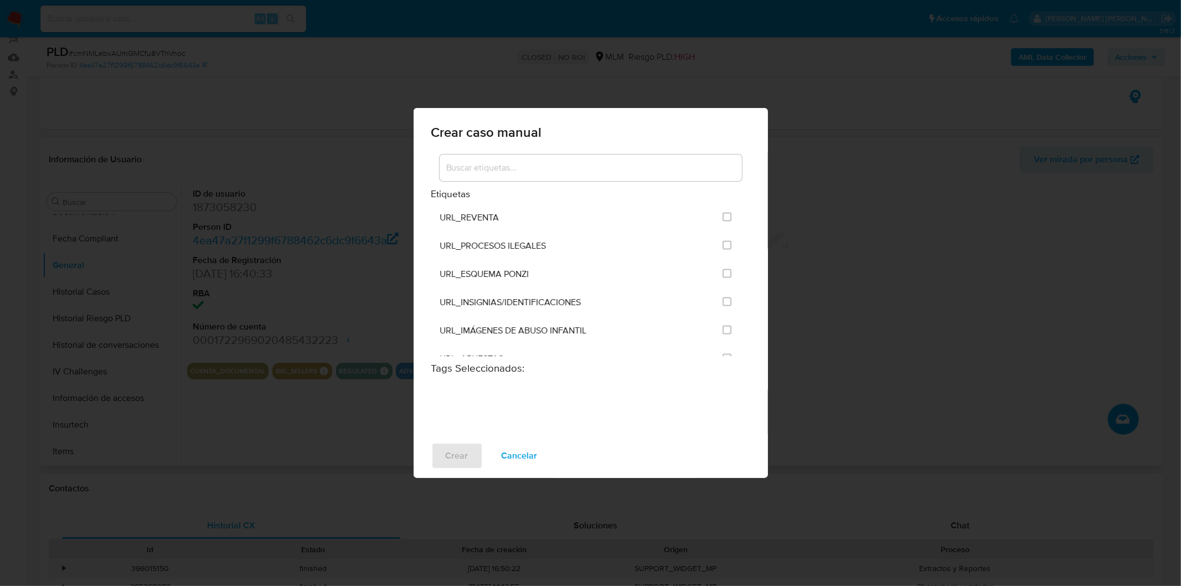
scroll to position [2153, 0]
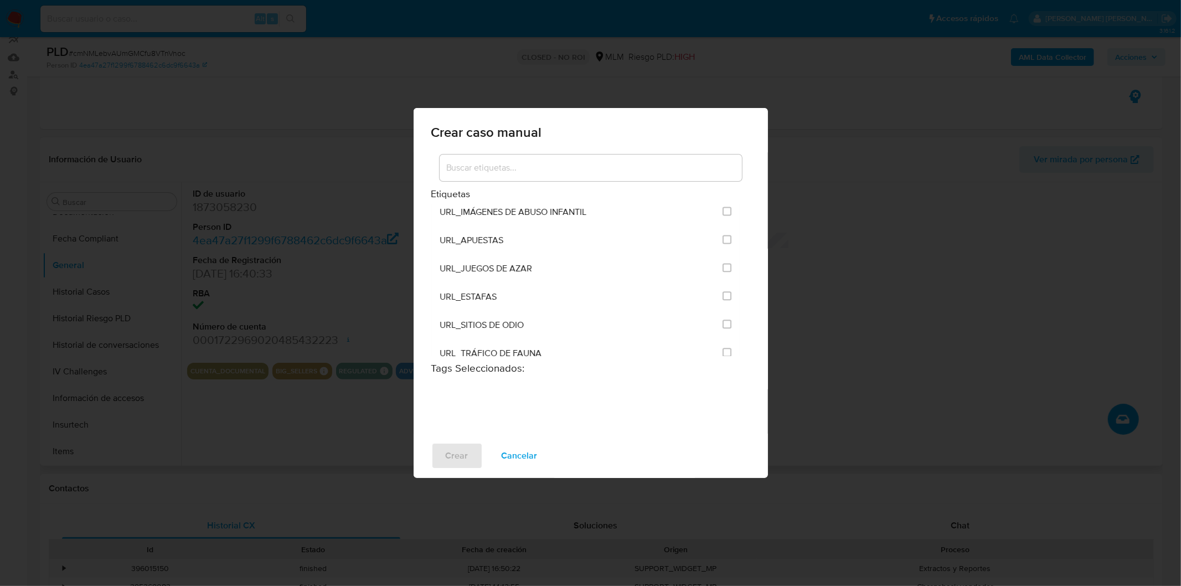
click at [540, 172] on input at bounding box center [591, 168] width 302 height 14
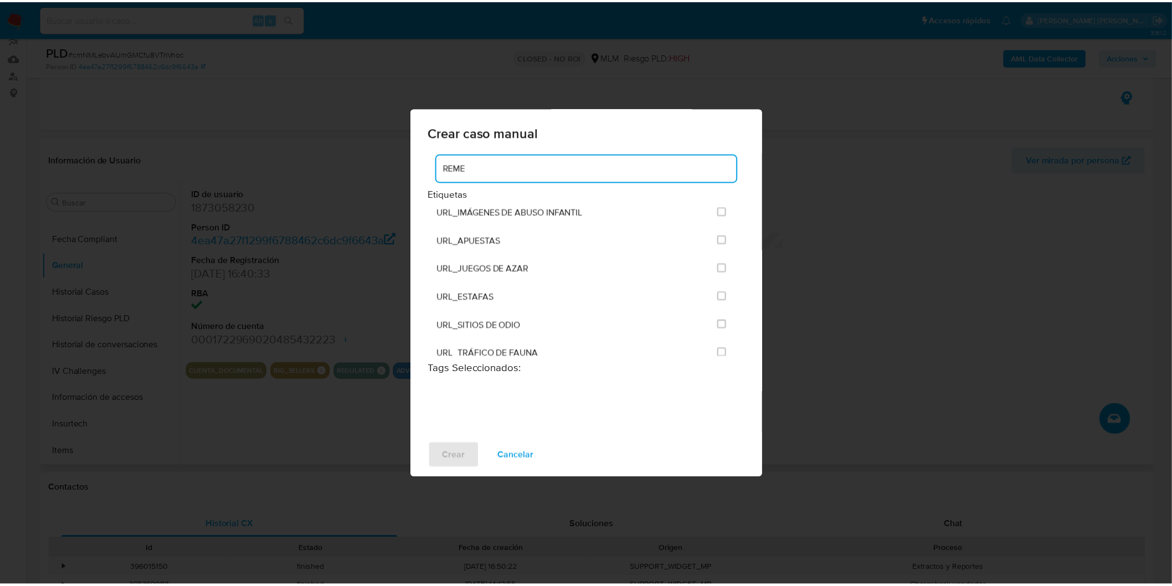
scroll to position [0, 0]
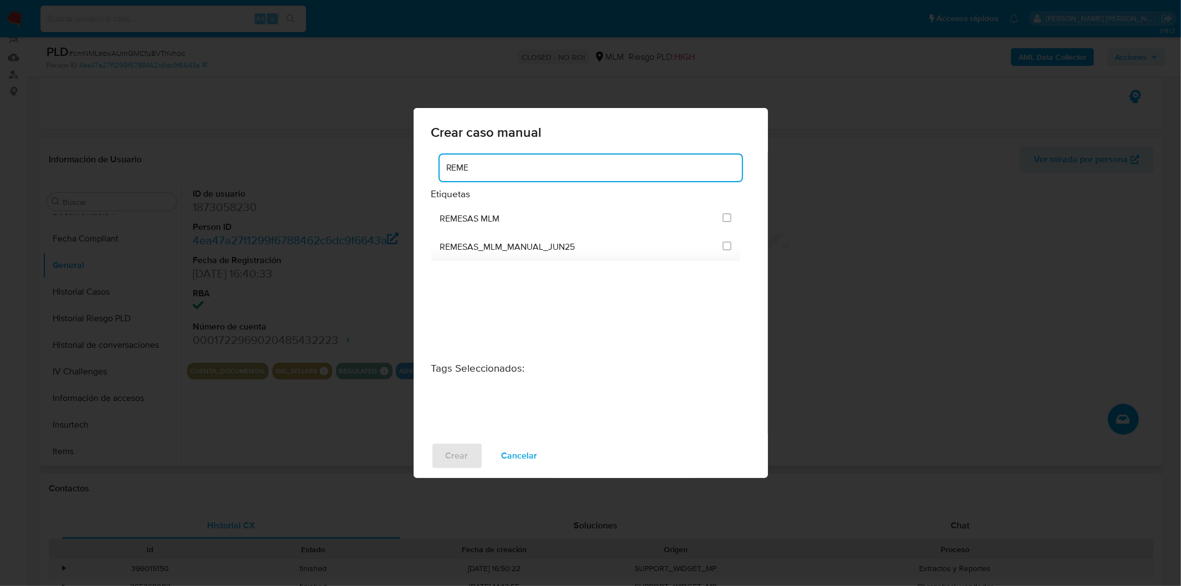
drag, startPoint x: 488, startPoint y: 168, endPoint x: 456, endPoint y: 168, distance: 31.6
click at [456, 168] on input "REME" at bounding box center [591, 168] width 302 height 14
type input "R"
type input "TRABA"
click at [729, 212] on div at bounding box center [727, 217] width 9 height 11
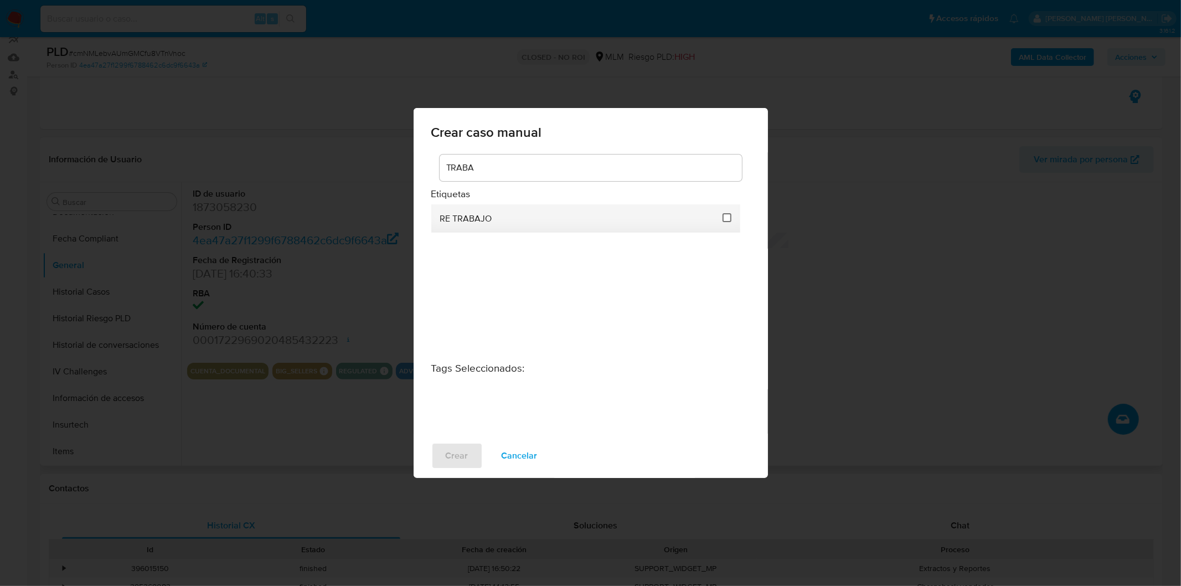
click at [729, 219] on input "3260" at bounding box center [727, 217] width 9 height 9
checkbox input "true"
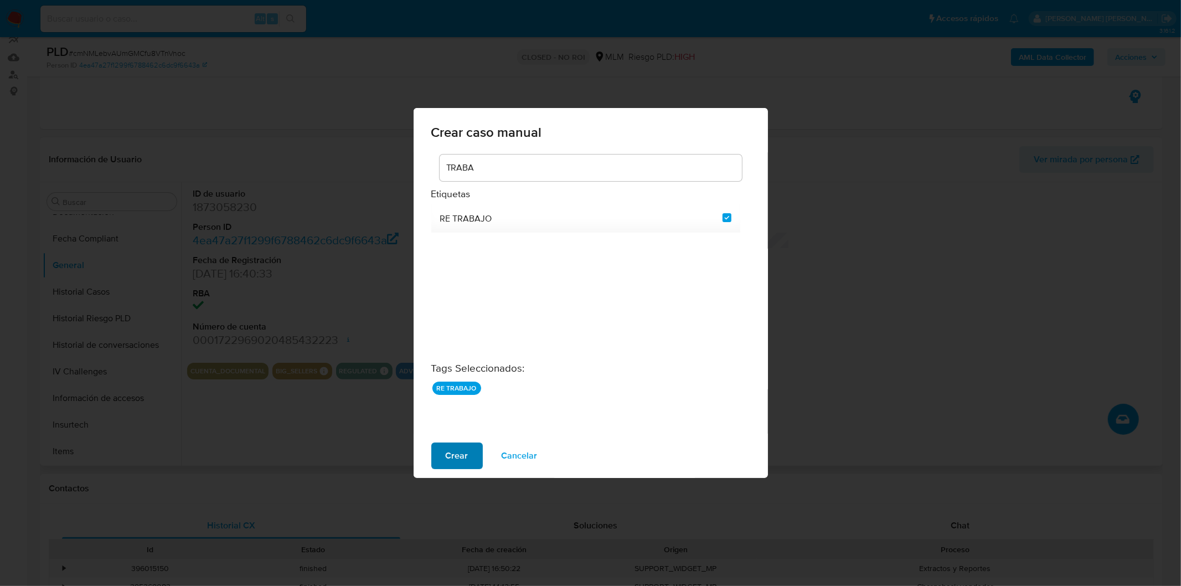
click at [460, 458] on span "Crear" at bounding box center [457, 455] width 23 height 24
checkbox input "false"
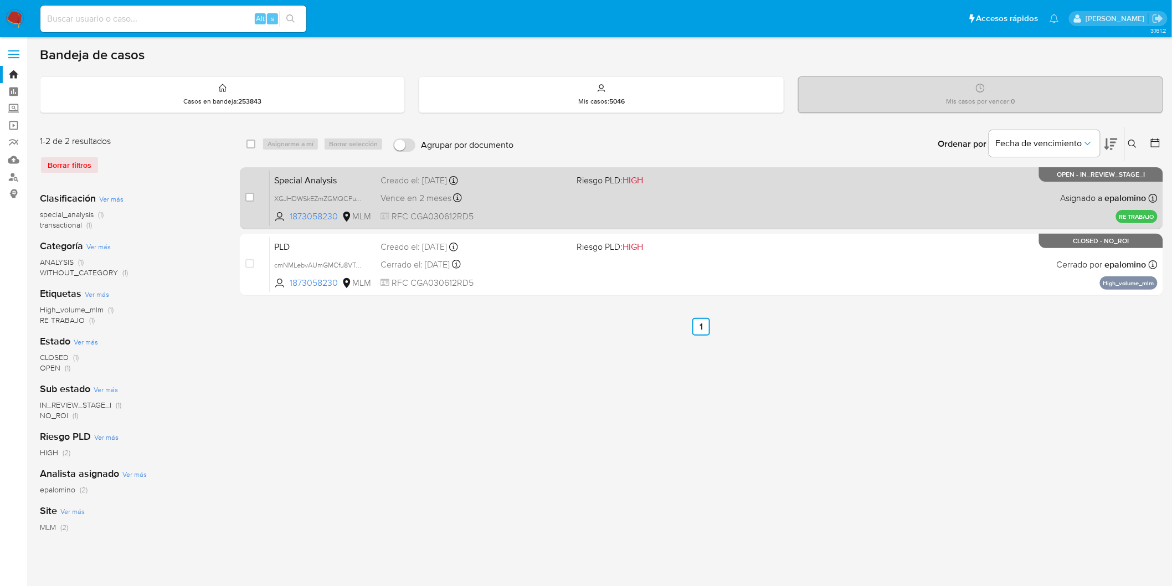
click at [321, 179] on span "Special Analysis" at bounding box center [322, 179] width 97 height 14
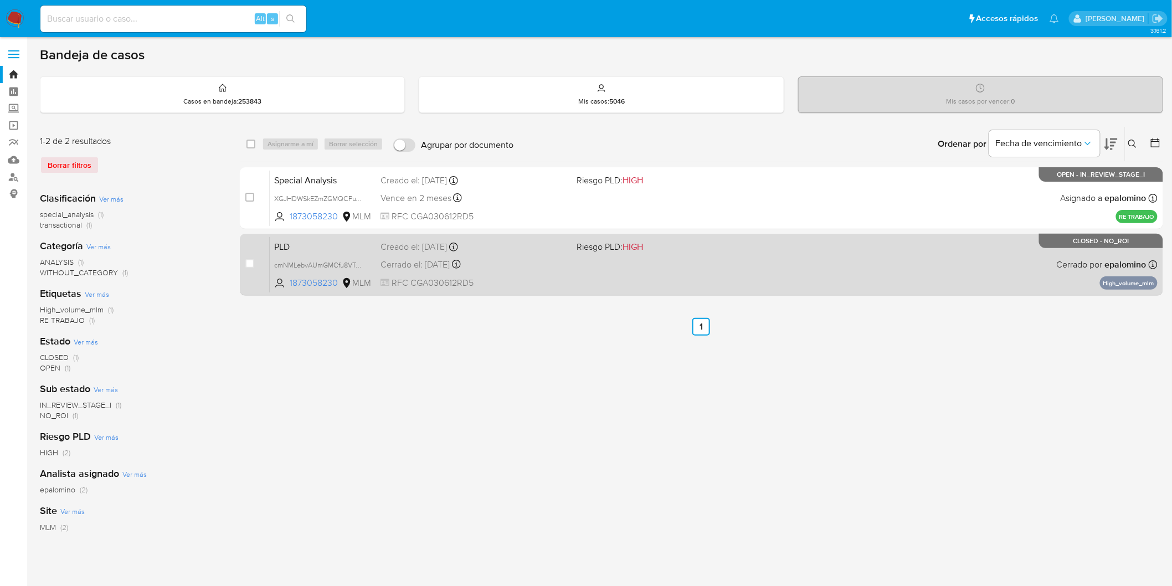
click at [302, 241] on span "PLD" at bounding box center [322, 246] width 97 height 14
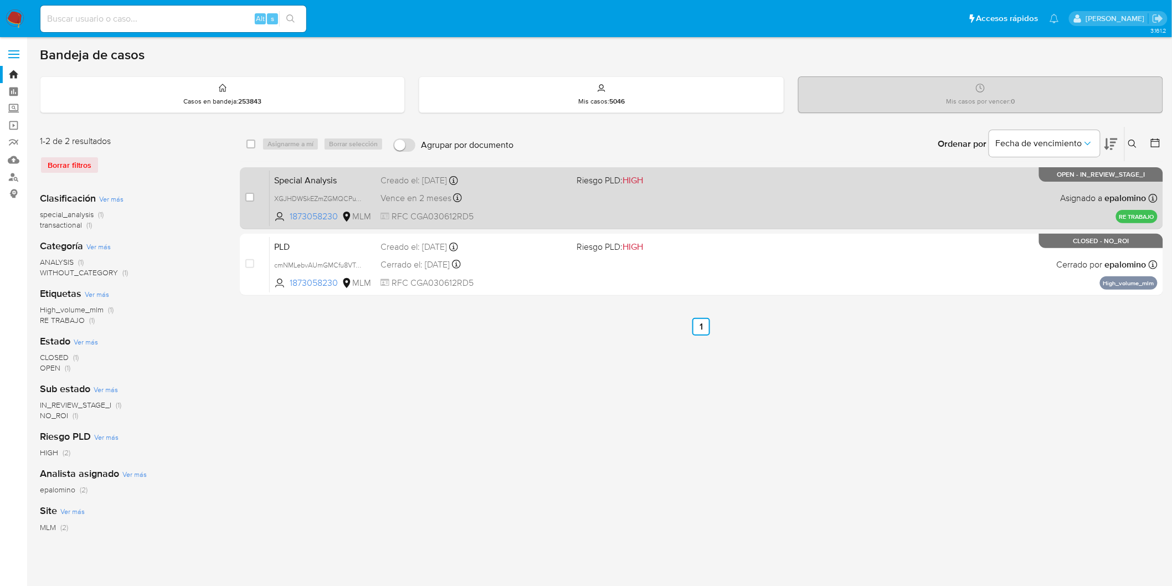
click at [308, 180] on span "Special Analysis" at bounding box center [322, 179] width 97 height 14
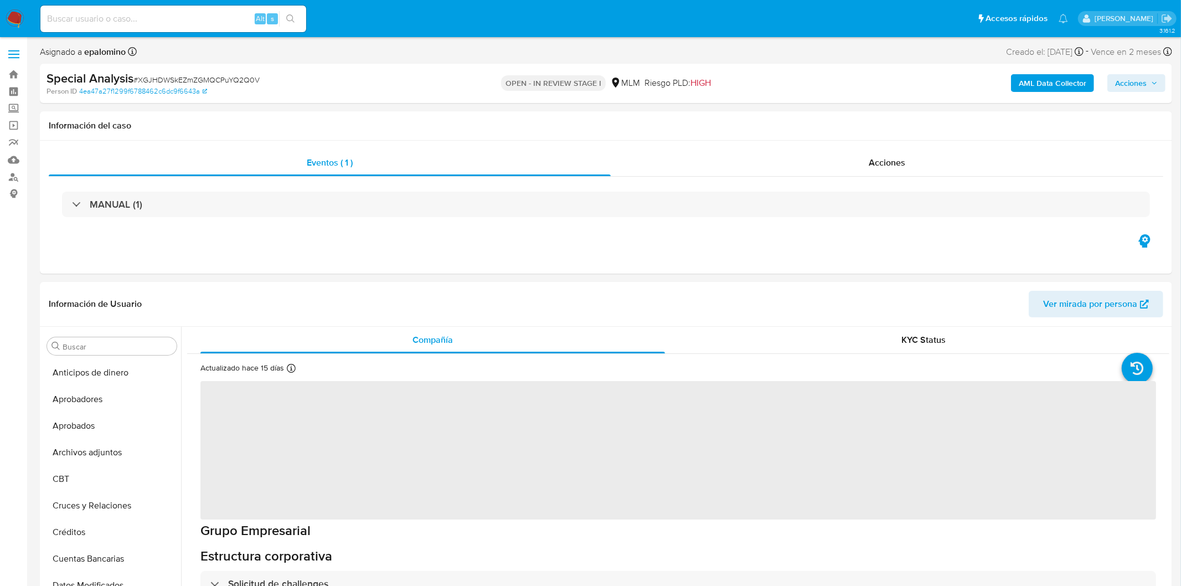
select select "10"
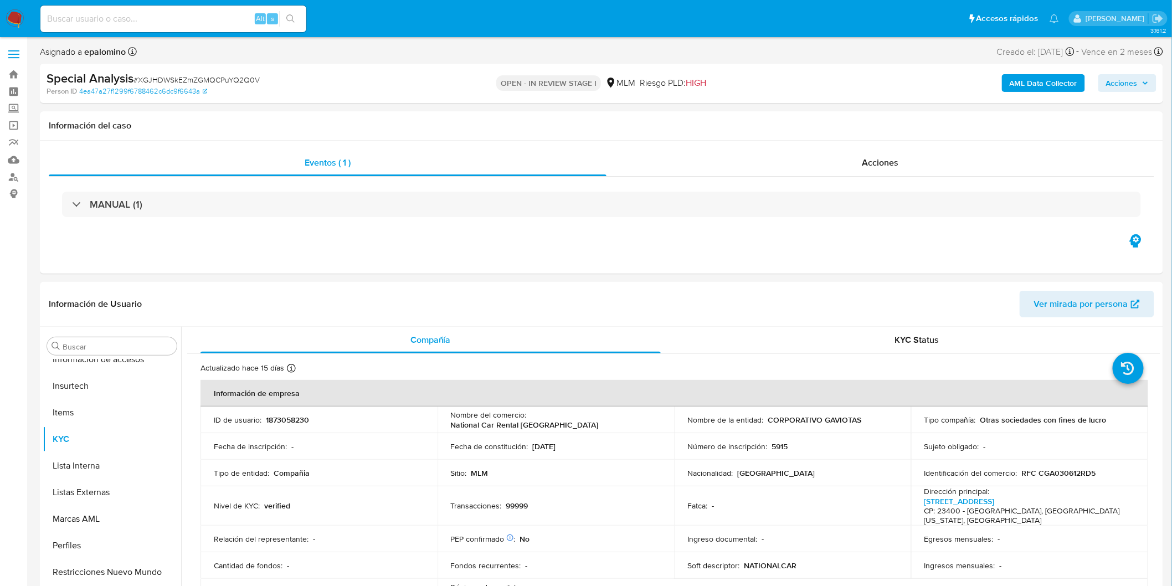
scroll to position [520, 0]
click at [1115, 86] on span "Acciones" at bounding box center [1122, 83] width 32 height 18
click at [1108, 262] on span "Enviar" at bounding box center [1114, 263] width 22 height 16
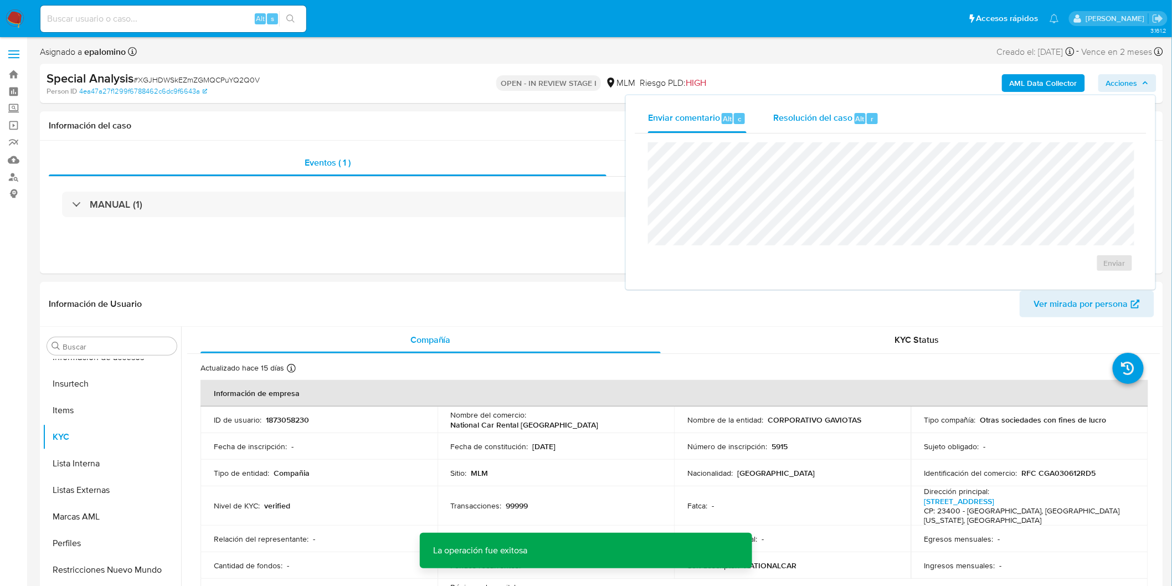
click at [835, 122] on span "Resolución del caso" at bounding box center [812, 118] width 79 height 13
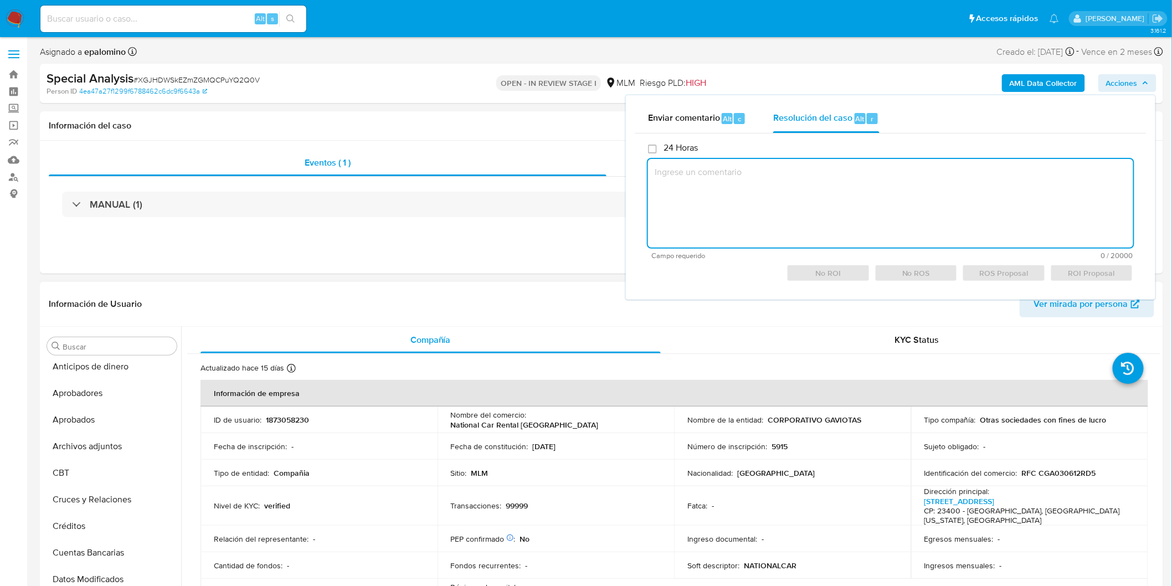
scroll to position [0, 0]
click at [115, 447] on button "Archivos adjuntos" at bounding box center [108, 452] width 130 height 27
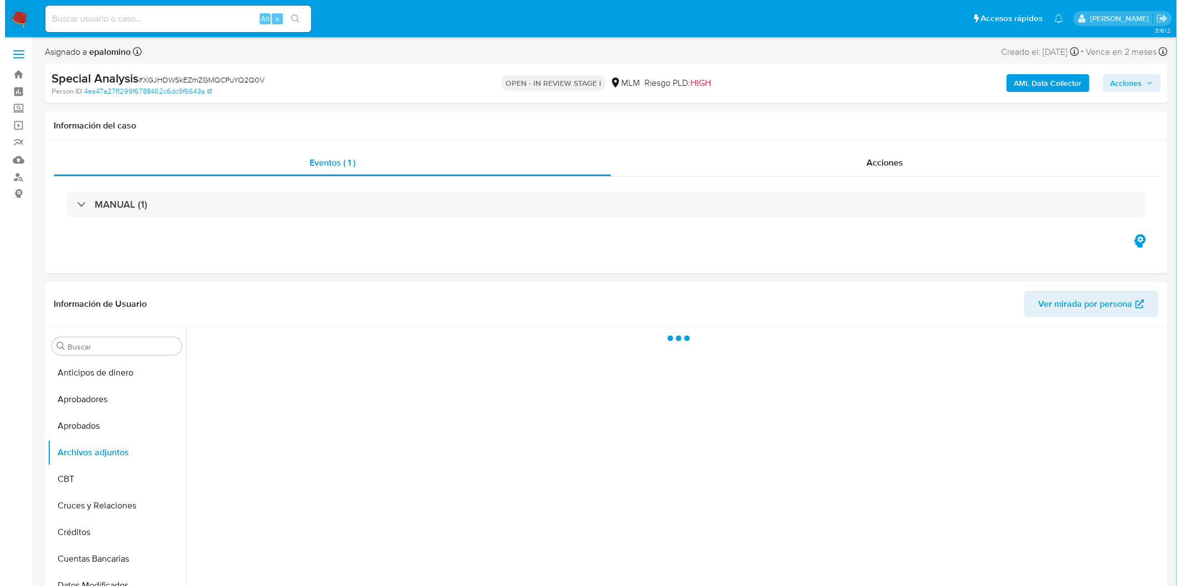
scroll to position [29, 0]
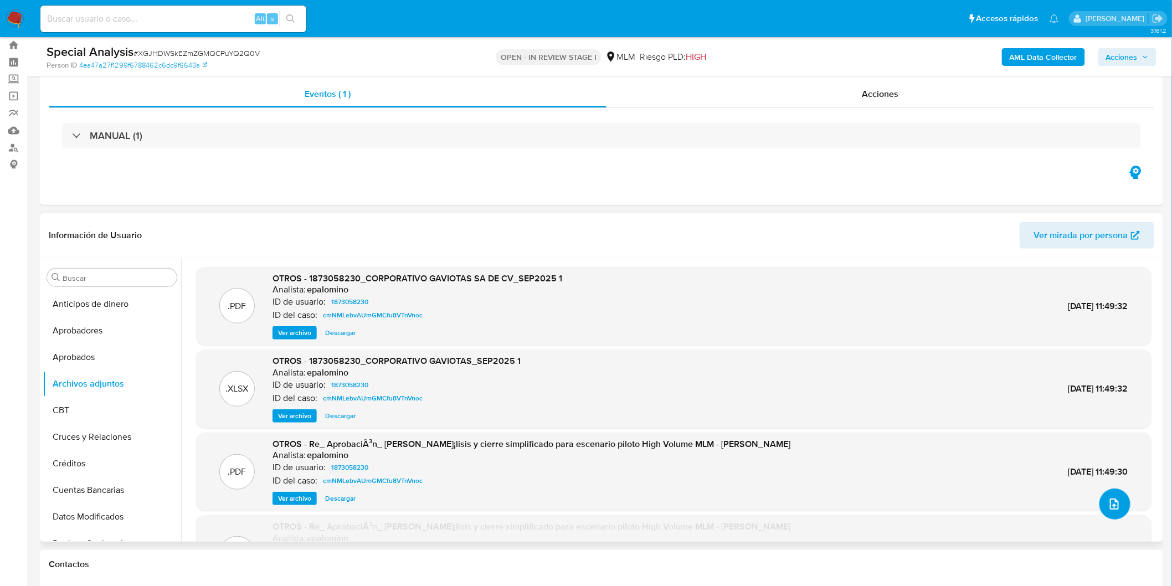
click at [1108, 501] on icon "upload-file" at bounding box center [1113, 503] width 13 height 13
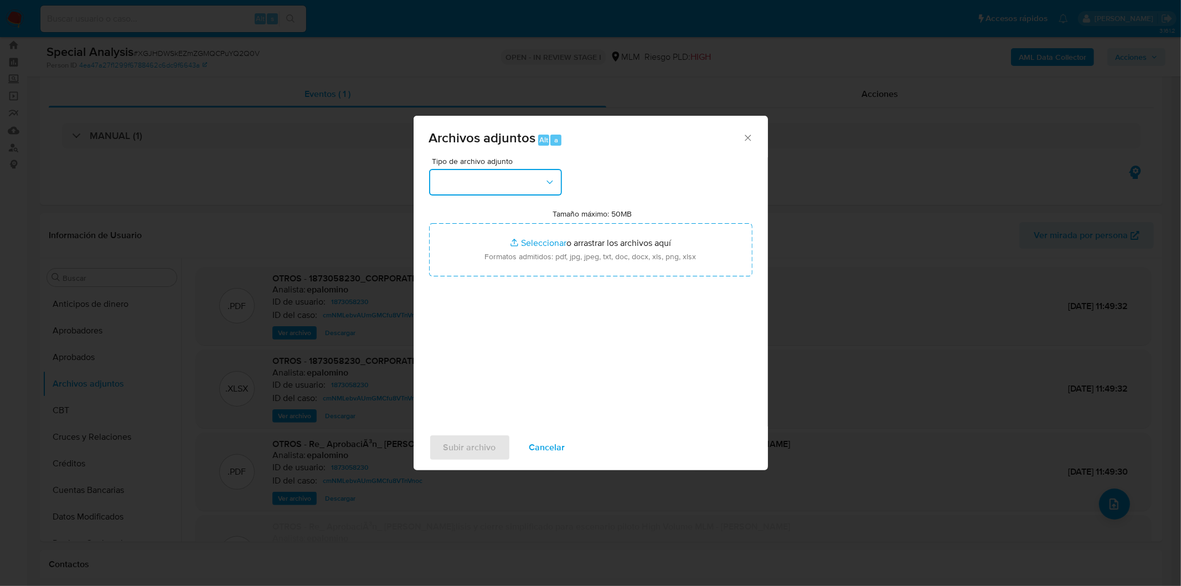
click at [515, 173] on button "button" at bounding box center [495, 182] width 133 height 27
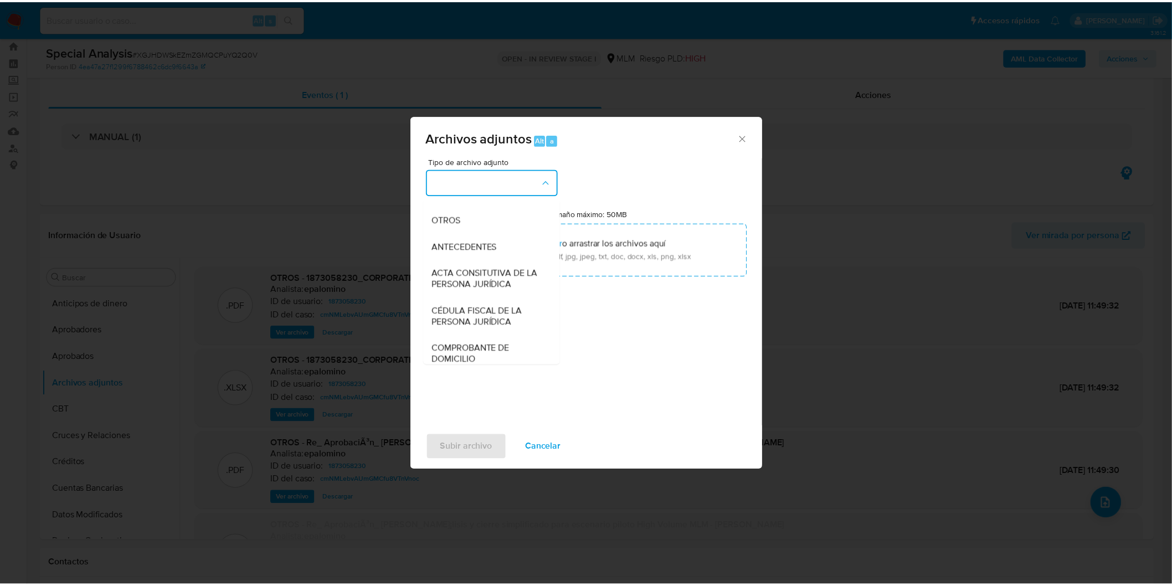
scroll to position [123, 0]
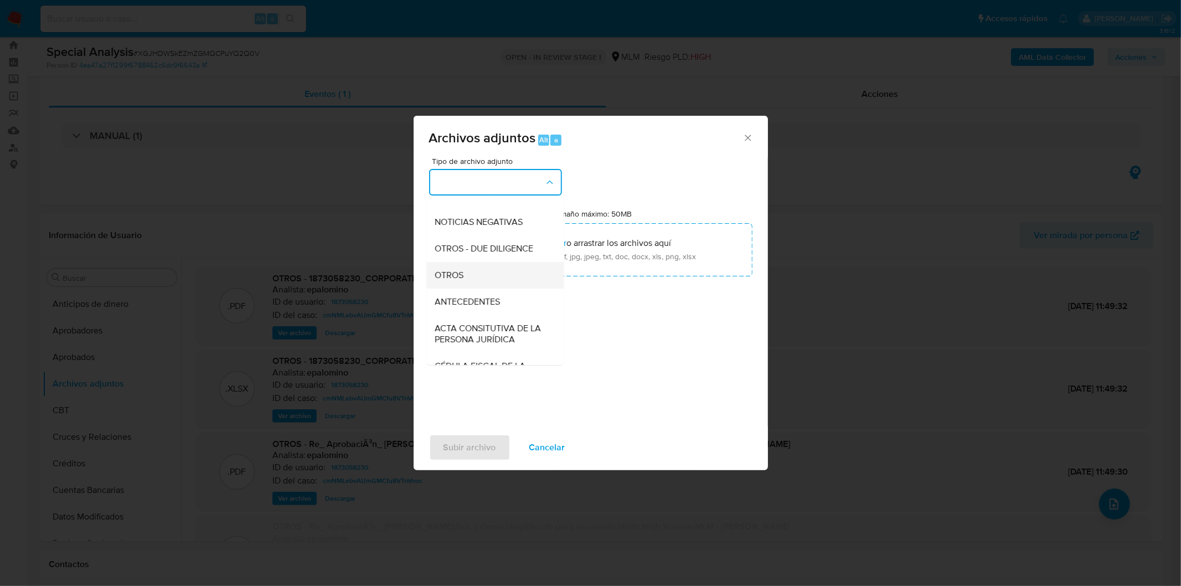
click at [478, 285] on div "OTROS" at bounding box center [491, 274] width 113 height 27
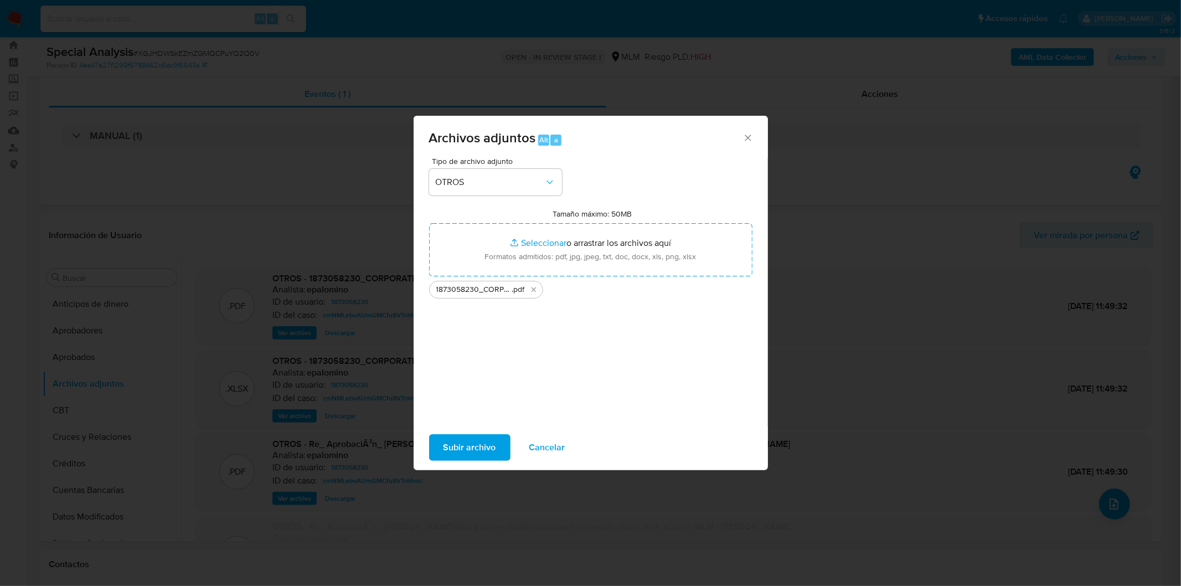
click at [473, 441] on span "Subir archivo" at bounding box center [469, 447] width 53 height 24
click at [458, 447] on span "Subir archivo" at bounding box center [469, 447] width 53 height 24
click at [493, 443] on span "Subir archivo" at bounding box center [469, 447] width 53 height 24
drag, startPoint x: 747, startPoint y: 133, endPoint x: 673, endPoint y: 113, distance: 76.8
click at [747, 133] on icon "Cerrar" at bounding box center [747, 137] width 11 height 11
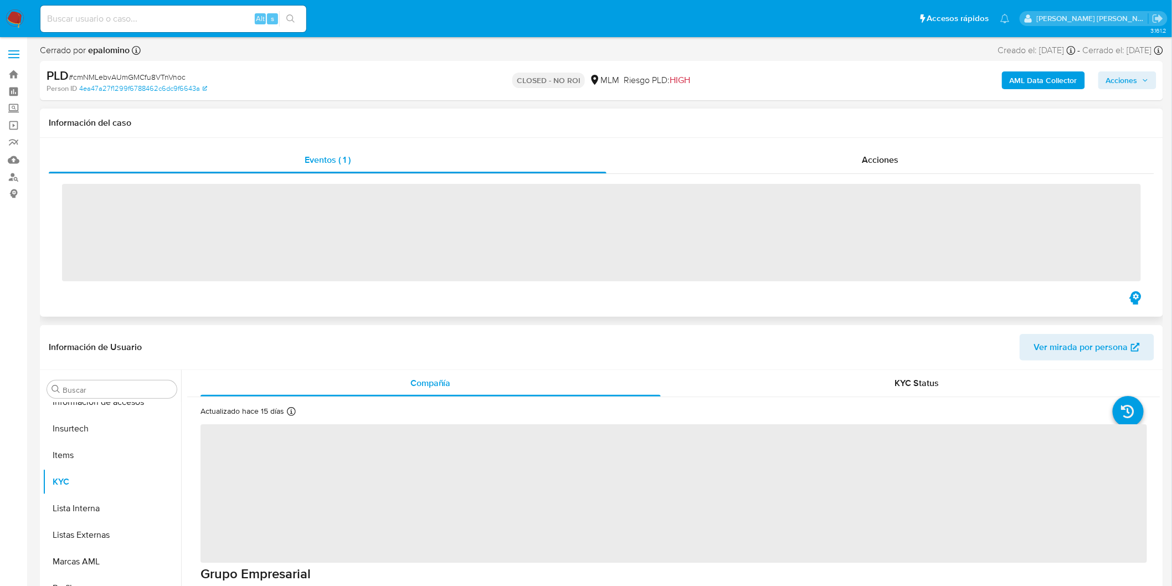
scroll to position [520, 0]
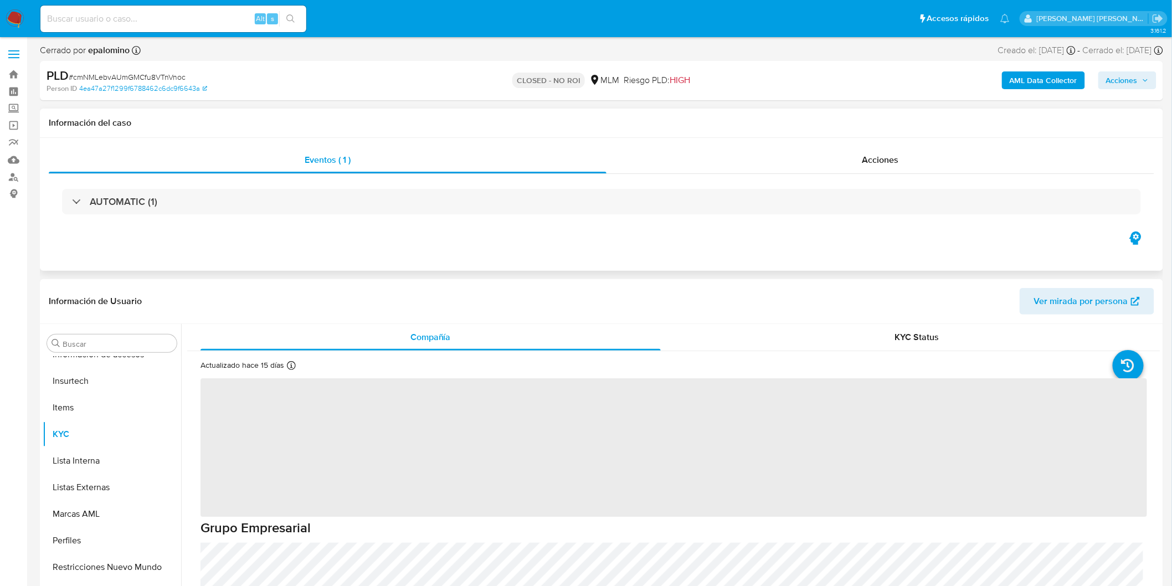
select select "10"
click at [163, 75] on span "# cmNMLebvAUmGMCfu8VTnVnoc" at bounding box center [127, 76] width 117 height 11
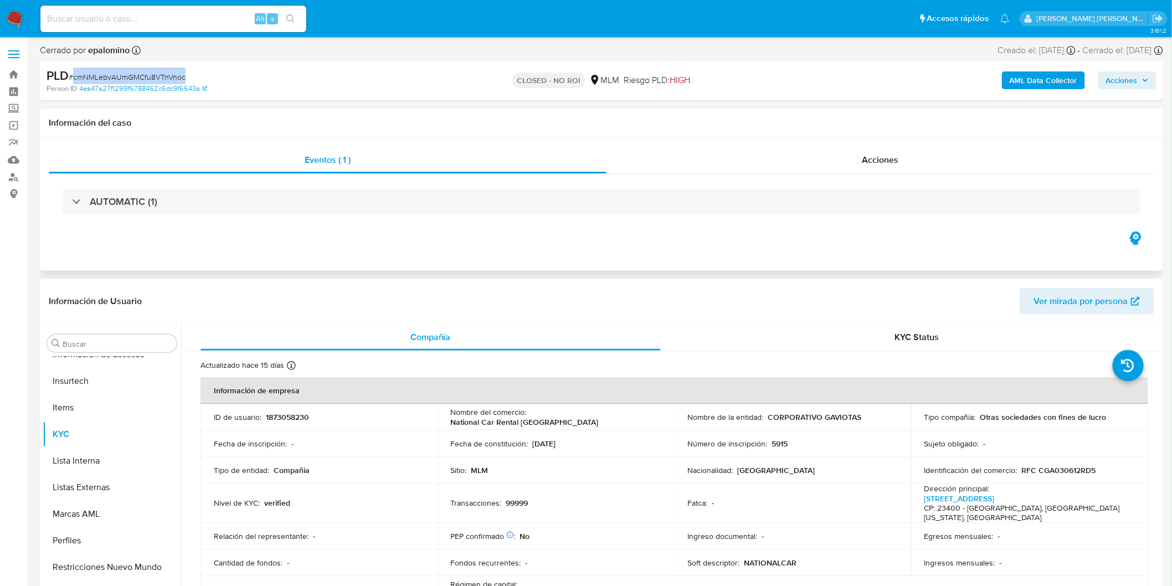
copy span "cmNMLebvAUmGMCfu8VTnVnoc"
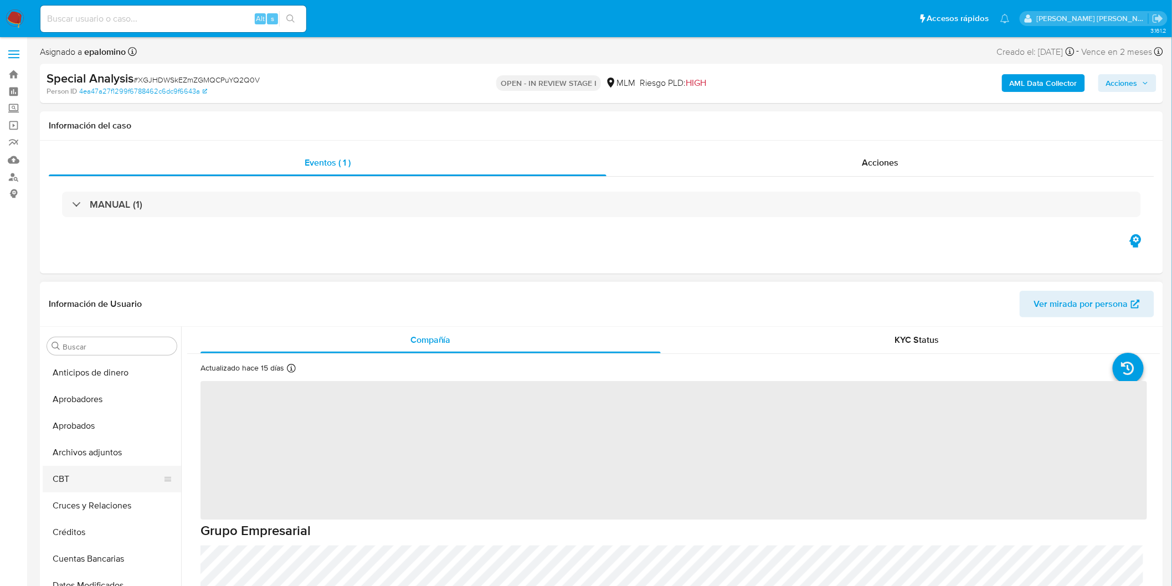
select select "10"
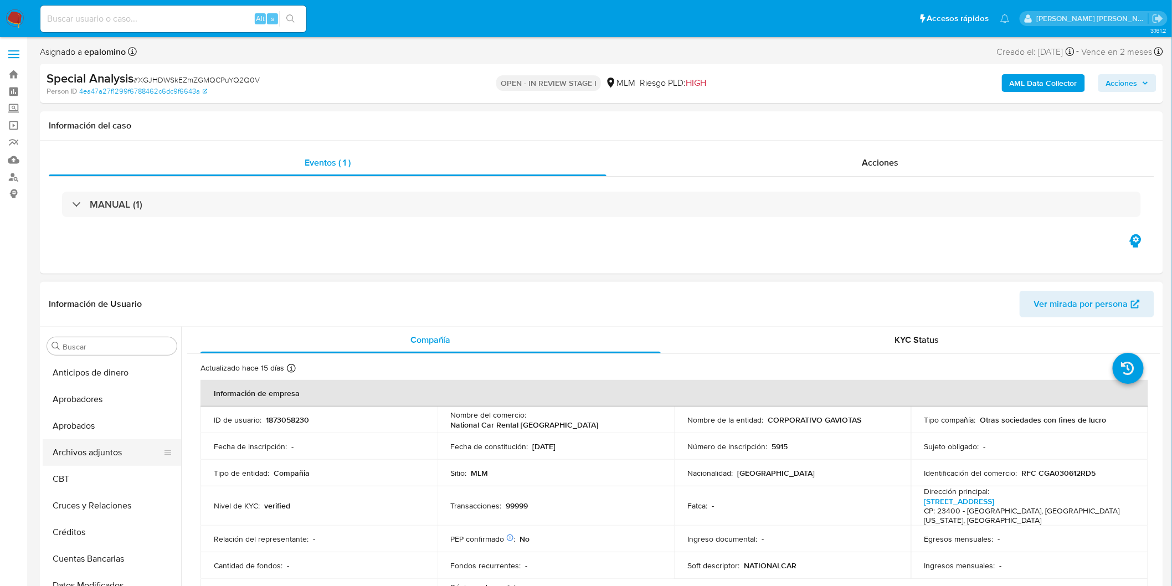
click at [102, 452] on button "Archivos adjuntos" at bounding box center [108, 452] width 130 height 27
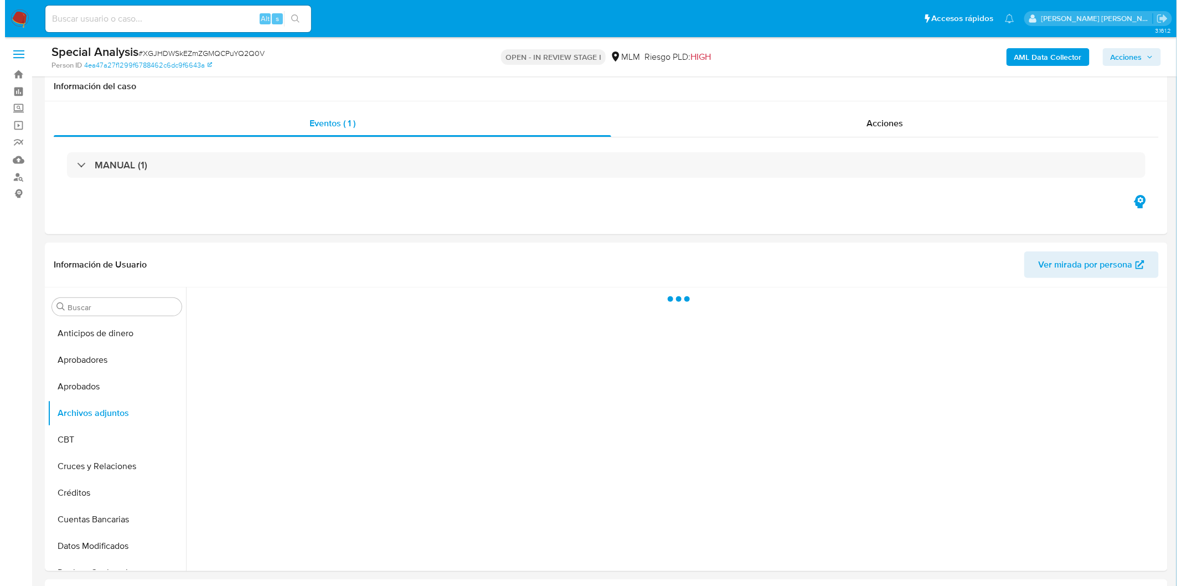
scroll to position [76, 0]
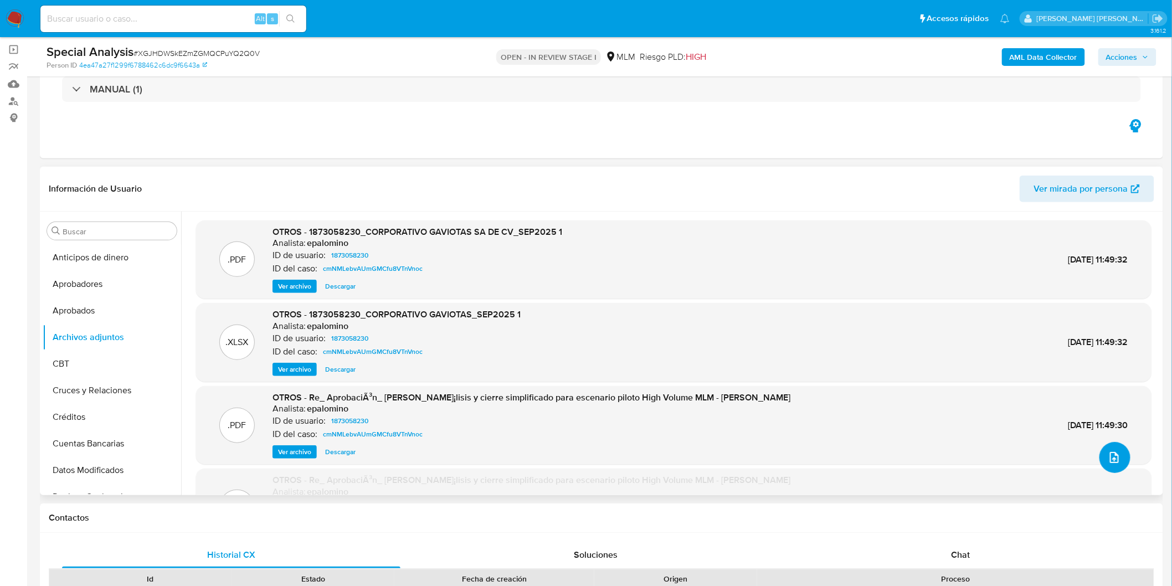
click at [1099, 455] on button "upload-file" at bounding box center [1114, 457] width 31 height 31
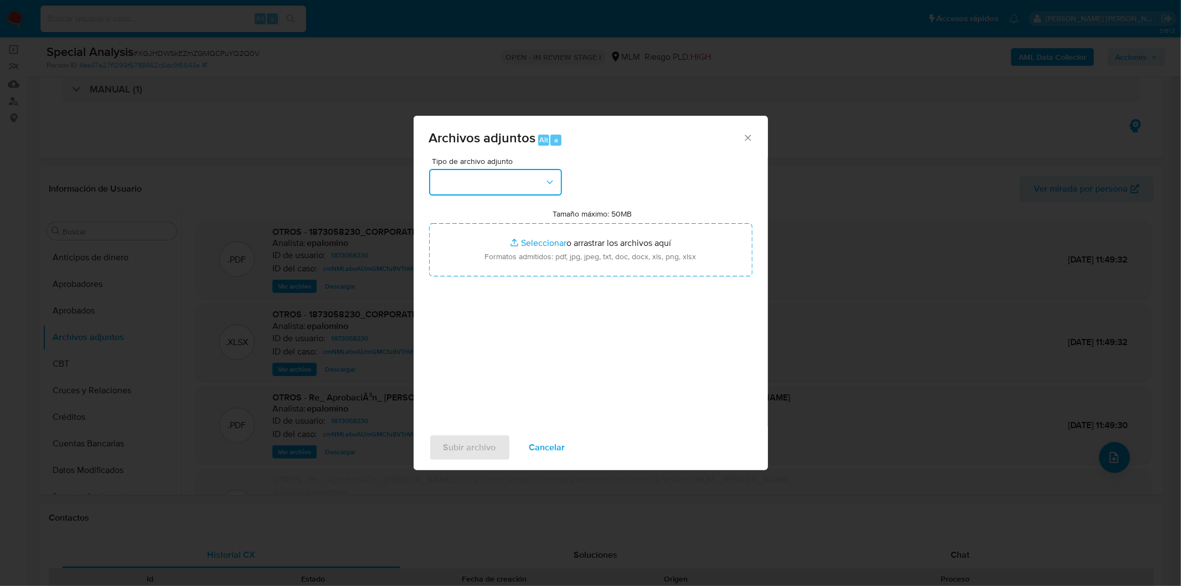
click at [525, 186] on button "button" at bounding box center [495, 182] width 133 height 27
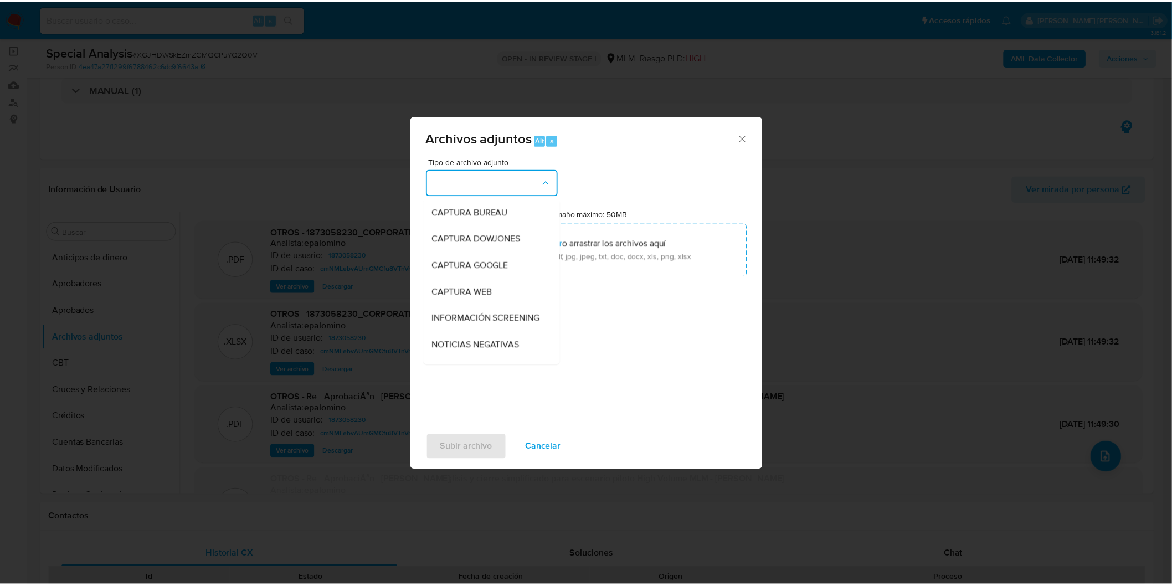
scroll to position [184, 0]
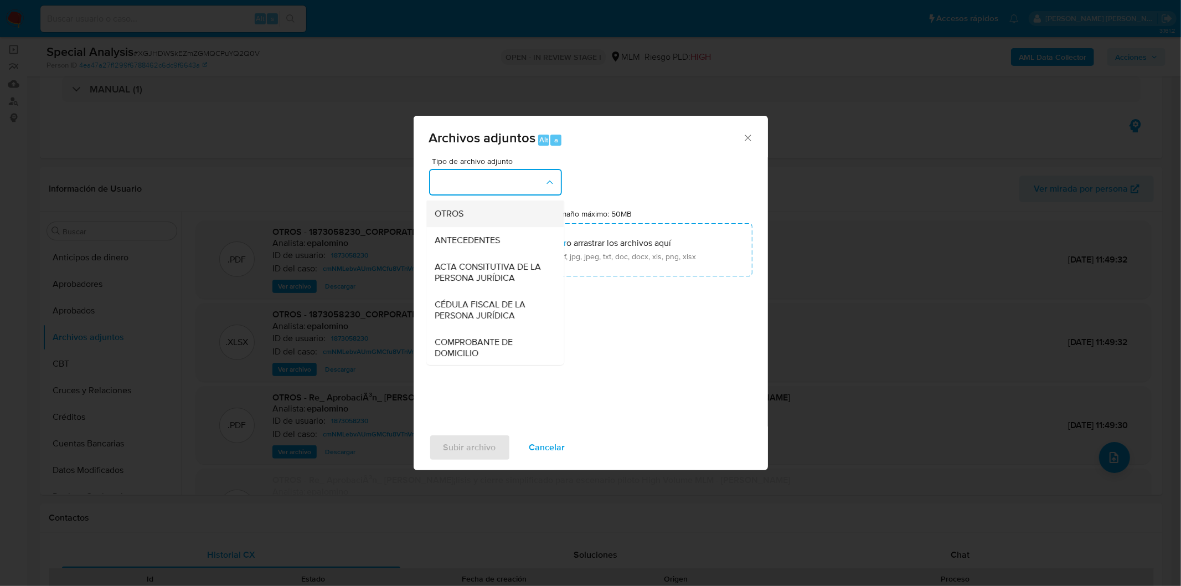
click at [477, 226] on div "OTROS" at bounding box center [491, 213] width 113 height 27
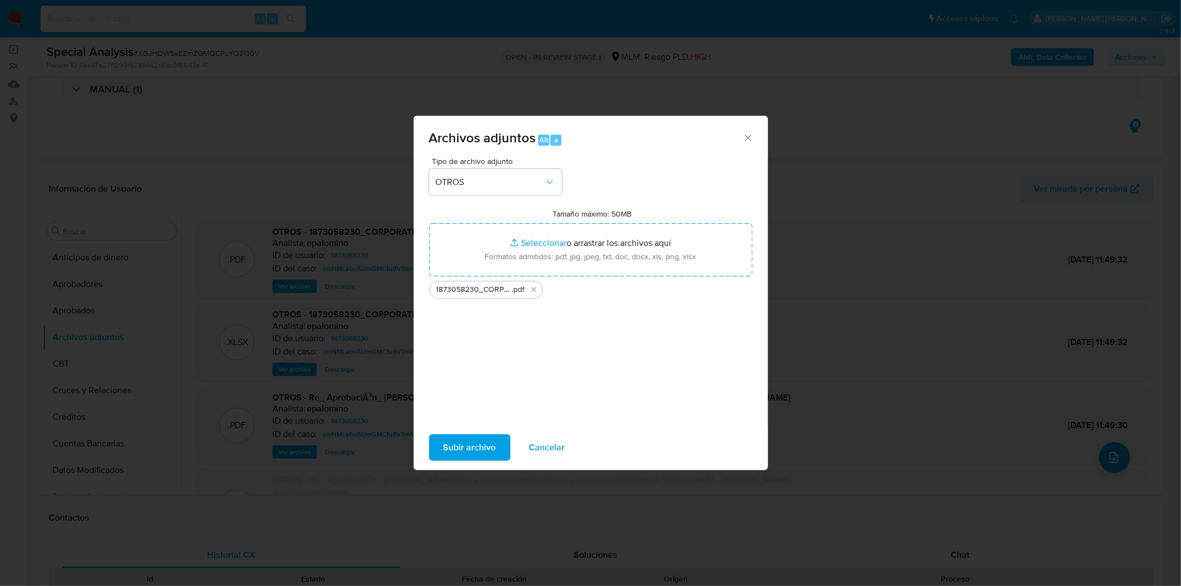
click at [473, 441] on span "Subir archivo" at bounding box center [469, 447] width 53 height 24
click at [530, 439] on span "Cancelar" at bounding box center [547, 447] width 36 height 24
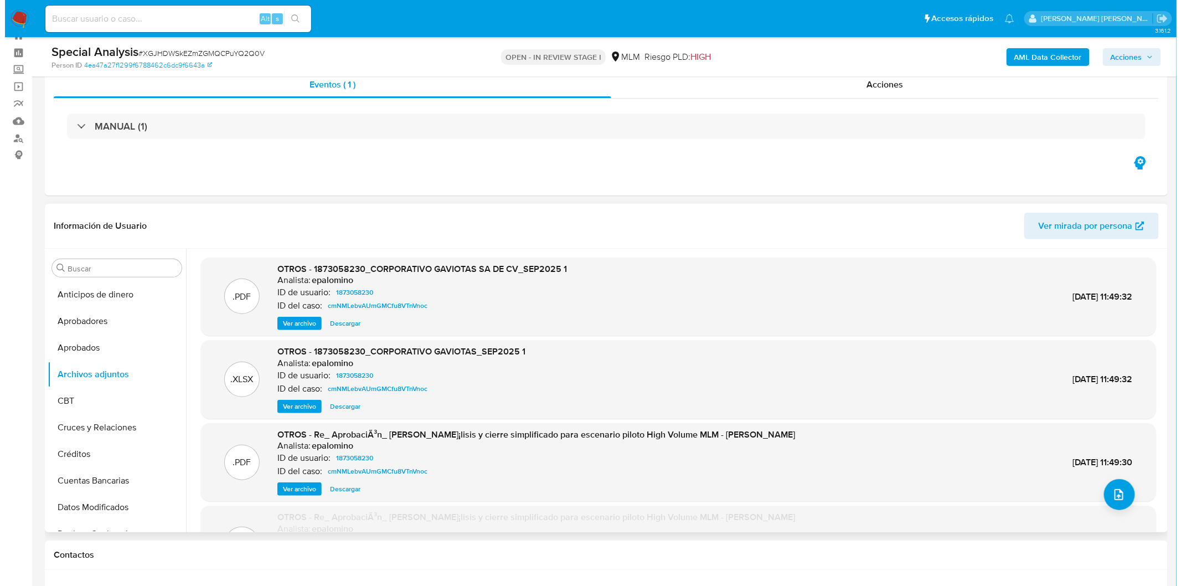
scroll to position [0, 0]
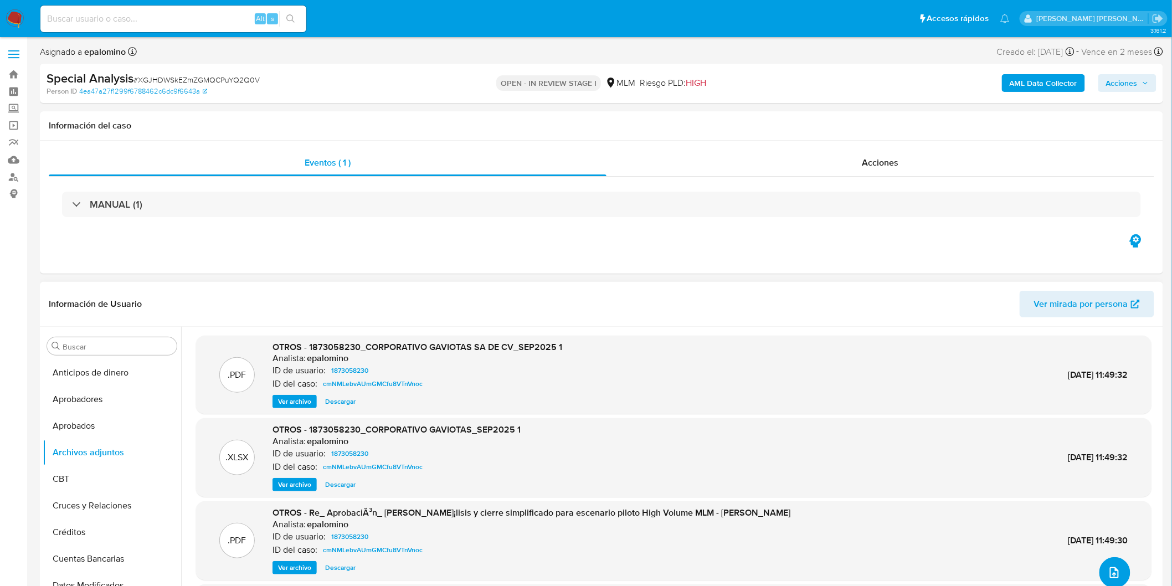
click at [1112, 561] on button "upload-file" at bounding box center [1114, 572] width 31 height 31
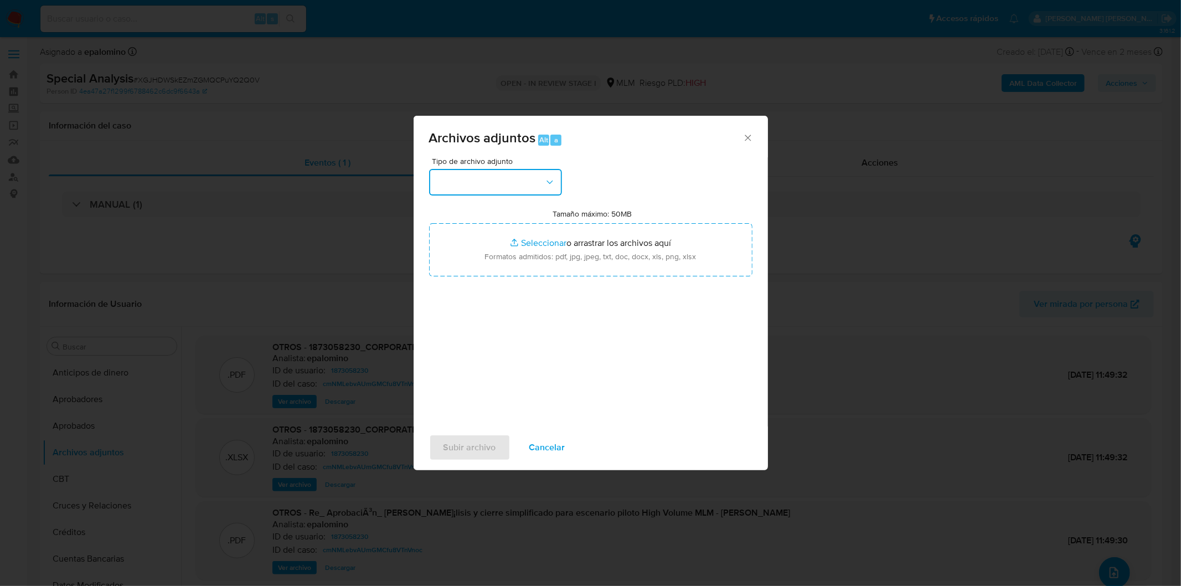
click at [540, 179] on button "button" at bounding box center [495, 182] width 133 height 27
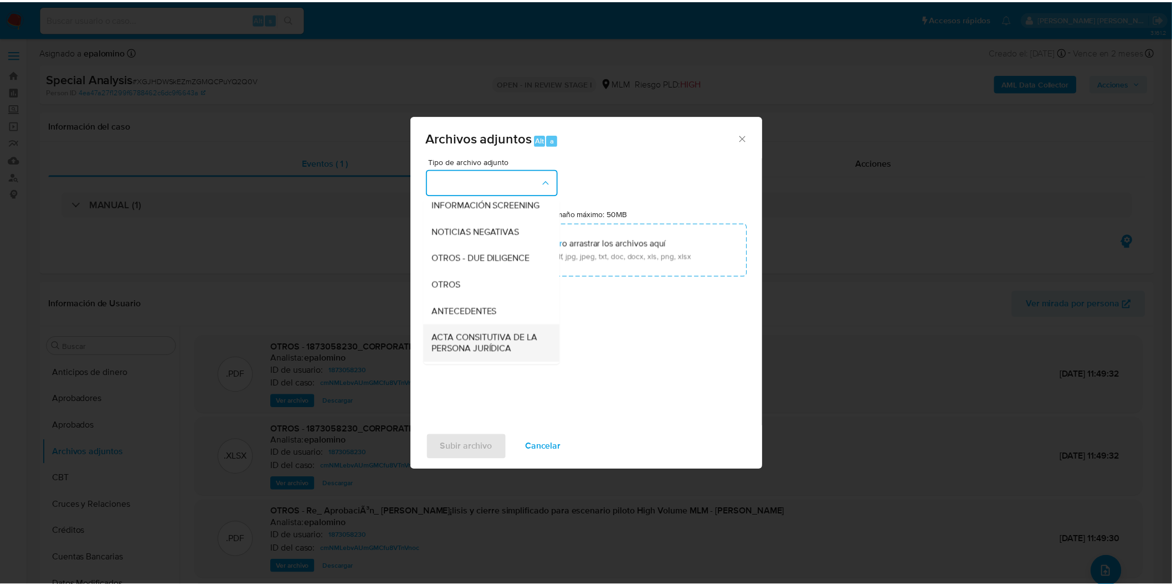
scroll to position [184, 0]
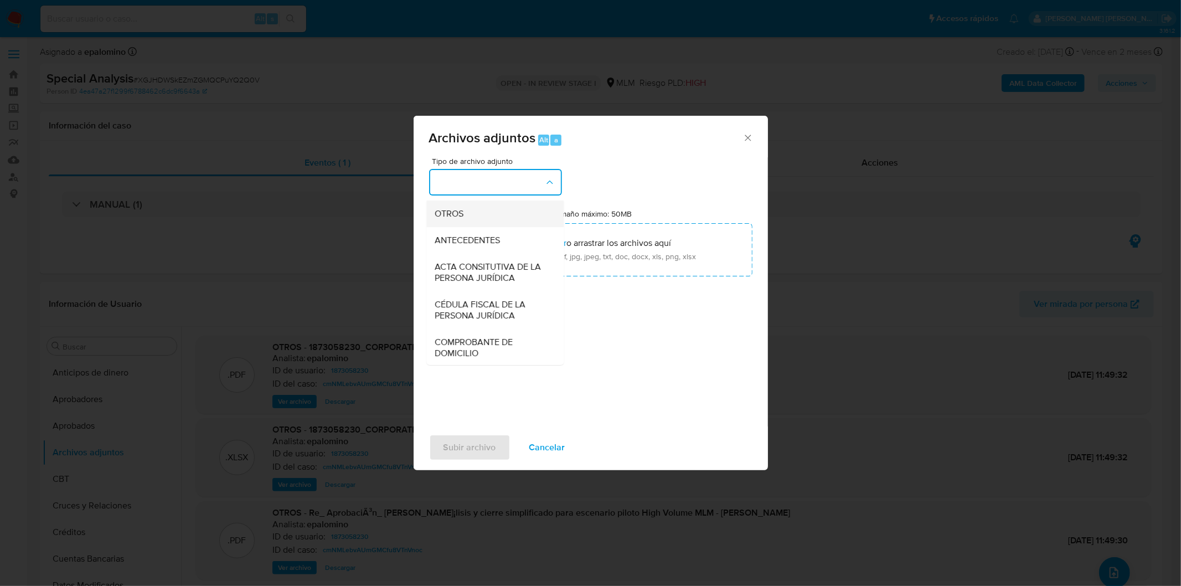
click at [482, 224] on div "OTROS" at bounding box center [491, 213] width 113 height 27
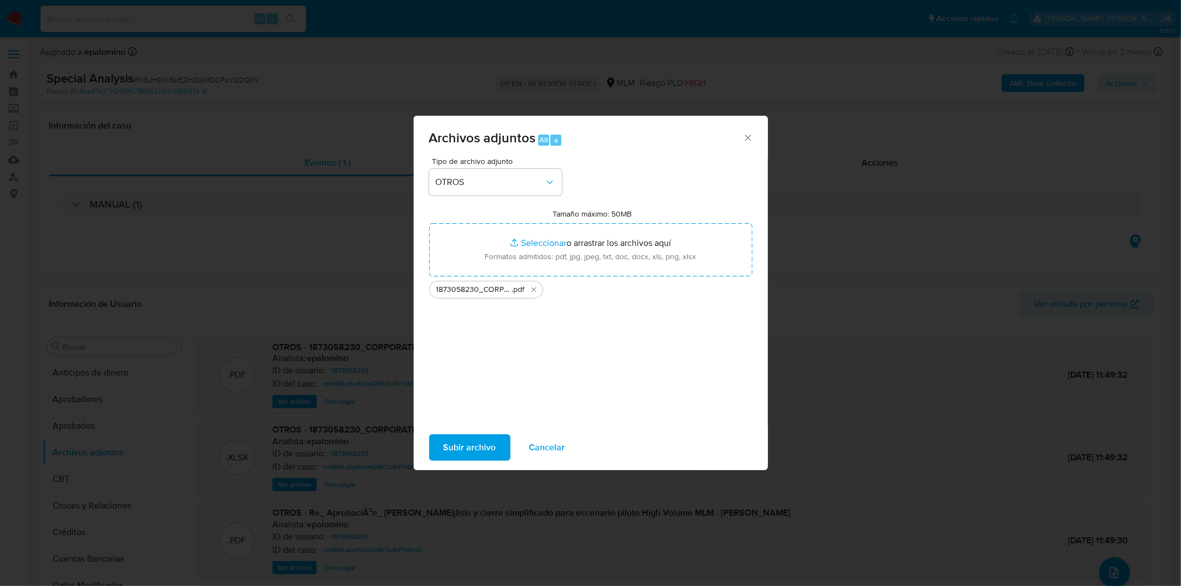
click at [473, 444] on span "Subir archivo" at bounding box center [469, 447] width 53 height 24
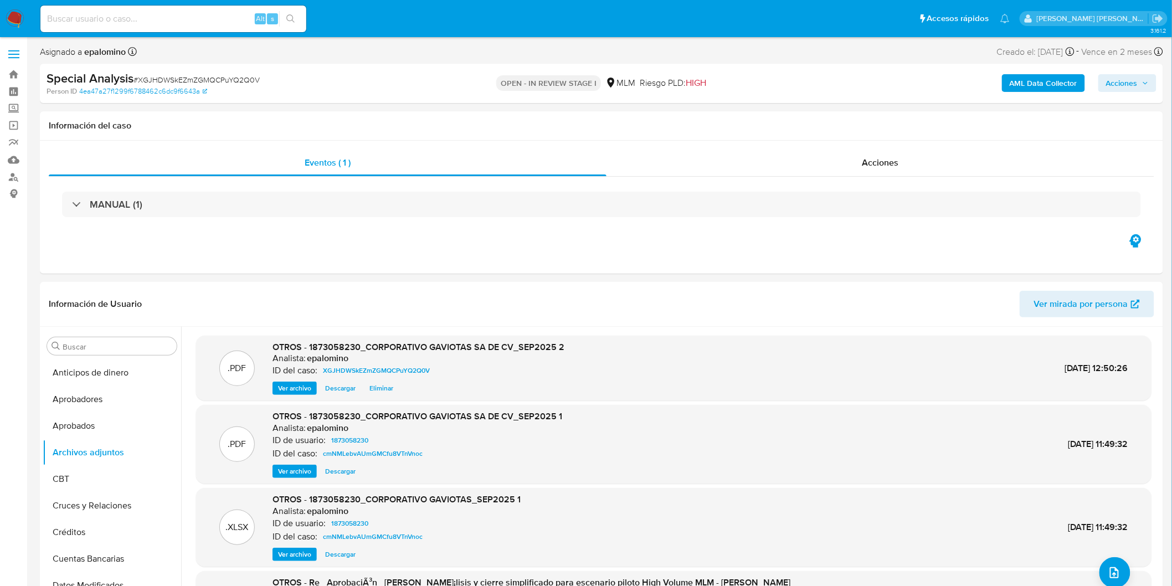
click at [1117, 74] on span "Acciones" at bounding box center [1122, 83] width 32 height 18
drag, startPoint x: 1112, startPoint y: 259, endPoint x: 1102, endPoint y: 252, distance: 12.0
click at [1111, 259] on span "Enviar" at bounding box center [1114, 261] width 22 height 16
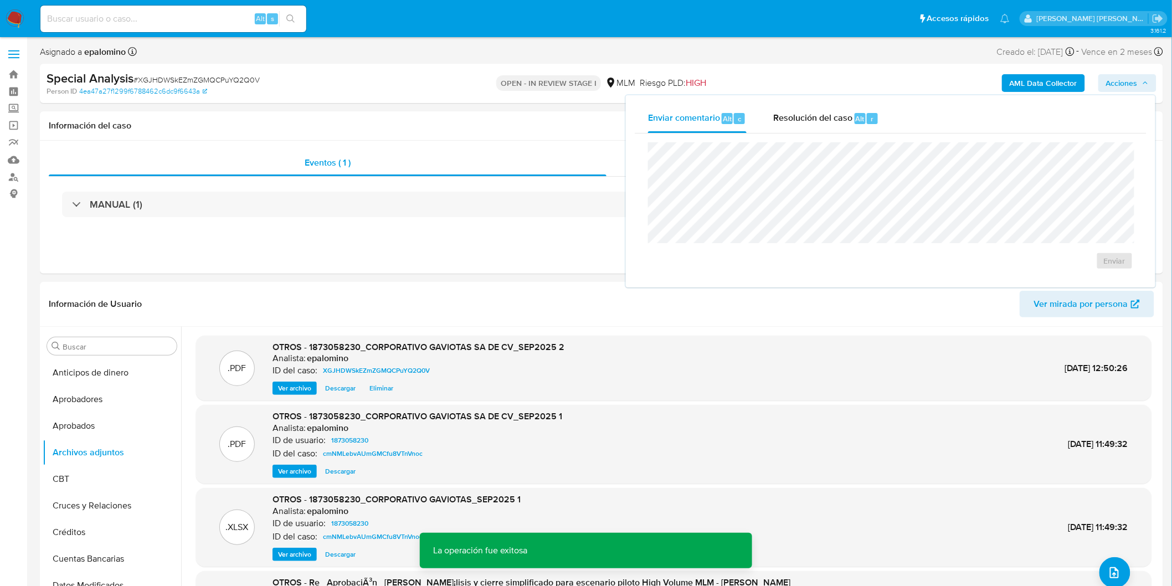
click at [831, 126] on div "Resolución del caso Alt r" at bounding box center [826, 118] width 106 height 29
click at [833, 169] on textarea at bounding box center [890, 202] width 484 height 89
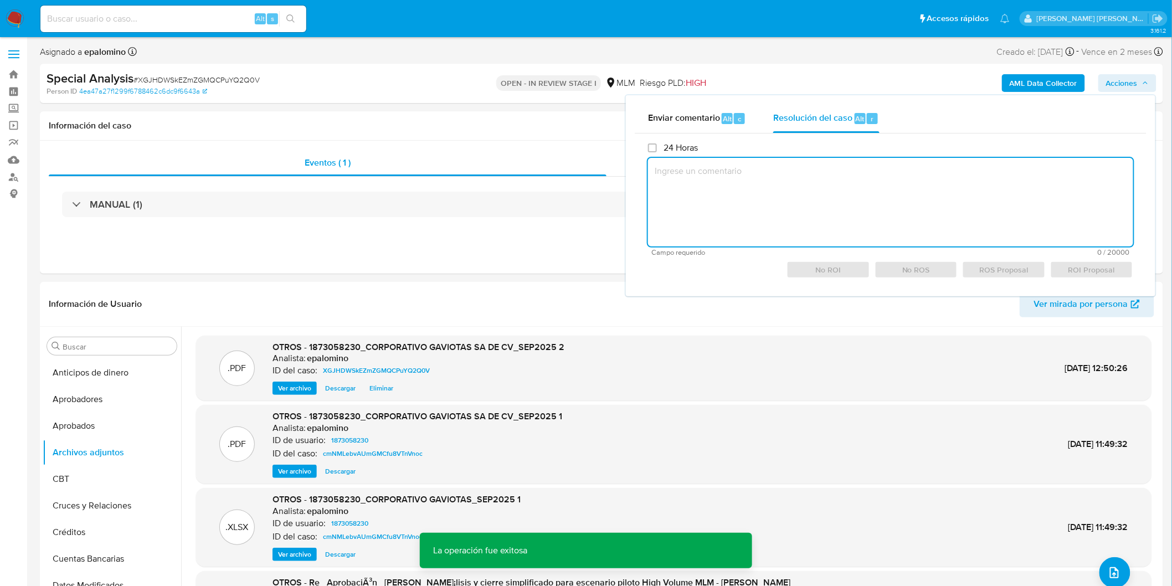
click at [832, 176] on textarea at bounding box center [890, 202] width 485 height 89
paste textarea "CONOCIMIENTO DEL CLIENTE O USUARIO CLIENTE CORPORATIVO GAVIOTAS SA DE CV, NUMER…"
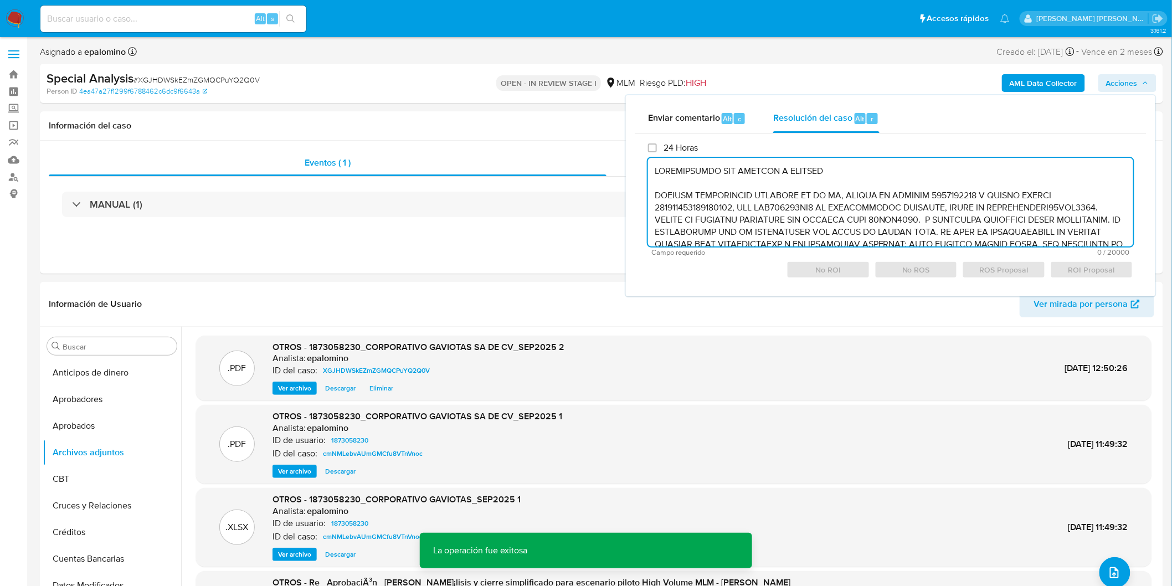
scroll to position [479, 0]
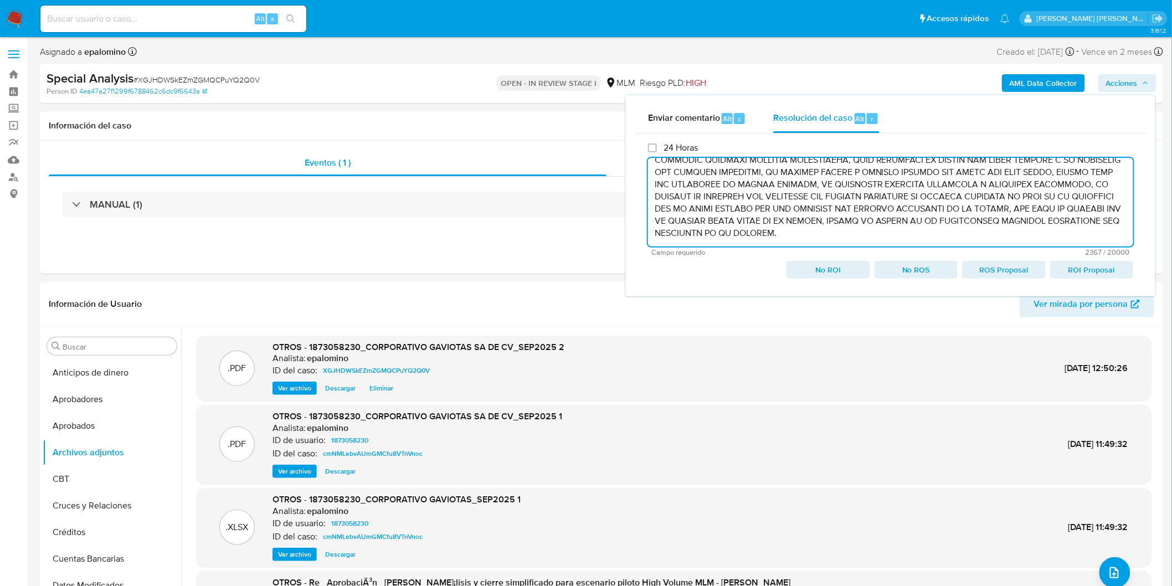
click at [836, 266] on span "No ROI" at bounding box center [828, 270] width 68 height 16
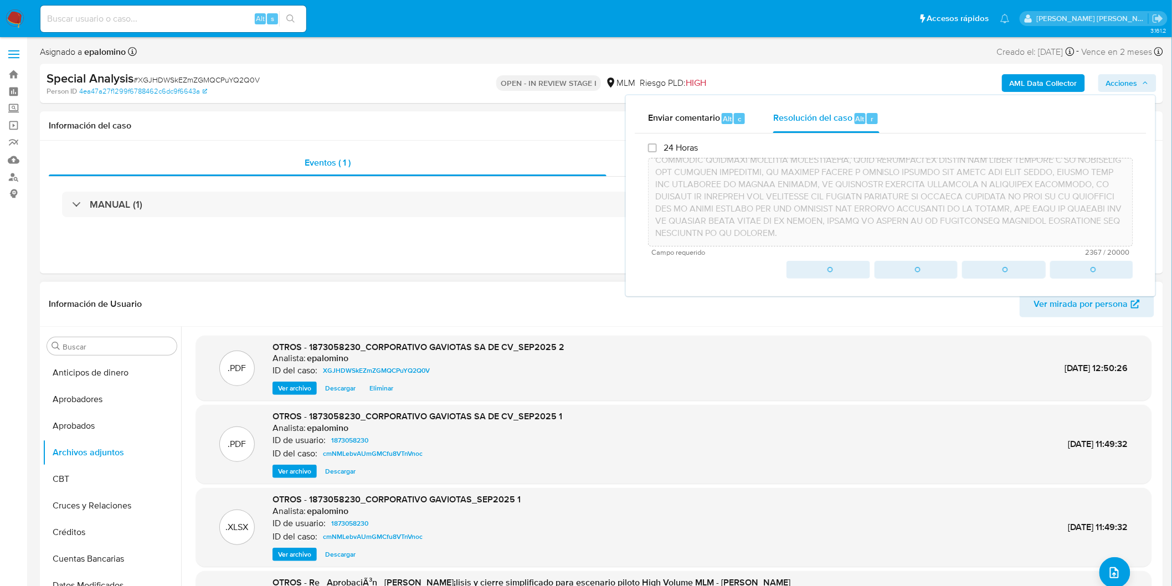
type textarea "CONOCIMIENTO DEL CLIENTE O USUARIO CLIENTE CORPORATIVO GAVIOTAS SA DE CV, NUMER…"
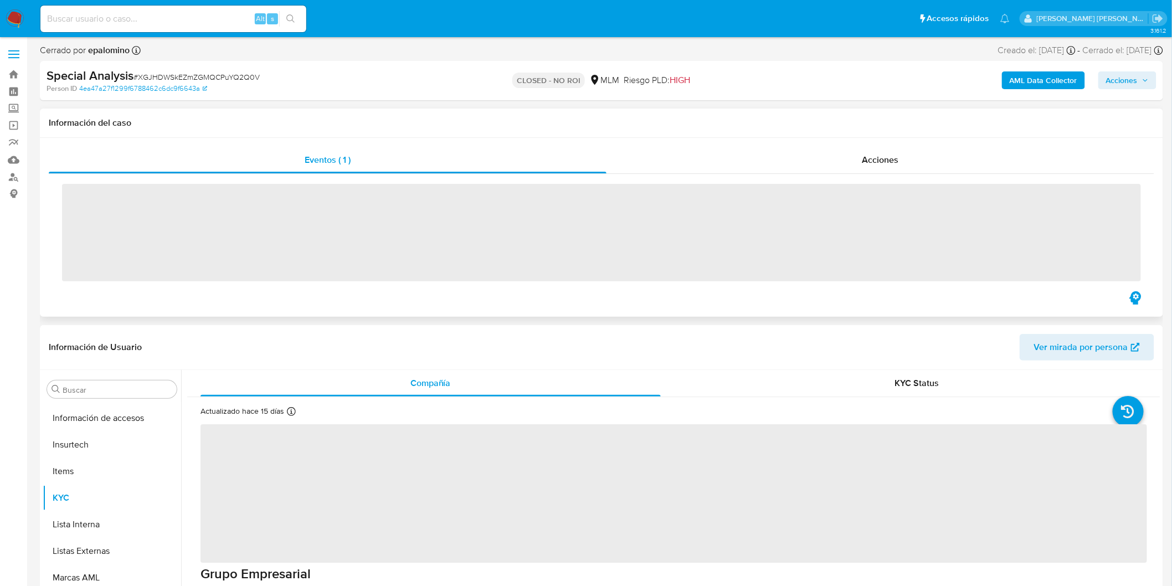
scroll to position [520, 0]
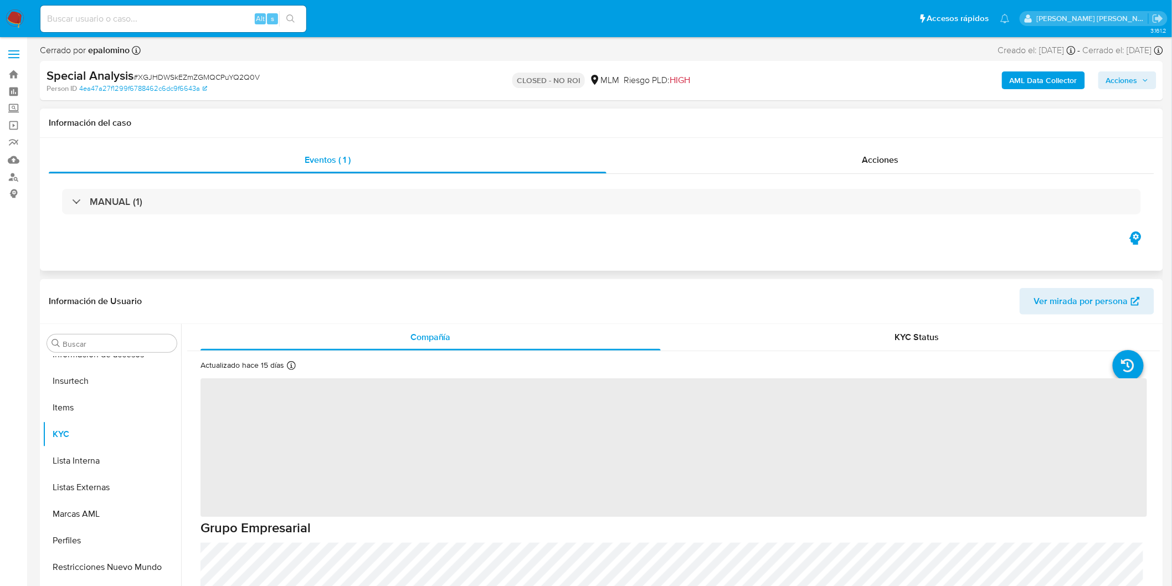
select select "10"
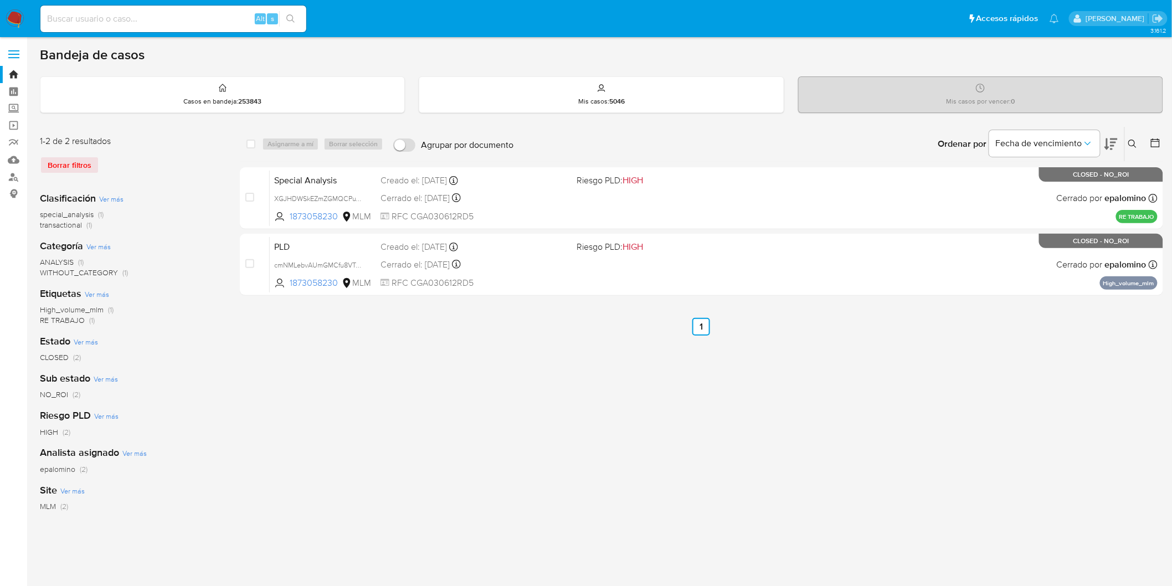
click at [17, 11] on img at bounding box center [15, 18] width 19 height 19
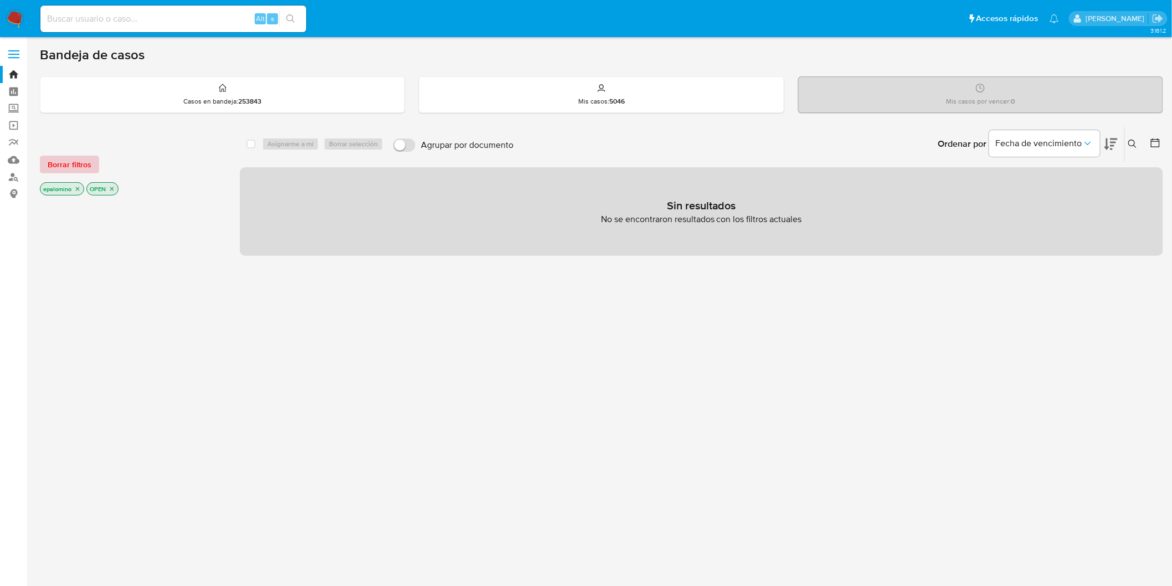
click at [87, 163] on span "Borrar filtros" at bounding box center [70, 165] width 44 height 16
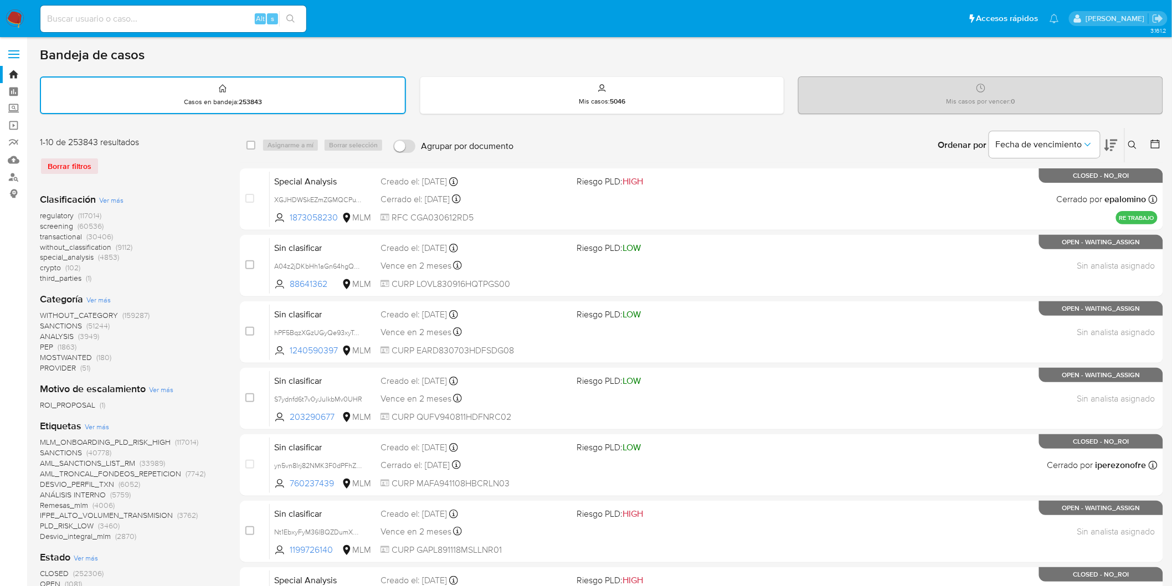
click at [1132, 141] on icon at bounding box center [1132, 145] width 9 height 9
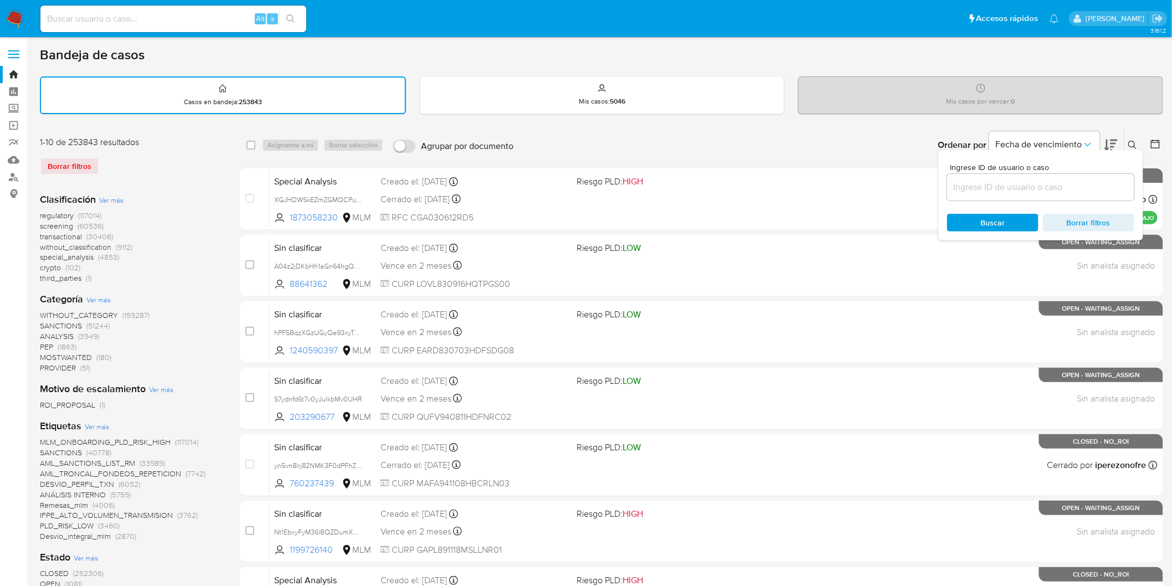
click at [997, 190] on input at bounding box center [1040, 187] width 187 height 14
type input "2167532155"
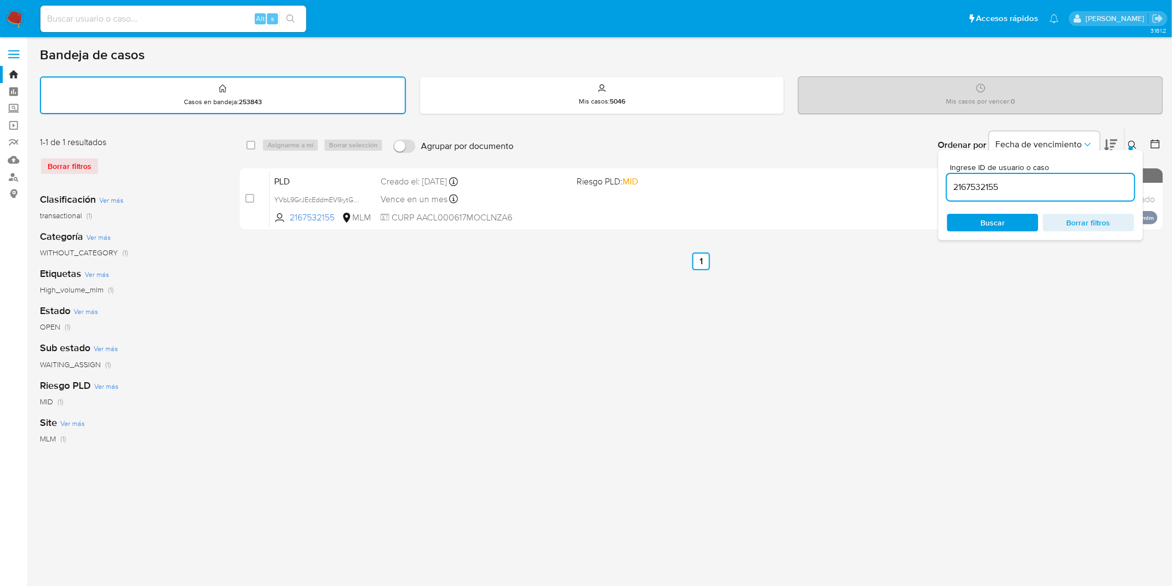
click at [1130, 144] on icon at bounding box center [1132, 145] width 9 height 9
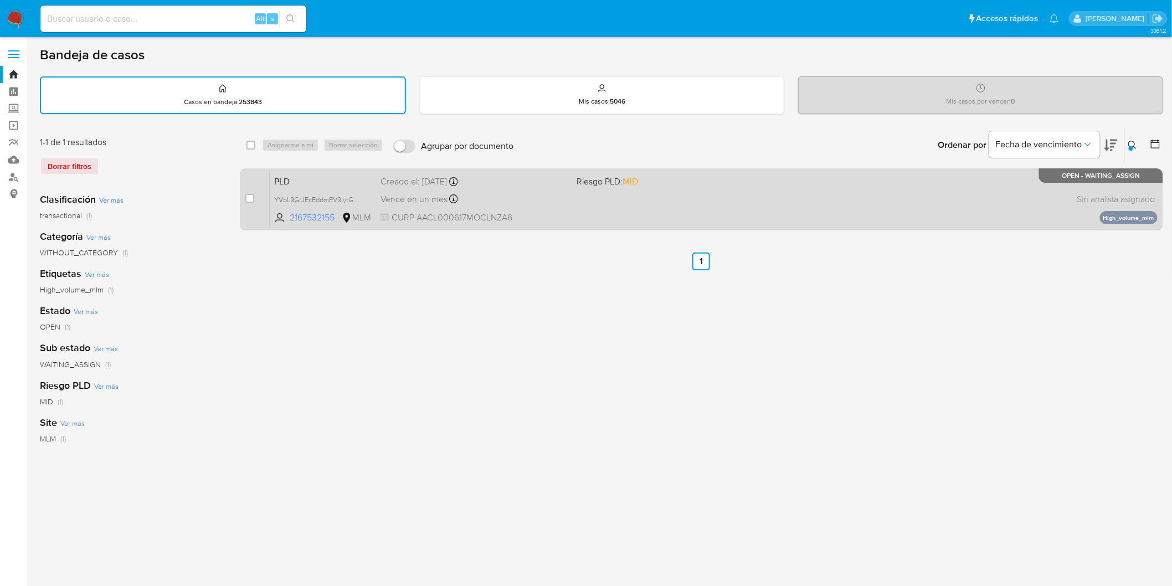
click at [291, 178] on span "PLD" at bounding box center [322, 180] width 97 height 14
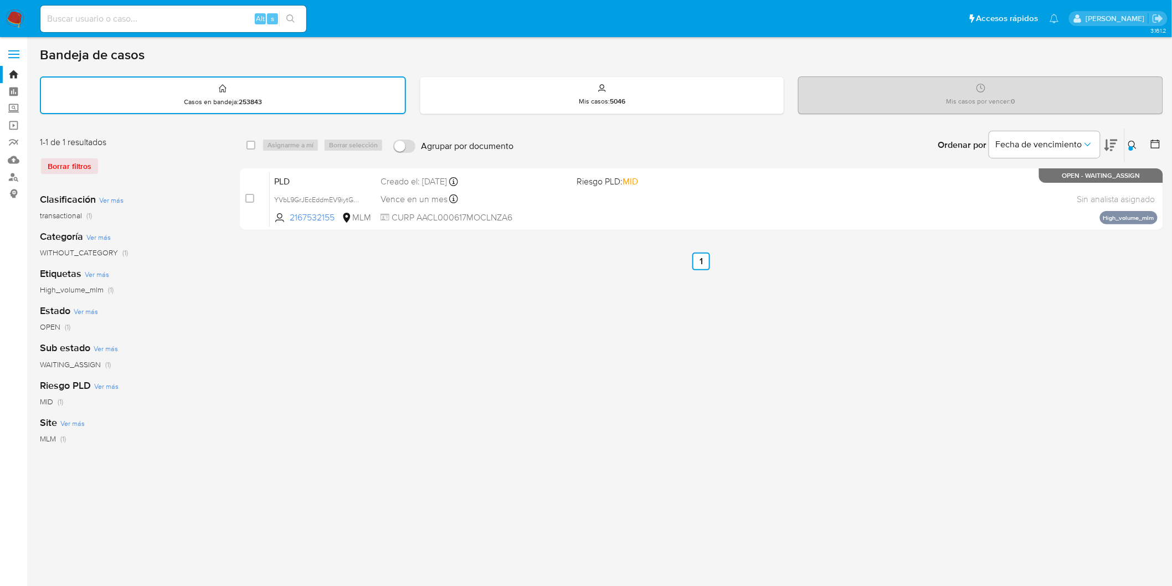
click at [9, 16] on img at bounding box center [15, 18] width 19 height 19
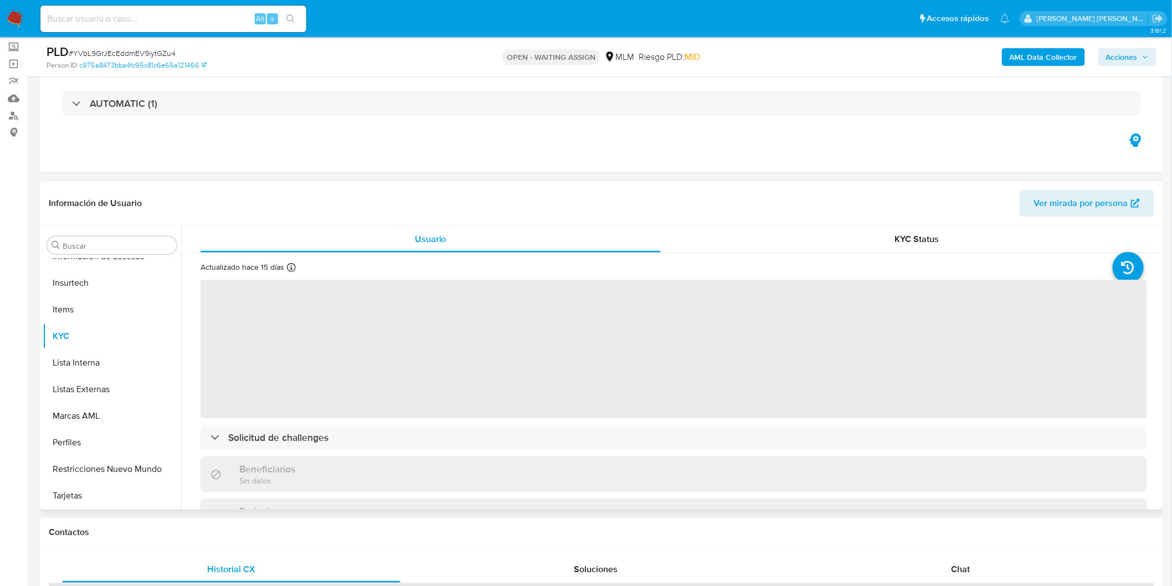
select select "10"
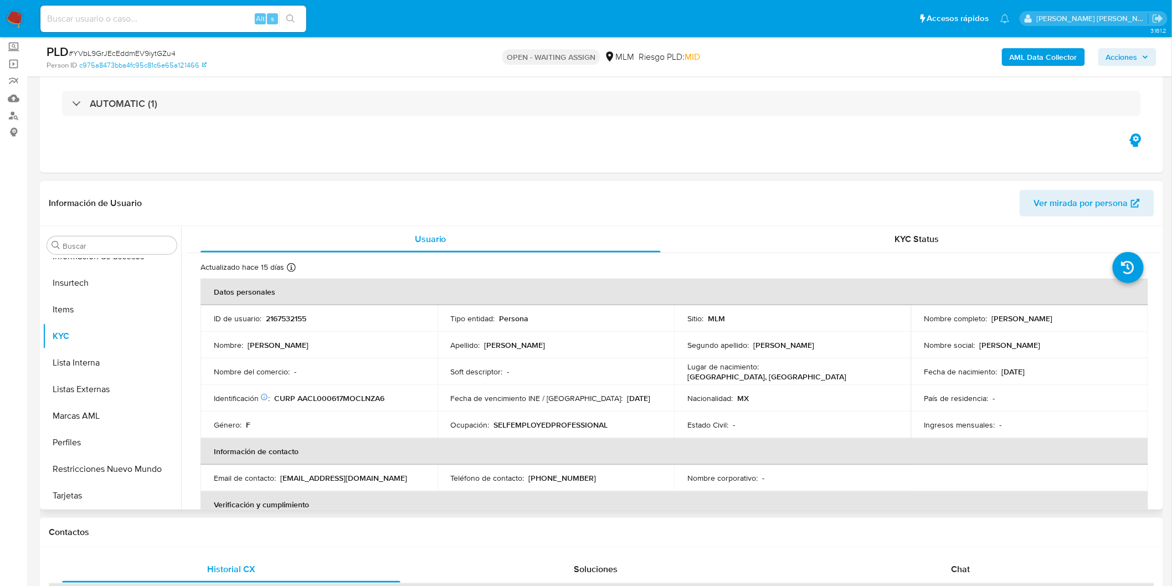
drag, startPoint x: 1095, startPoint y: 320, endPoint x: 987, endPoint y: 319, distance: 108.0
click at [987, 319] on div "Nombre completo : [PERSON_NAME]" at bounding box center [1029, 318] width 210 height 10
copy div "Lizbeth Almaraz Contreras"
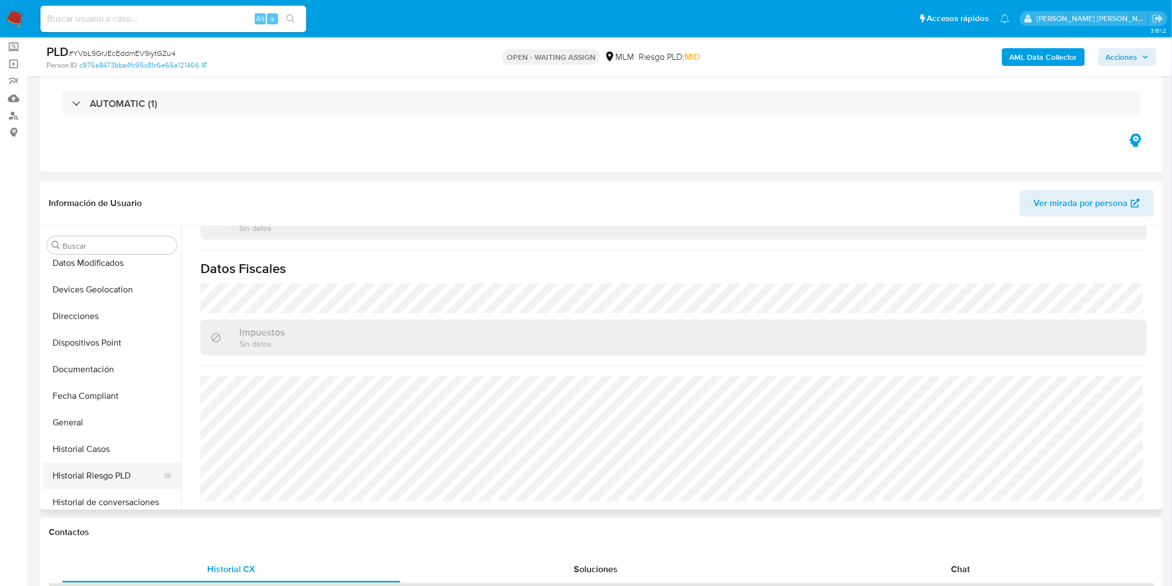
scroll to position [213, 0]
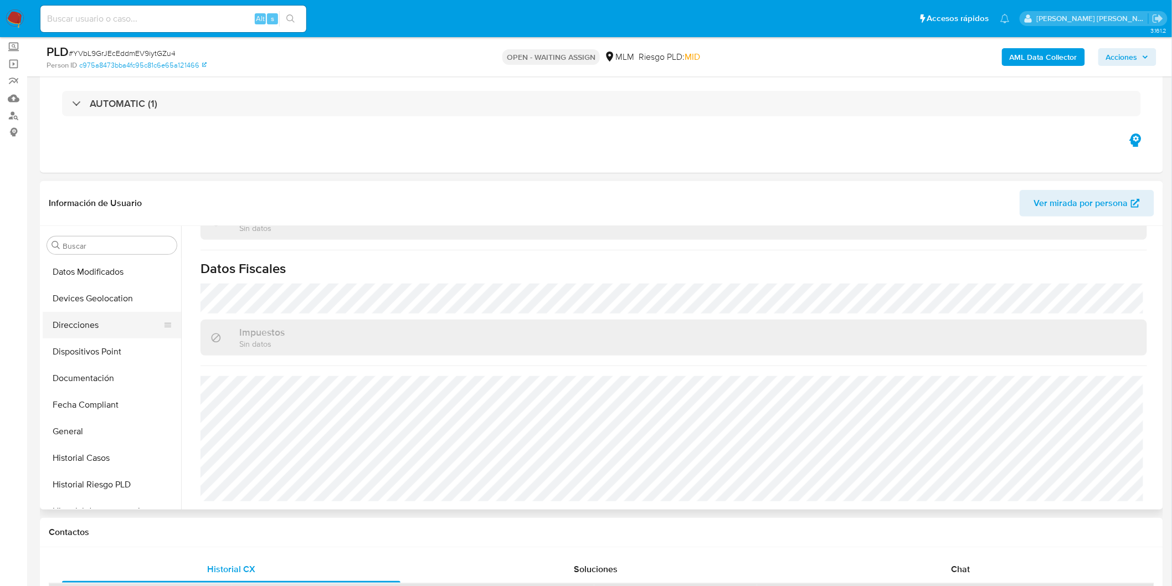
click at [106, 327] on button "Direcciones" at bounding box center [108, 325] width 130 height 27
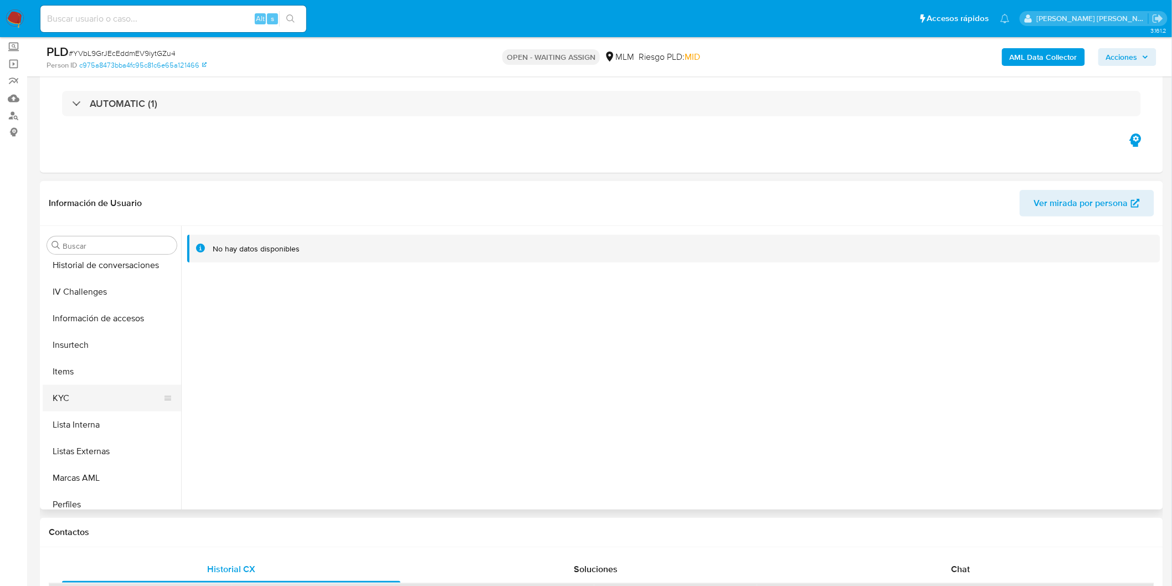
scroll to position [458, 0]
click at [96, 390] on button "KYC" at bounding box center [108, 398] width 130 height 27
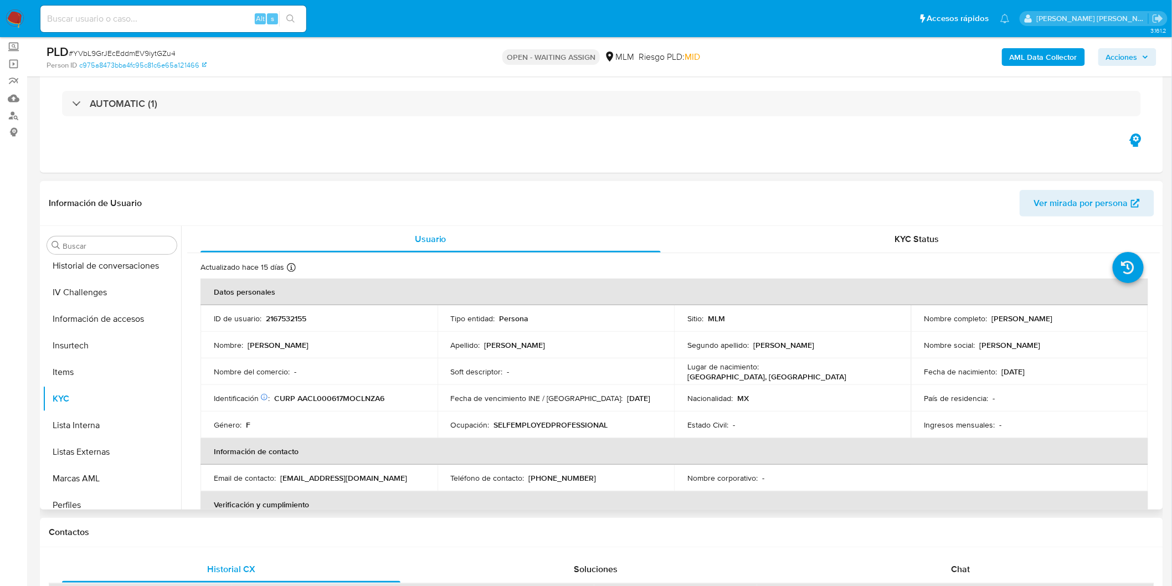
scroll to position [0, 0]
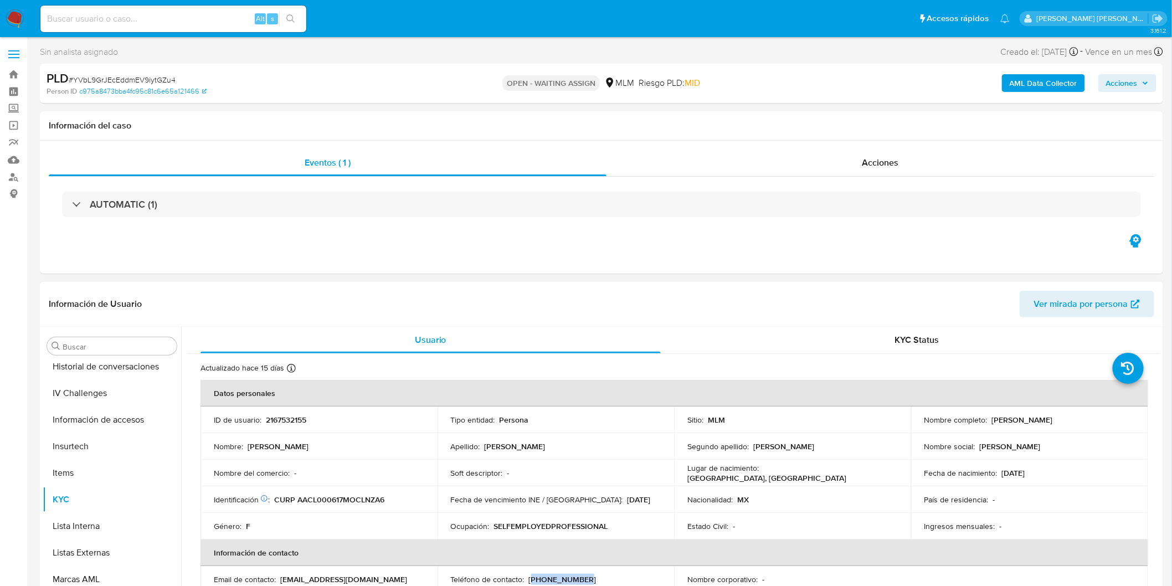
drag, startPoint x: 587, startPoint y: 574, endPoint x: 535, endPoint y: 582, distance: 52.7
click at [528, 579] on div "Teléfono de contacto : (662) 4002372" at bounding box center [556, 579] width 210 height 10
copy p "662) 4002372"
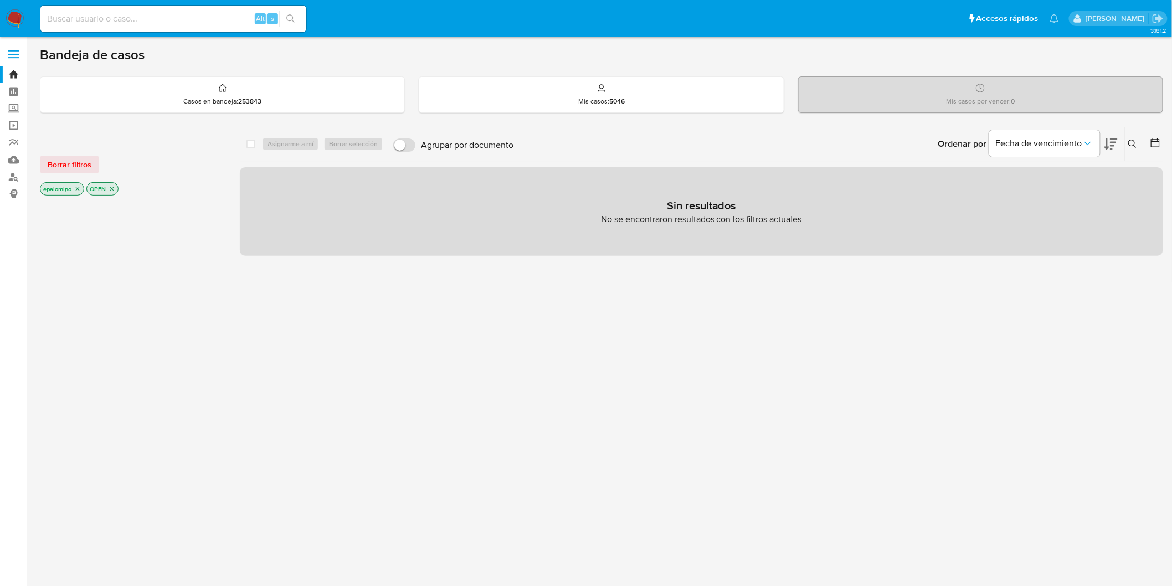
drag, startPoint x: 65, startPoint y: 162, endPoint x: 217, endPoint y: 11, distance: 214.5
click at [65, 162] on span "Borrar filtros" at bounding box center [70, 165] width 44 height 16
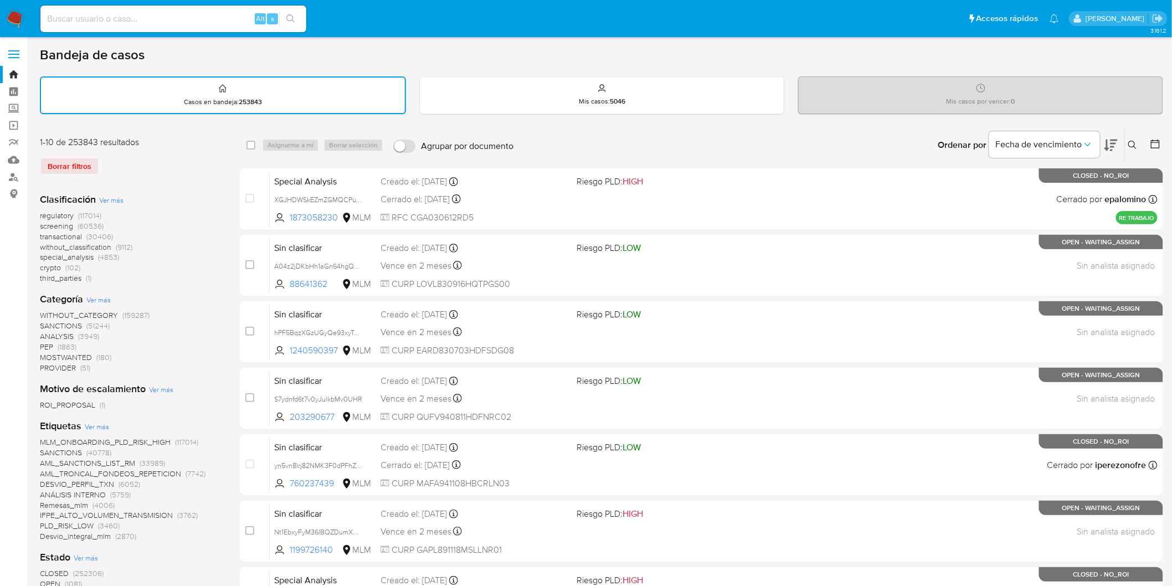
click at [9, 14] on img at bounding box center [15, 18] width 19 height 19
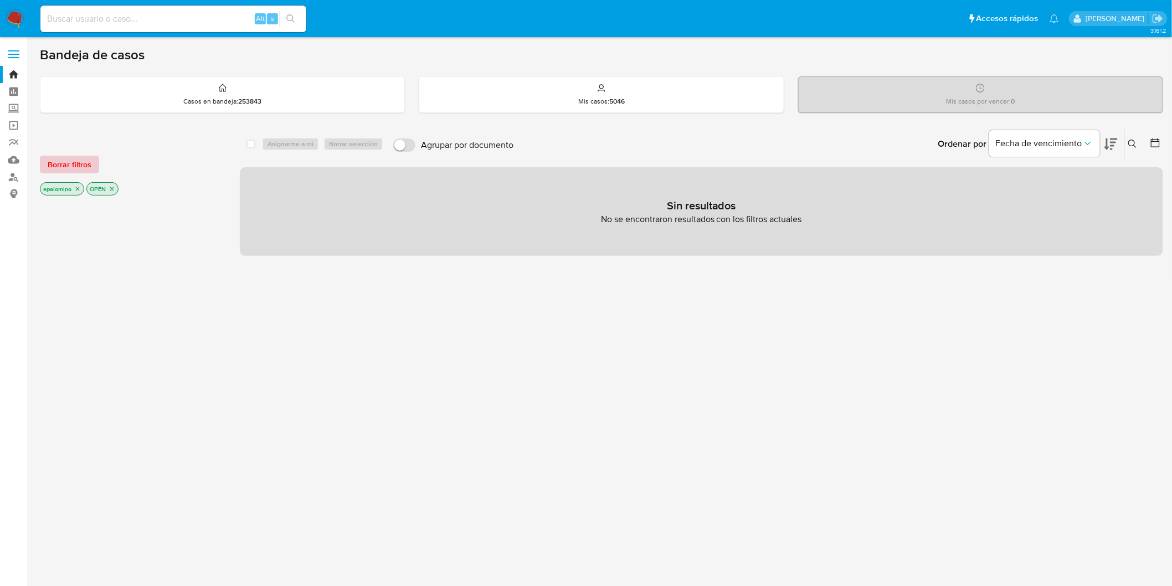
click at [73, 159] on span "Borrar filtros" at bounding box center [70, 165] width 44 height 16
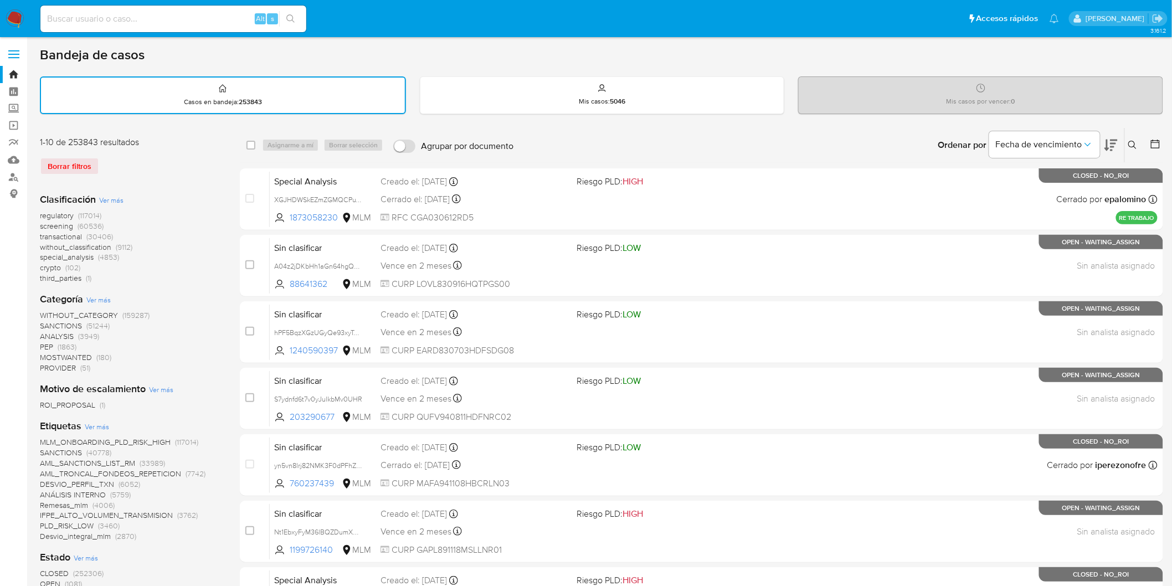
click at [1131, 144] on icon at bounding box center [1132, 145] width 9 height 9
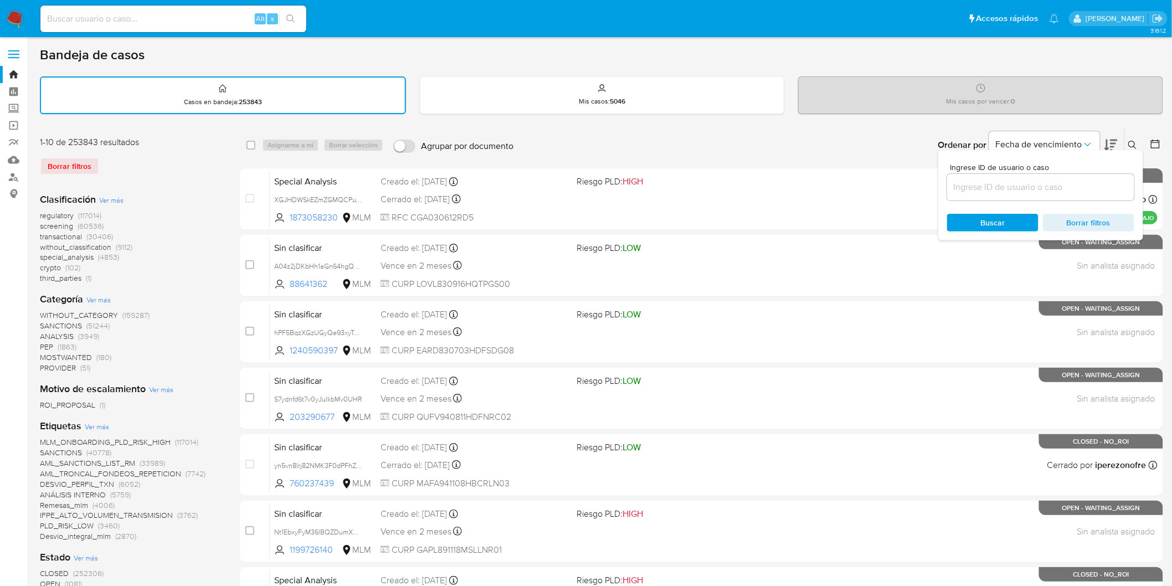
click at [979, 190] on input at bounding box center [1040, 187] width 187 height 14
type input "2167532155"
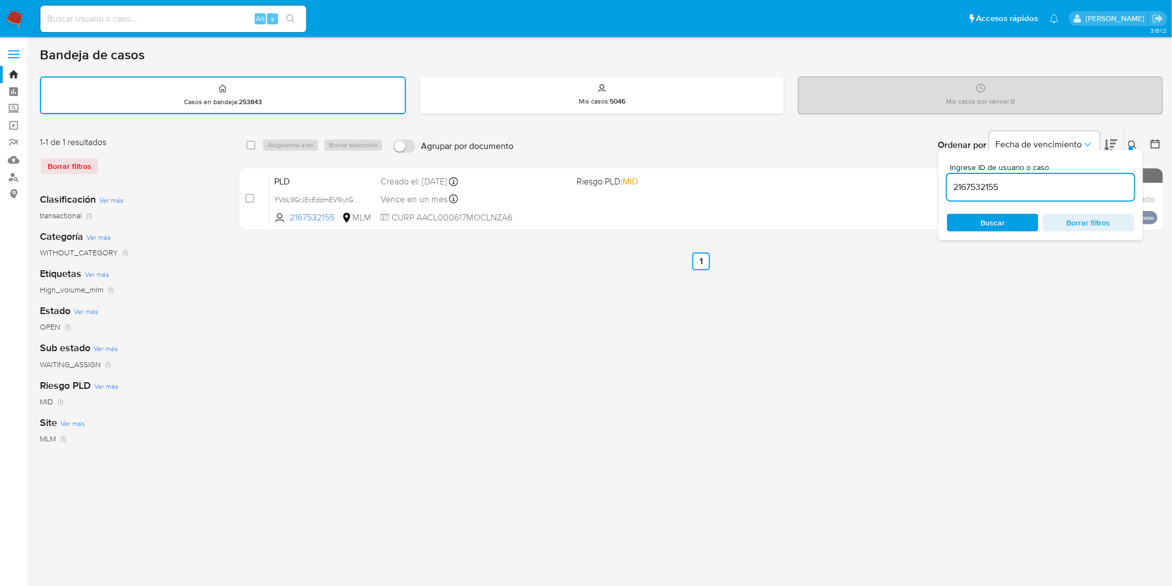
click at [1131, 138] on button at bounding box center [1133, 144] width 18 height 13
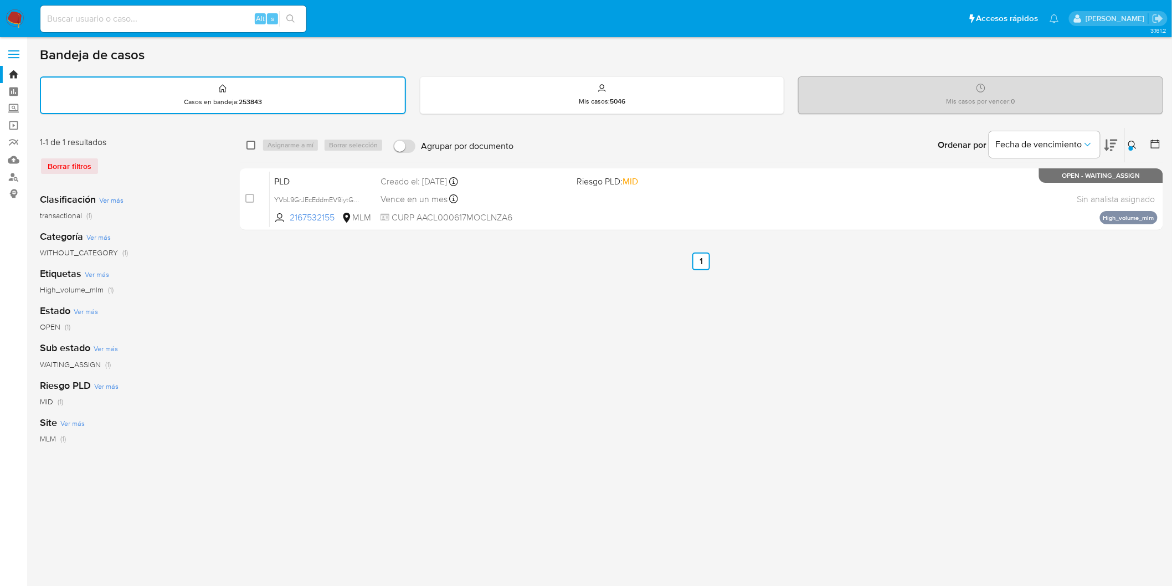
click at [254, 146] on input "checkbox" at bounding box center [250, 145] width 9 height 9
checkbox input "true"
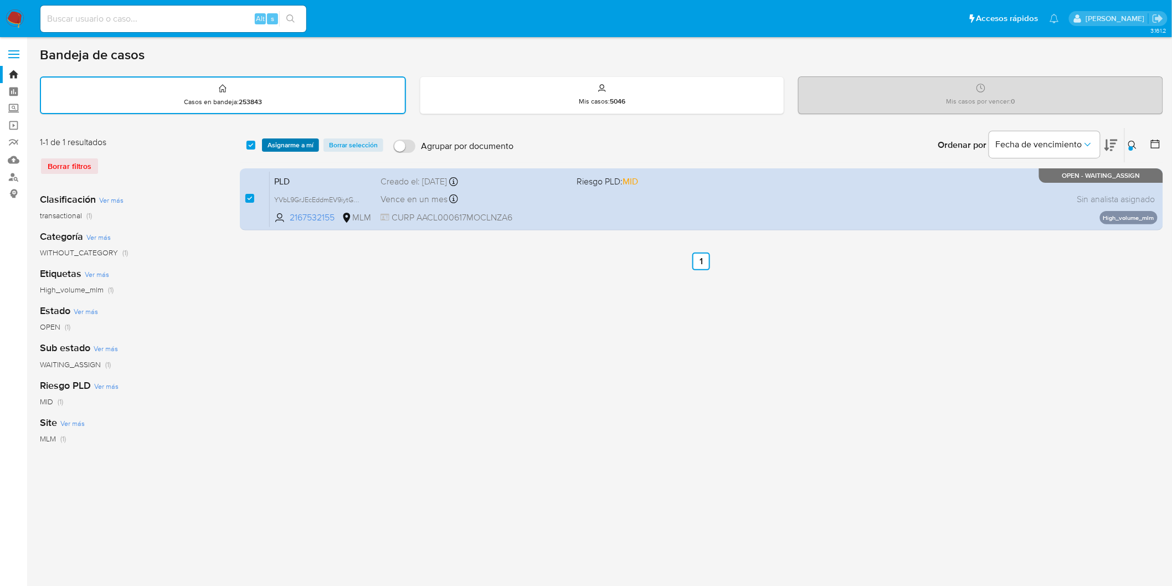
click at [287, 140] on span "Asignarme a mí" at bounding box center [290, 145] width 46 height 11
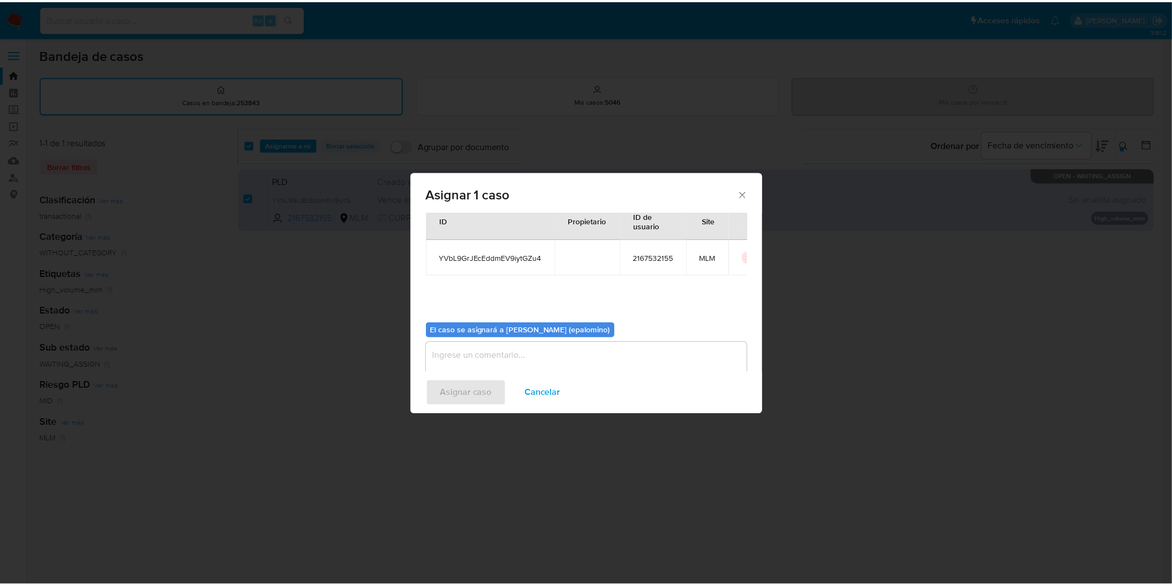
scroll to position [57, 0]
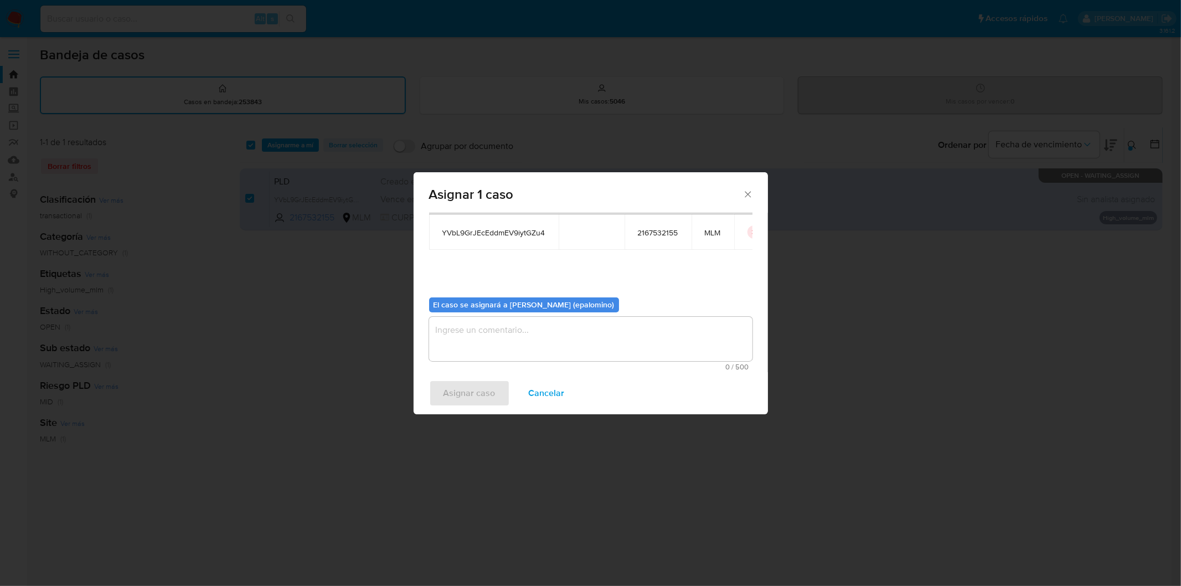
click at [472, 342] on textarea "assign-modal" at bounding box center [590, 339] width 323 height 44
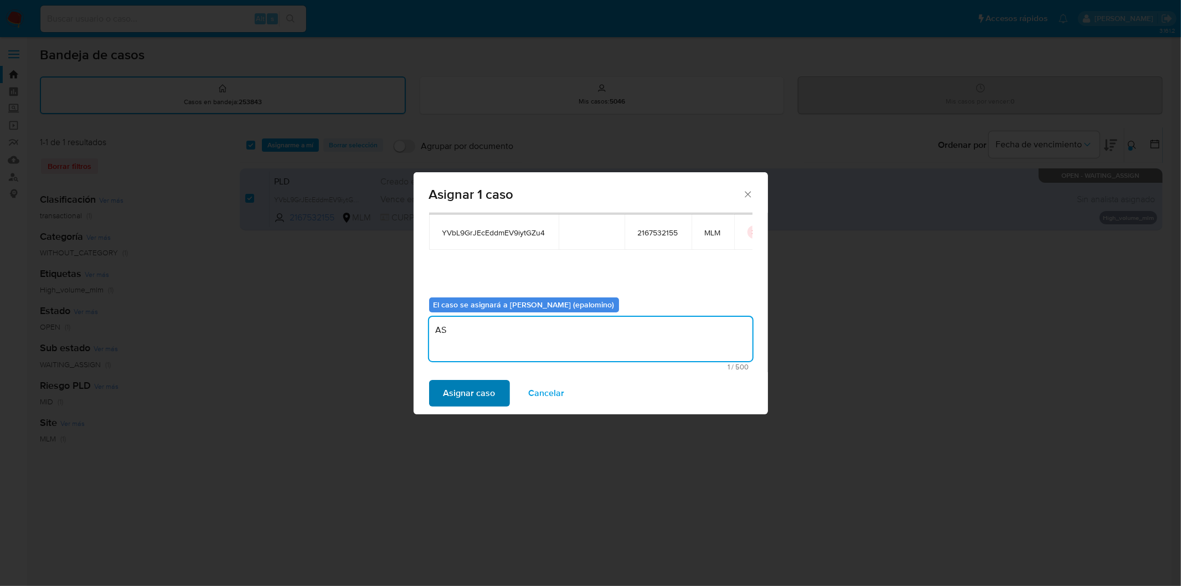
type textarea "AS"
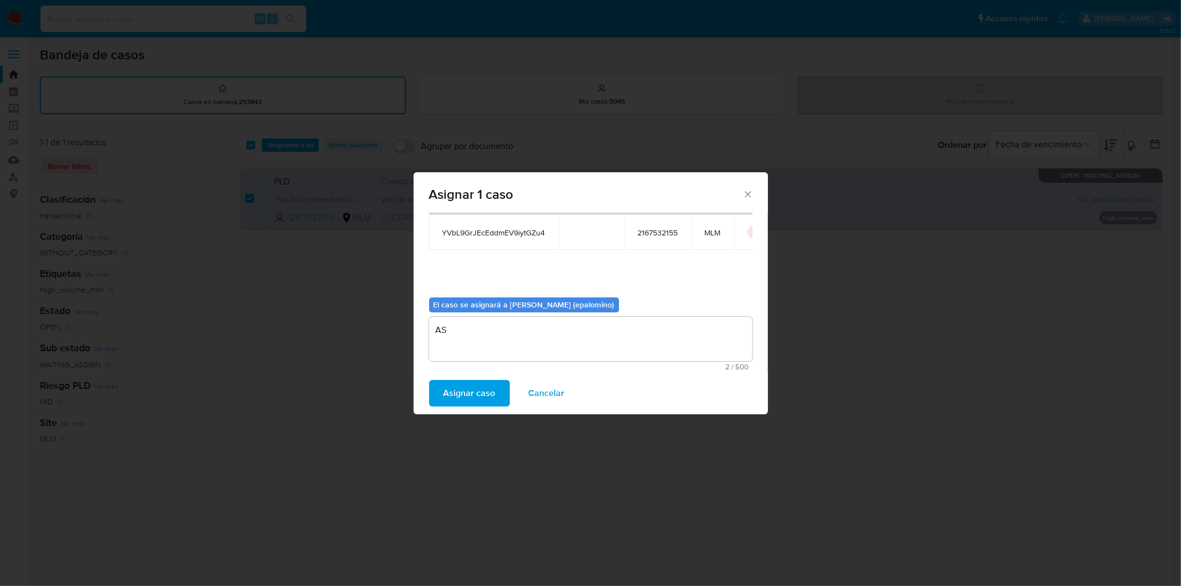
click at [479, 395] on span "Asignar caso" at bounding box center [469, 393] width 52 height 24
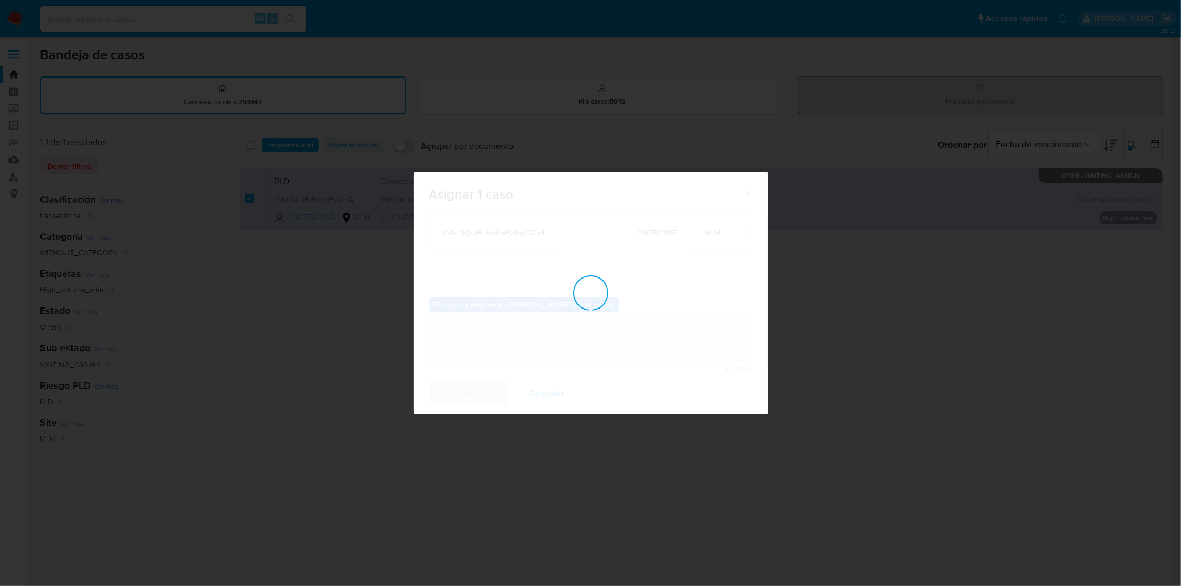
checkbox input "false"
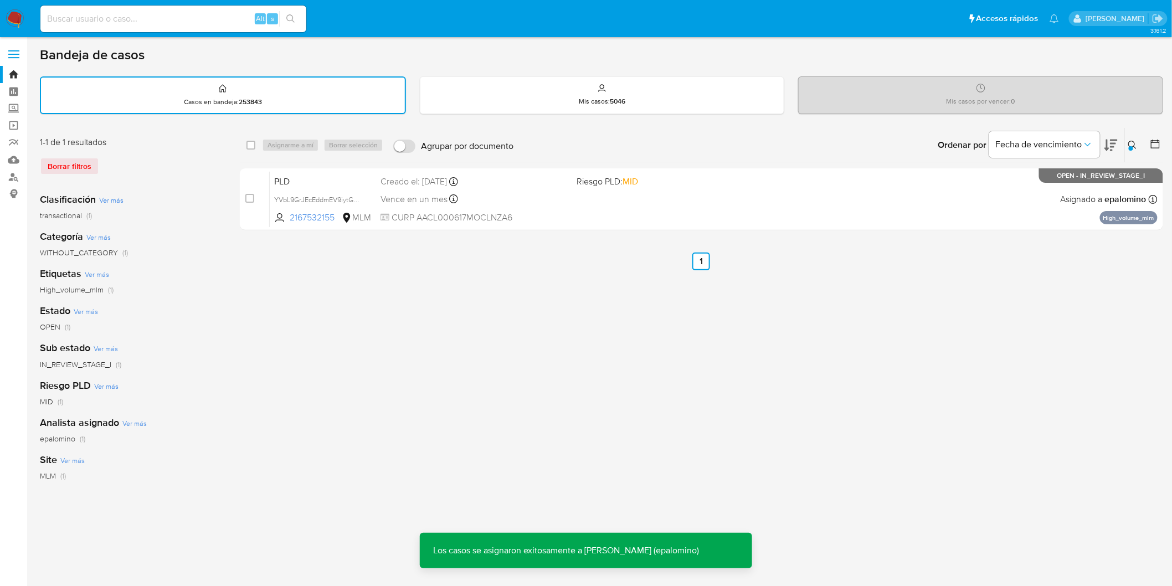
click at [286, 182] on span "PLD" at bounding box center [322, 180] width 97 height 14
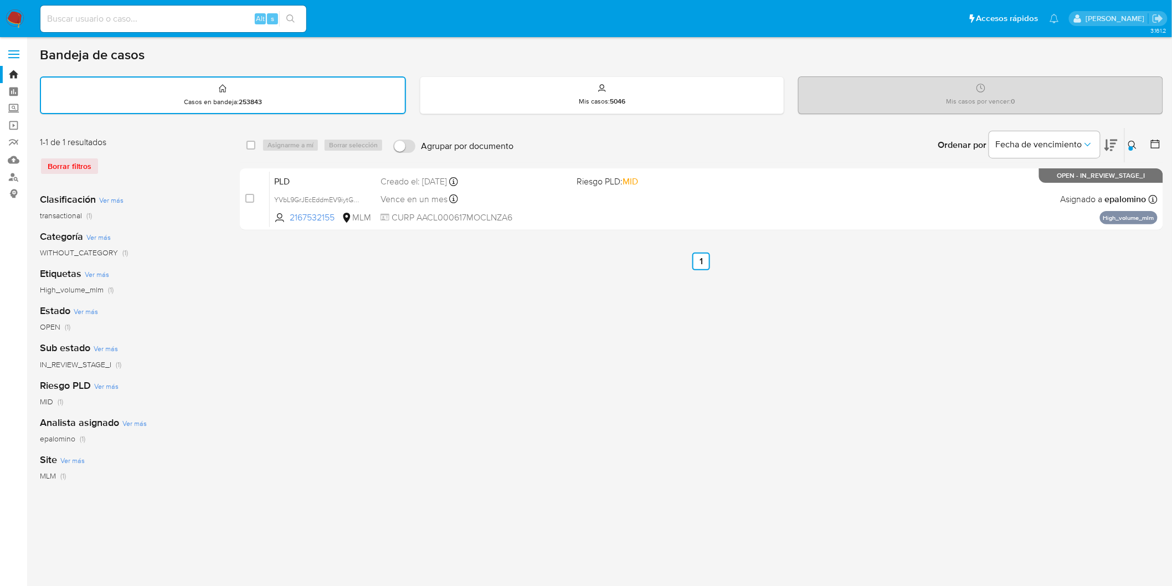
click at [18, 20] on img at bounding box center [15, 18] width 19 height 19
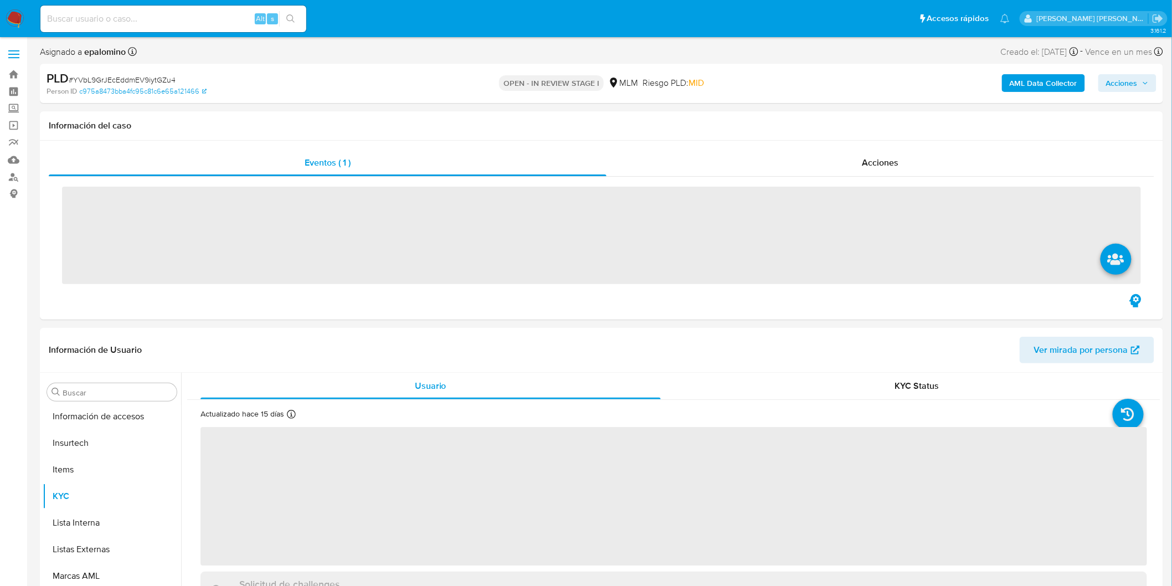
scroll to position [520, 0]
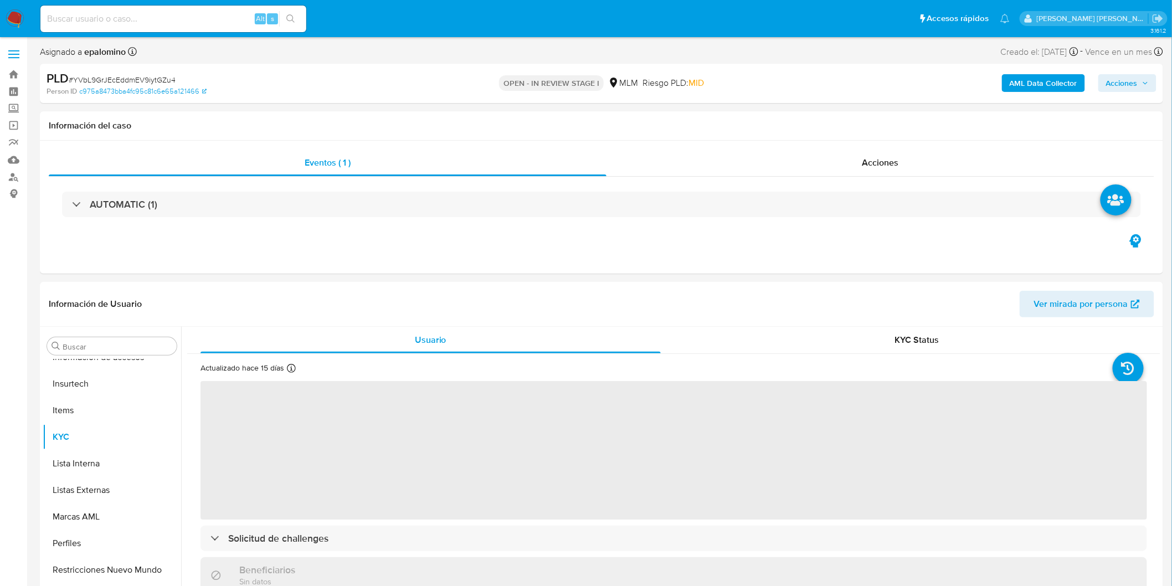
select select "10"
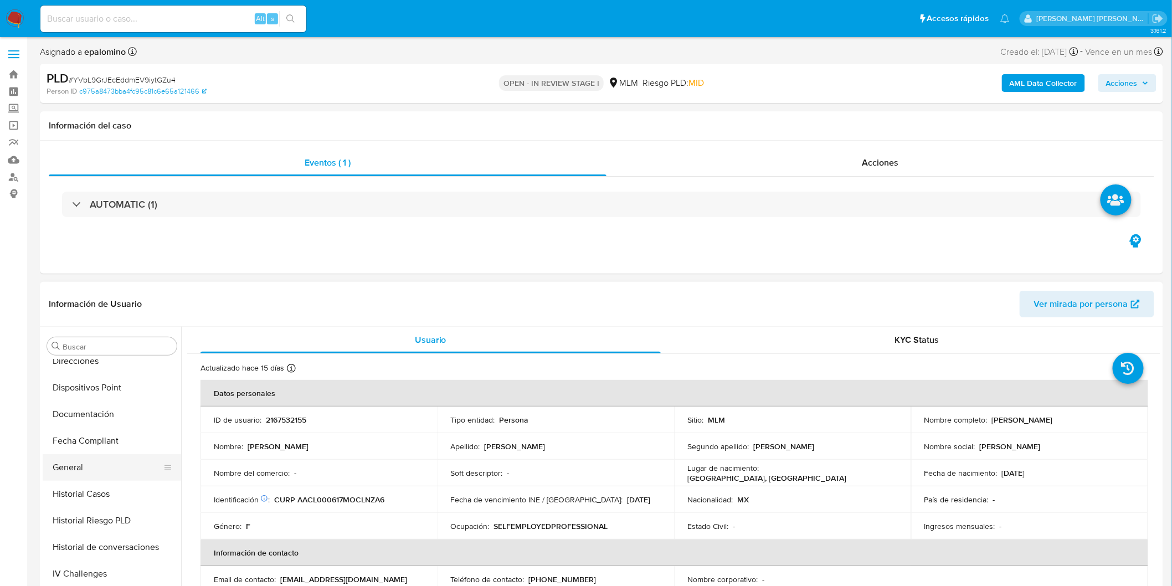
scroll to position [274, 0]
click at [106, 457] on button "General" at bounding box center [108, 470] width 130 height 27
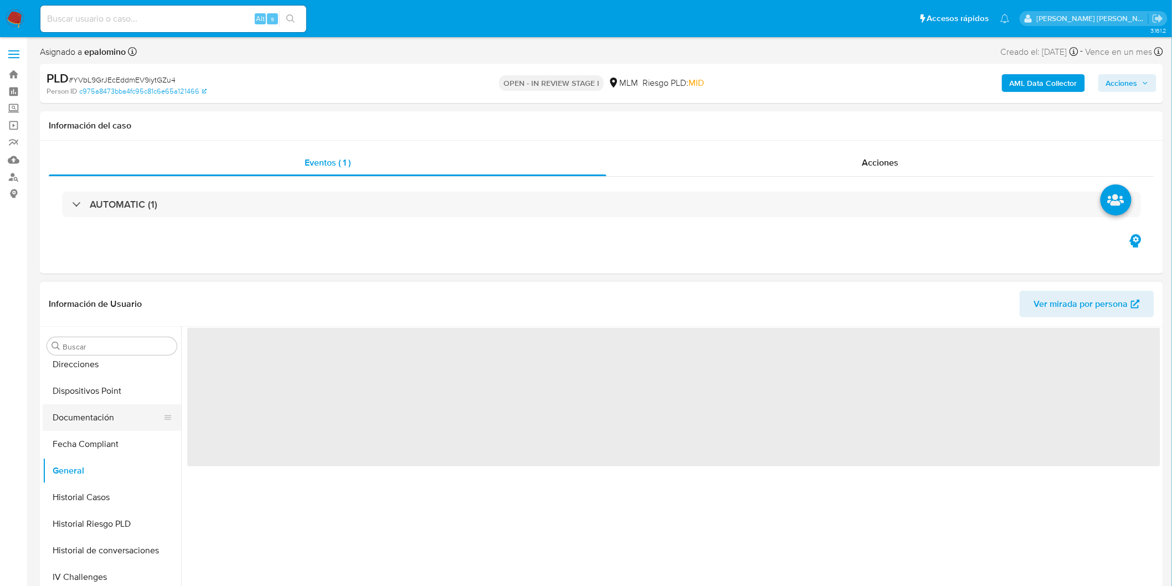
click at [109, 419] on button "Documentación" at bounding box center [108, 417] width 130 height 27
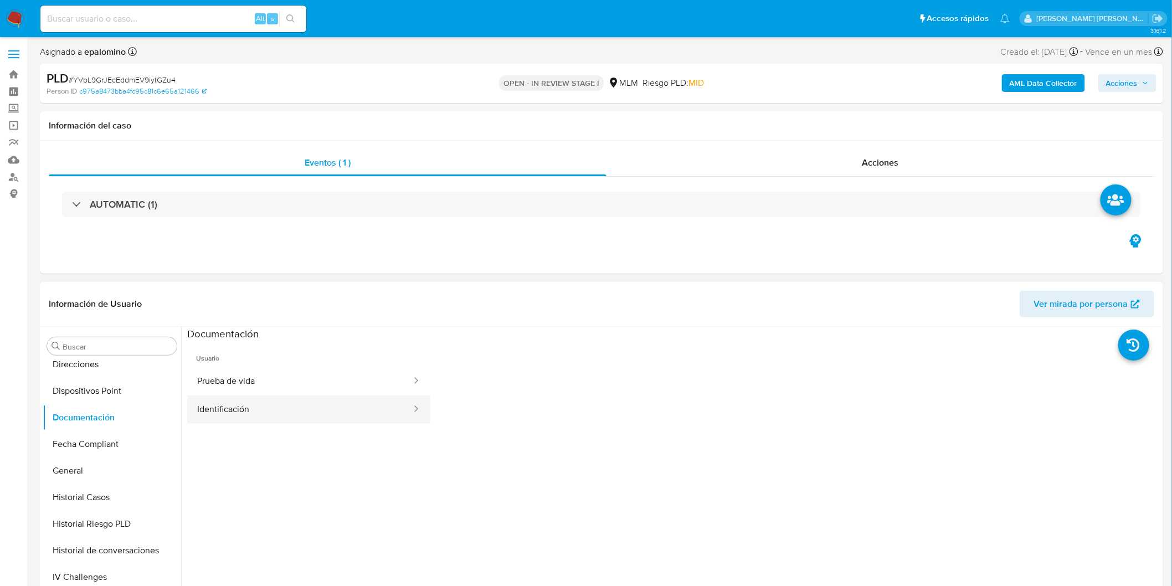
click at [305, 417] on button "Identificación" at bounding box center [299, 409] width 225 height 28
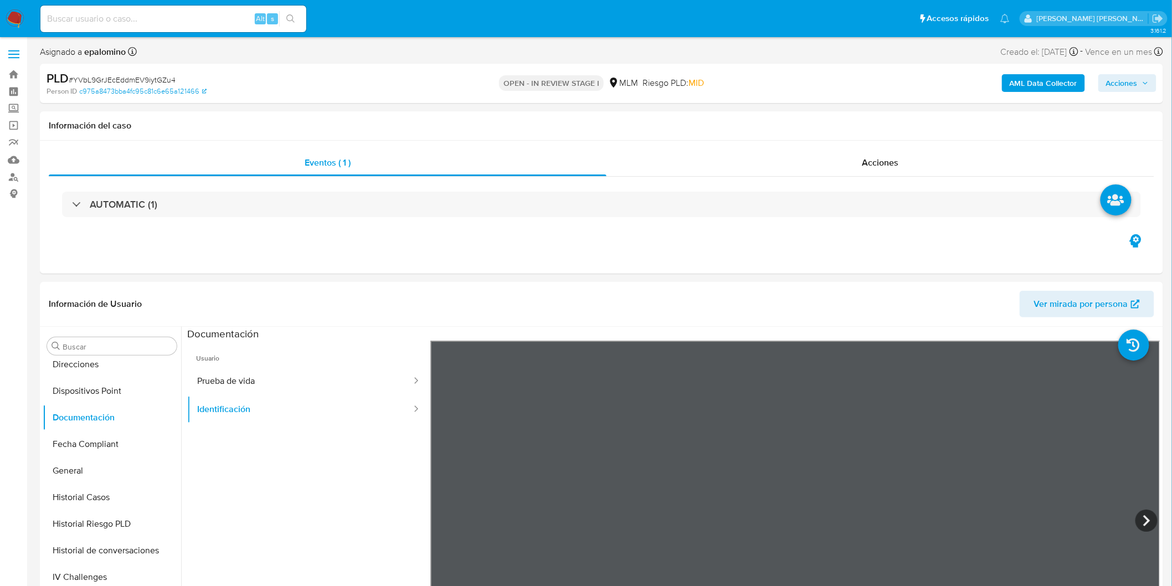
scroll to position [76, 0]
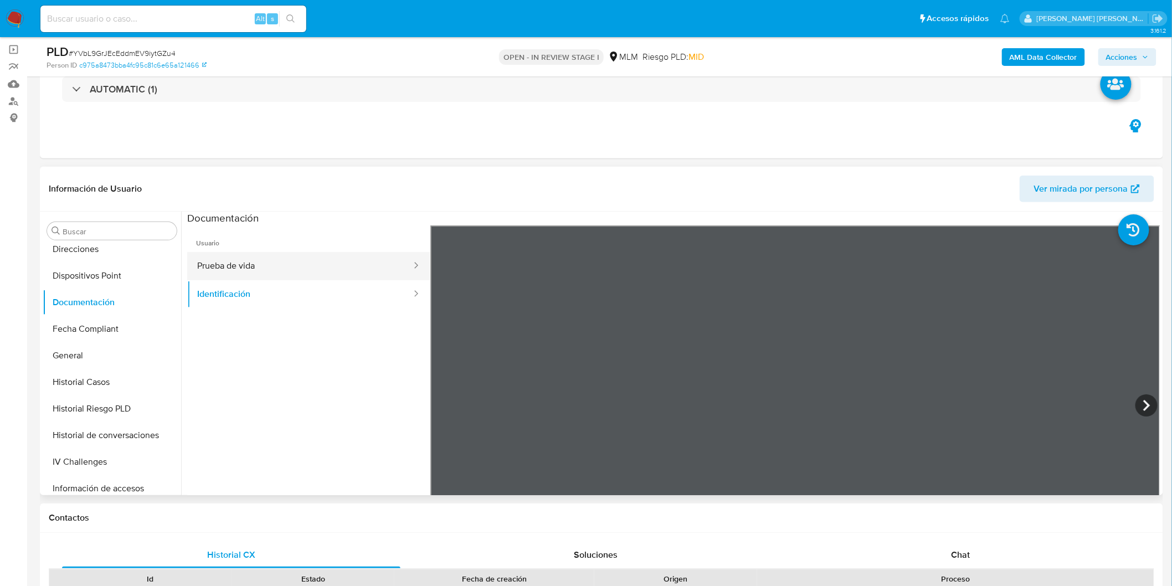
click at [292, 266] on button "Prueba de vida" at bounding box center [299, 266] width 225 height 28
click at [247, 303] on button "Identificación" at bounding box center [299, 294] width 225 height 28
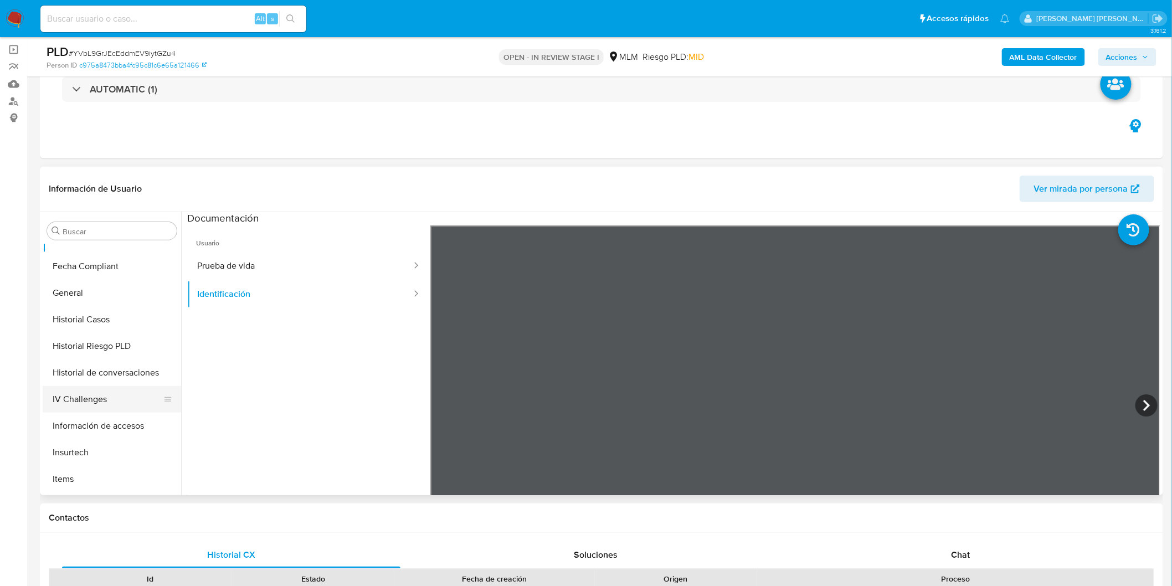
scroll to position [397, 0]
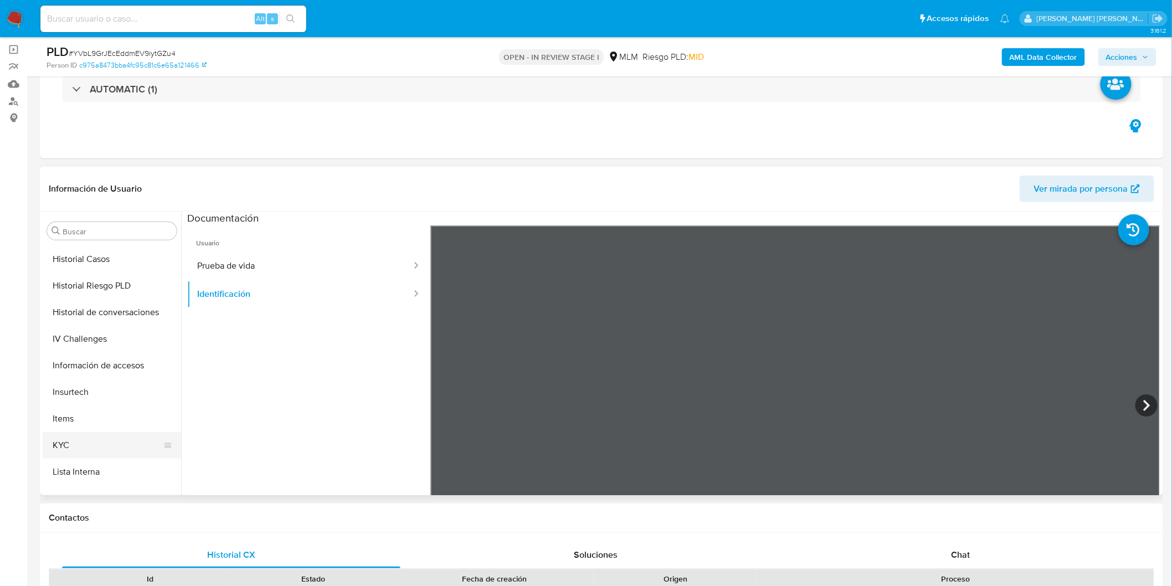
click at [102, 445] on button "KYC" at bounding box center [108, 445] width 130 height 27
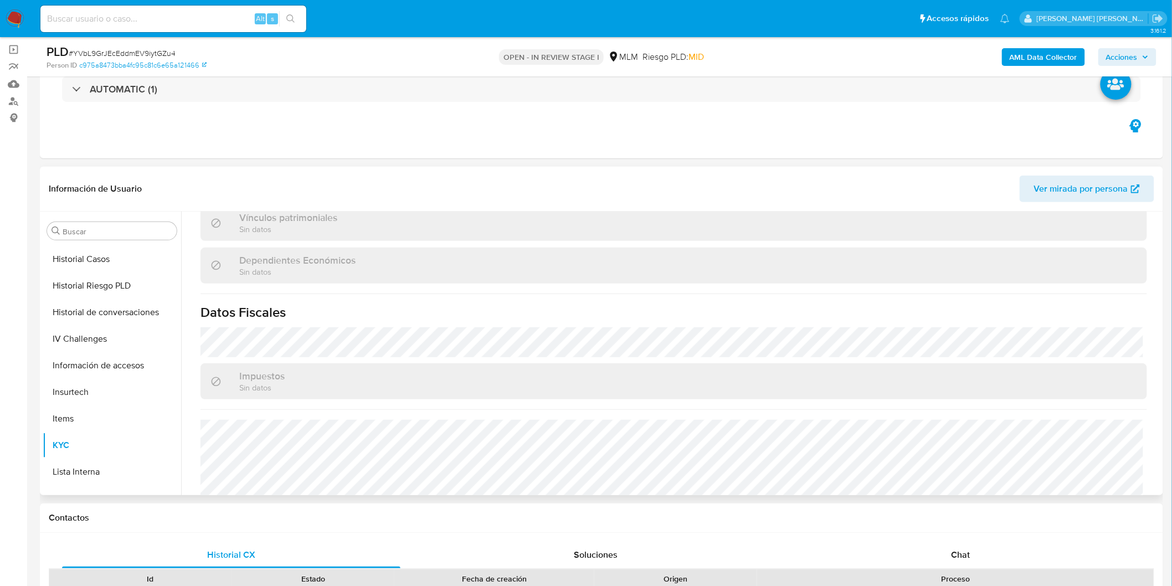
scroll to position [673, 0]
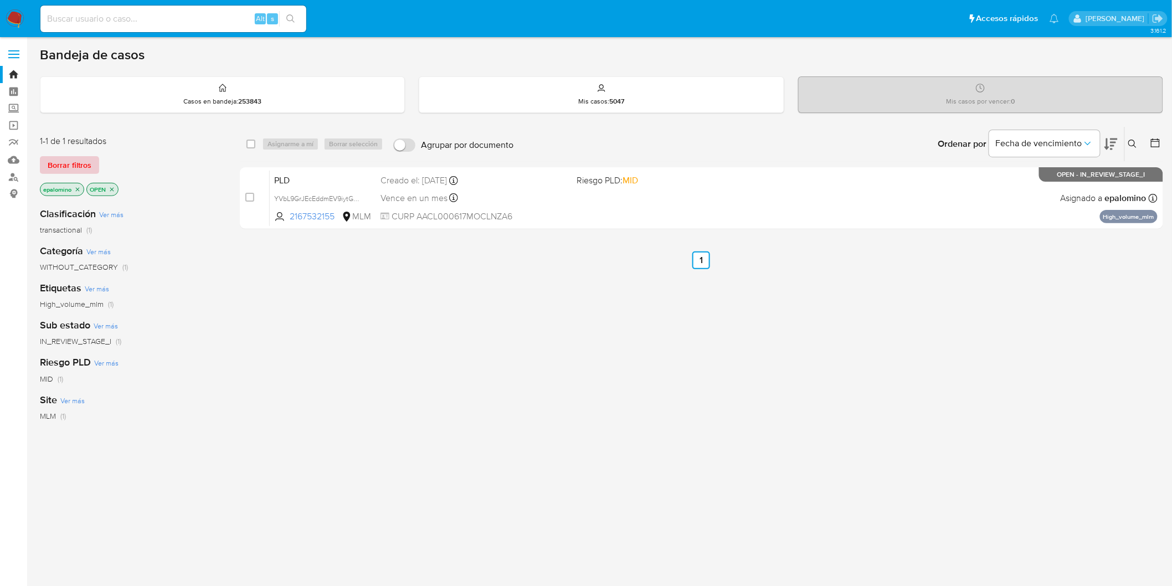
click at [75, 163] on span "Borrar filtros" at bounding box center [70, 165] width 44 height 16
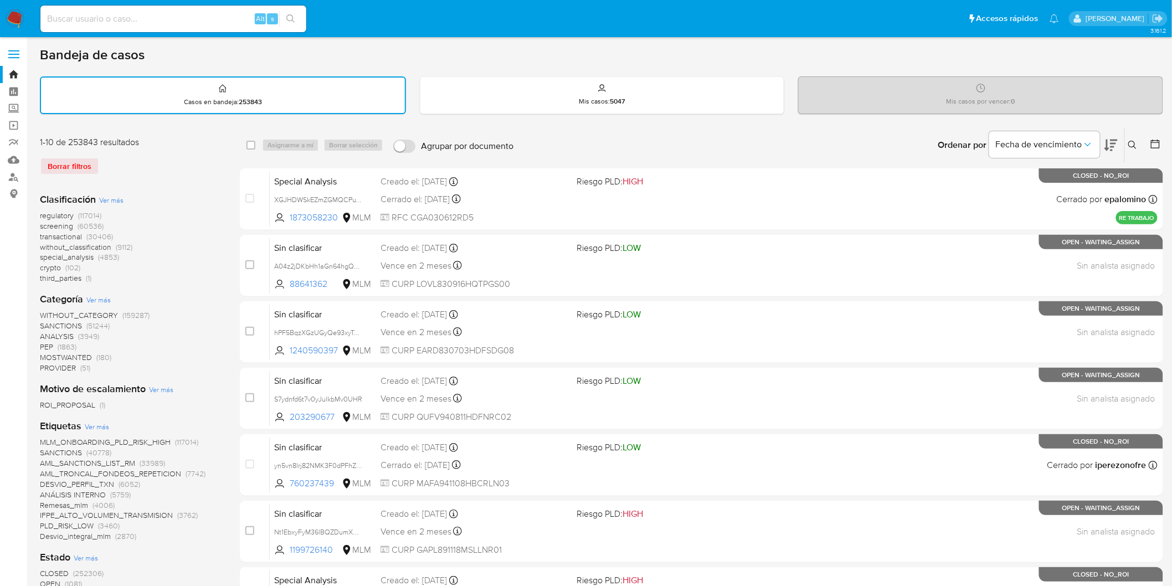
click at [1131, 141] on icon at bounding box center [1132, 145] width 9 height 9
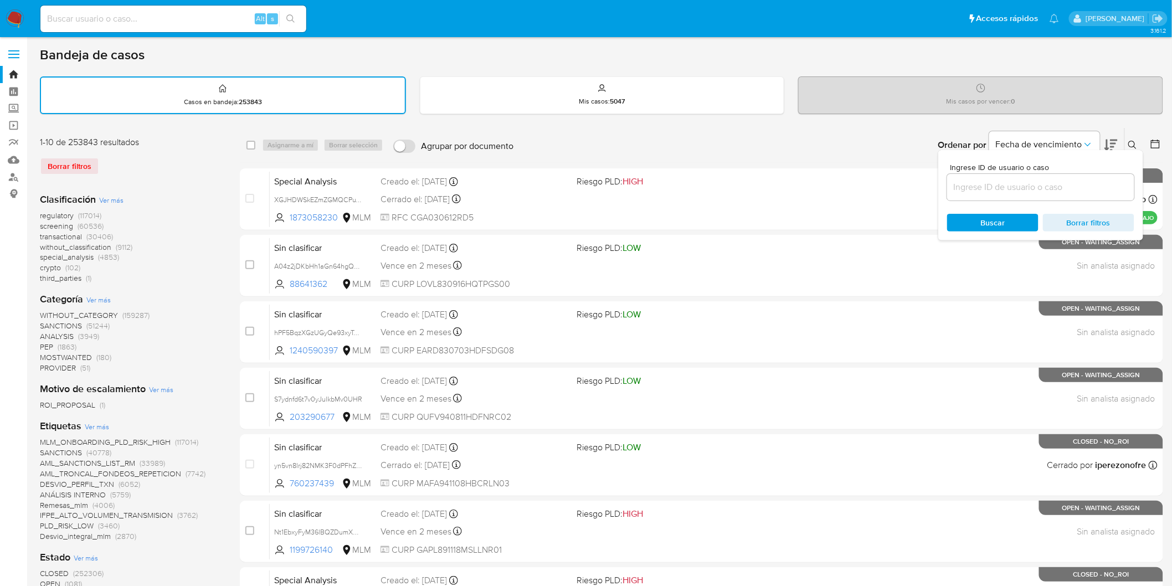
click at [1016, 180] on input at bounding box center [1040, 187] width 187 height 14
type input "2167532155"
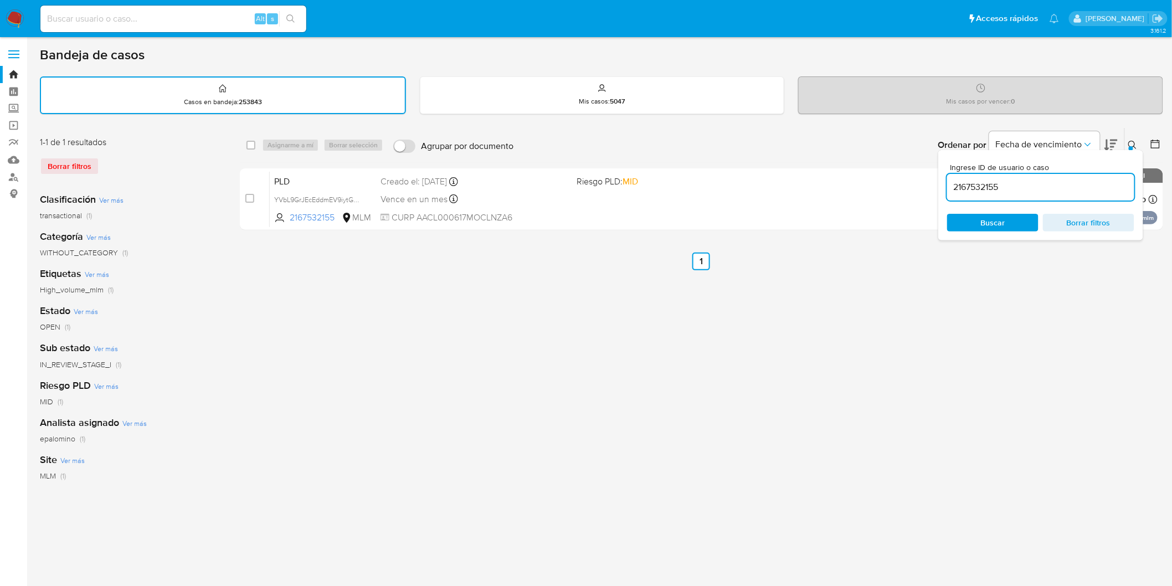
click at [1136, 141] on icon at bounding box center [1132, 145] width 9 height 9
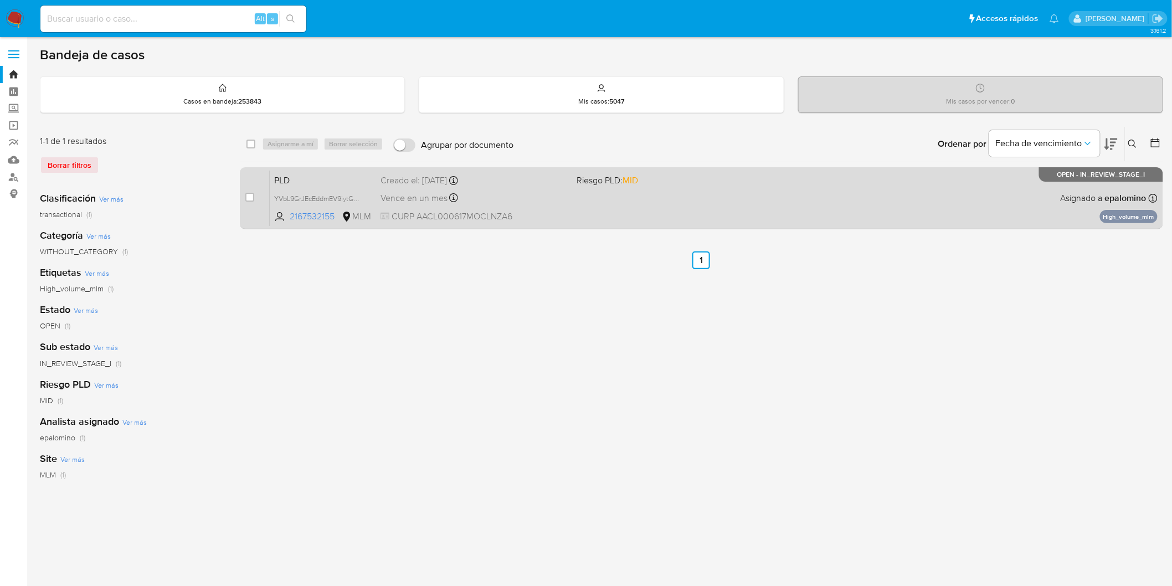
click at [293, 181] on span "PLD" at bounding box center [322, 179] width 97 height 14
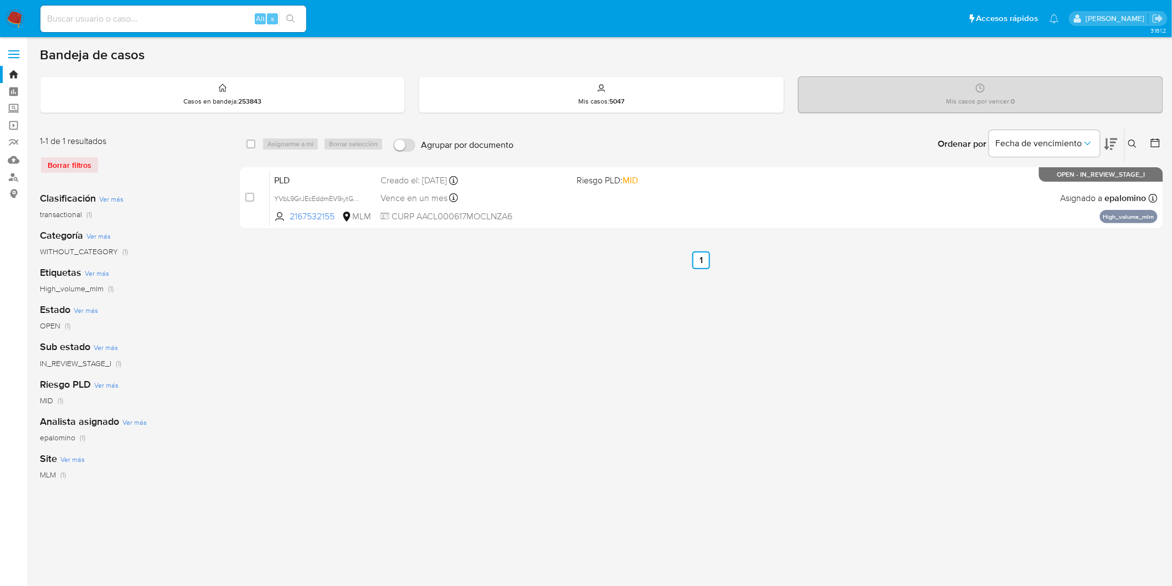
click at [1136, 143] on icon at bounding box center [1132, 144] width 9 height 9
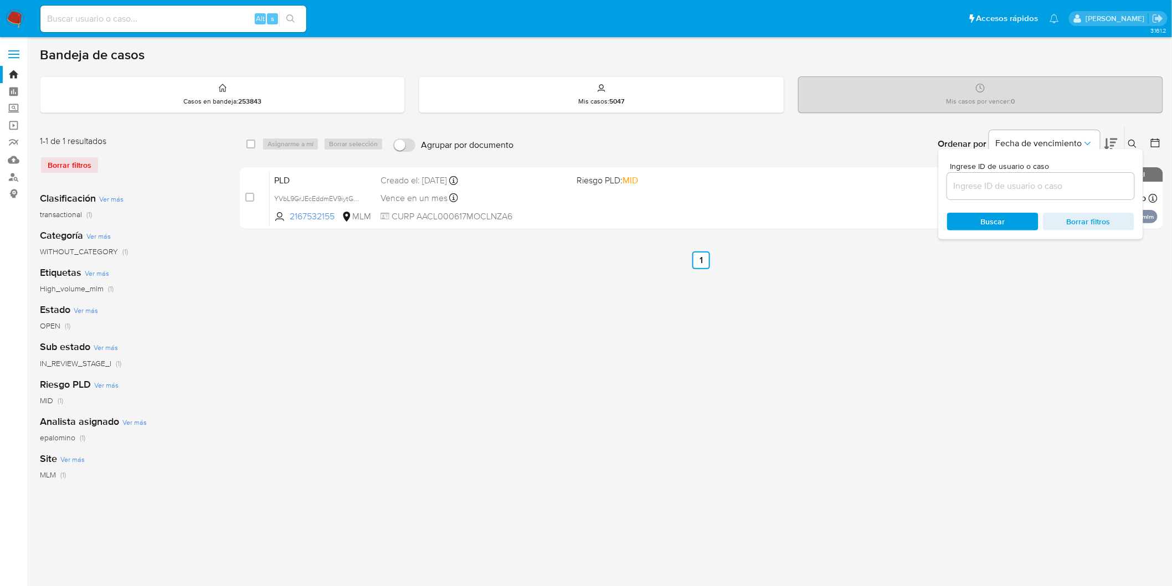
click at [997, 187] on input at bounding box center [1040, 186] width 187 height 14
type input "1068801740"
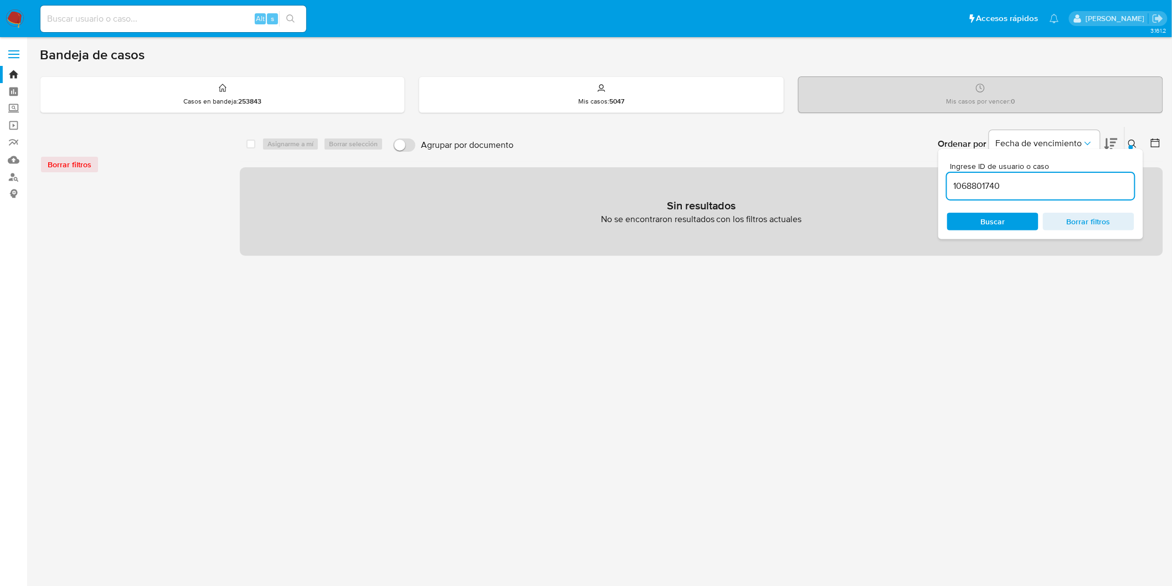
click at [163, 14] on input at bounding box center [173, 19] width 266 height 14
paste input "1068801740"
type input "1068801740"
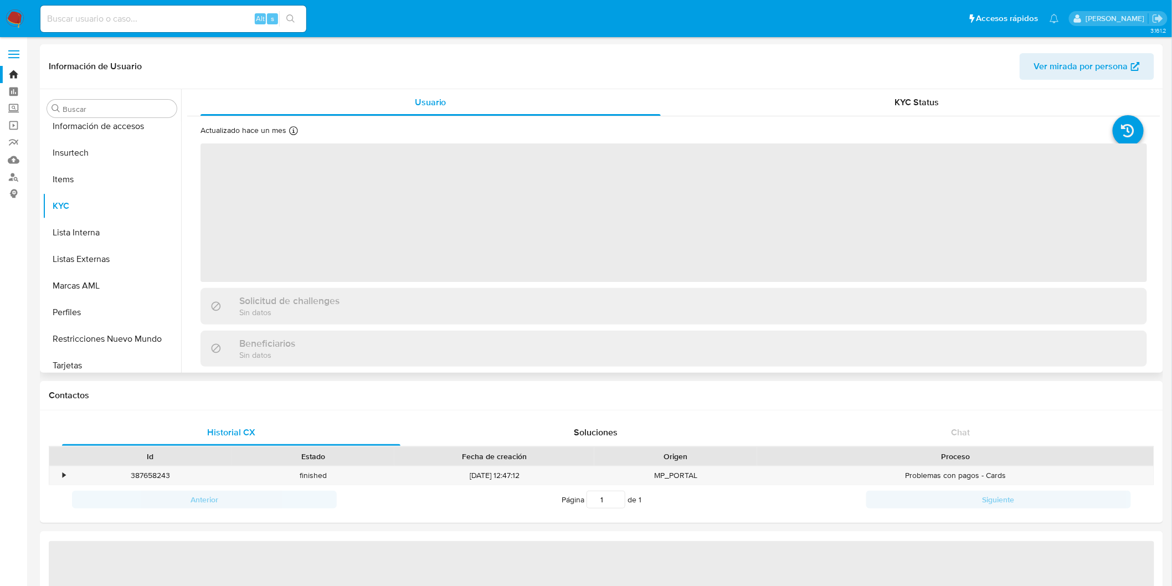
scroll to position [520, 0]
select select "10"
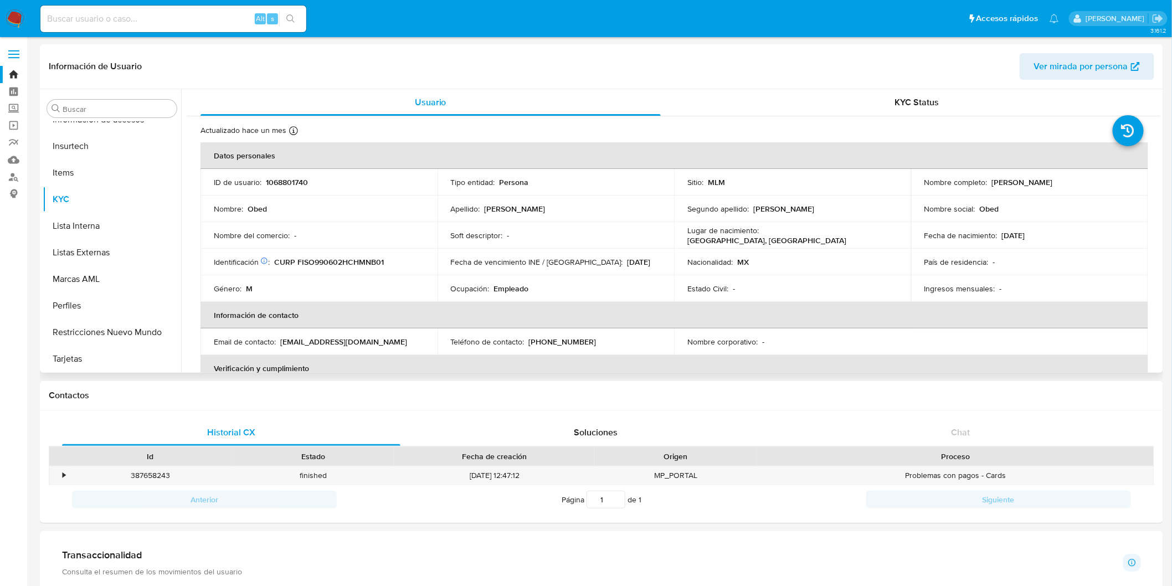
click at [400, 278] on td "Género : M" at bounding box center [318, 288] width 237 height 27
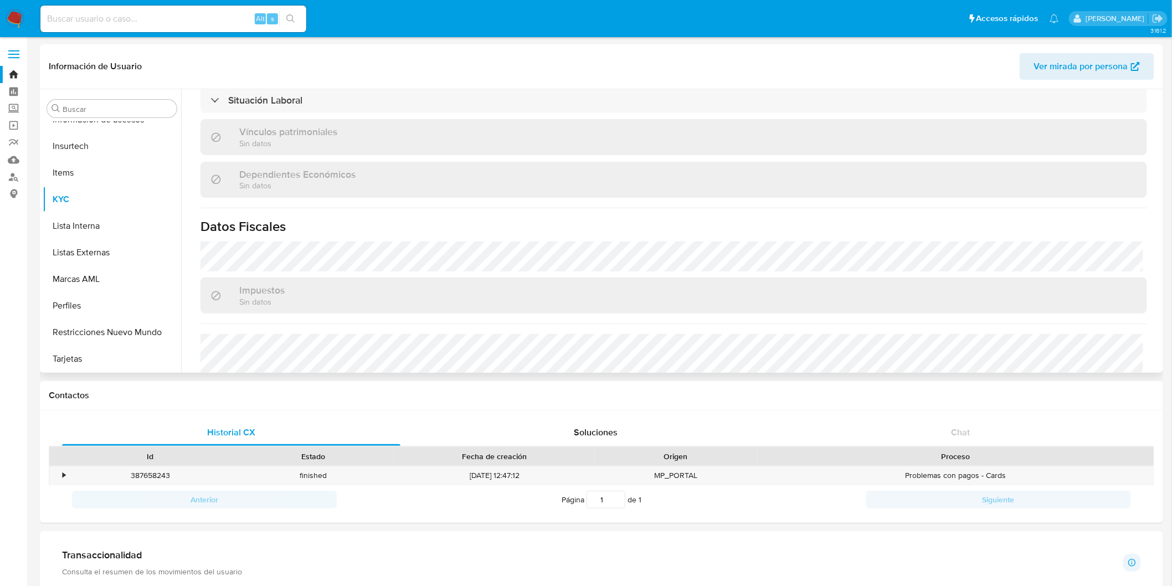
scroll to position [684, 0]
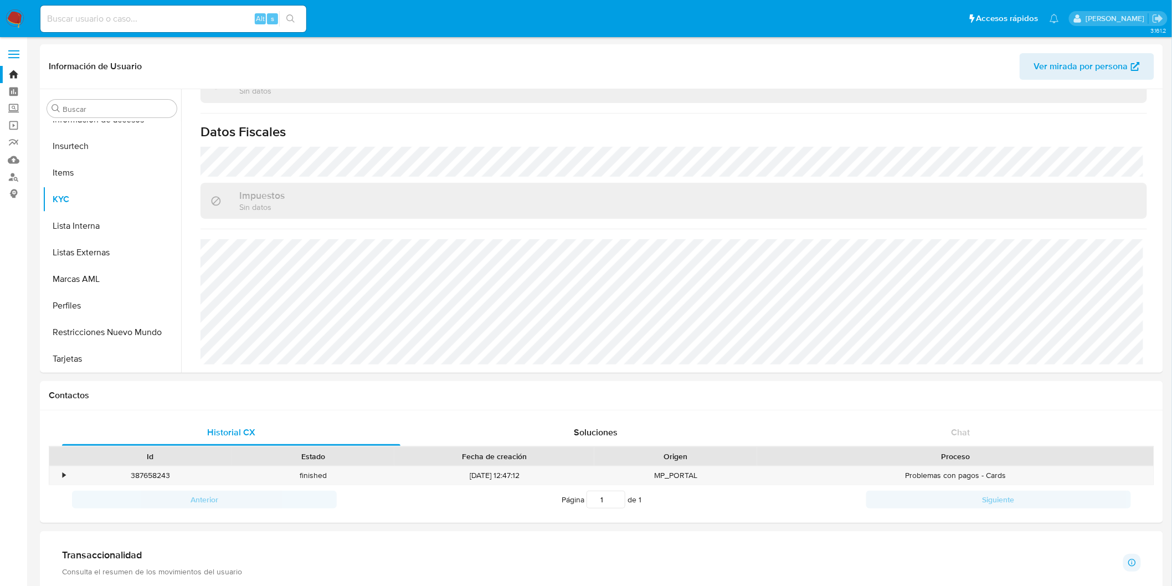
drag, startPoint x: 4, startPoint y: 18, endPoint x: 58, endPoint y: 1, distance: 56.7
click at [4, 18] on nav "Pausado Ver notificaciones Alt s Accesos rápidos Presiona las siguientes teclas…" at bounding box center [586, 18] width 1172 height 37
click at [13, 25] on img at bounding box center [15, 18] width 19 height 19
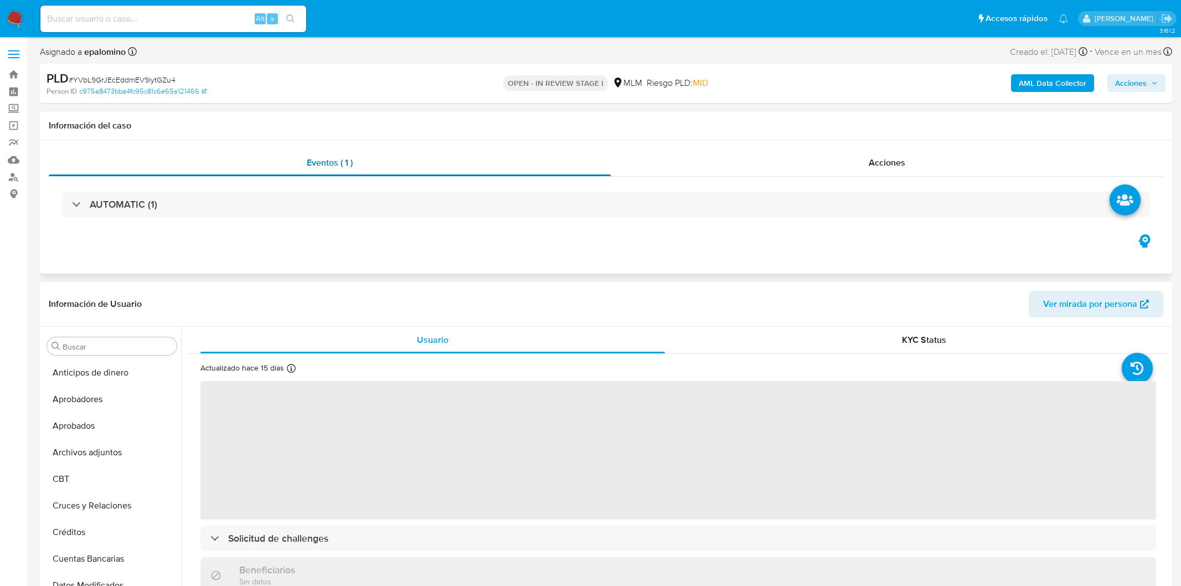
select select "10"
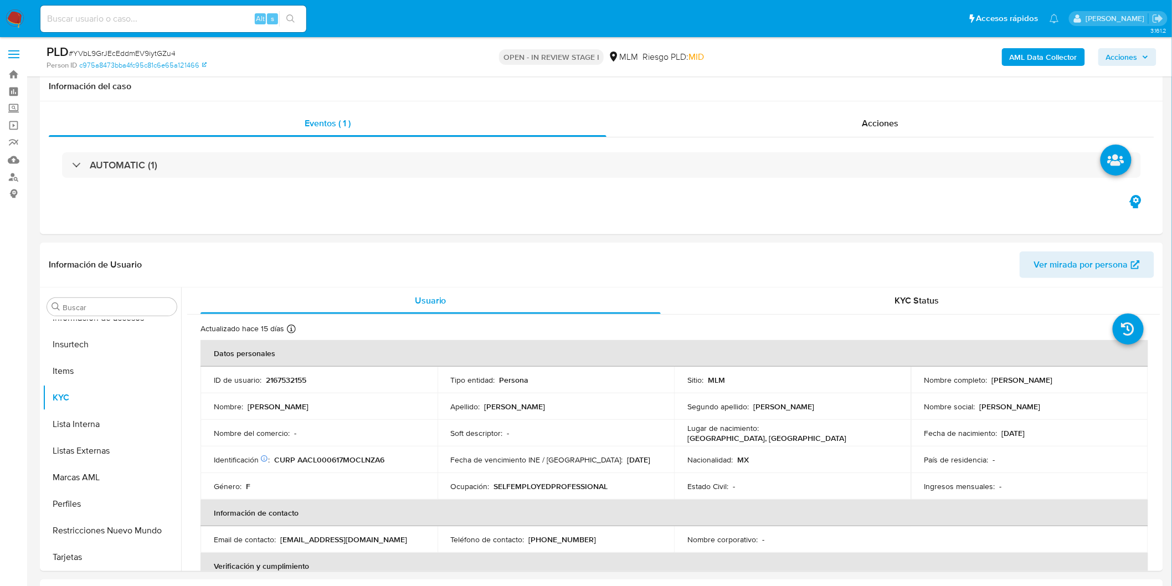
scroll to position [132, 0]
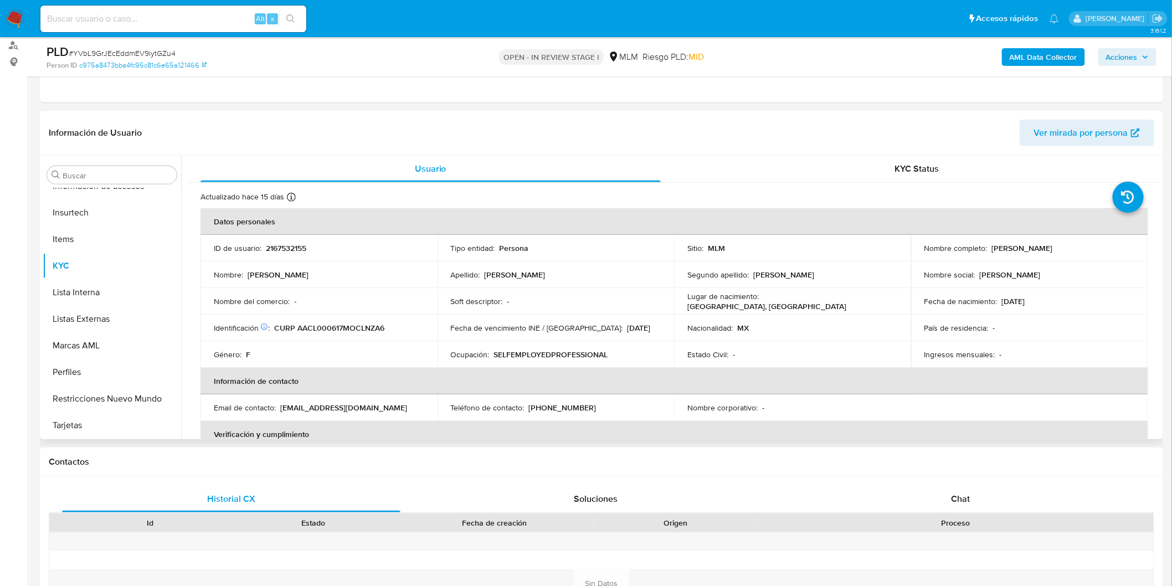
click at [621, 349] on td "Ocupación : SELFEMPLOYEDPROFESSIONAL" at bounding box center [555, 354] width 237 height 27
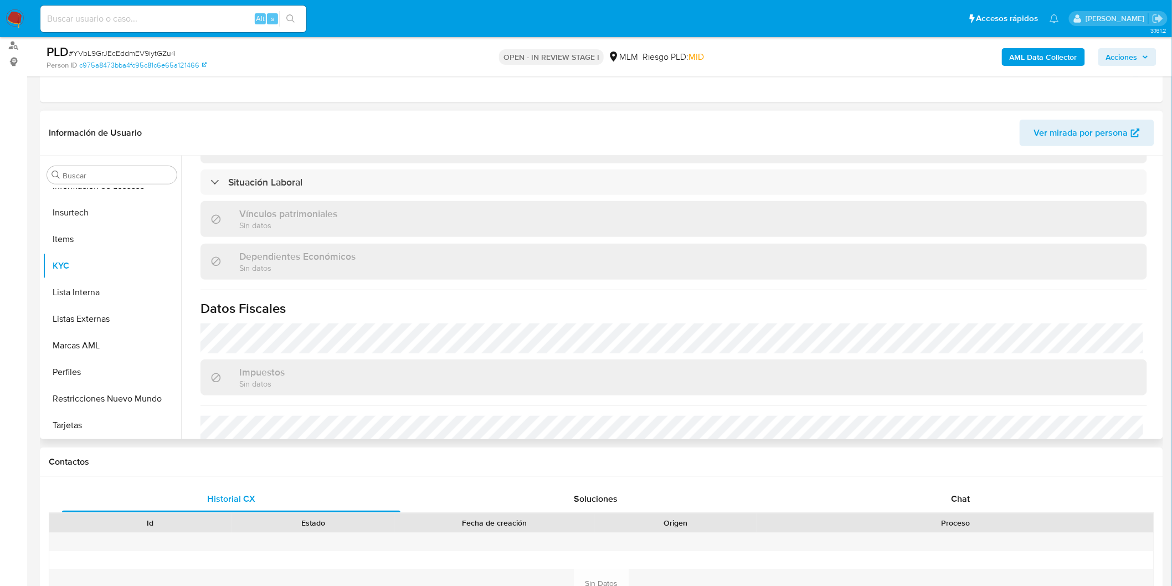
scroll to position [673, 0]
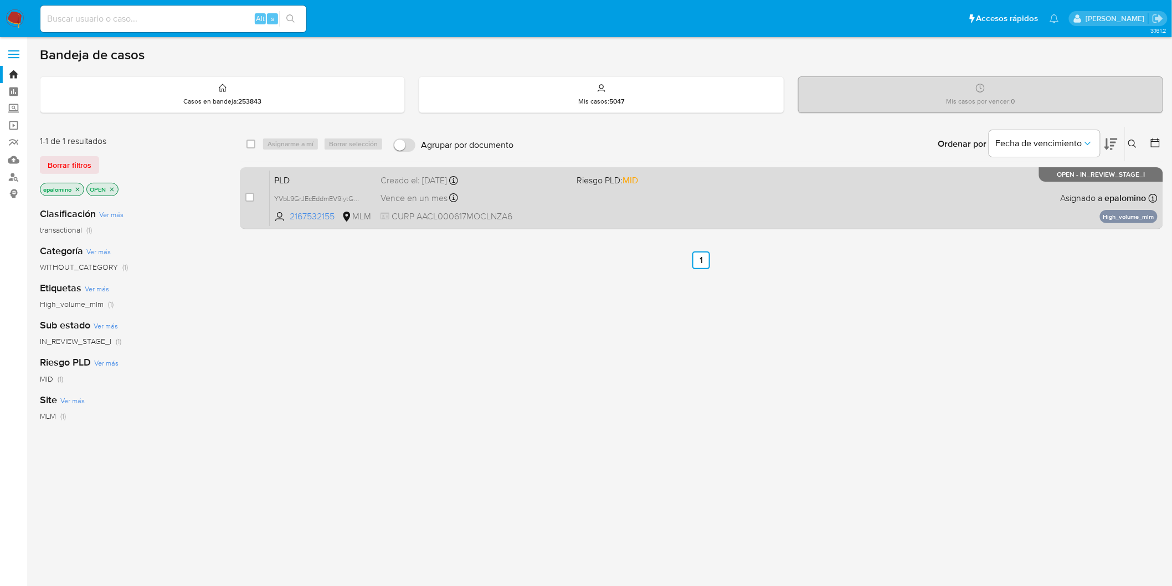
click at [305, 180] on span "PLD" at bounding box center [322, 179] width 97 height 14
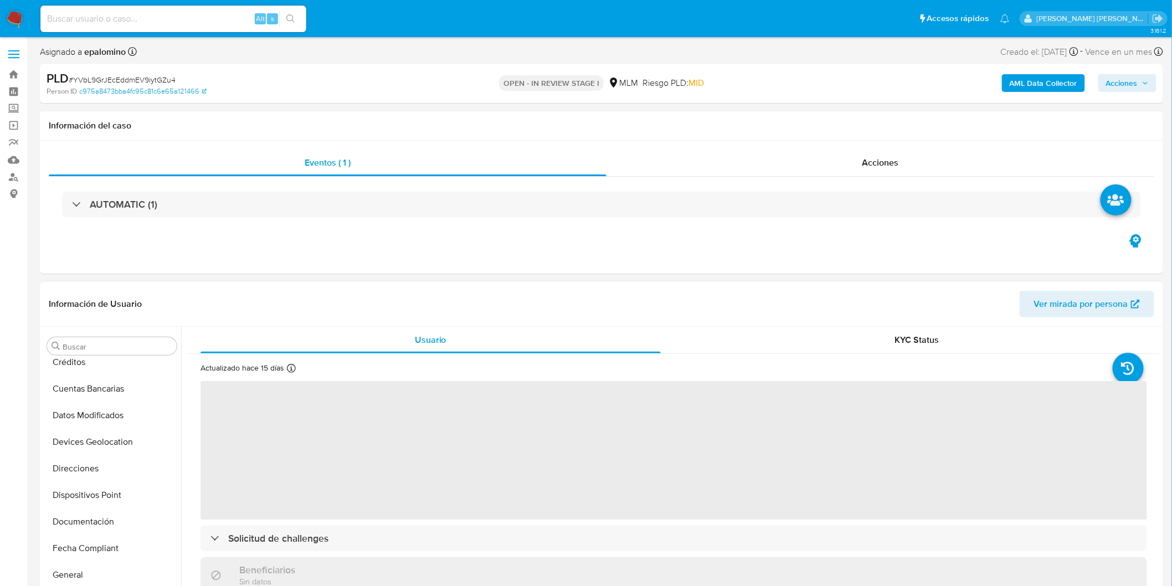
scroll to position [147, 0]
select select "10"
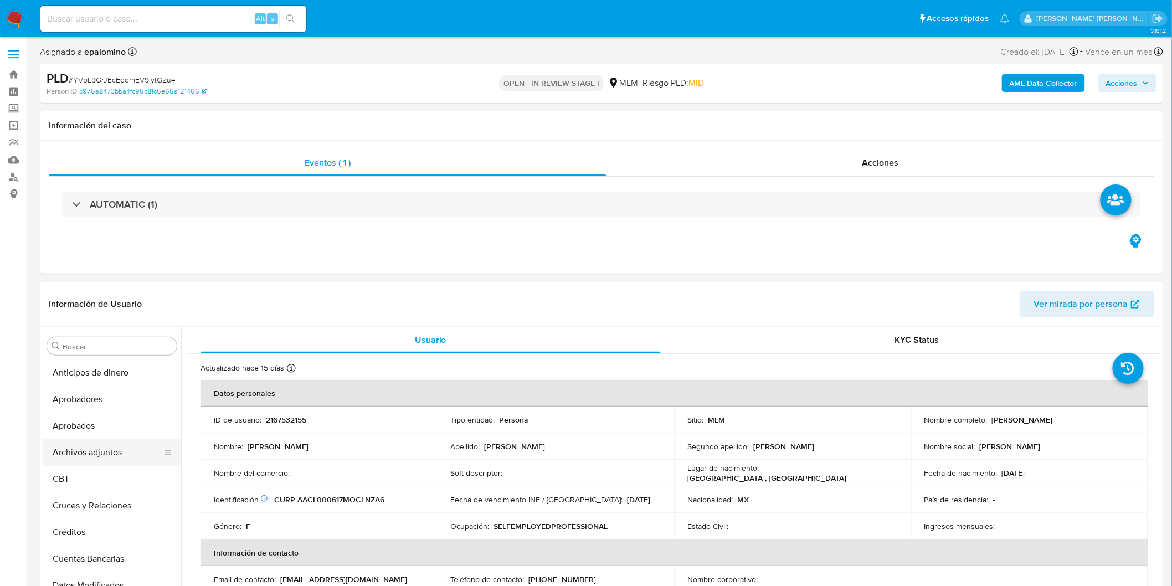
click at [117, 453] on button "Archivos adjuntos" at bounding box center [108, 452] width 130 height 27
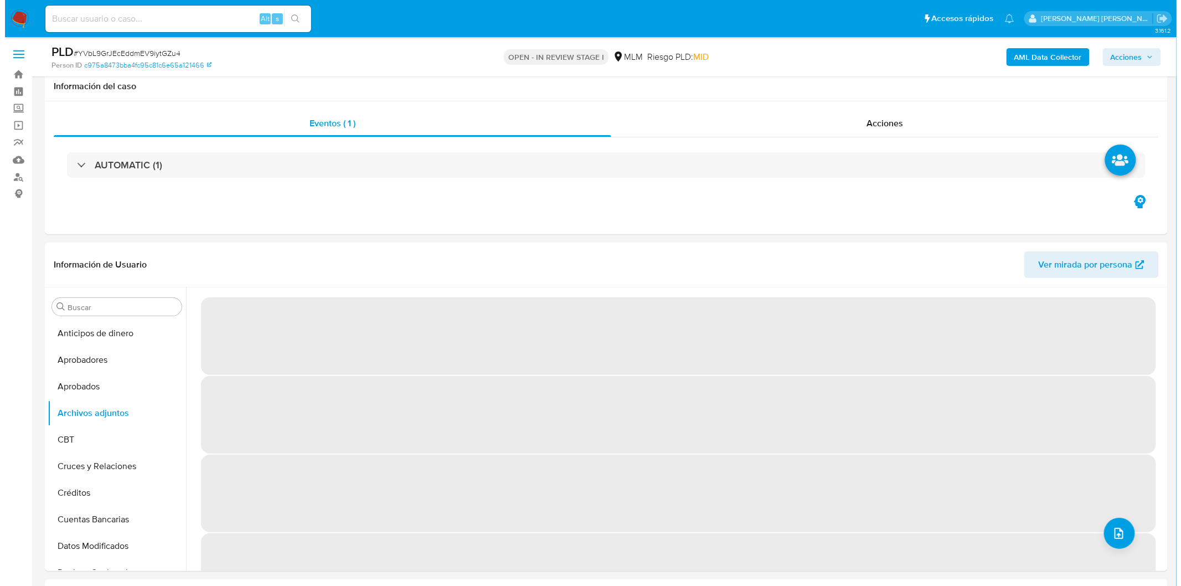
scroll to position [68, 0]
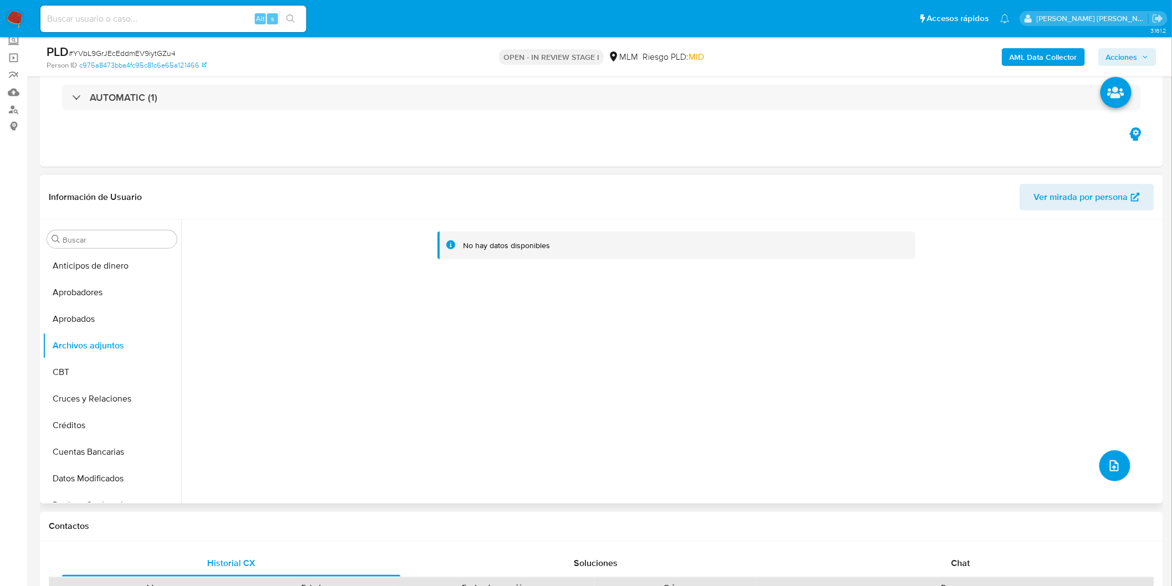
click at [1116, 472] on span "upload-file" at bounding box center [1113, 465] width 13 height 13
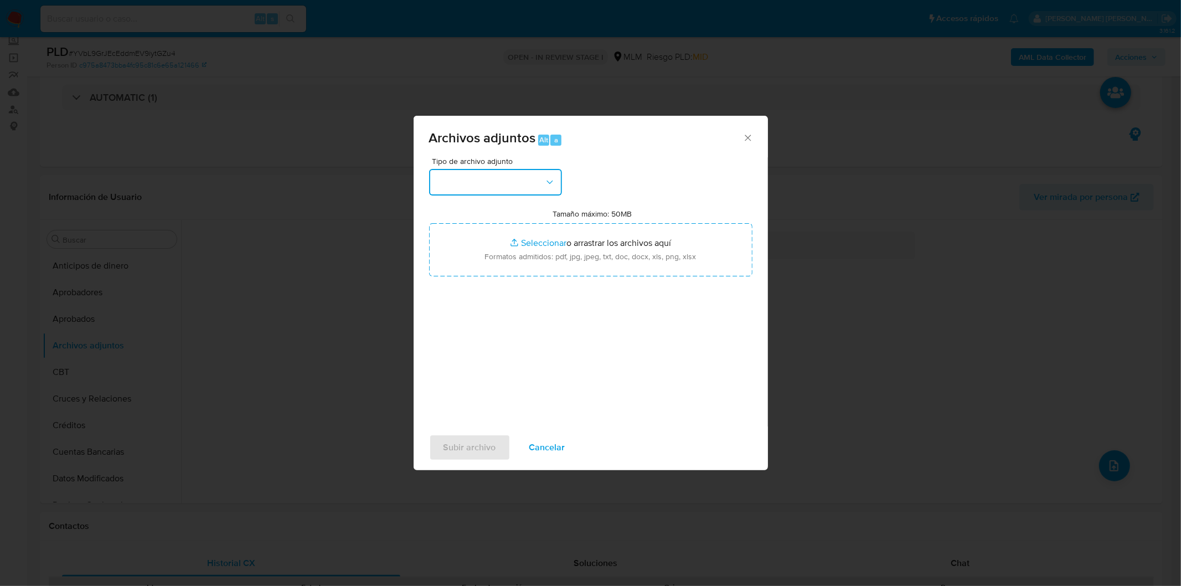
click at [518, 183] on button "button" at bounding box center [495, 182] width 133 height 27
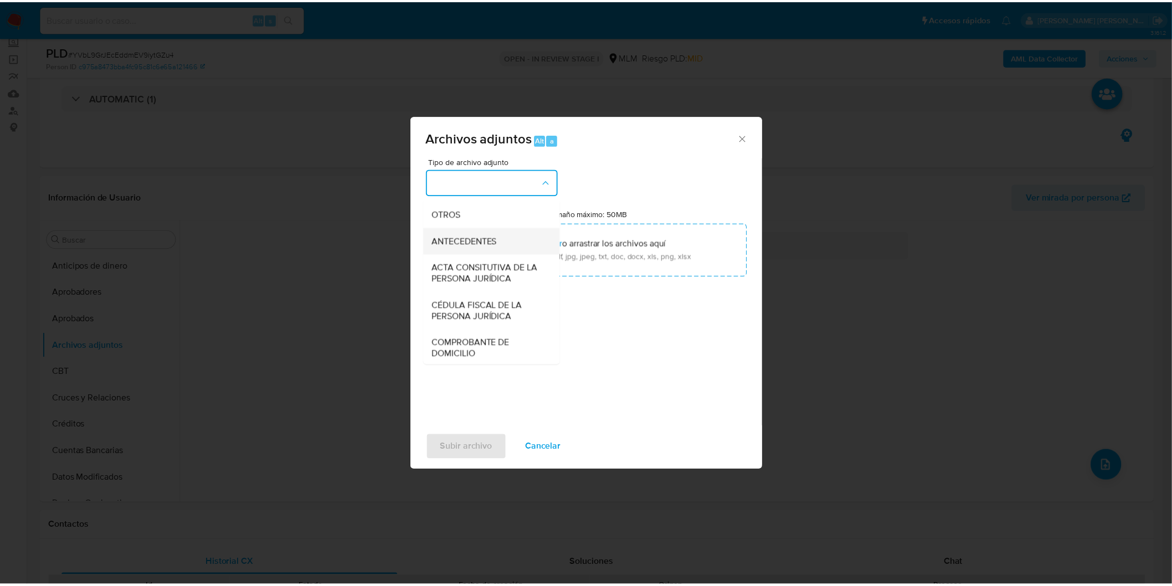
scroll to position [184, 0]
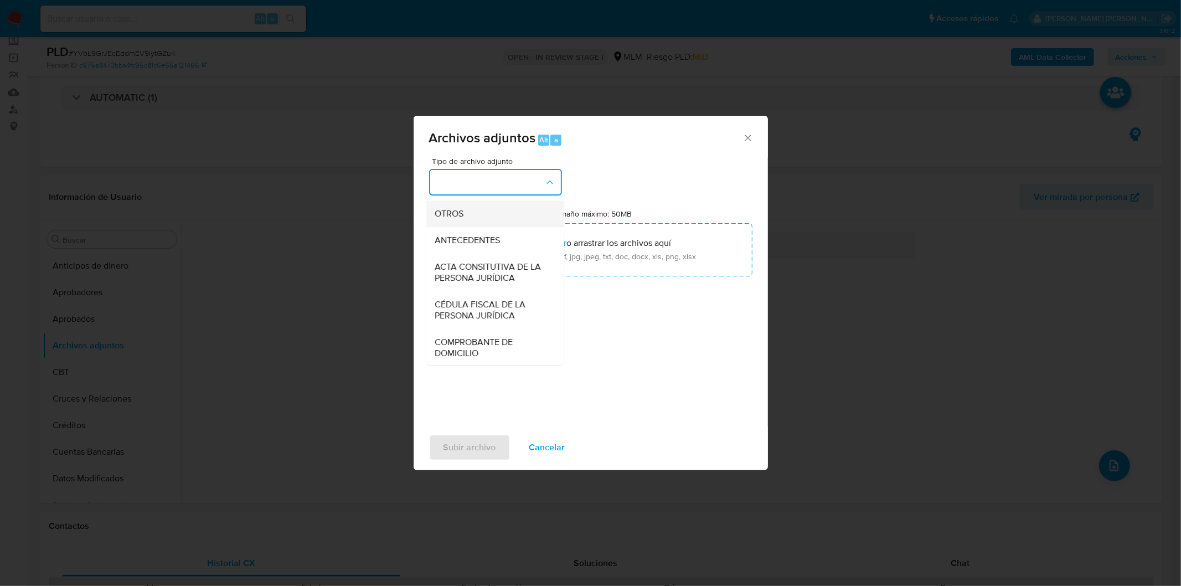
click at [497, 226] on div "OTROS" at bounding box center [491, 213] width 113 height 27
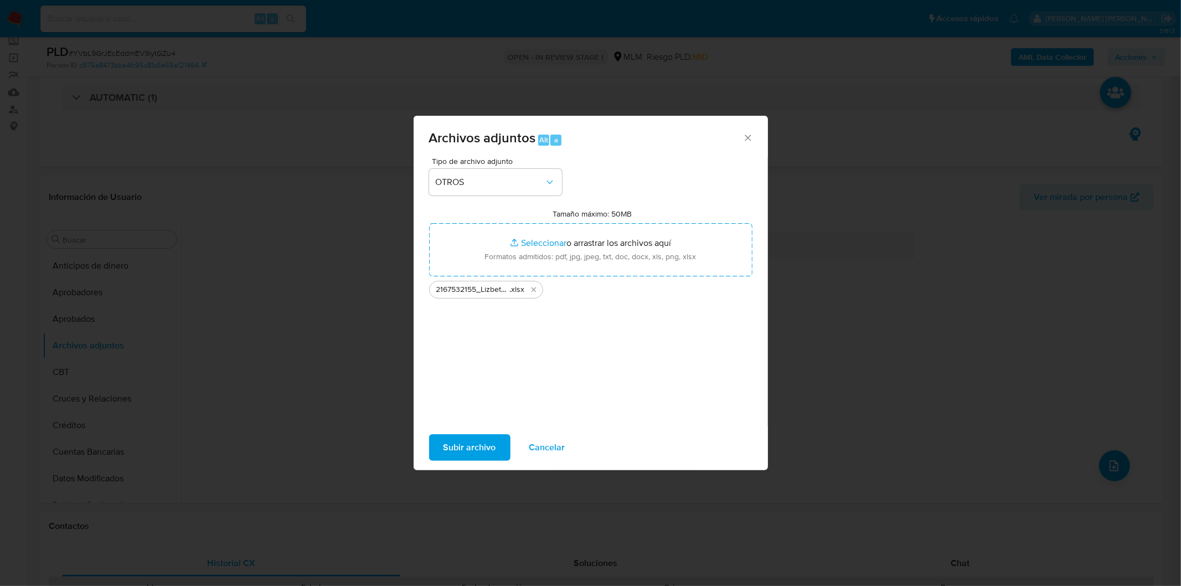
click at [482, 447] on span "Subir archivo" at bounding box center [469, 447] width 53 height 24
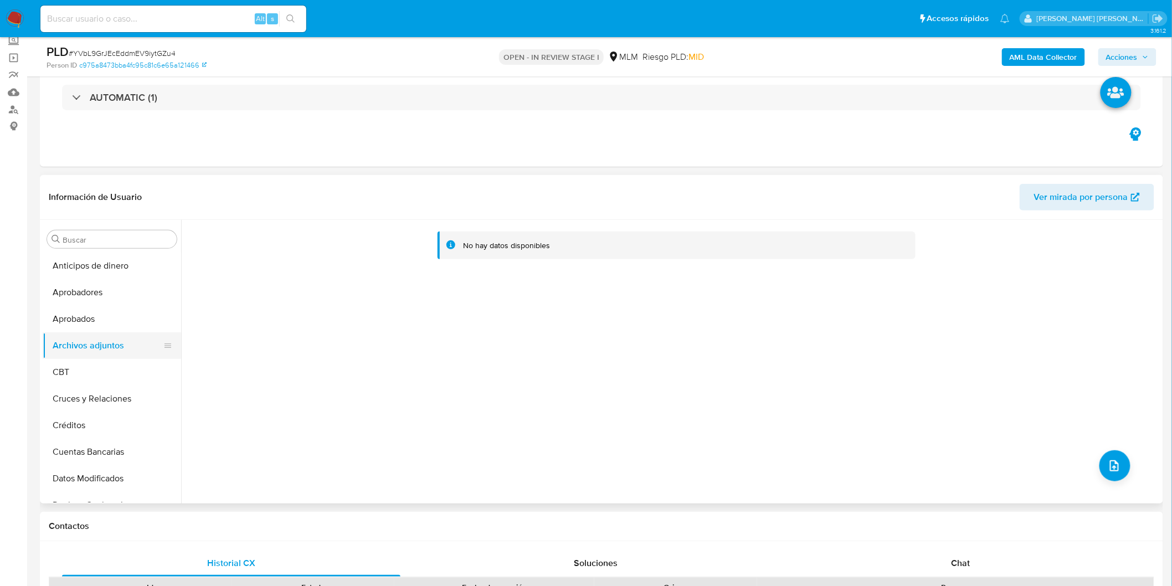
click at [130, 355] on button "Archivos adjuntos" at bounding box center [108, 345] width 130 height 27
click at [125, 371] on button "CBT" at bounding box center [108, 372] width 130 height 27
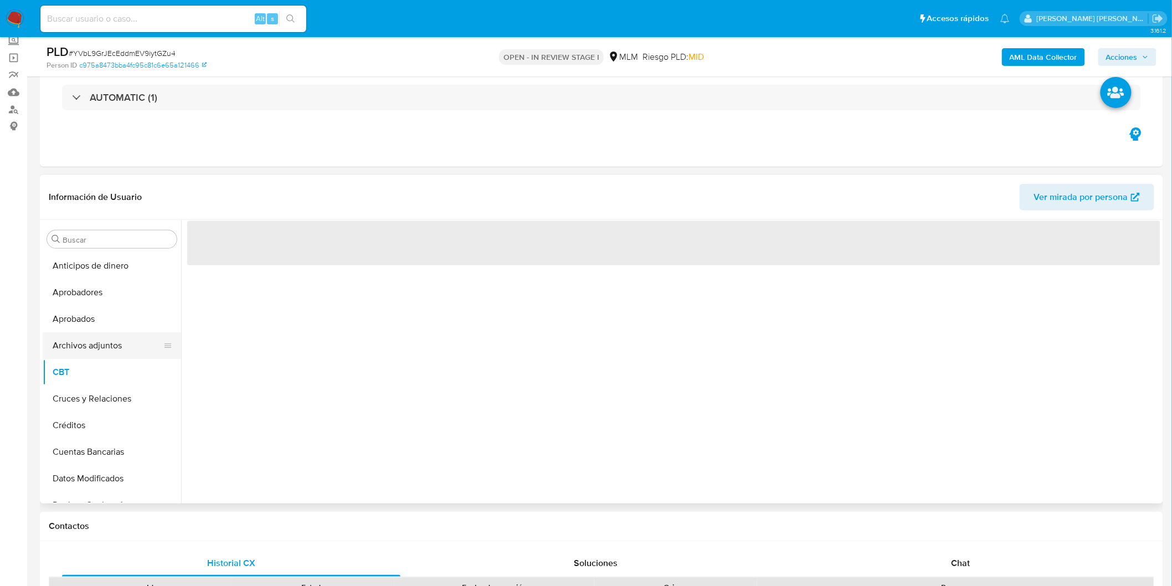
click at [115, 340] on button "Archivos adjuntos" at bounding box center [108, 345] width 130 height 27
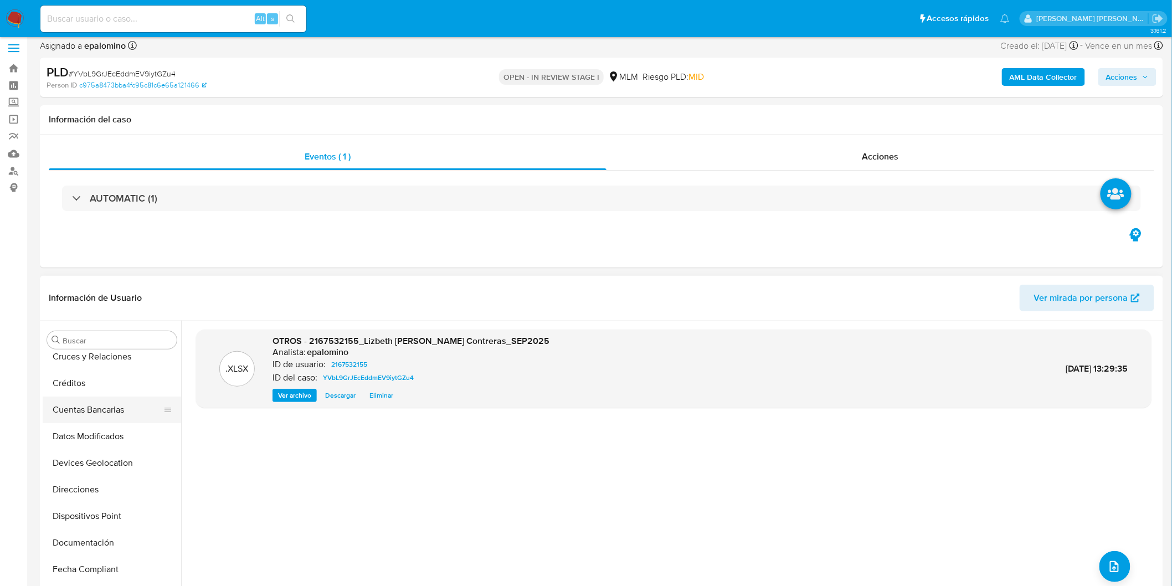
scroll to position [184, 0]
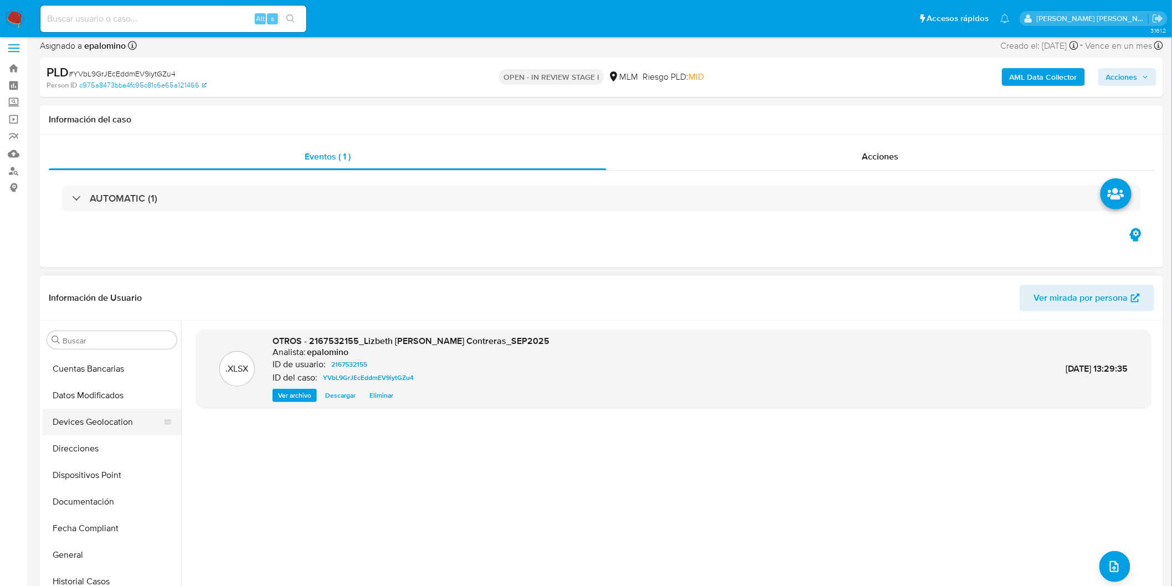
click at [112, 424] on button "Devices Geolocation" at bounding box center [108, 422] width 130 height 27
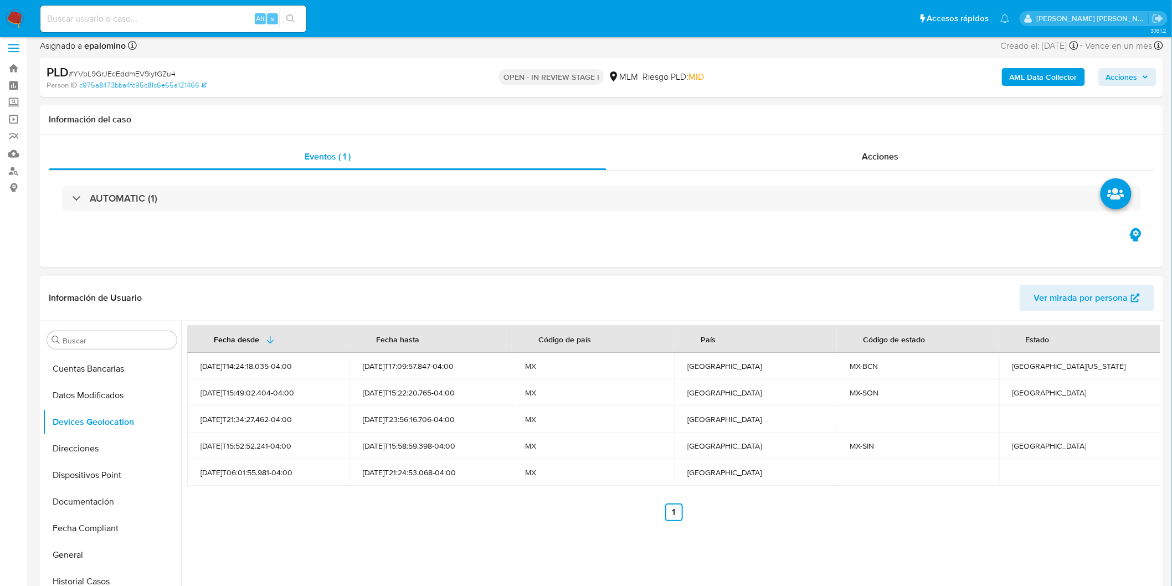
click at [439, 507] on ul "Anterior 1 Siguiente" at bounding box center [673, 512] width 973 height 18
click at [1016, 367] on div "Baja California" at bounding box center [1080, 366] width 136 height 10
copy div "Baja California"
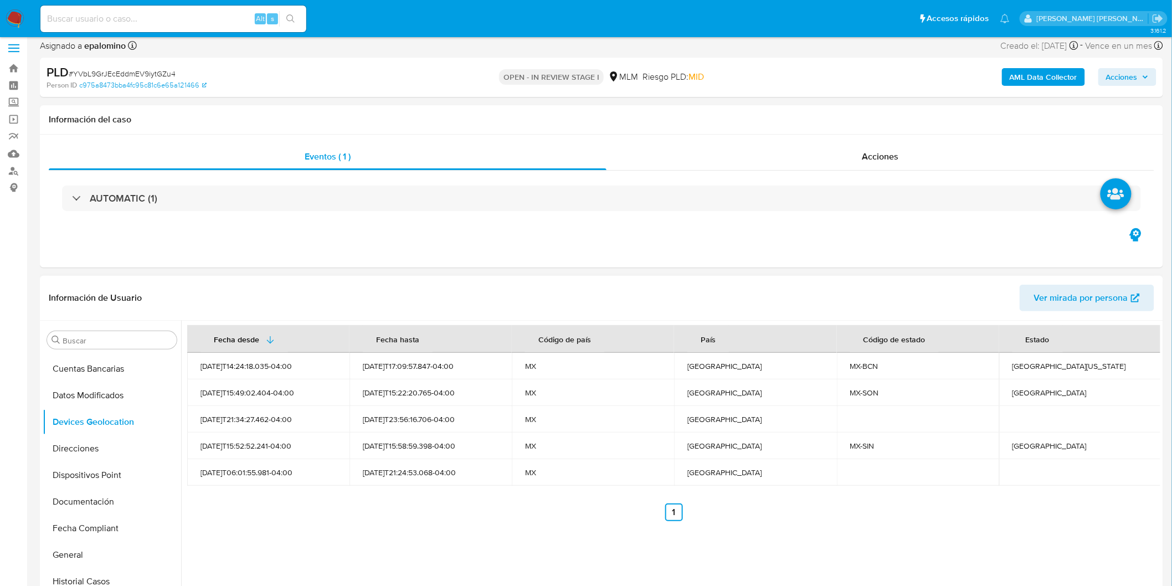
click at [1023, 393] on div "Sonora" at bounding box center [1080, 393] width 136 height 10
copy div "Sonora"
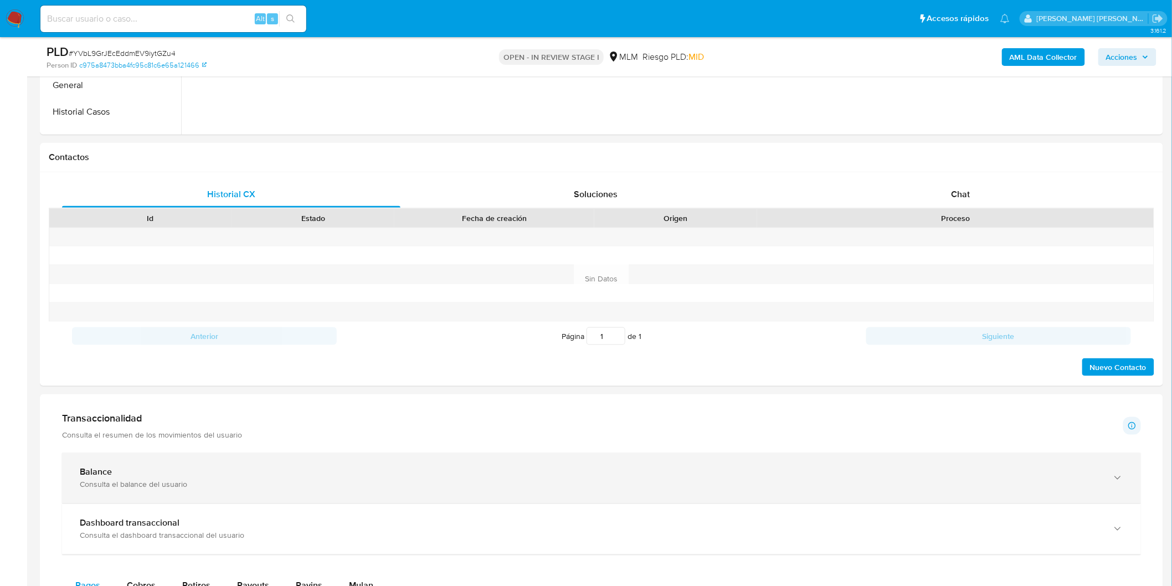
click at [110, 471] on b "Balance" at bounding box center [96, 472] width 32 height 13
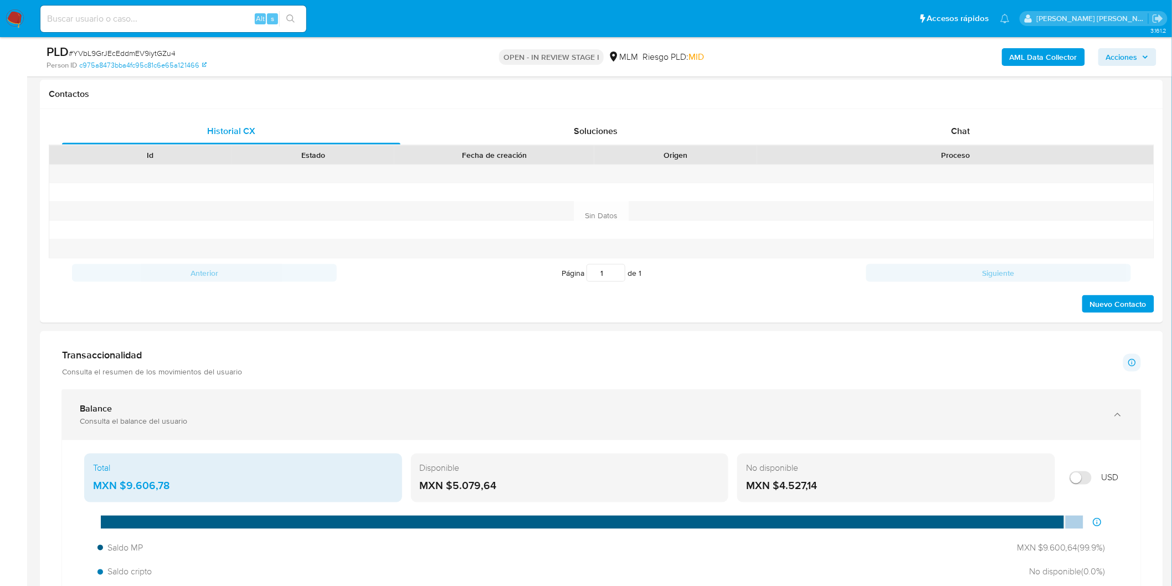
scroll to position [560, 0]
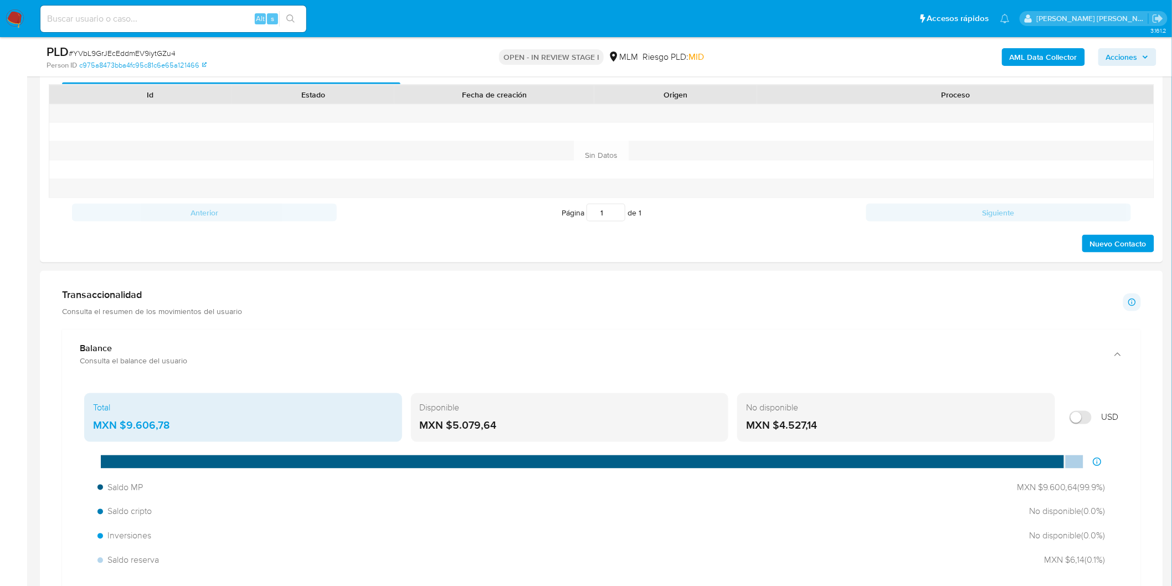
drag, startPoint x: 505, startPoint y: 424, endPoint x: 451, endPoint y: 424, distance: 53.7
click at [451, 424] on div "MXN $5.079,64" at bounding box center [570, 426] width 300 height 14
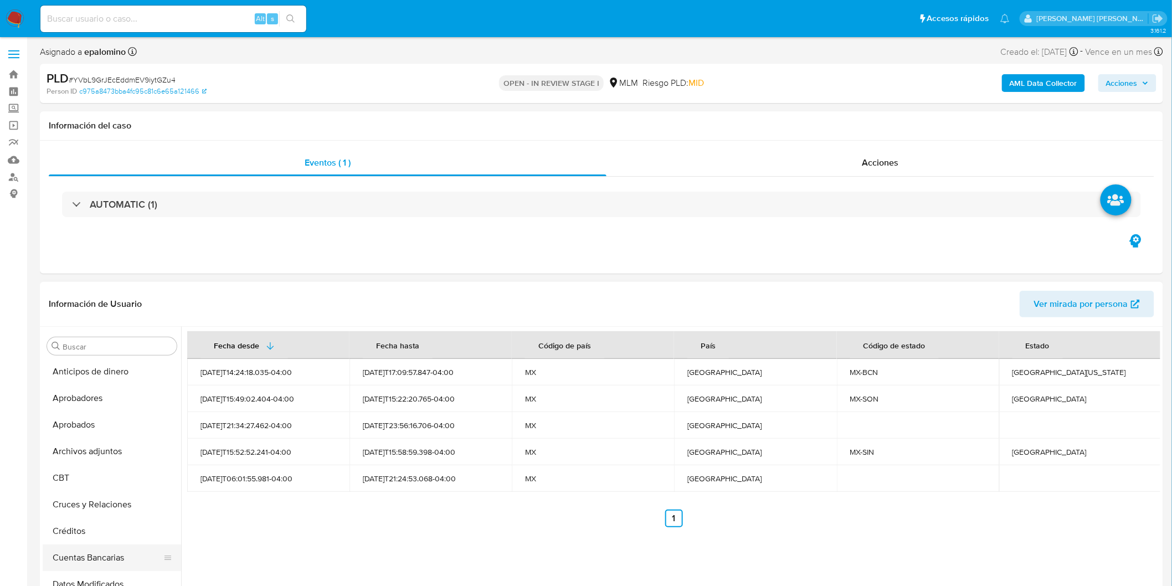
scroll to position [0, 0]
click at [109, 445] on button "Archivos adjuntos" at bounding box center [108, 452] width 130 height 27
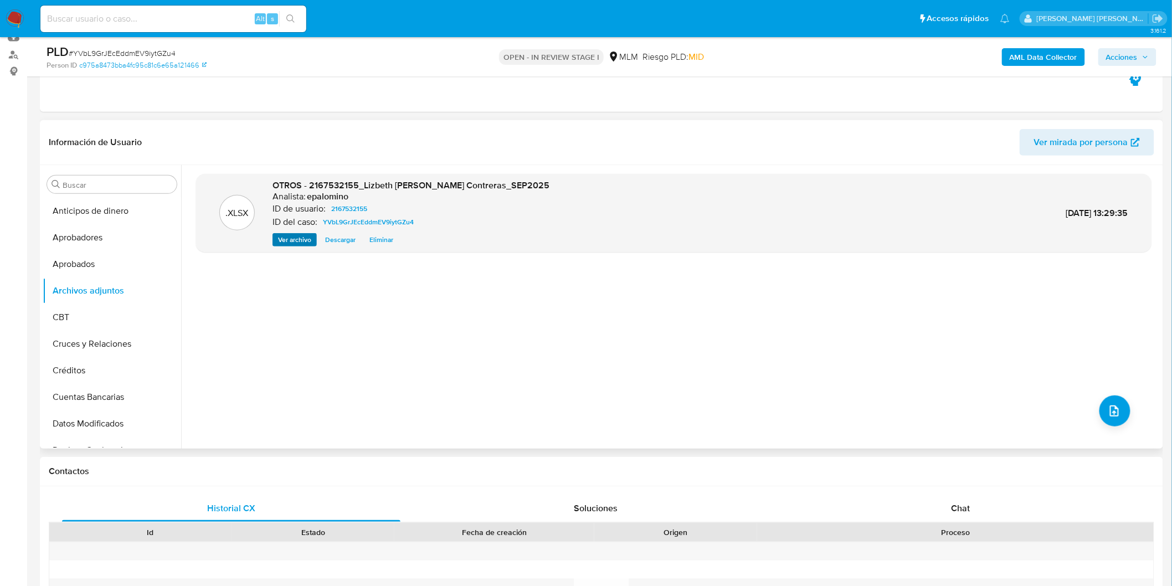
scroll to position [123, 0]
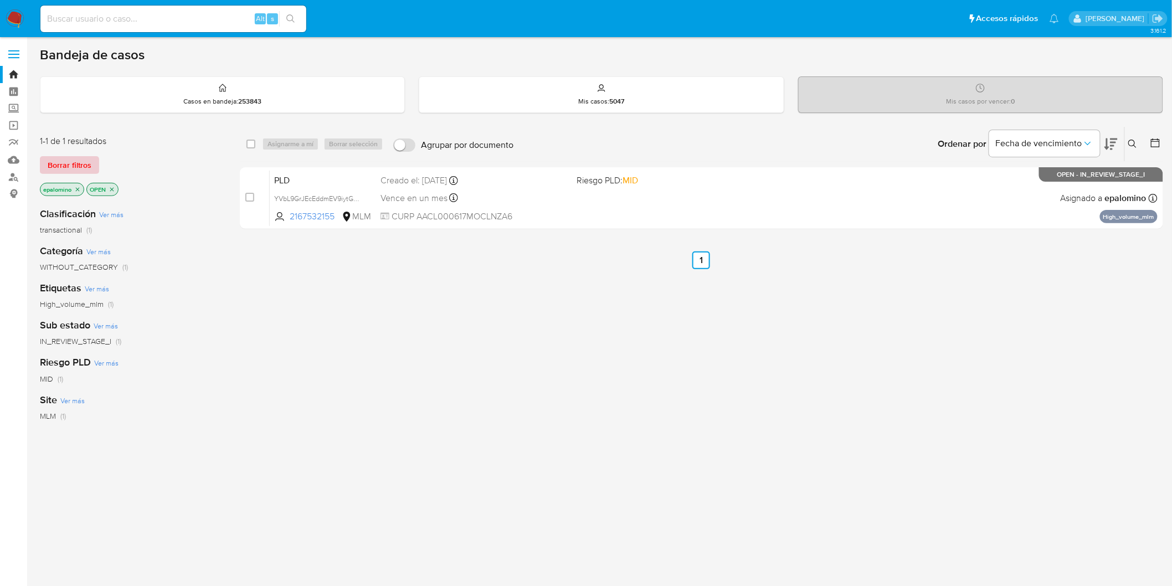
click at [81, 163] on span "Borrar filtros" at bounding box center [70, 165] width 44 height 16
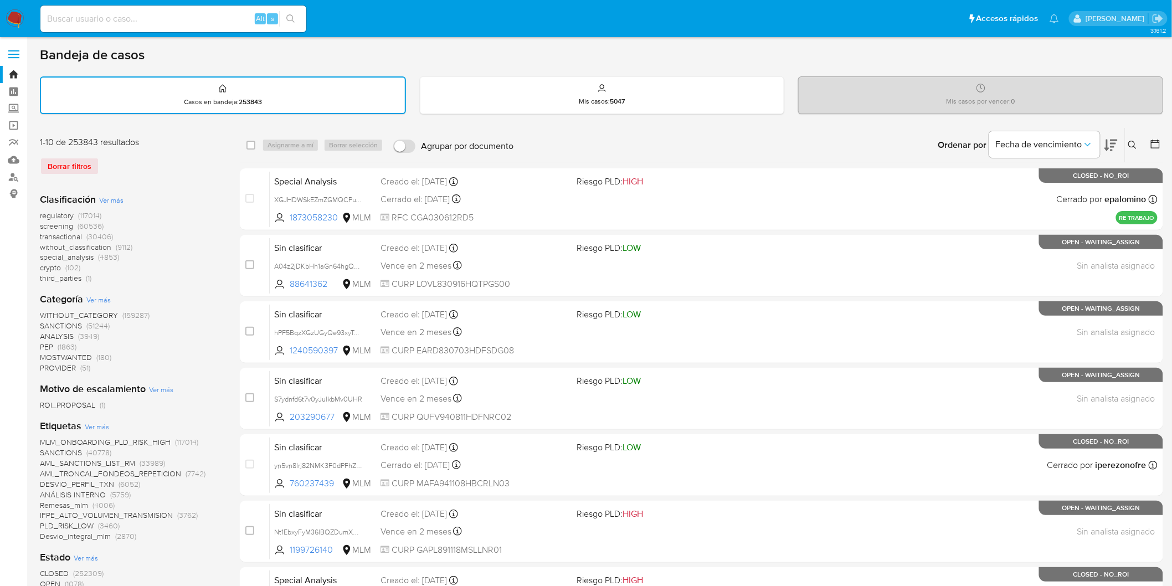
click at [1131, 141] on icon at bounding box center [1132, 145] width 9 height 9
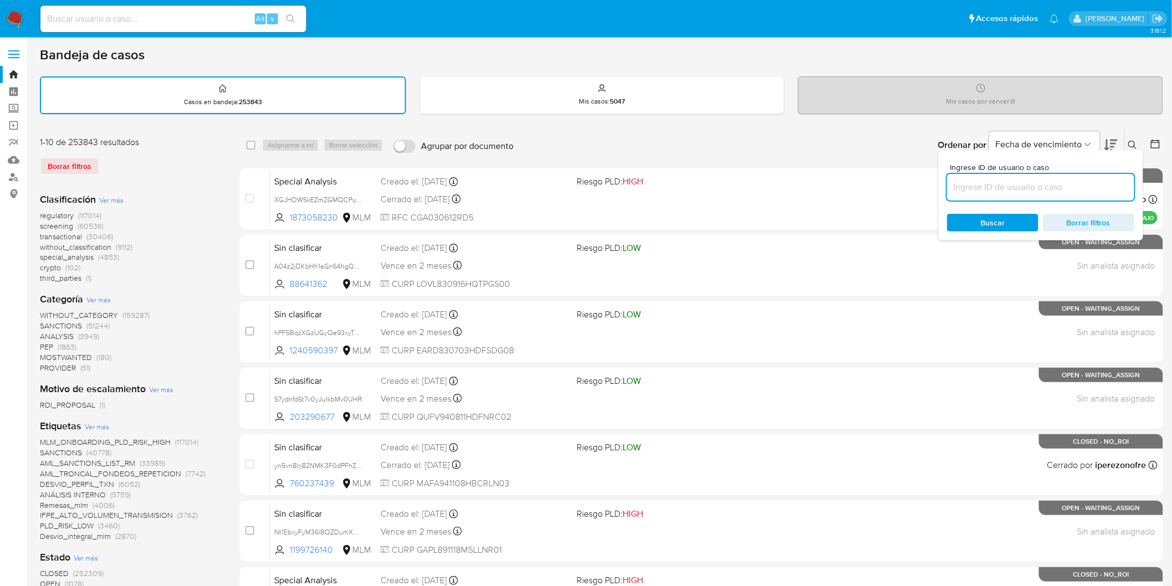
click at [1004, 184] on input at bounding box center [1040, 187] width 187 height 14
type input "2167532155"
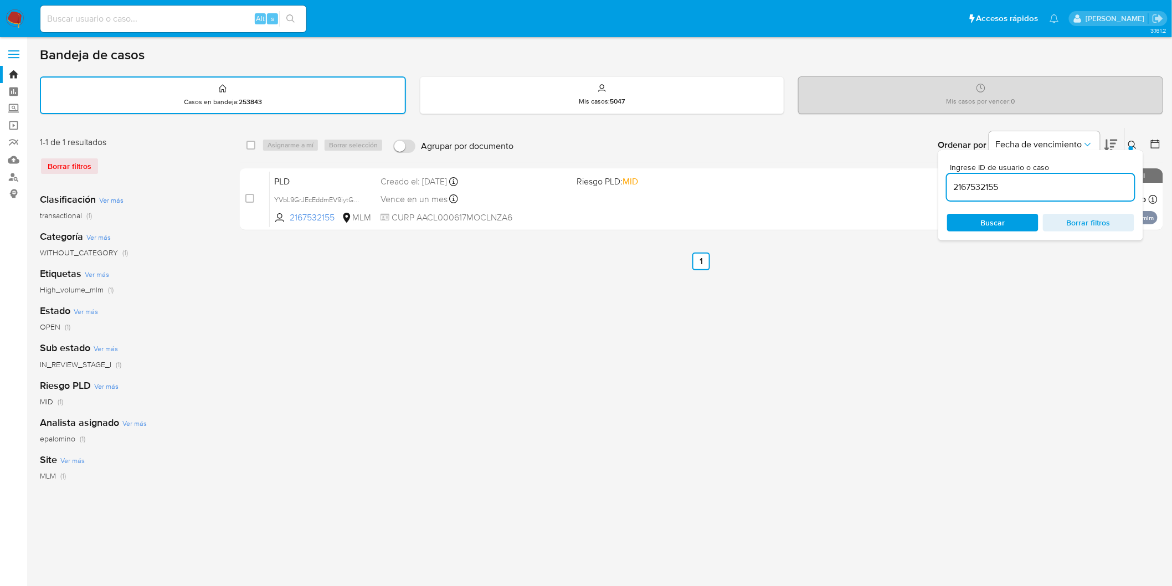
click at [1137, 143] on button at bounding box center [1133, 144] width 18 height 13
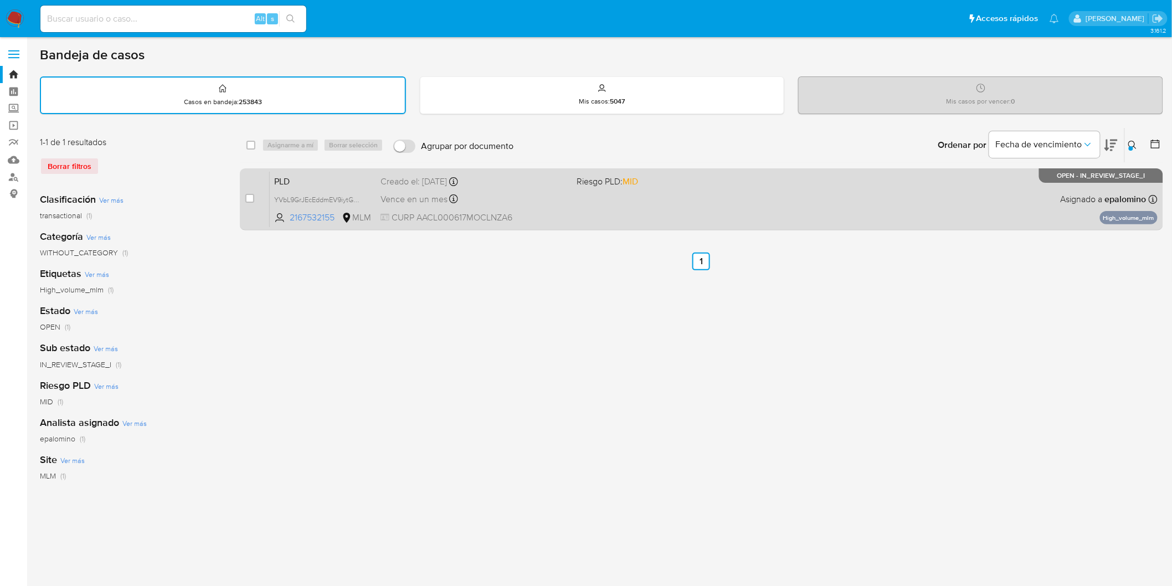
click at [309, 171] on div "PLD YVbL9GrJEcEddmEV9iytGZu4 2167532155 MLM Riesgo PLD: MID Creado el: 12/09/20…" at bounding box center [714, 199] width 888 height 56
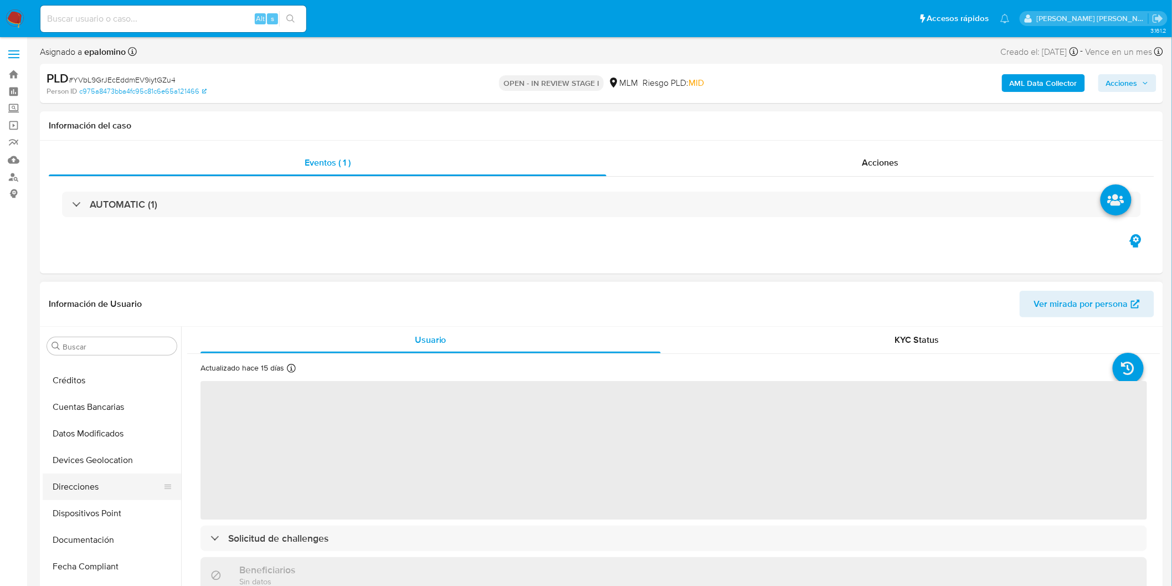
select select "10"
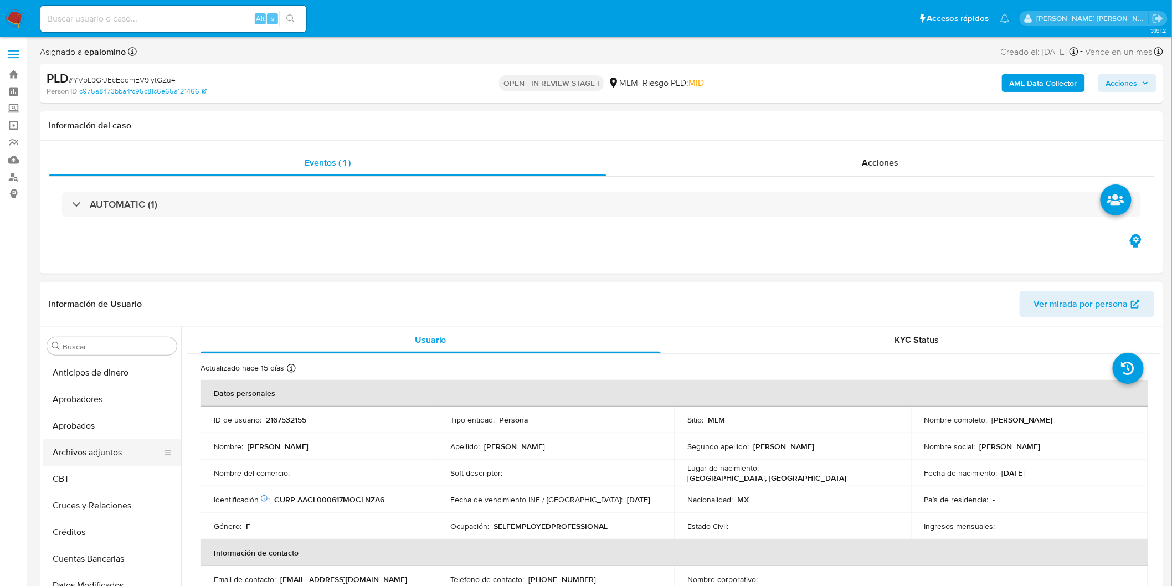
click at [118, 447] on button "Archivos adjuntos" at bounding box center [108, 452] width 130 height 27
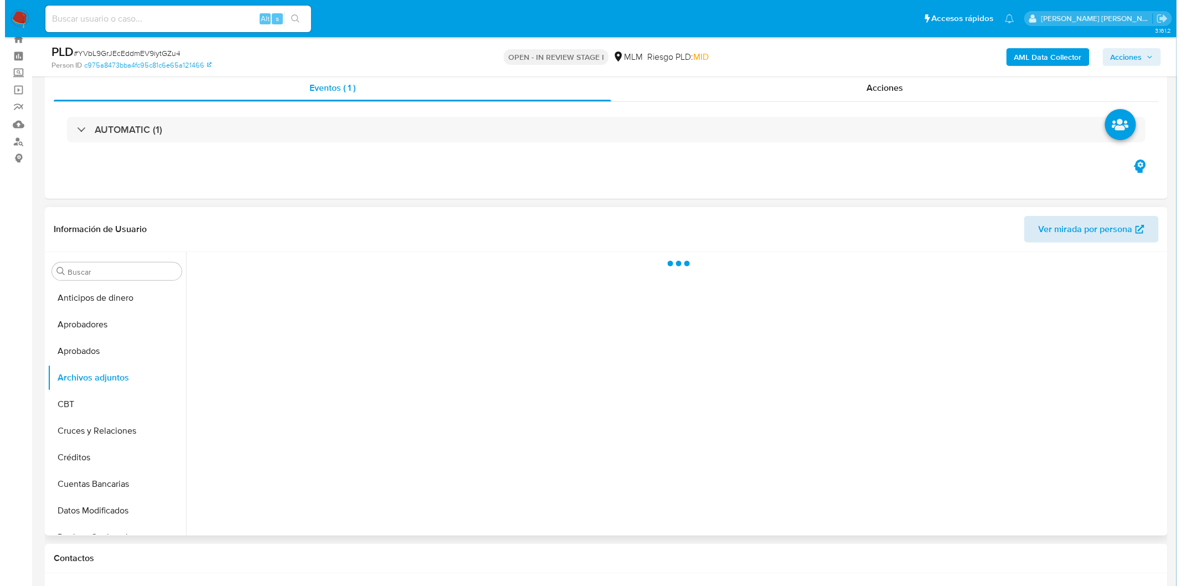
scroll to position [42, 0]
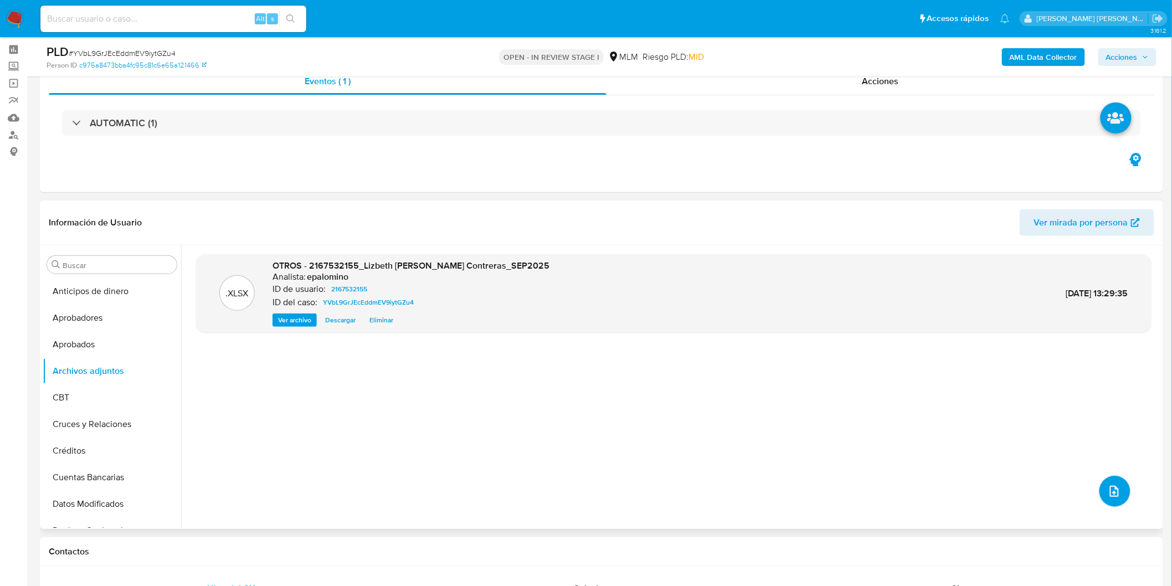
click at [1107, 485] on span "upload-file" at bounding box center [1113, 490] width 13 height 13
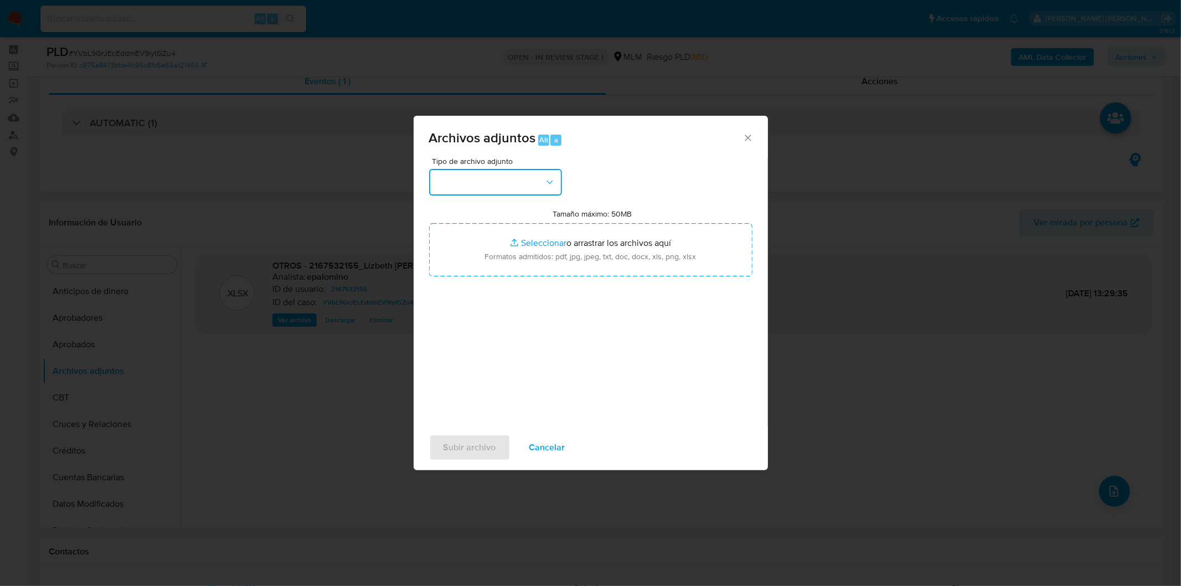
click at [554, 185] on icon "button" at bounding box center [549, 182] width 11 height 11
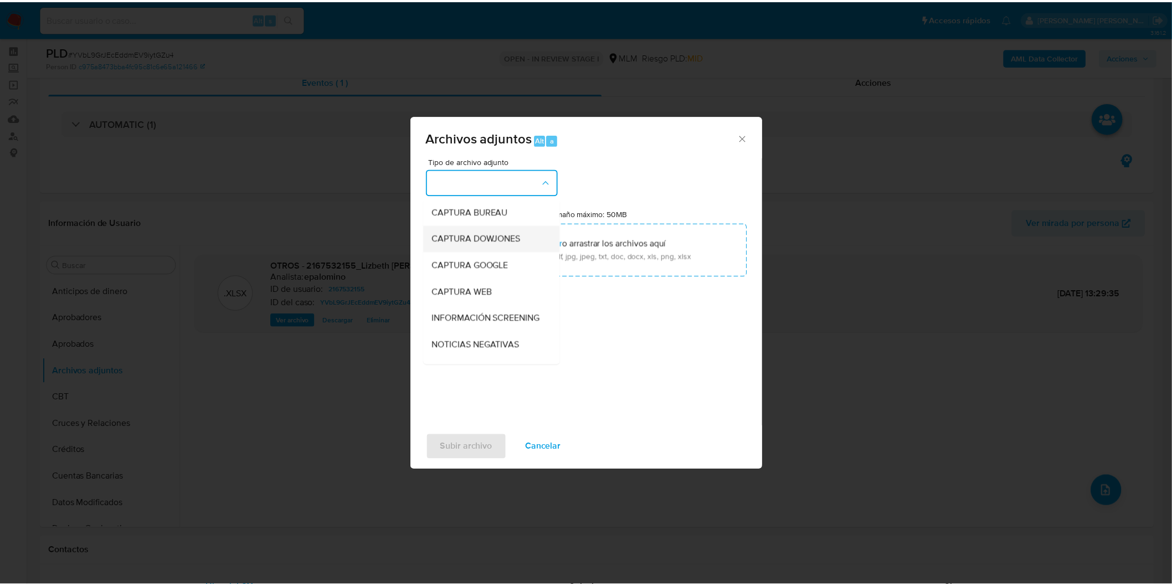
scroll to position [123, 0]
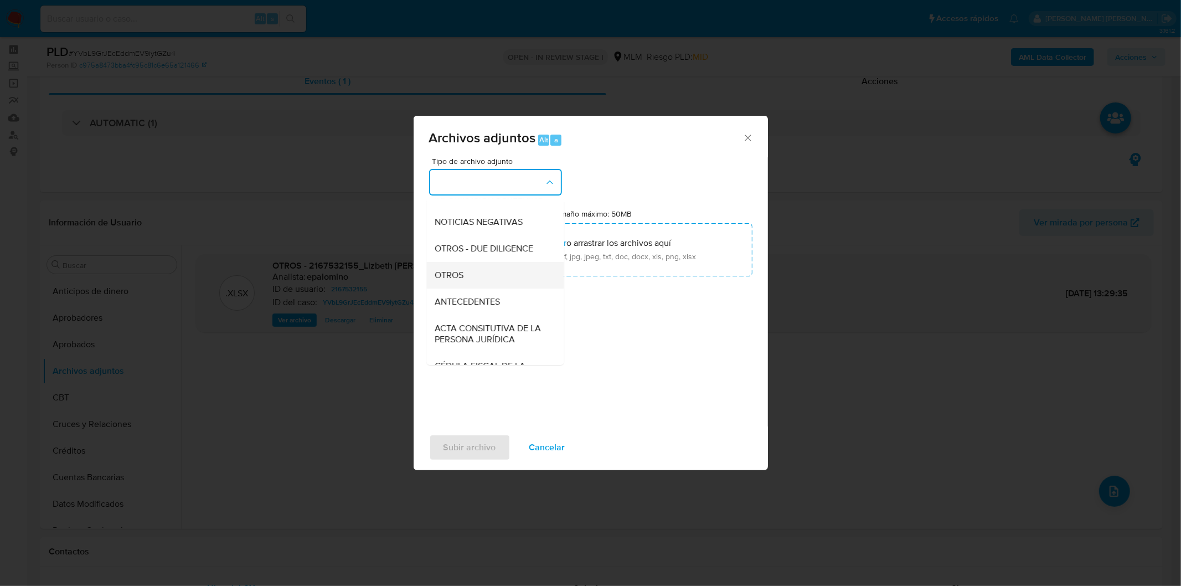
click at [491, 288] on div "OTROS" at bounding box center [491, 274] width 113 height 27
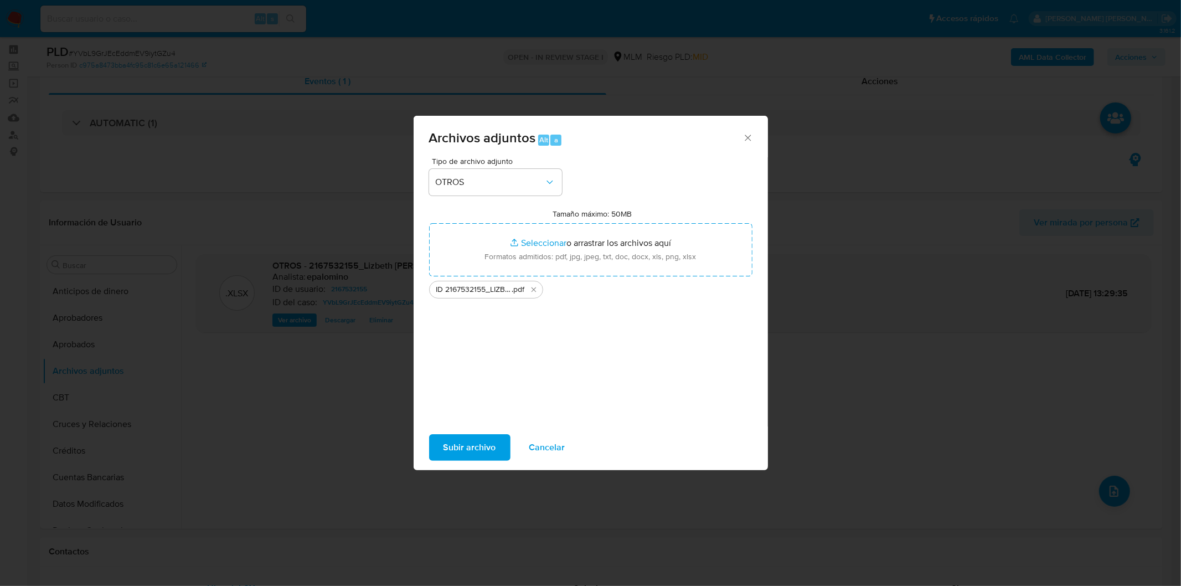
click at [479, 443] on span "Subir archivo" at bounding box center [469, 447] width 53 height 24
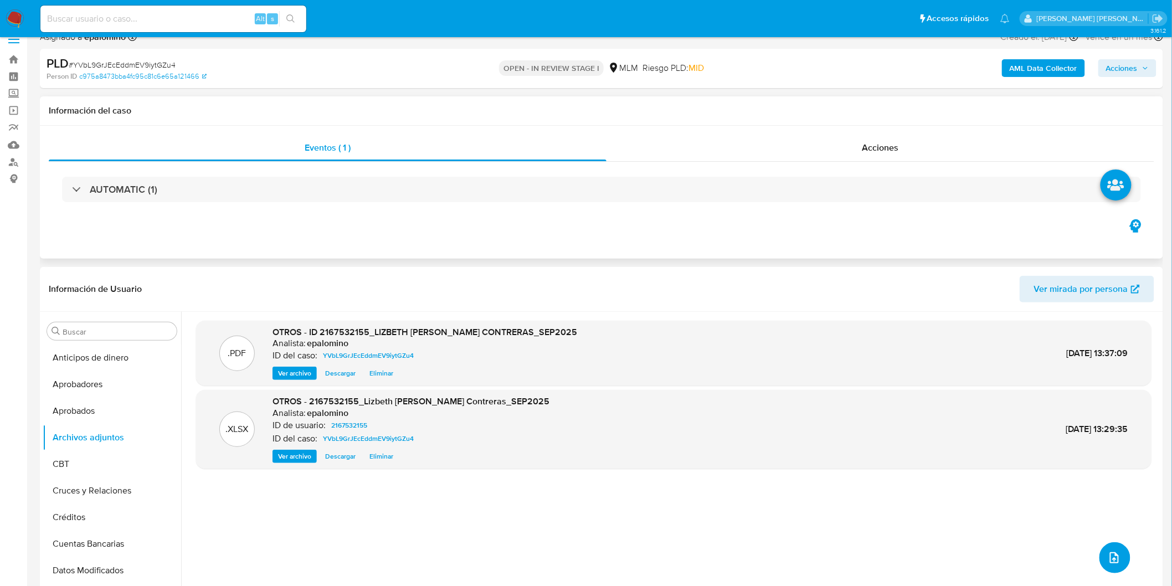
scroll to position [0, 0]
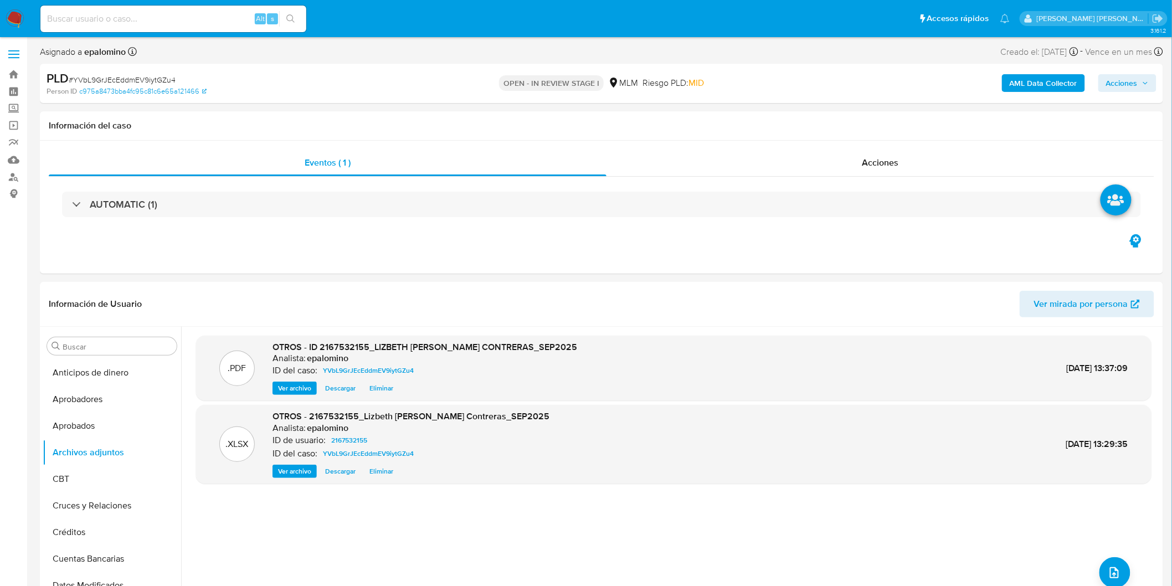
click at [1120, 85] on span "Acciones" at bounding box center [1122, 83] width 32 height 18
click at [1114, 256] on span "Enviar" at bounding box center [1114, 261] width 22 height 16
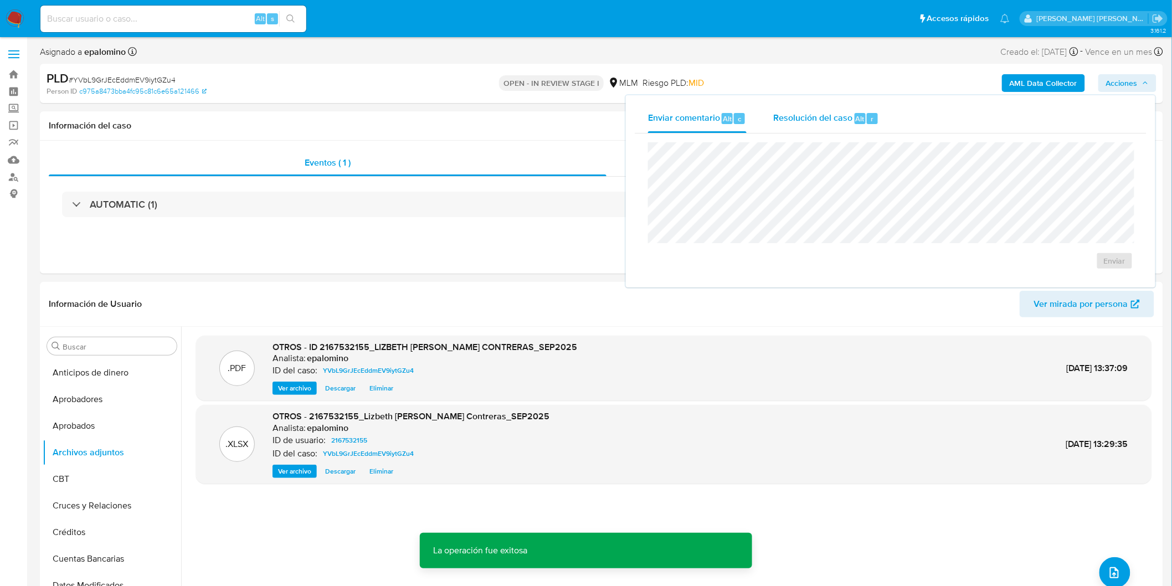
click at [844, 118] on span "Resolución del caso" at bounding box center [812, 118] width 79 height 13
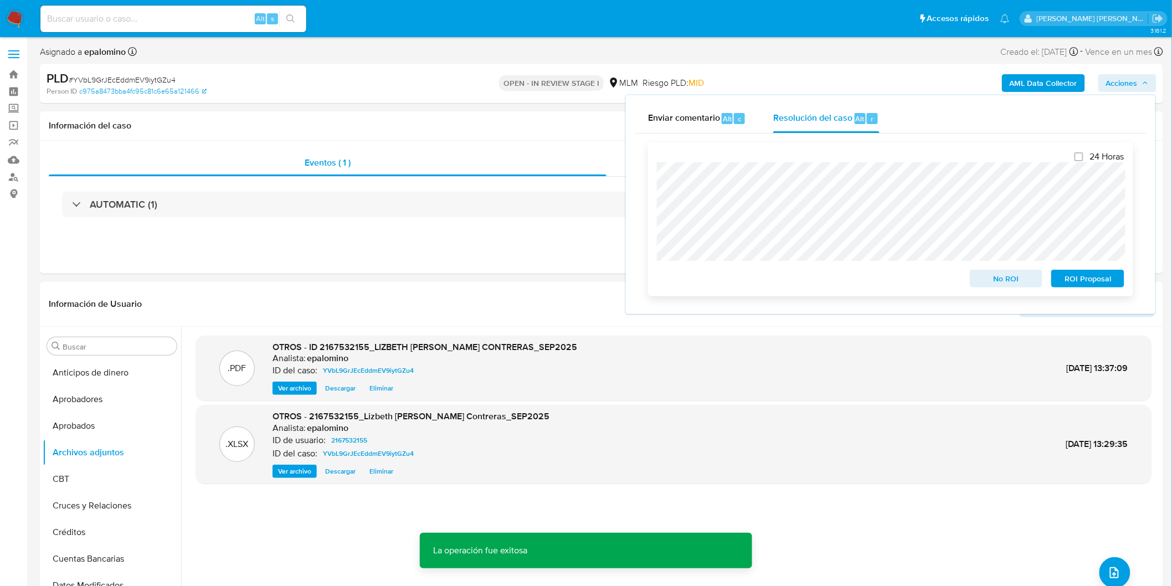
click at [1091, 279] on span "ROI Proposal" at bounding box center [1088, 279] width 58 height 16
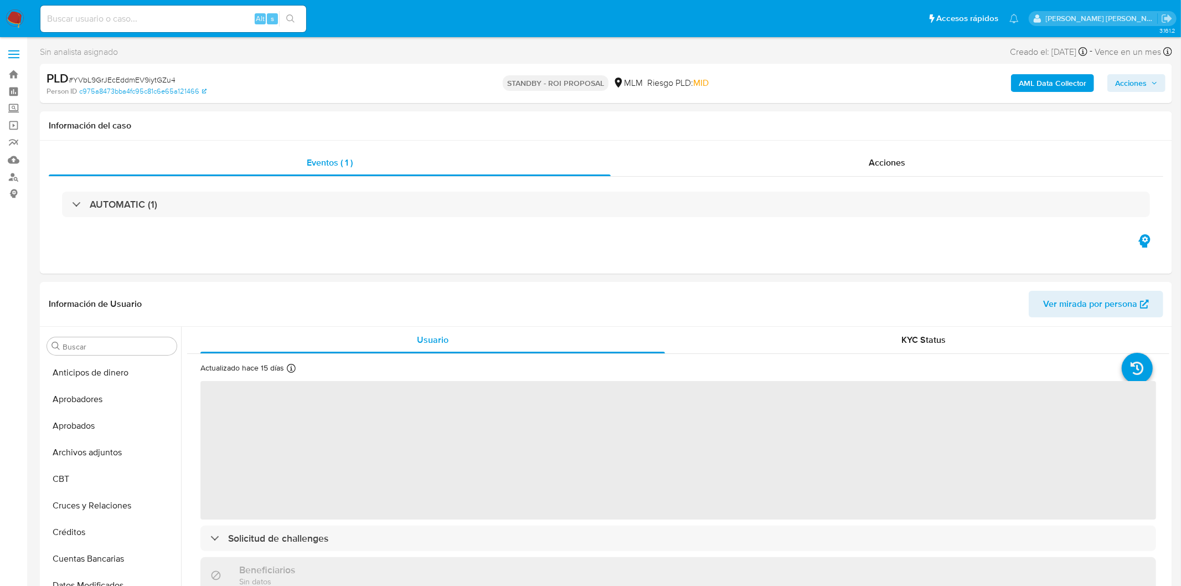
select select "10"
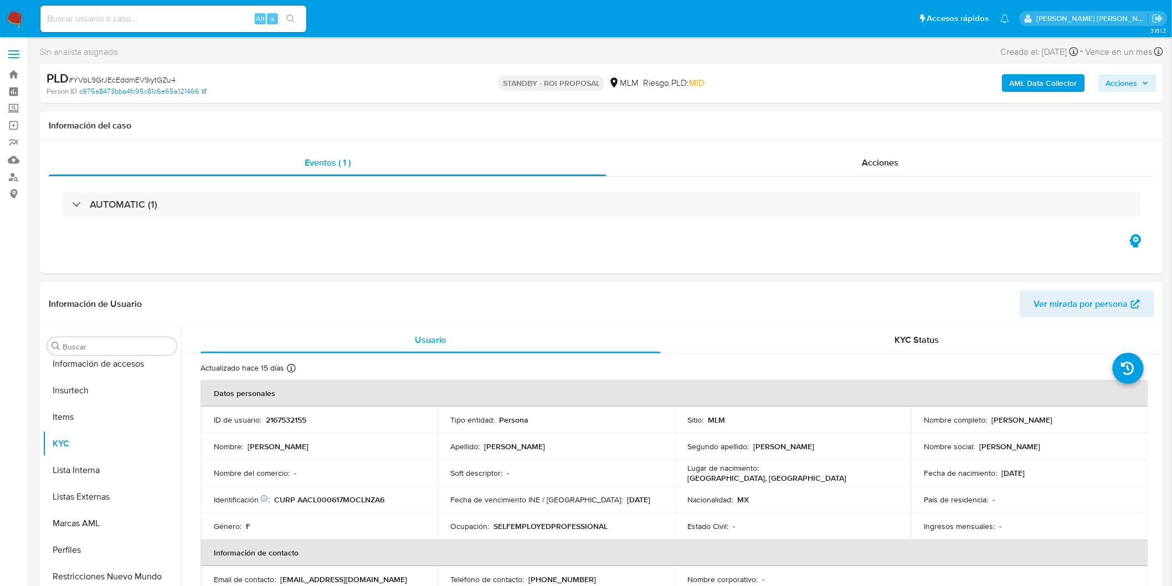
scroll to position [520, 0]
click at [168, 78] on span "# YVbL9GrJEcEddmEV9iytGZu4" at bounding box center [122, 79] width 107 height 11
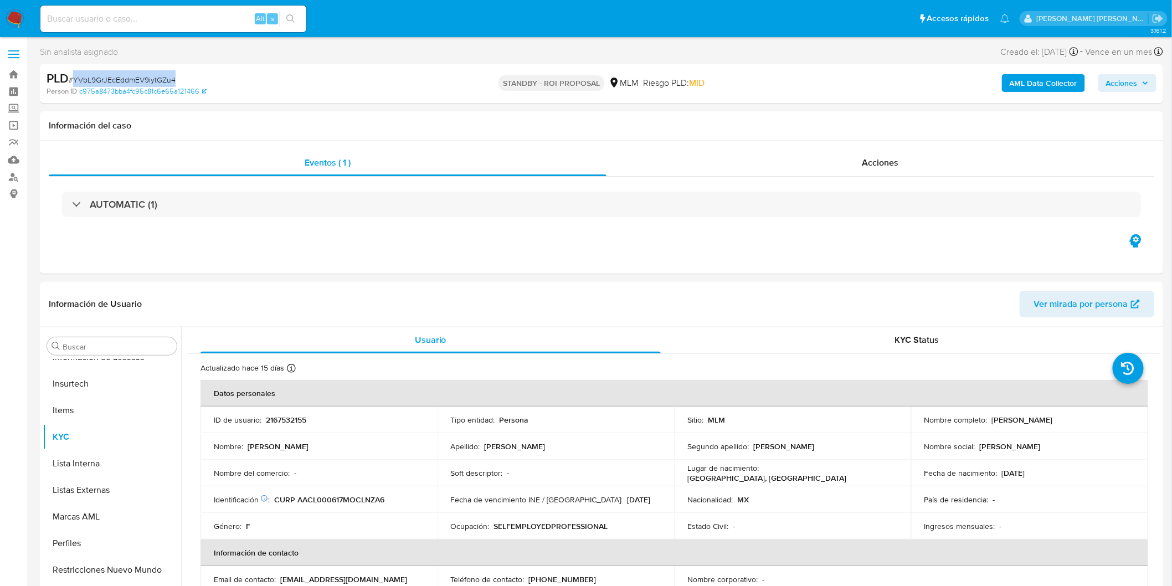
click at [168, 78] on span "# YVbL9GrJEcEddmEV9iytGZu4" at bounding box center [122, 79] width 107 height 11
copy span "YVbL9GrJEcEddmEV9iytGZu4"
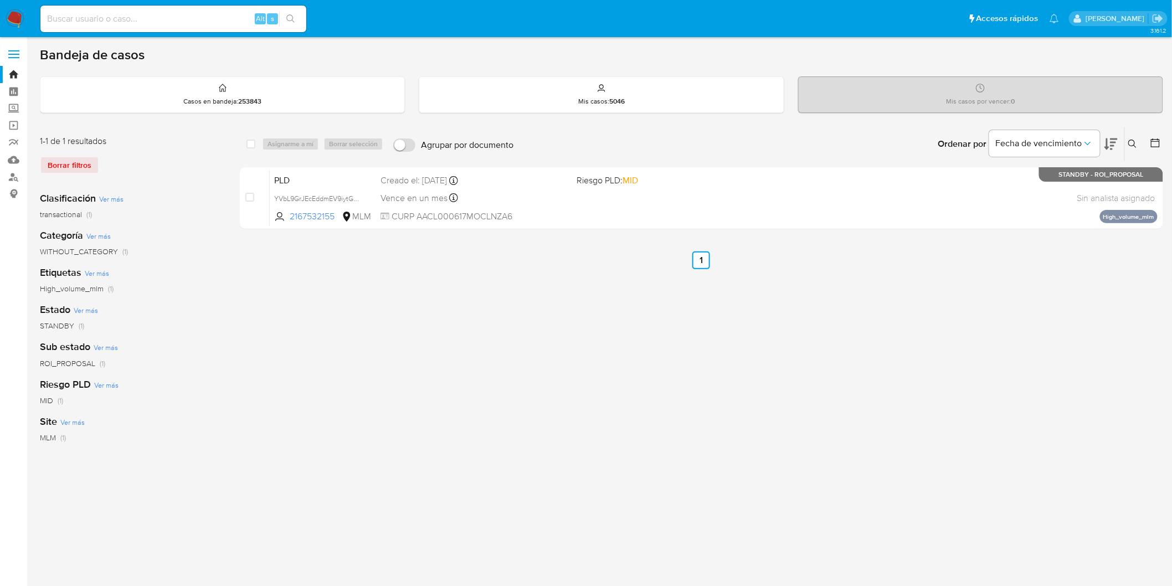
click at [1133, 149] on button at bounding box center [1133, 143] width 18 height 13
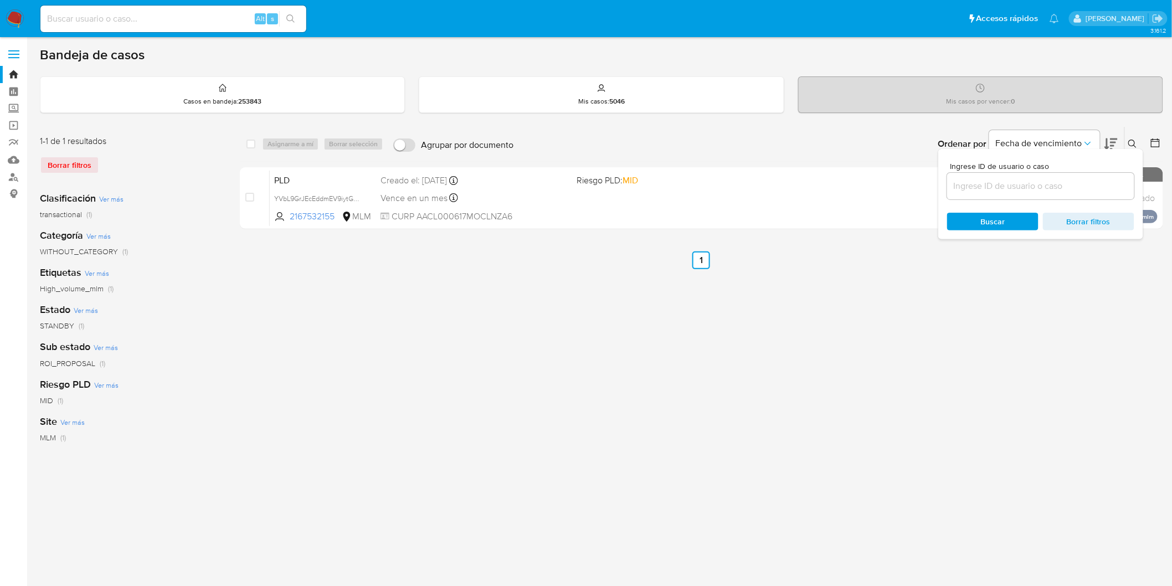
click at [974, 187] on input at bounding box center [1040, 186] width 187 height 14
type input "230088778"
drag, startPoint x: 997, startPoint y: 216, endPoint x: 1009, endPoint y: 211, distance: 13.7
click at [997, 216] on span "Buscar" at bounding box center [993, 222] width 24 height 18
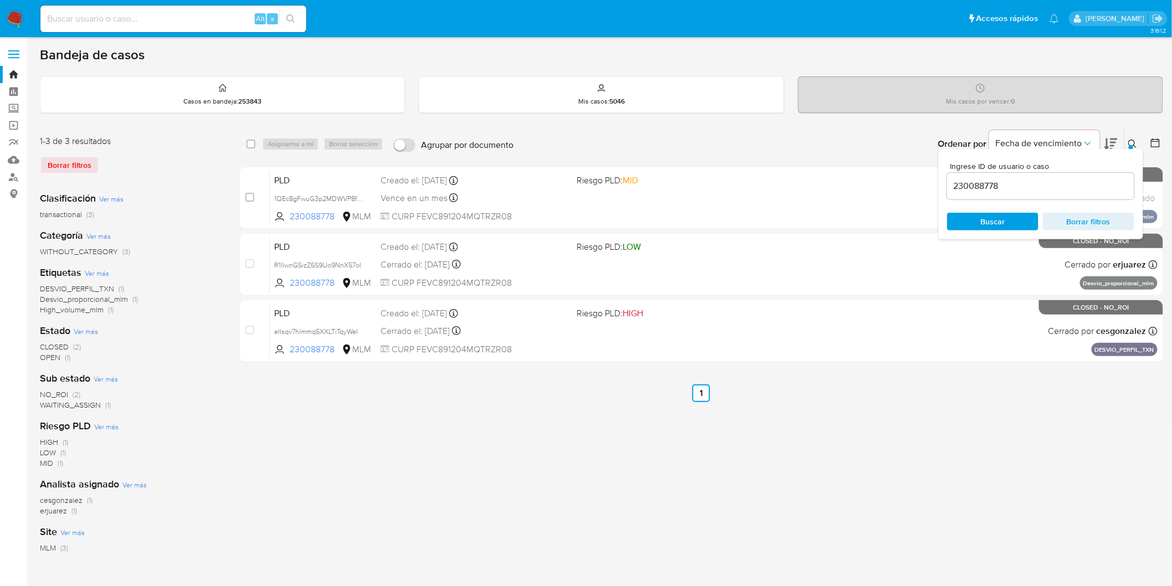
click at [1135, 143] on icon at bounding box center [1132, 144] width 9 height 9
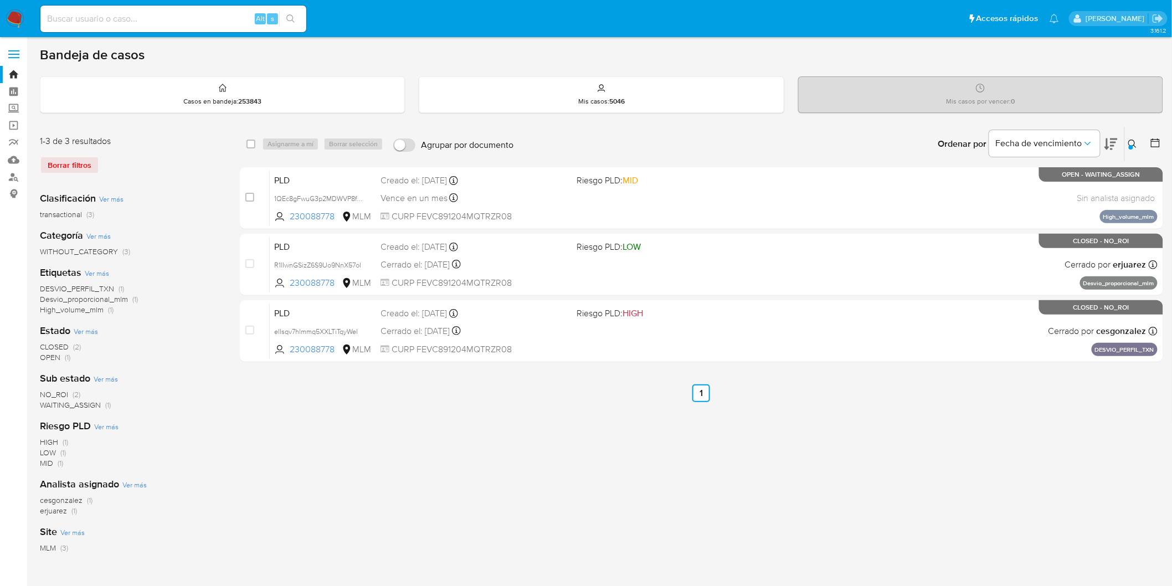
click at [249, 138] on div "select-all-cases-checkbox" at bounding box center [250, 143] width 9 height 11
click at [271, 141] on div "Asignarme a mí Borrar selección" at bounding box center [325, 143] width 126 height 13
click at [251, 145] on input "checkbox" at bounding box center [250, 144] width 9 height 9
checkbox input "true"
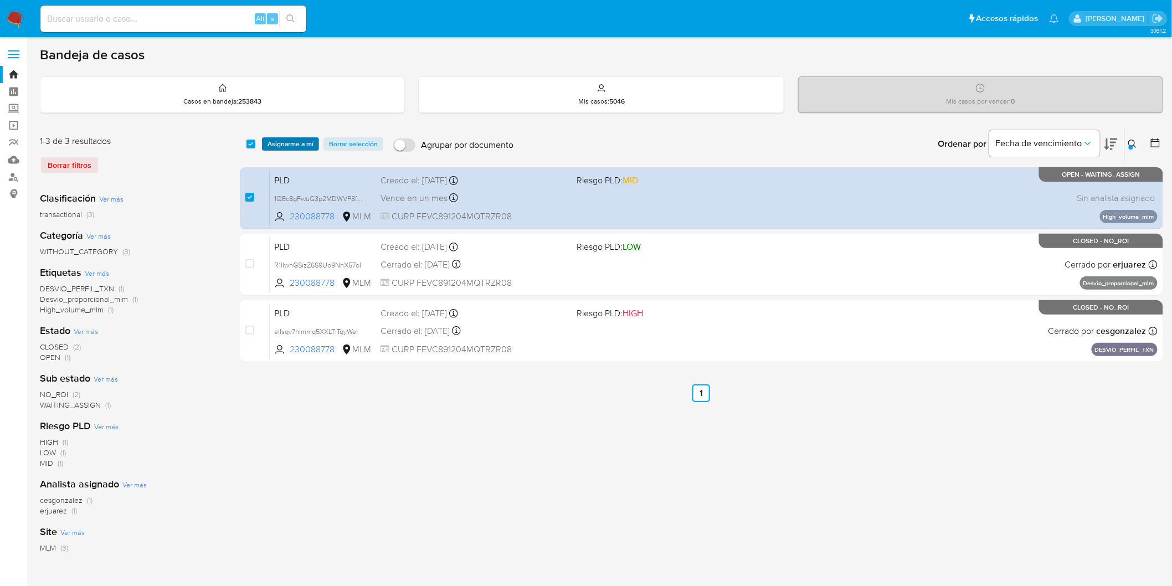
click at [269, 144] on span "Asignarme a mí" at bounding box center [290, 143] width 46 height 11
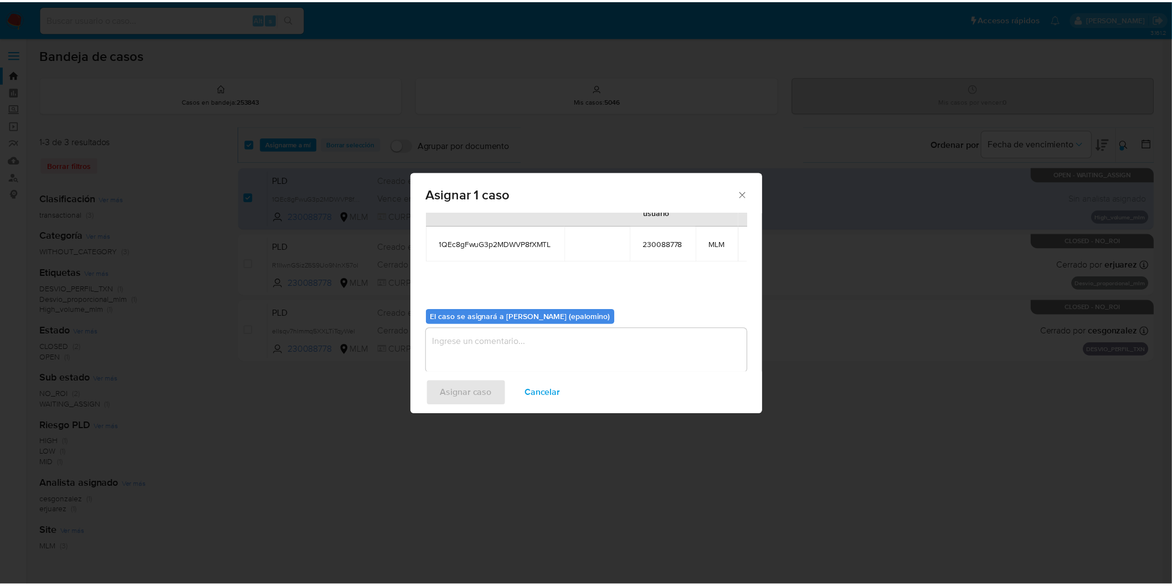
scroll to position [57, 0]
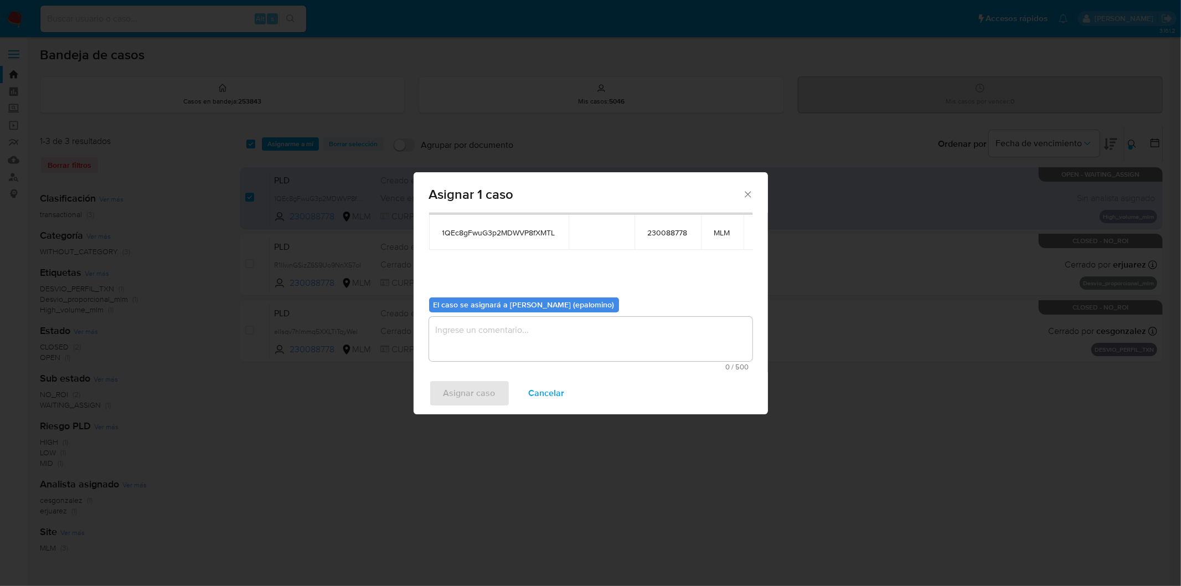
click at [486, 343] on textarea "assign-modal" at bounding box center [590, 339] width 323 height 44
type textarea "AS"
click at [462, 394] on span "Asignar caso" at bounding box center [469, 393] width 52 height 24
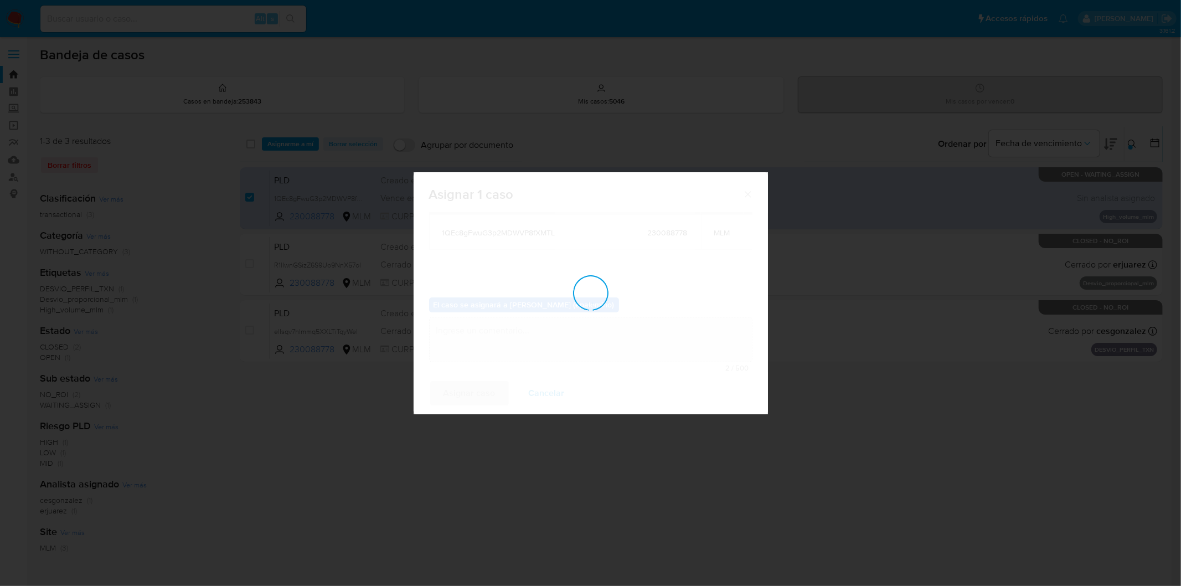
checkbox input "false"
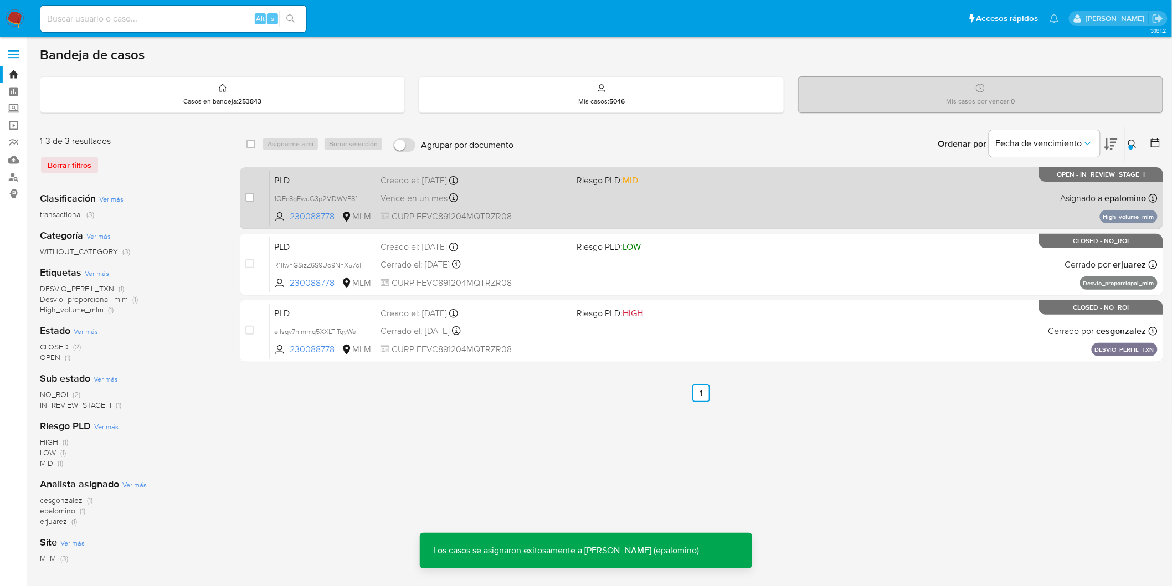
click at [301, 183] on span "PLD" at bounding box center [322, 179] width 97 height 14
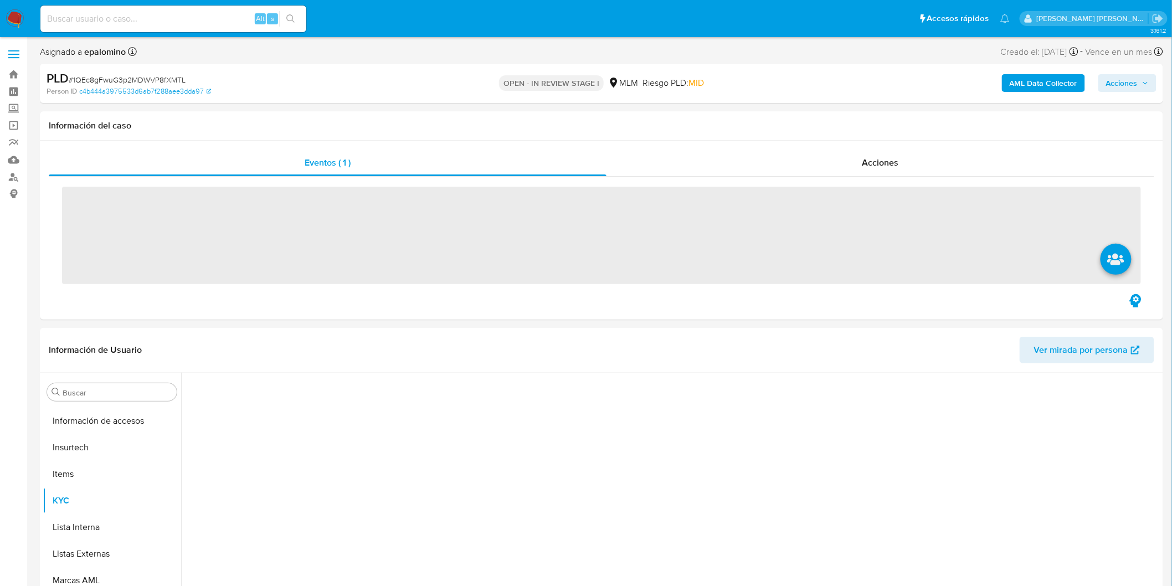
scroll to position [520, 0]
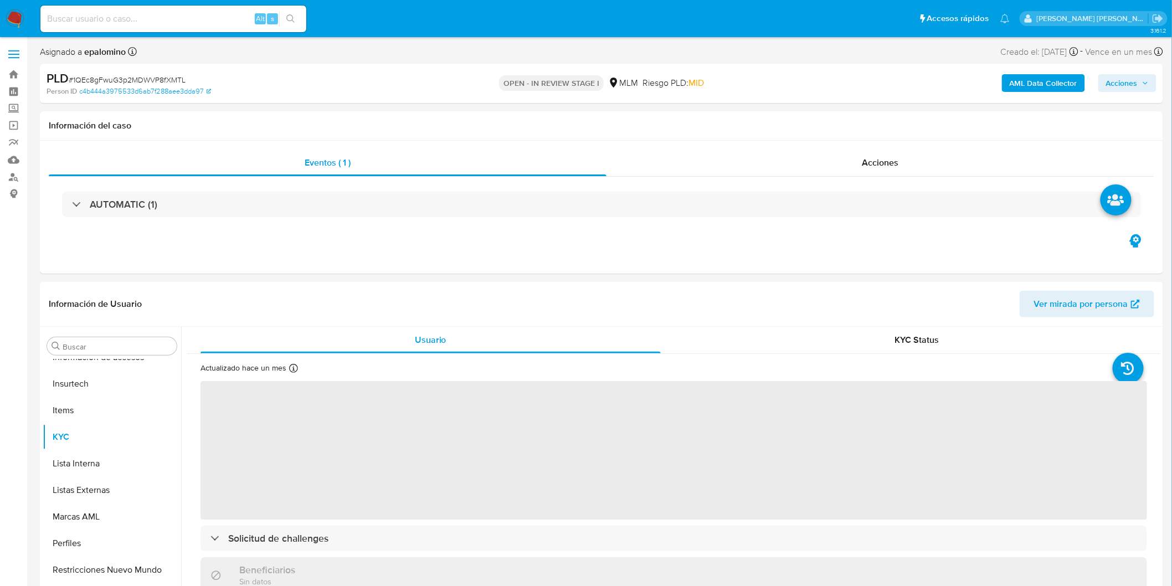
select select "10"
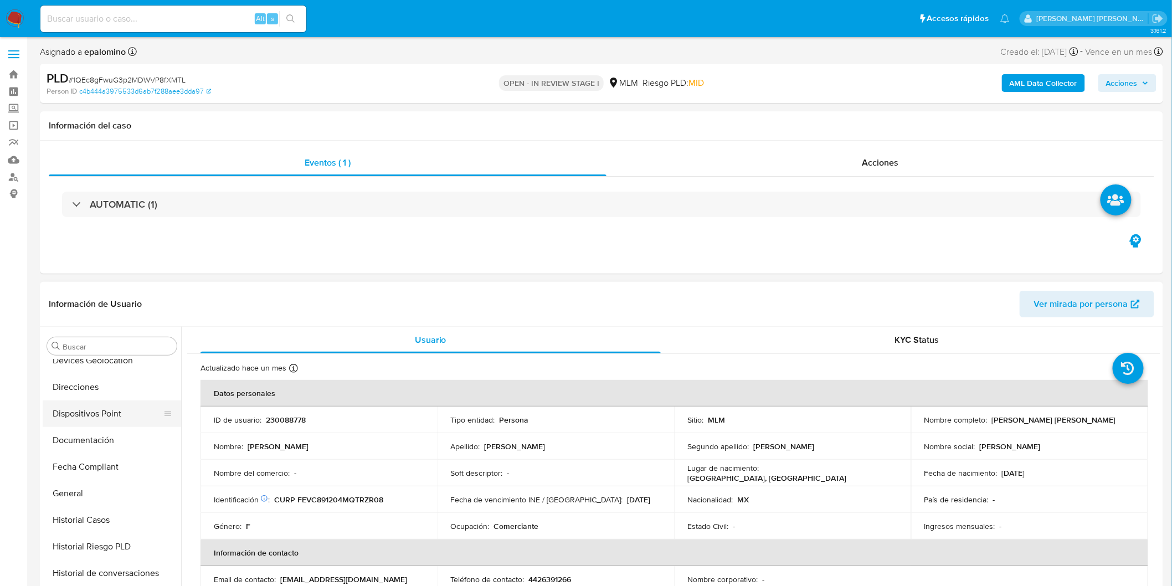
scroll to position [213, 0]
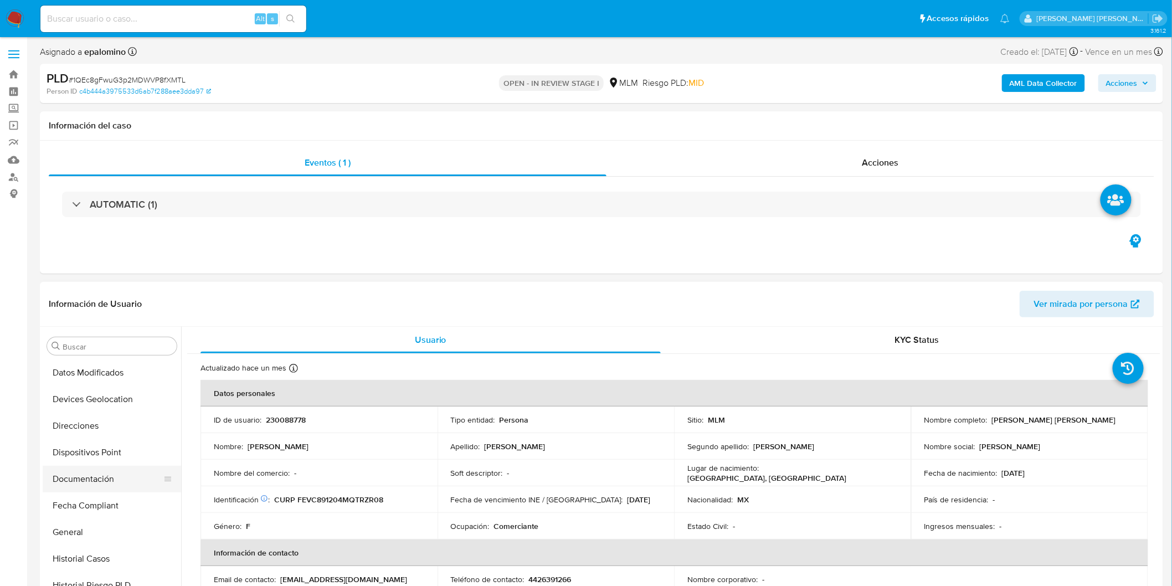
click at [124, 480] on button "Documentación" at bounding box center [108, 479] width 130 height 27
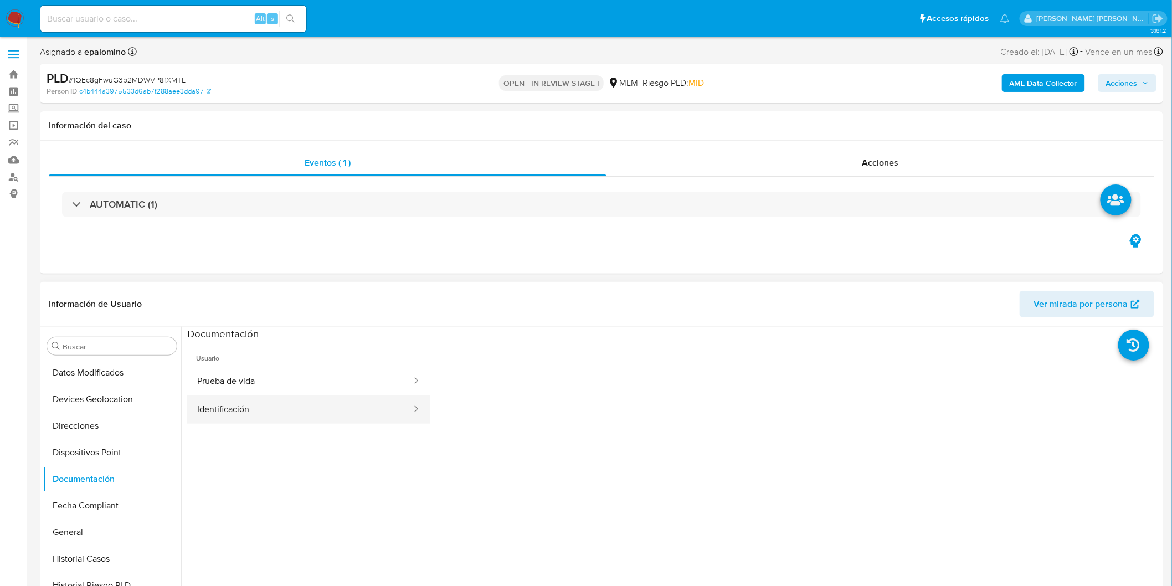
click at [280, 408] on button "Identificación" at bounding box center [299, 409] width 225 height 28
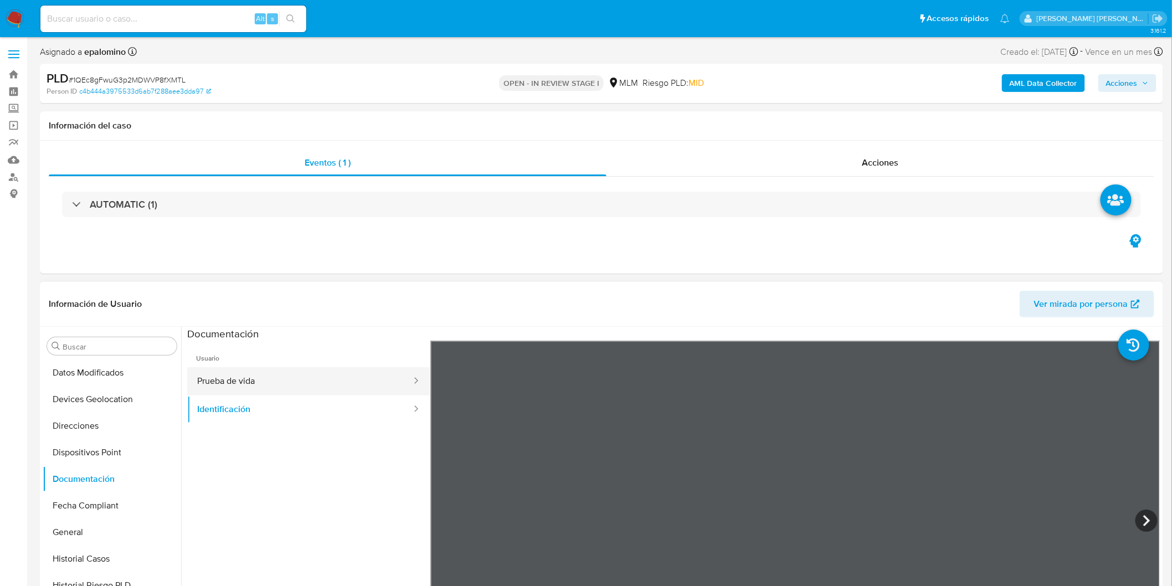
click at [404, 383] on div at bounding box center [413, 381] width 18 height 13
click at [338, 386] on button "Prueba de vida" at bounding box center [299, 381] width 225 height 28
click at [355, 427] on ul "Usuario Prueba de vida Identificación" at bounding box center [308, 500] width 243 height 319
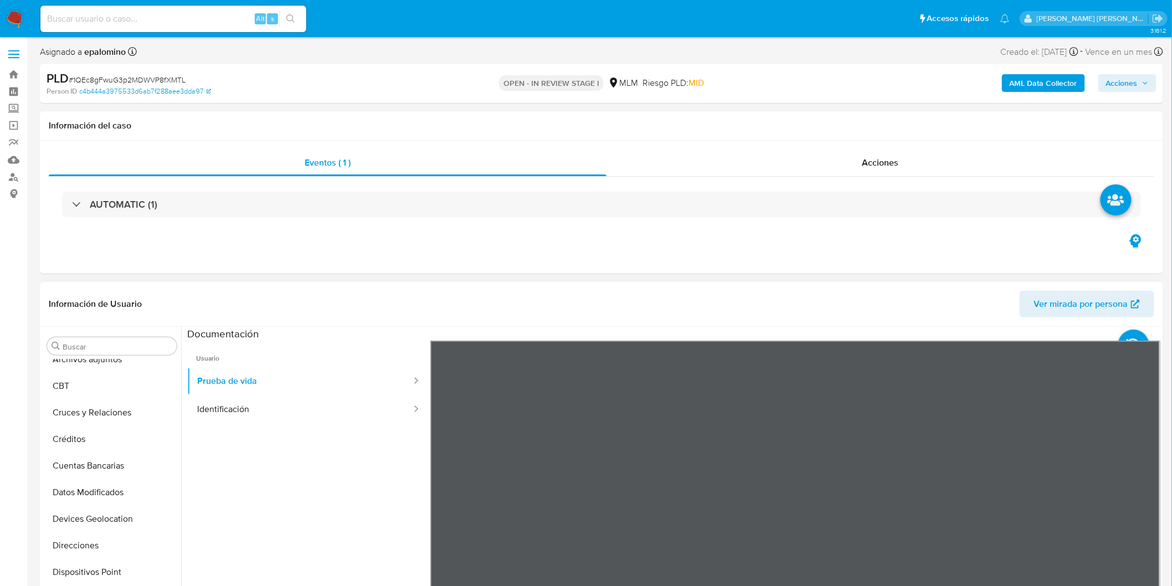
scroll to position [90, 0]
click at [137, 524] on button "Devices Geolocation" at bounding box center [108, 521] width 130 height 27
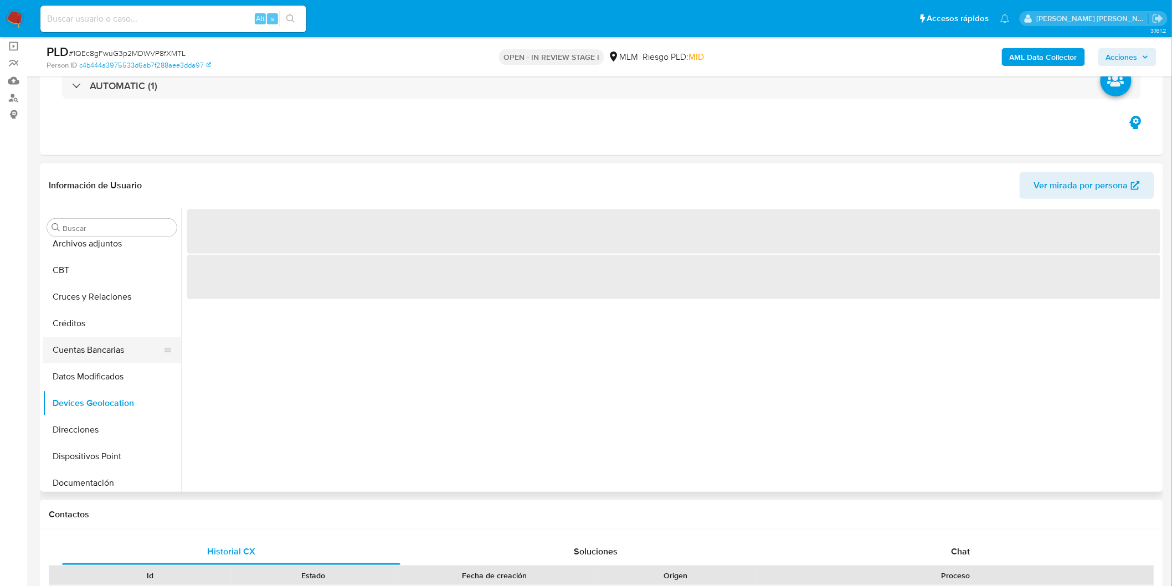
scroll to position [81, 0]
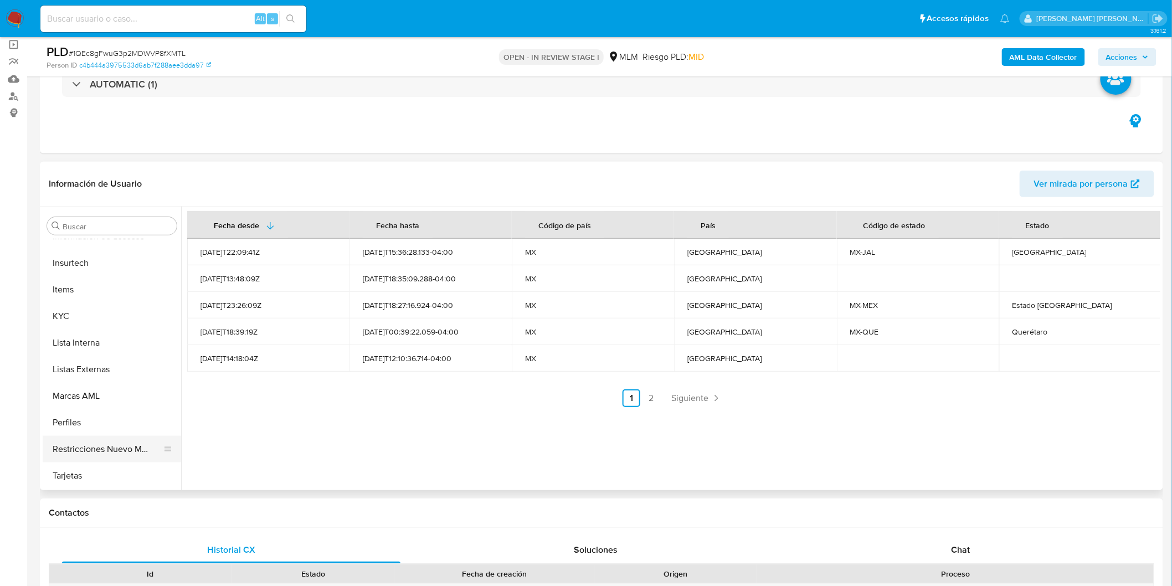
click at [107, 445] on button "Restricciones Nuevo Mundo" at bounding box center [108, 449] width 130 height 27
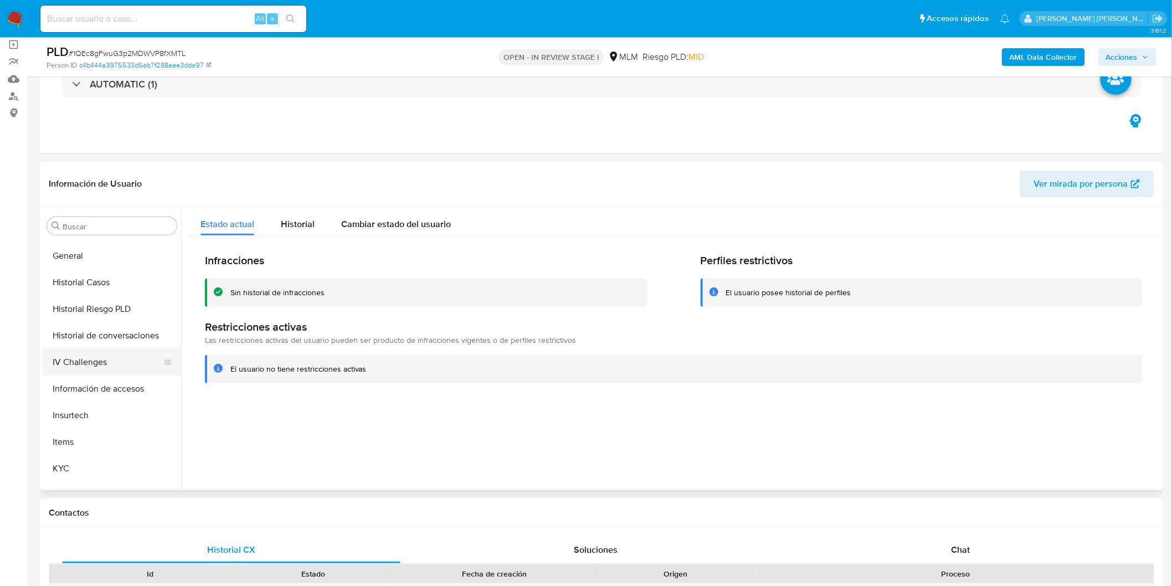
scroll to position [368, 0]
click at [120, 336] on button "Historial de conversaciones" at bounding box center [108, 336] width 130 height 27
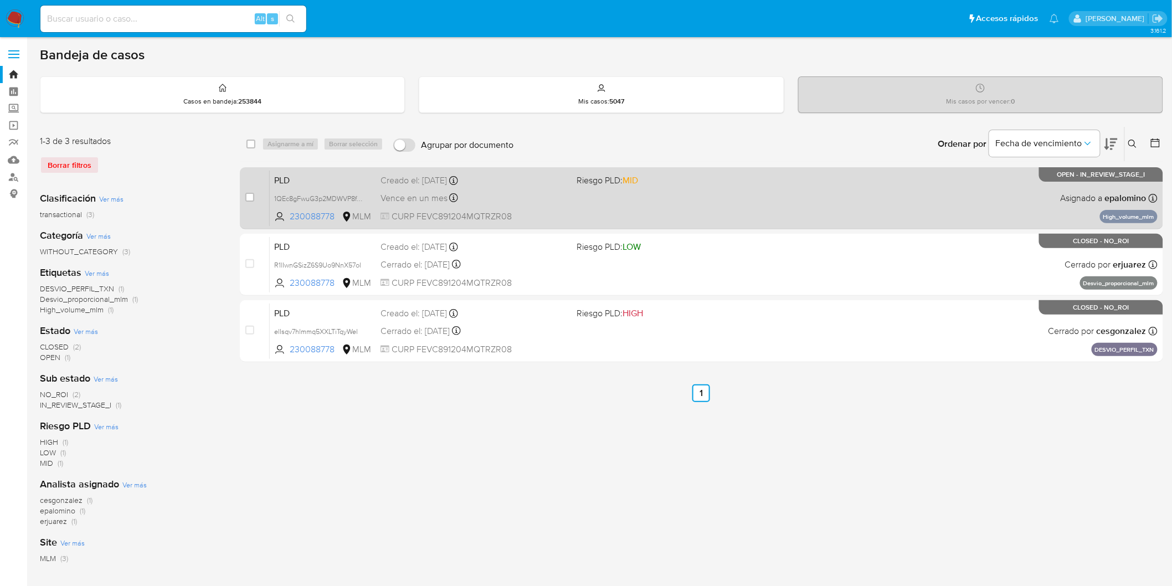
click at [316, 185] on span "PLD" at bounding box center [322, 179] width 97 height 14
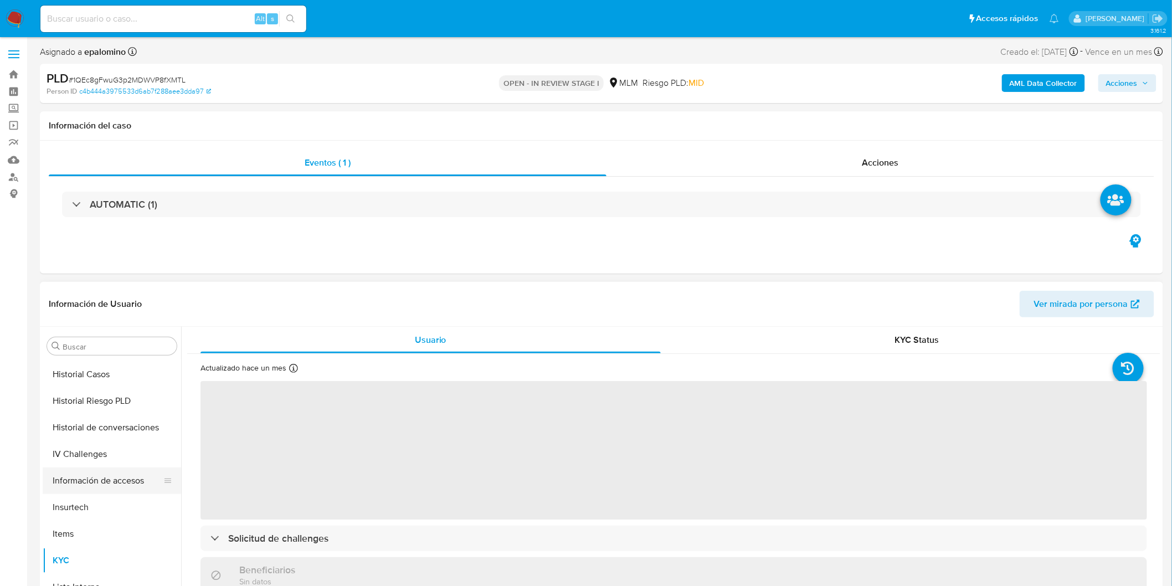
select select "10"
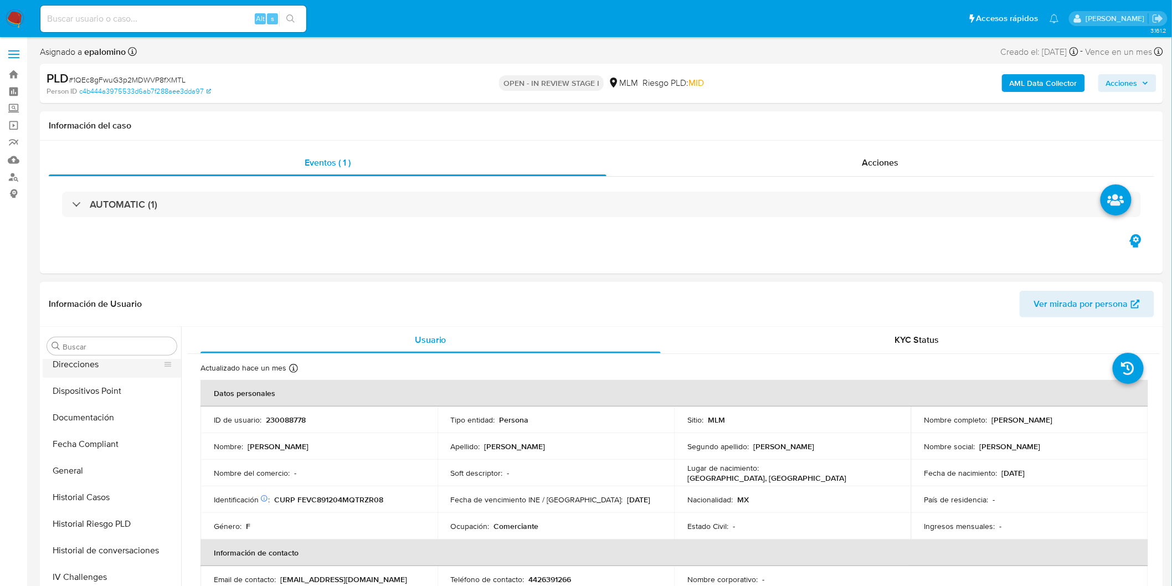
scroll to position [397, 0]
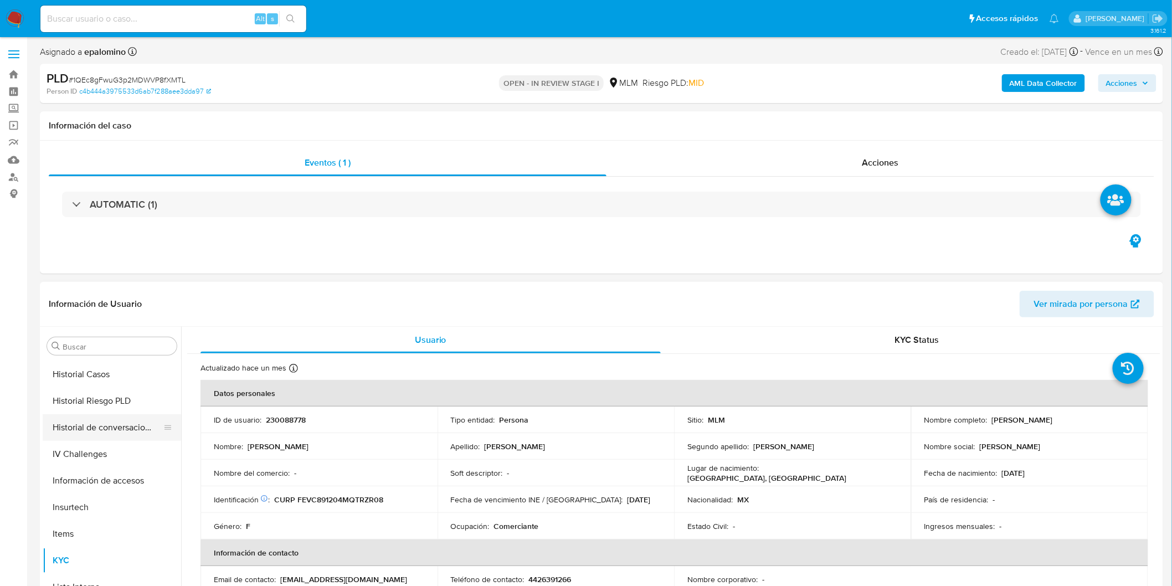
click at [114, 429] on button "Historial de conversaciones" at bounding box center [108, 427] width 130 height 27
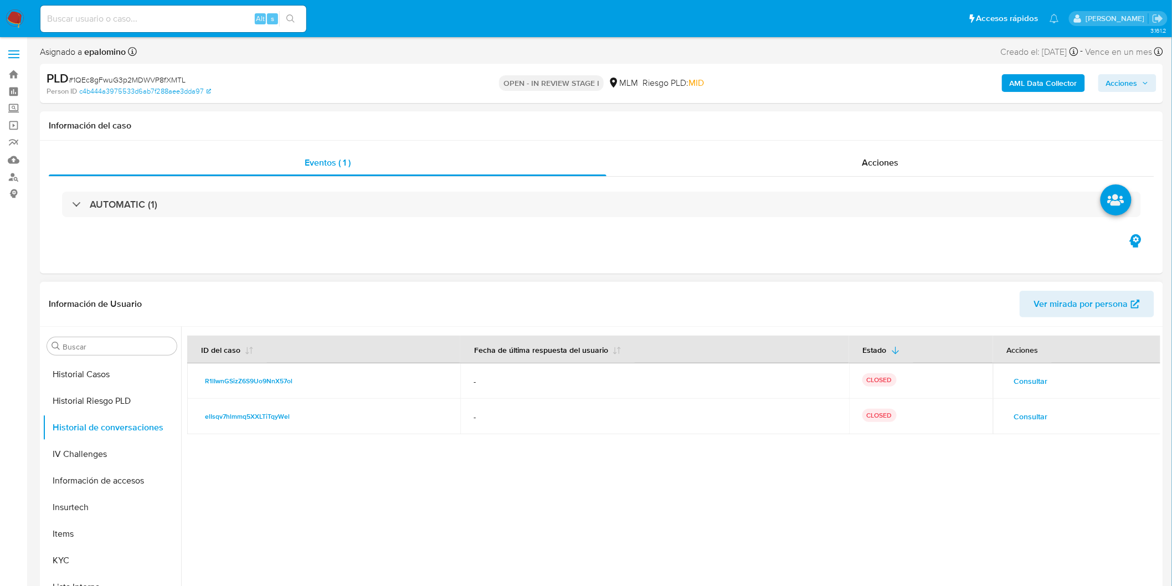
click at [1026, 416] on span "Consultar" at bounding box center [1031, 417] width 34 height 16
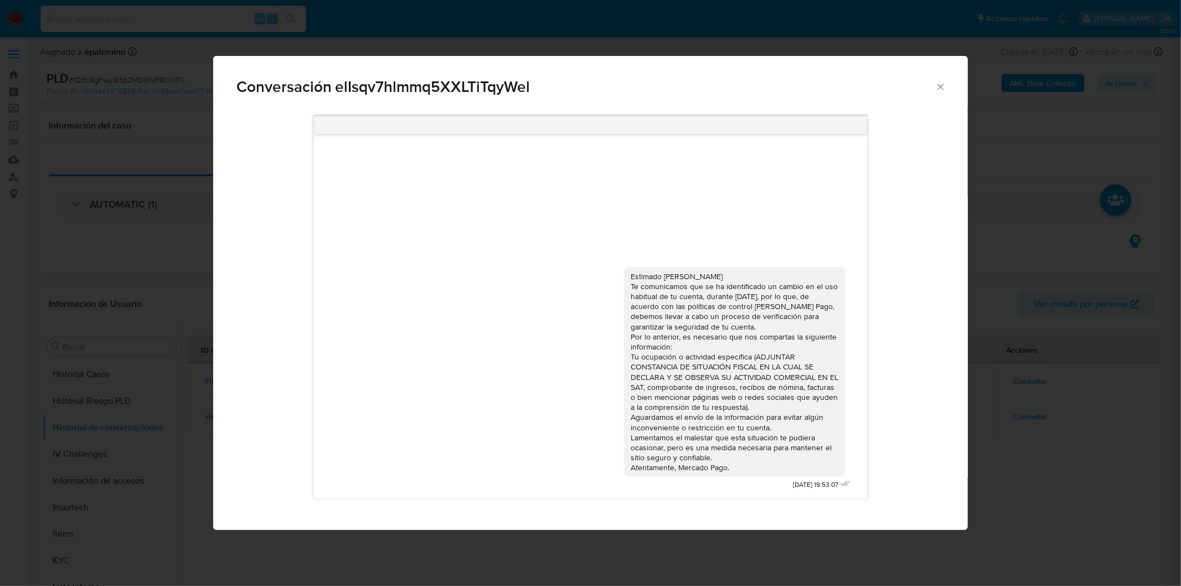
click at [938, 85] on icon "Cerrar" at bounding box center [940, 86] width 11 height 11
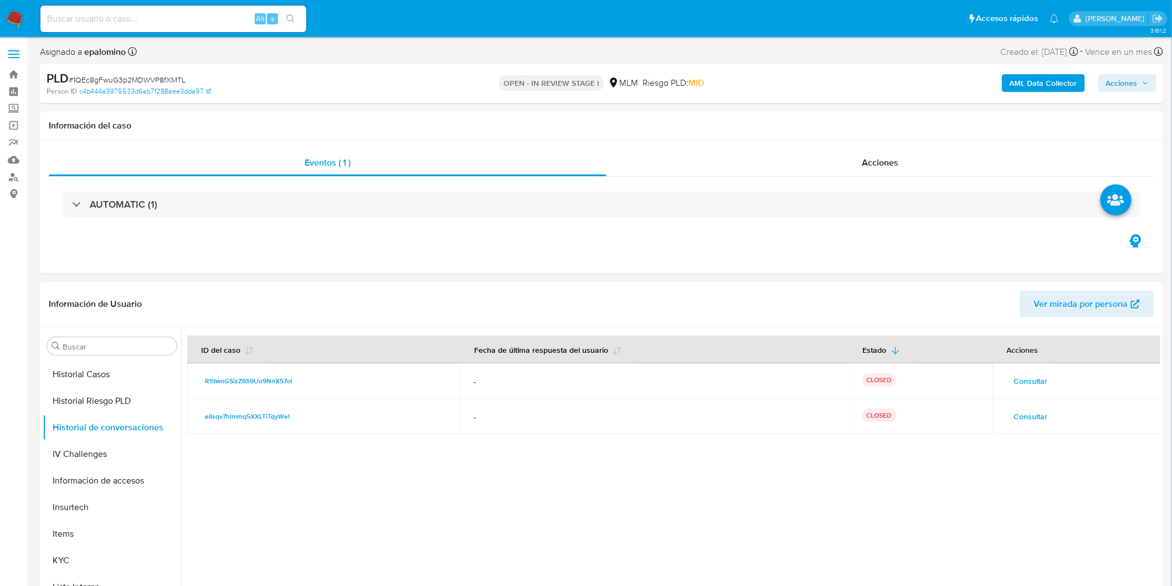
click at [1026, 376] on span "Consultar" at bounding box center [1031, 381] width 34 height 16
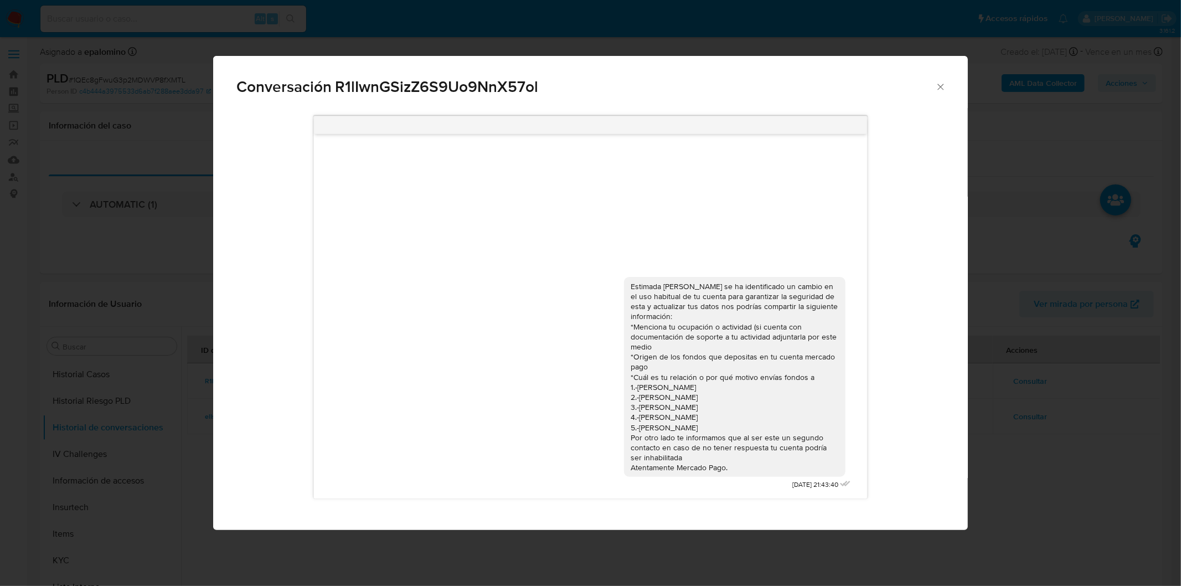
click at [939, 84] on icon "Cerrar" at bounding box center [940, 86] width 11 height 11
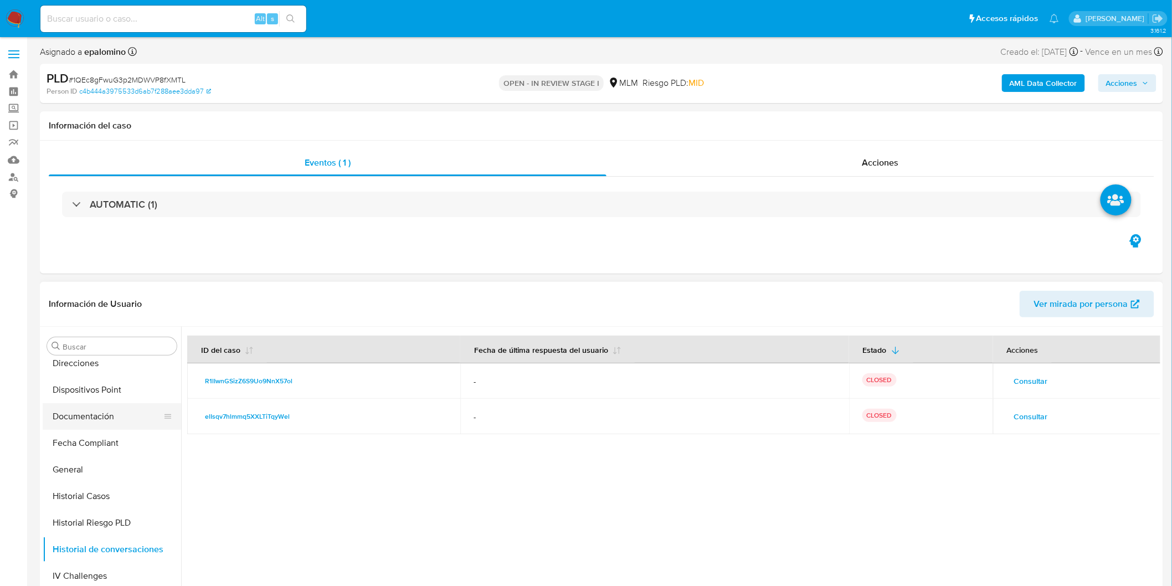
scroll to position [274, 0]
click at [85, 414] on button "Documentación" at bounding box center [108, 417] width 130 height 27
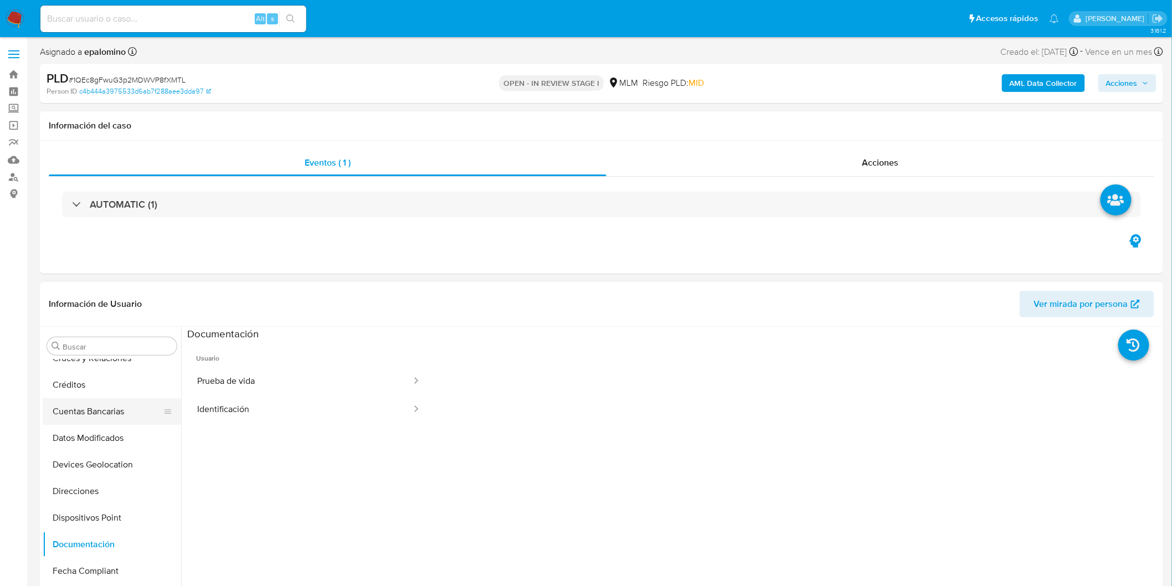
scroll to position [28, 0]
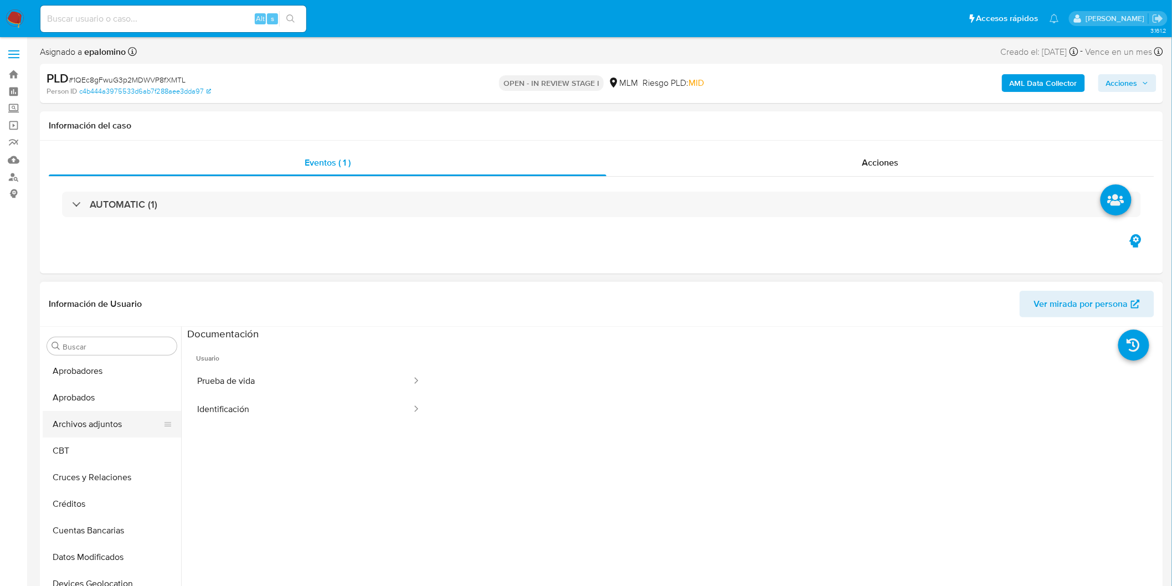
click at [95, 417] on button "Archivos adjuntos" at bounding box center [108, 424] width 130 height 27
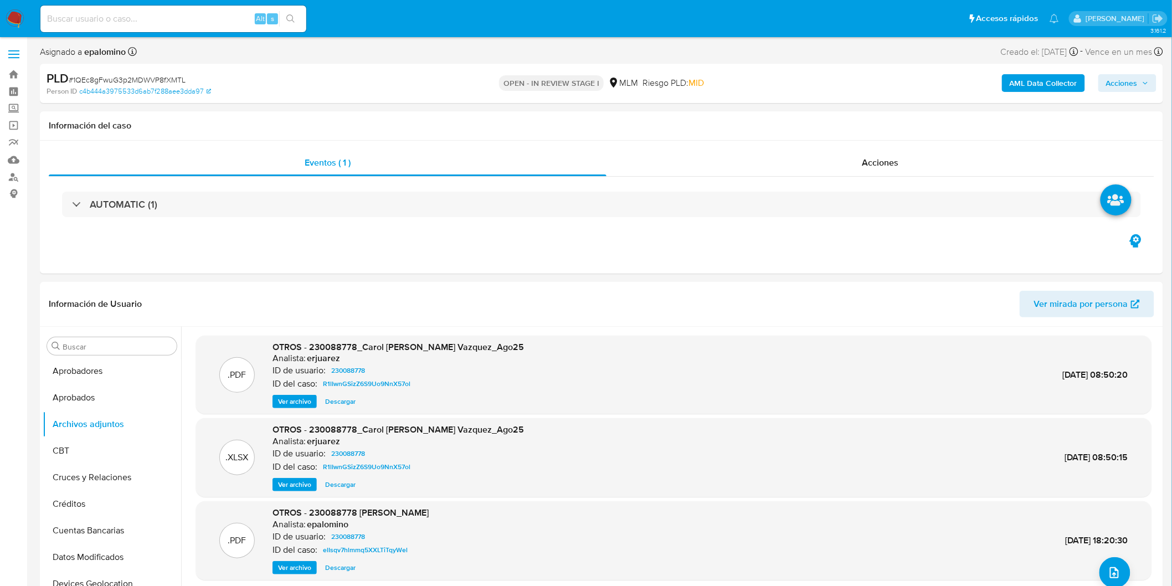
scroll to position [58, 0]
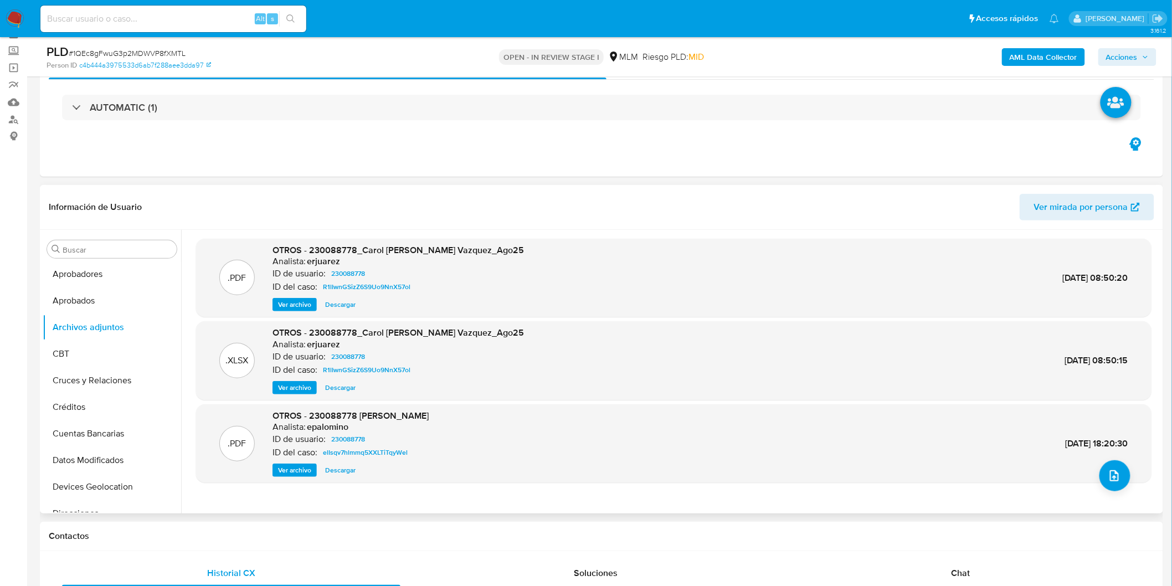
click at [292, 305] on span "Ver archivo" at bounding box center [294, 304] width 33 height 11
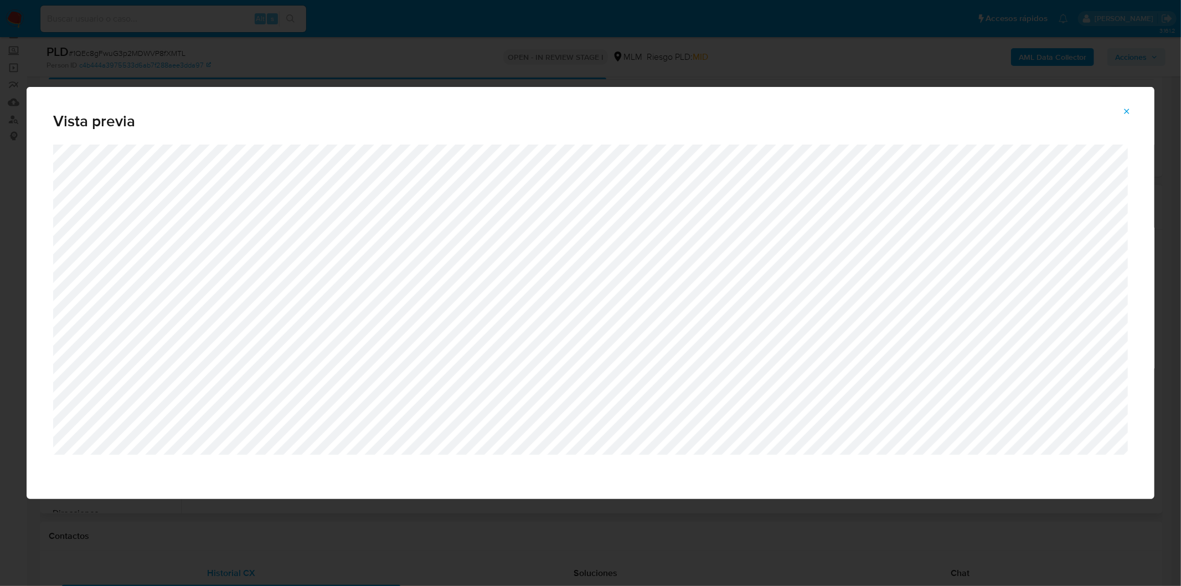
click at [1126, 106] on span "Attachment preview" at bounding box center [1126, 112] width 9 height 16
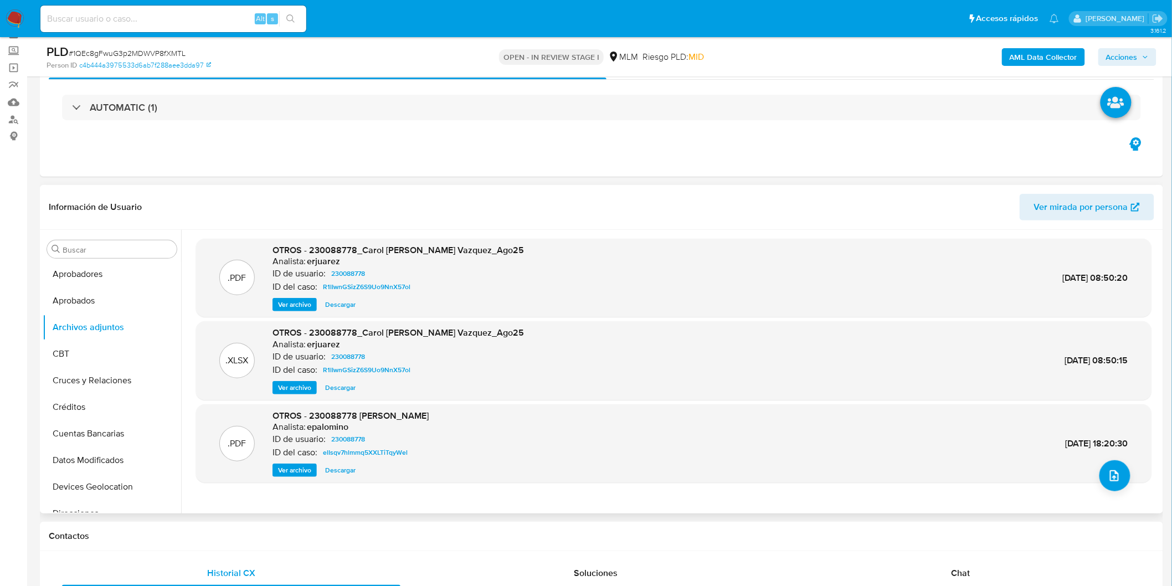
click at [333, 308] on span "Descargar" at bounding box center [340, 304] width 30 height 11
click at [84, 396] on button "KYC" at bounding box center [108, 402] width 130 height 27
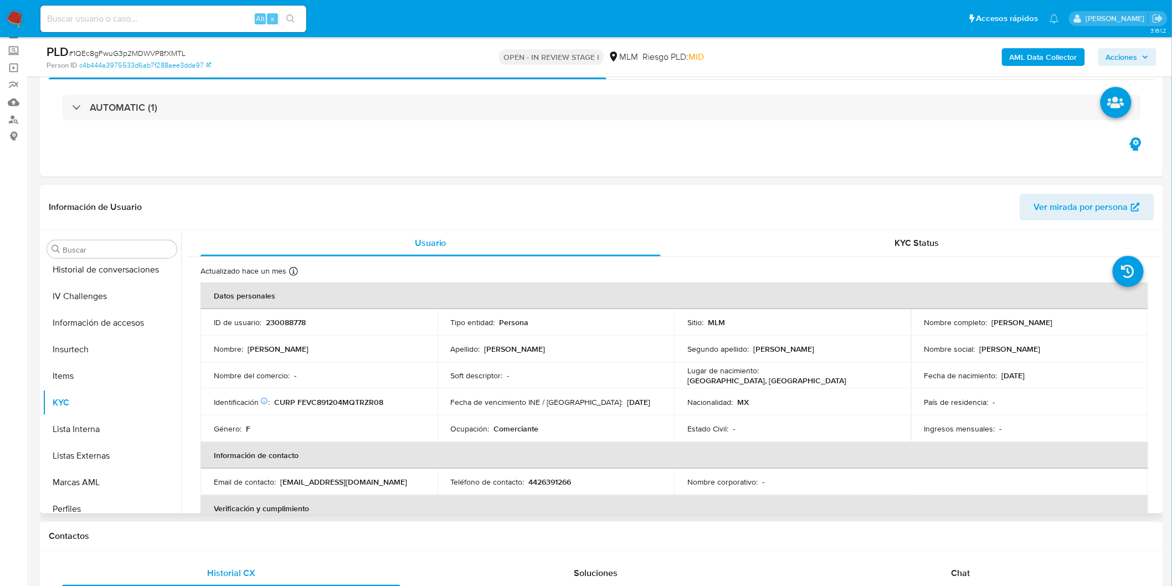
drag, startPoint x: 1093, startPoint y: 320, endPoint x: 1025, endPoint y: 320, distance: 68.1
click at [1025, 320] on p "Carol Sarahi Feregrino Vazquez" at bounding box center [1022, 322] width 61 height 10
drag, startPoint x: 1112, startPoint y: 320, endPoint x: 986, endPoint y: 320, distance: 125.7
click at [986, 320] on div "Nombre completo : Carol Sarahi Feregrino Vazquez" at bounding box center [1029, 322] width 210 height 10
copy div "Carol Sarahi Feregrino Vazquez"
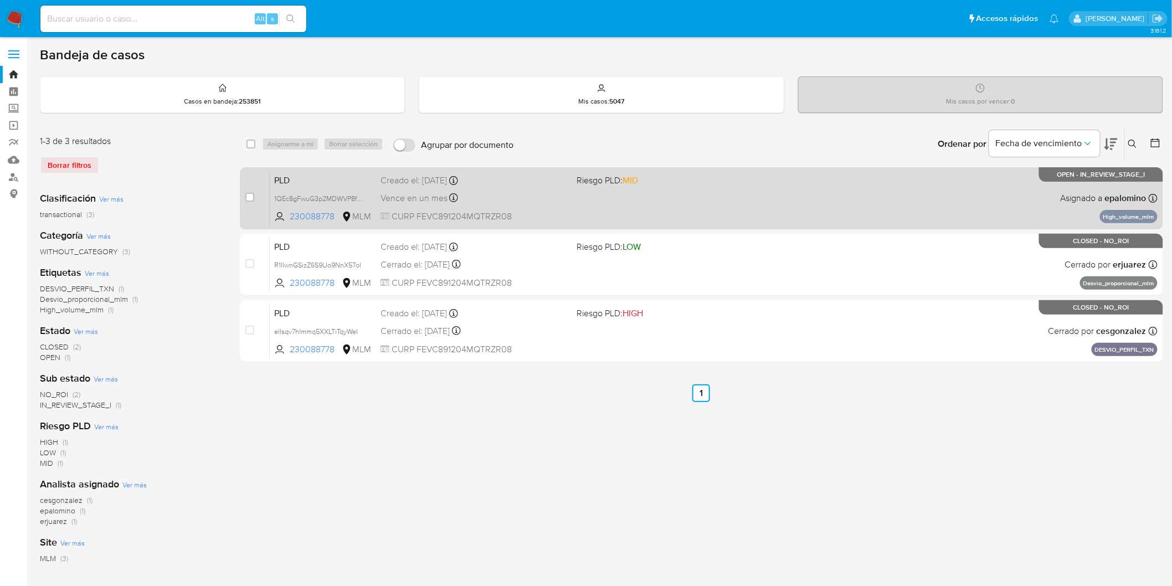
click at [296, 187] on div "PLD 1QEc8gFwuG3p2MDWVP8fXMTL 230088778 MLM Riesgo PLD: MID Creado el: [DATE] Cr…" at bounding box center [714, 198] width 888 height 56
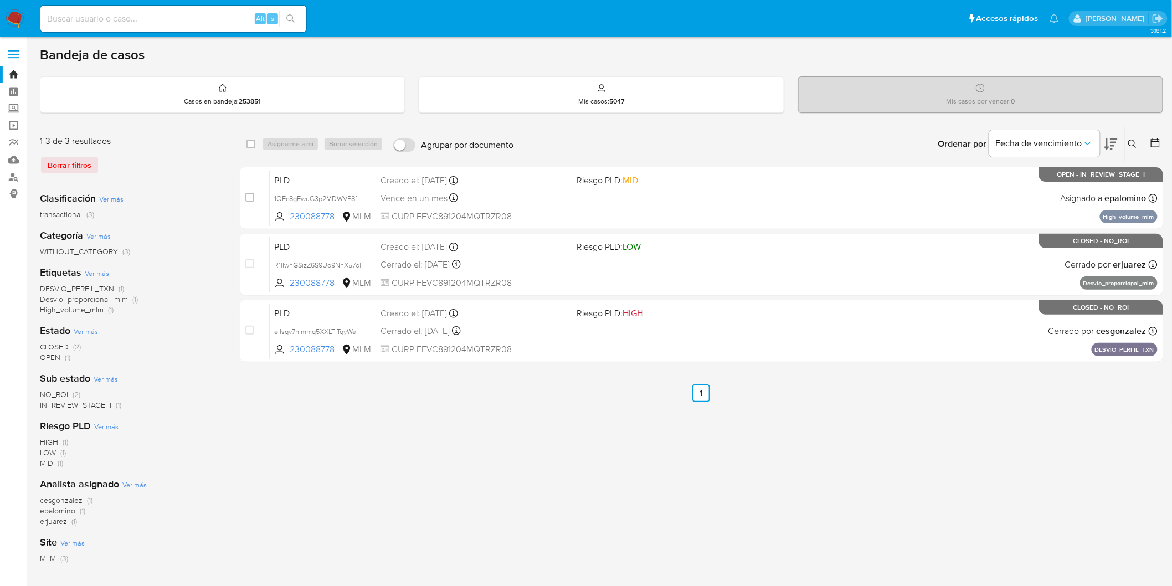
click at [6, 20] on img at bounding box center [15, 18] width 19 height 19
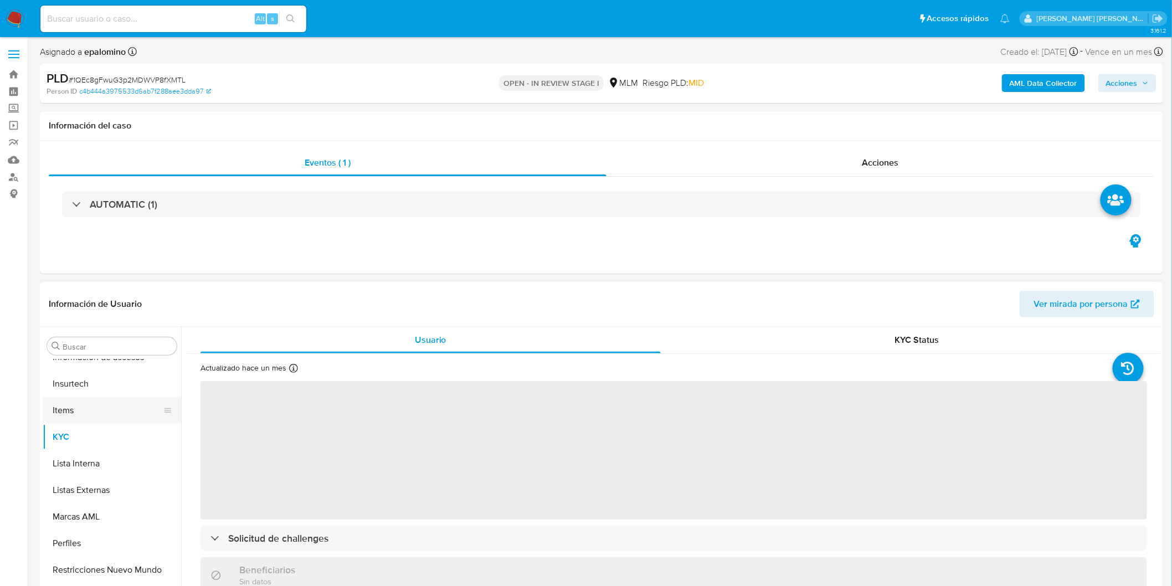
select select "10"
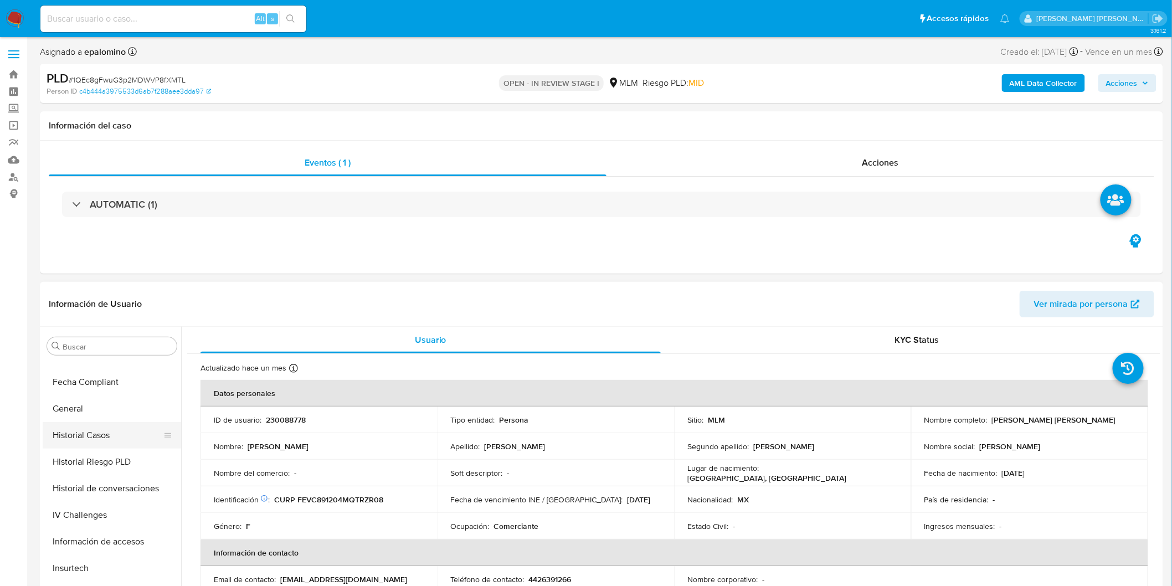
scroll to position [152, 0]
click at [119, 455] on button "Devices Geolocation" at bounding box center [108, 460] width 130 height 27
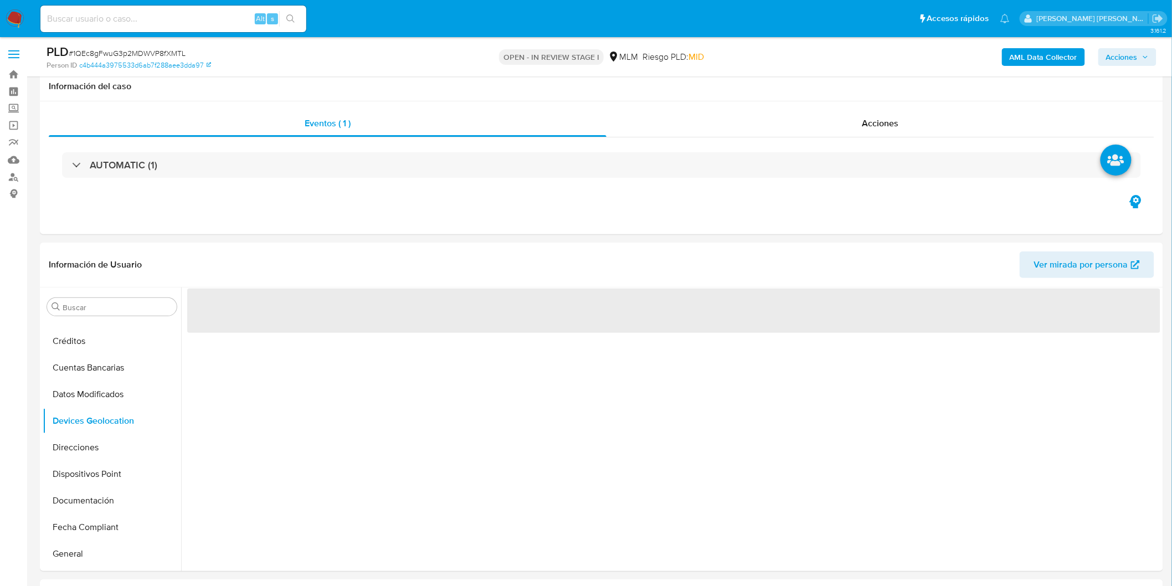
scroll to position [84, 0]
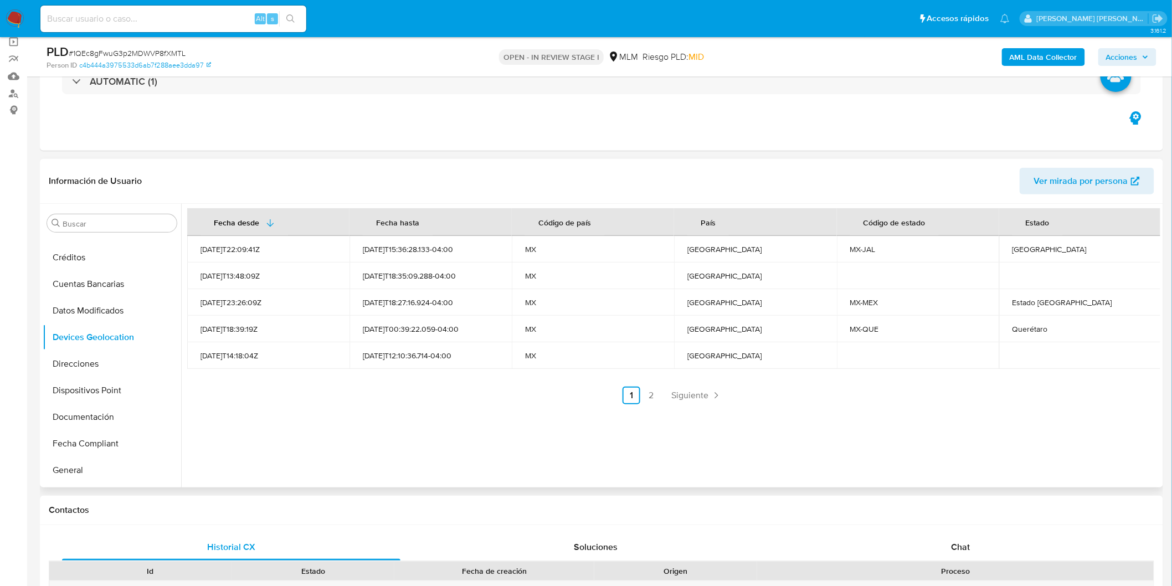
click at [543, 401] on ul "Anterior 1 2 Siguiente" at bounding box center [673, 395] width 973 height 18
click at [701, 397] on span "Siguiente" at bounding box center [689, 395] width 37 height 9
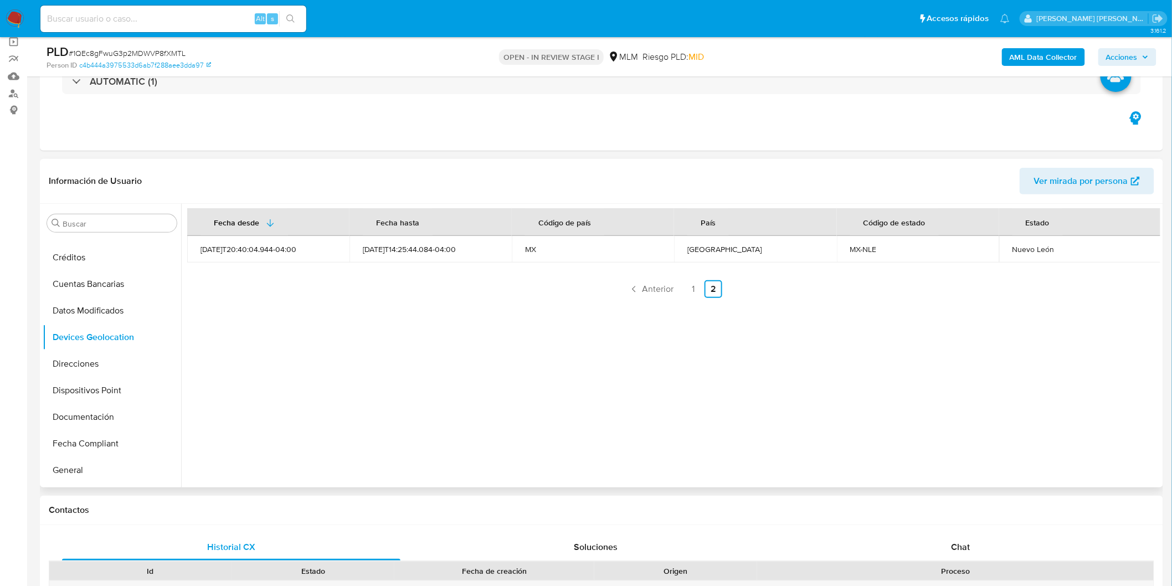
click at [527, 426] on div "Fecha desde Fecha hasta Código de país País Código de estado Estado 2025-01-23T…" at bounding box center [670, 345] width 979 height 283
click at [693, 288] on link "1" at bounding box center [693, 289] width 18 height 18
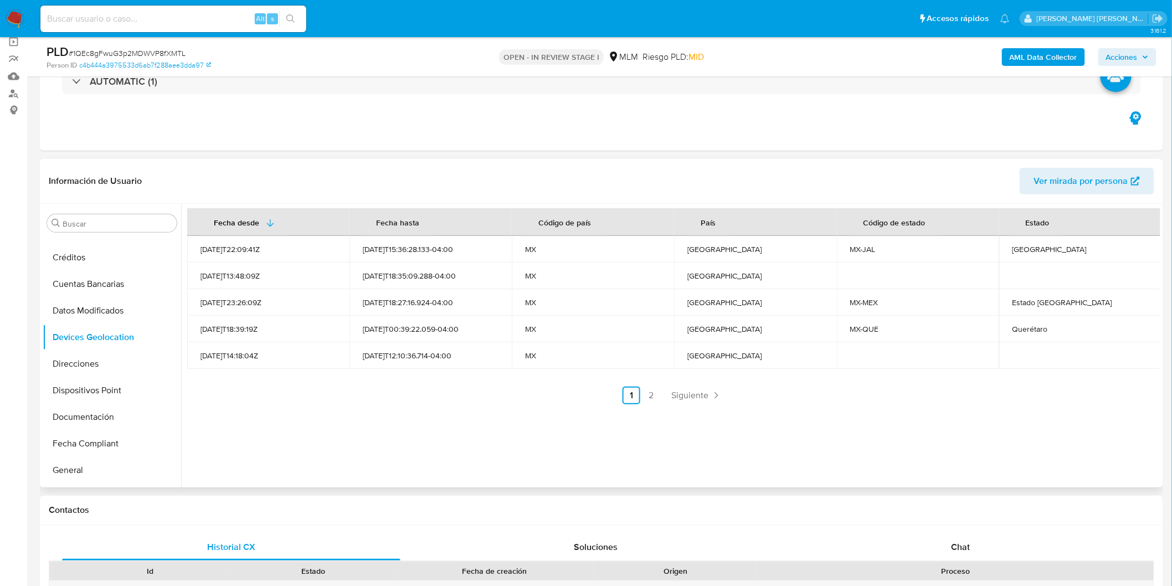
click at [1017, 250] on div "Jalisco" at bounding box center [1080, 249] width 136 height 10
copy div "Jalisco"
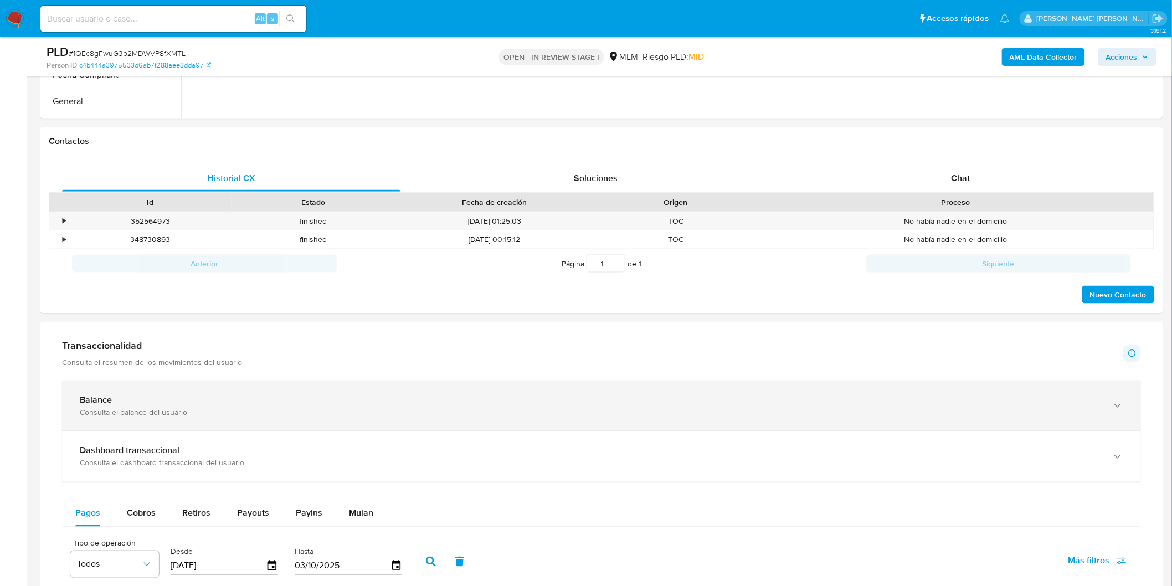
click at [157, 413] on div "Consulta el balance del usuario" at bounding box center [590, 412] width 1021 height 10
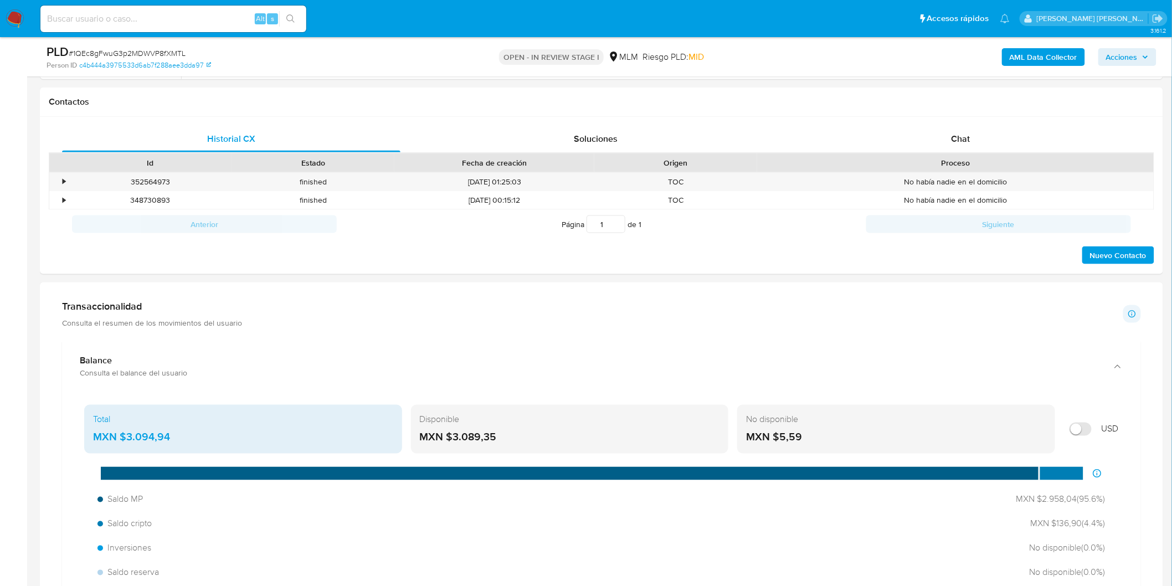
scroll to position [514, 0]
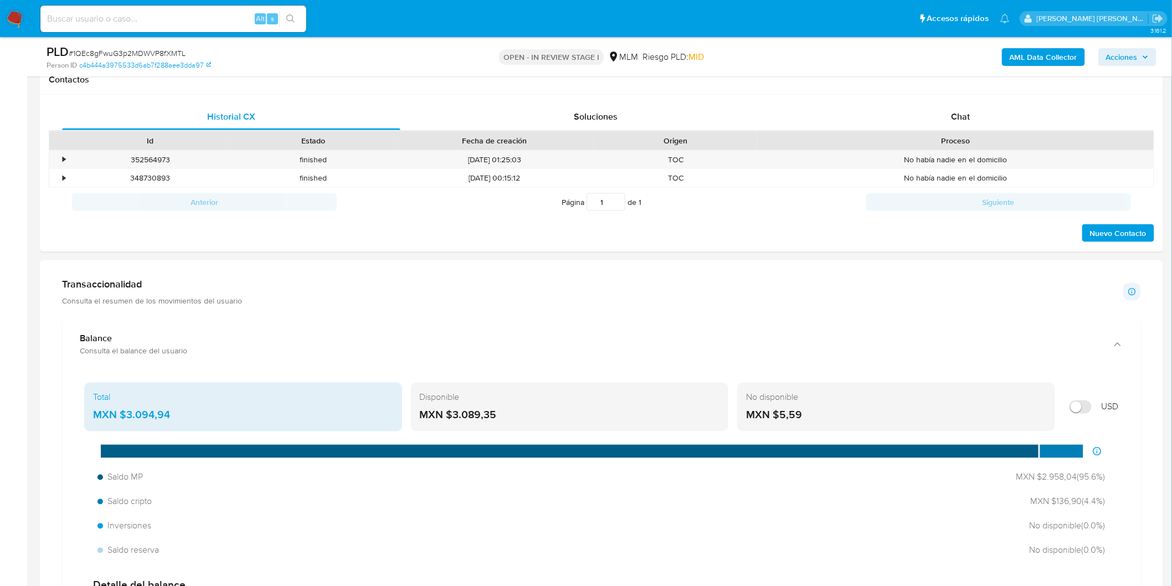
drag, startPoint x: 505, startPoint y: 416, endPoint x: 451, endPoint y: 416, distance: 53.7
click at [451, 416] on div "MXN $3.089,35" at bounding box center [570, 415] width 300 height 14
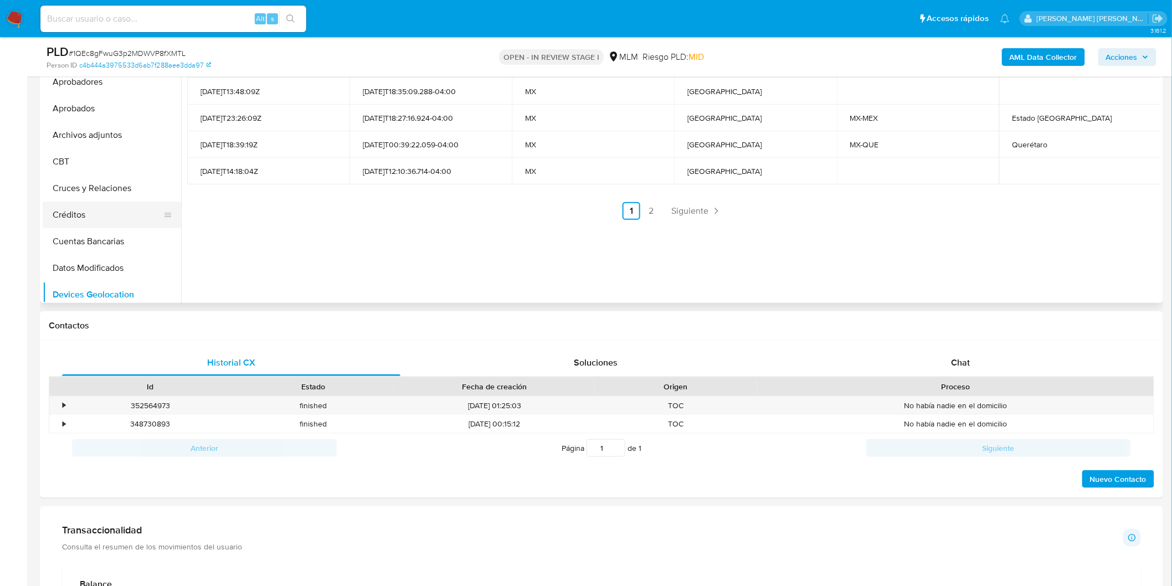
scroll to position [0, 0]
click at [120, 203] on button "Cruces y Relaciones" at bounding box center [108, 198] width 130 height 27
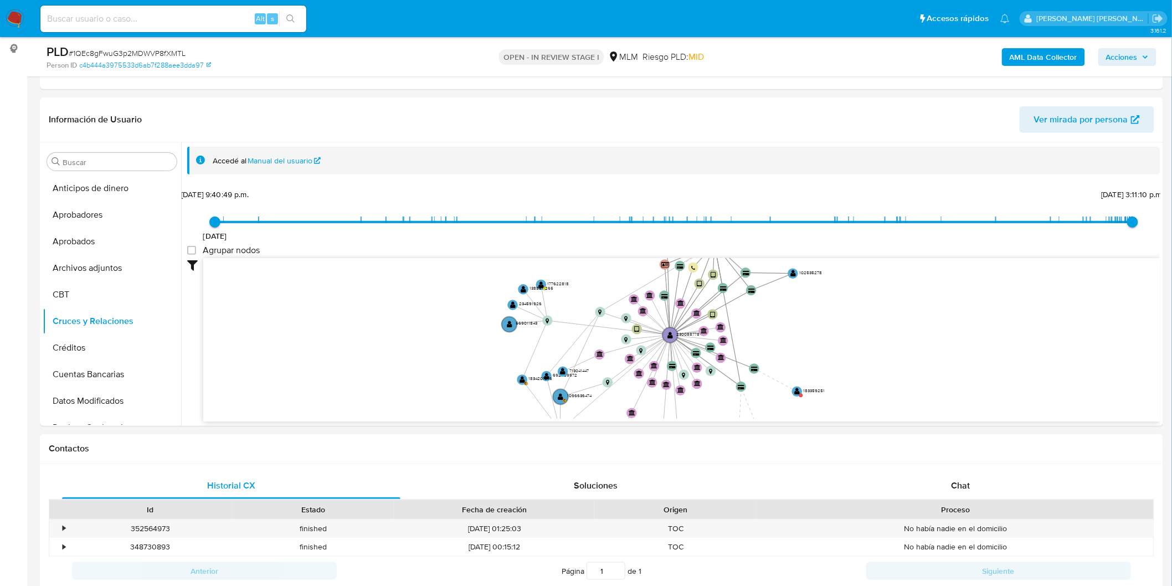
scroll to position [40, 0]
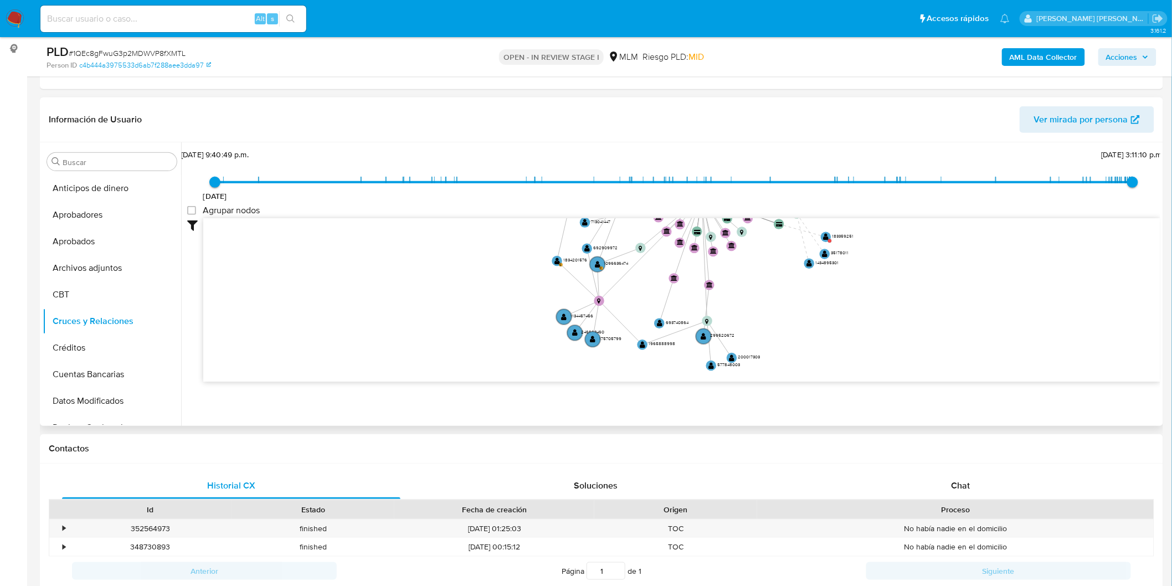
drag, startPoint x: 496, startPoint y: 353, endPoint x: 526, endPoint y: 245, distance: 111.6
click at [526, 245] on icon "device-64531be508813b00189a1e1e  user-230088778  230088778 user-508554708  5…" at bounding box center [681, 298] width 957 height 161
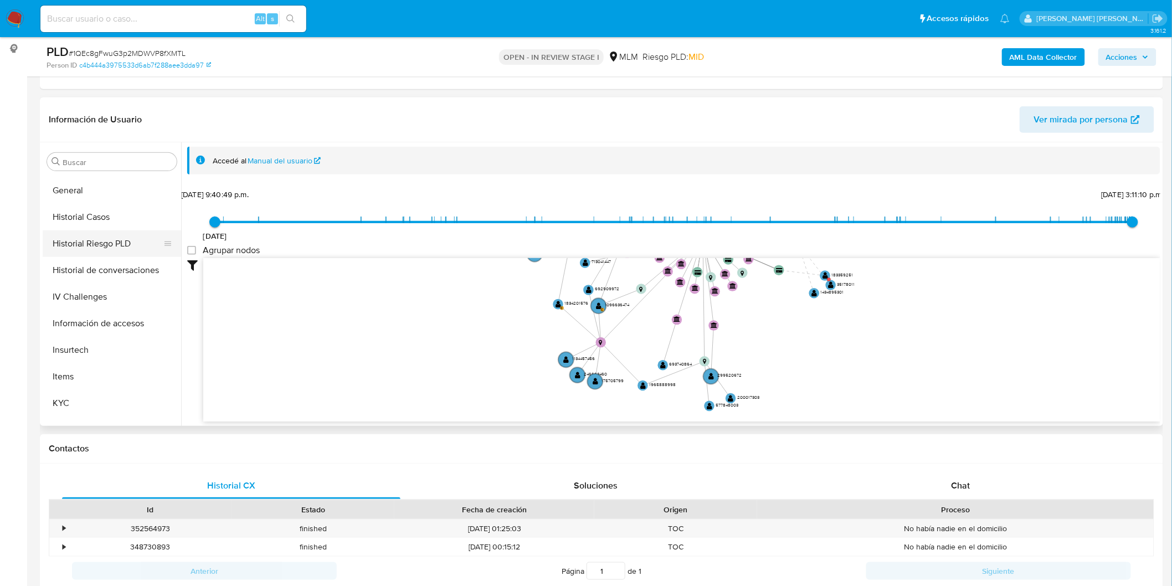
scroll to position [430, 0]
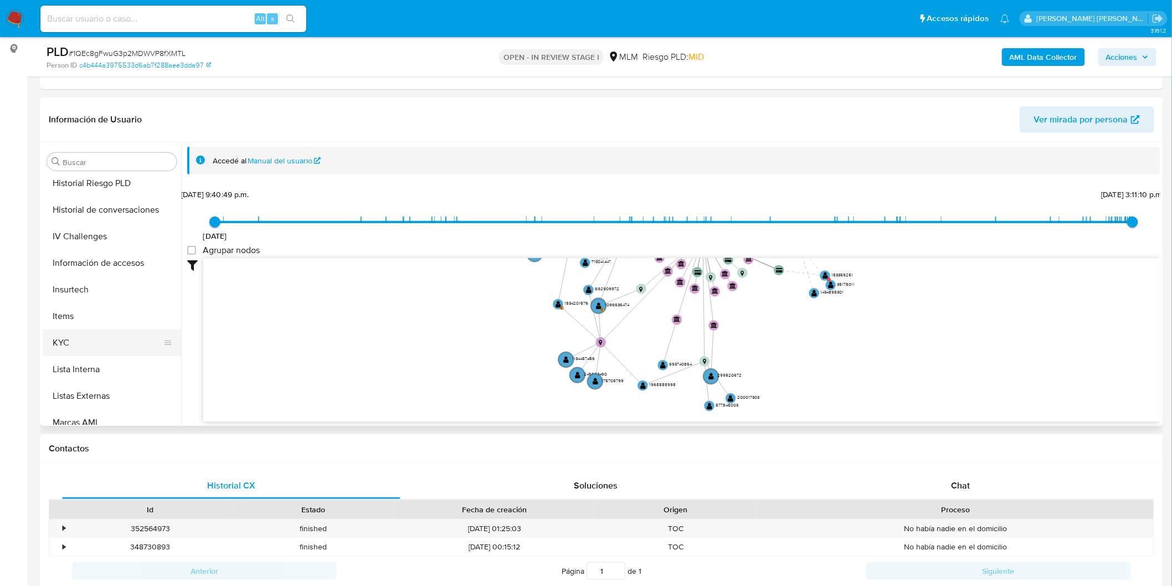
click at [89, 341] on button "KYC" at bounding box center [108, 342] width 130 height 27
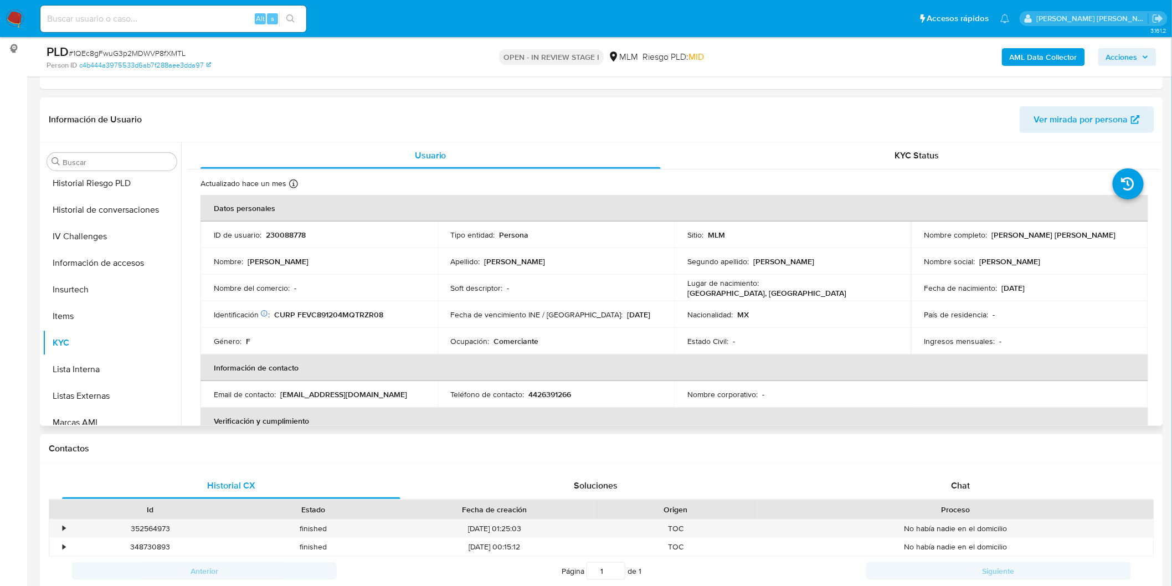
drag, startPoint x: 1105, startPoint y: 234, endPoint x: 989, endPoint y: 233, distance: 115.7
click at [989, 233] on div "Nombre completo : Carol Sarahi Feregrino Vazquez" at bounding box center [1029, 235] width 210 height 10
copy p "Carol Sarahi Feregrino Vazquez"
click at [400, 300] on td "Nombre del comercio : -" at bounding box center [318, 288] width 237 height 27
drag, startPoint x: 1155, startPoint y: 183, endPoint x: 1164, endPoint y: 214, distance: 32.4
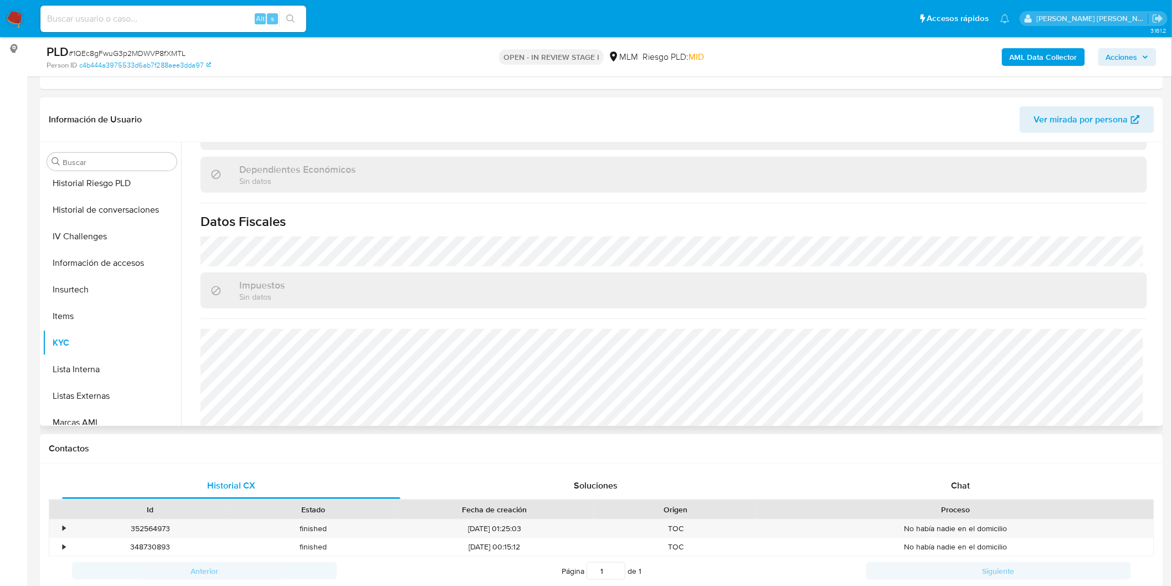
scroll to position [673, 0]
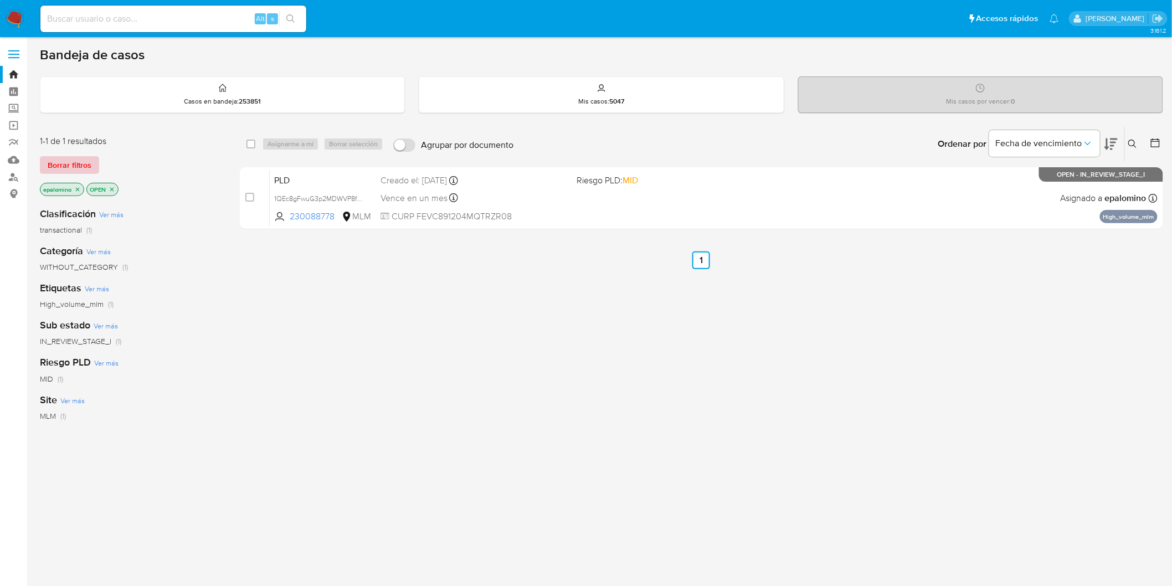
click at [67, 157] on span "Borrar filtros" at bounding box center [70, 165] width 44 height 16
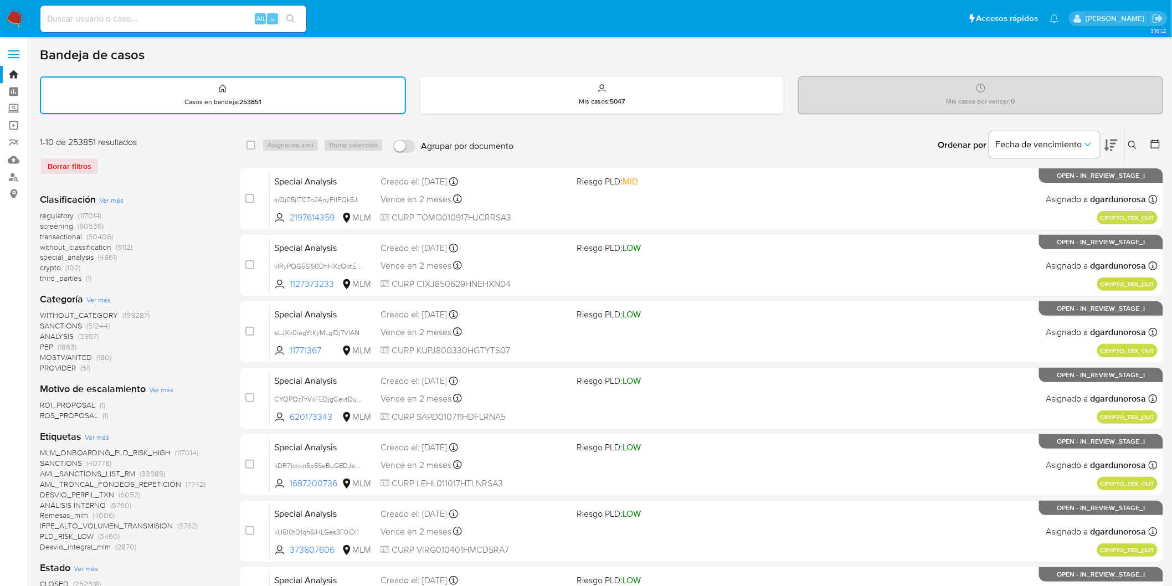
click at [1136, 141] on icon at bounding box center [1132, 145] width 9 height 9
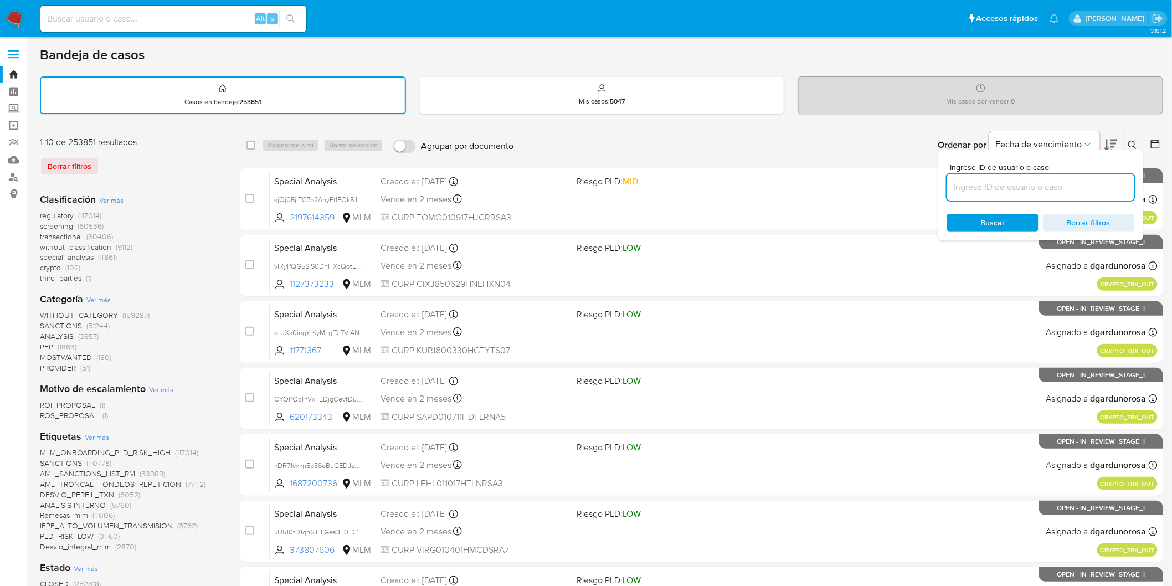
click at [991, 184] on input at bounding box center [1040, 187] width 187 height 14
type input "230088778"
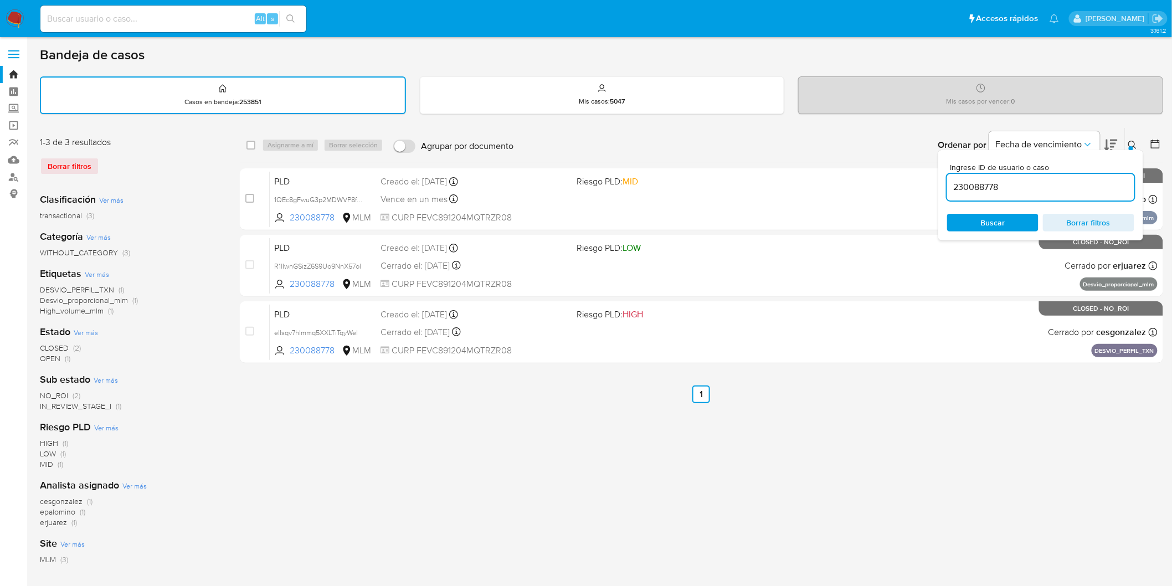
click at [1126, 142] on button at bounding box center [1133, 144] width 18 height 13
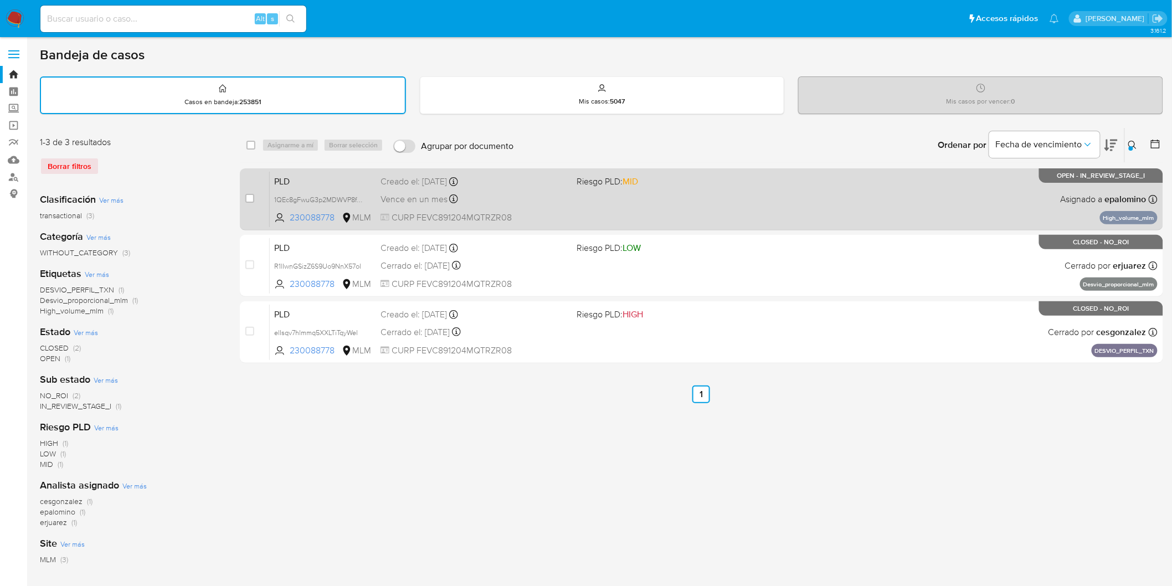
click at [286, 171] on div "PLD 1QEc8gFwuG3p2MDWVP8fXMTL 230088778 MLM Riesgo PLD: MID Creado el: 12/09/202…" at bounding box center [714, 199] width 888 height 56
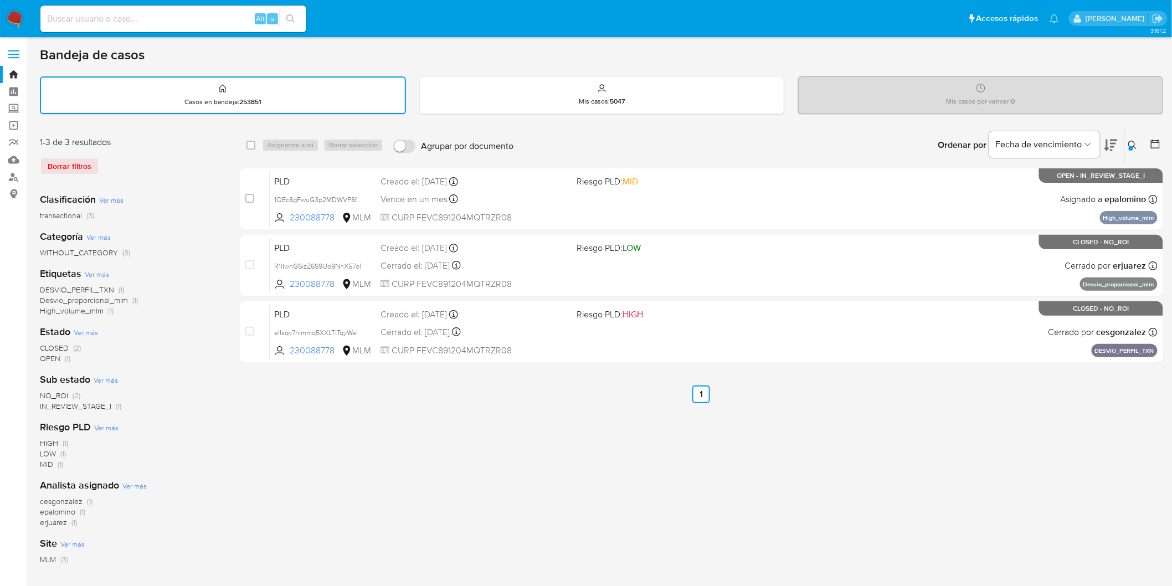
click at [17, 19] on img at bounding box center [15, 18] width 19 height 19
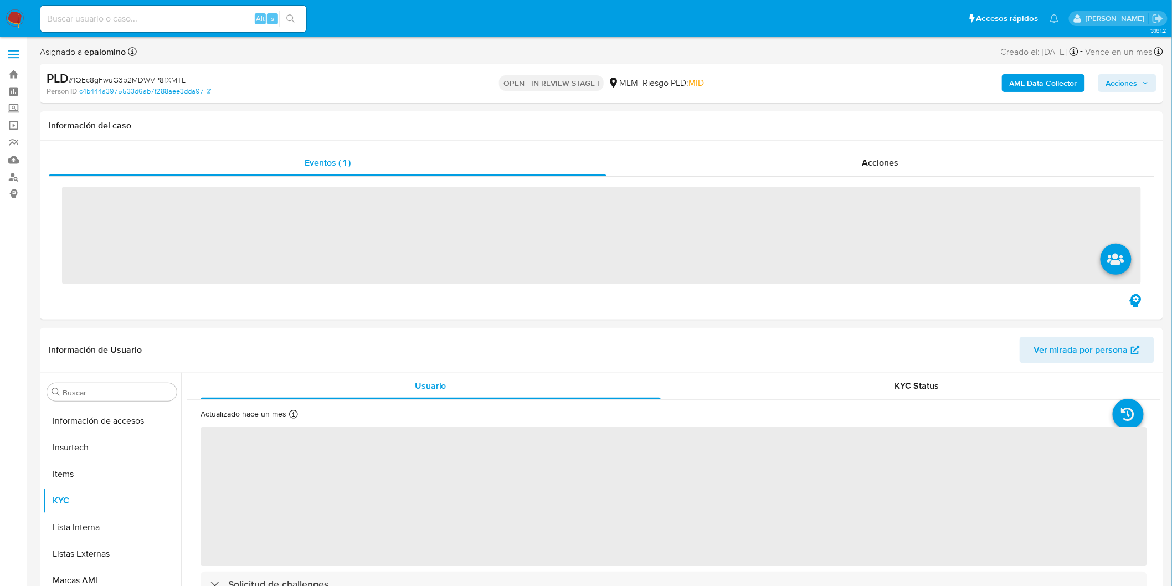
scroll to position [520, 0]
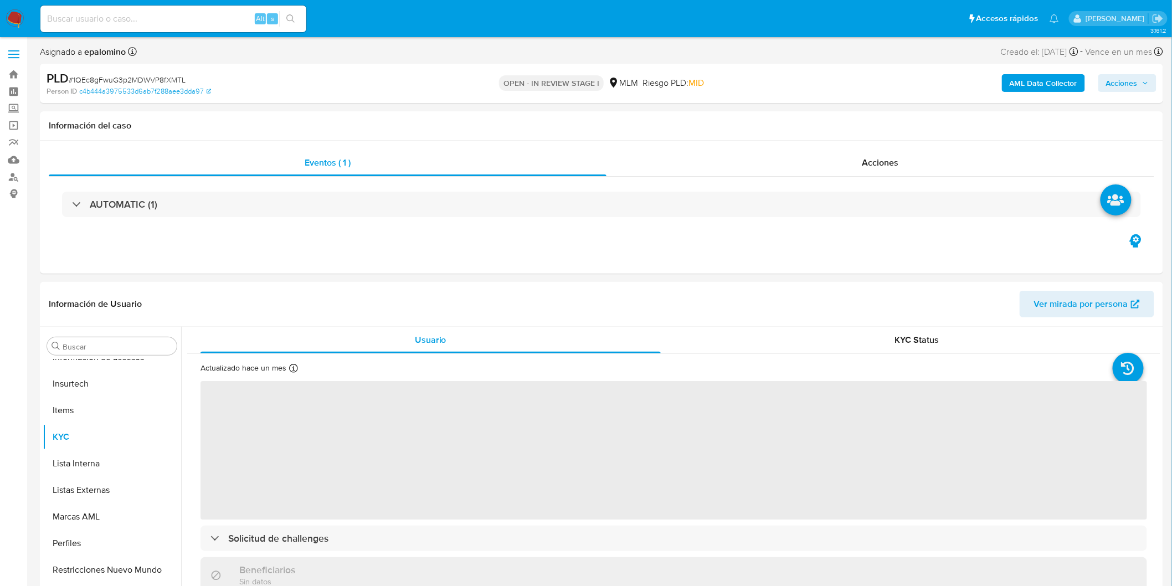
select select "10"
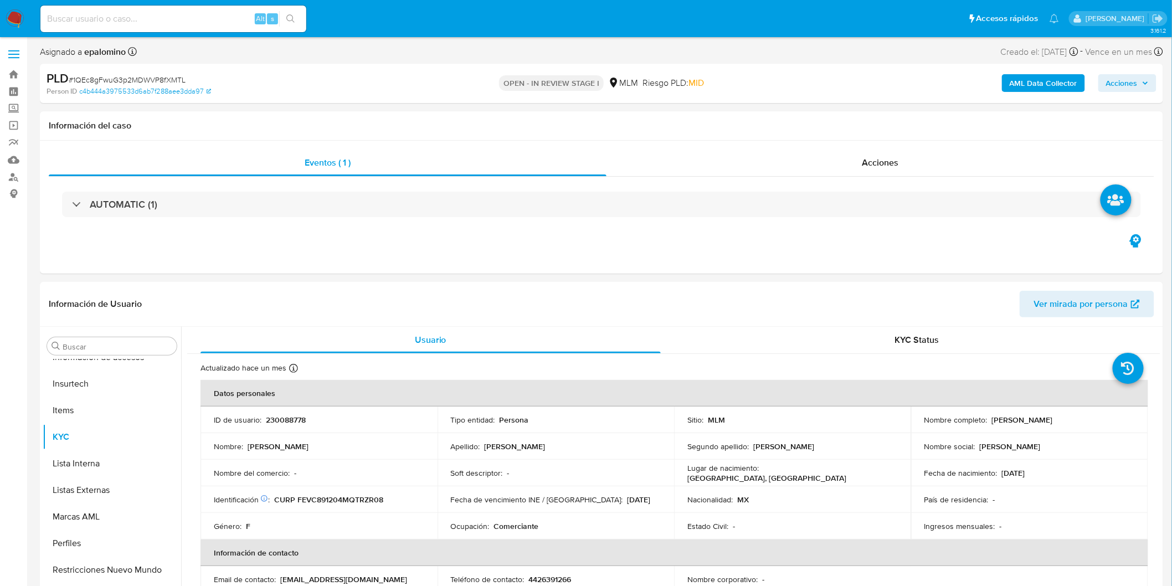
click at [173, 75] on span "# 1QEc8gFwuG3p2MDWVP8fXMTL" at bounding box center [127, 79] width 117 height 11
copy span "1QEc8gFwuG3p2MDWVP8fXMTL"
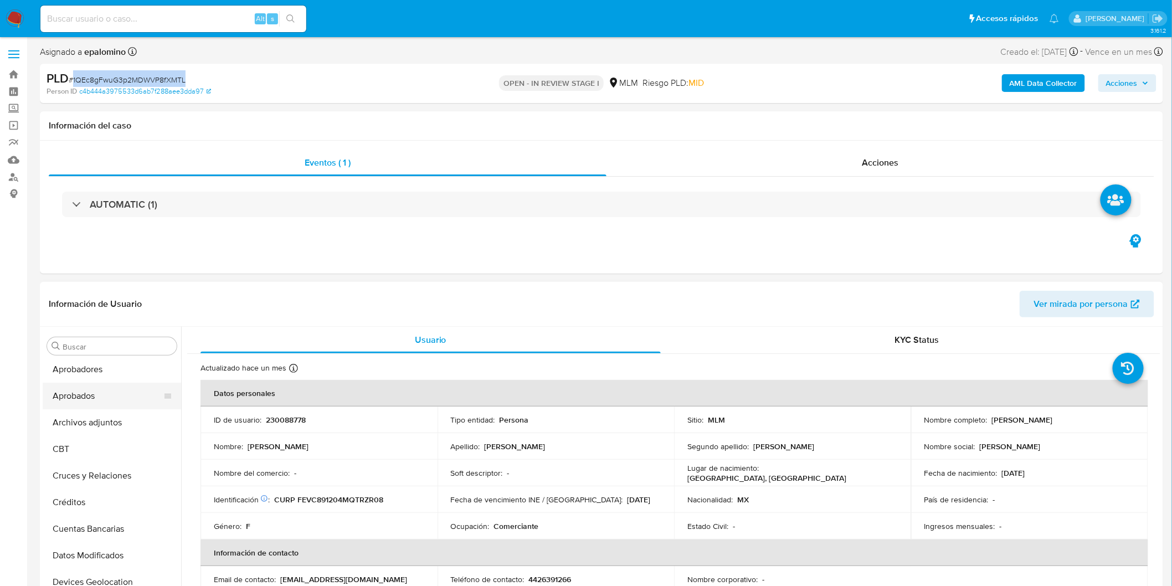
scroll to position [0, 0]
click at [111, 444] on button "Archivos adjuntos" at bounding box center [112, 452] width 138 height 27
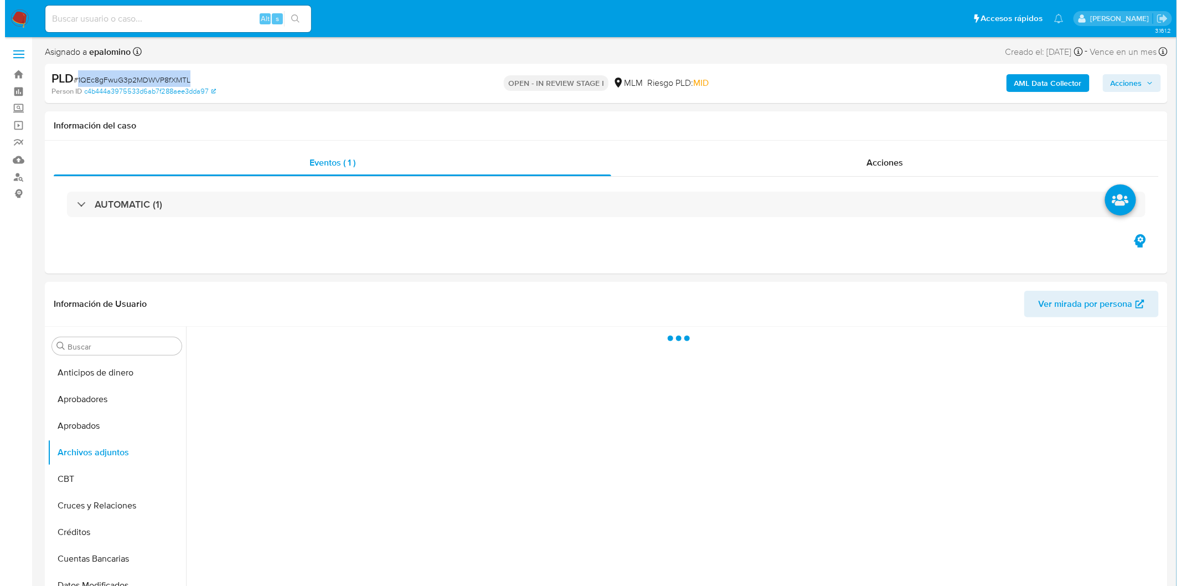
scroll to position [131, 0]
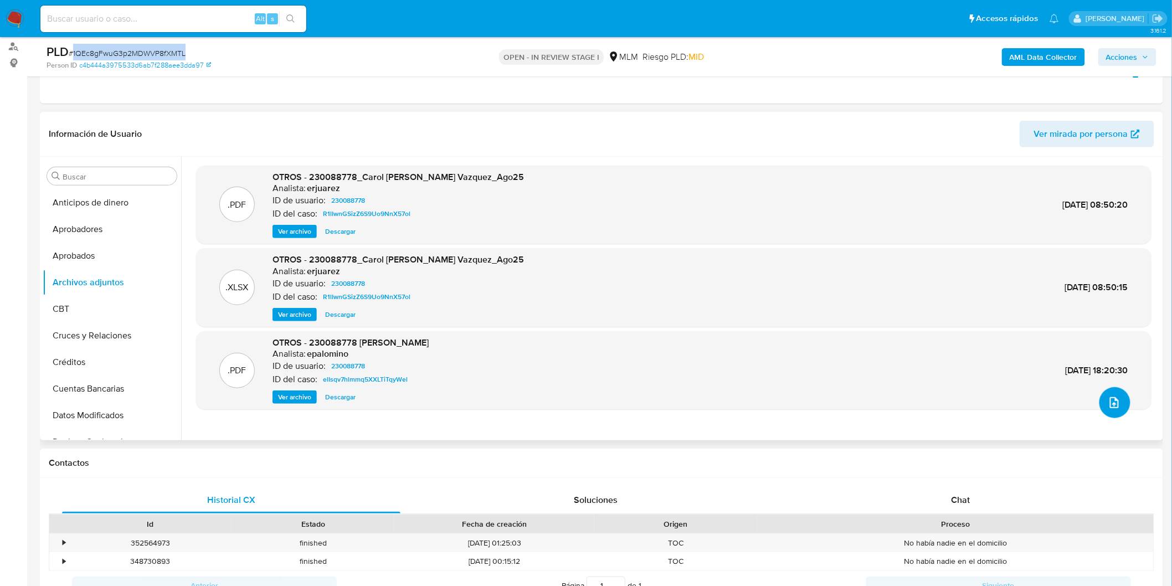
click at [1108, 396] on icon "upload-file" at bounding box center [1113, 402] width 13 height 13
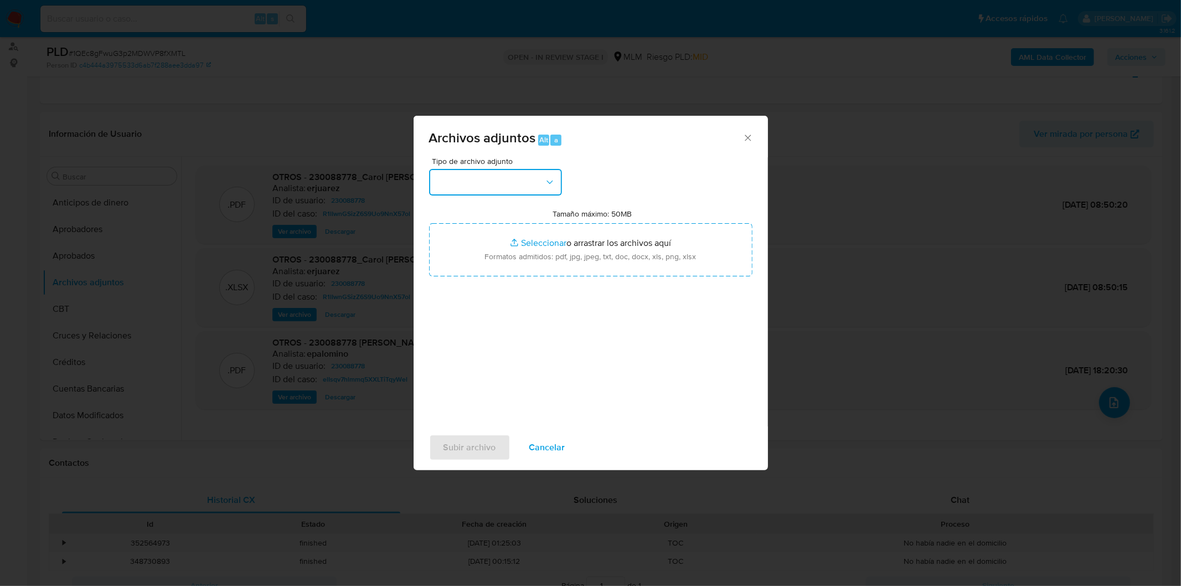
click at [548, 180] on icon "button" at bounding box center [549, 182] width 11 height 11
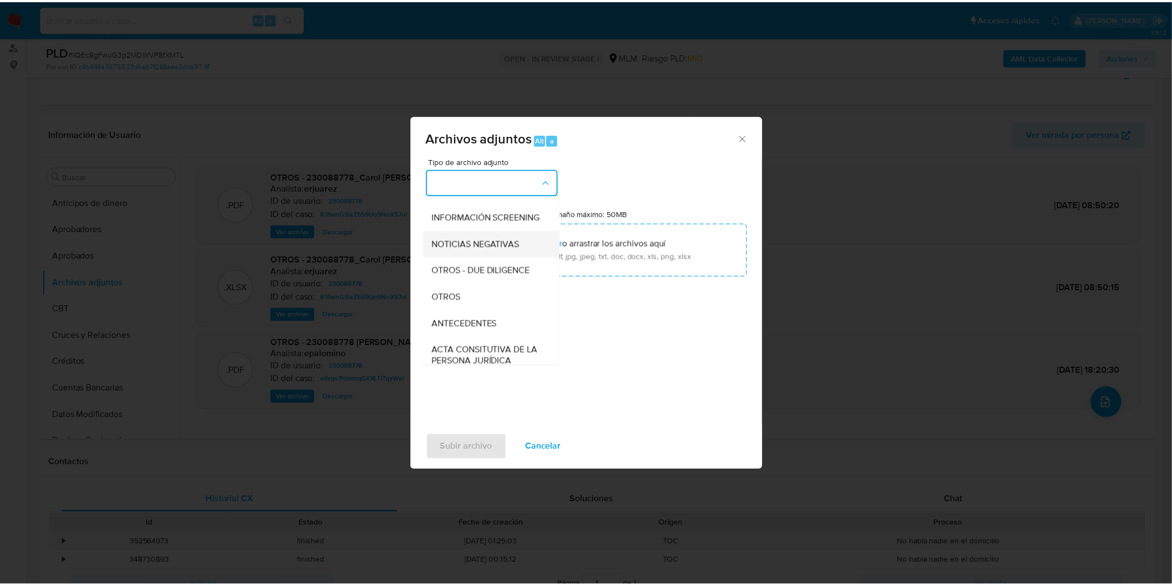
scroll to position [123, 0]
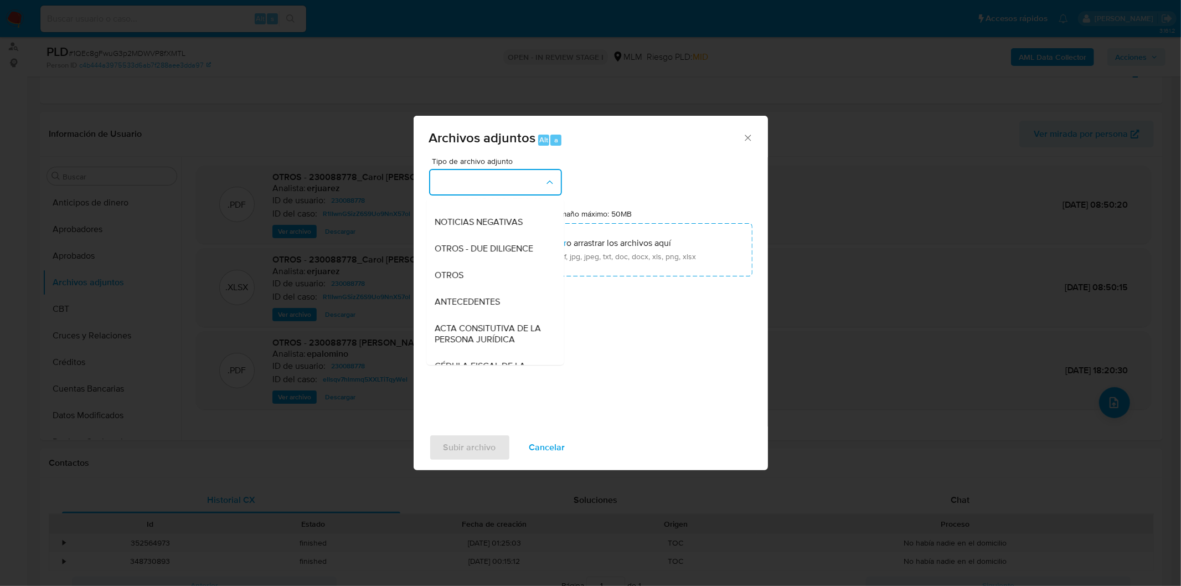
click at [496, 283] on div "OTROS" at bounding box center [491, 274] width 113 height 27
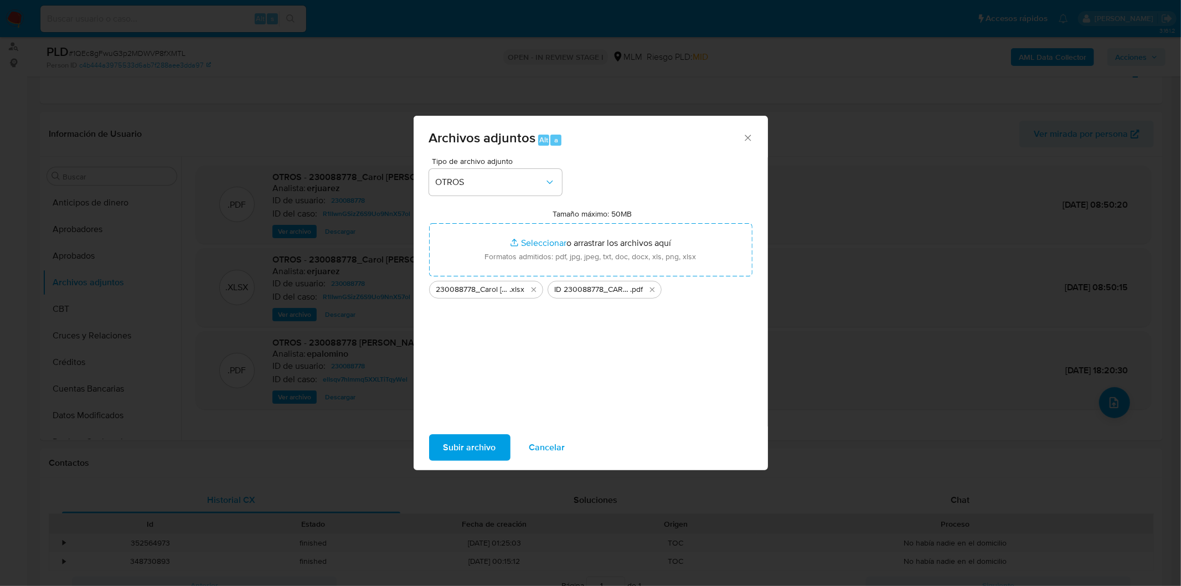
drag, startPoint x: 596, startPoint y: 244, endPoint x: 475, endPoint y: 430, distance: 222.2
click at [475, 430] on div "Subir archivo Cancelar" at bounding box center [591, 447] width 354 height 42
click at [476, 443] on span "Subir archivo" at bounding box center [469, 447] width 53 height 24
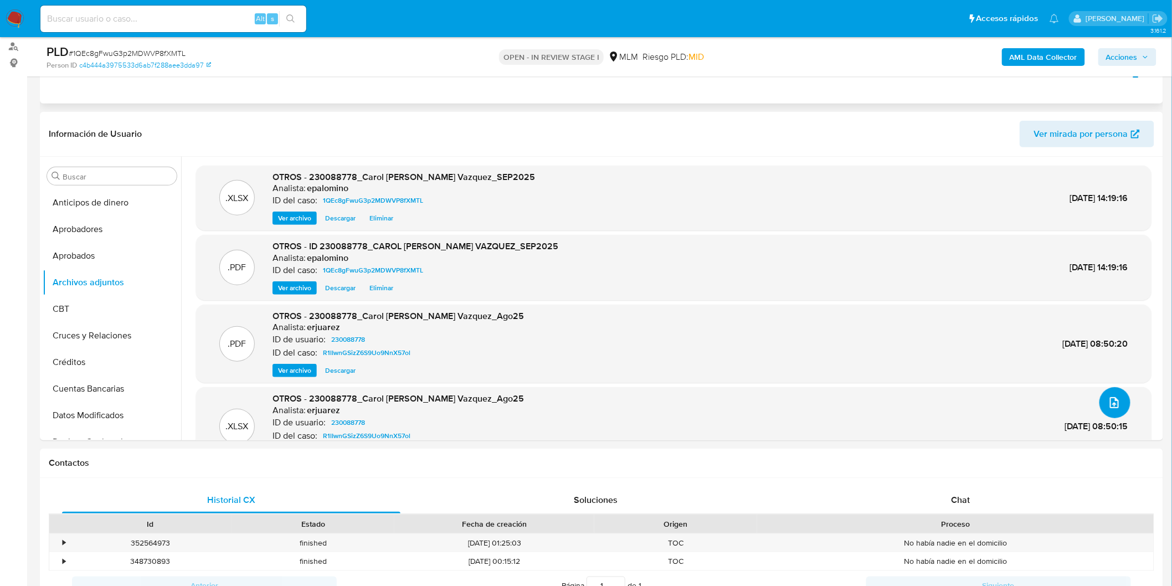
scroll to position [0, 0]
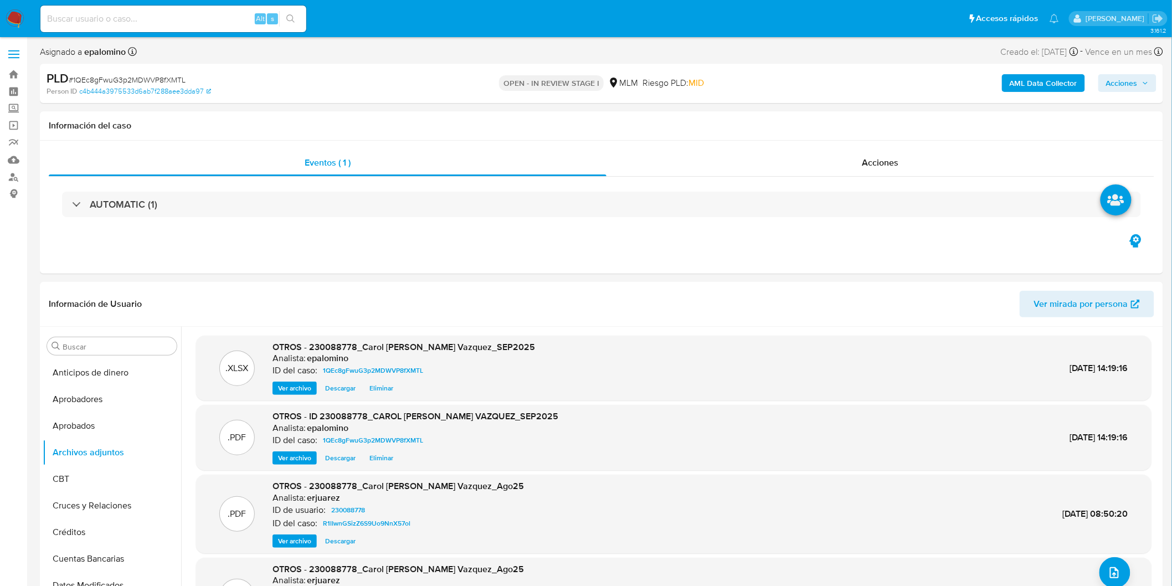
click at [1136, 81] on span "Acciones" at bounding box center [1122, 83] width 32 height 18
click at [1125, 255] on span "Enviar" at bounding box center [1114, 261] width 22 height 16
click at [825, 115] on span "Resolución del caso" at bounding box center [812, 118] width 79 height 13
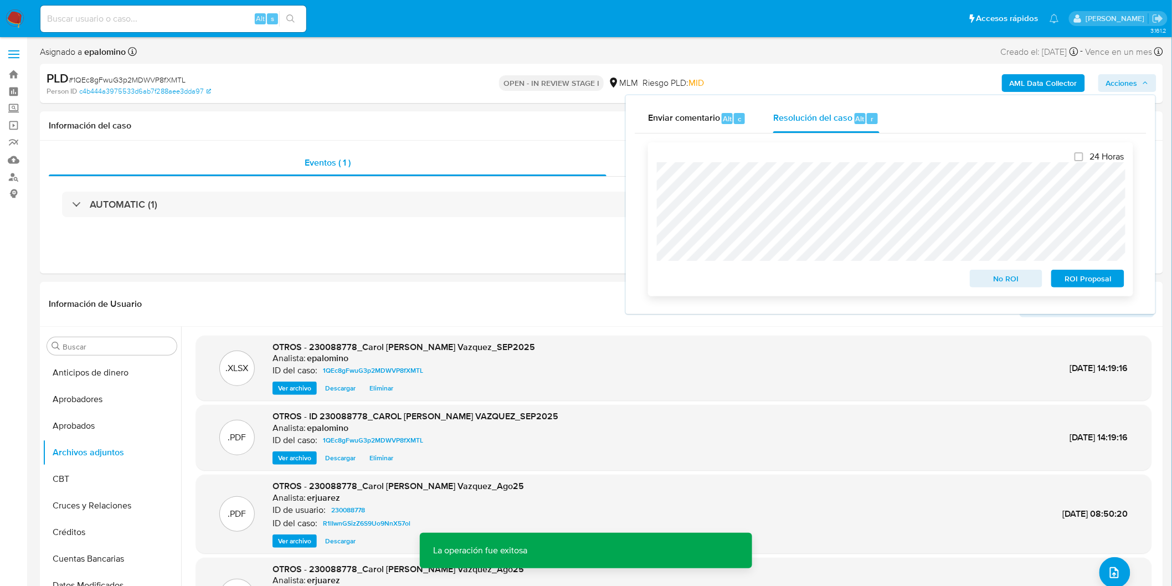
click at [982, 274] on span "No ROI" at bounding box center [1006, 279] width 58 height 16
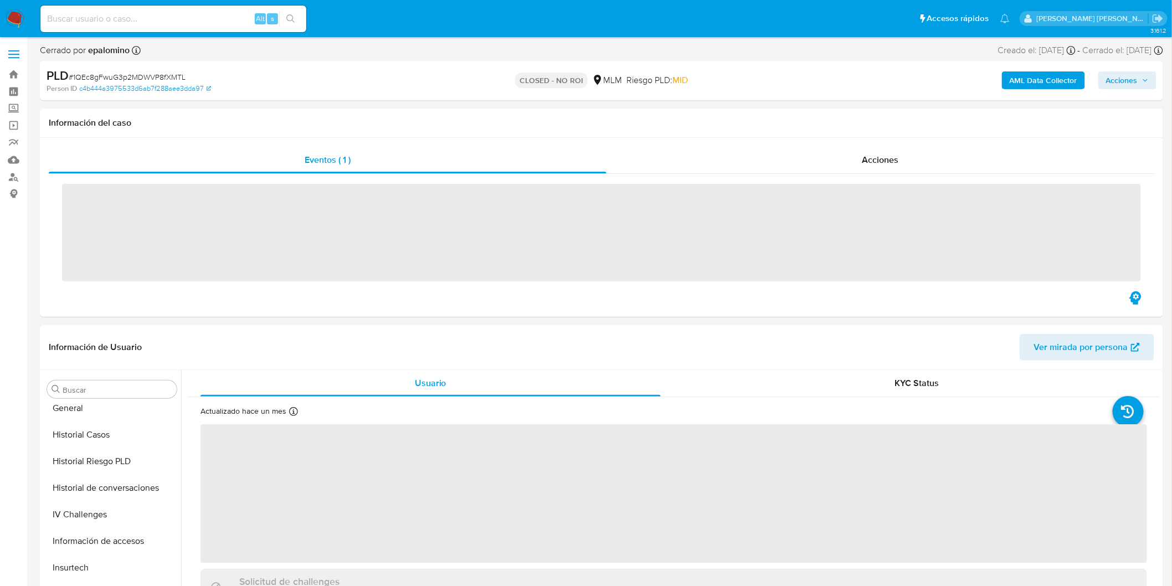
scroll to position [520, 0]
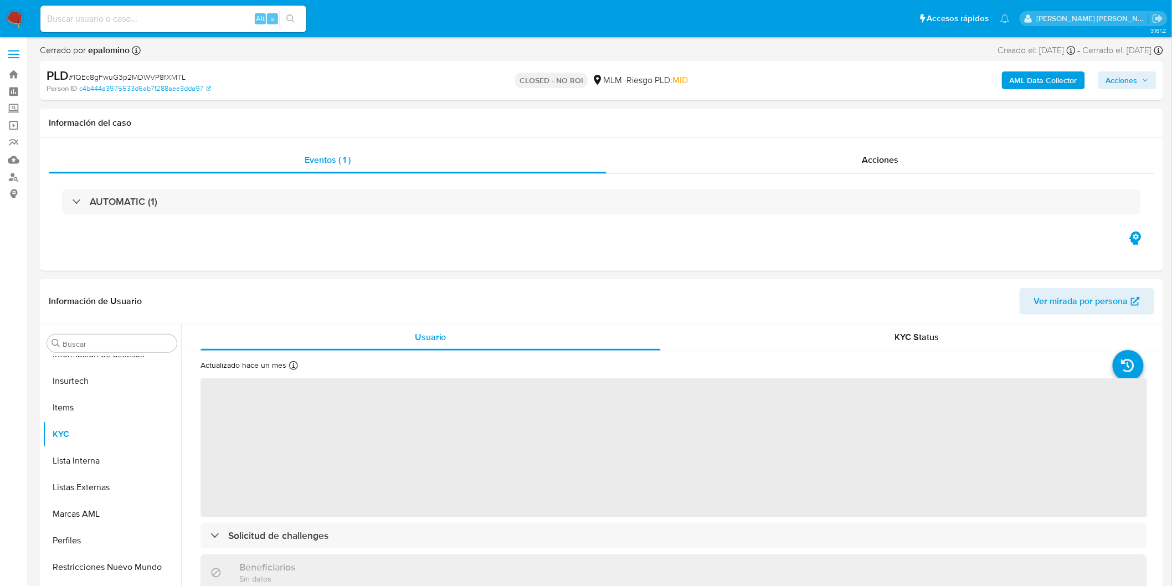
select select "10"
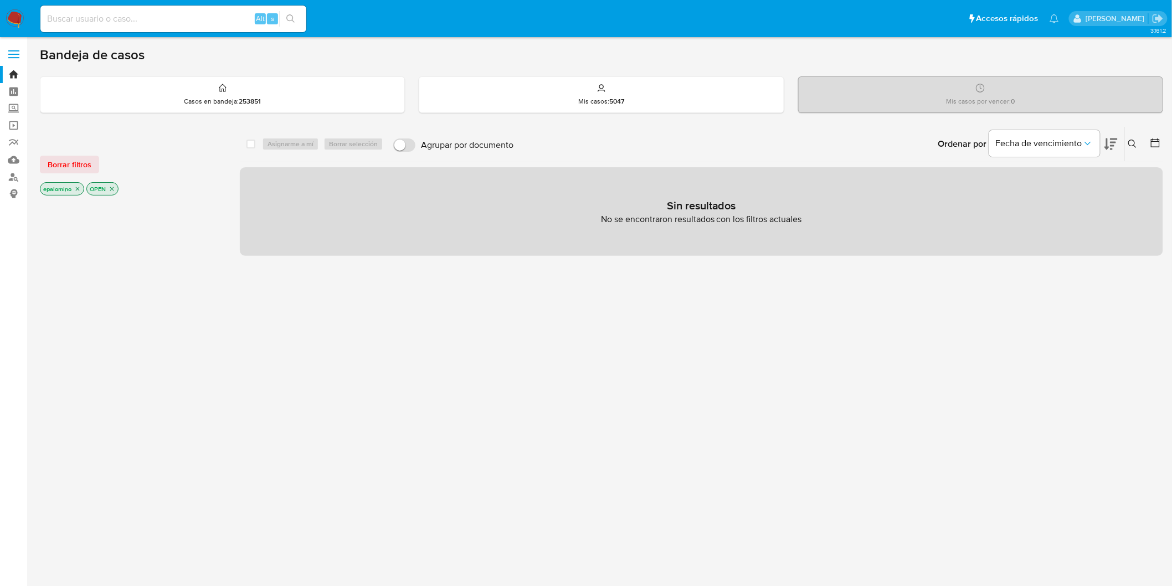
drag, startPoint x: 89, startPoint y: 166, endPoint x: 100, endPoint y: 151, distance: 18.7
click at [89, 166] on span "Borrar filtros" at bounding box center [70, 165] width 44 height 16
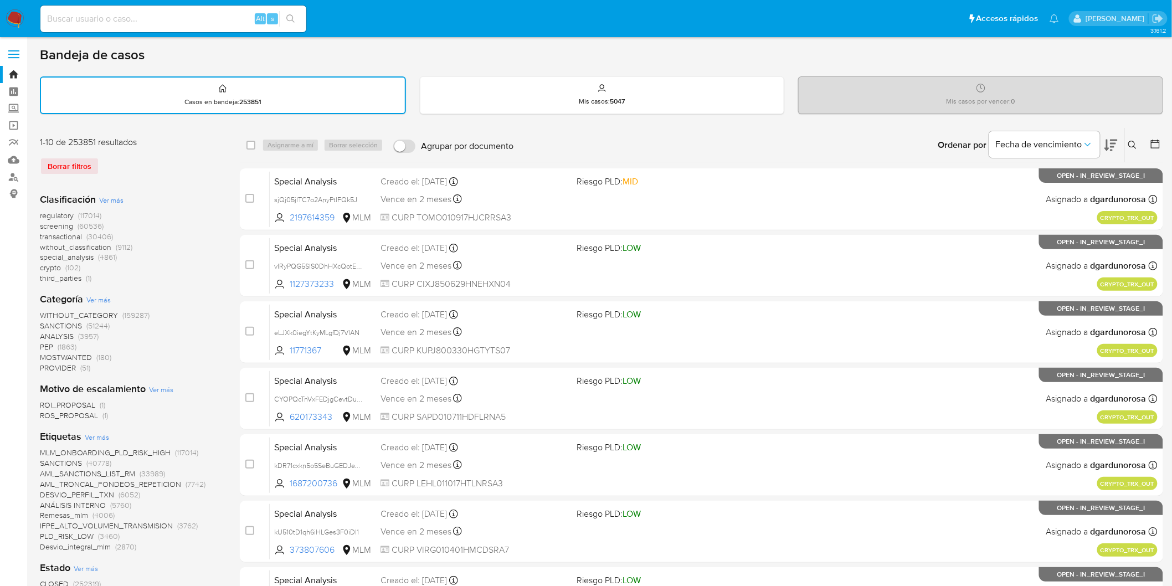
click at [12, 20] on img at bounding box center [15, 18] width 19 height 19
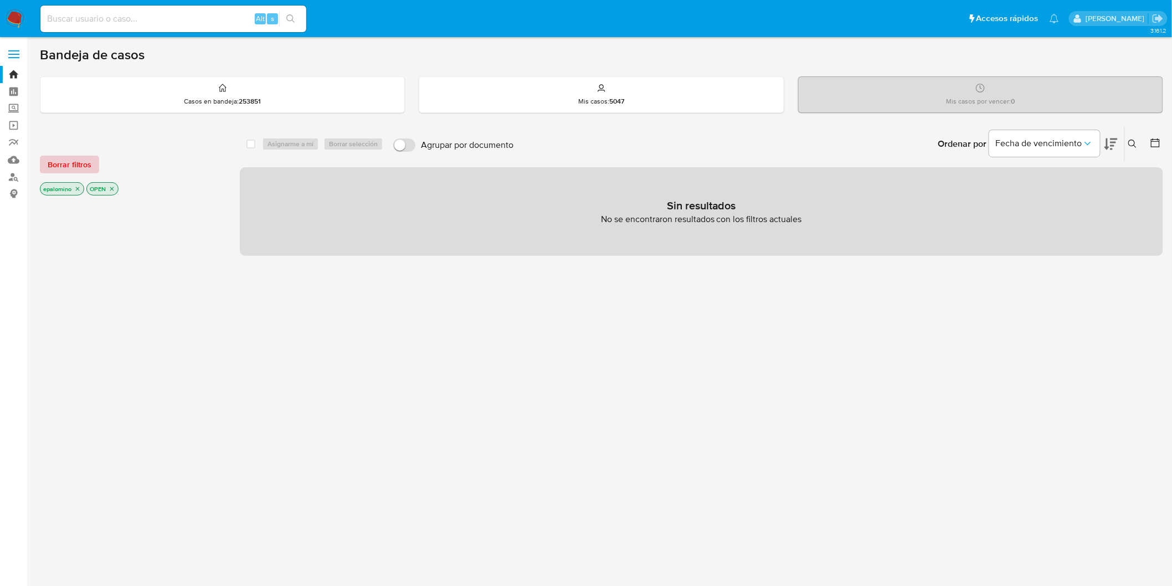
click at [69, 159] on span "Borrar filtros" at bounding box center [70, 165] width 44 height 16
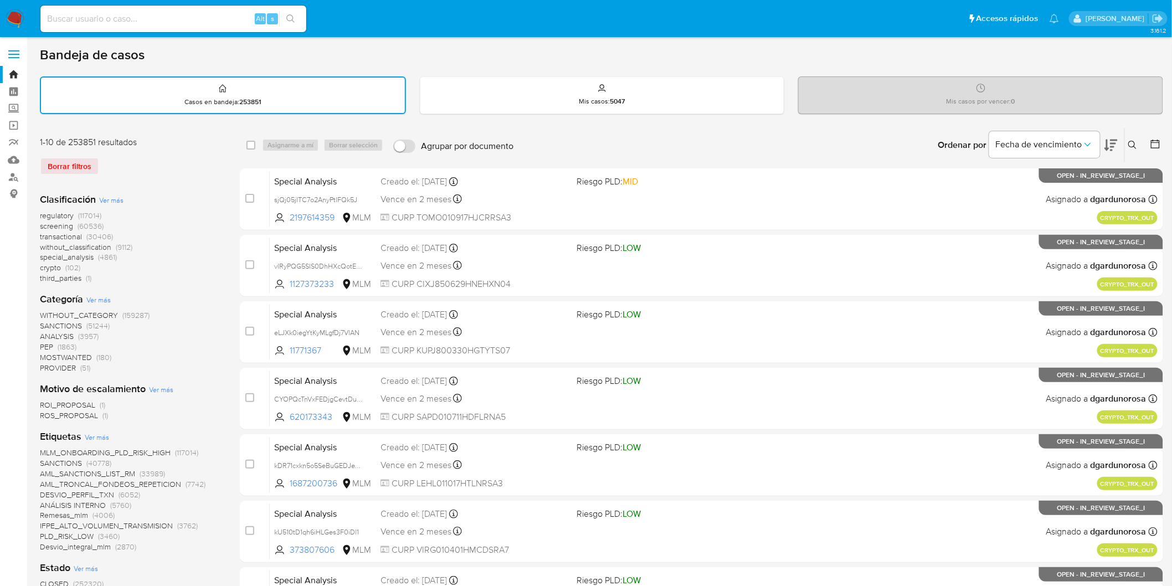
click at [13, 21] on img at bounding box center [15, 18] width 19 height 19
click at [191, 148] on div "1-10 de 253851 resultados Borrar filtros" at bounding box center [128, 160] width 177 height 48
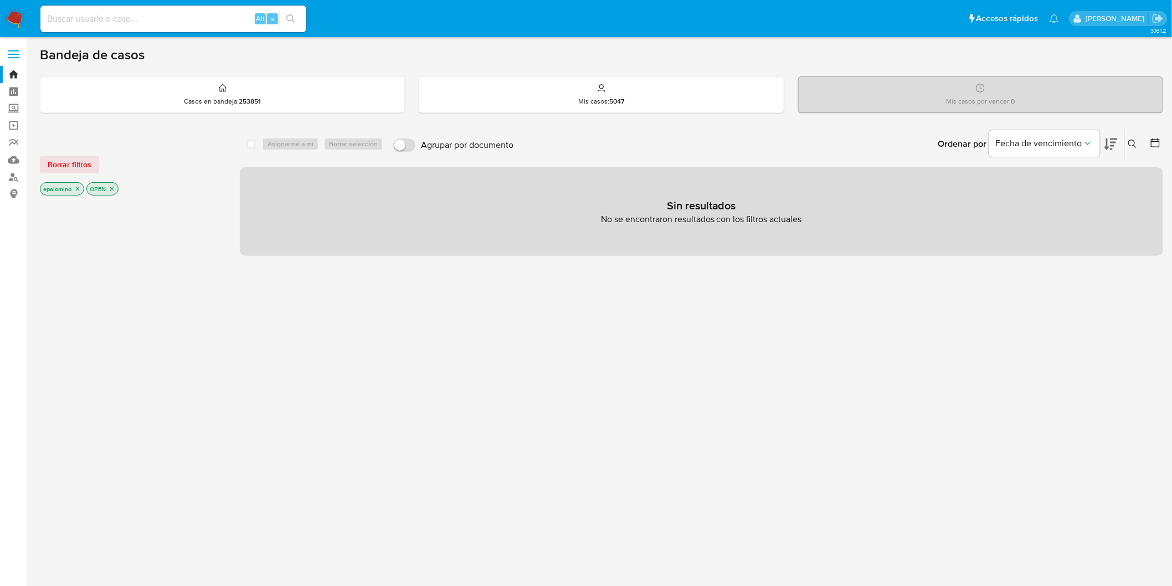
drag, startPoint x: 85, startPoint y: 156, endPoint x: 95, endPoint y: 158, distance: 10.6
click at [85, 157] on span "Borrar filtros" at bounding box center [70, 165] width 44 height 16
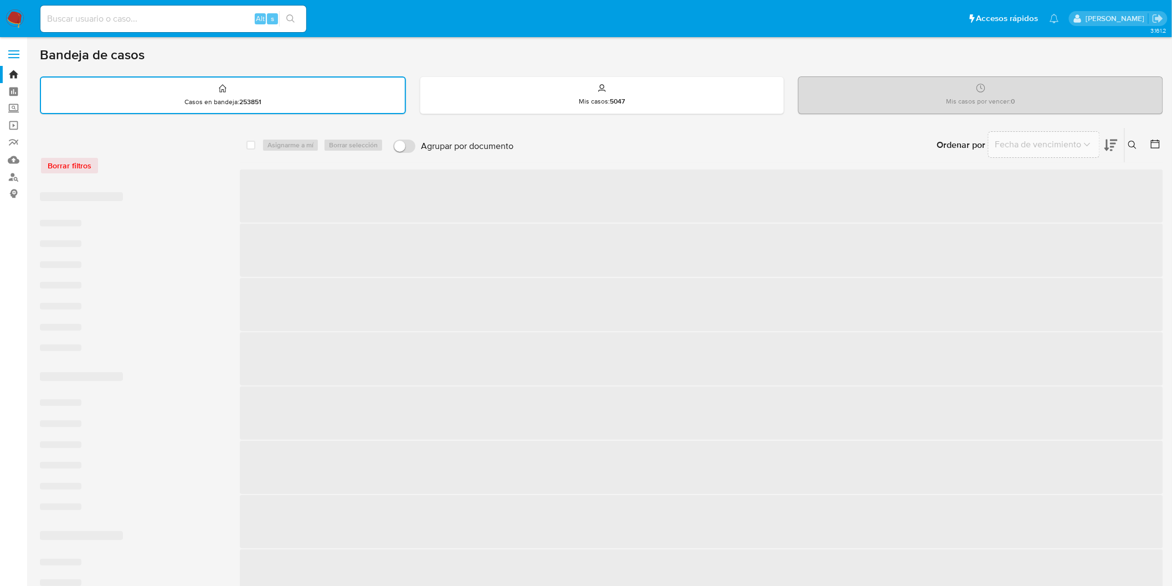
click at [183, 161] on div "Borrar filtros" at bounding box center [128, 166] width 177 height 18
